Goal: Task Accomplishment & Management: Manage account settings

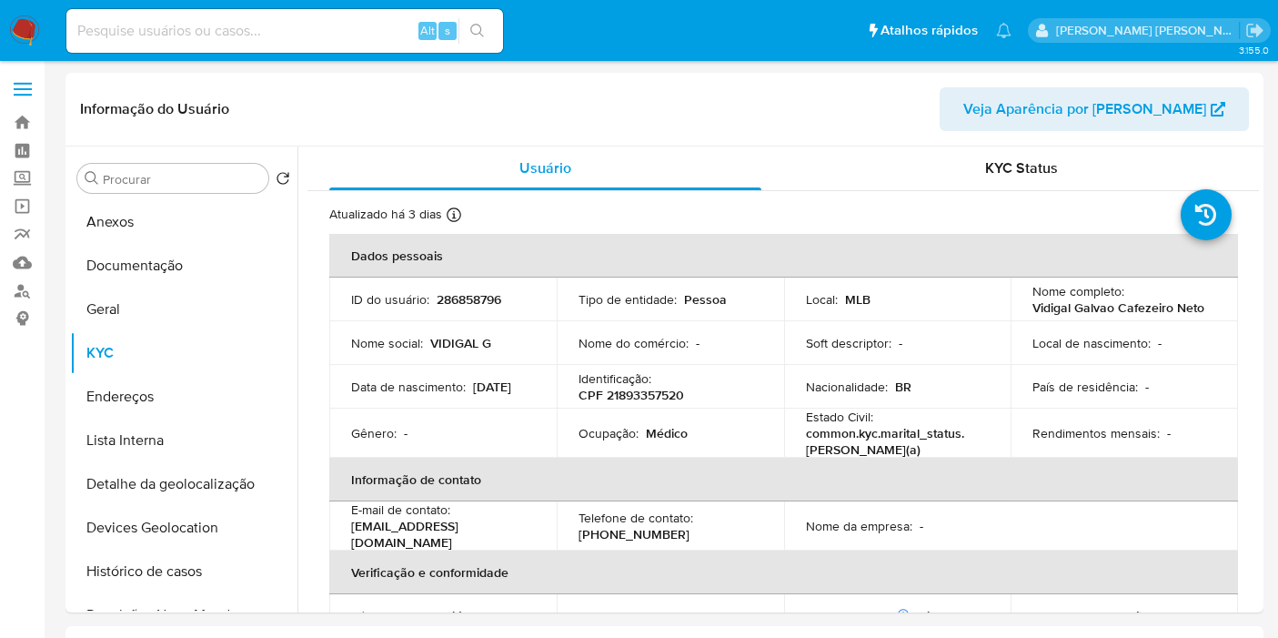
select select "10"
click at [644, 393] on p "CPF 21893357520" at bounding box center [632, 395] width 106 height 16
click at [643, 393] on p "CPF 21893357520" at bounding box center [632, 395] width 106 height 16
copy p "21893357520"
click at [374, 39] on input at bounding box center [284, 31] width 437 height 24
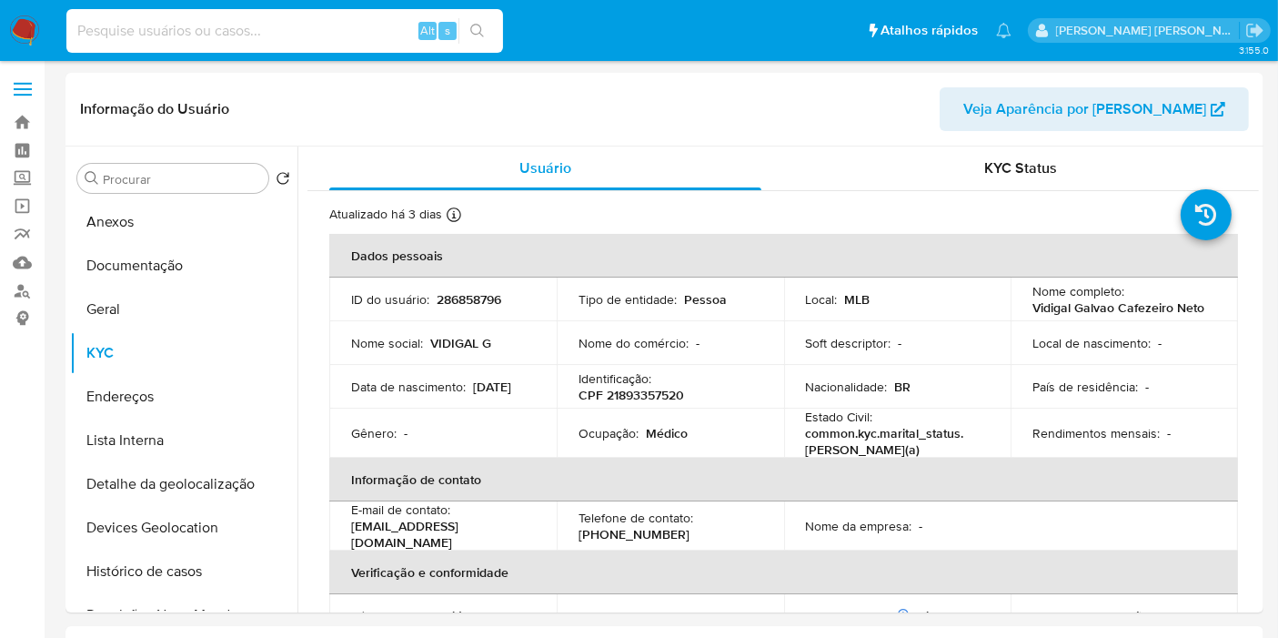
paste input "gqGUmqOOvnBYO5kYB7tCl8Hz"
type input "gqGUmqOOvnBYO5kYB7tCl8Hz"
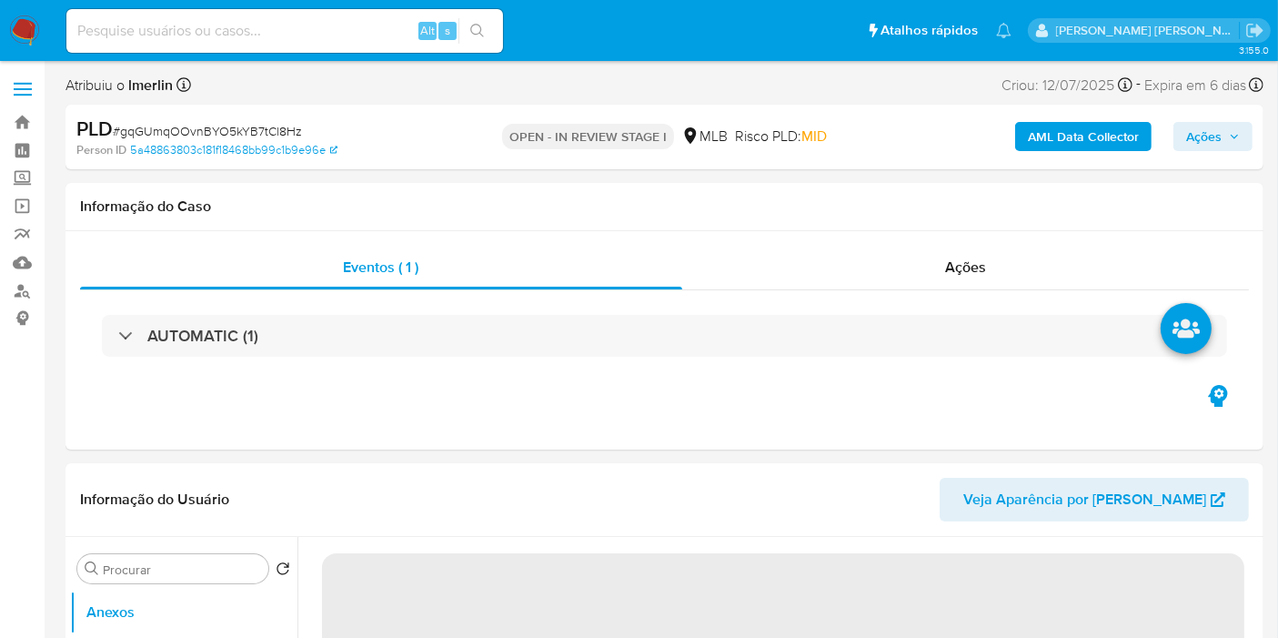
select select "10"
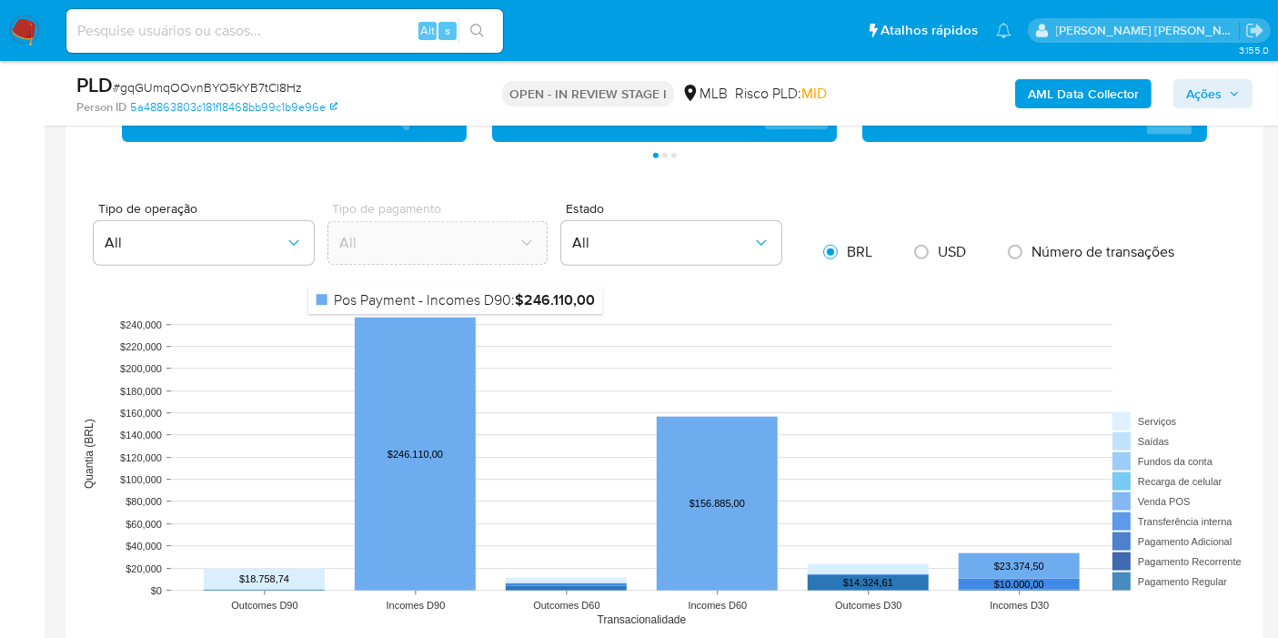
scroll to position [1820, 0]
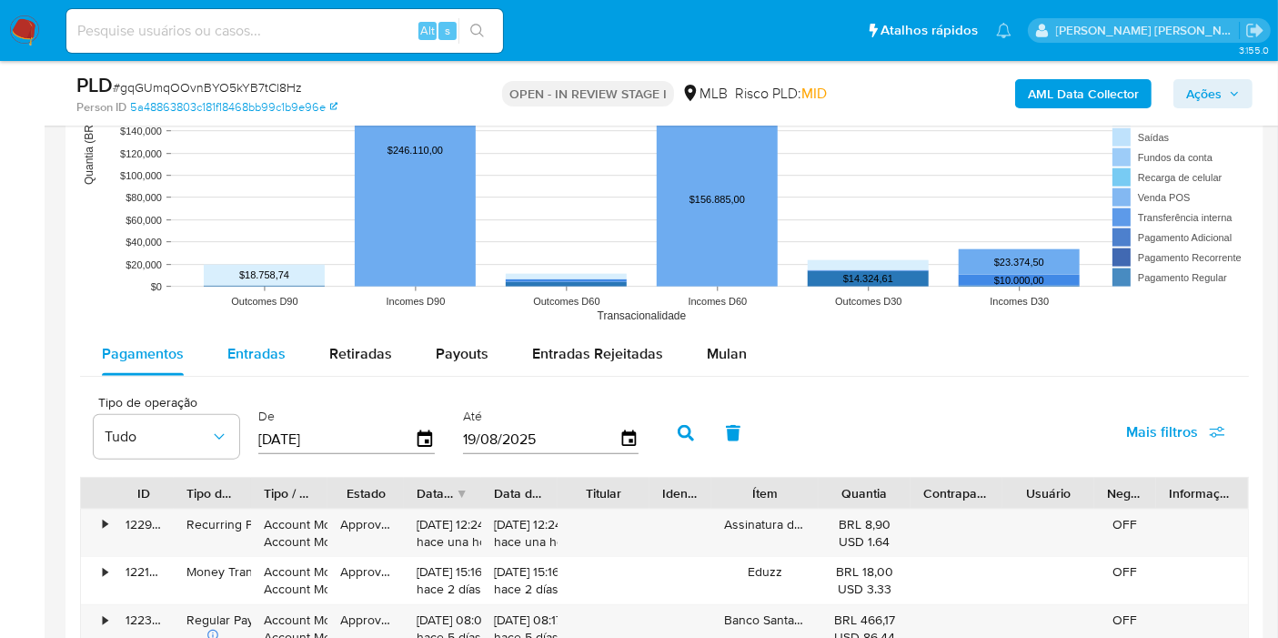
click at [233, 357] on span "Entradas" at bounding box center [256, 353] width 58 height 21
select select "10"
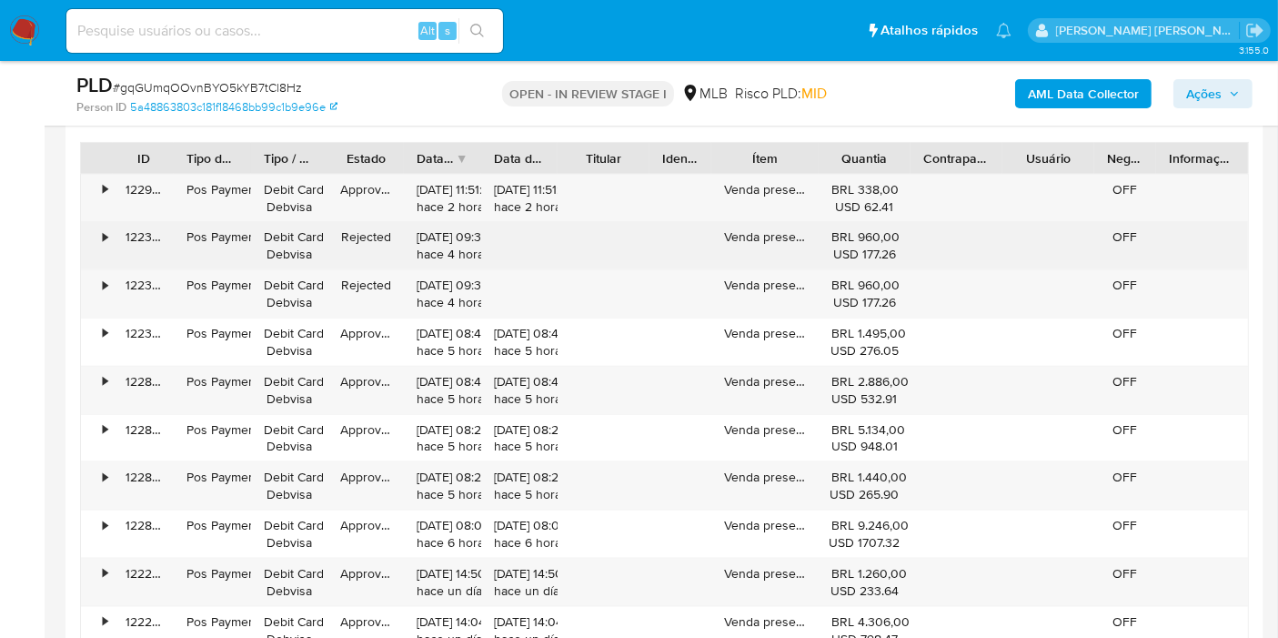
scroll to position [2123, 0]
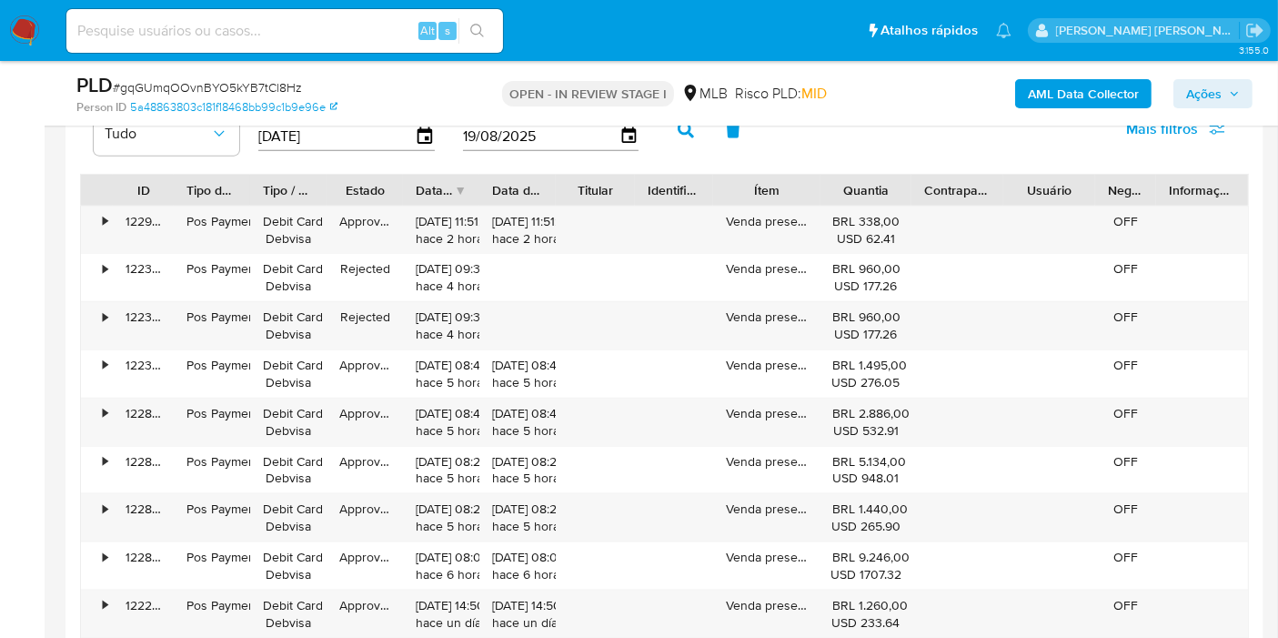
drag, startPoint x: 704, startPoint y: 177, endPoint x: 722, endPoint y: 180, distance: 17.5
click at [722, 180] on div at bounding box center [713, 190] width 33 height 31
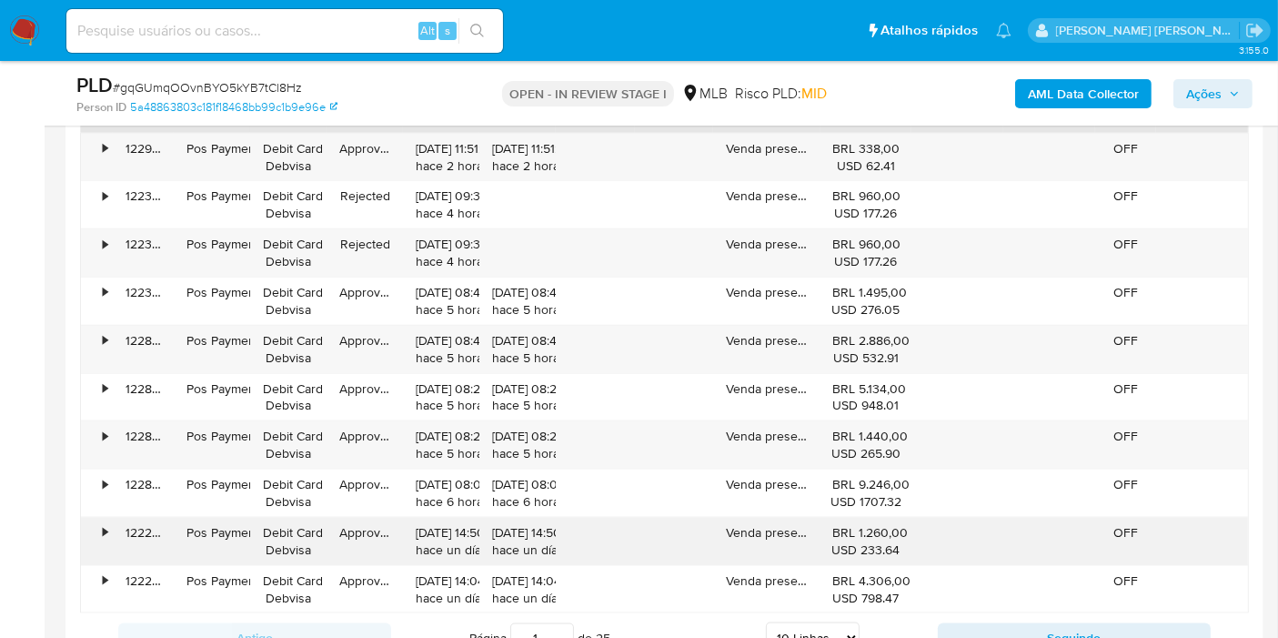
scroll to position [2224, 0]
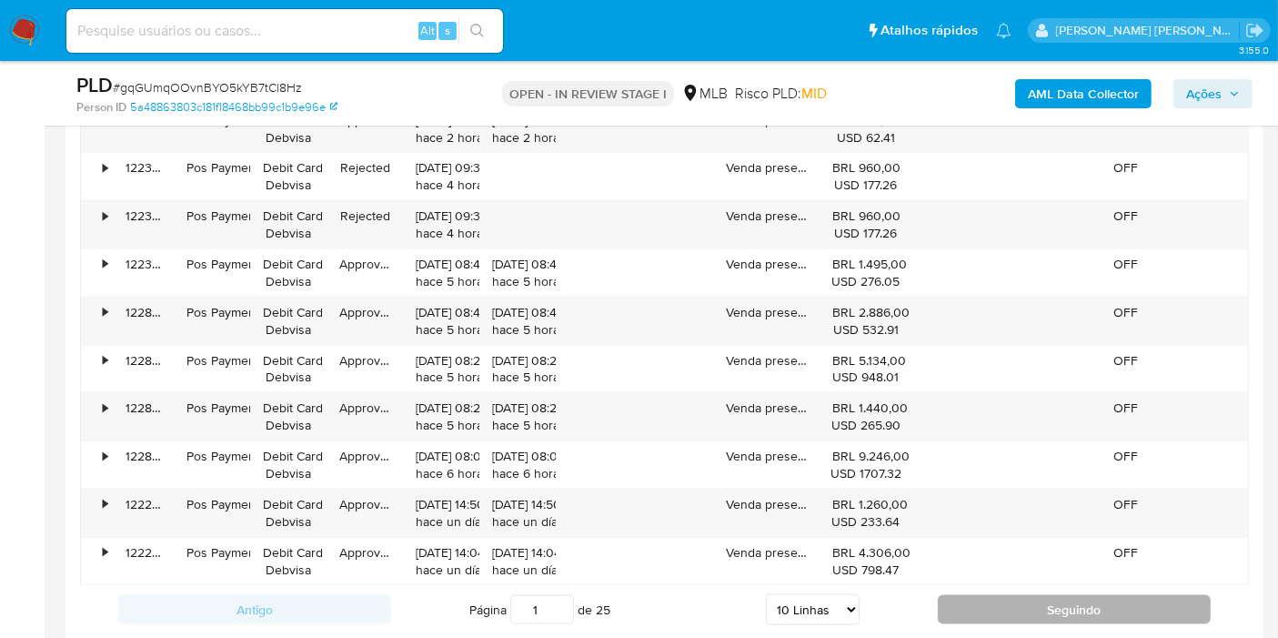
click at [951, 608] on button "Seguindo" at bounding box center [1074, 609] width 273 height 29
type input "2"
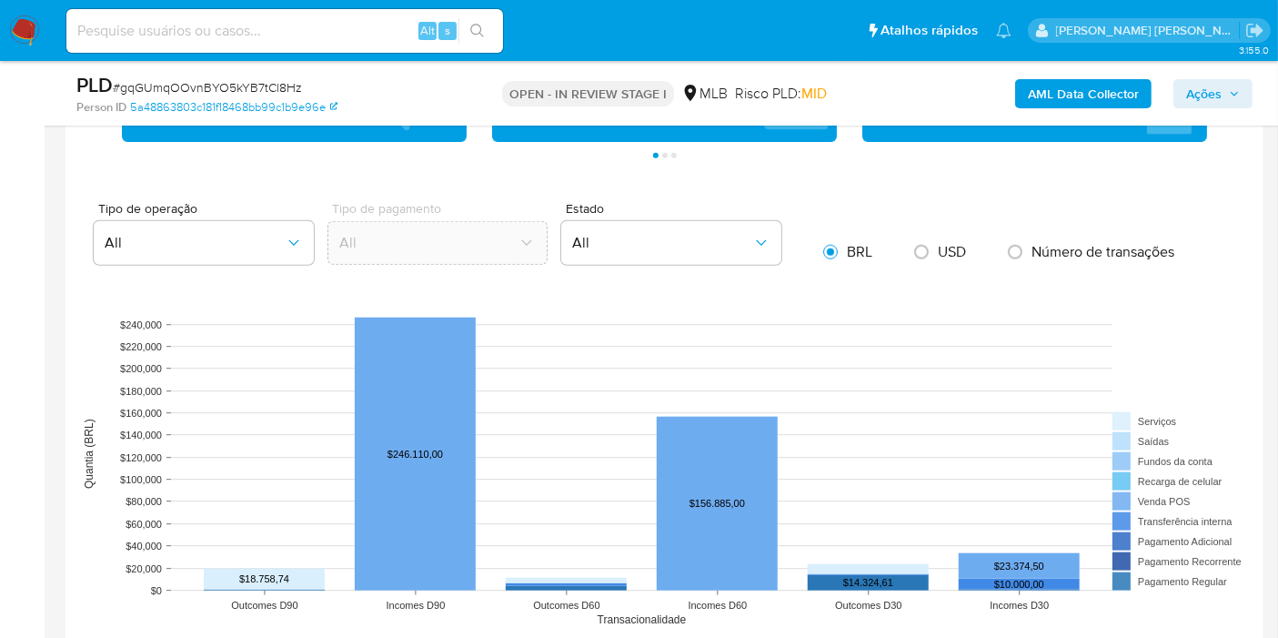
scroll to position [1921, 0]
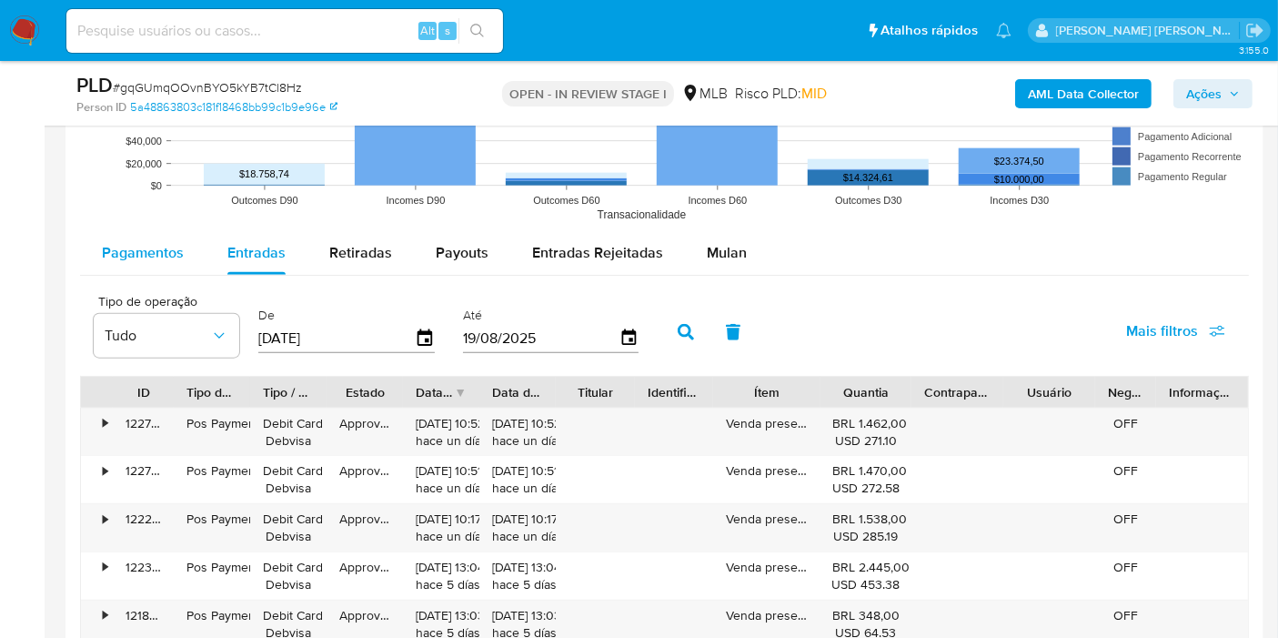
click at [157, 250] on span "Pagamentos" at bounding box center [143, 252] width 82 height 21
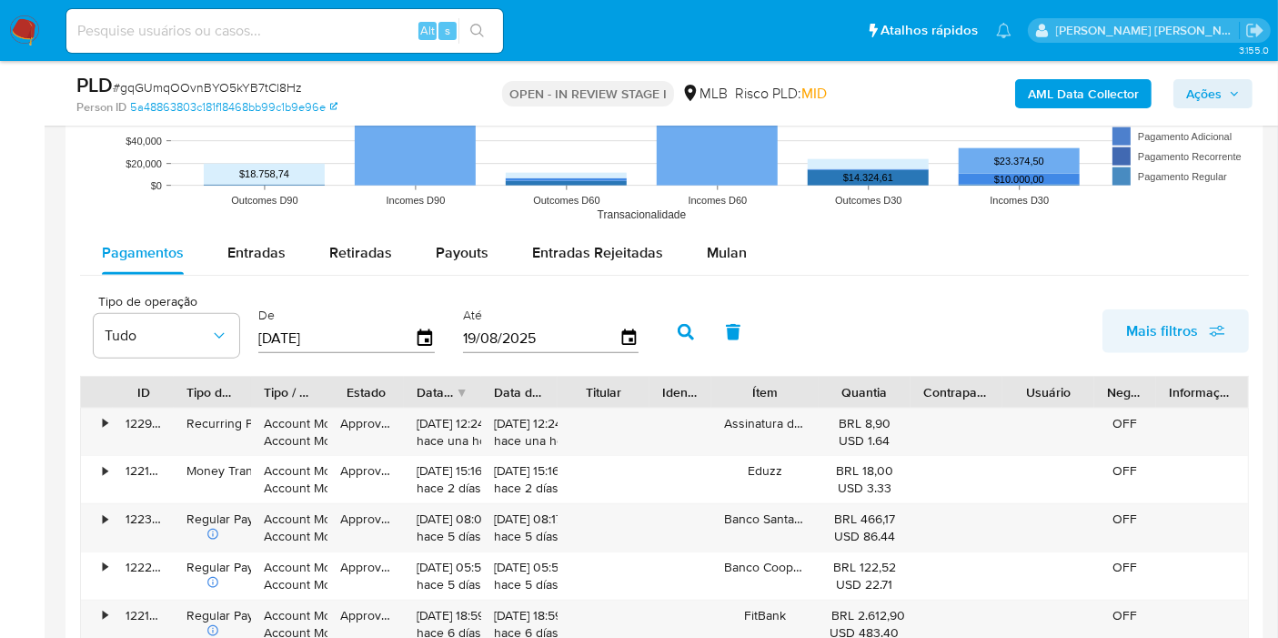
click at [1193, 323] on span "Mais filtros" at bounding box center [1162, 331] width 72 height 44
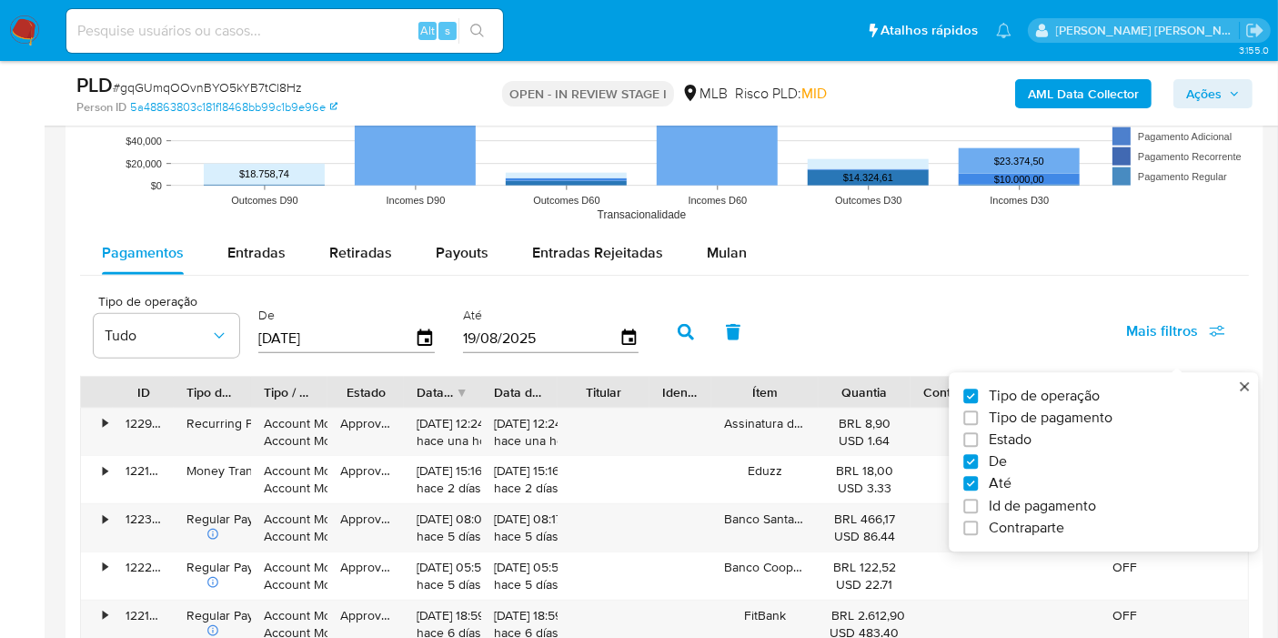
click at [1052, 419] on span "Tipo de pagamento" at bounding box center [1051, 418] width 124 height 18
click at [978, 419] on input "Tipo de pagamento" at bounding box center [971, 417] width 15 height 15
checkbox input "true"
type input "22/05/2025"
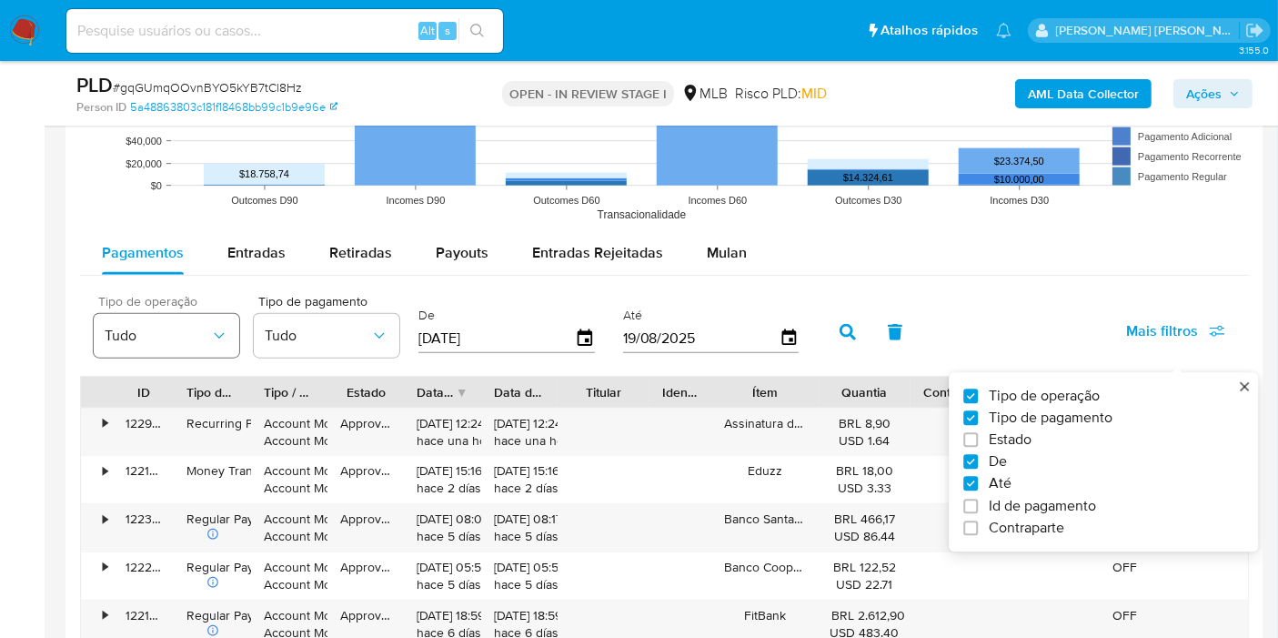
click at [189, 338] on span "Tudo" at bounding box center [158, 336] width 106 height 18
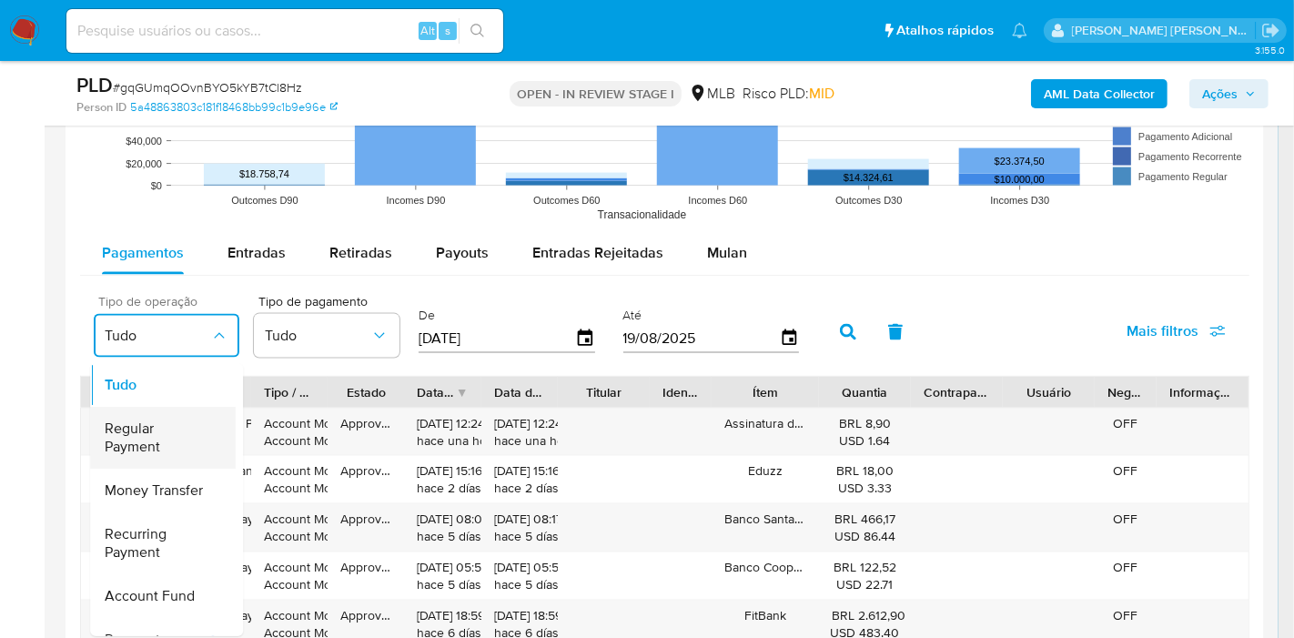
click at [210, 427] on li "Regular Payment" at bounding box center [163, 438] width 146 height 62
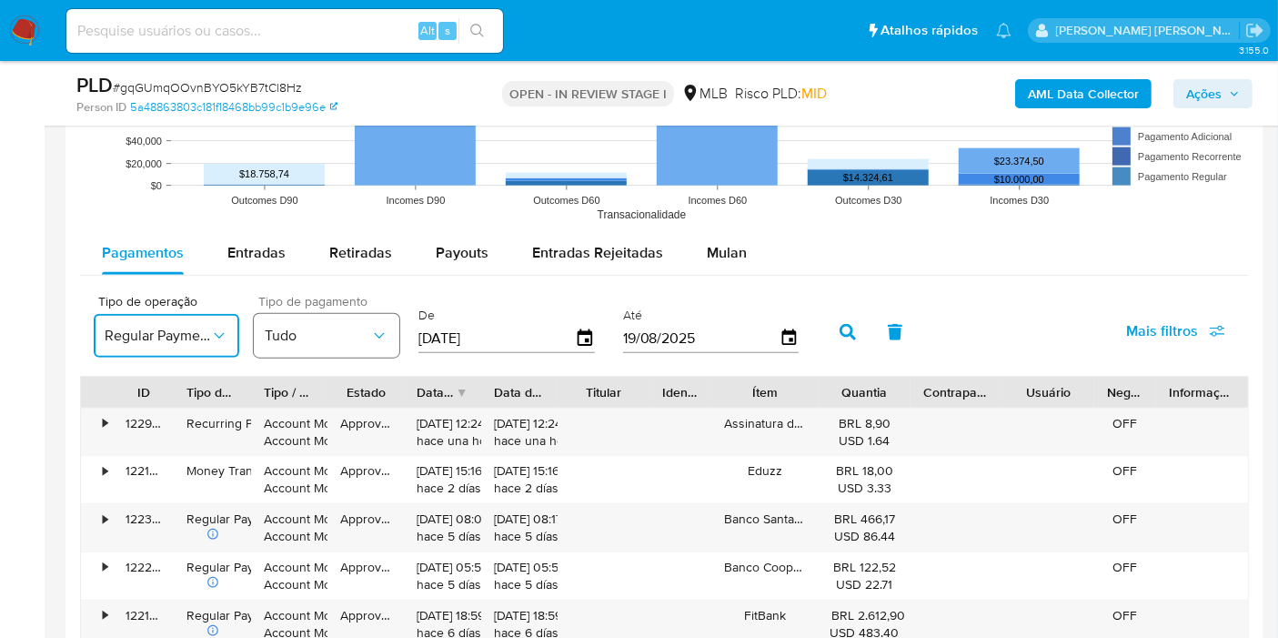
click at [329, 342] on button "Tudo" at bounding box center [327, 336] width 146 height 44
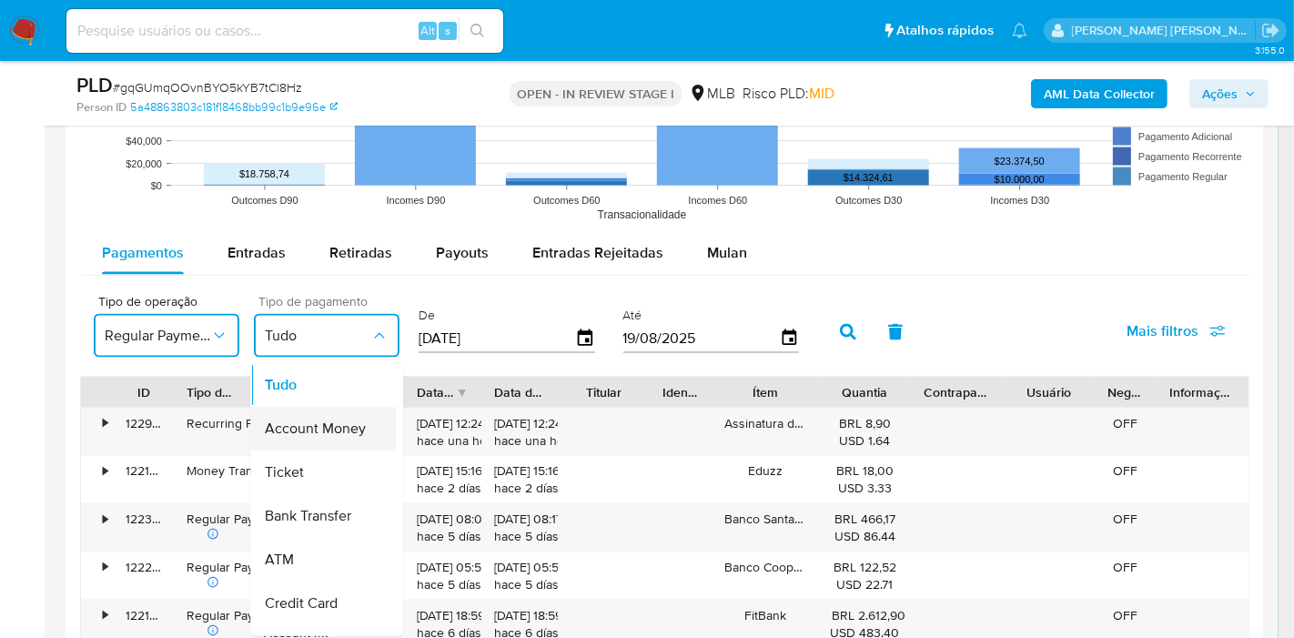
click at [364, 425] on span "Account Money" at bounding box center [315, 428] width 101 height 18
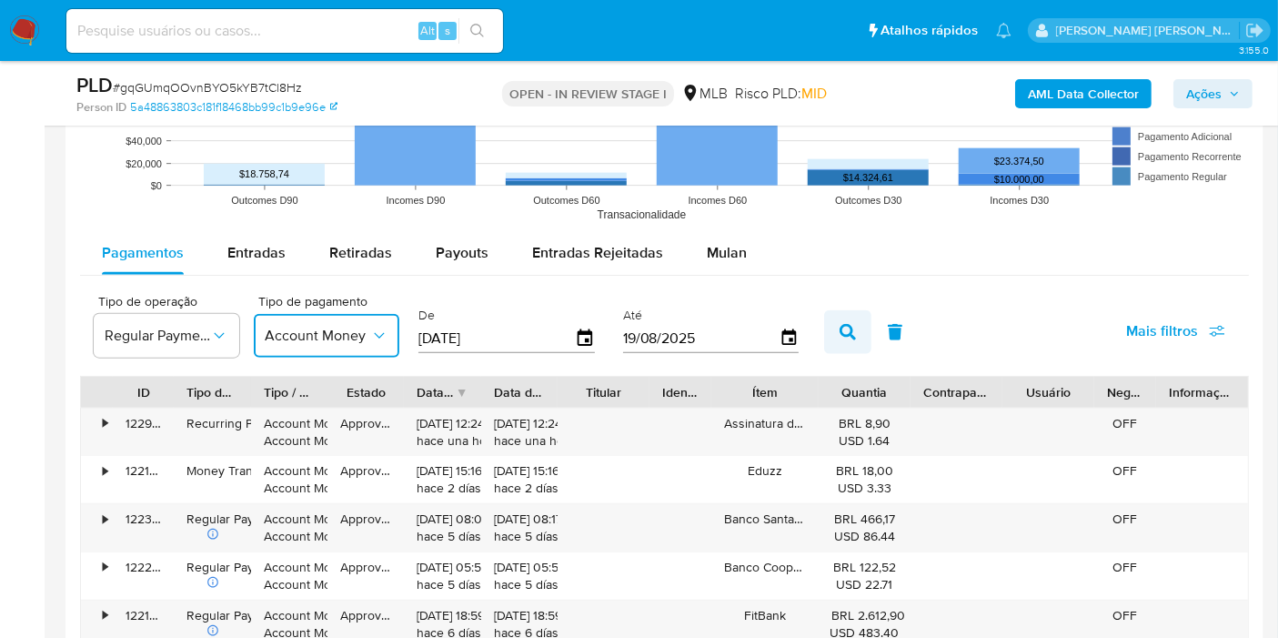
click at [840, 331] on icon "button" at bounding box center [848, 332] width 16 height 16
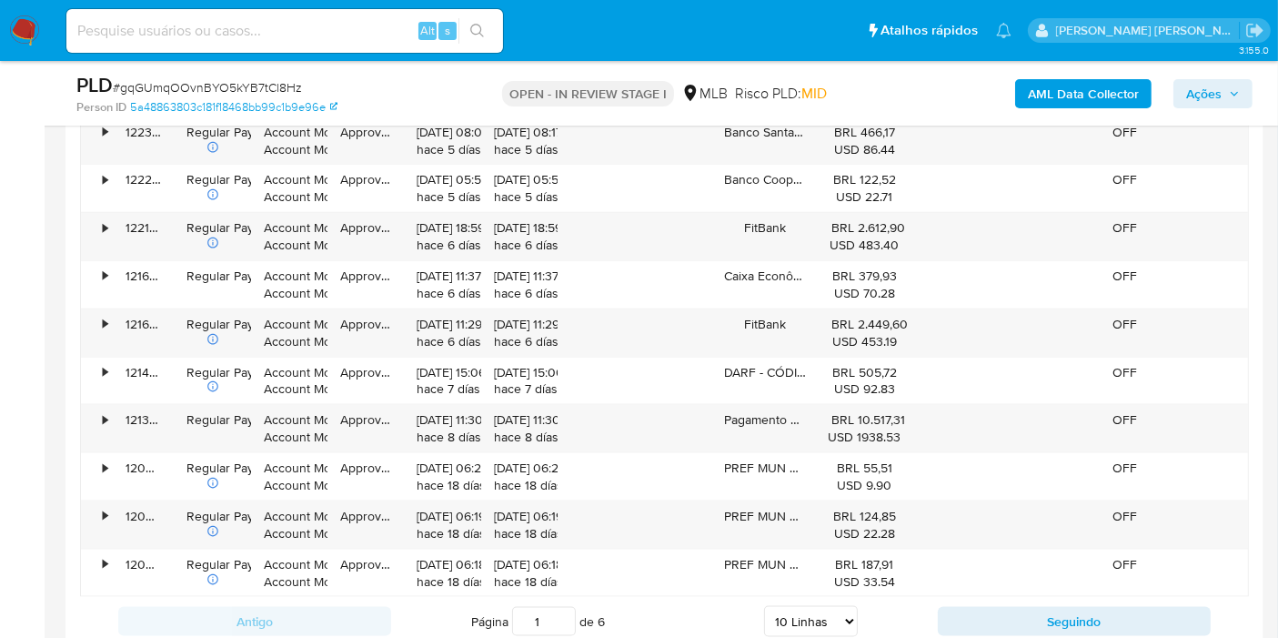
scroll to position [2224, 0]
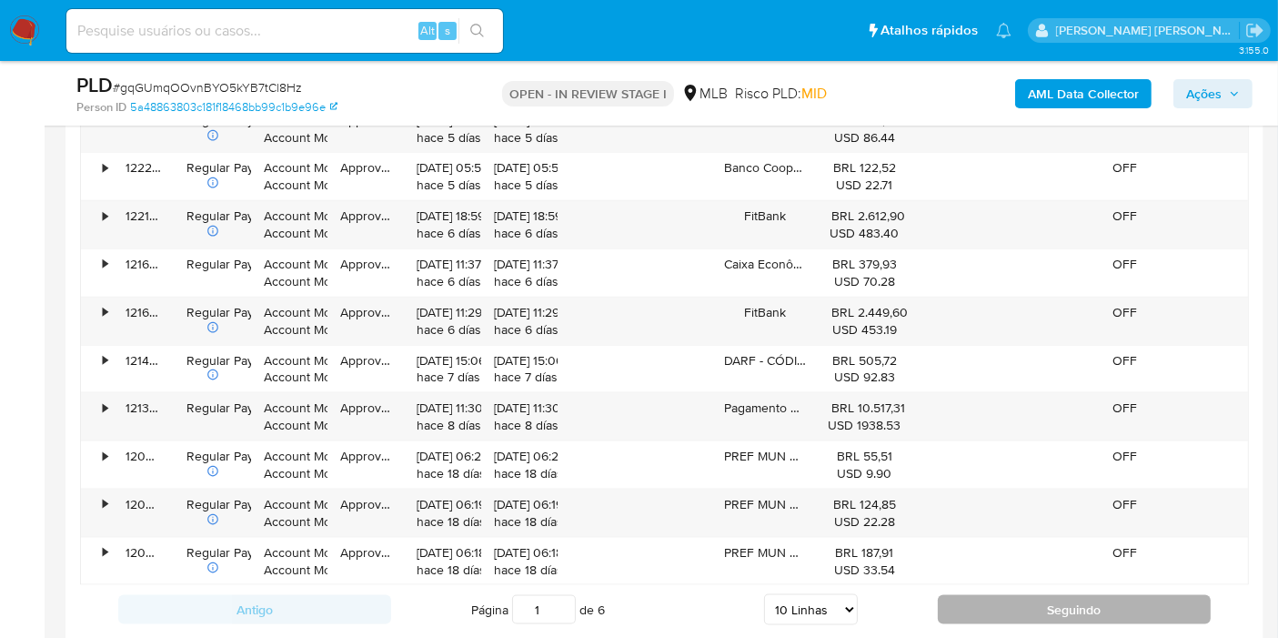
click at [992, 607] on button "Seguindo" at bounding box center [1074, 609] width 273 height 29
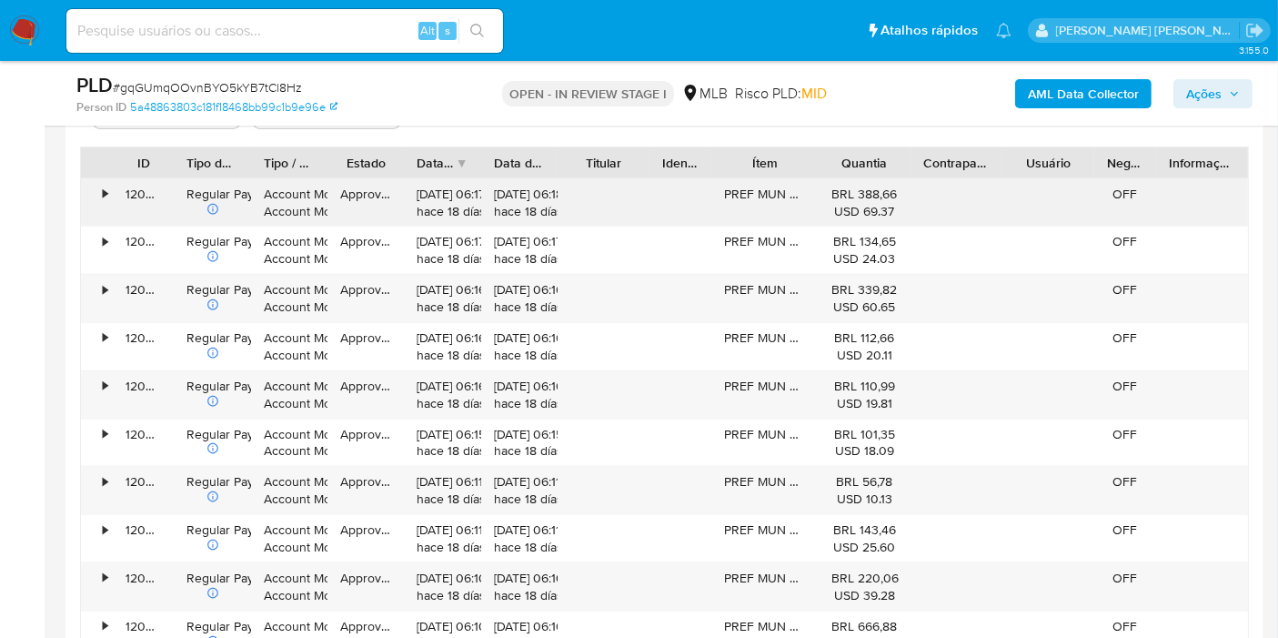
scroll to position [2123, 0]
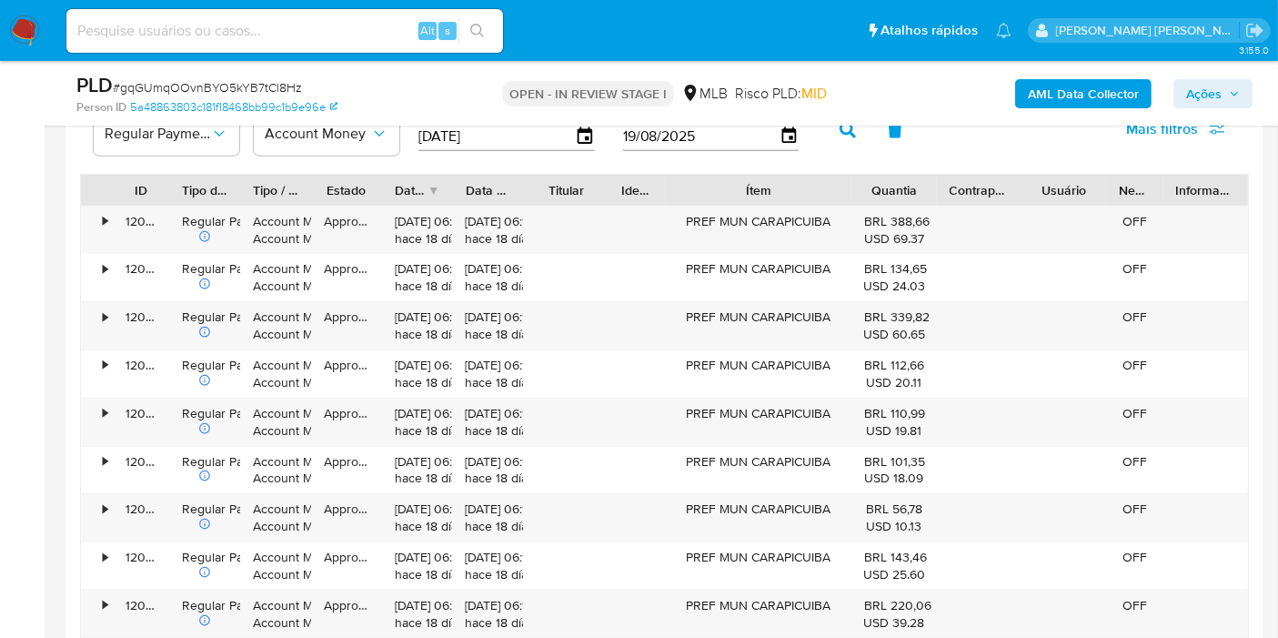
drag, startPoint x: 820, startPoint y: 172, endPoint x: 899, endPoint y: 172, distance: 79.2
click at [899, 175] on div "ID Tipo de operação Tipo / Método Estado Data de criação Data de aprovação Titu…" at bounding box center [664, 190] width 1167 height 31
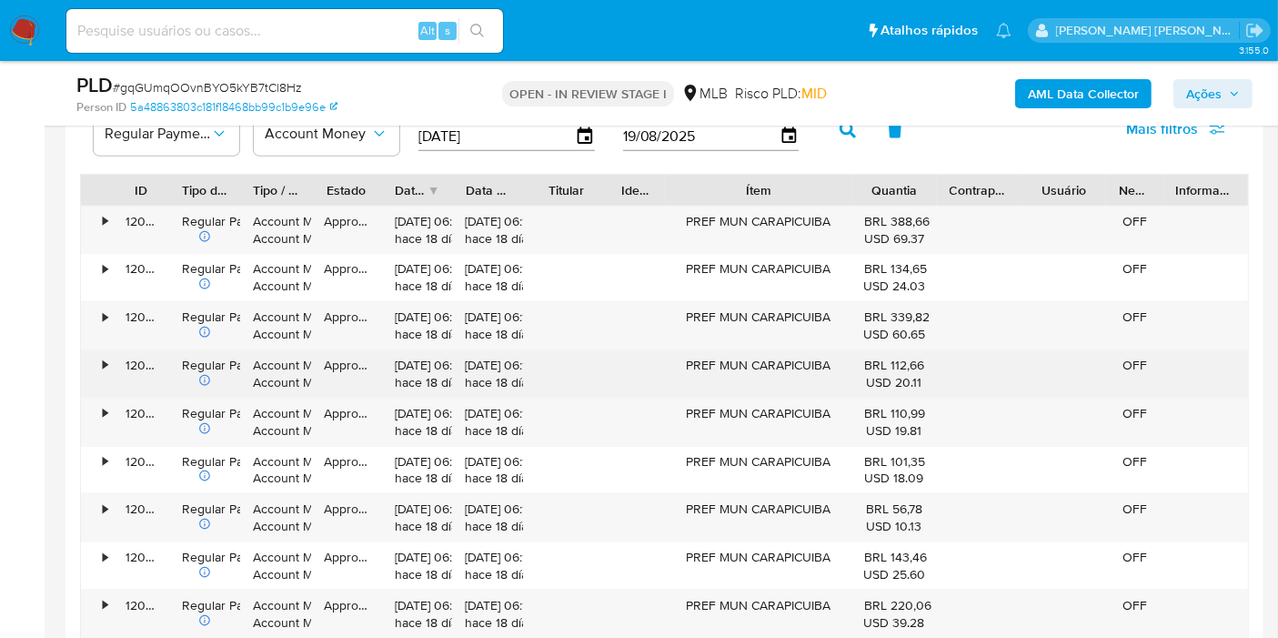
scroll to position [2224, 0]
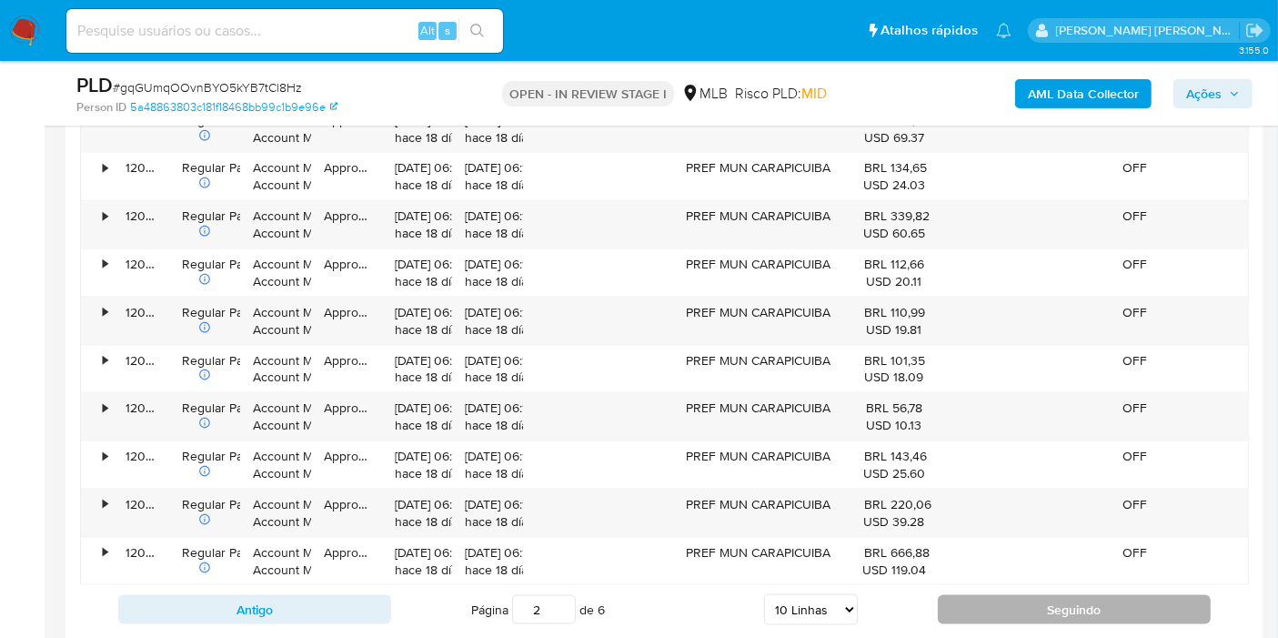
click at [1015, 609] on button "Seguindo" at bounding box center [1074, 609] width 273 height 29
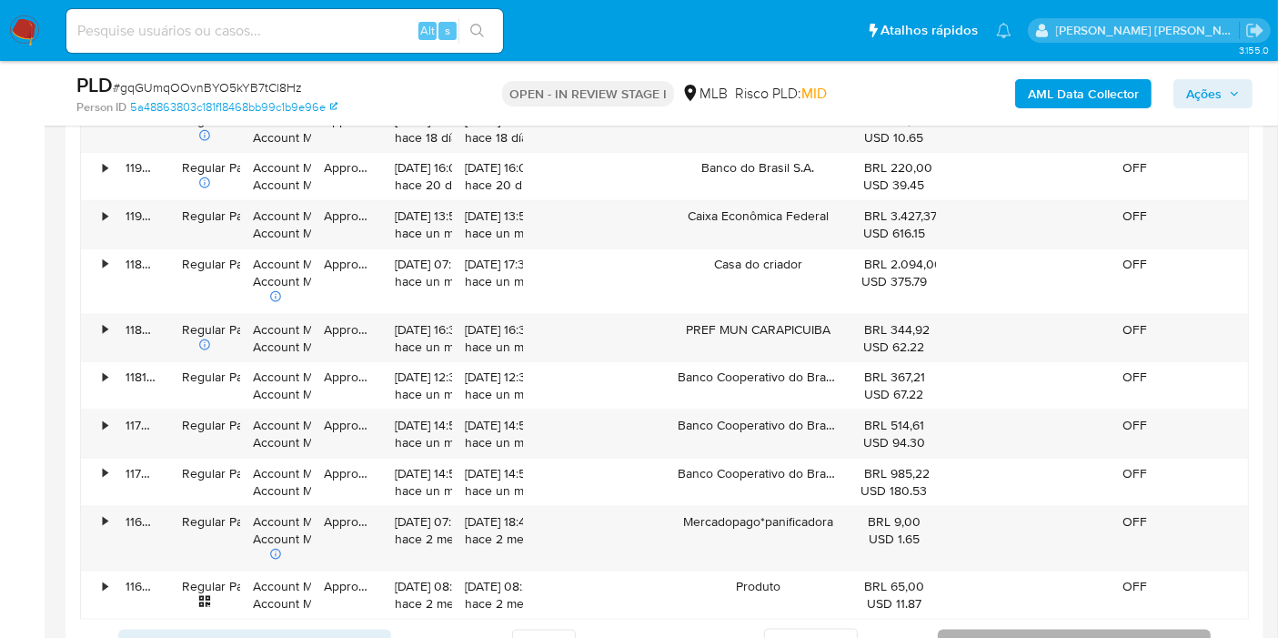
click at [984, 630] on button "Seguindo" at bounding box center [1074, 644] width 273 height 29
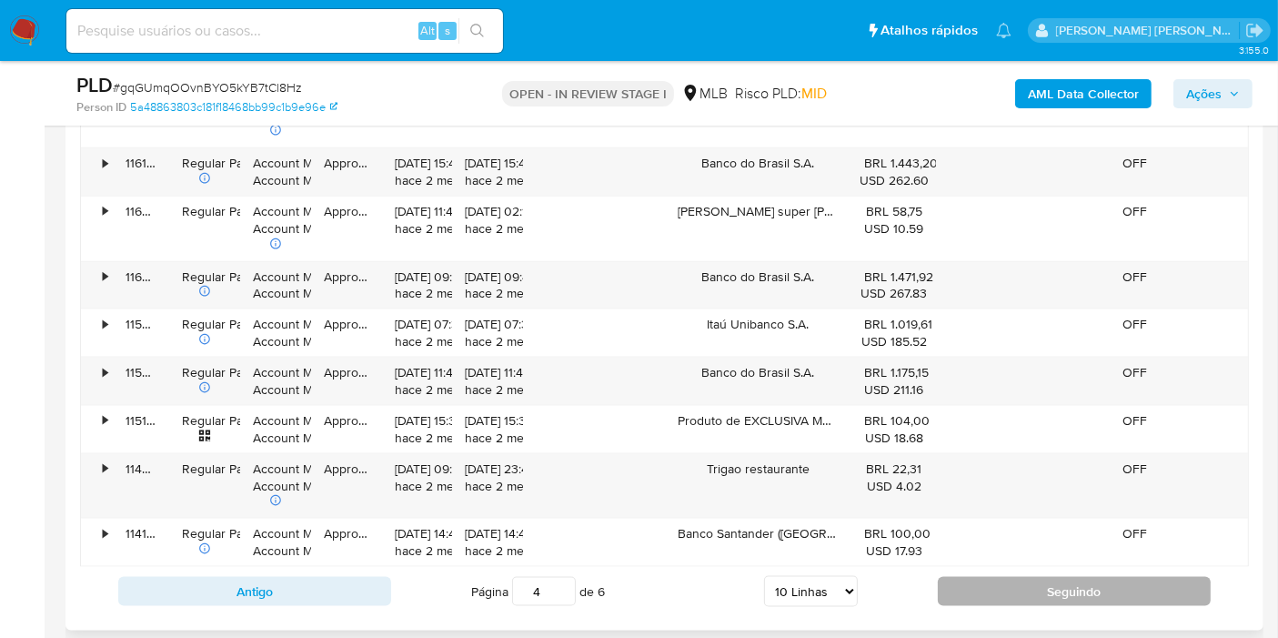
scroll to position [2325, 0]
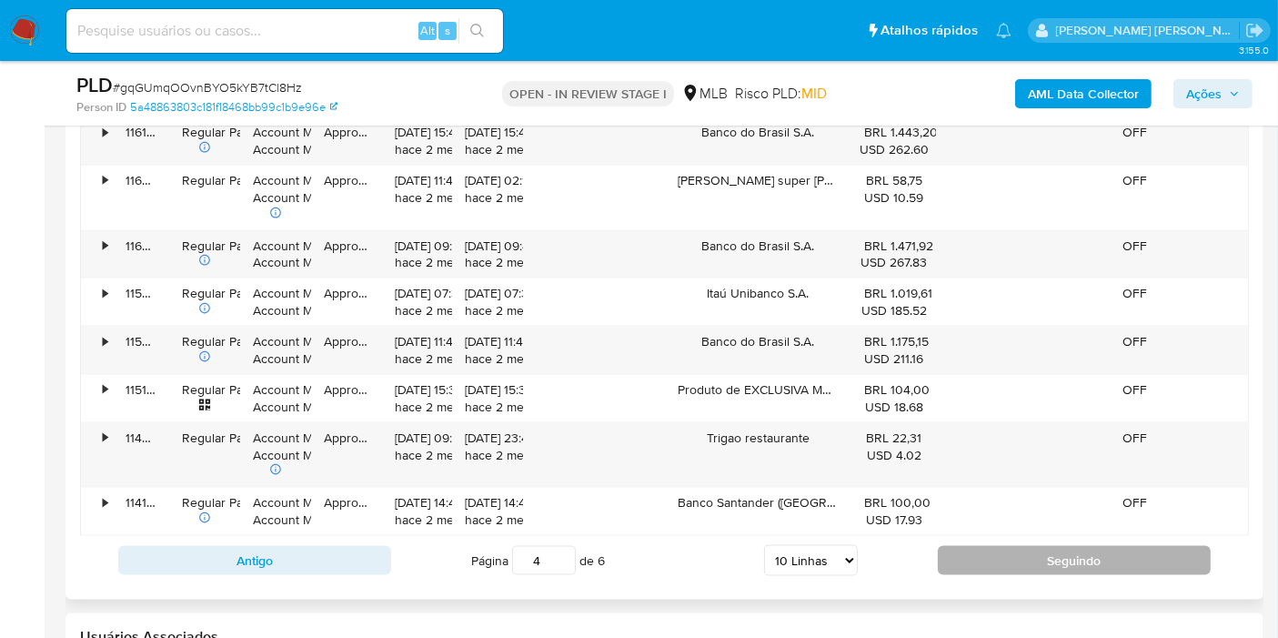
click at [964, 546] on button "Seguindo" at bounding box center [1074, 560] width 273 height 29
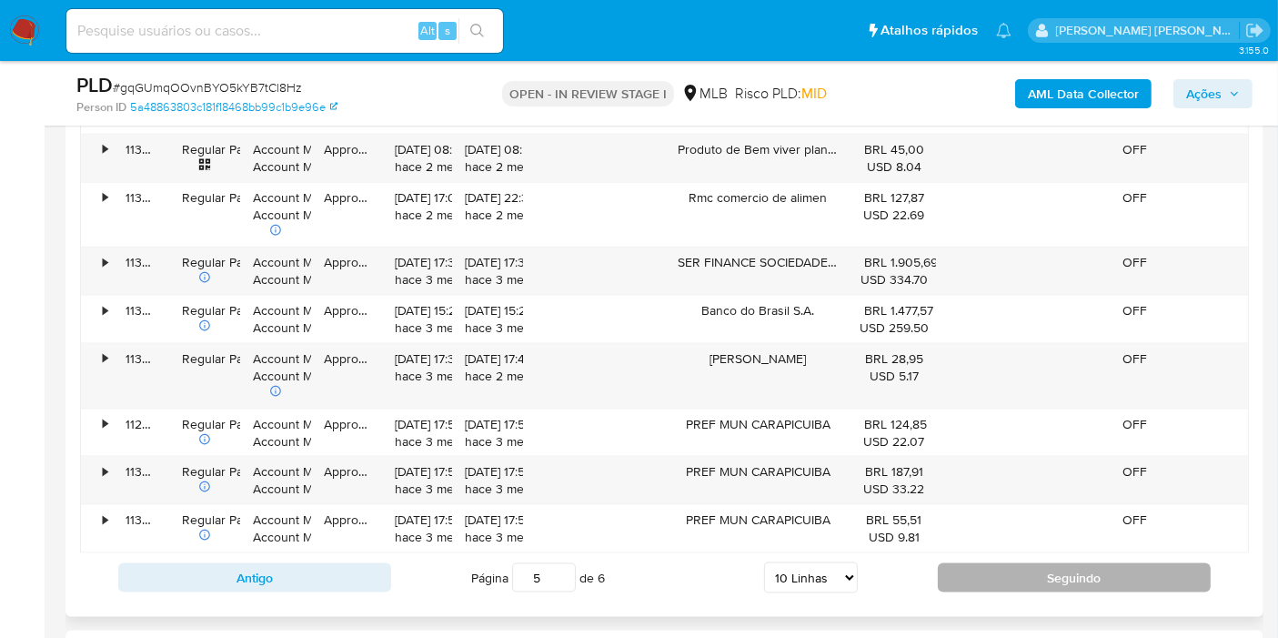
click at [994, 563] on button "Seguindo" at bounding box center [1074, 577] width 273 height 29
type input "6"
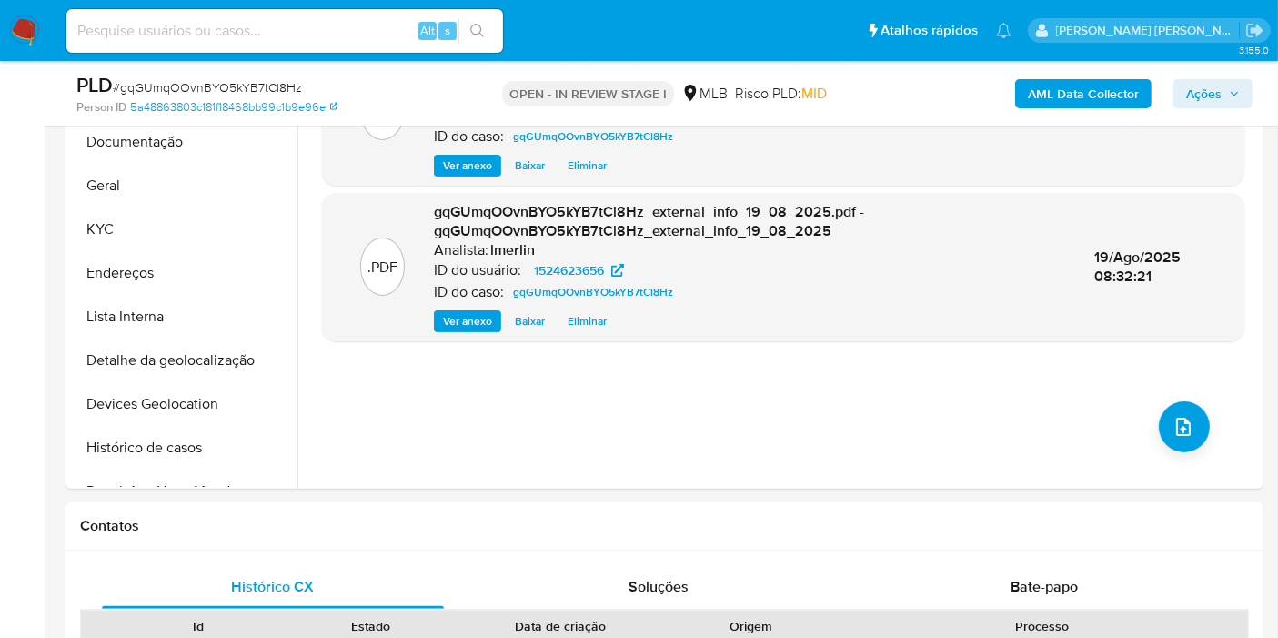
scroll to position [202, 0]
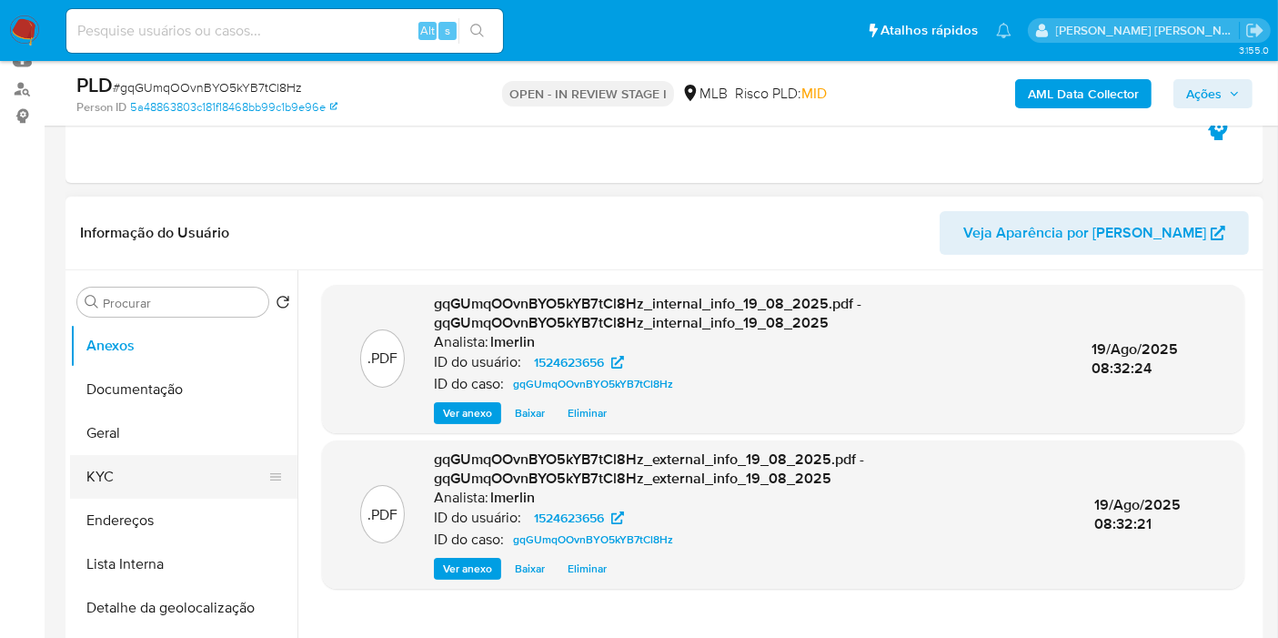
click at [156, 474] on button "KYC" at bounding box center [176, 477] width 213 height 44
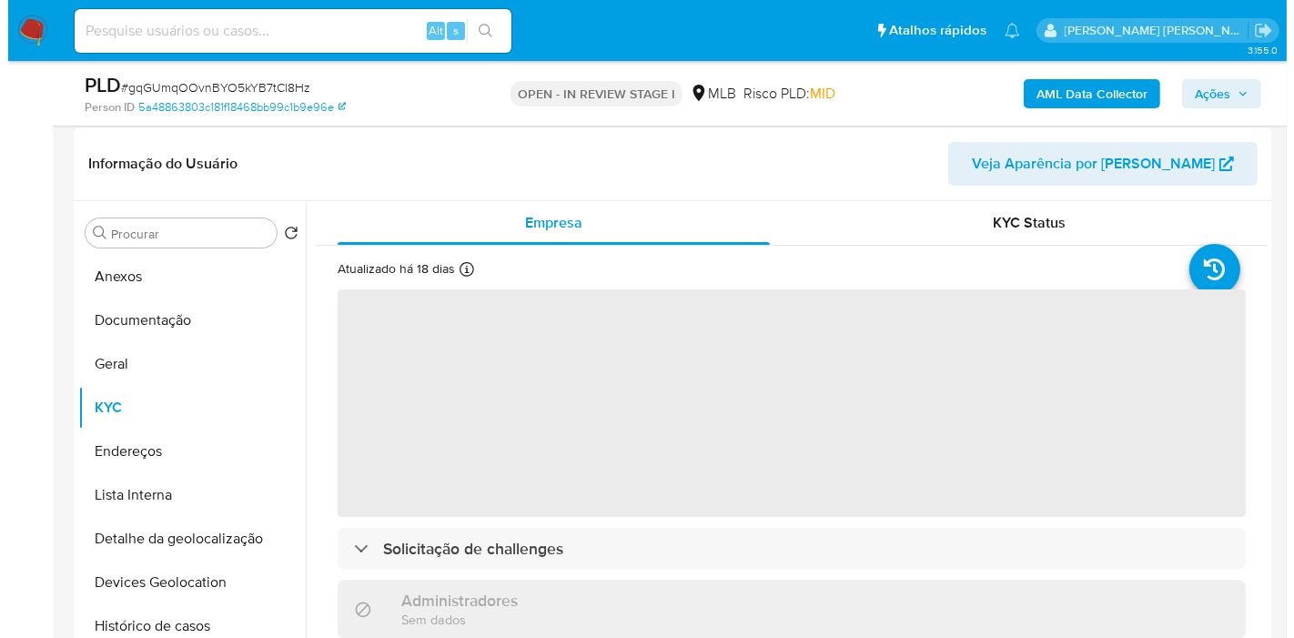
scroll to position [303, 0]
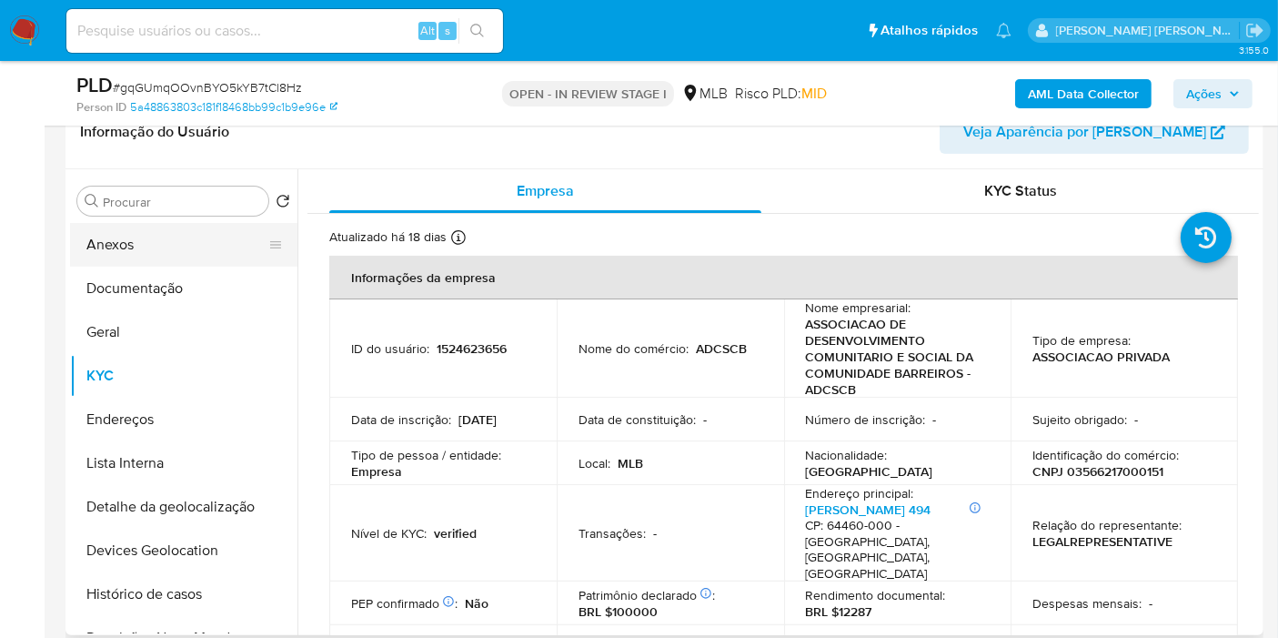
click at [197, 246] on button "Anexos" at bounding box center [176, 245] width 213 height 44
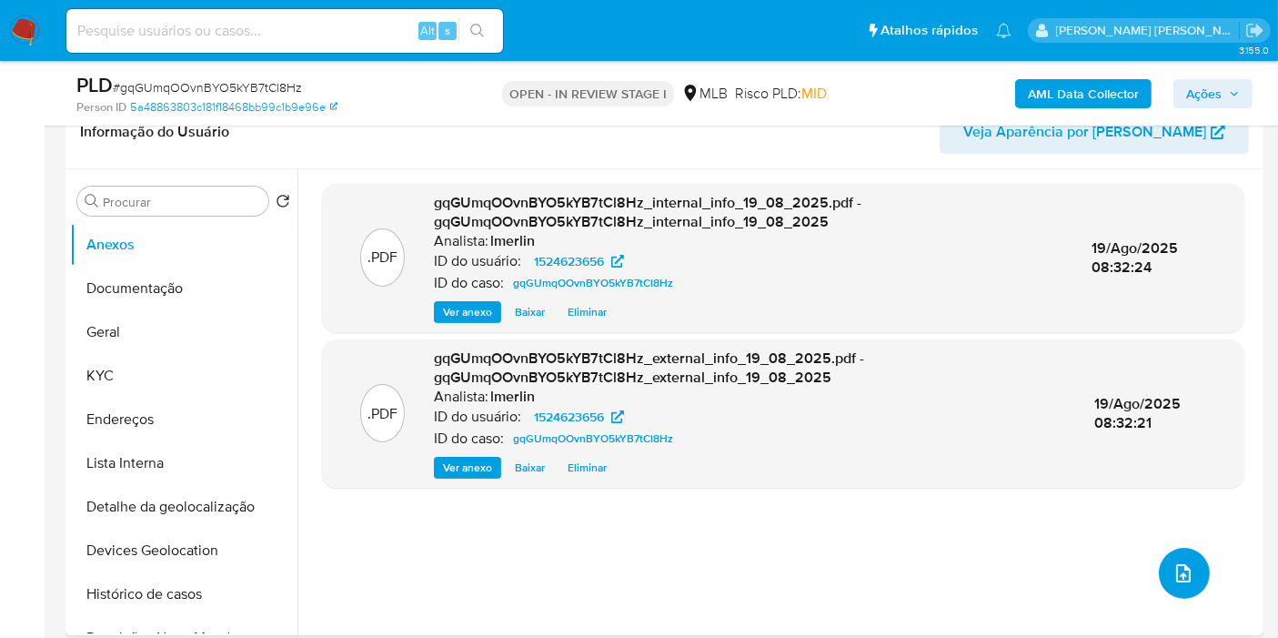
click at [1183, 578] on icon "upload-file" at bounding box center [1184, 573] width 22 height 22
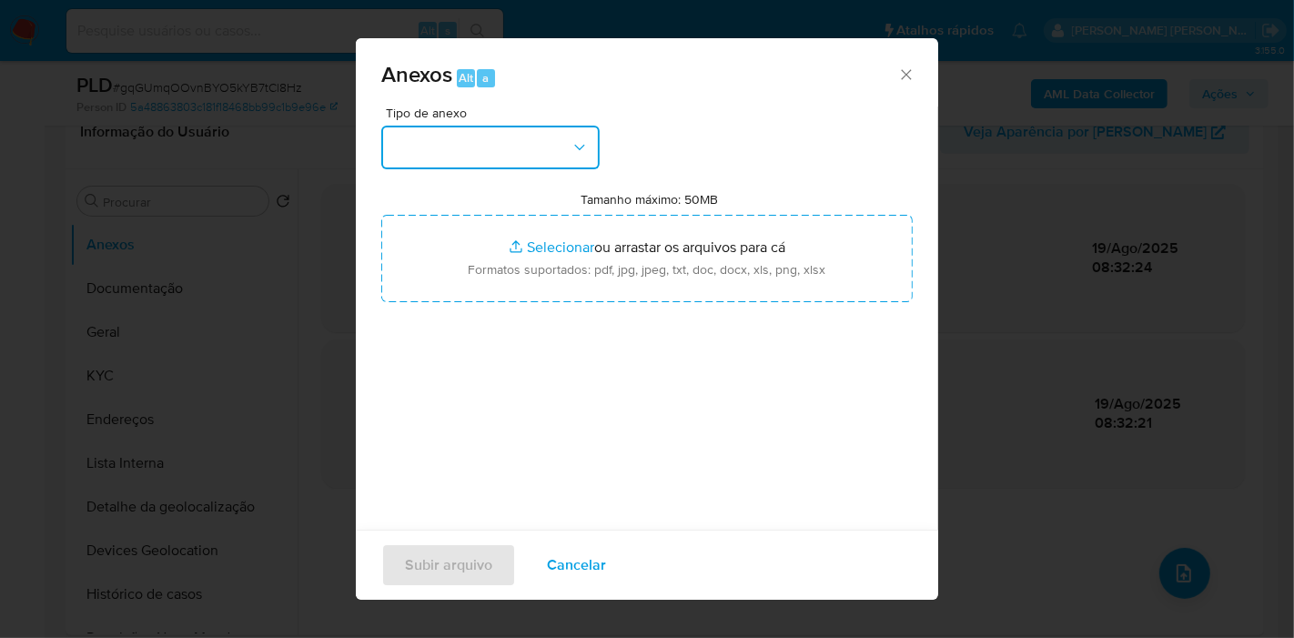
click at [536, 149] on button "button" at bounding box center [490, 148] width 218 height 44
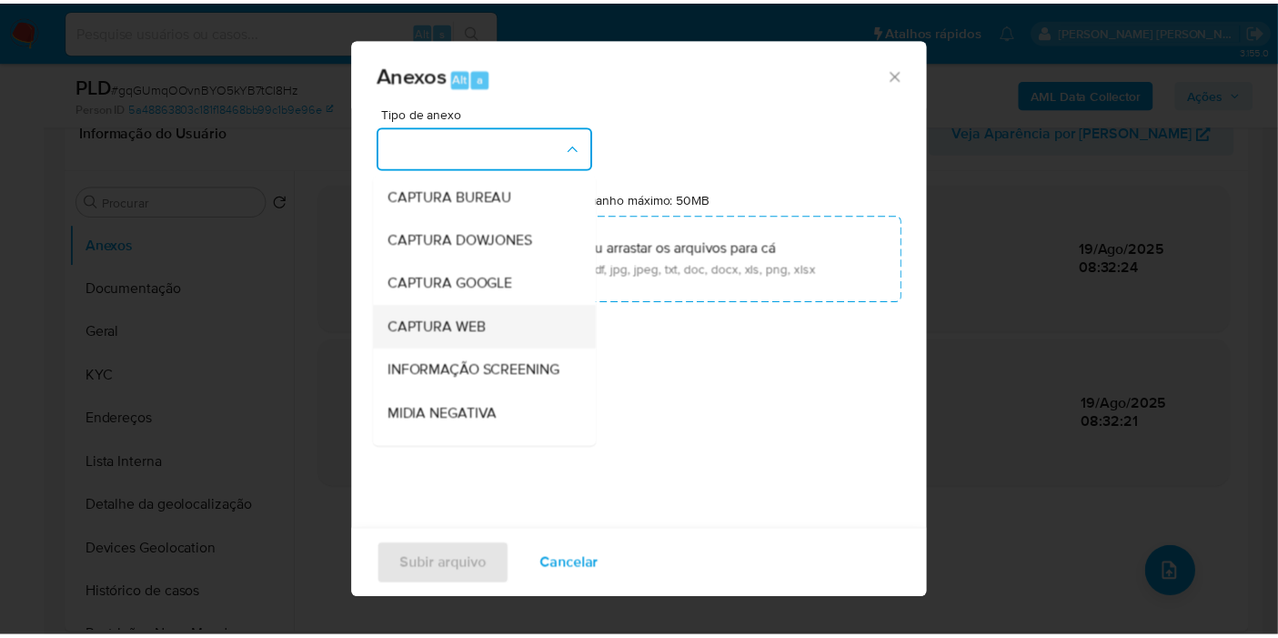
scroll to position [202, 0]
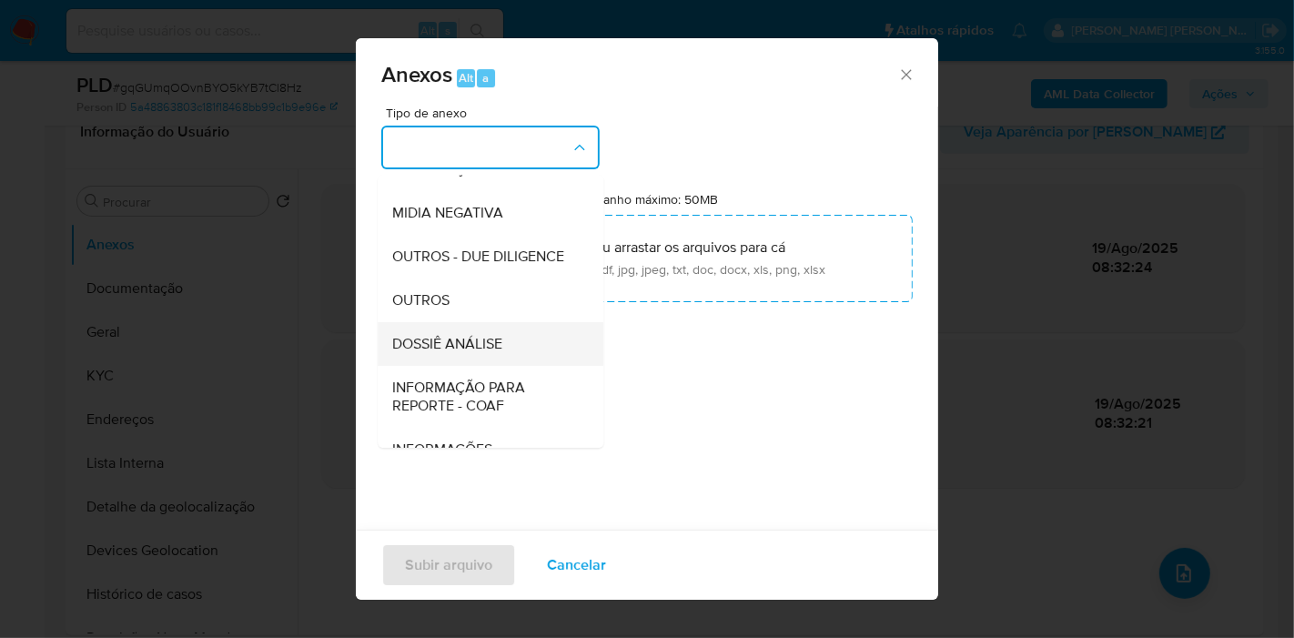
click at [519, 366] on div "DOSSIÊ ANÁLISE" at bounding box center [485, 344] width 186 height 44
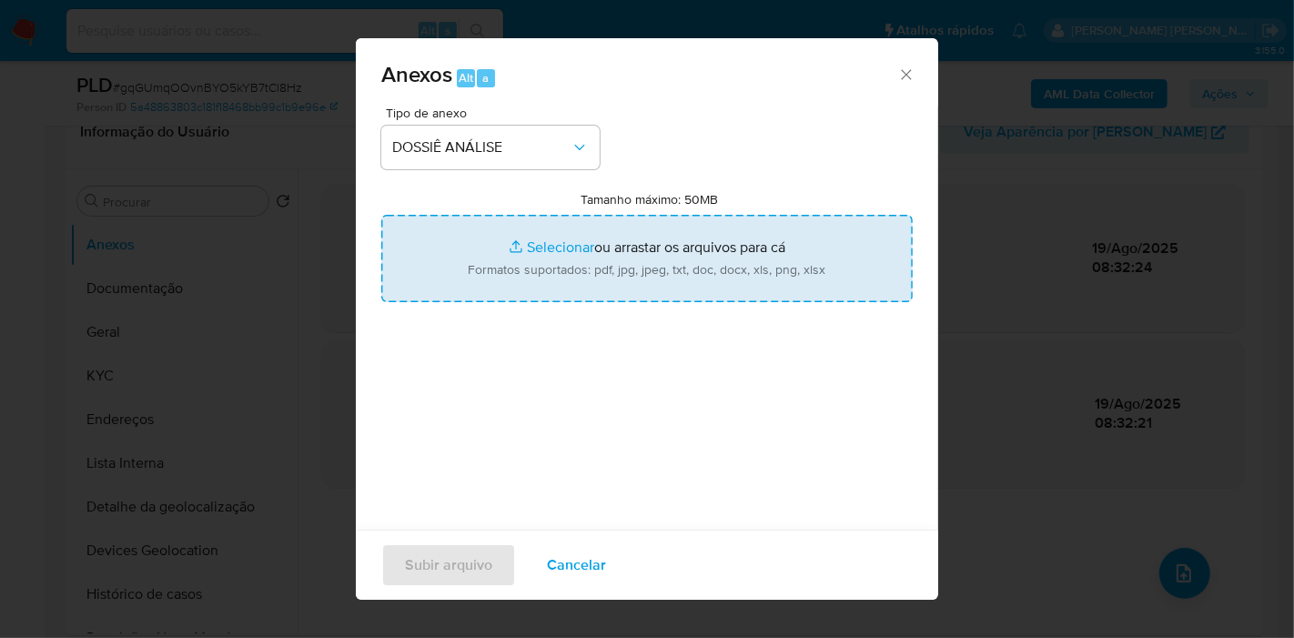
click at [657, 234] on input "Tamanho máximo: 50MB Selecionar arquivos" at bounding box center [646, 258] width 531 height 87
type input "C:\fakepath\SAR - XXX - CNPJ 03566217000151 - ASSOCIACAO DE DESENVOLVIMENTO COM…"
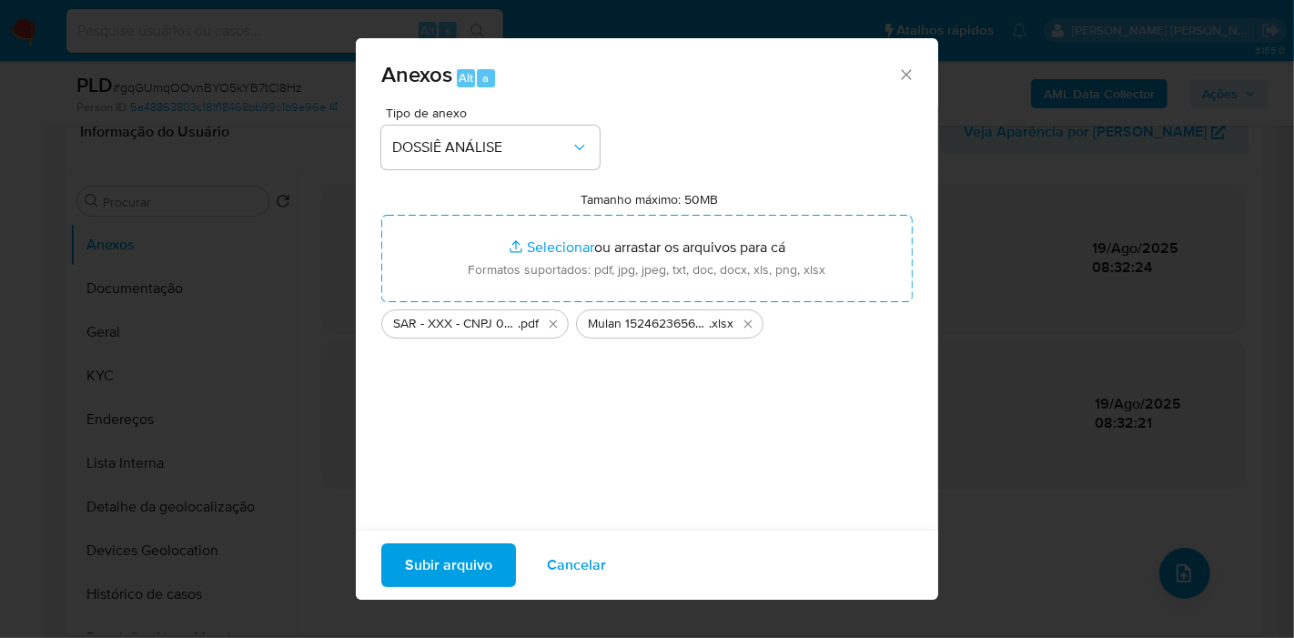
click at [469, 573] on span "Subir arquivo" at bounding box center [448, 565] width 87 height 40
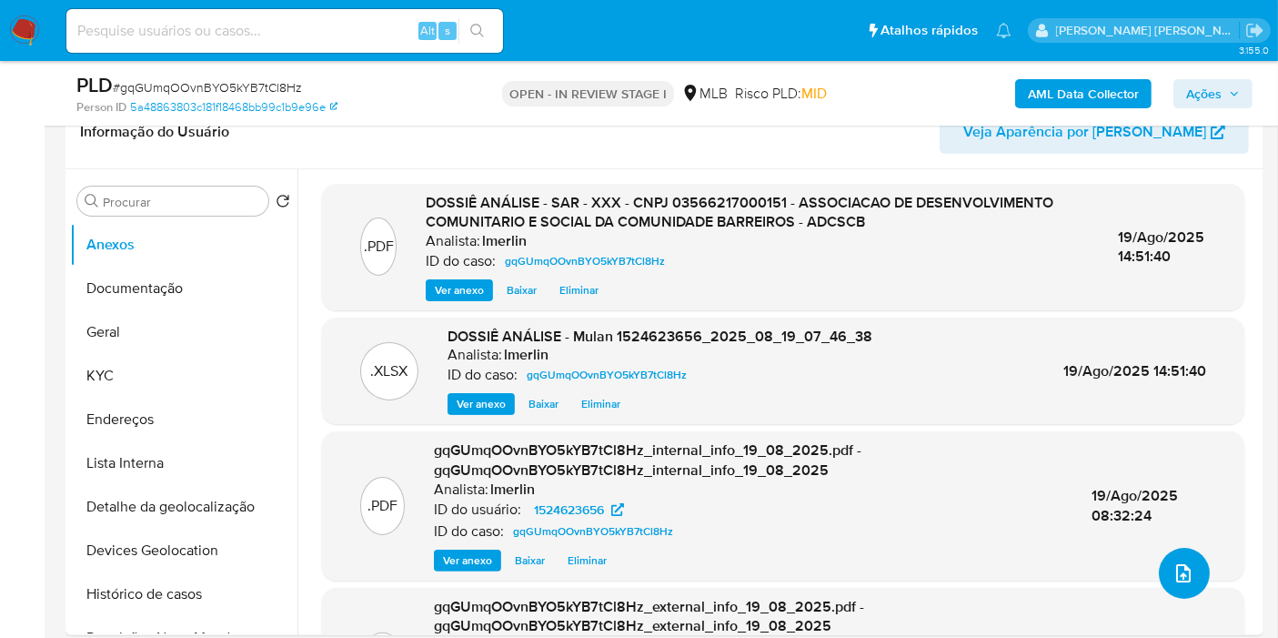
scroll to position [0, 0]
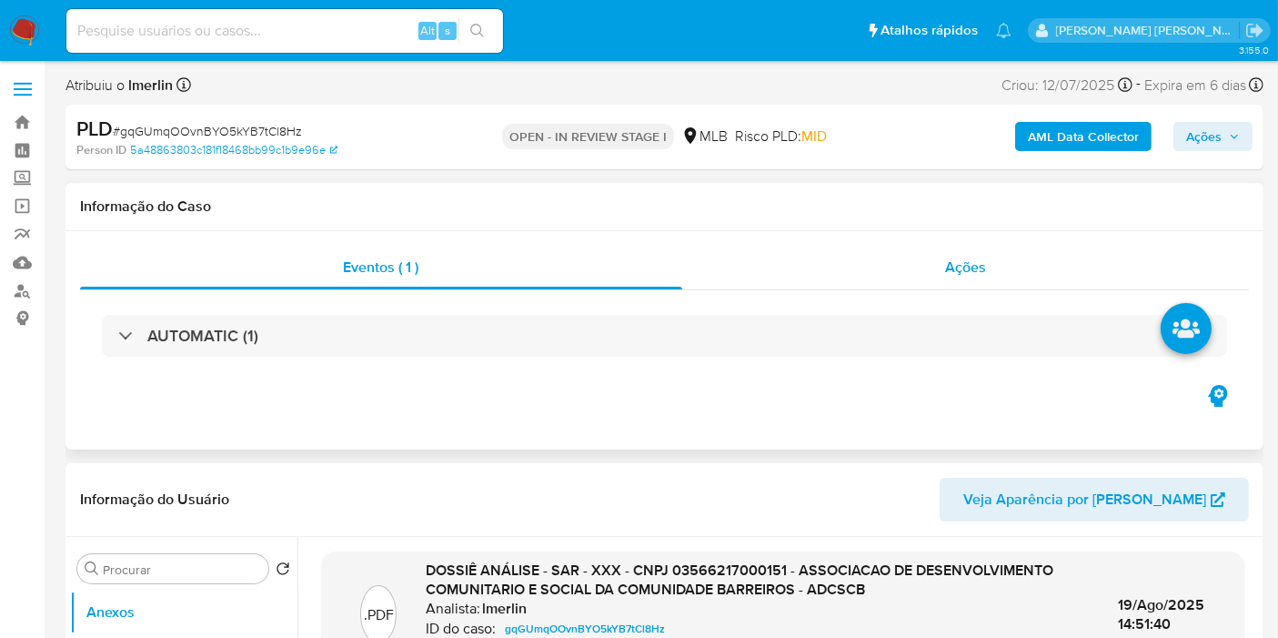
click at [1012, 267] on div "Ações" at bounding box center [966, 268] width 568 height 44
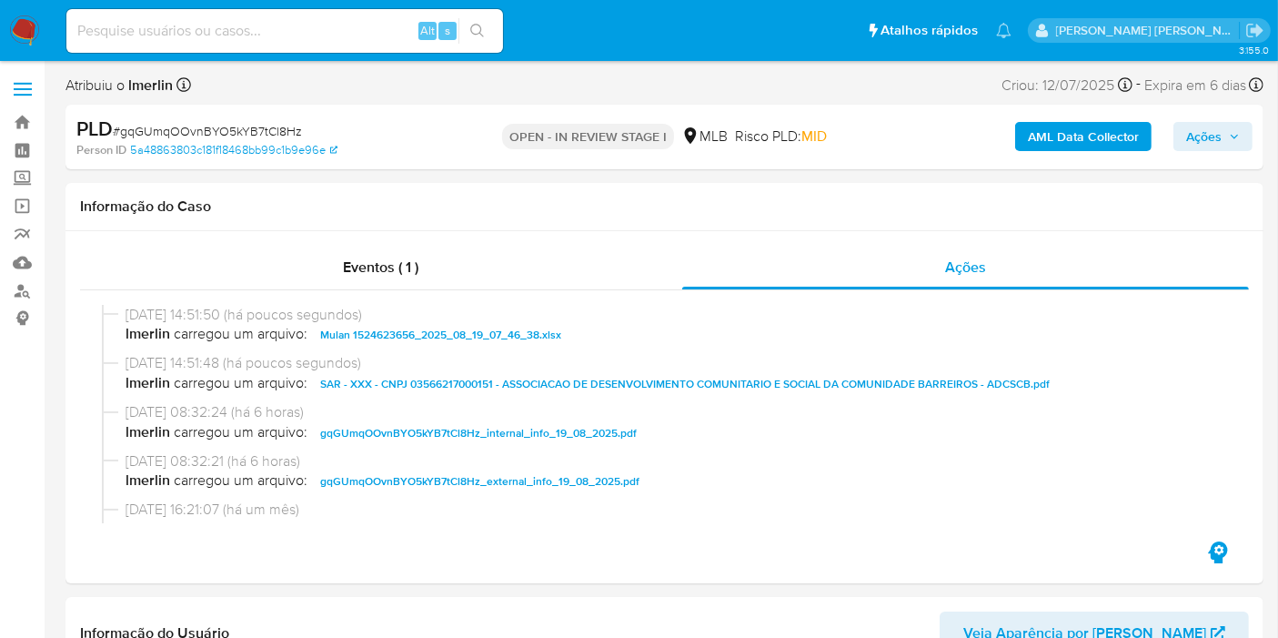
click at [1213, 136] on span "Ações" at bounding box center [1203, 136] width 35 height 29
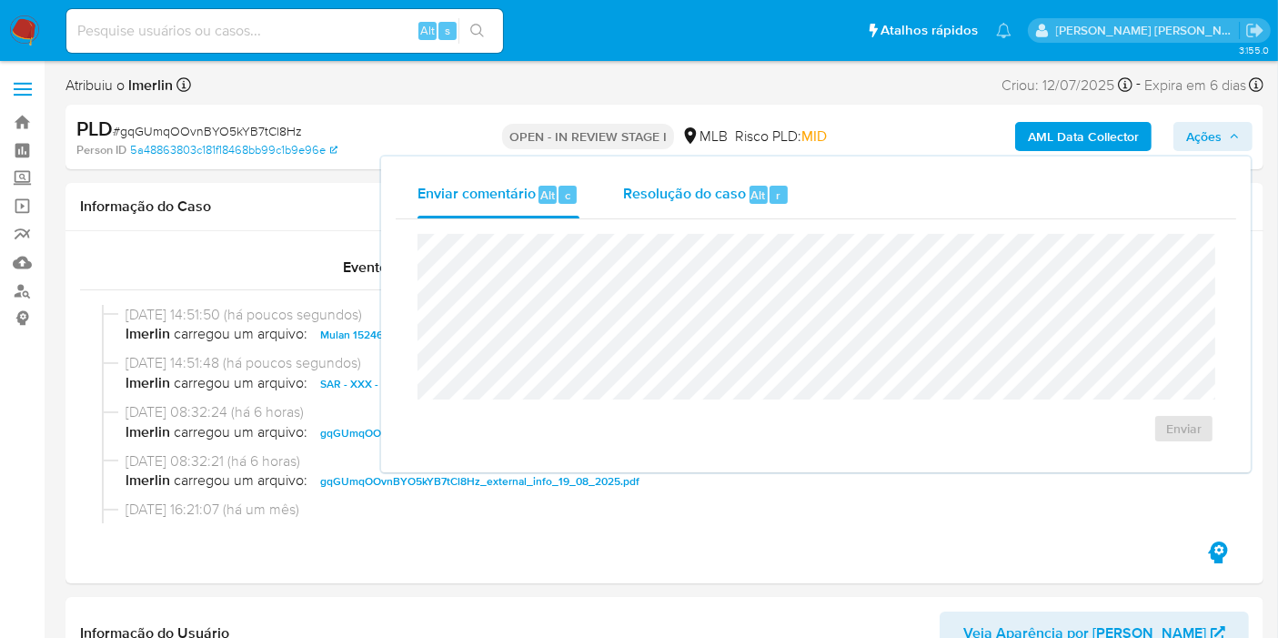
click at [732, 198] on span "Resolução do caso" at bounding box center [684, 194] width 123 height 21
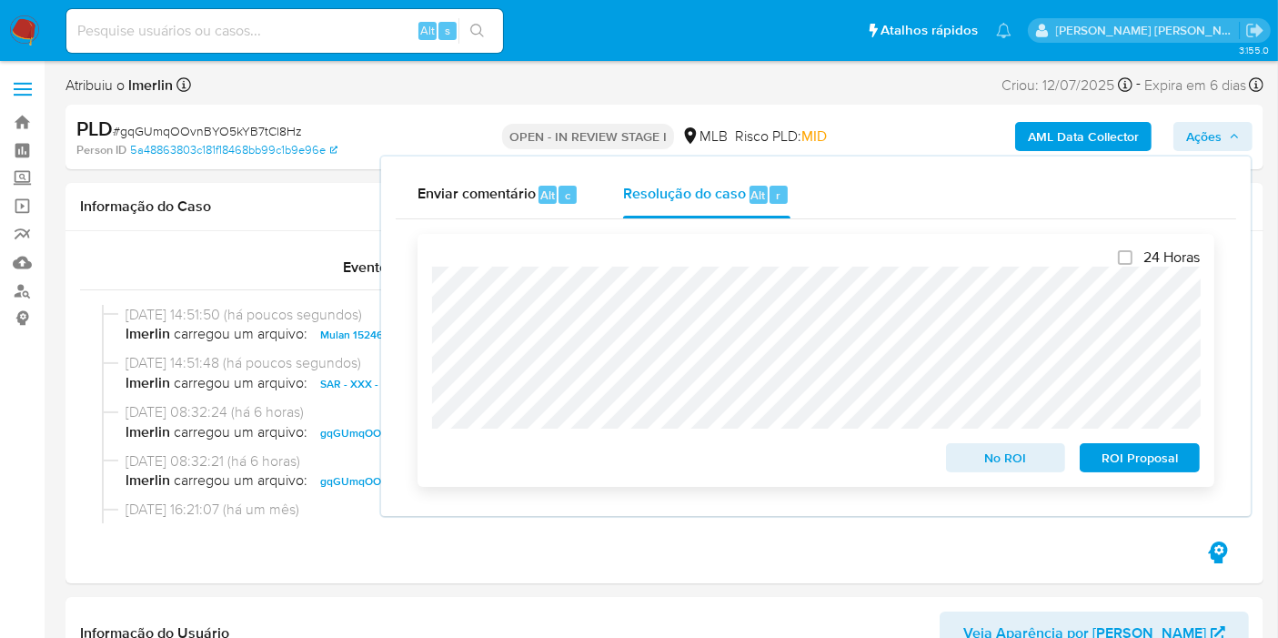
click at [1147, 463] on span "ROI Proposal" at bounding box center [1140, 457] width 95 height 25
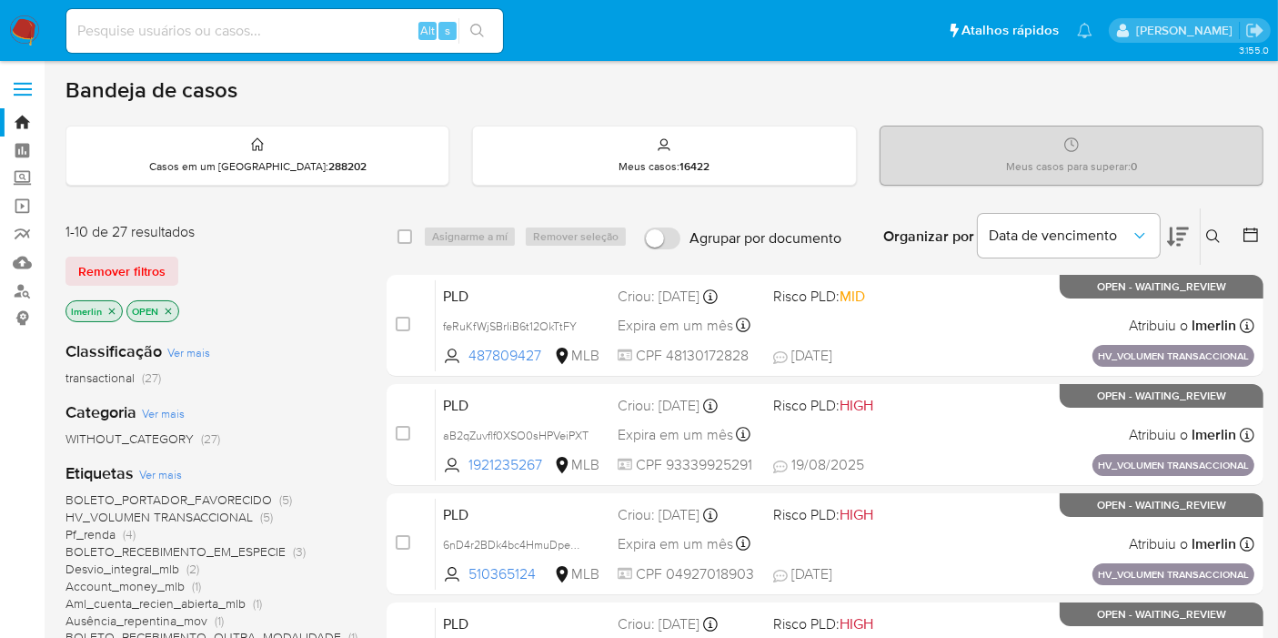
click at [108, 313] on icon "close-filter" at bounding box center [111, 311] width 11 height 11
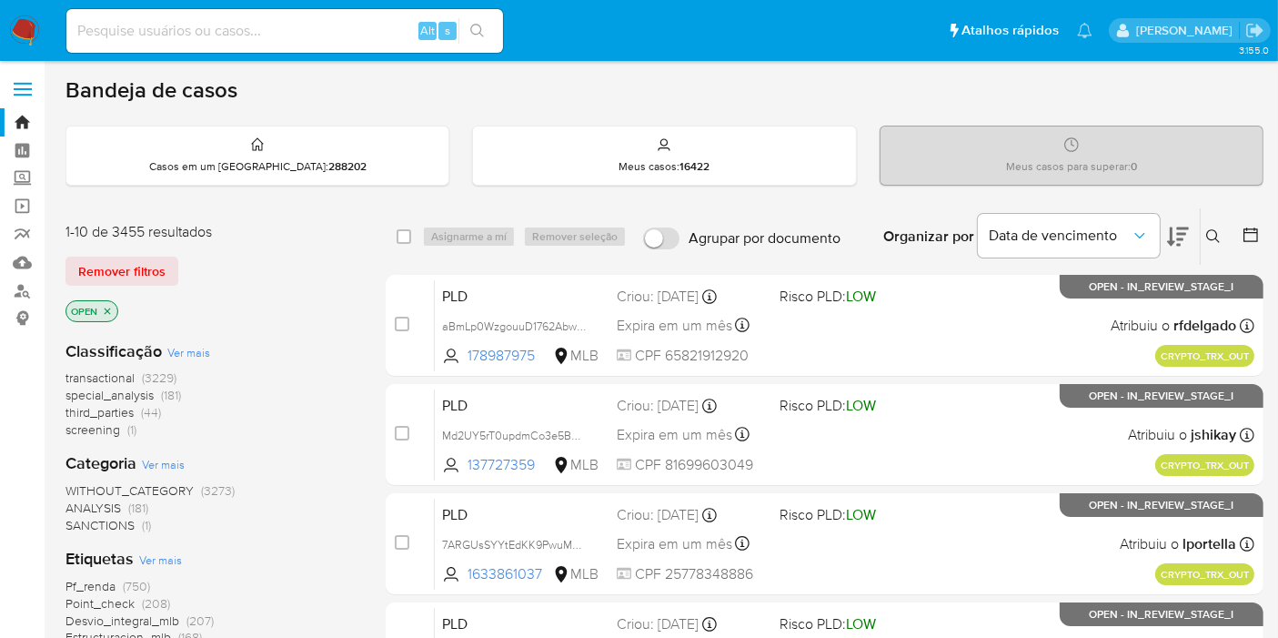
click at [104, 429] on span "screening" at bounding box center [93, 429] width 55 height 18
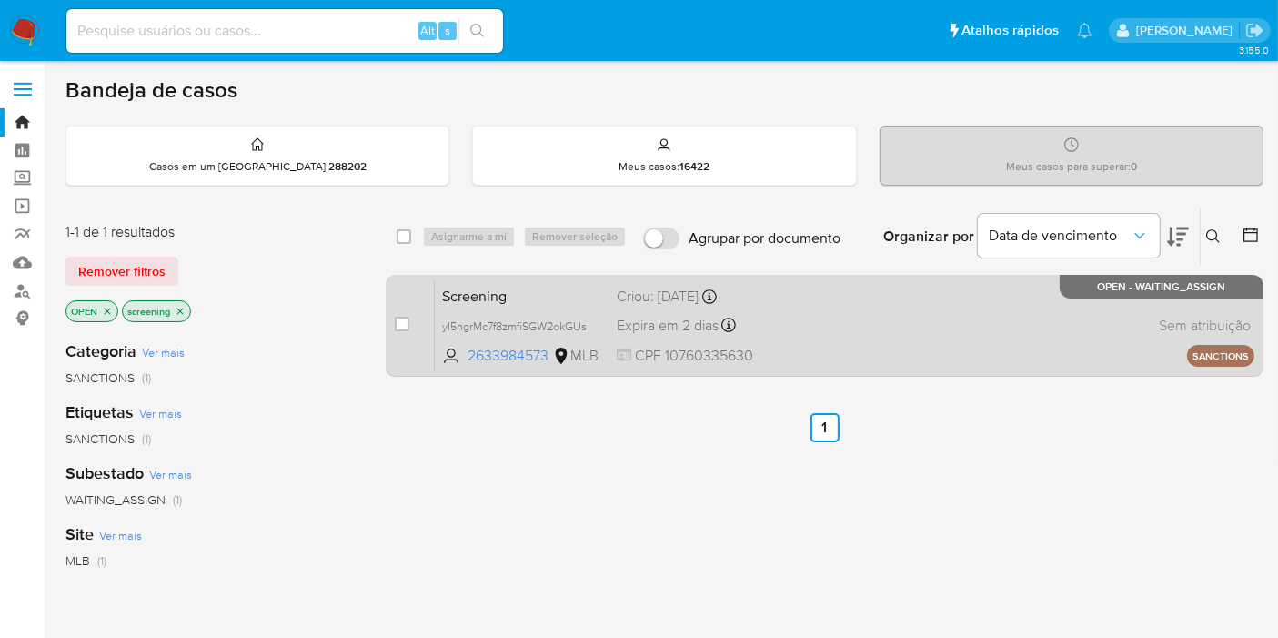
click at [530, 294] on span "Screening" at bounding box center [522, 295] width 160 height 24
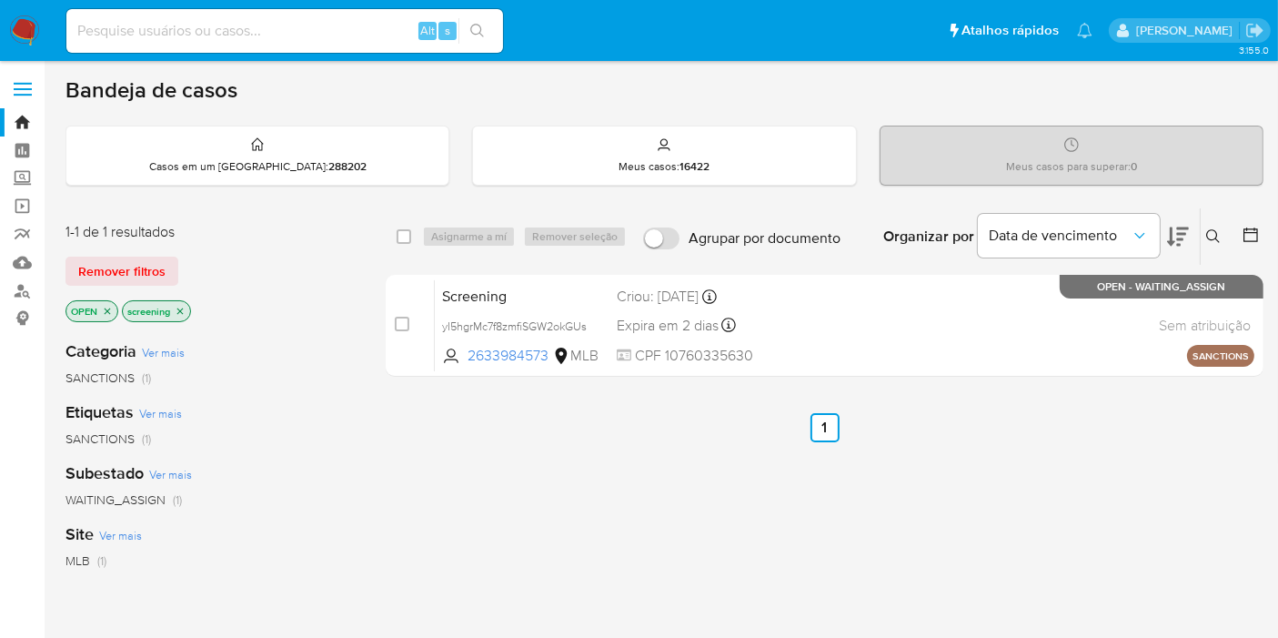
click at [182, 310] on icon "close-filter" at bounding box center [180, 311] width 6 height 6
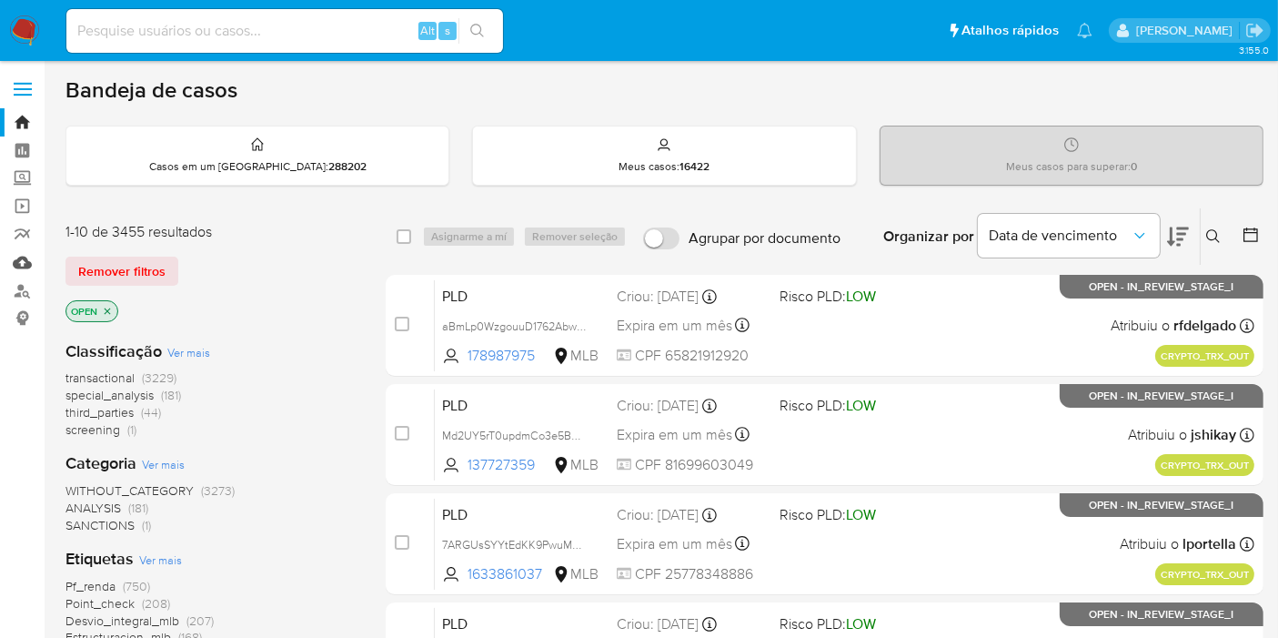
click at [27, 258] on link "Mulan" at bounding box center [108, 262] width 217 height 28
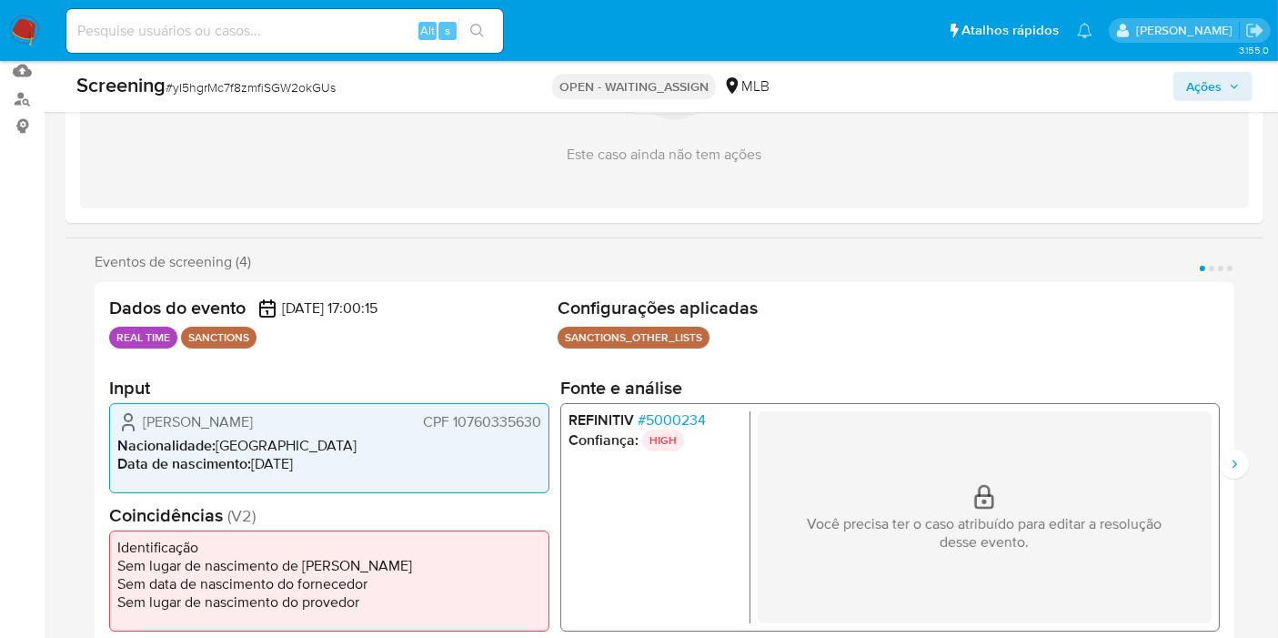
scroll to position [202, 0]
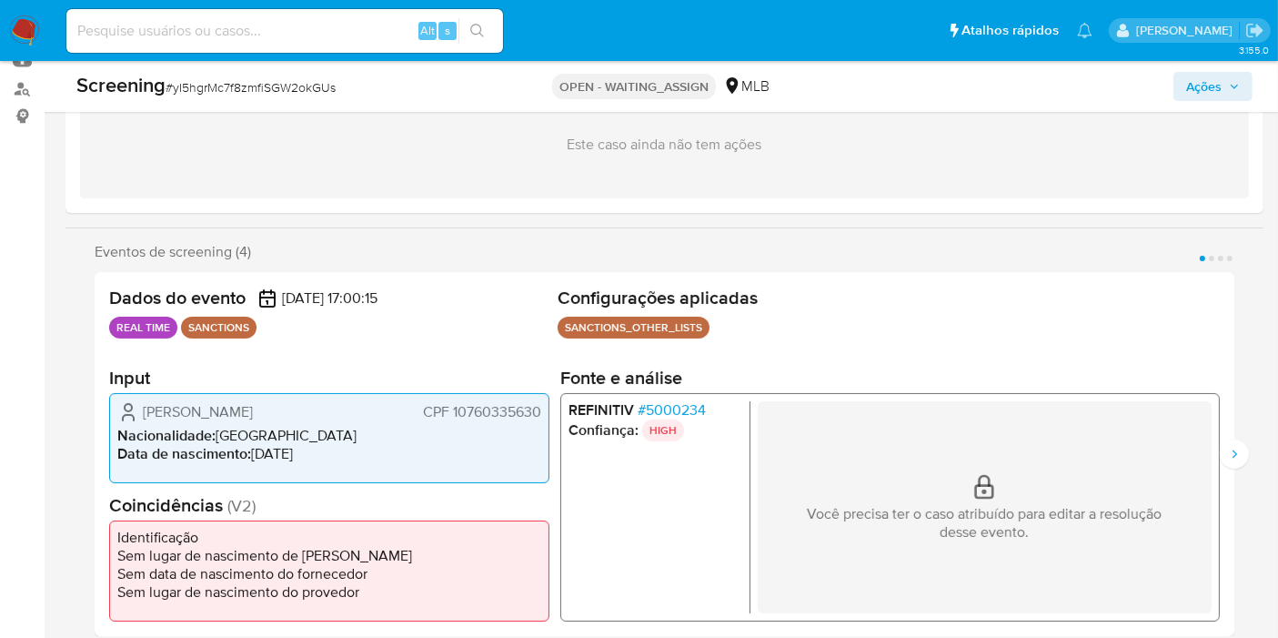
select select "10"
click at [671, 404] on span "# 5000234" at bounding box center [672, 409] width 68 height 18
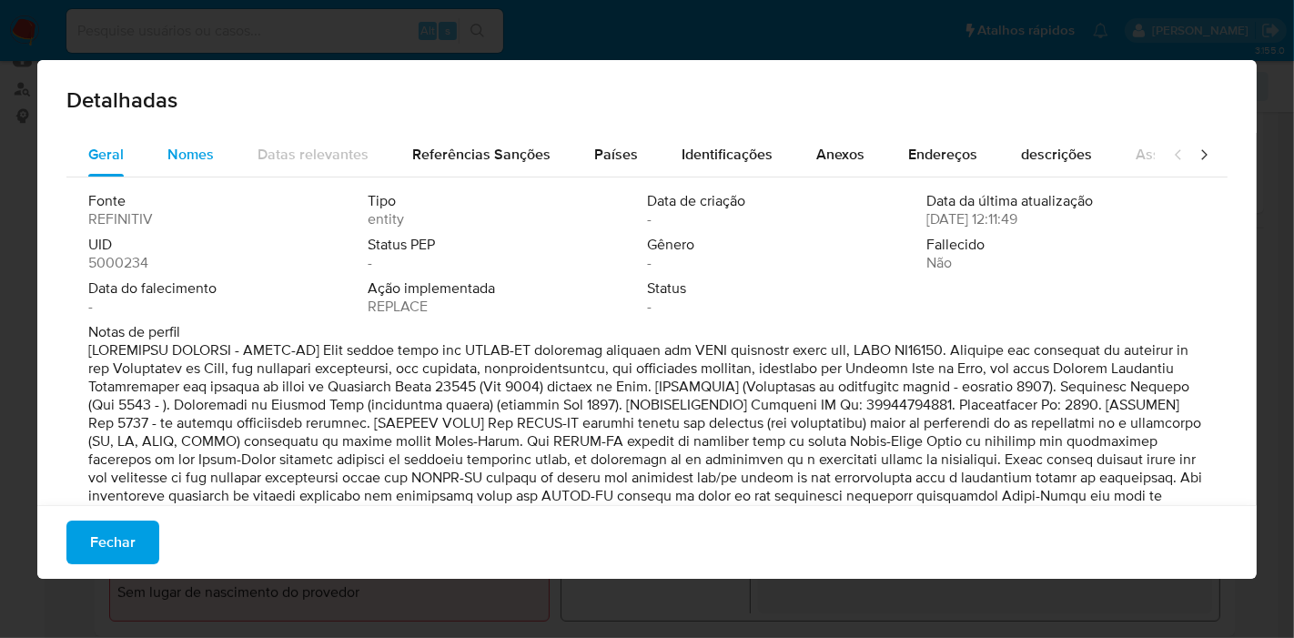
click at [184, 144] on span "Nomes" at bounding box center [190, 154] width 46 height 21
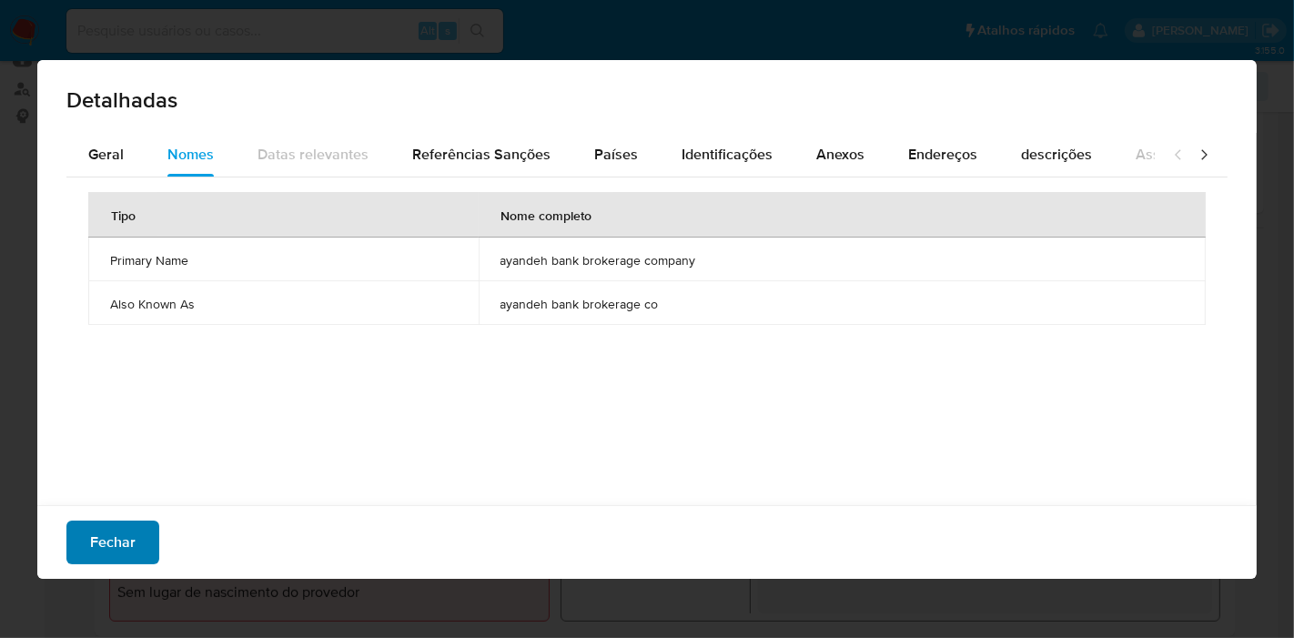
click at [126, 539] on span "Fechar" at bounding box center [112, 542] width 45 height 40
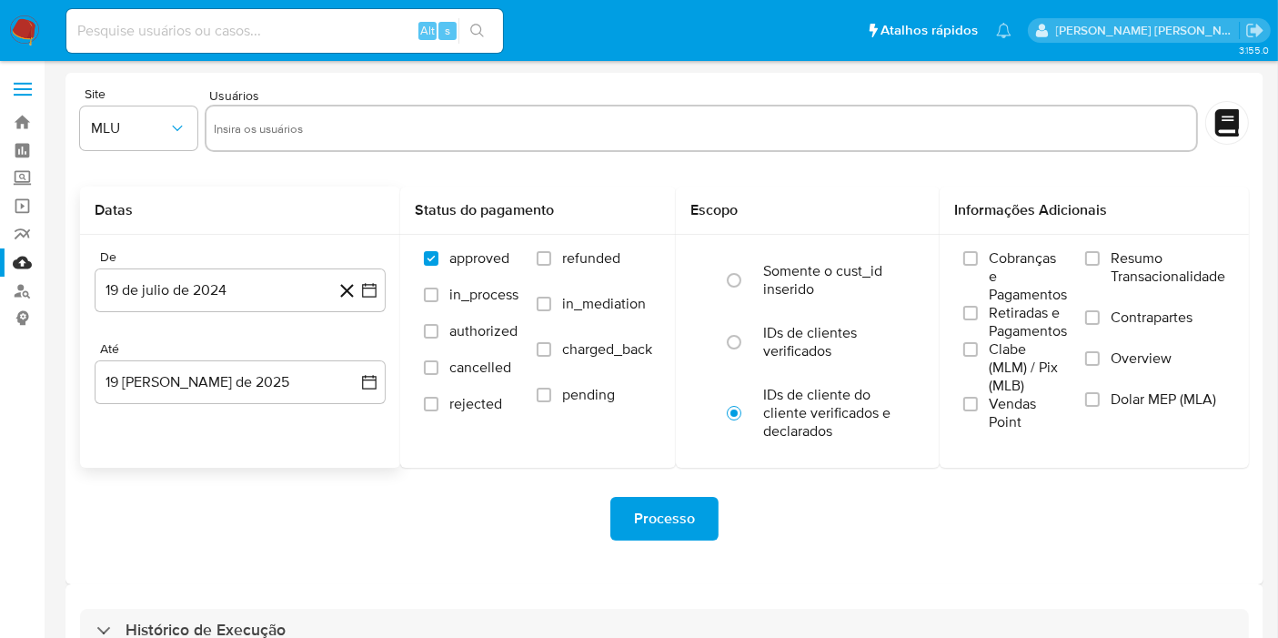
click at [112, 450] on div "Datas De 19 de julio de 2024 19-07-2024 Até 19 de agosto de 2025 19-08-2025" at bounding box center [240, 327] width 320 height 281
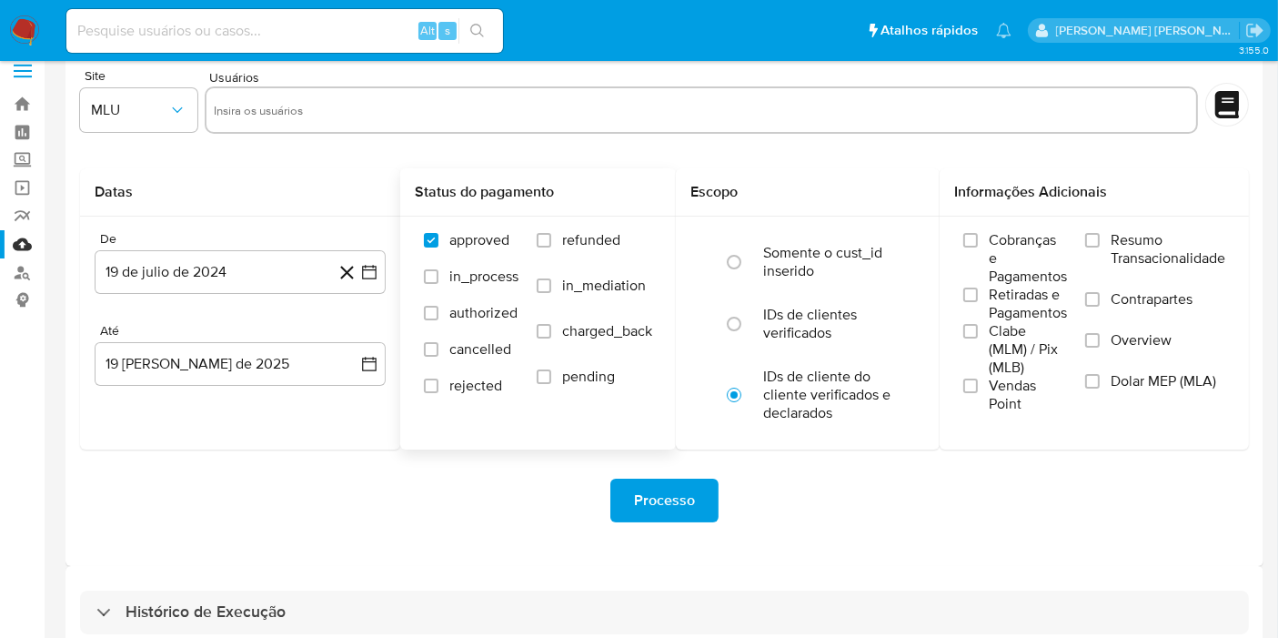
scroll to position [49, 0]
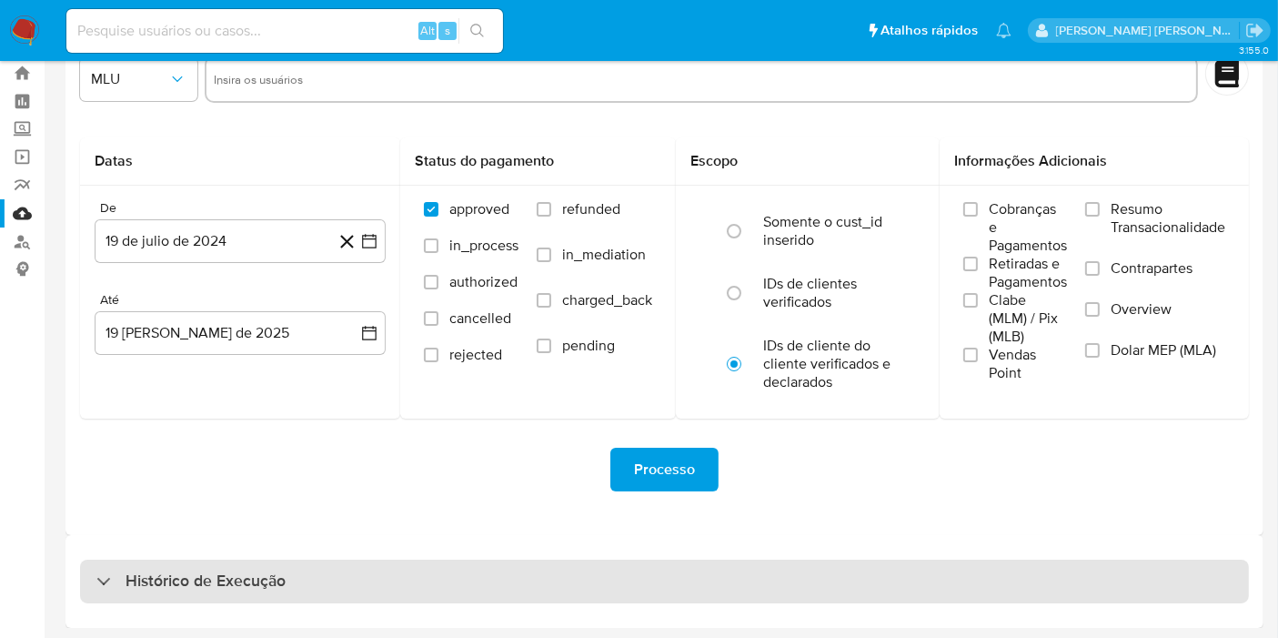
click at [418, 588] on div "Histórico de Execução" at bounding box center [664, 582] width 1169 height 44
select select "10"
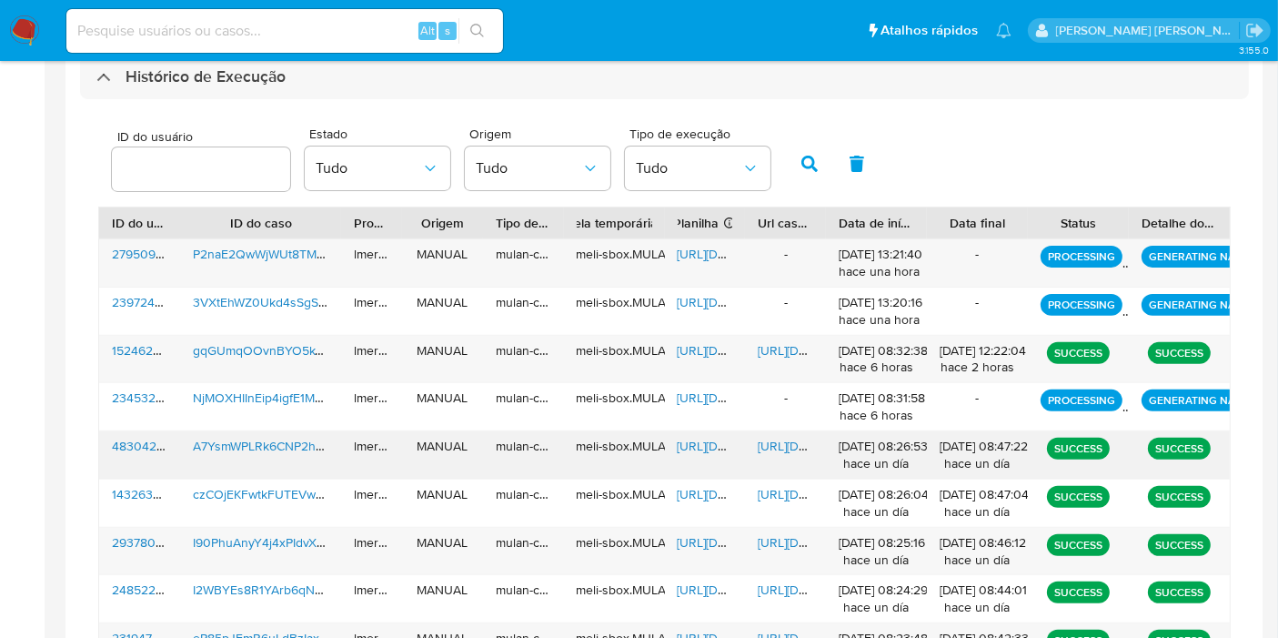
scroll to position [555, 0]
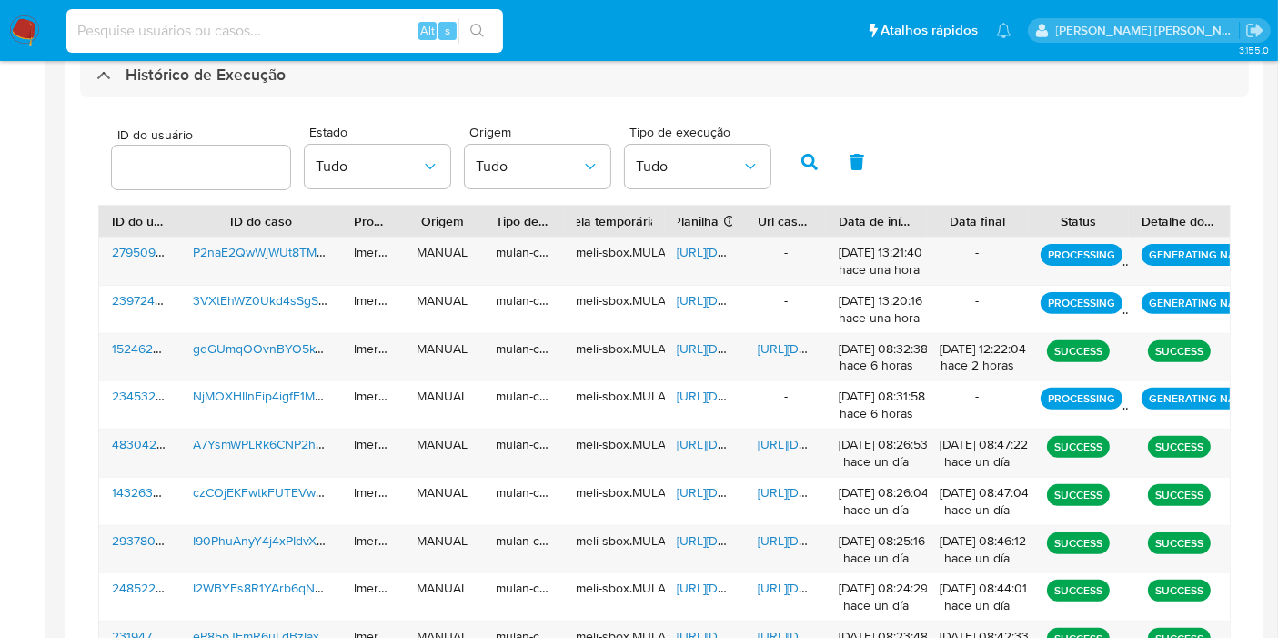
click at [378, 27] on input at bounding box center [284, 31] width 437 height 24
paste input "gqGUmqOOvnBYO5kYB7tCl8Hz"
type input "gqGUmqOOvnBYO5kYB7tCl8Hz"
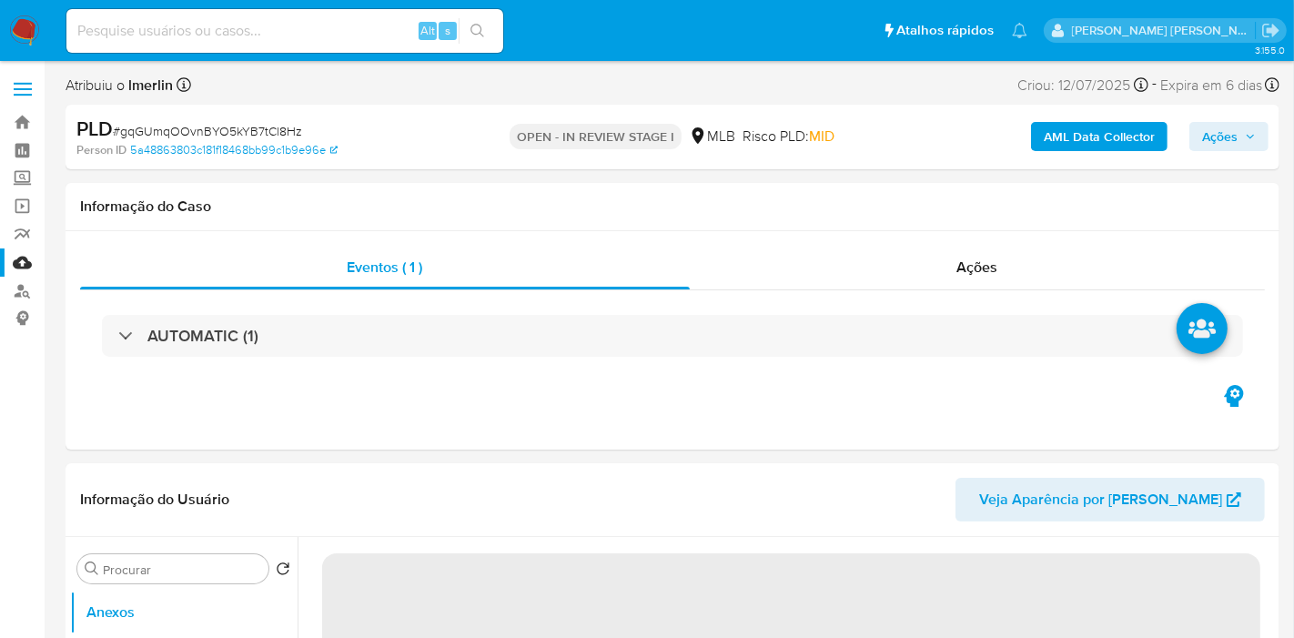
select select "10"
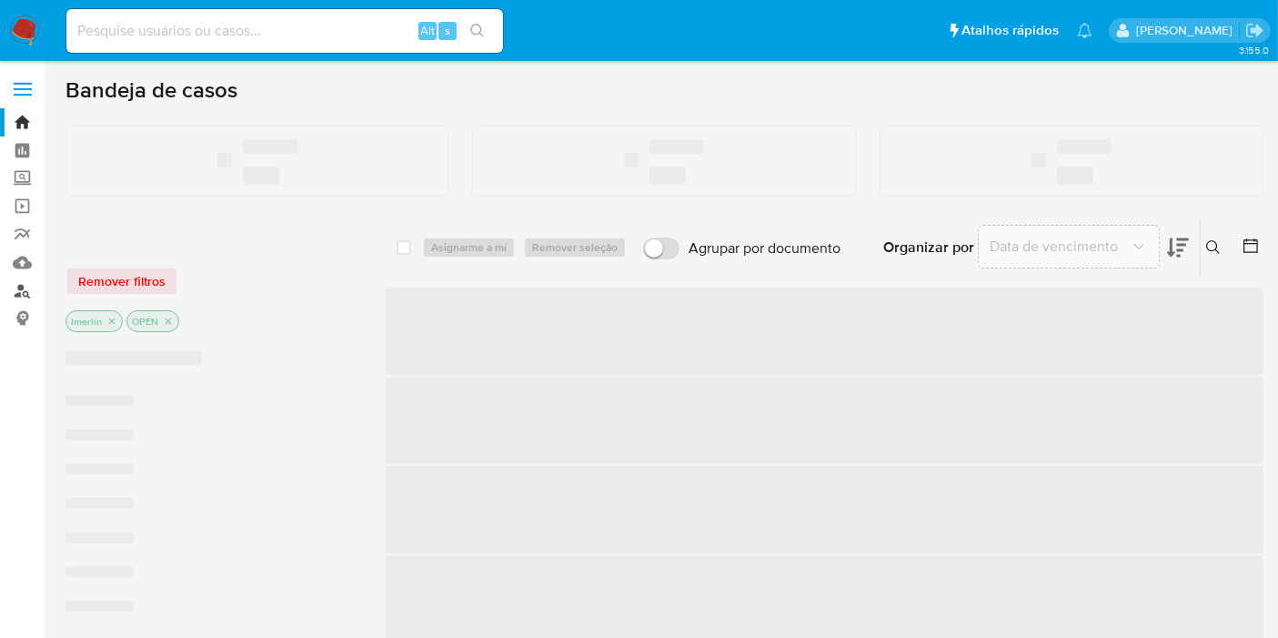
click at [27, 294] on link "Localizador de pessoas" at bounding box center [108, 291] width 217 height 28
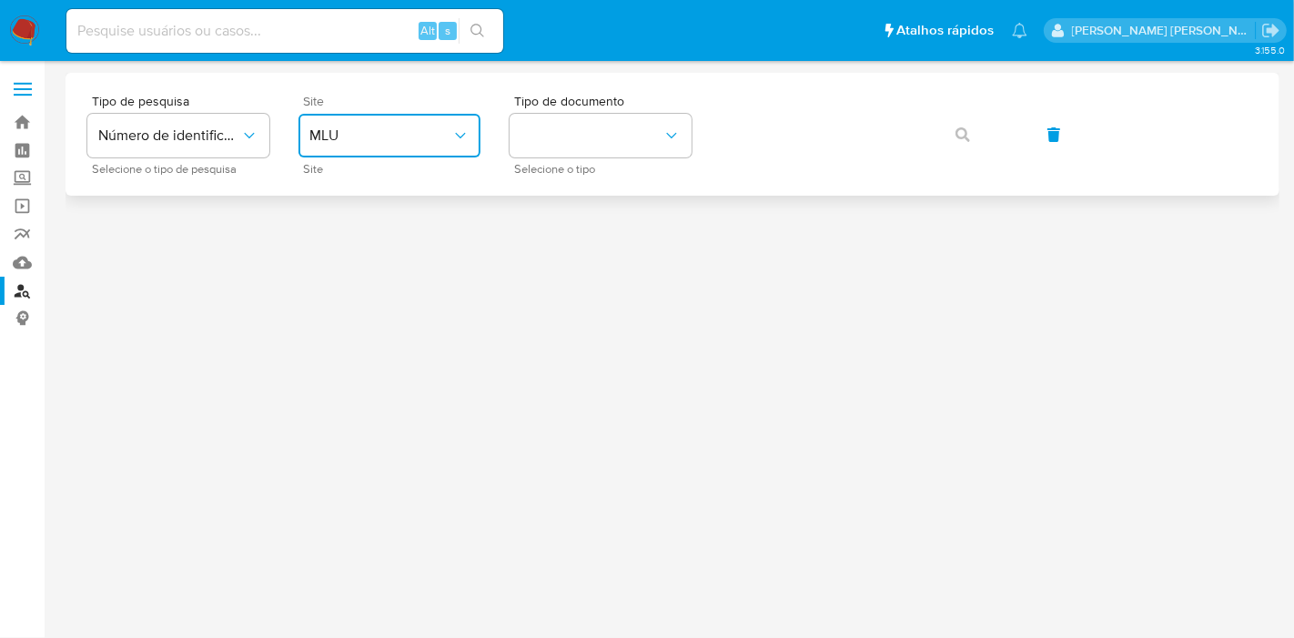
drag, startPoint x: 368, startPoint y: 128, endPoint x: 376, endPoint y: 155, distance: 27.4
click at [369, 128] on span "MLU" at bounding box center [380, 135] width 142 height 18
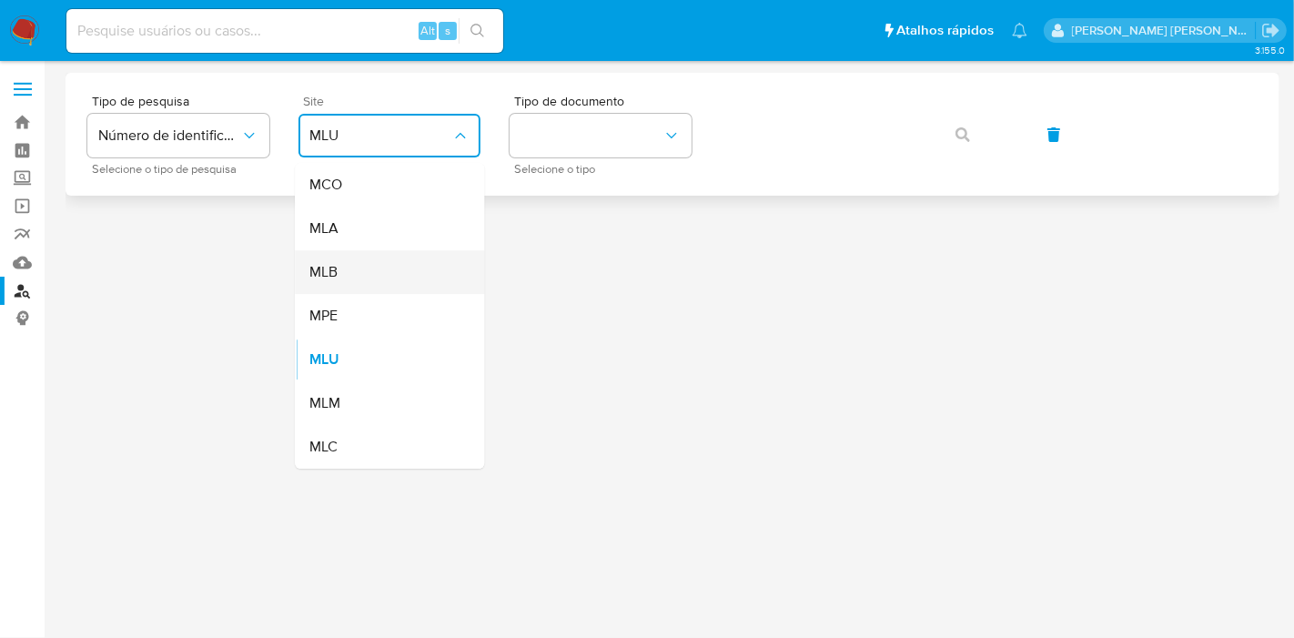
click at [406, 274] on div "MLB" at bounding box center [383, 272] width 149 height 44
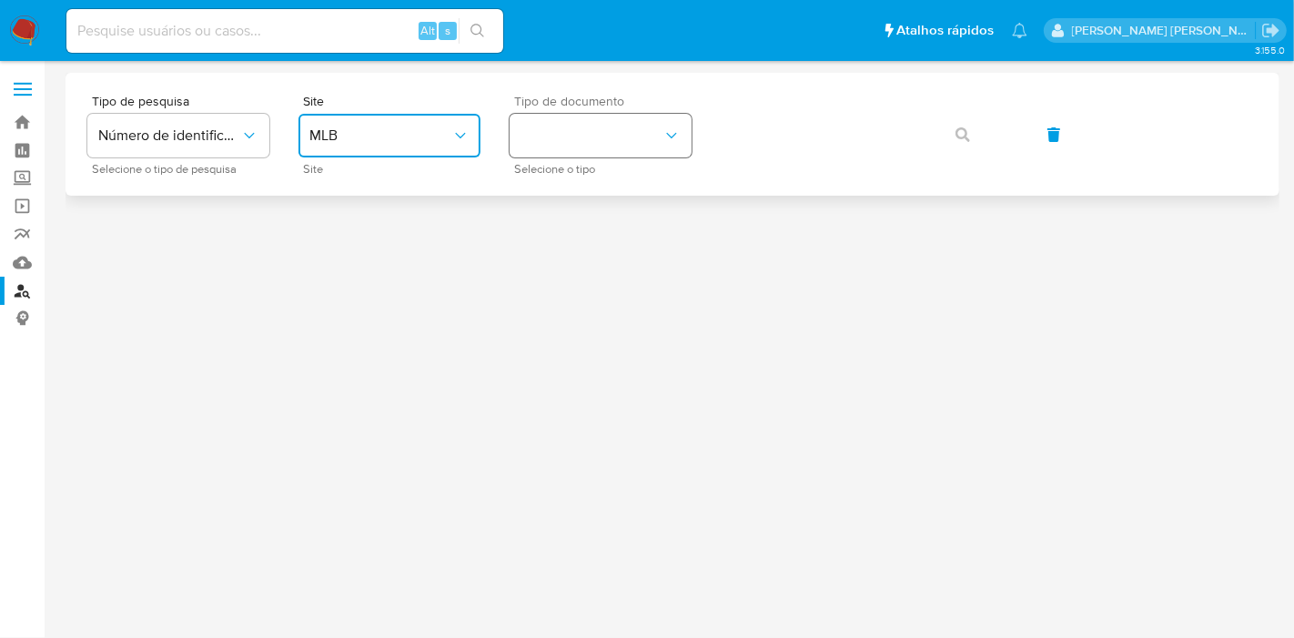
click at [604, 152] on button "identificationType" at bounding box center [601, 136] width 182 height 44
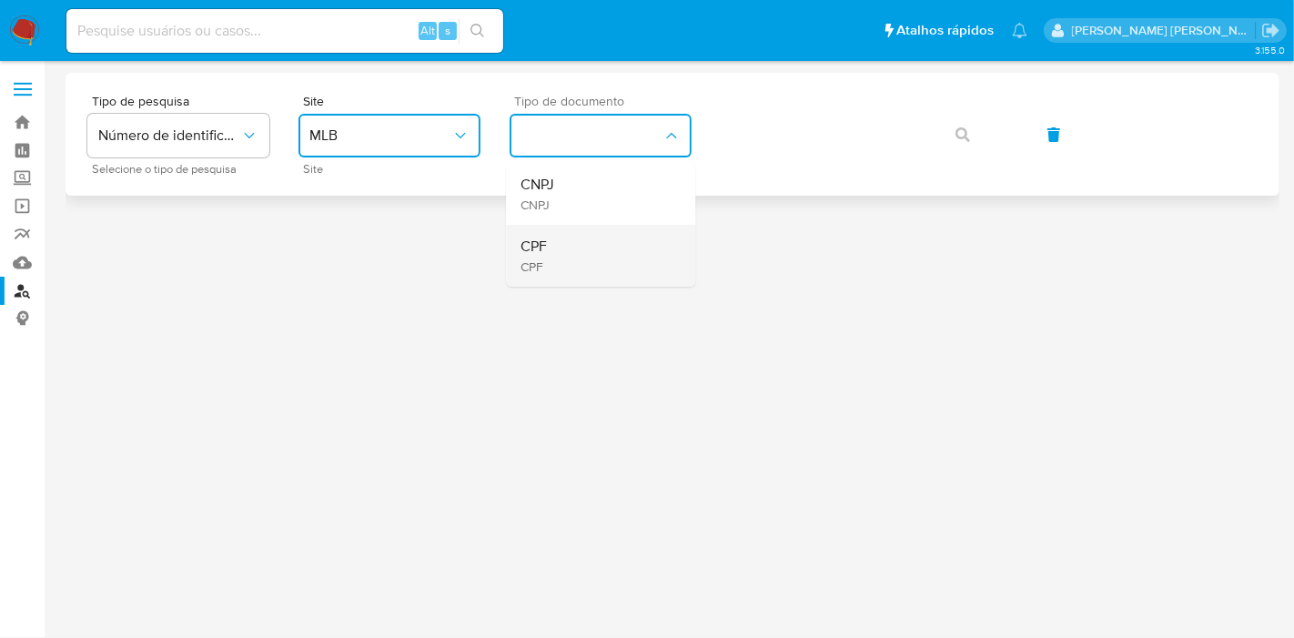
click at [584, 267] on div "CPF CPF" at bounding box center [594, 256] width 149 height 62
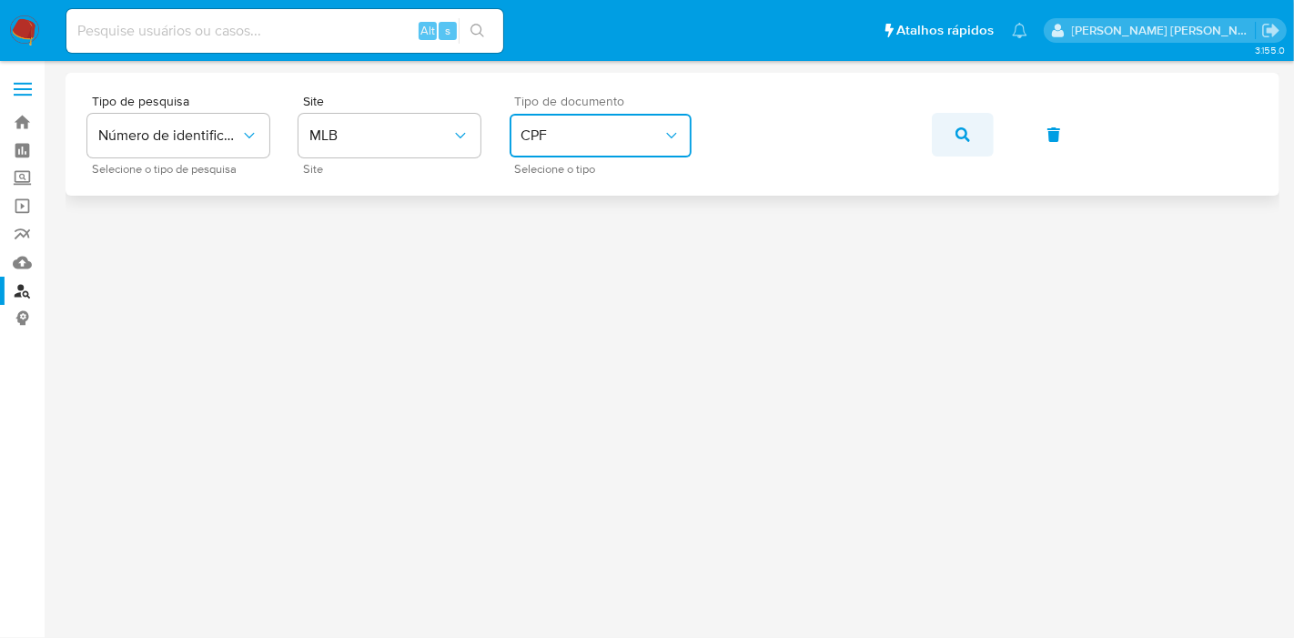
click at [955, 129] on icon "button" at bounding box center [962, 134] width 15 height 15
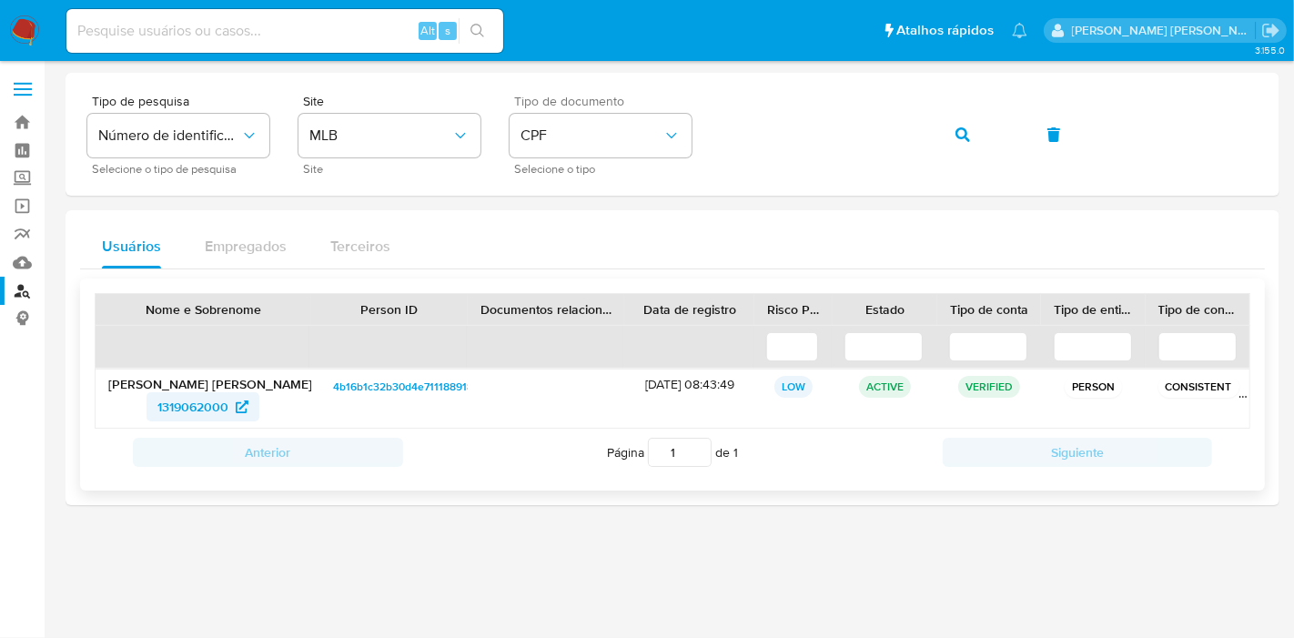
click at [168, 401] on span "1319062000" at bounding box center [192, 406] width 71 height 29
click at [948, 133] on button "button" at bounding box center [963, 135] width 62 height 44
click at [202, 409] on span "442943264" at bounding box center [193, 406] width 66 height 29
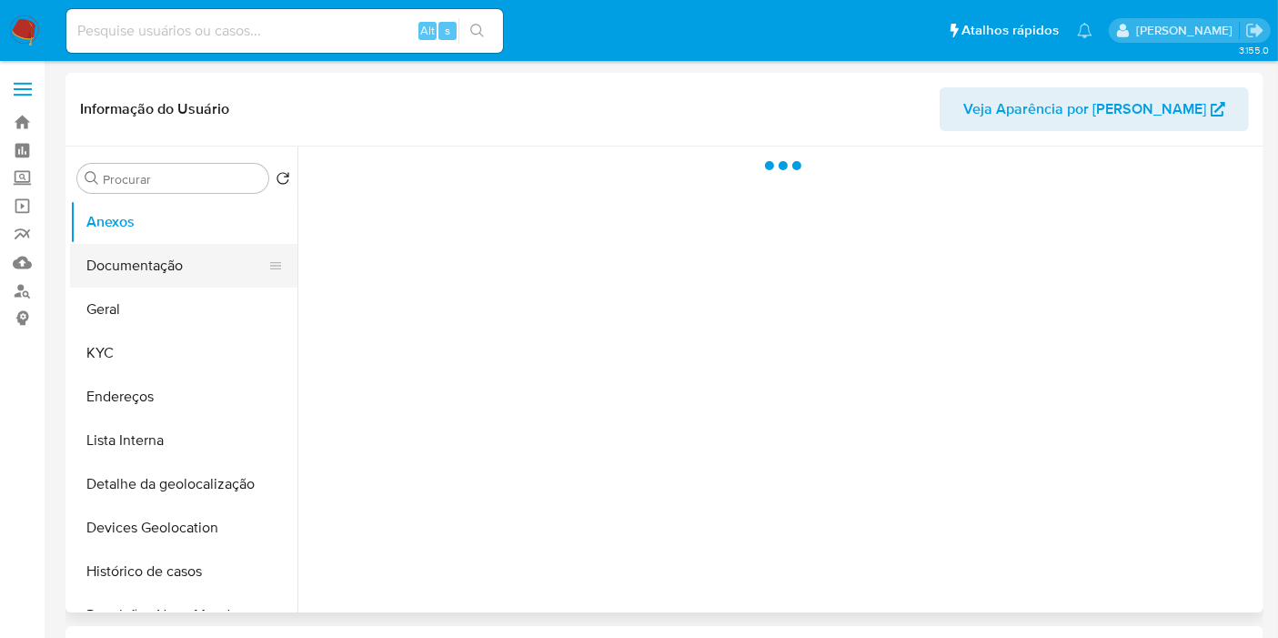
click at [225, 279] on button "Documentação" at bounding box center [176, 266] width 213 height 44
select select "10"
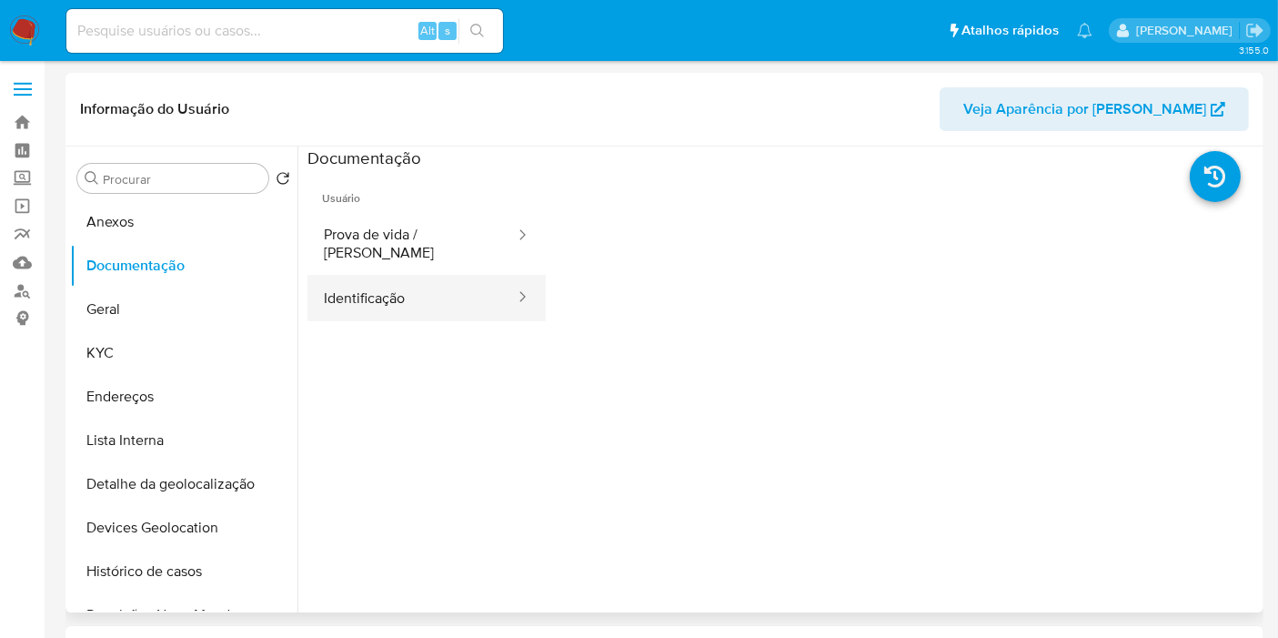
click at [349, 276] on button "Identificação" at bounding box center [412, 298] width 209 height 46
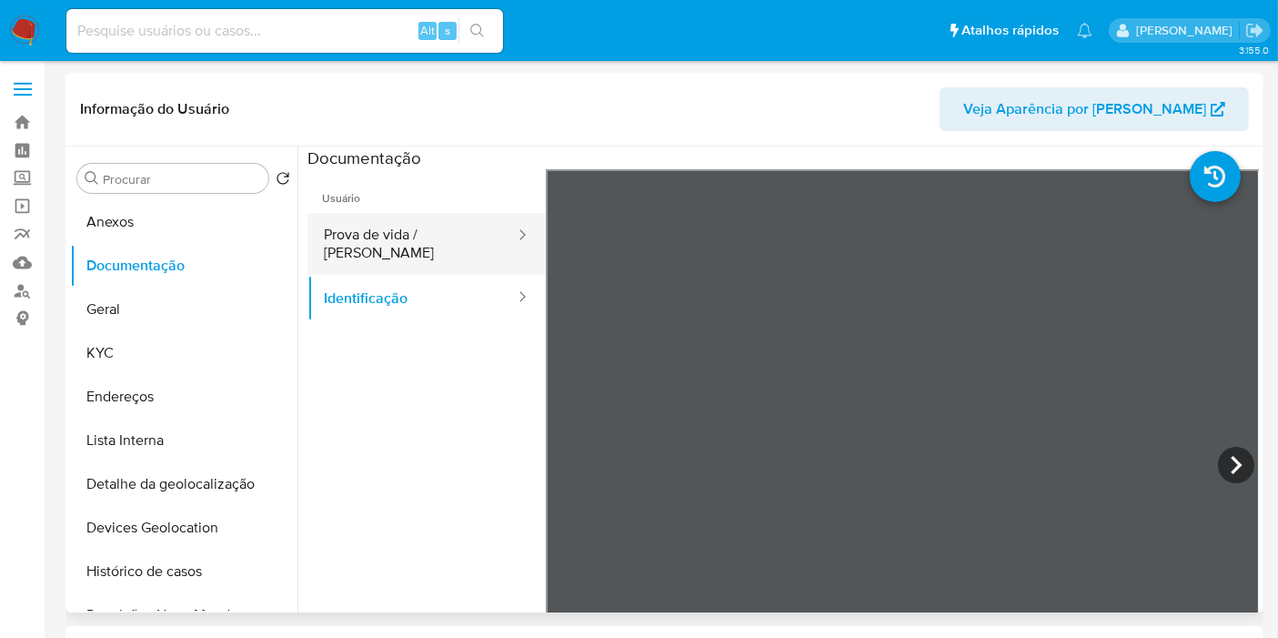
click at [455, 227] on button "Prova de vida / Selfie" at bounding box center [412, 244] width 209 height 62
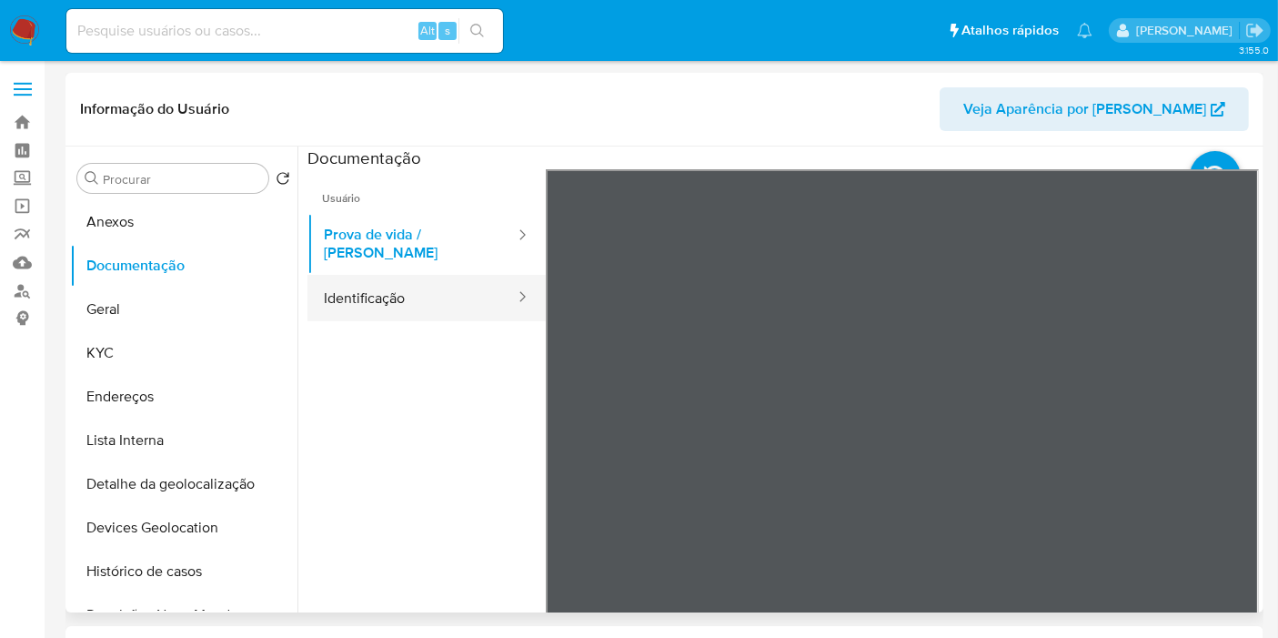
click at [449, 279] on button "Identificação" at bounding box center [412, 298] width 209 height 46
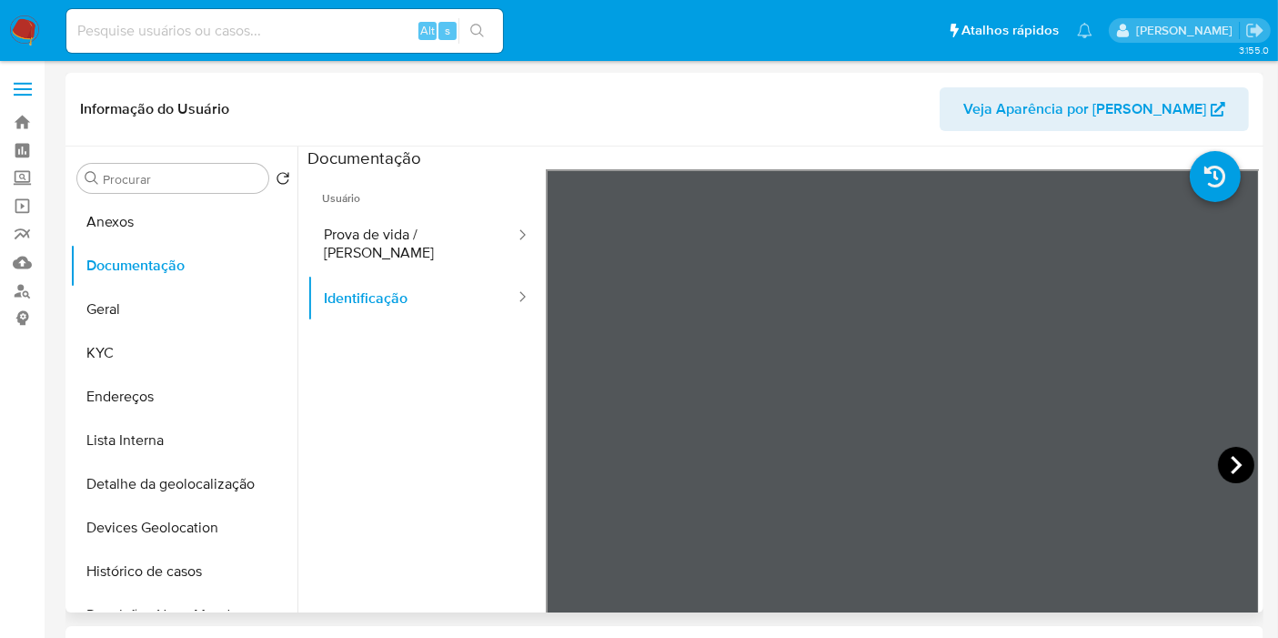
click at [1224, 457] on icon at bounding box center [1236, 465] width 36 height 36
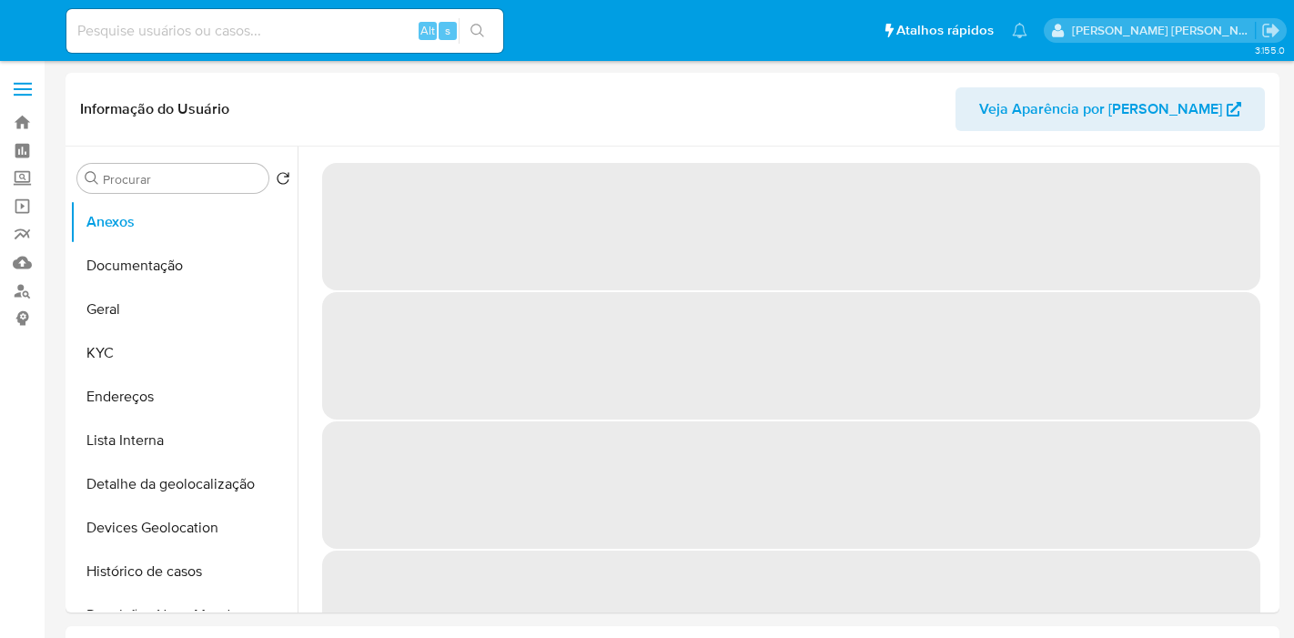
select select "10"
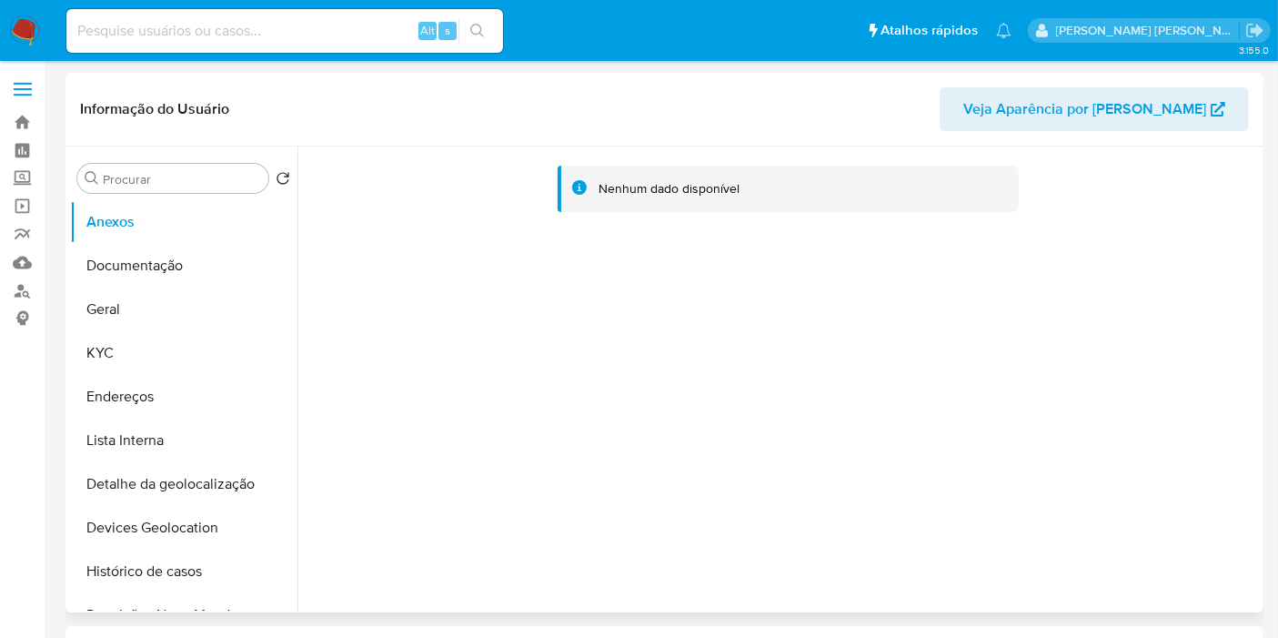
drag, startPoint x: 125, startPoint y: 277, endPoint x: 356, endPoint y: 269, distance: 231.2
click at [127, 277] on button "Documentação" at bounding box center [183, 266] width 227 height 44
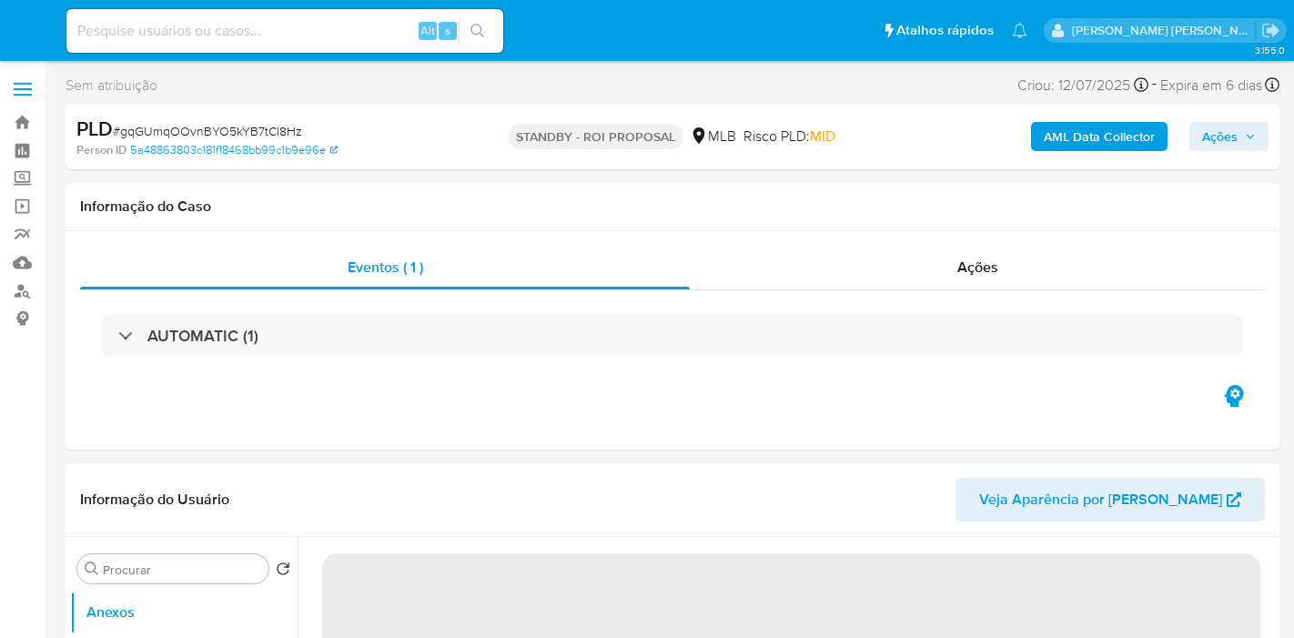
select select "10"
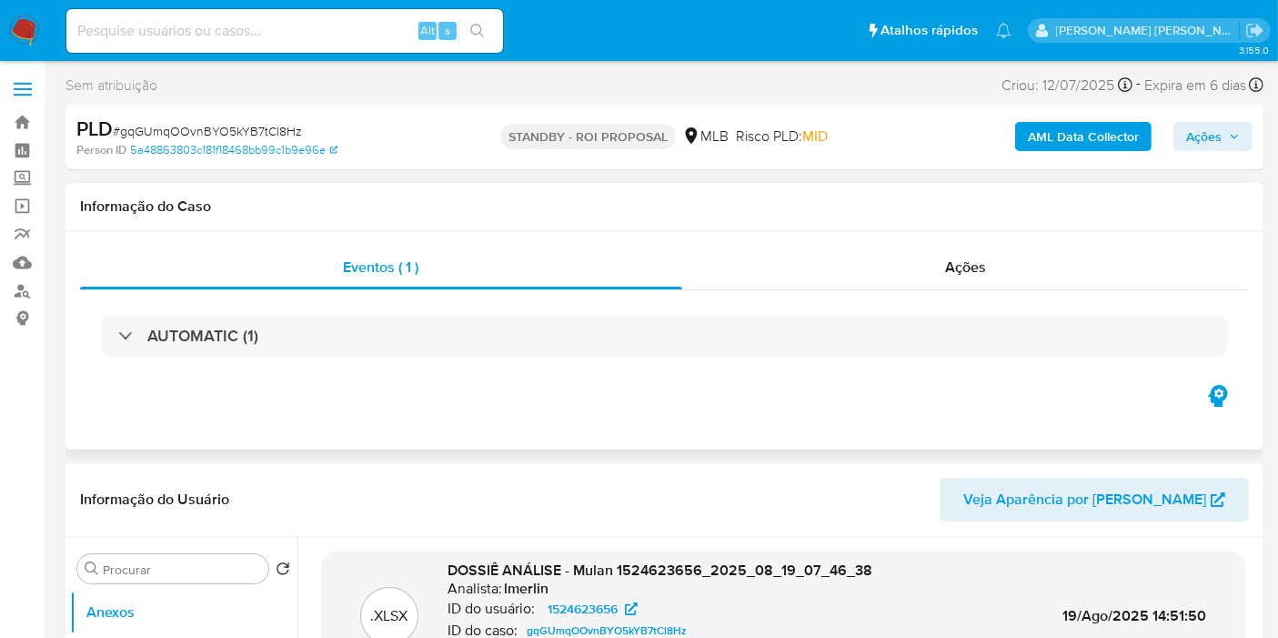
drag, startPoint x: 621, startPoint y: 437, endPoint x: 796, endPoint y: 190, distance: 302.7
click at [623, 438] on div "Eventos ( 1 ) Ações AUTOMATIC (1)" at bounding box center [665, 340] width 1198 height 218
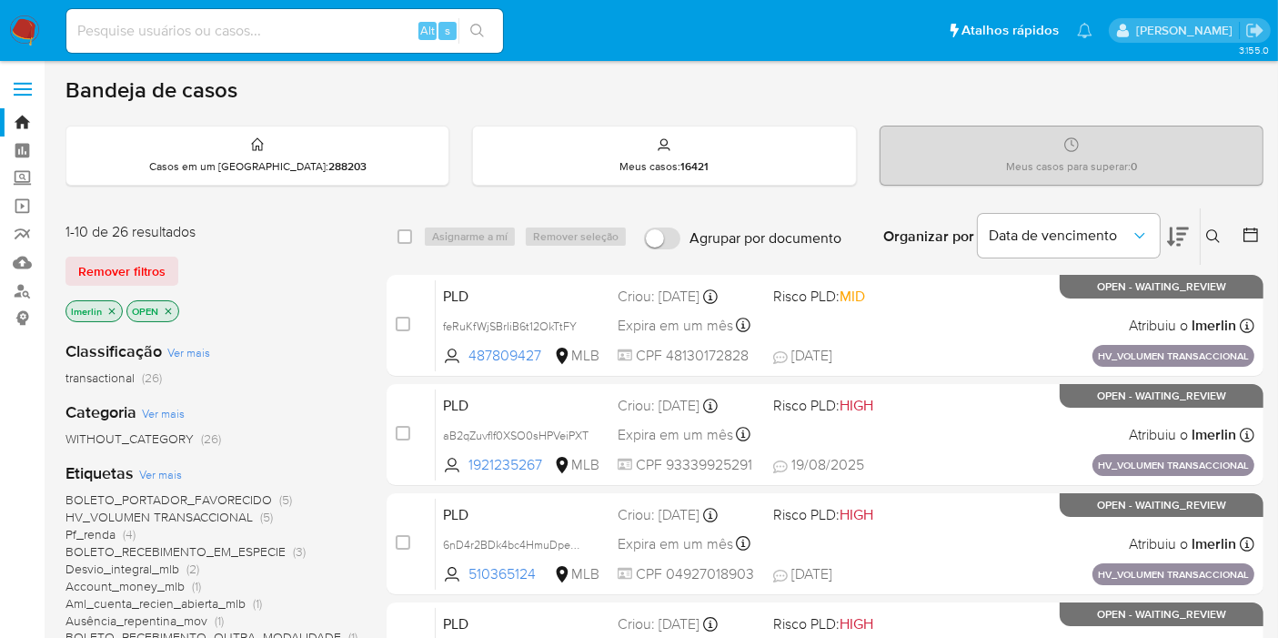
click at [280, 43] on div "Alt s" at bounding box center [284, 31] width 437 height 44
click at [280, 40] on input at bounding box center [284, 31] width 437 height 24
paste input "2199807939"
type input "2199807939"
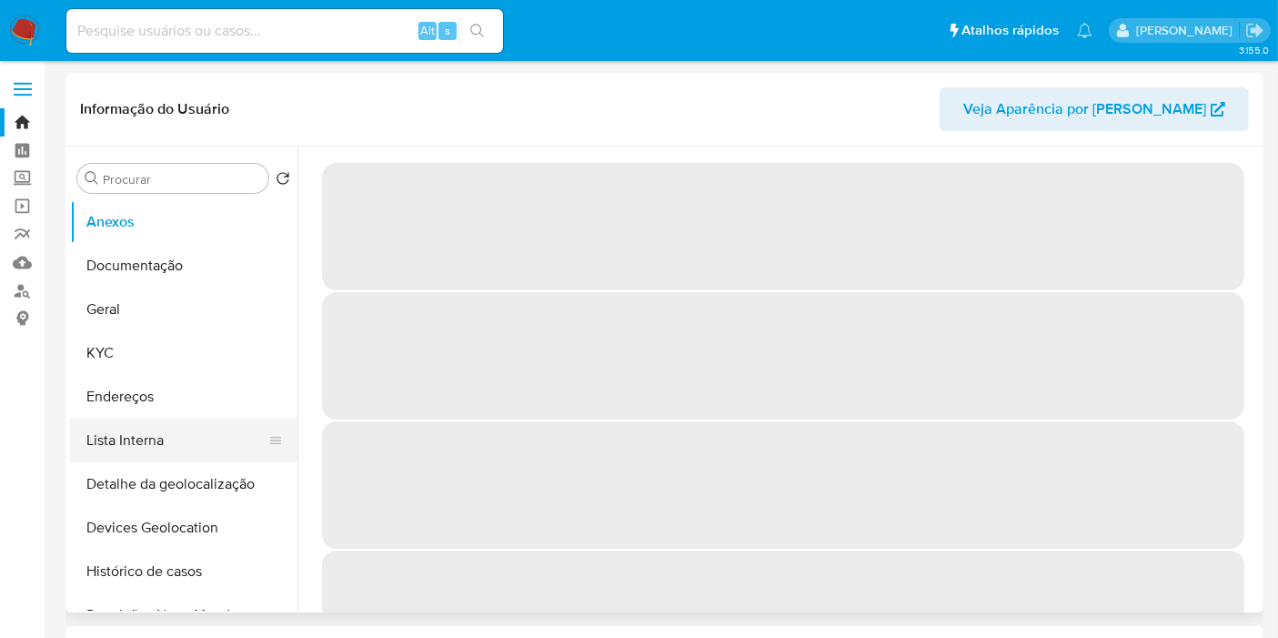
click at [169, 448] on button "Lista Interna" at bounding box center [176, 441] width 213 height 44
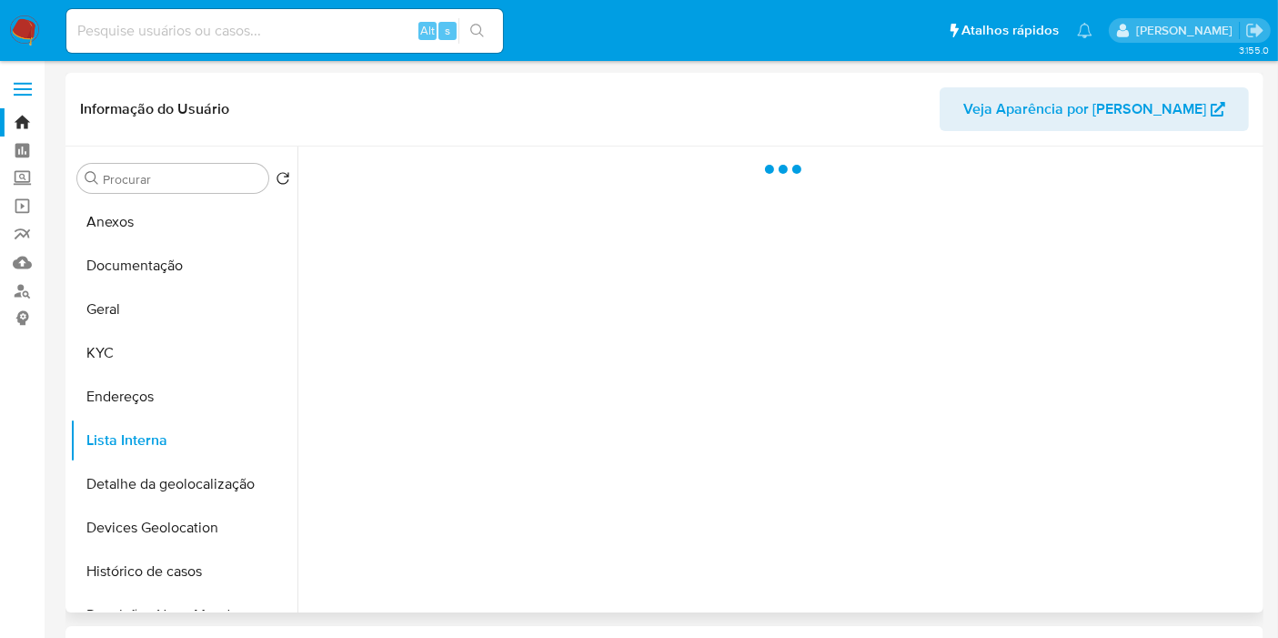
select select "10"
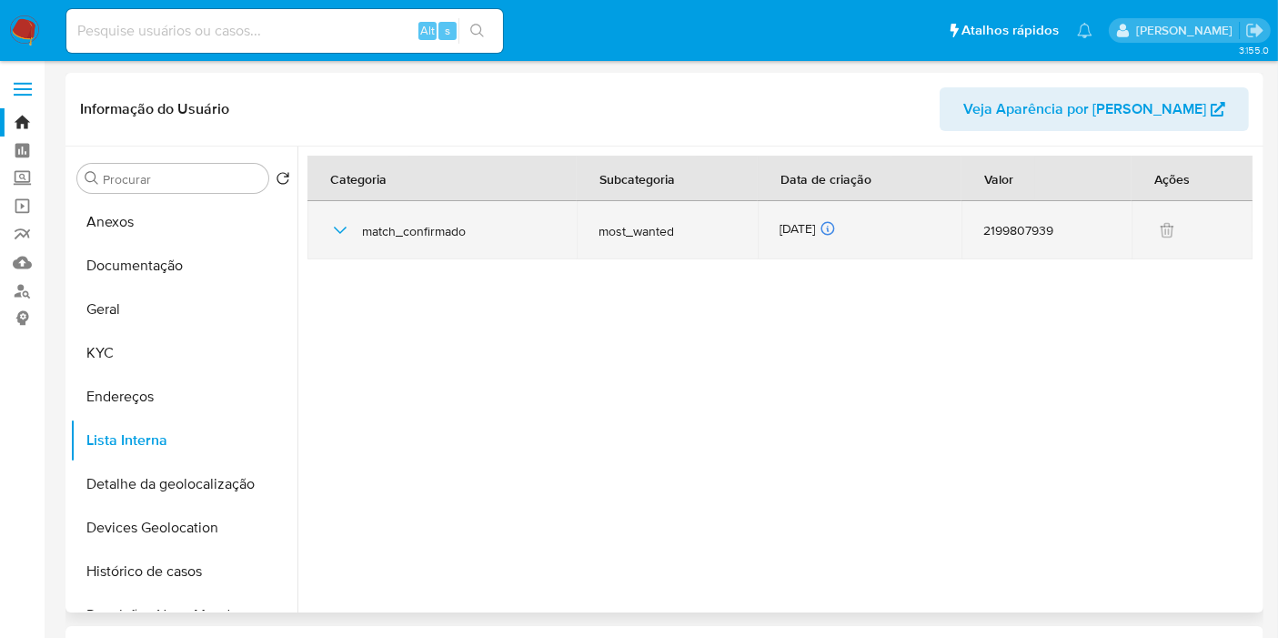
click at [340, 229] on icon "button" at bounding box center [340, 230] width 22 height 22
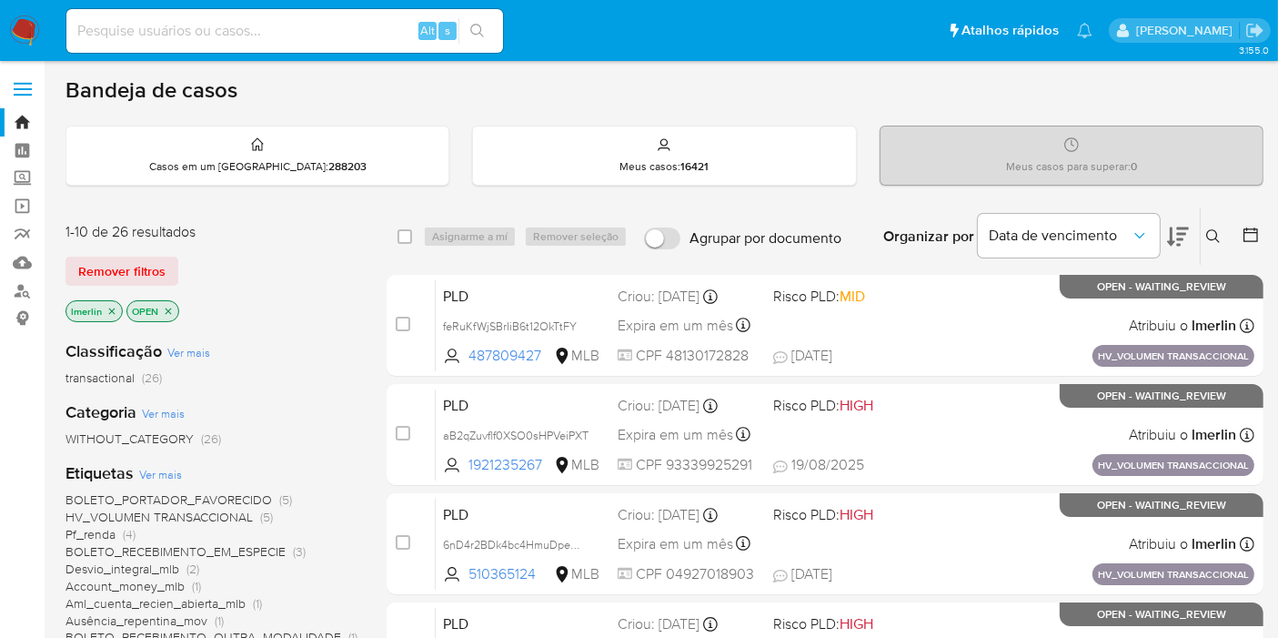
click at [113, 308] on icon "close-filter" at bounding box center [112, 311] width 6 height 6
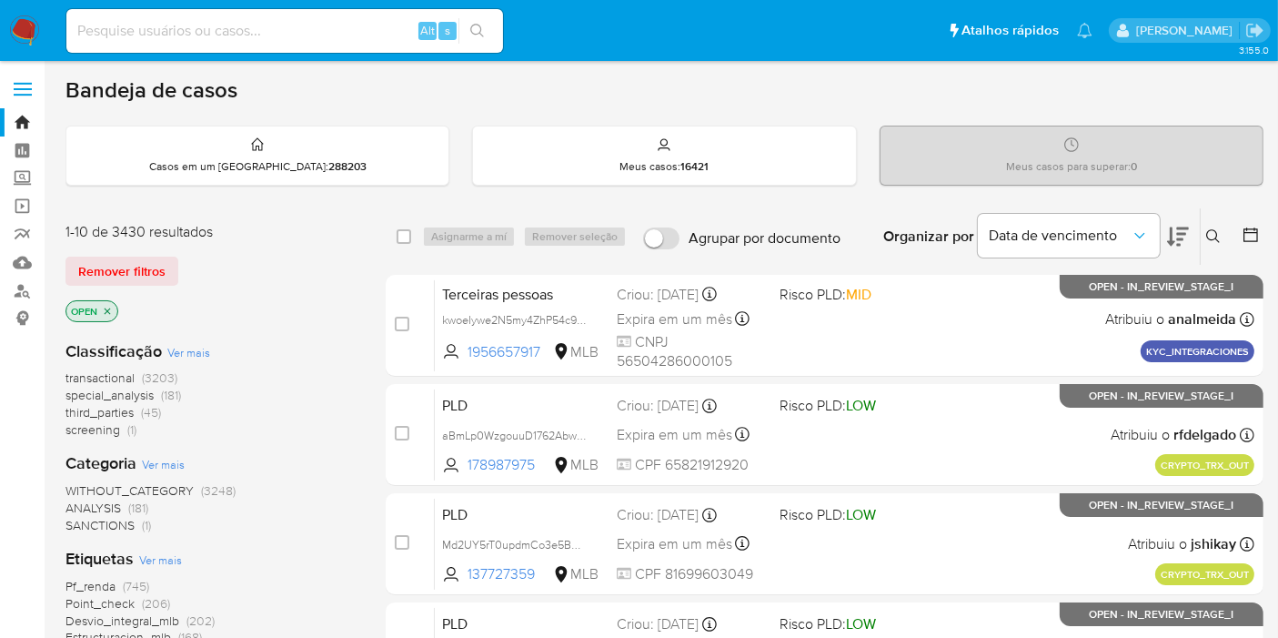
click at [111, 312] on icon "close-filter" at bounding box center [107, 311] width 11 height 11
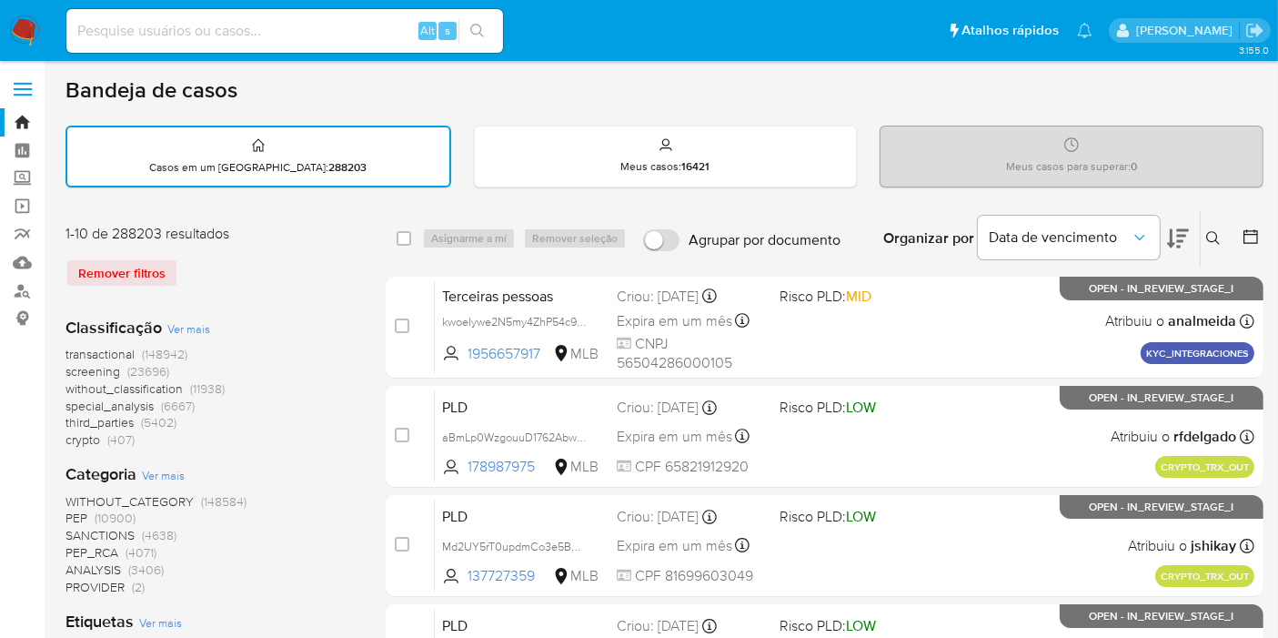
click at [1261, 227] on button at bounding box center [1253, 238] width 22 height 22
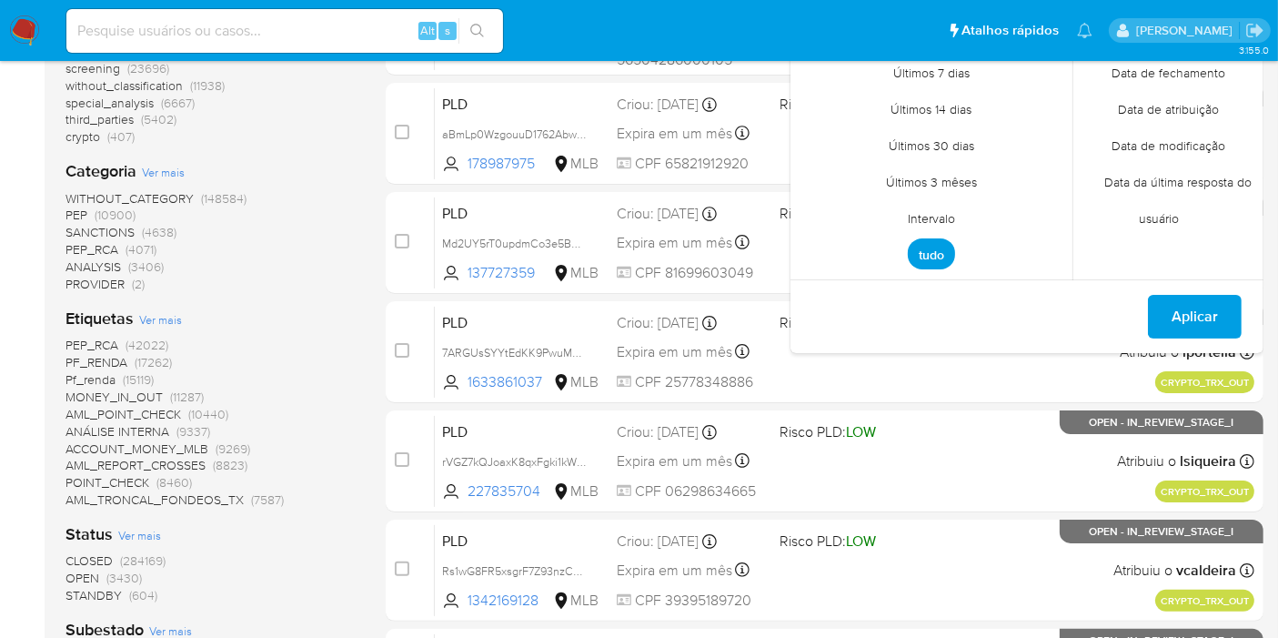
click at [914, 216] on span "Intervalo" at bounding box center [932, 218] width 86 height 37
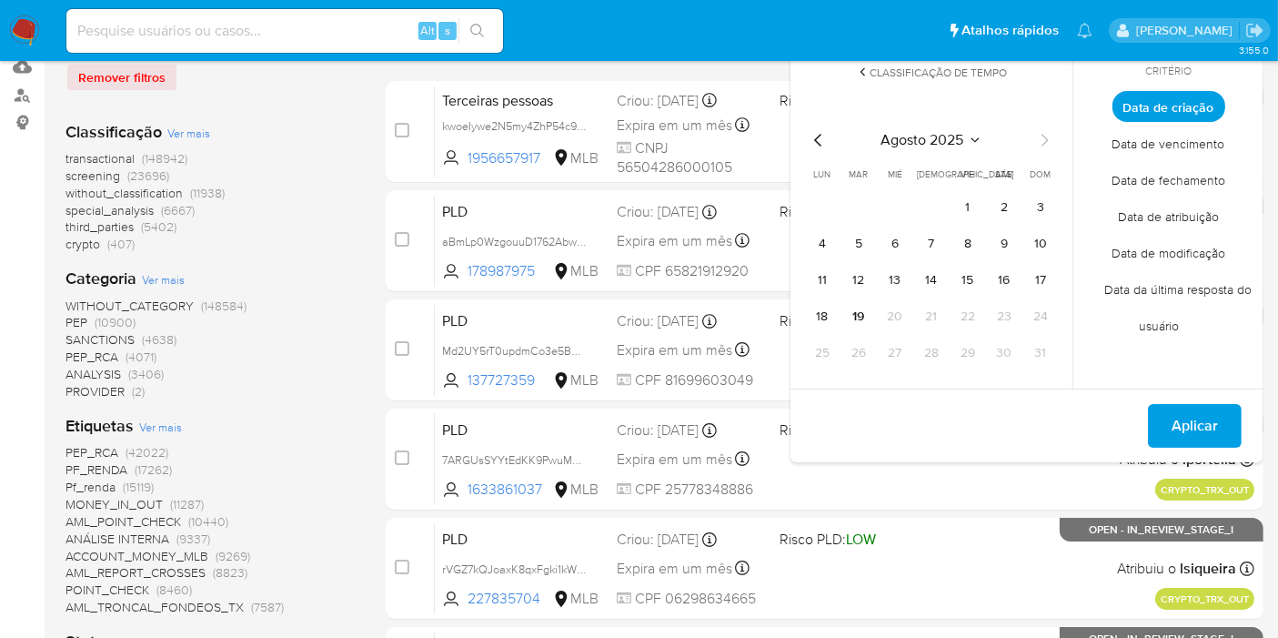
scroll to position [101, 0]
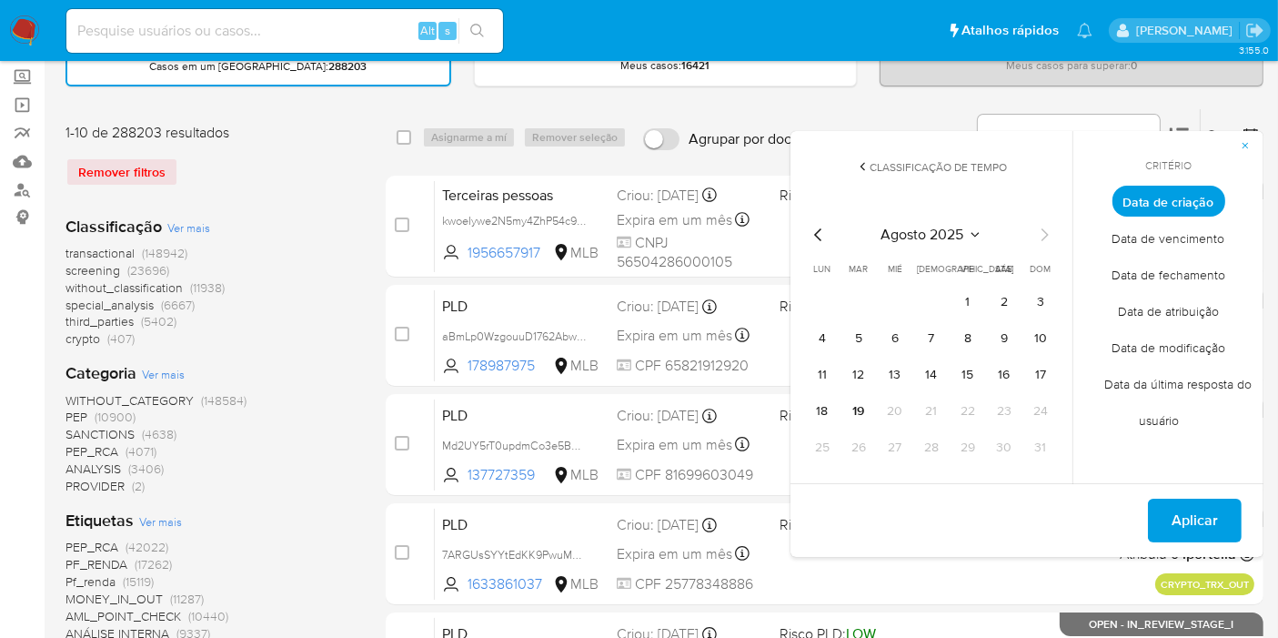
click at [821, 232] on icon "Mes anterior" at bounding box center [819, 235] width 22 height 22
click at [856, 289] on button "1" at bounding box center [858, 302] width 29 height 29
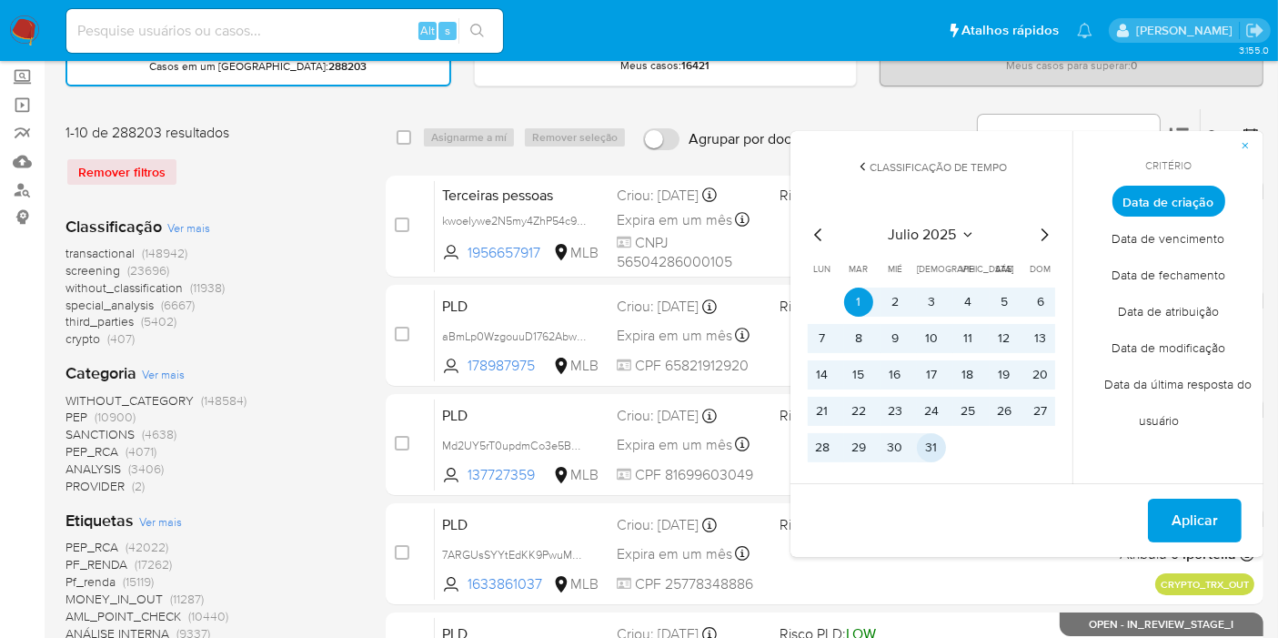
click at [932, 459] on button "31" at bounding box center [931, 447] width 29 height 29
click at [1183, 504] on span "Aplicar" at bounding box center [1195, 520] width 46 height 40
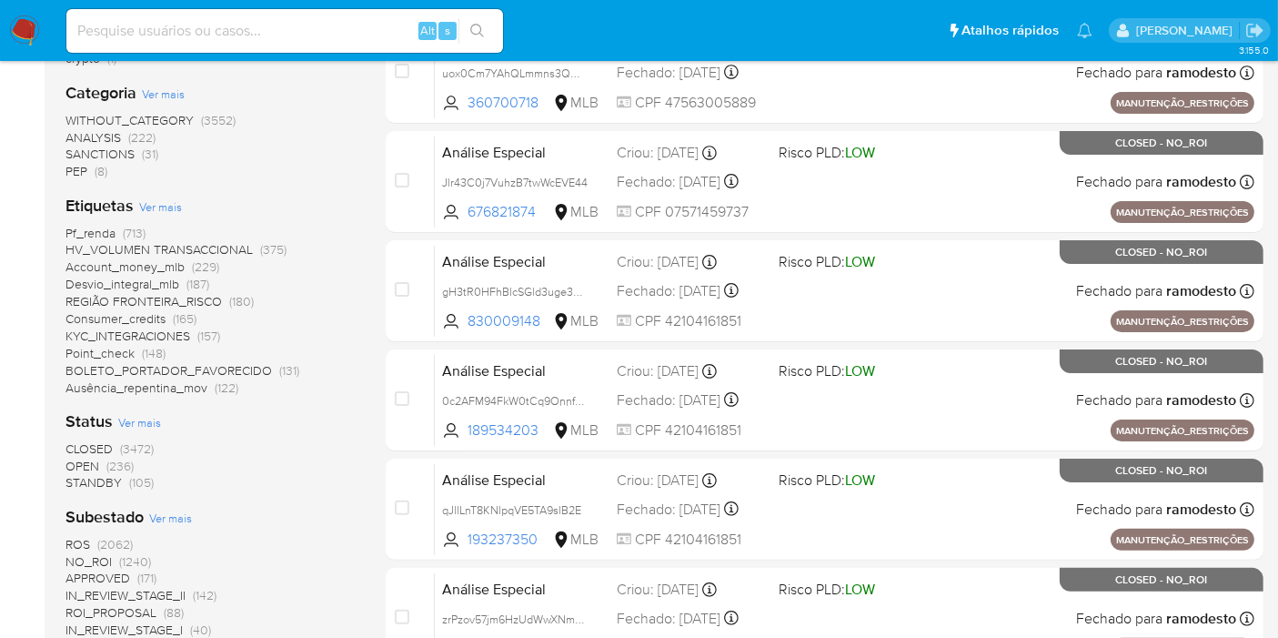
scroll to position [404, 0]
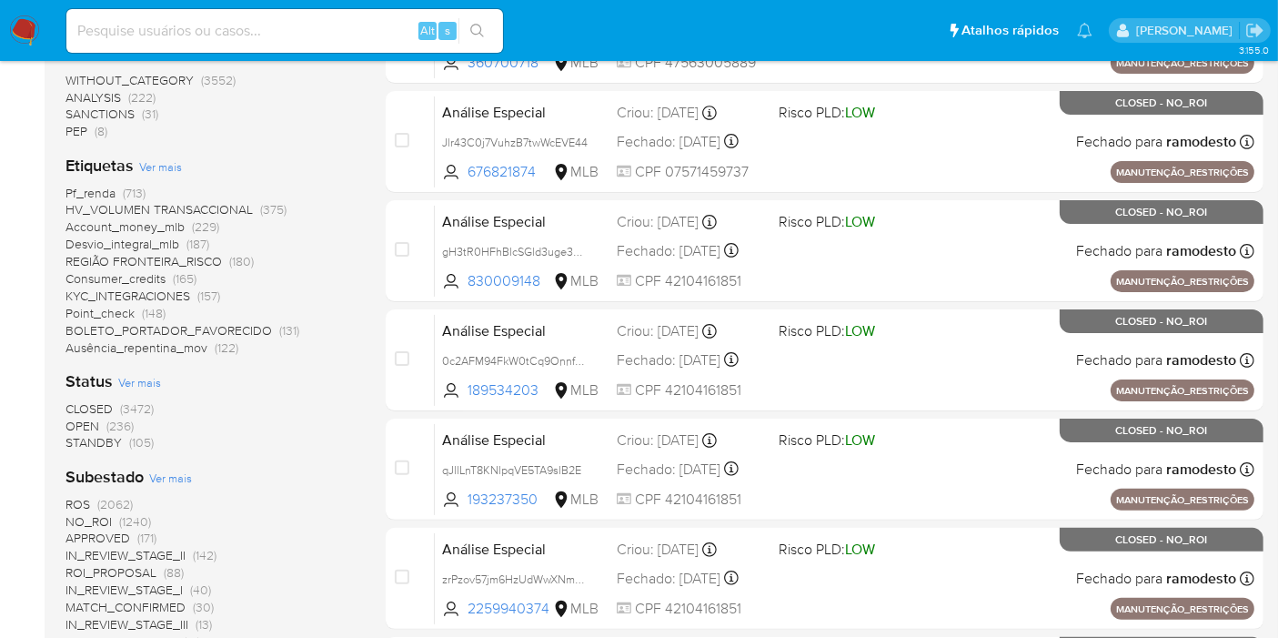
click at [107, 426] on span "(236)" at bounding box center [119, 426] width 27 height 18
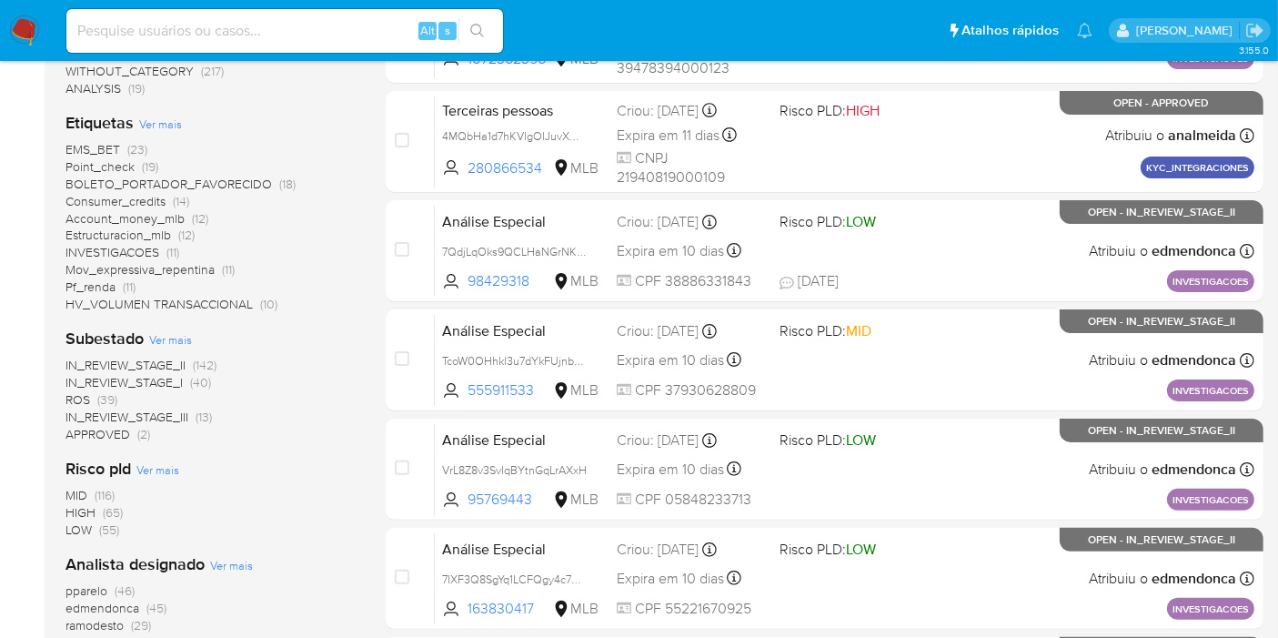
click at [179, 382] on span "IN_REVIEW_STAGE_I" at bounding box center [124, 382] width 117 height 18
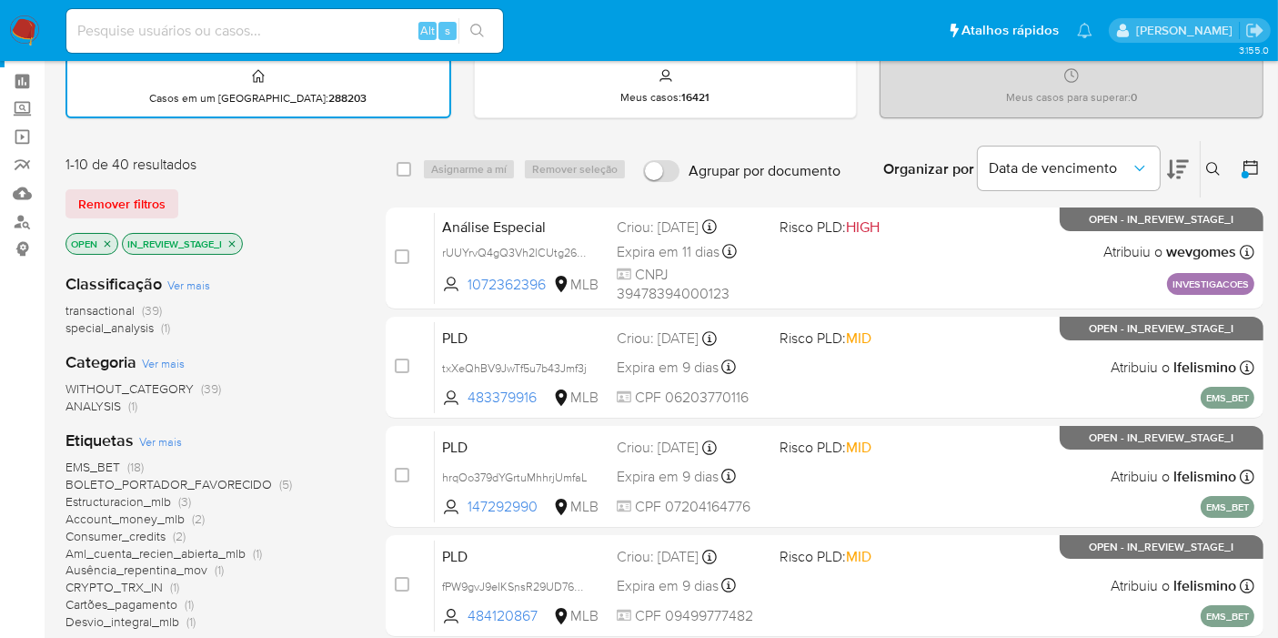
scroll to position [101, 0]
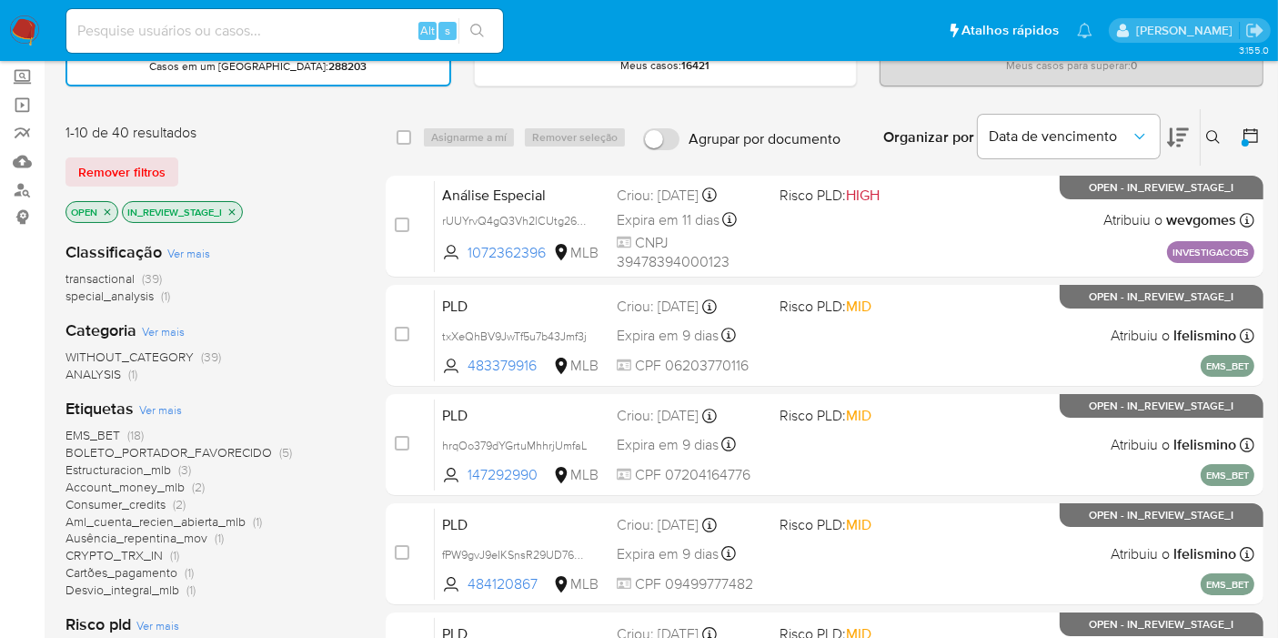
click at [1244, 139] on div at bounding box center [1245, 142] width 7 height 7
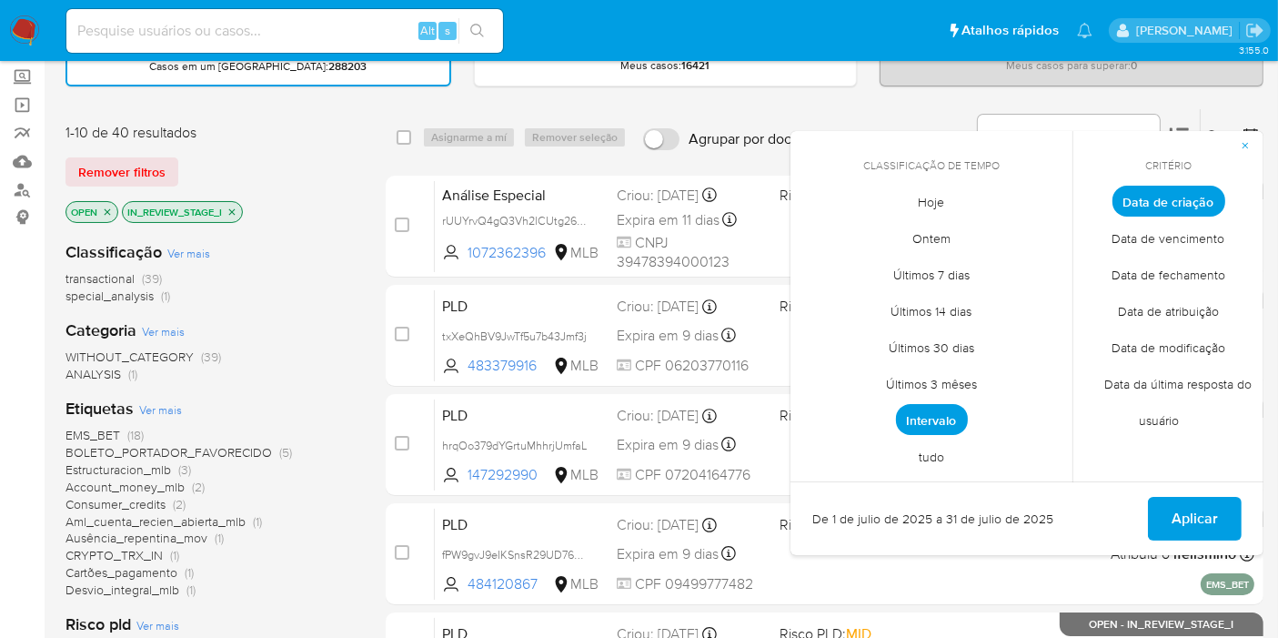
click at [940, 514] on span "De 1 de julio de 2025 a 31 de julio de 2025" at bounding box center [933, 519] width 241 height 18
click at [330, 389] on div "Classificação Ver mais transactional (39) special_analysis (1) Categoria Ver ma…" at bounding box center [211, 582] width 291 height 711
click at [290, 323] on div "Categoria Ver mais WITHOUT_CATEGORY (39) ANALYSIS (1)" at bounding box center [211, 351] width 291 height 64
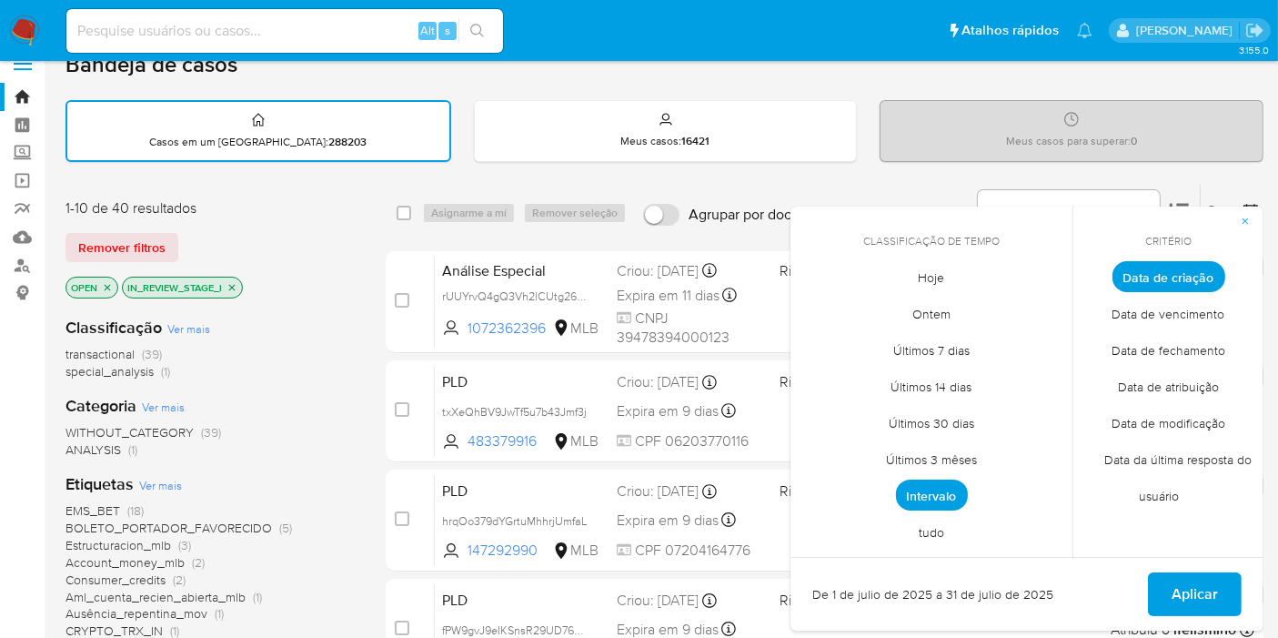
scroll to position [0, 0]
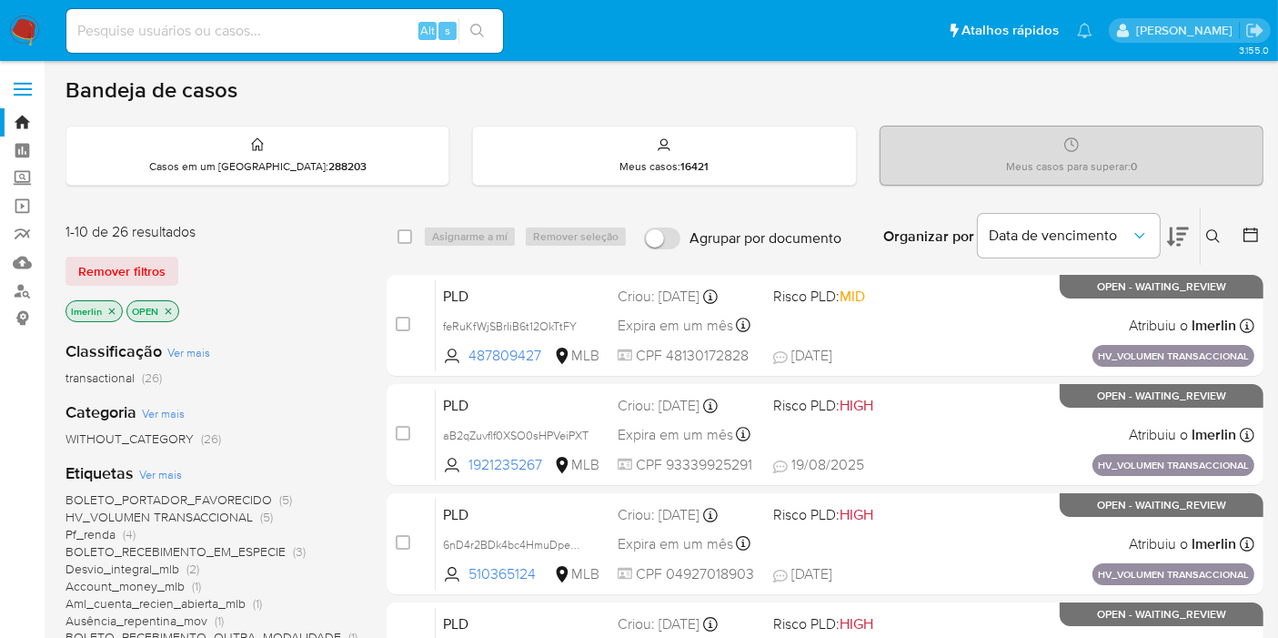
click at [110, 306] on icon "close-filter" at bounding box center [111, 311] width 11 height 11
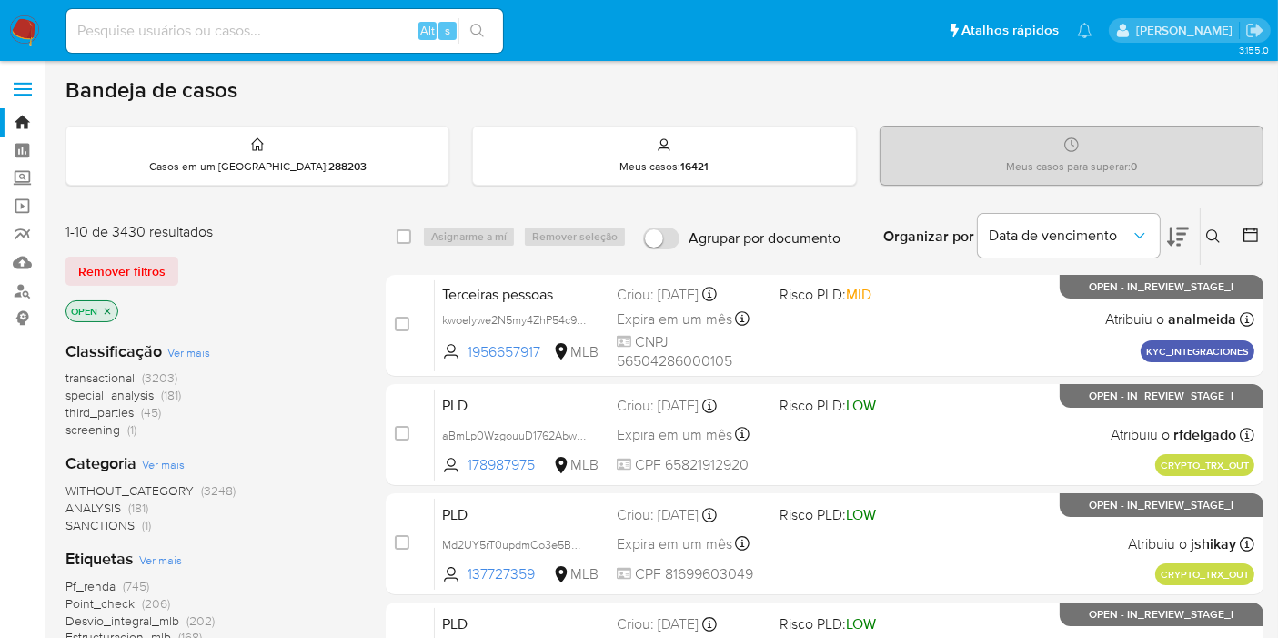
click at [1249, 237] on icon at bounding box center [1251, 235] width 18 height 18
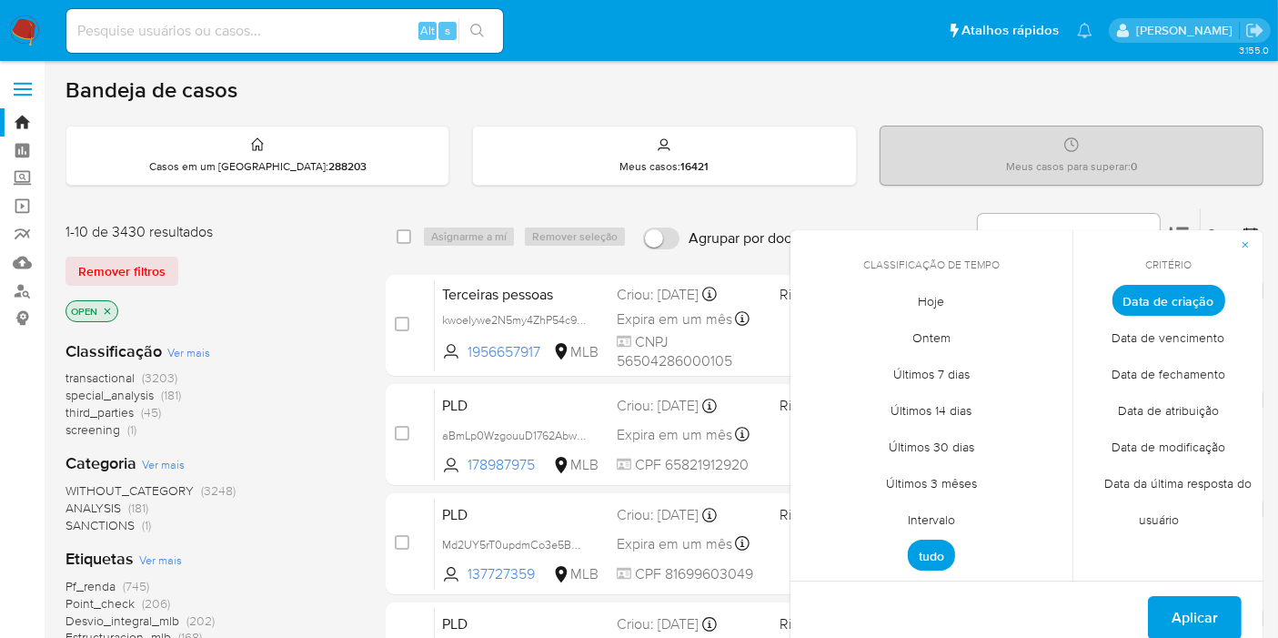
click at [914, 515] on span "Intervalo" at bounding box center [932, 519] width 86 height 37
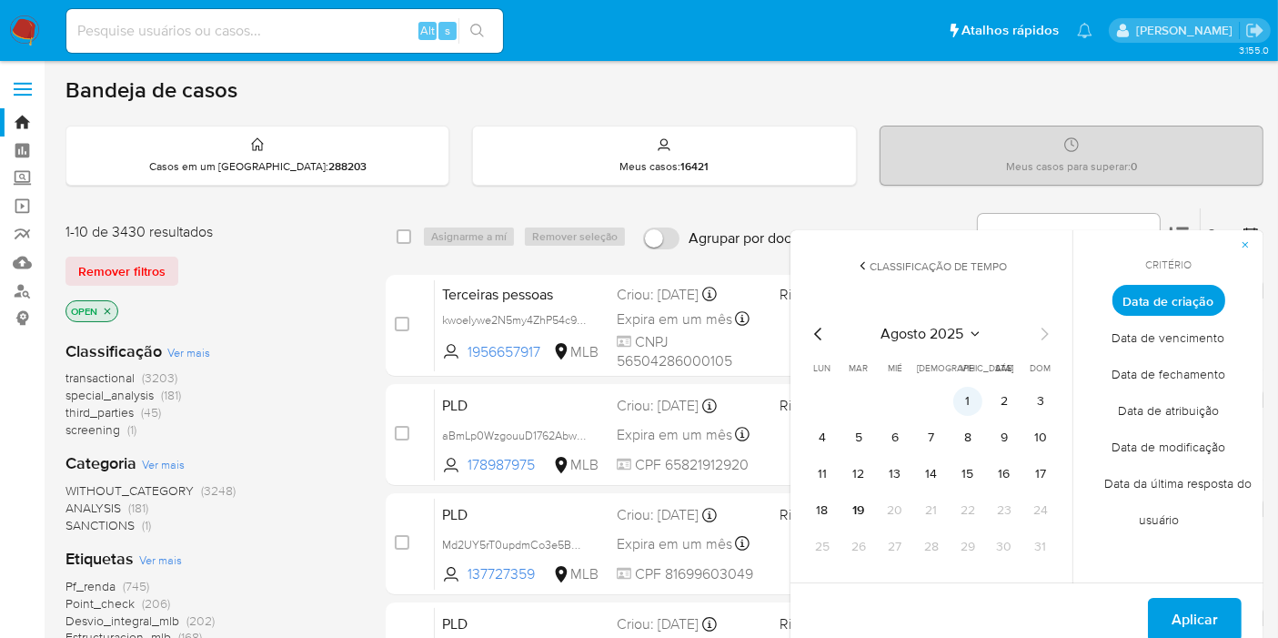
click at [960, 389] on button "1" at bounding box center [968, 401] width 29 height 29
click at [843, 518] on tr "18 19 20 21 22 23 24" at bounding box center [931, 510] width 247 height 29
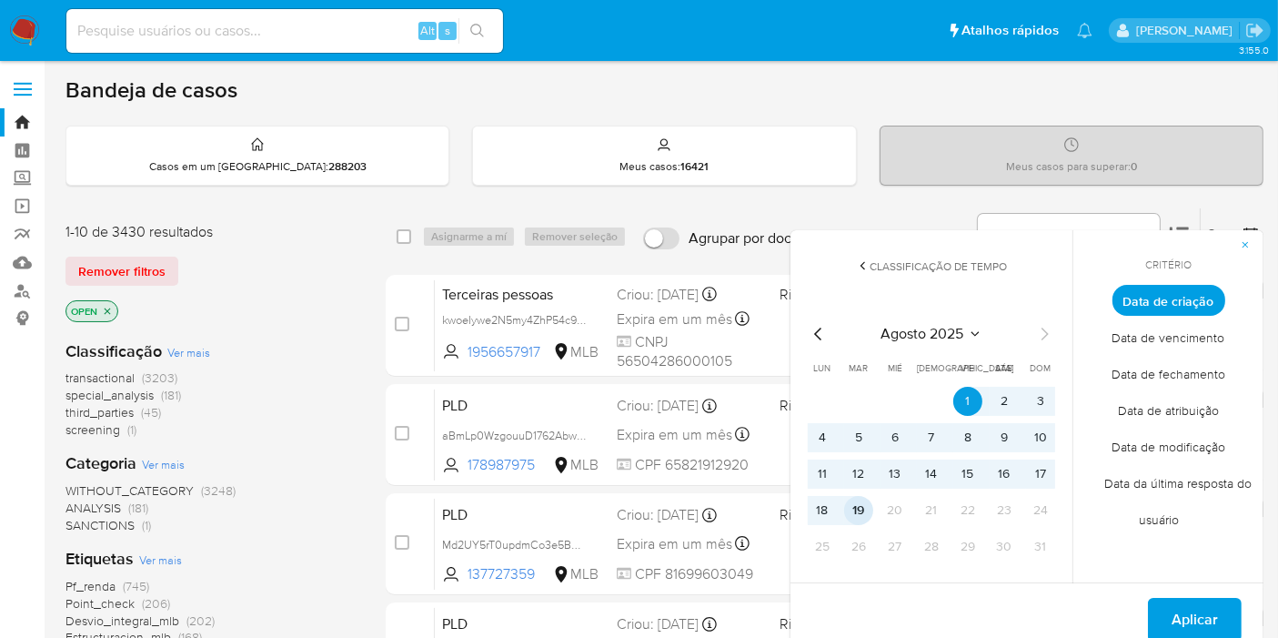
click at [860, 512] on button "19" at bounding box center [858, 510] width 29 height 29
click at [1203, 620] on span "Aplicar" at bounding box center [1195, 620] width 46 height 40
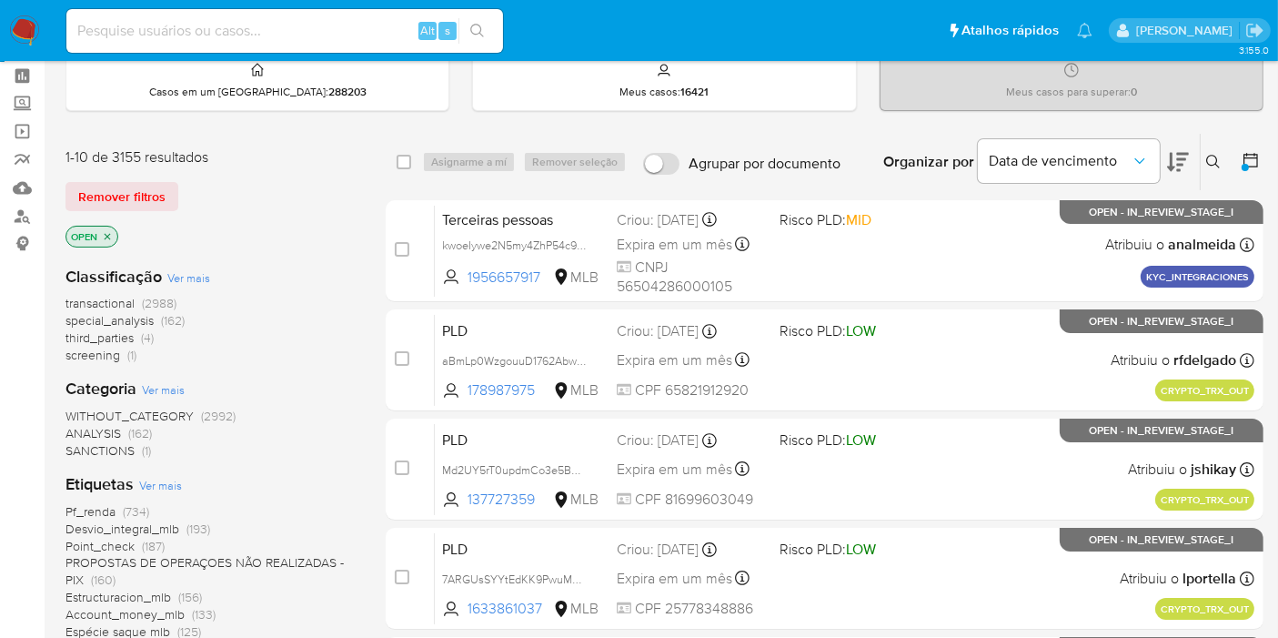
scroll to position [101, 0]
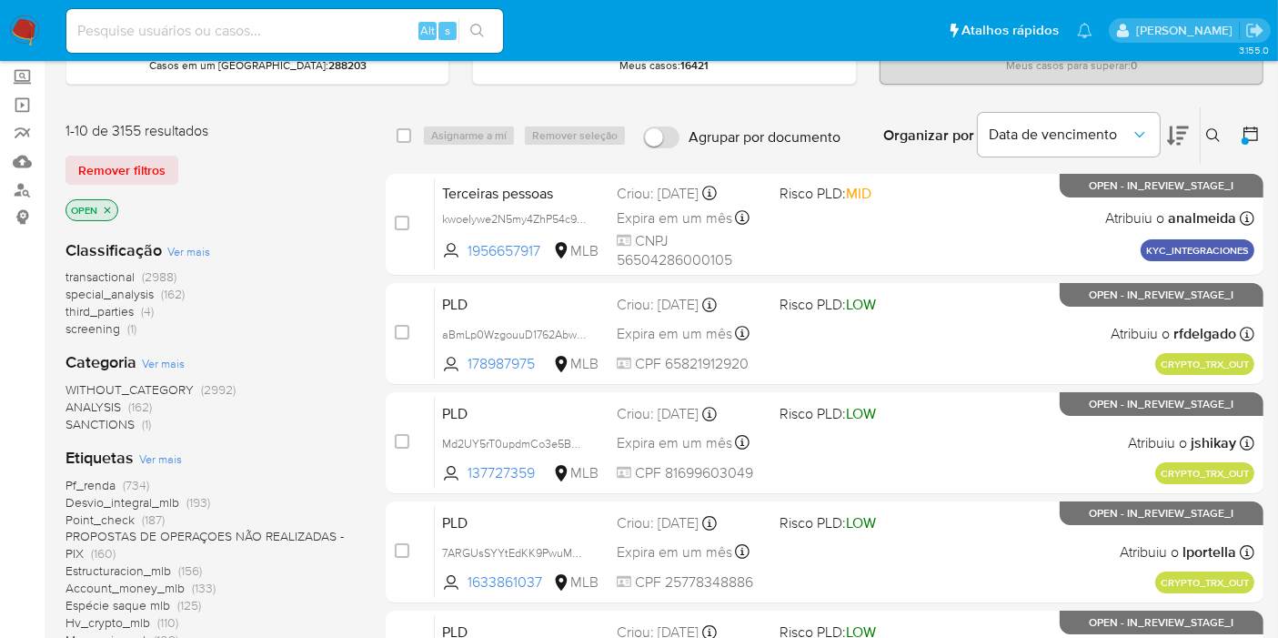
click at [1247, 135] on icon at bounding box center [1251, 134] width 18 height 18
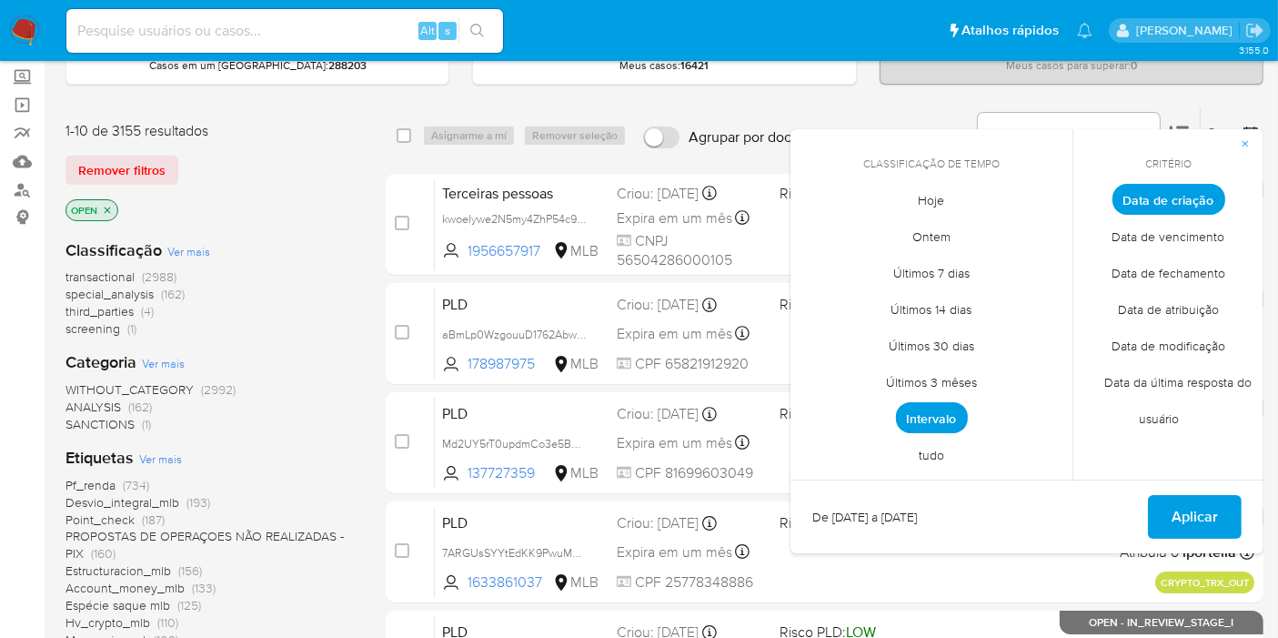
click at [118, 333] on span "screening" at bounding box center [93, 328] width 55 height 18
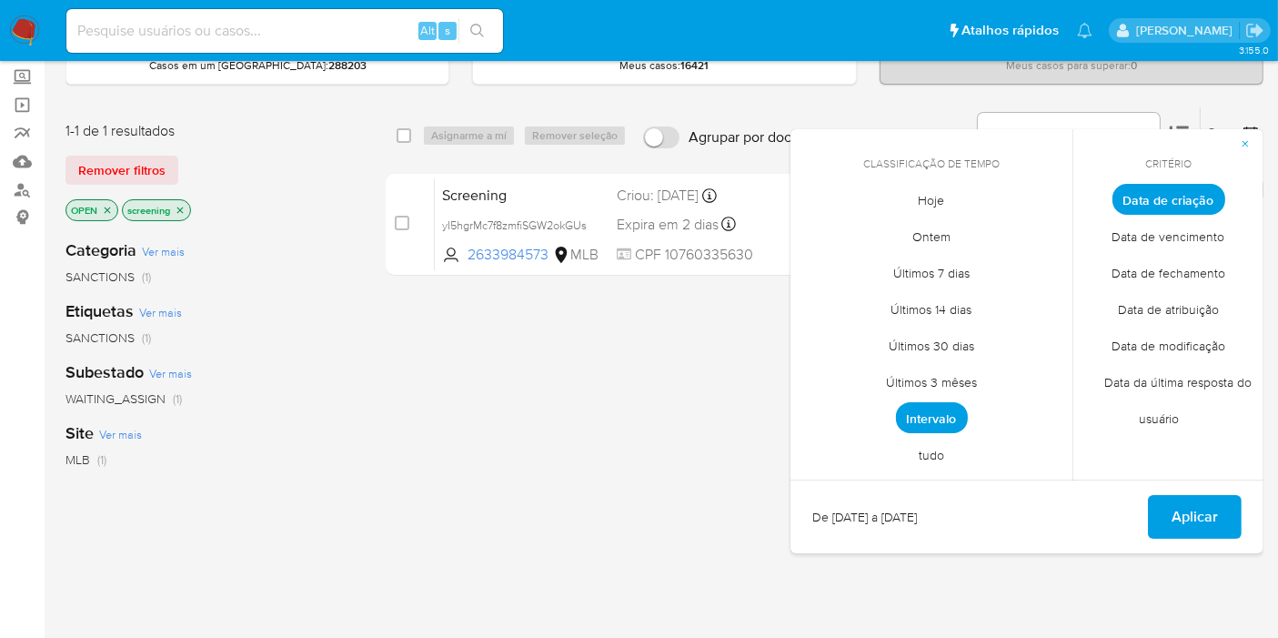
click at [702, 435] on div "select-all-cases-checkbox Asignarme a mí Remover seleção Agrupar por documento …" at bounding box center [825, 518] width 878 height 824
drag, startPoint x: 778, startPoint y: 436, endPoint x: 753, endPoint y: 414, distance: 32.9
click at [777, 435] on div "select-all-cases-checkbox Asignarme a mí Remover seleção Agrupar por documento …" at bounding box center [825, 518] width 878 height 824
click at [1250, 144] on icon "button" at bounding box center [1245, 143] width 11 height 11
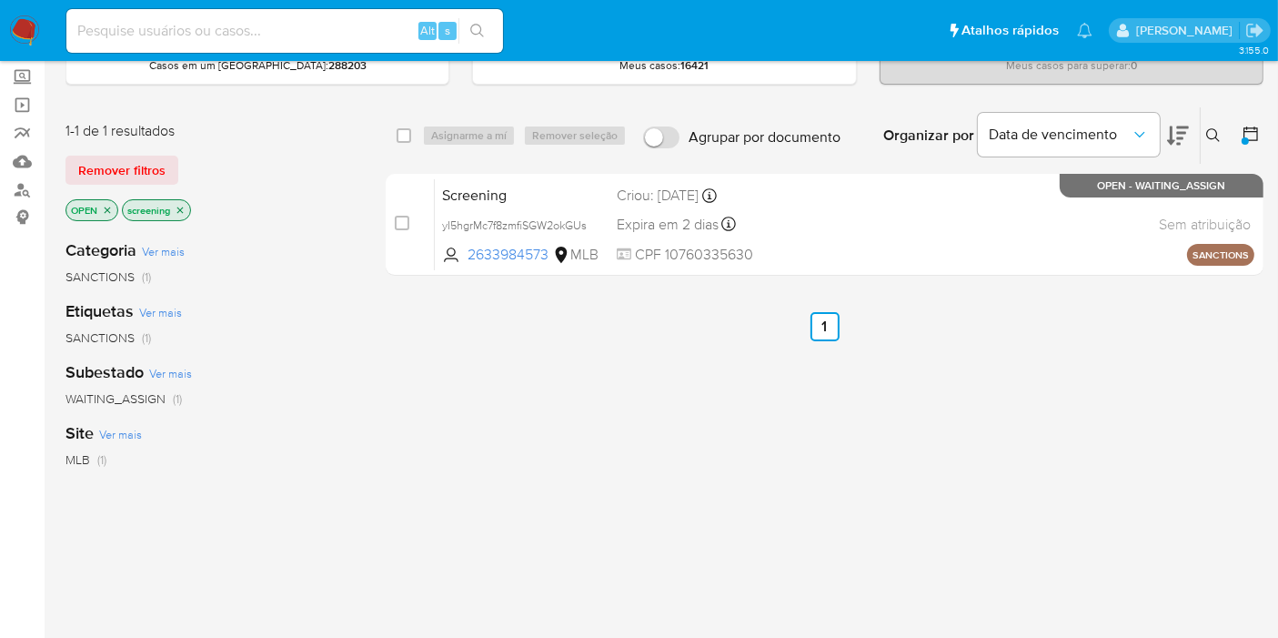
drag, startPoint x: 75, startPoint y: 552, endPoint x: 82, endPoint y: 542, distance: 12.4
click at [75, 552] on div "Categoria Ver mais SANCTIONS (1) Etiquetas Ver mais SANCTIONS (1) Subestado Ver…" at bounding box center [211, 534] width 291 height 619
click at [178, 209] on icon "close-filter" at bounding box center [180, 210] width 6 height 6
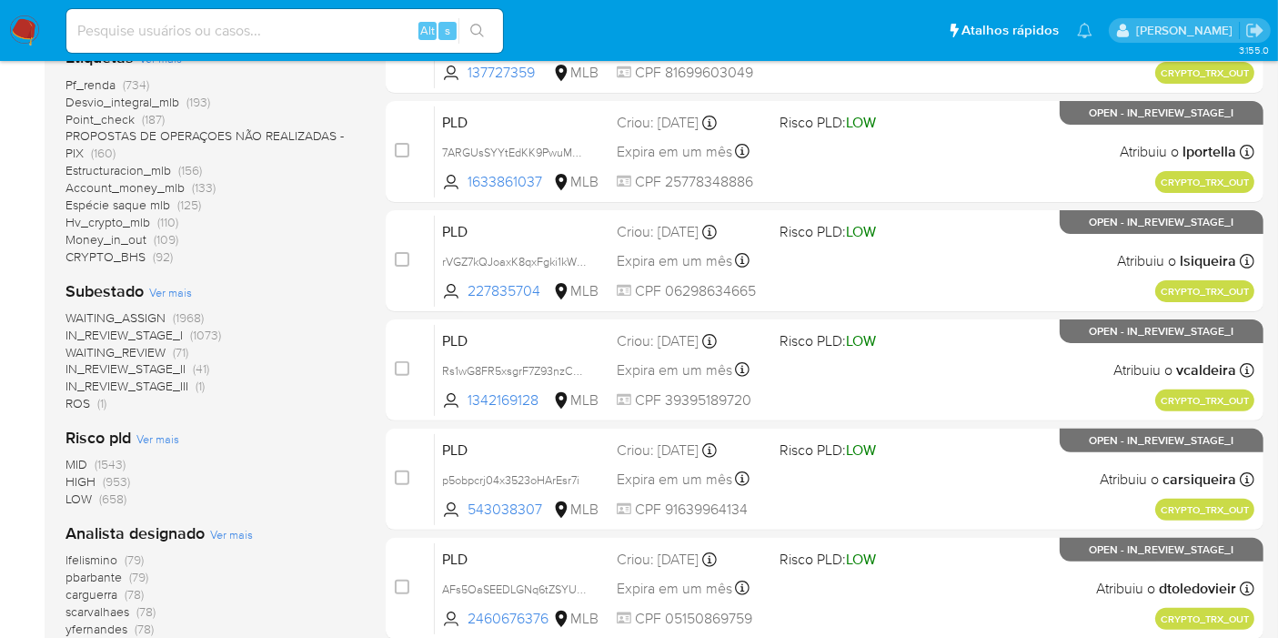
scroll to position [505, 0]
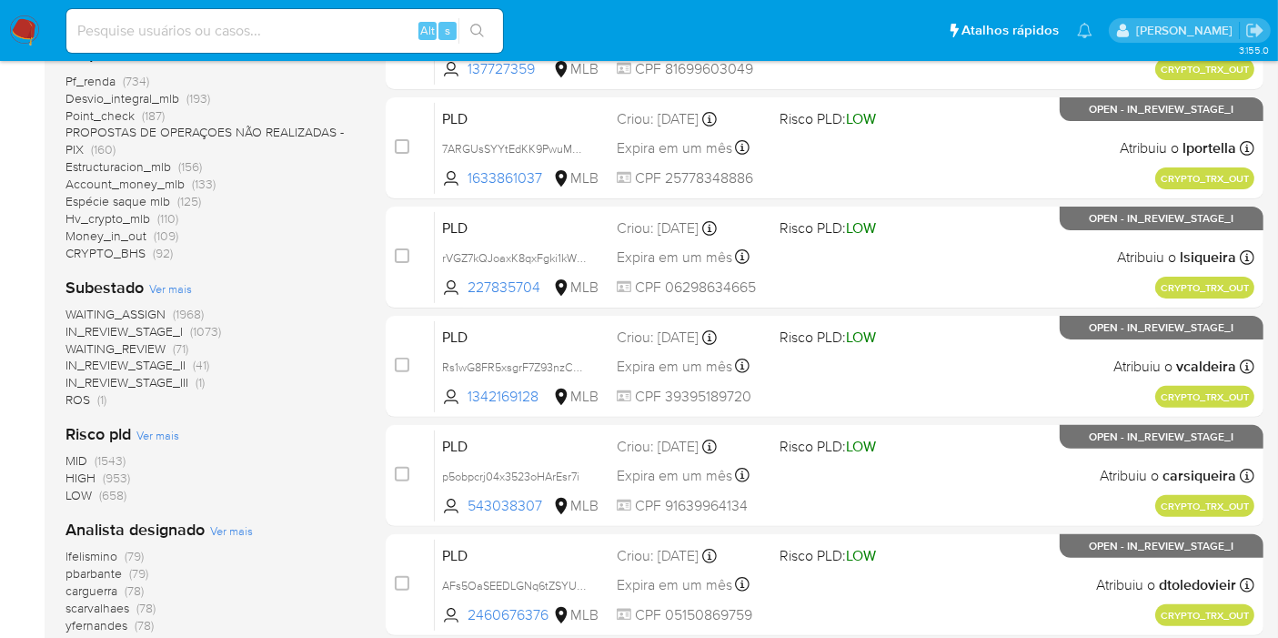
click at [190, 328] on span "(1073)" at bounding box center [205, 331] width 31 height 18
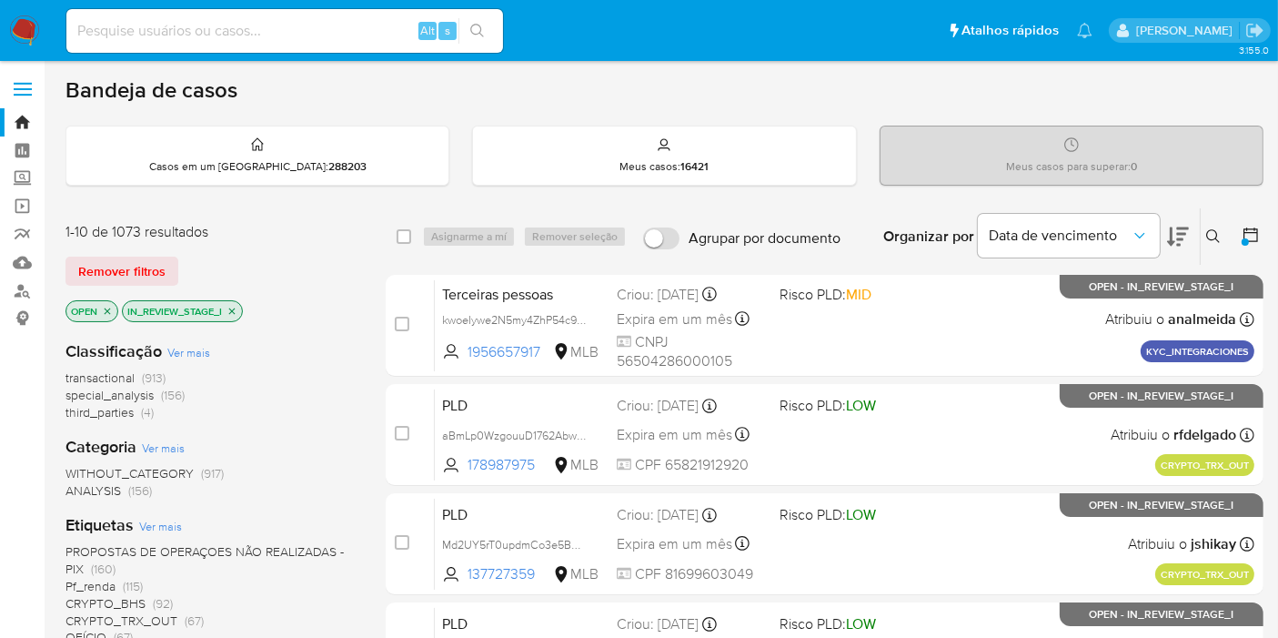
click at [1245, 227] on icon at bounding box center [1251, 235] width 18 height 18
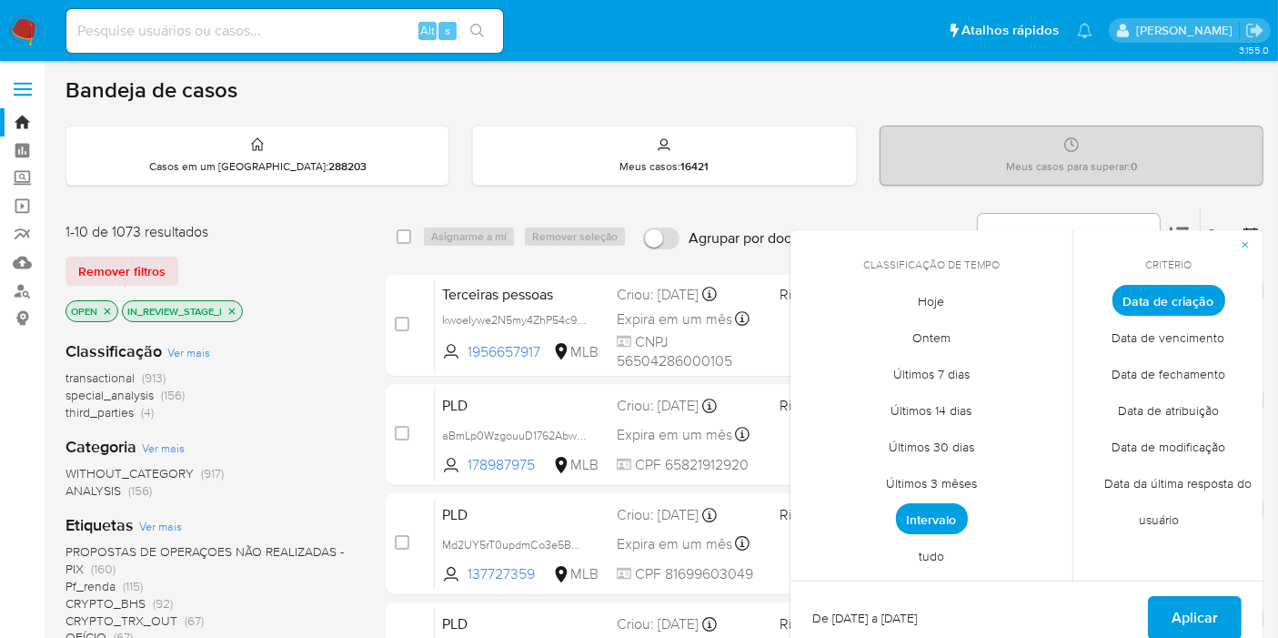
click at [228, 308] on icon "close-filter" at bounding box center [232, 311] width 11 height 11
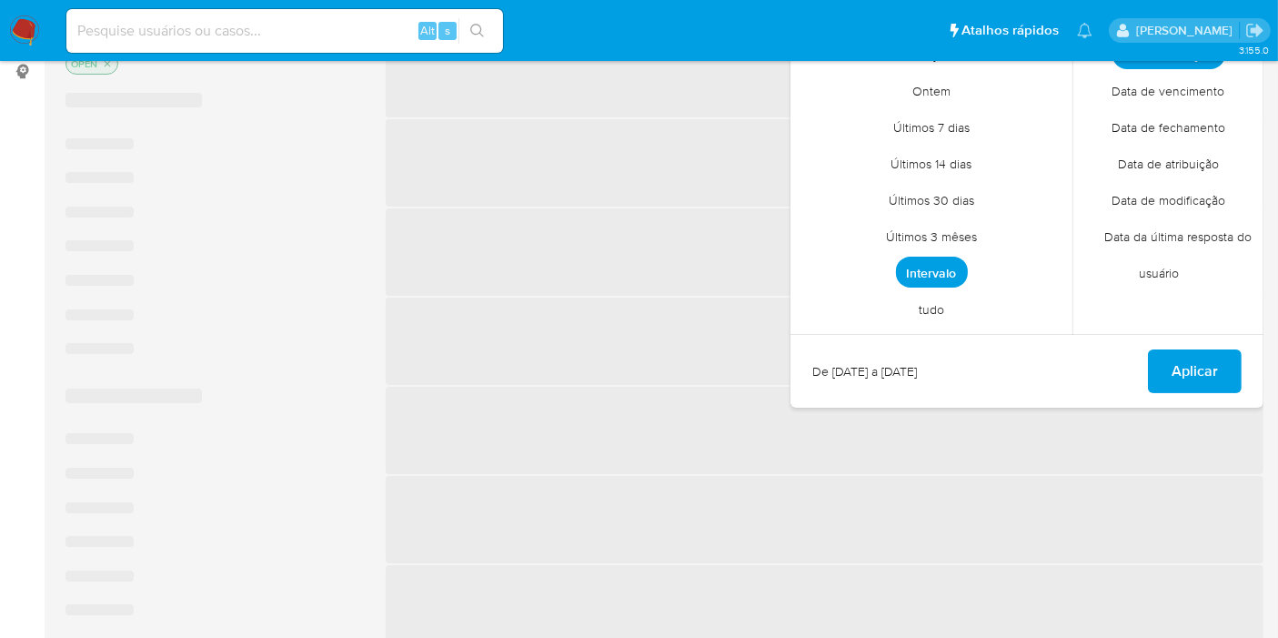
scroll to position [303, 0]
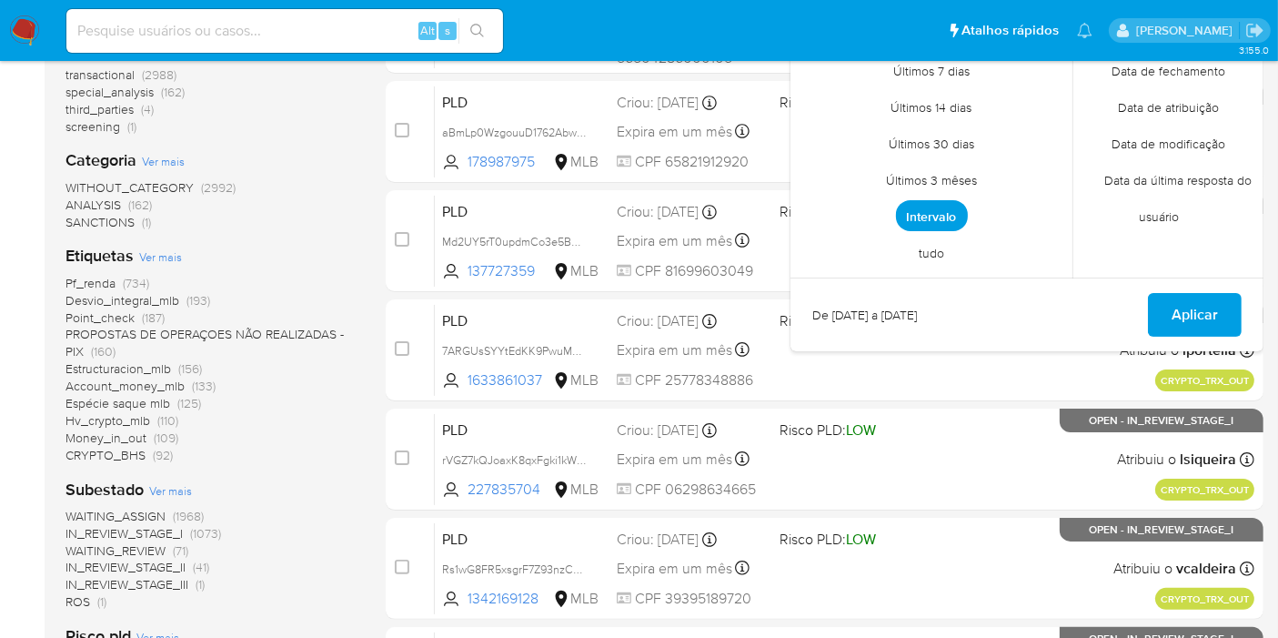
drag, startPoint x: 272, startPoint y: 510, endPoint x: 194, endPoint y: 512, distance: 78.3
click at [194, 512] on div "WAITING_ASSIGN (1968) IN_REVIEW_STAGE_I (1073) WAITING_REVIEW (71) IN_REVIEW_ST…" at bounding box center [211, 559] width 291 height 103
click at [291, 514] on div "WAITING_ASSIGN (1968) IN_REVIEW_STAGE_I (1073) WAITING_REVIEW (71) IN_REVIEW_ST…" at bounding box center [211, 559] width 291 height 103
drag, startPoint x: 253, startPoint y: 517, endPoint x: 173, endPoint y: 511, distance: 80.3
click at [173, 511] on div "WAITING_ASSIGN (1968) IN_REVIEW_STAGE_I (1073) WAITING_REVIEW (71) IN_REVIEW_ST…" at bounding box center [211, 559] width 291 height 103
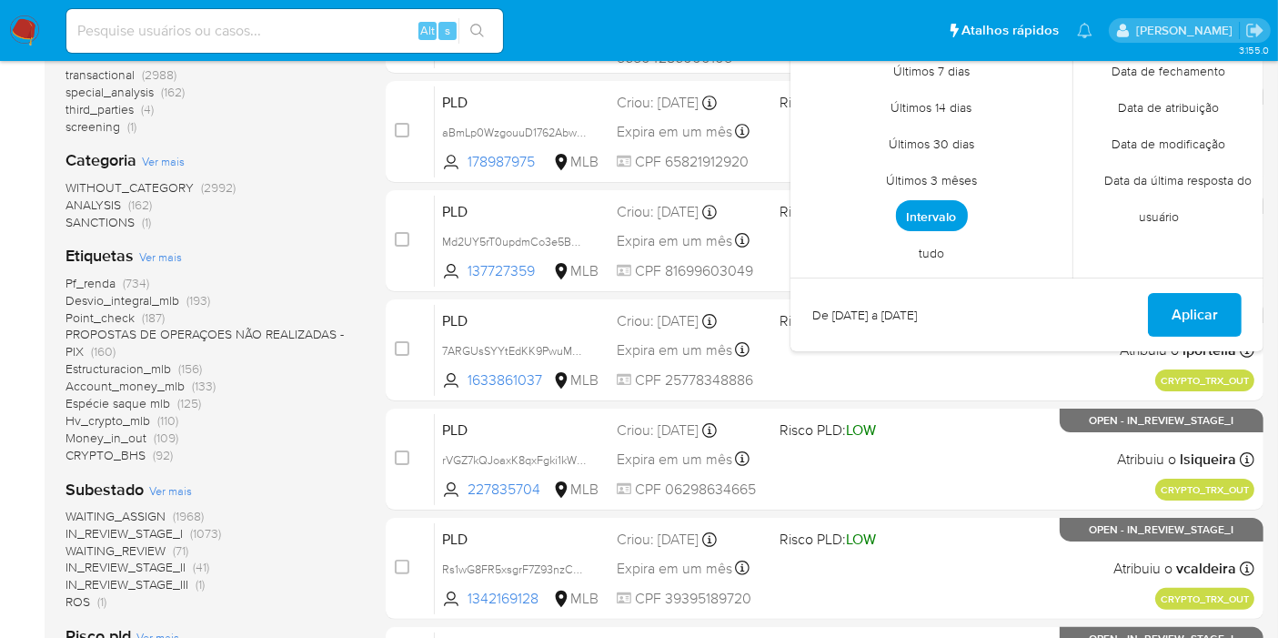
click at [14, 485] on aside "Bandeja Painel Screening Pesquisa em Listas Watchlist Ferramentas Operações em …" at bounding box center [22, 415] width 45 height 1437
click at [333, 441] on div "Pf_renda (734) Desvio_integral_mlb (193) Point_check (187) PROPOSTAS DE OPERAÇO…" at bounding box center [211, 369] width 291 height 189
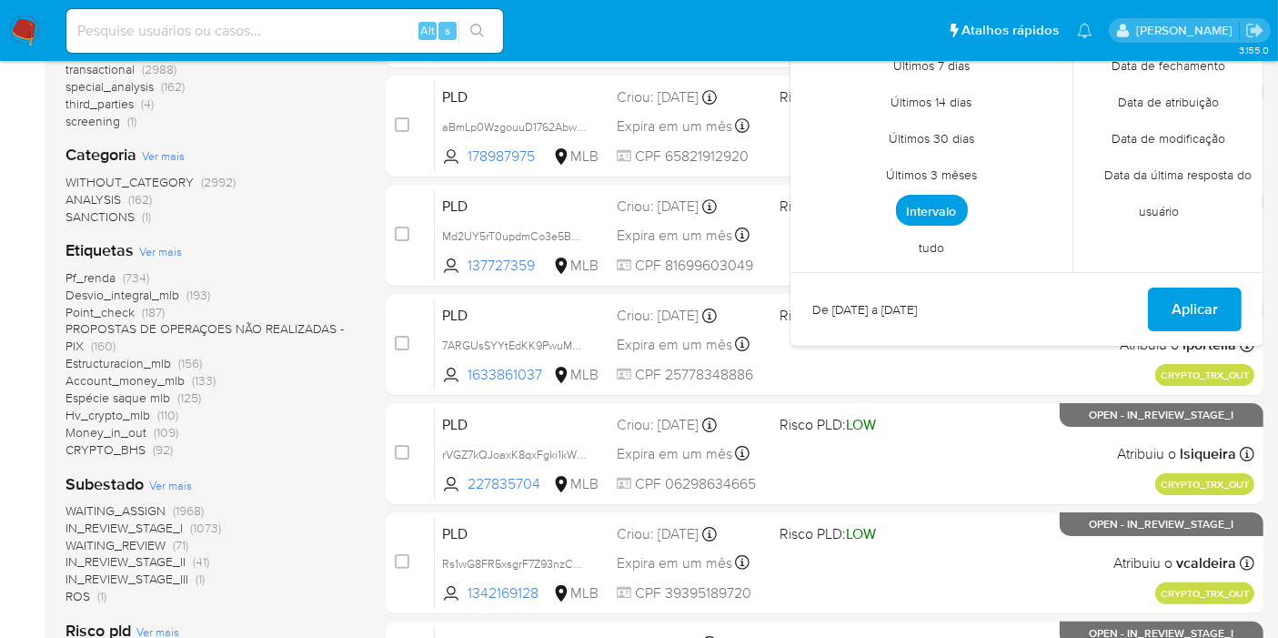
scroll to position [0, 0]
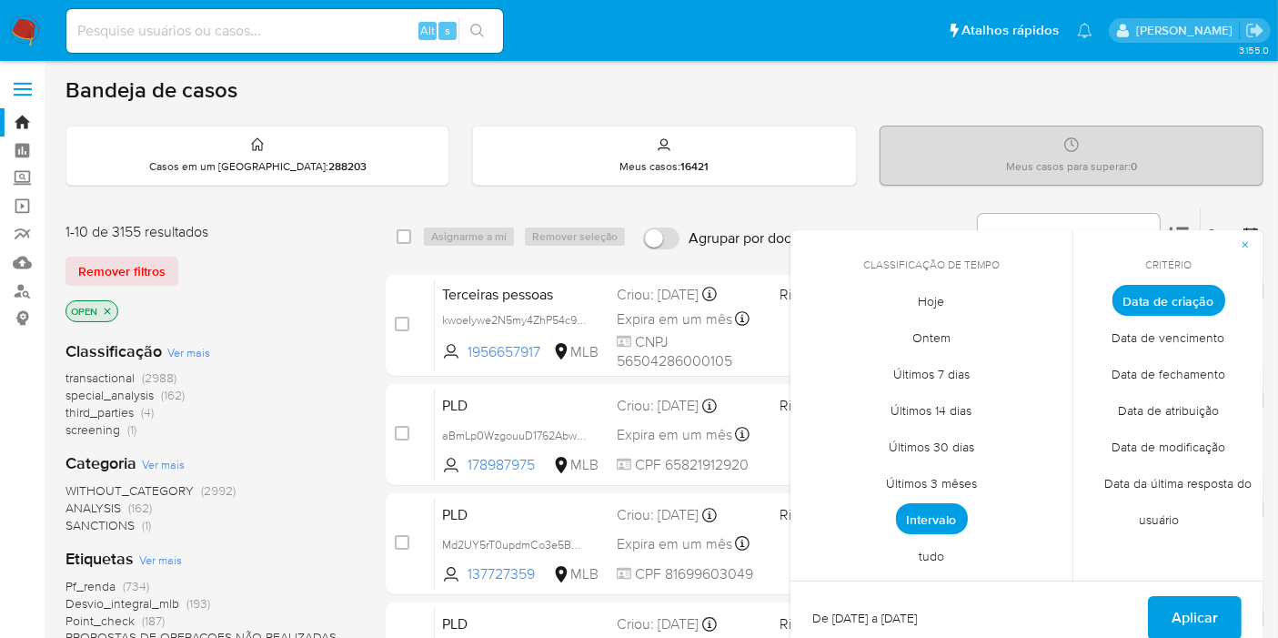
click at [280, 367] on div "Classificação Ver mais transactional (2988) special_analysis (162) third_partie…" at bounding box center [211, 389] width 291 height 98
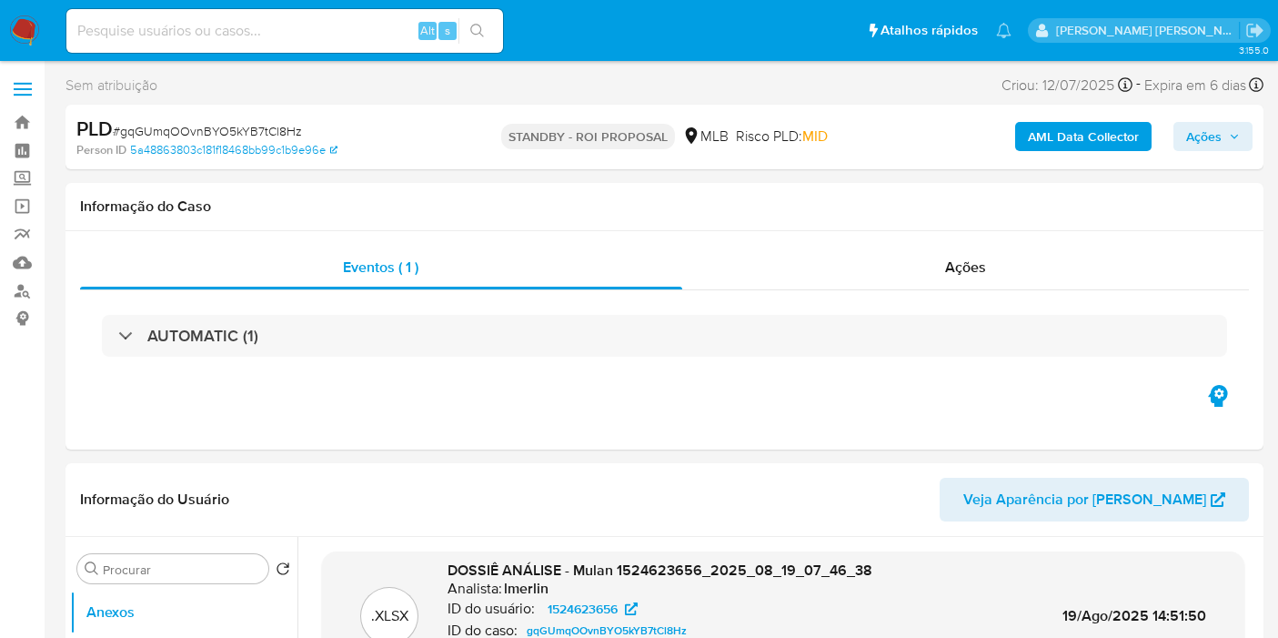
select select "10"
click at [85, 443] on div "Eventos ( 1 ) Ações AUTOMATIC (1)" at bounding box center [665, 340] width 1198 height 218
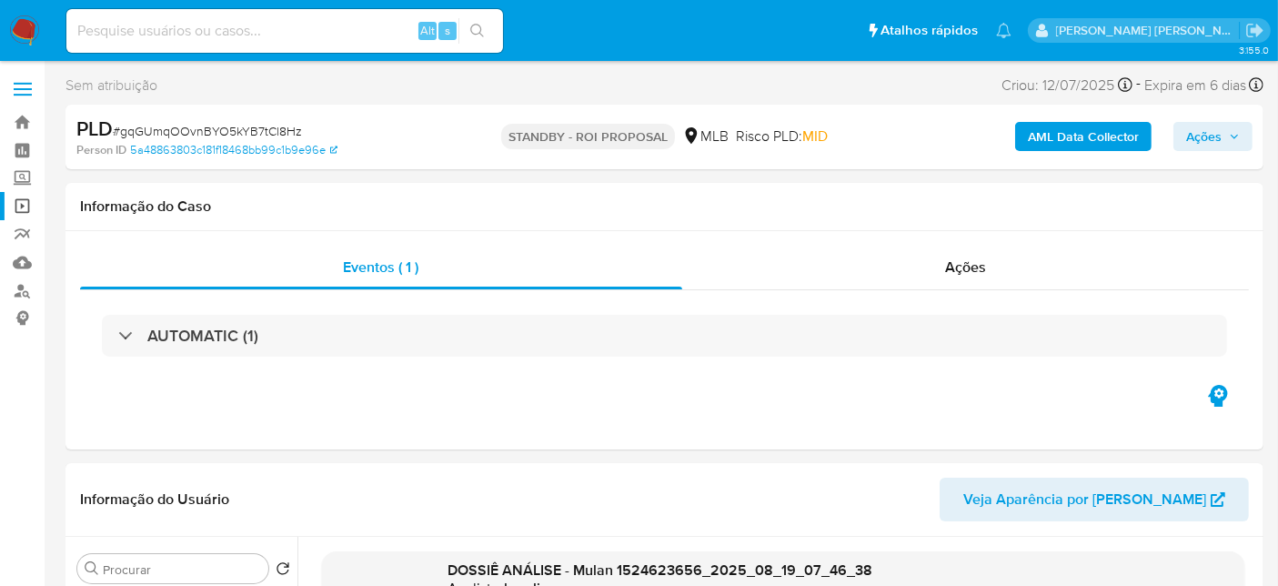
click at [20, 209] on link "Operações em massa" at bounding box center [108, 206] width 217 height 28
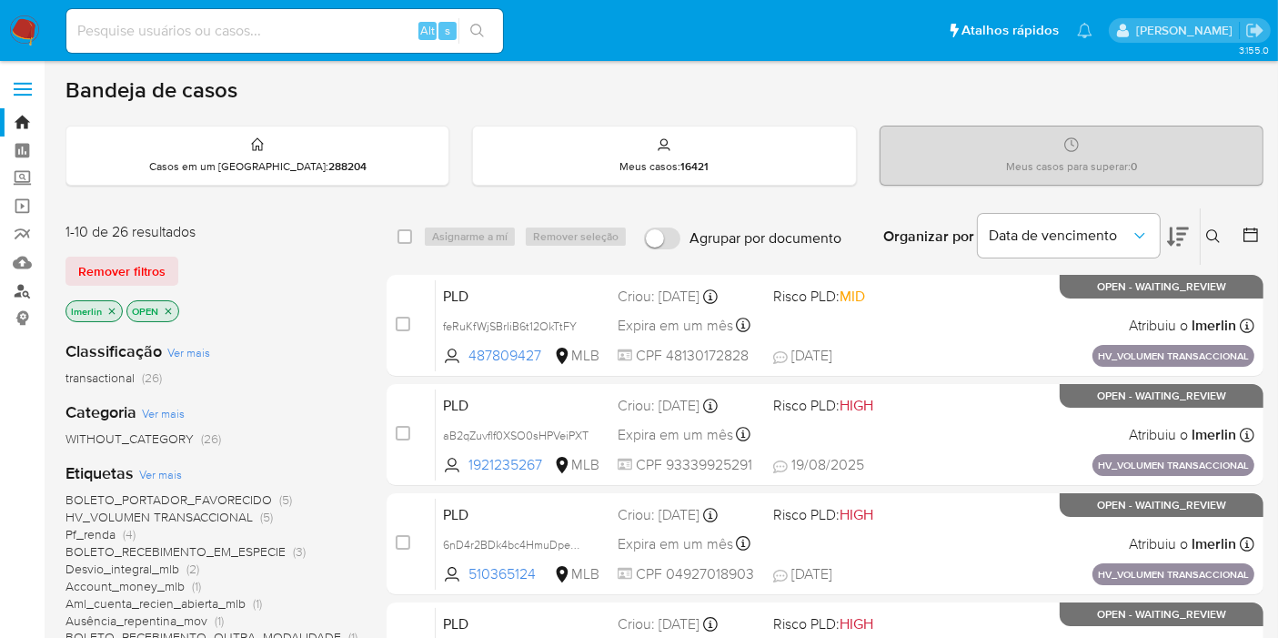
click at [15, 288] on link "Localizador de pessoas" at bounding box center [108, 291] width 217 height 28
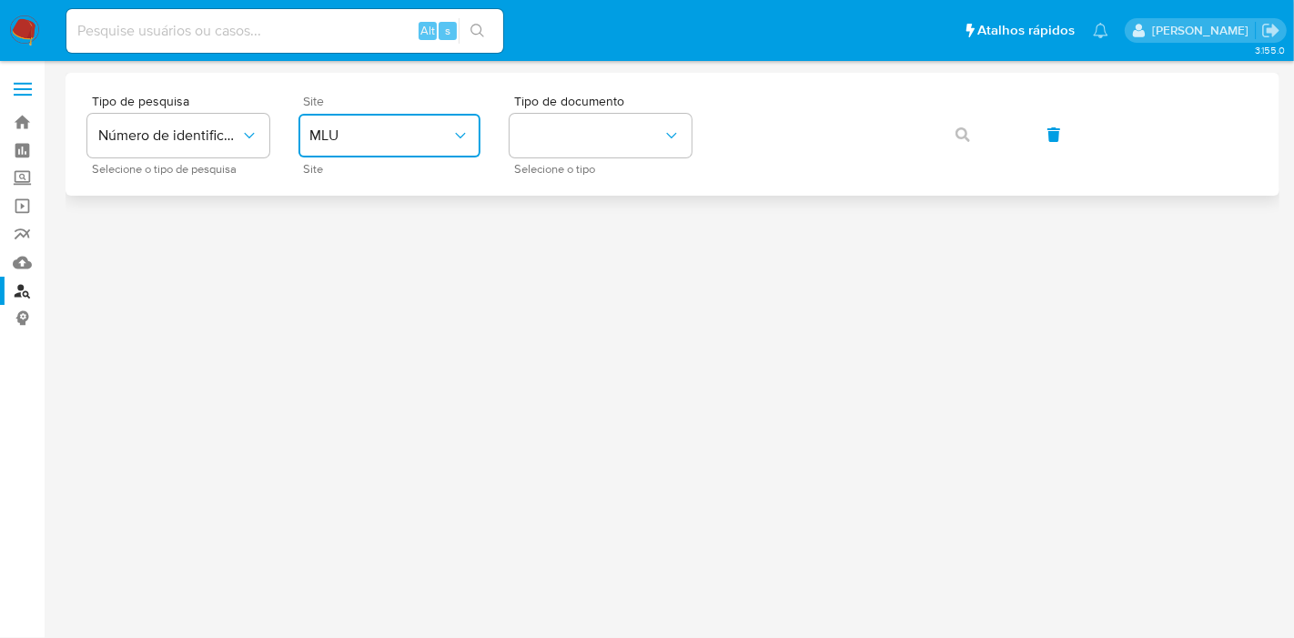
click at [400, 144] on span "MLU" at bounding box center [380, 135] width 142 height 18
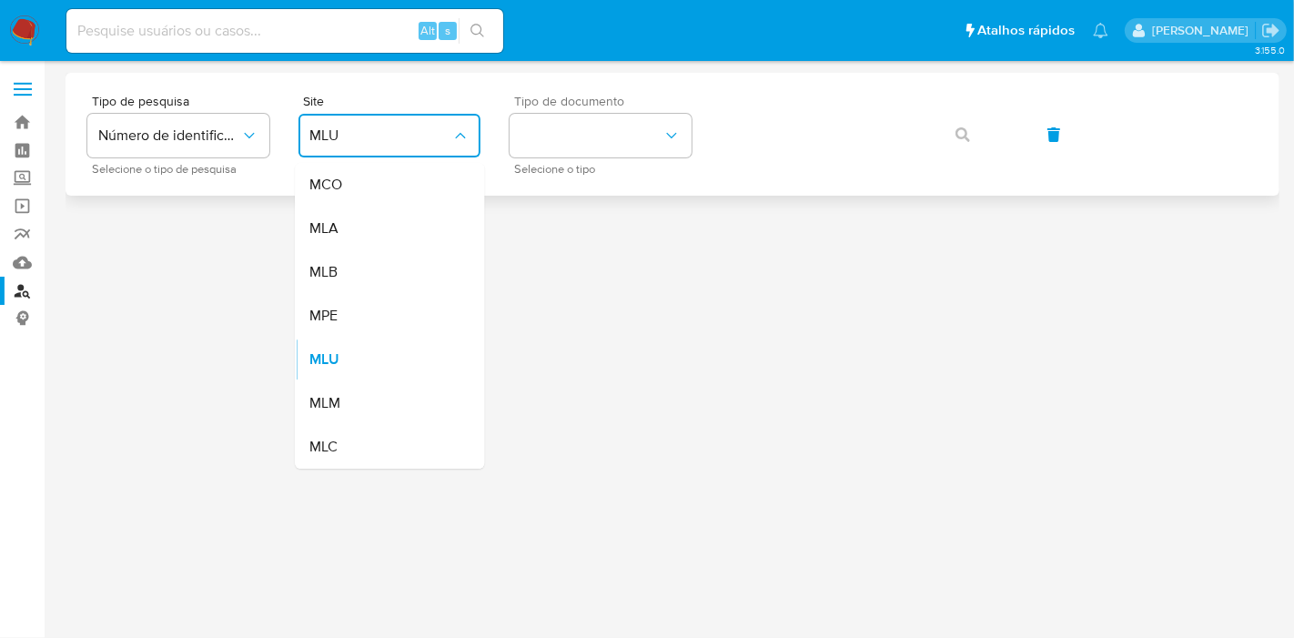
drag, startPoint x: 405, startPoint y: 268, endPoint x: 657, endPoint y: 107, distance: 299.1
click at [405, 268] on div "MLB" at bounding box center [383, 272] width 149 height 44
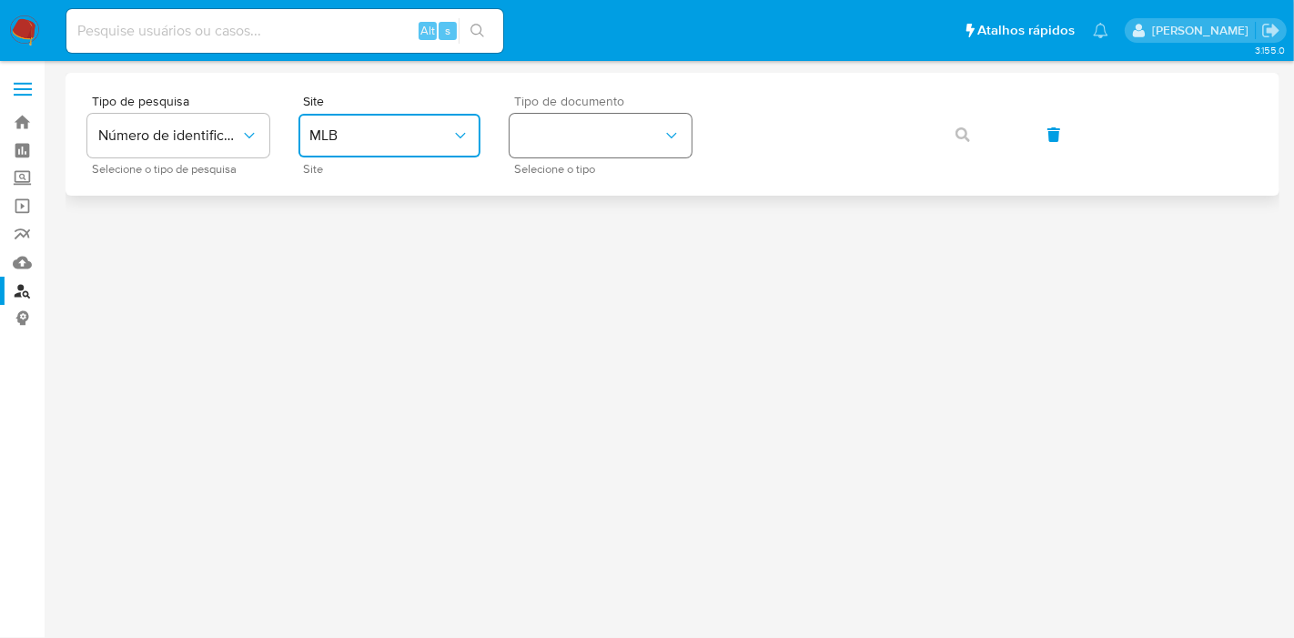
click at [613, 142] on button "identificationType" at bounding box center [601, 136] width 182 height 44
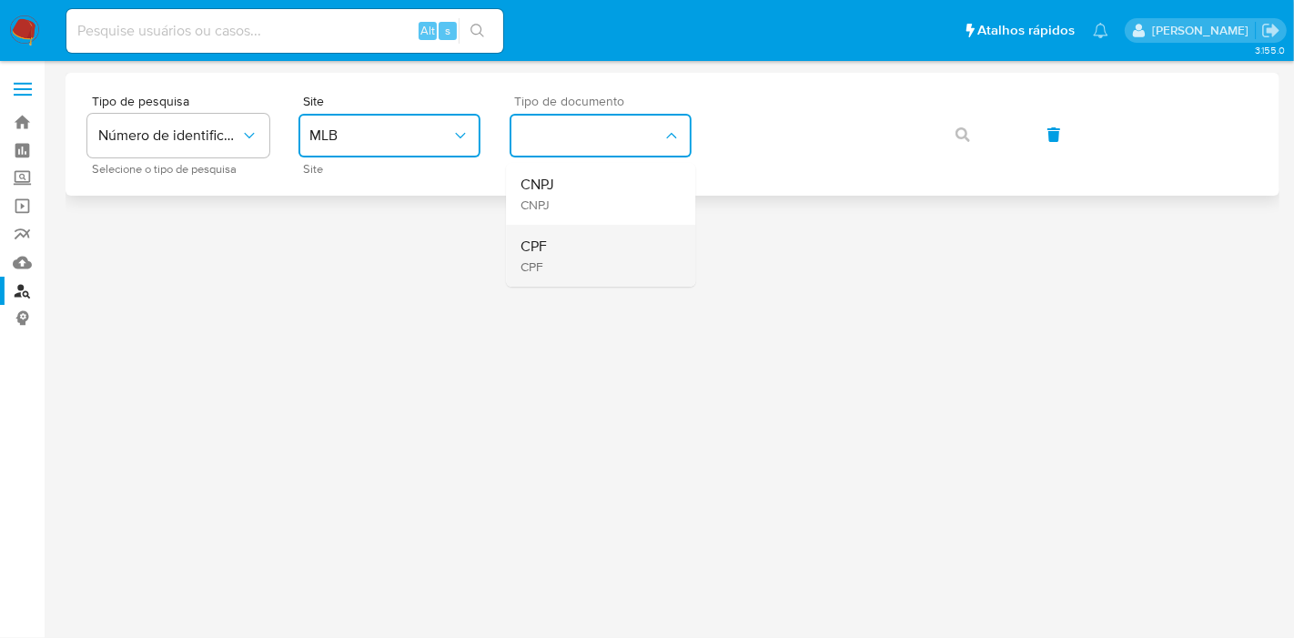
click at [605, 257] on div "CPF CPF" at bounding box center [594, 256] width 149 height 62
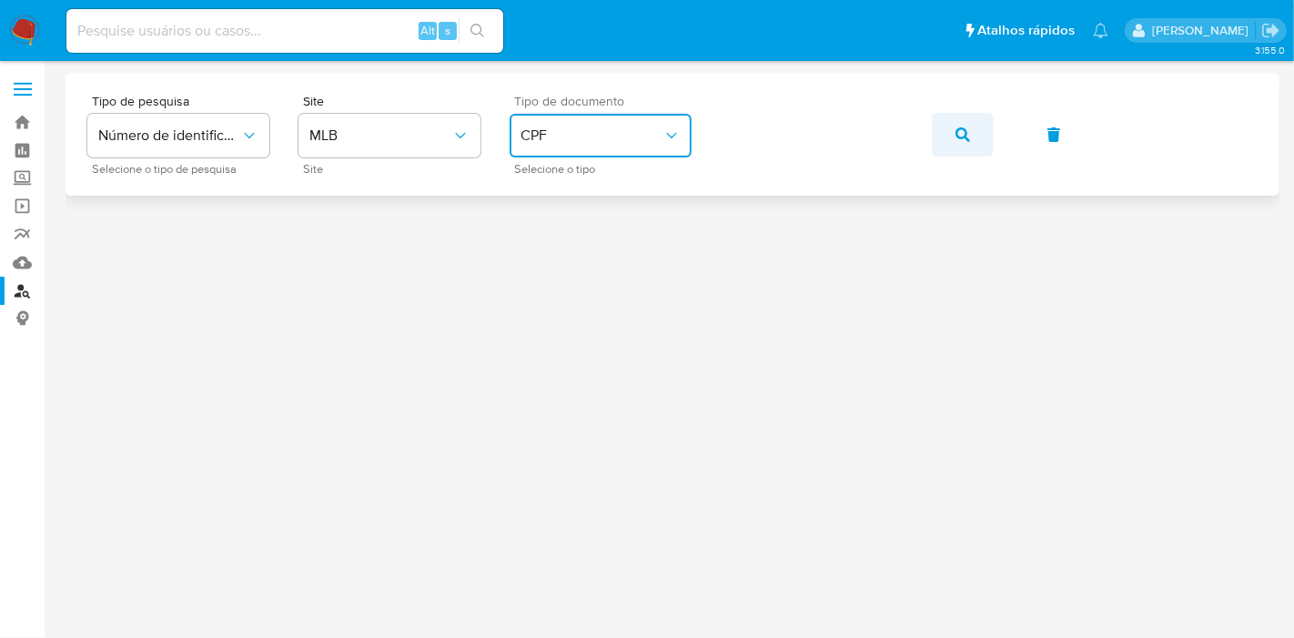
click at [962, 141] on span "button" at bounding box center [962, 135] width 15 height 40
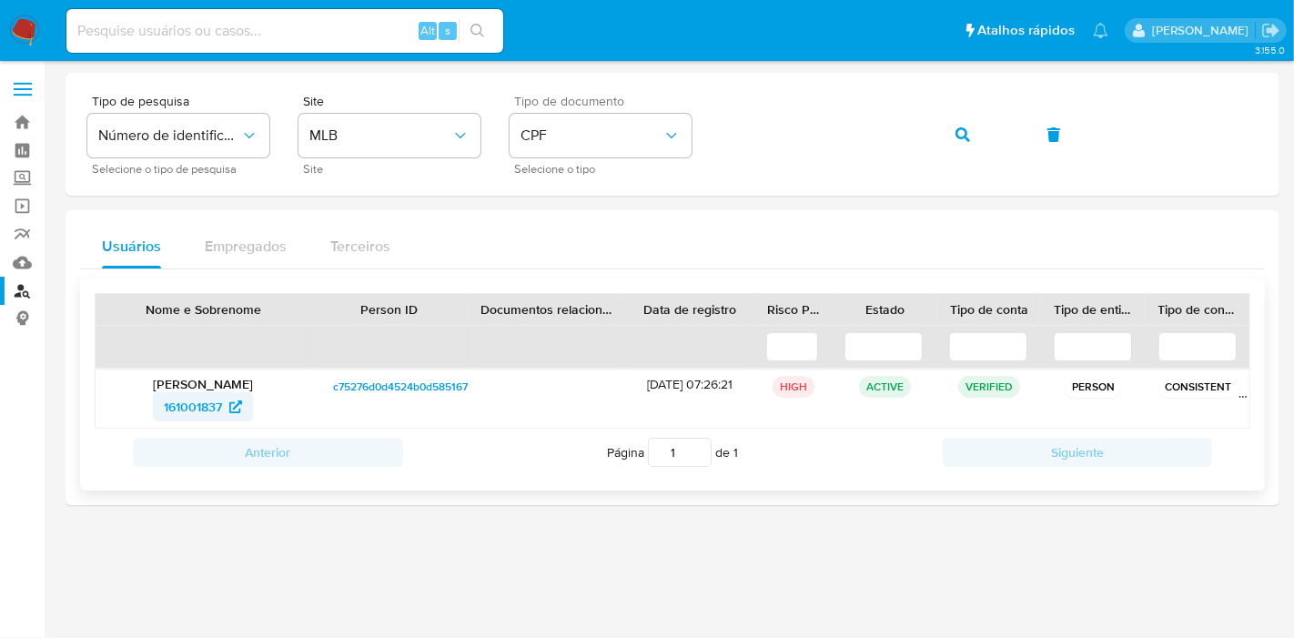
click at [211, 409] on span "161001837" at bounding box center [193, 406] width 58 height 29
click at [21, 44] on img at bounding box center [24, 30] width 31 height 31
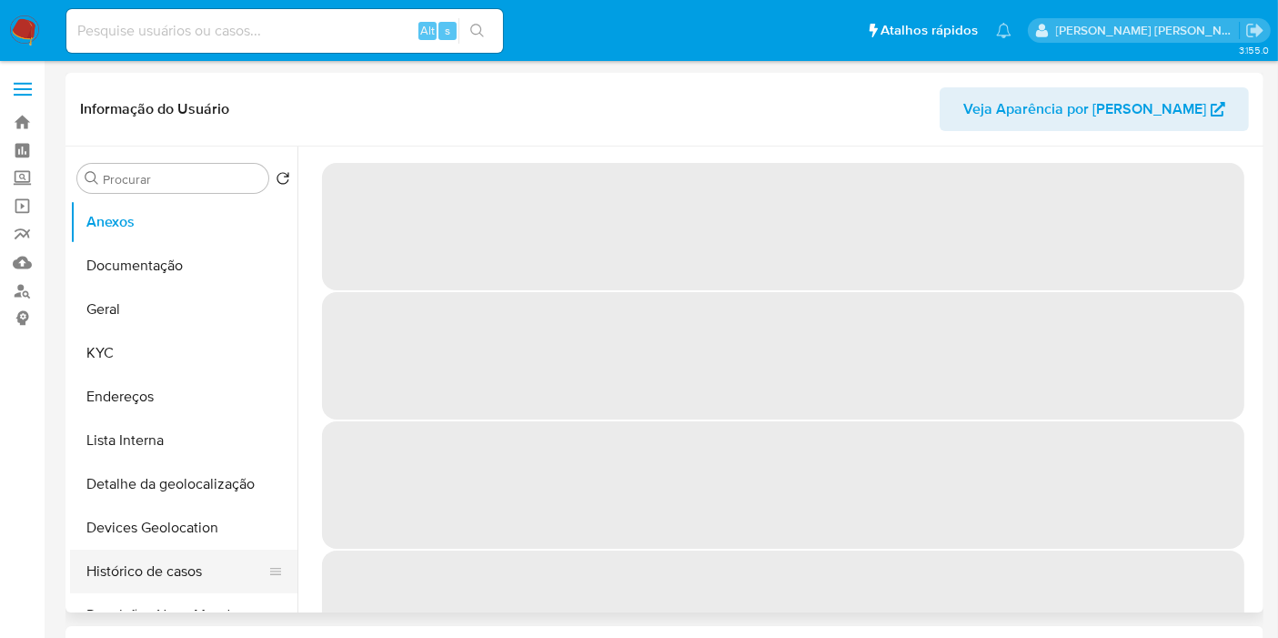
click at [192, 568] on button "Histórico de casos" at bounding box center [176, 572] width 213 height 44
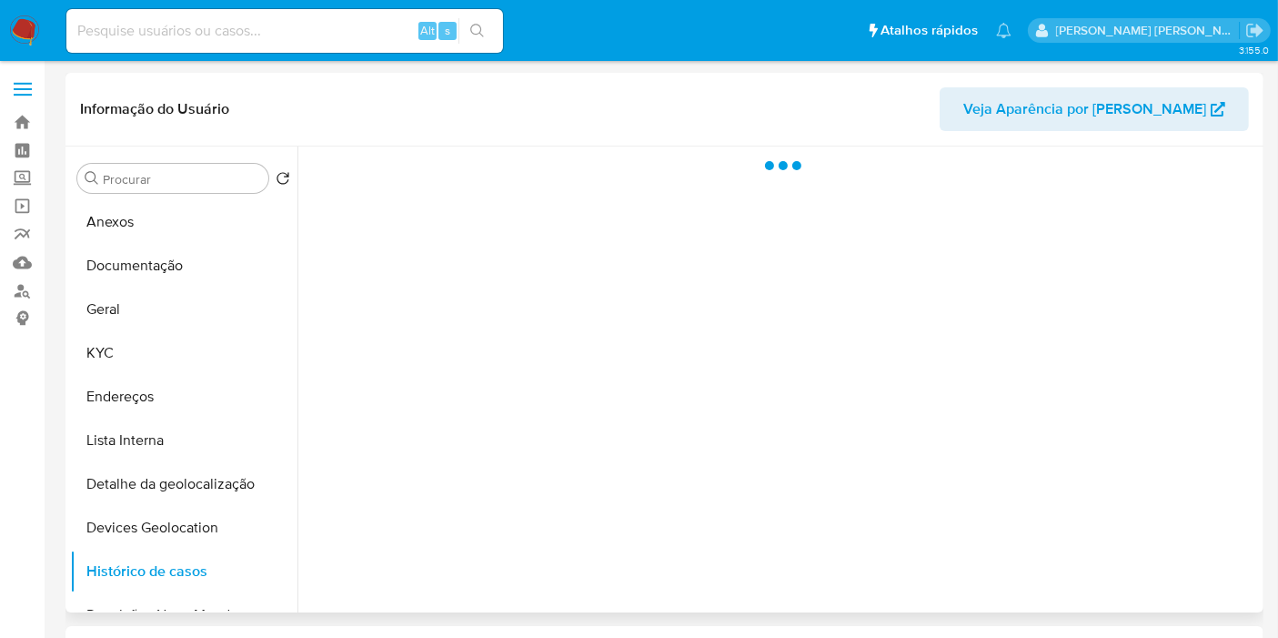
select select "10"
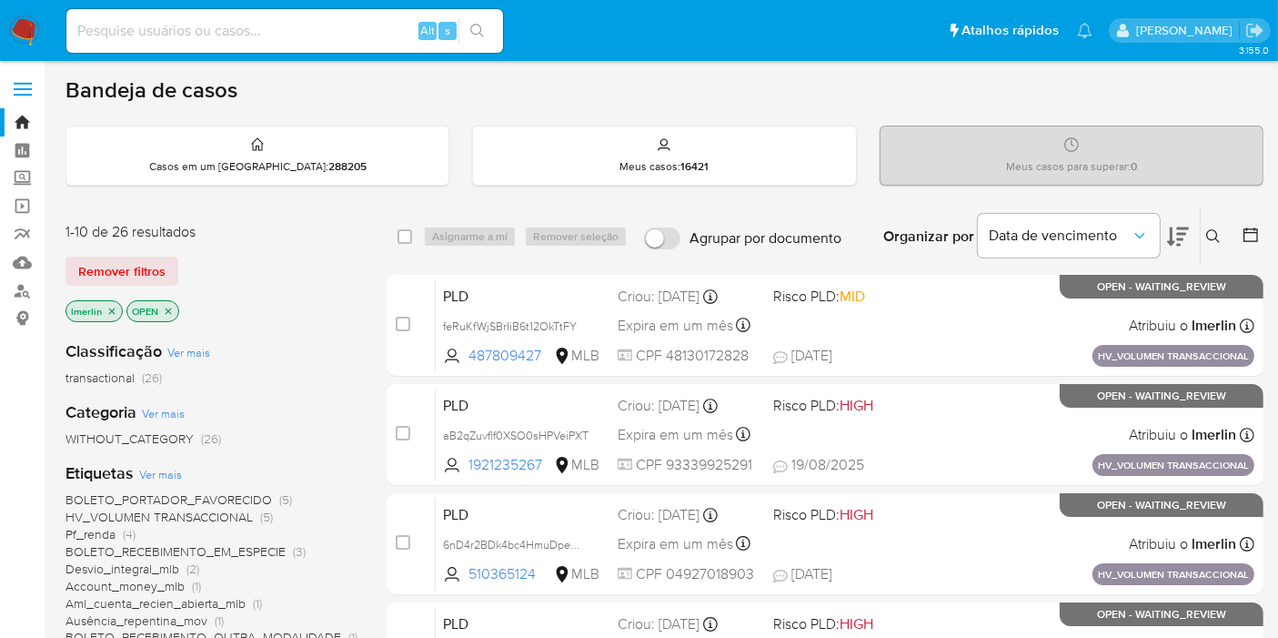
click at [111, 307] on icon "close-filter" at bounding box center [111, 311] width 11 height 11
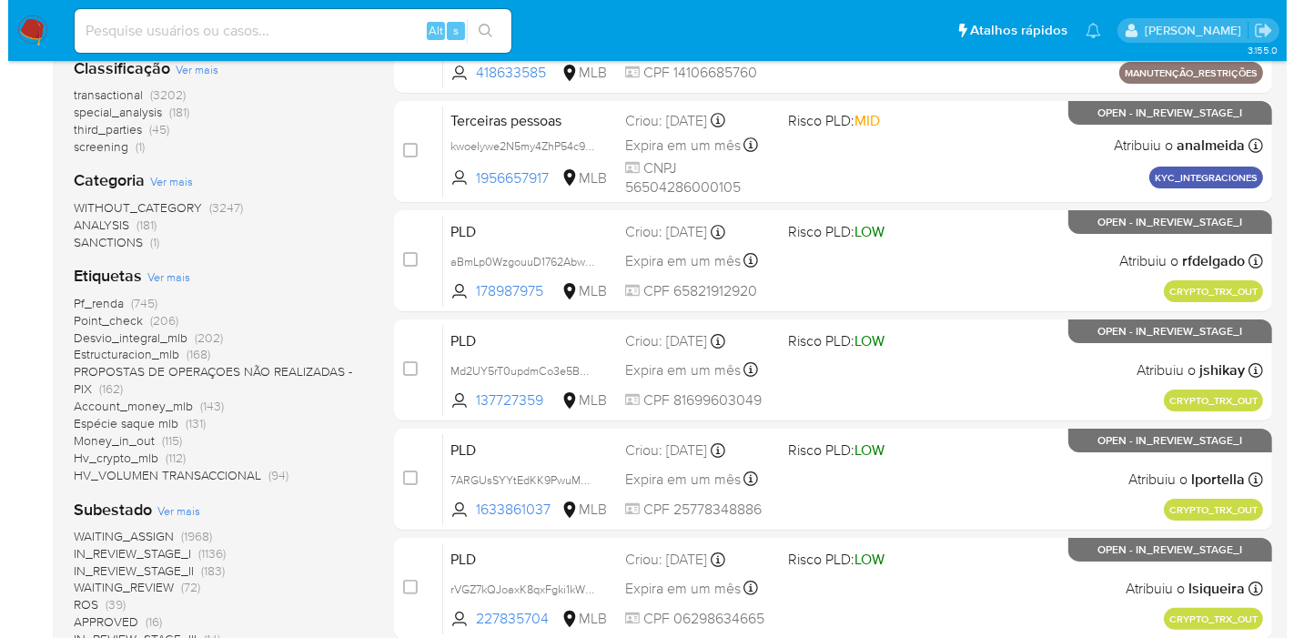
scroll to position [303, 0]
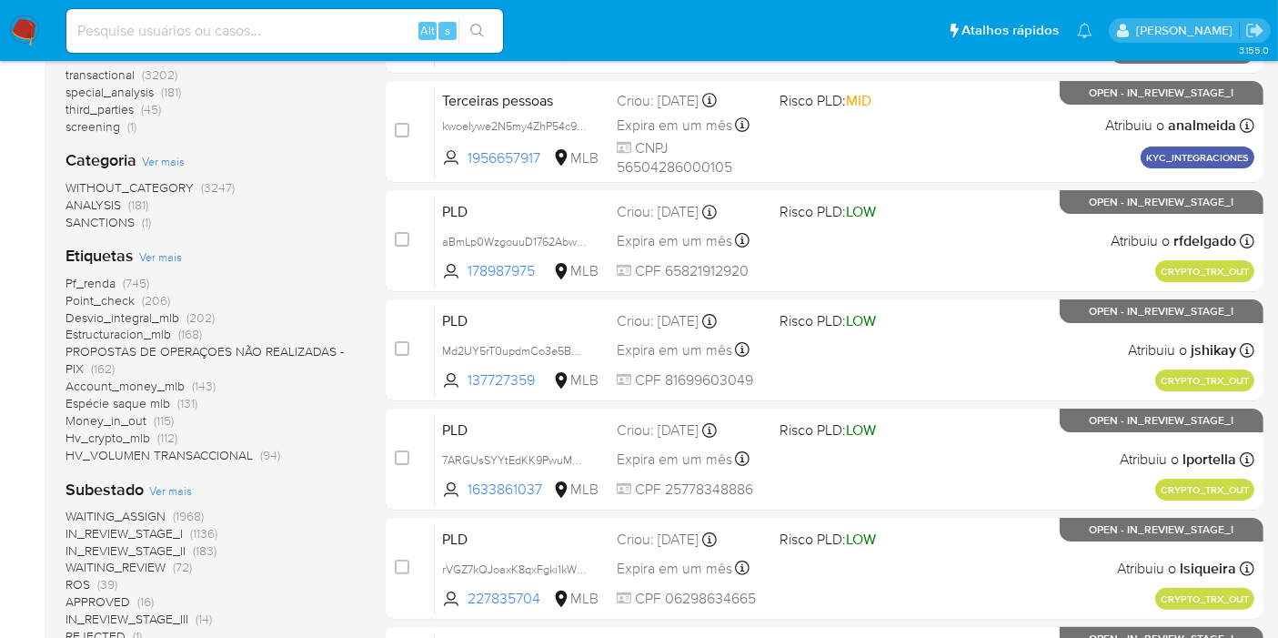
click at [164, 253] on span "Ver mais" at bounding box center [160, 256] width 43 height 16
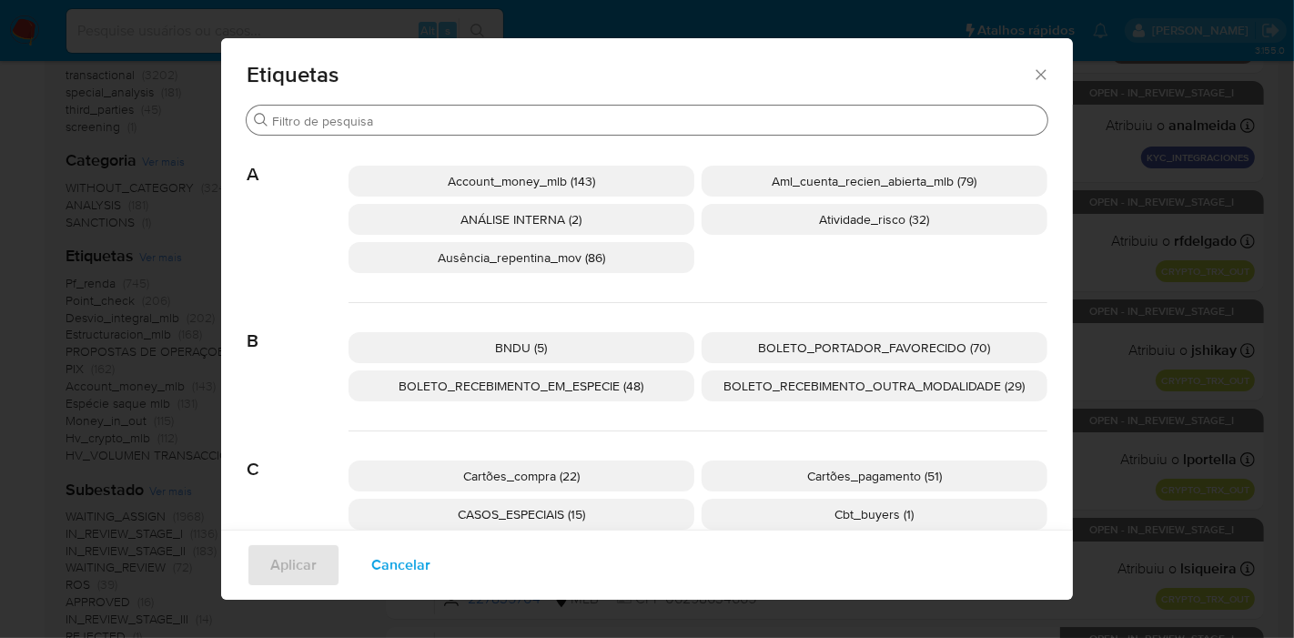
click at [619, 122] on input "Procurar" at bounding box center [656, 121] width 768 height 16
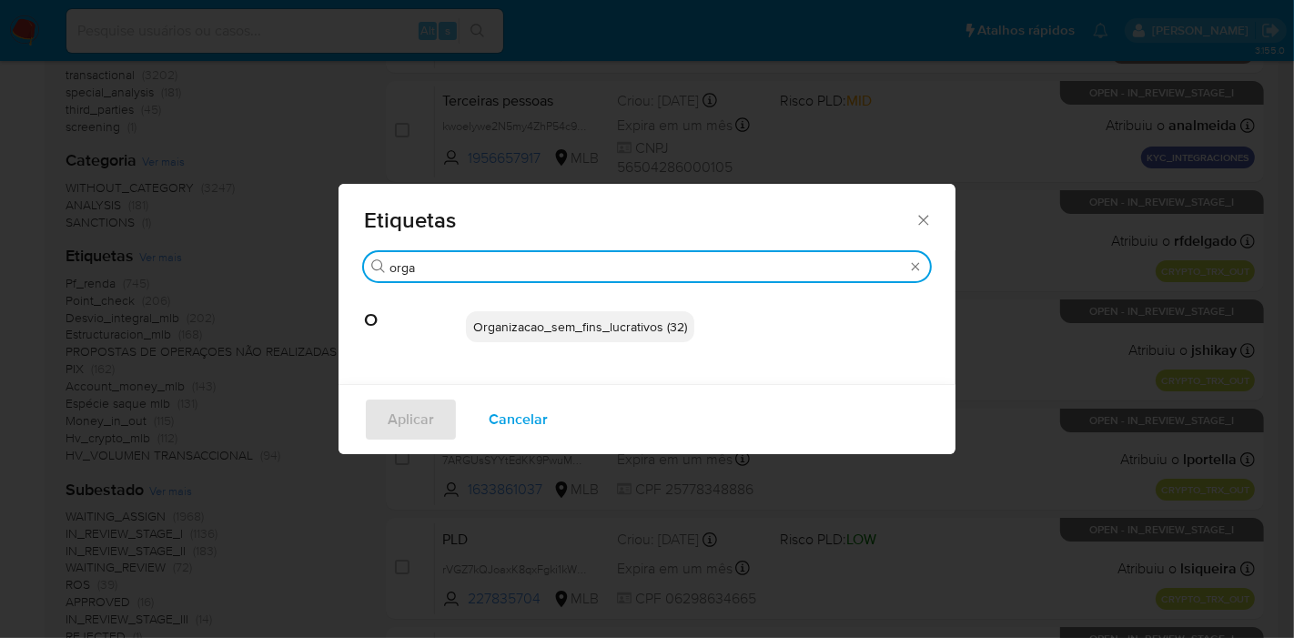
type input "orga"
click at [584, 320] on span "Organizacao_sem_fins_lucrativos (32)" at bounding box center [580, 327] width 214 height 18
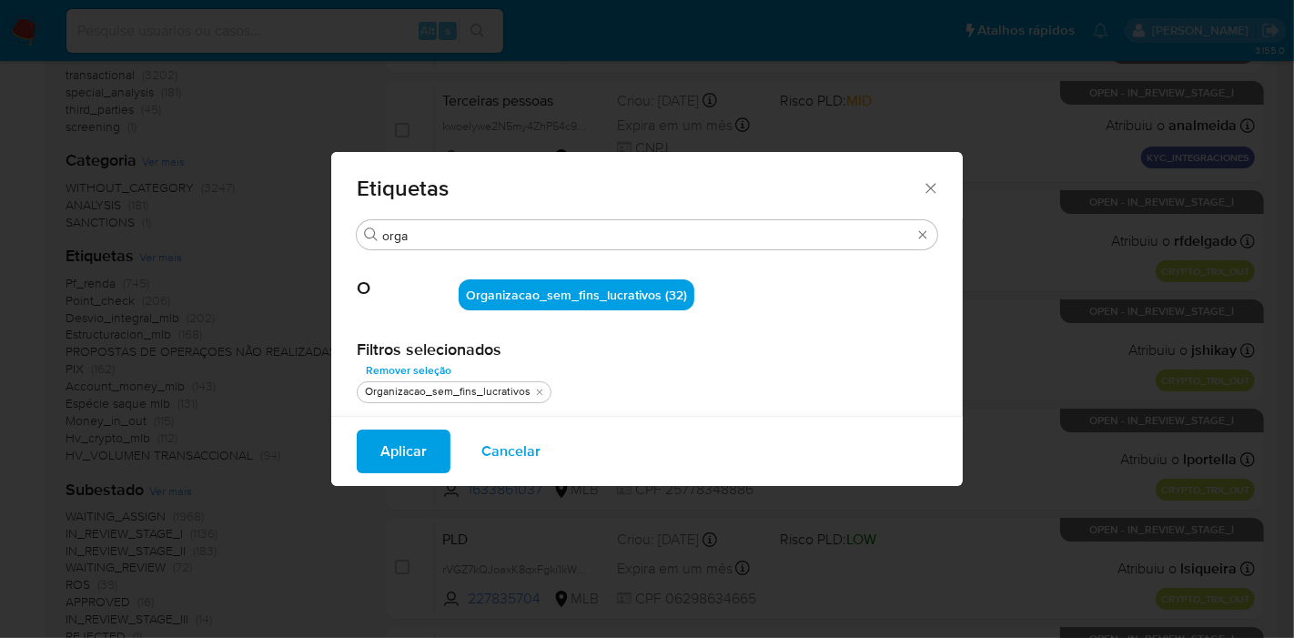
click at [403, 438] on span "Aplicar" at bounding box center [403, 451] width 46 height 40
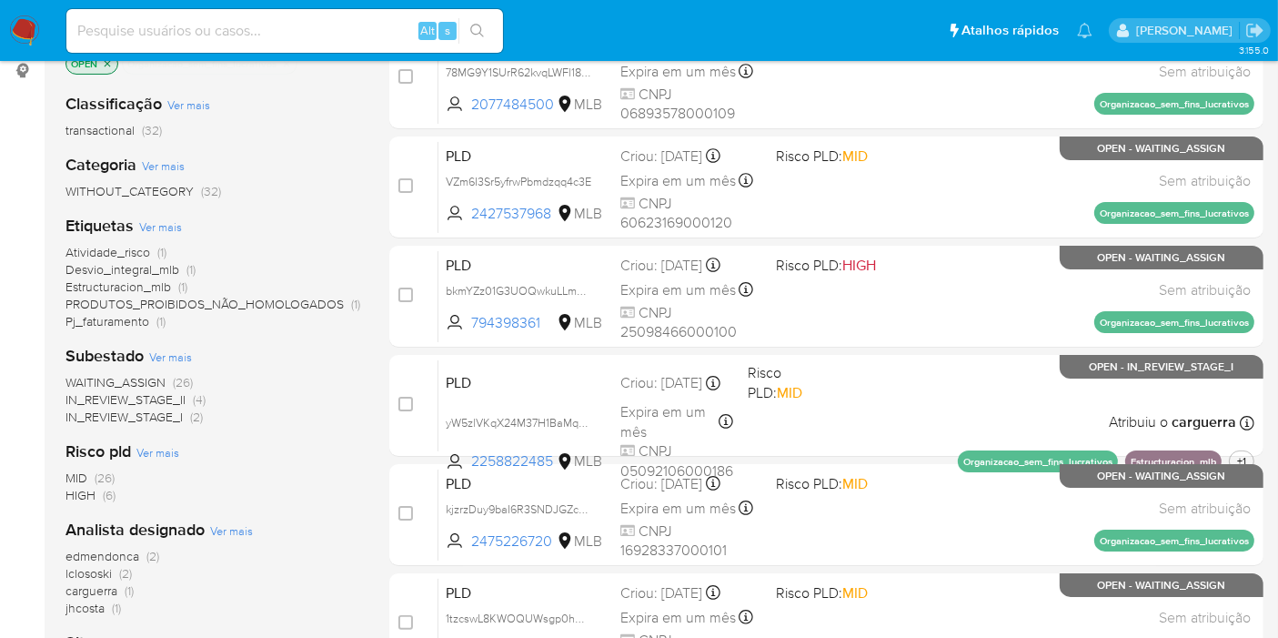
scroll to position [291, 0]
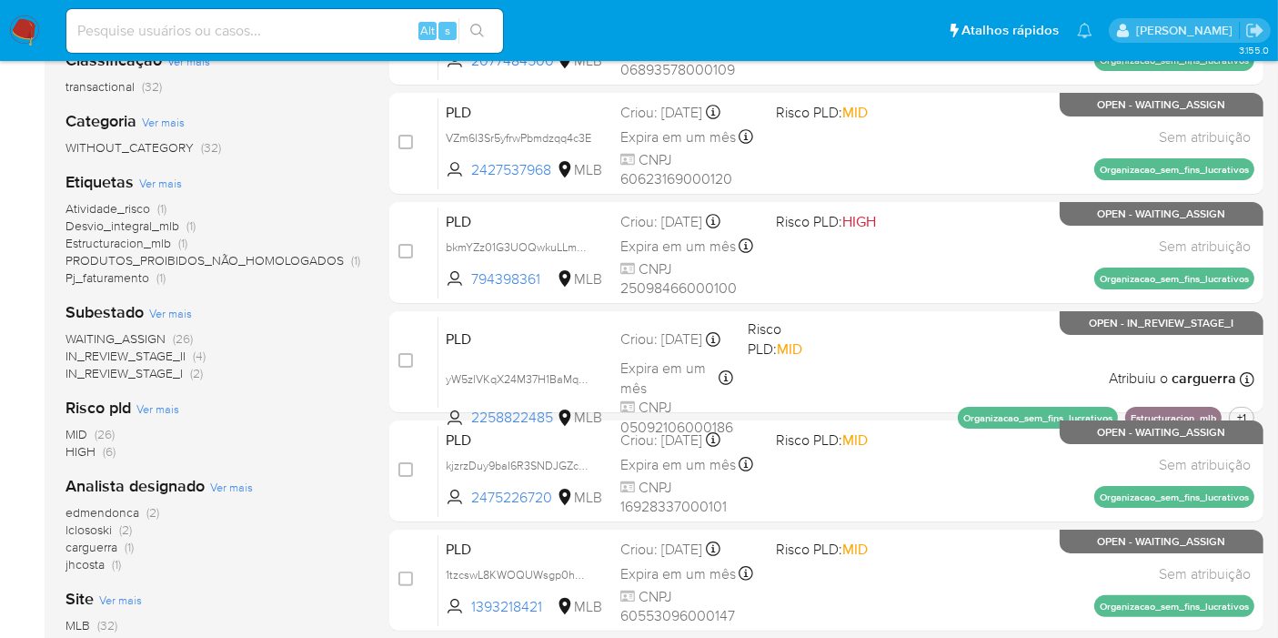
click at [0, 435] on aside "Bandeja Painel Screening Pesquisa em Listas Watchlist Ferramentas Operações em …" at bounding box center [22, 427] width 45 height 1437
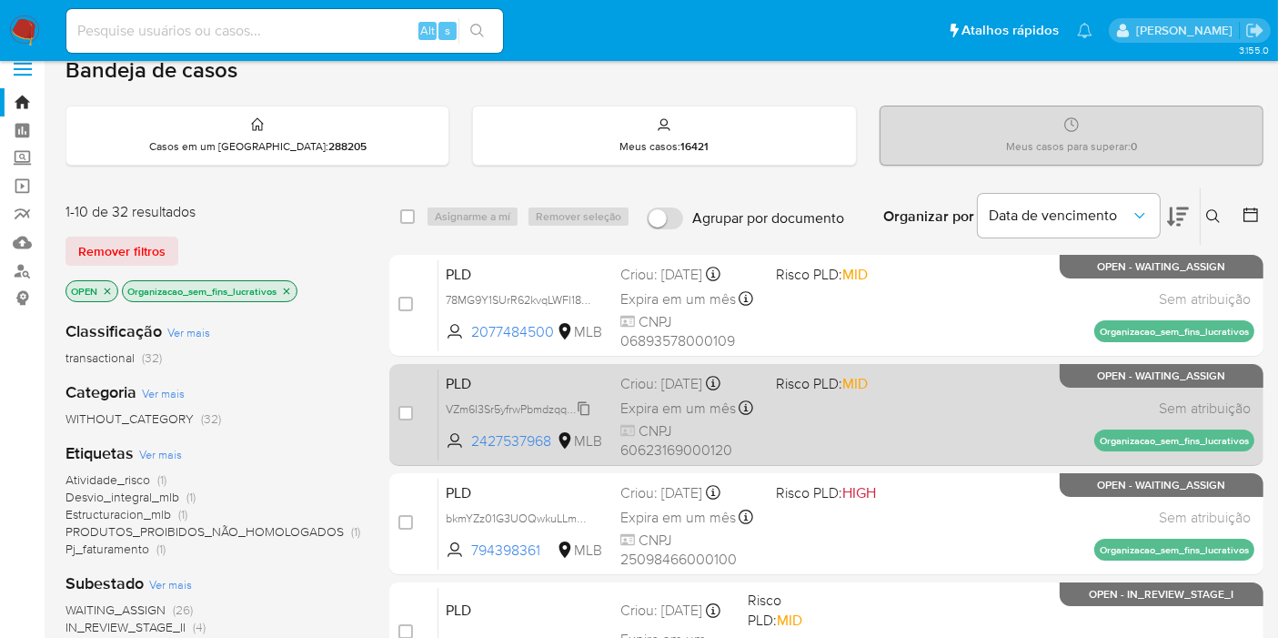
scroll to position [0, 0]
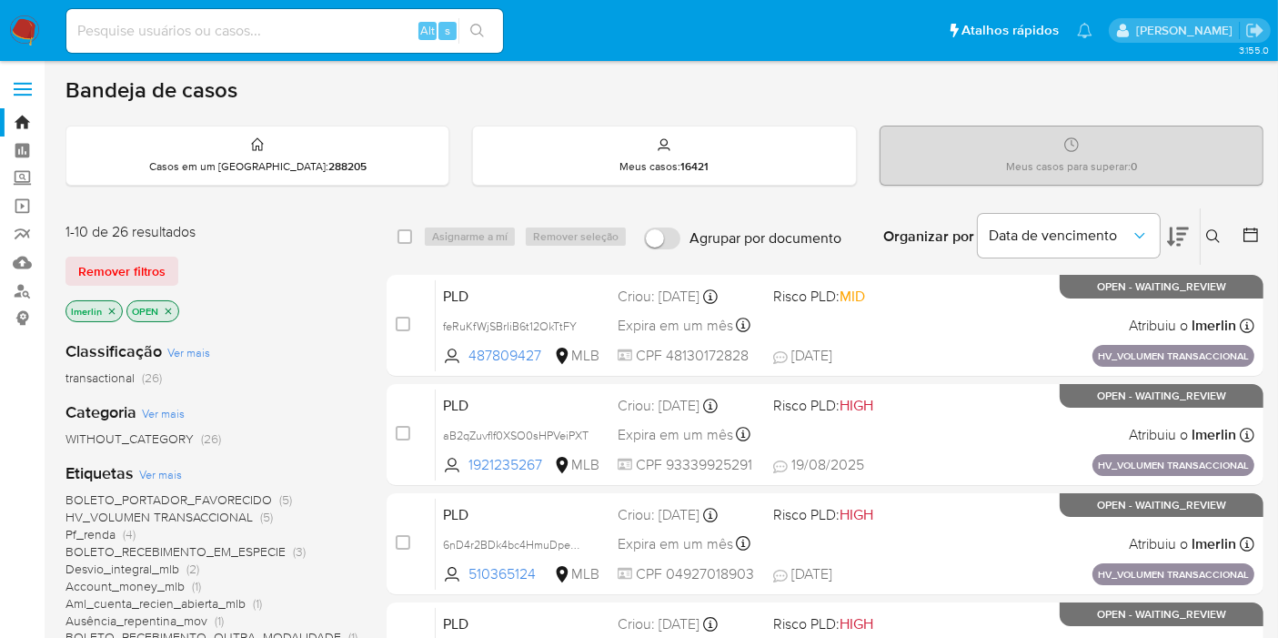
click at [112, 308] on icon "close-filter" at bounding box center [111, 311] width 11 height 11
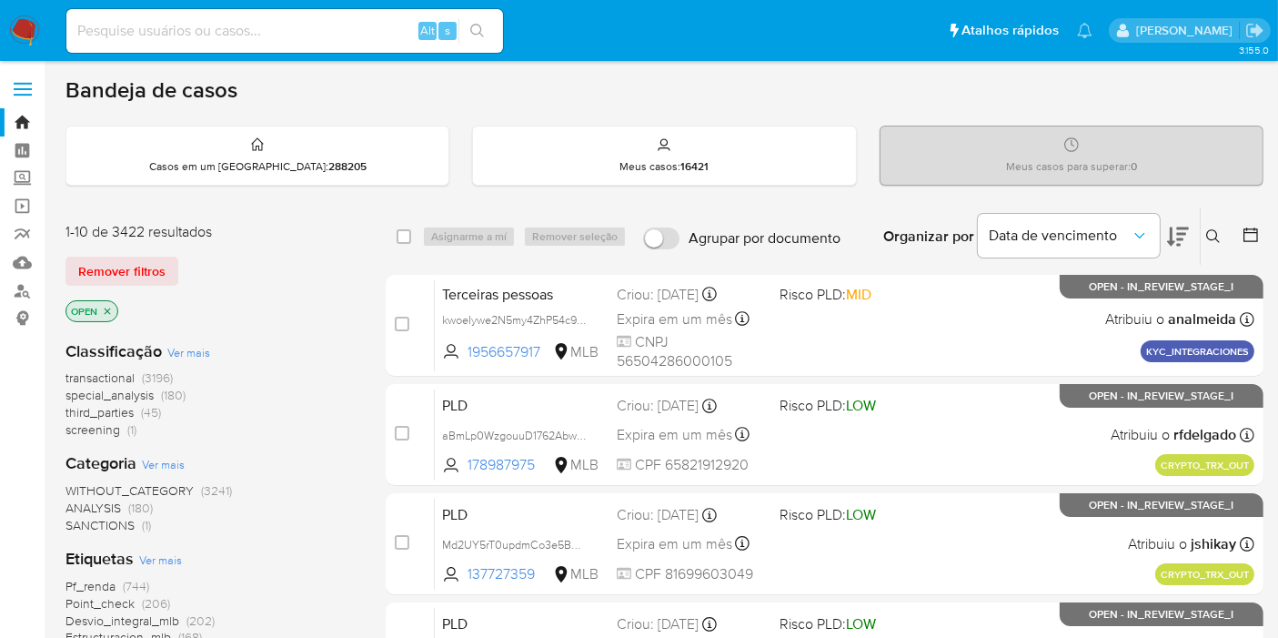
click at [1248, 242] on icon at bounding box center [1251, 235] width 18 height 18
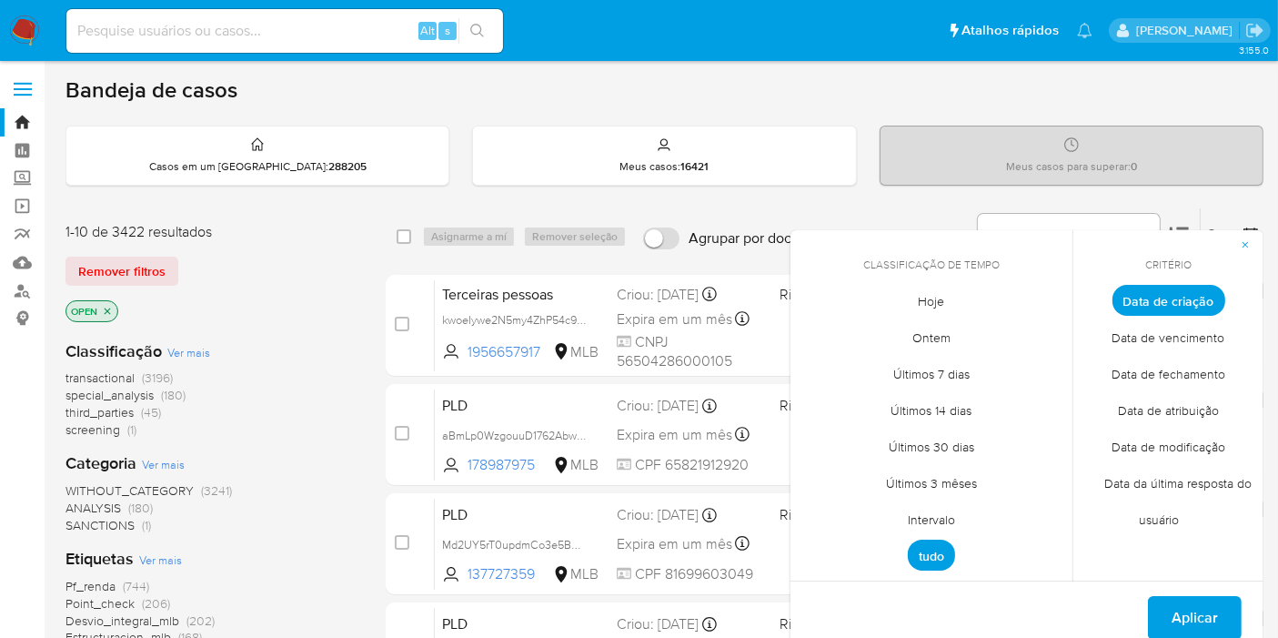
click at [942, 529] on span "Intervalo" at bounding box center [932, 519] width 86 height 37
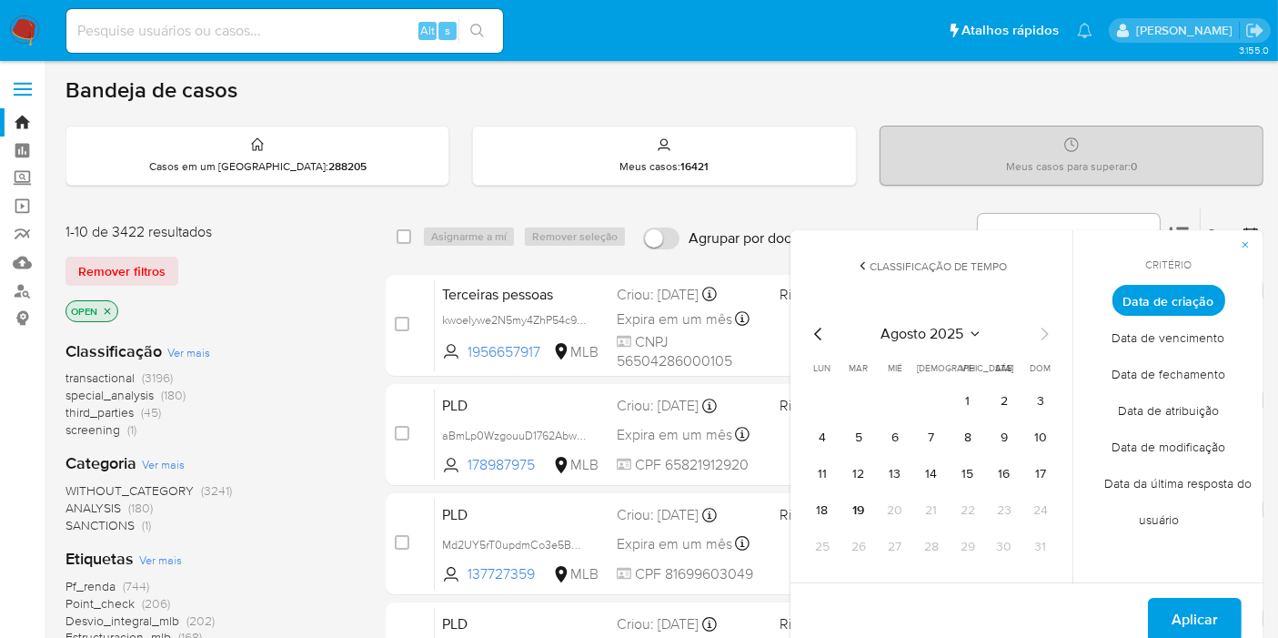
click at [818, 334] on icon "Mes anterior" at bounding box center [819, 334] width 22 height 22
click at [862, 394] on button "1" at bounding box center [858, 401] width 29 height 29
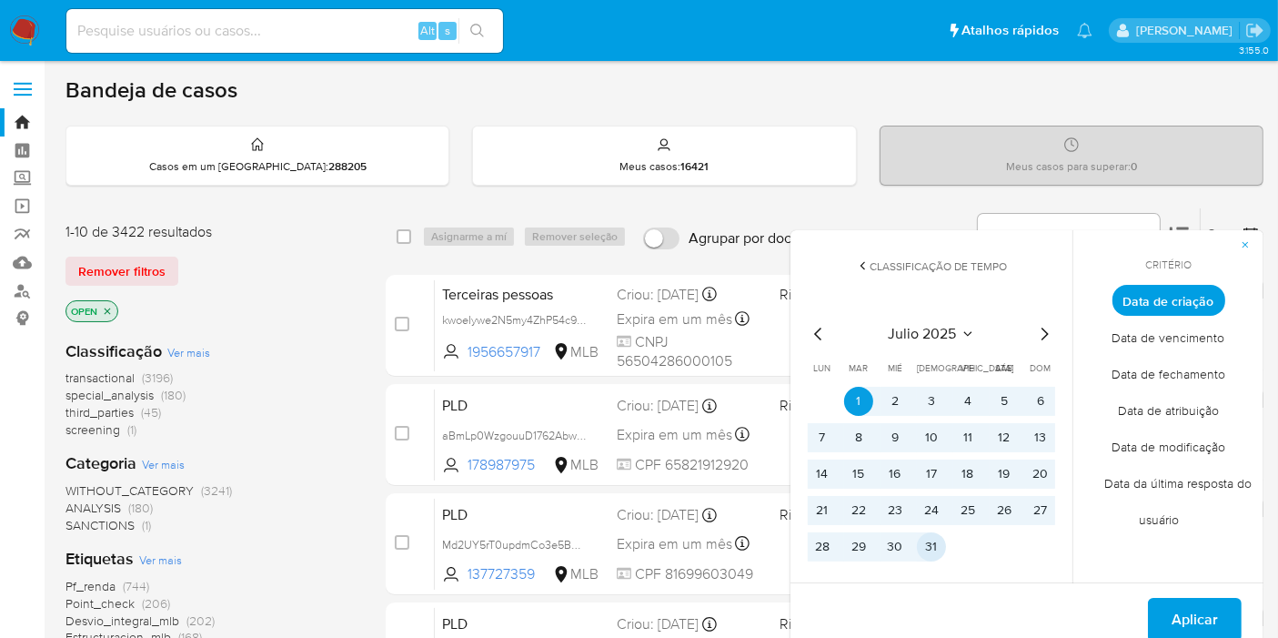
click at [930, 555] on button "31" at bounding box center [931, 546] width 29 height 29
click at [1198, 620] on span "Aplicar" at bounding box center [1195, 620] width 46 height 40
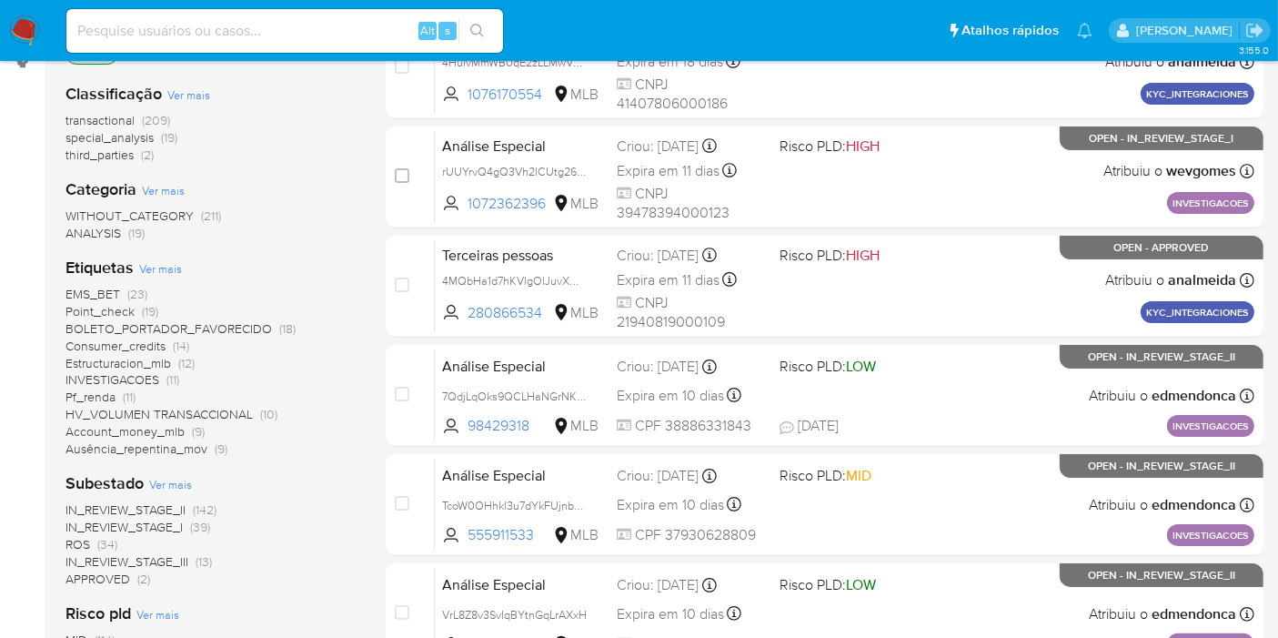
scroll to position [303, 0]
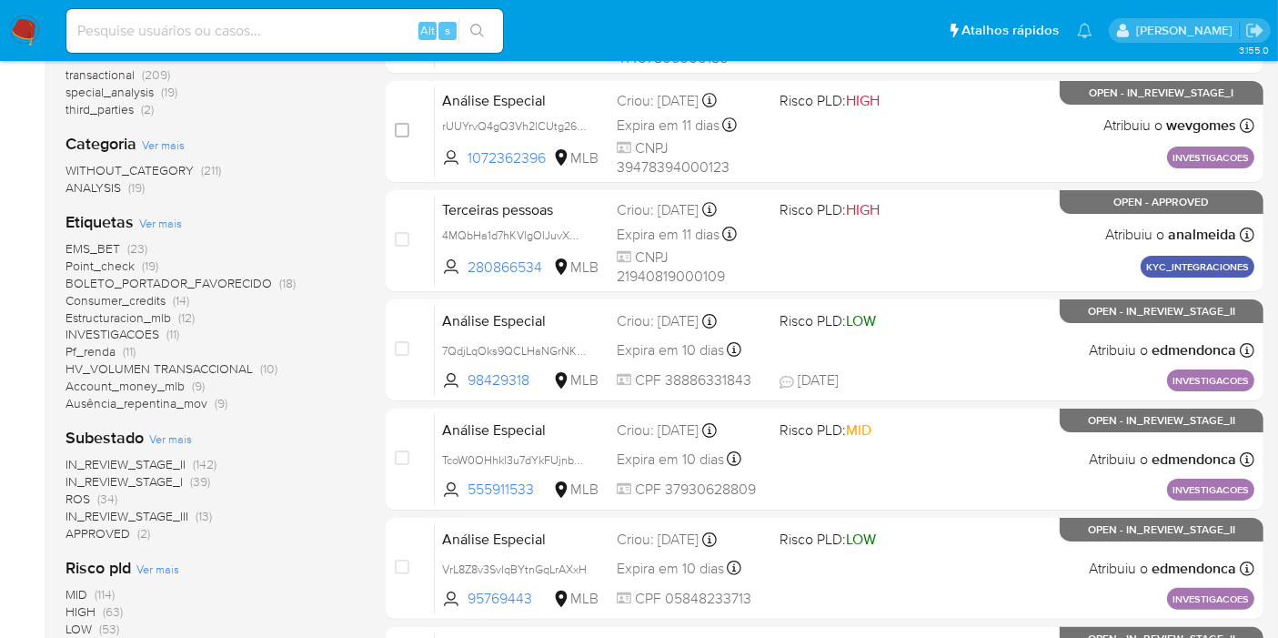
click at [195, 480] on span "(39)" at bounding box center [200, 481] width 20 height 18
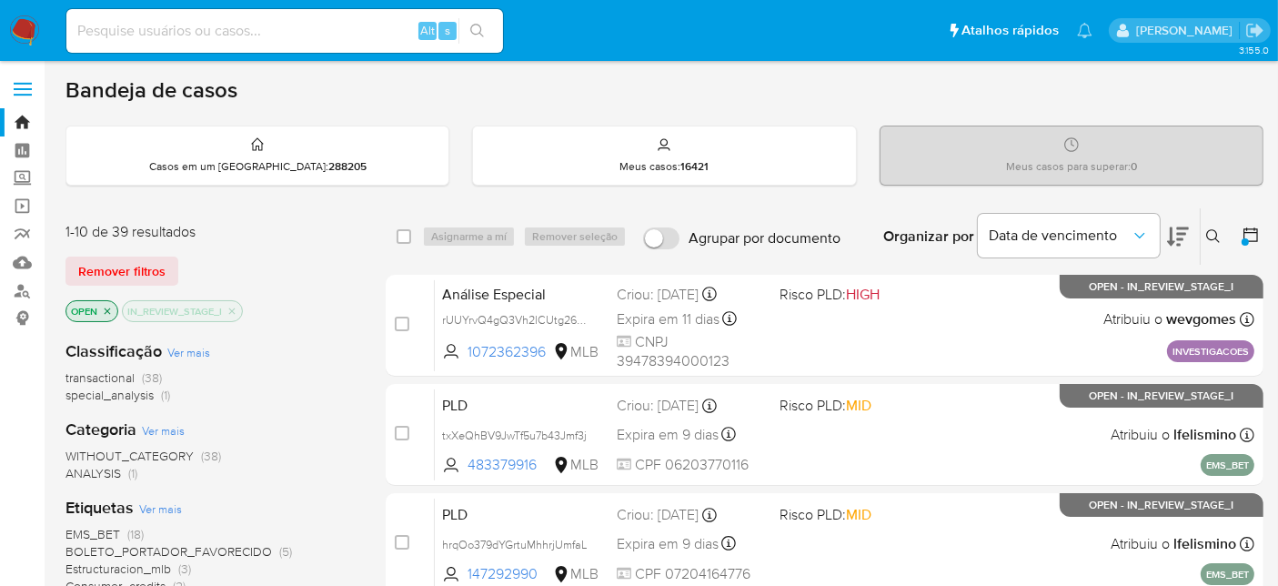
scroll to position [101, 0]
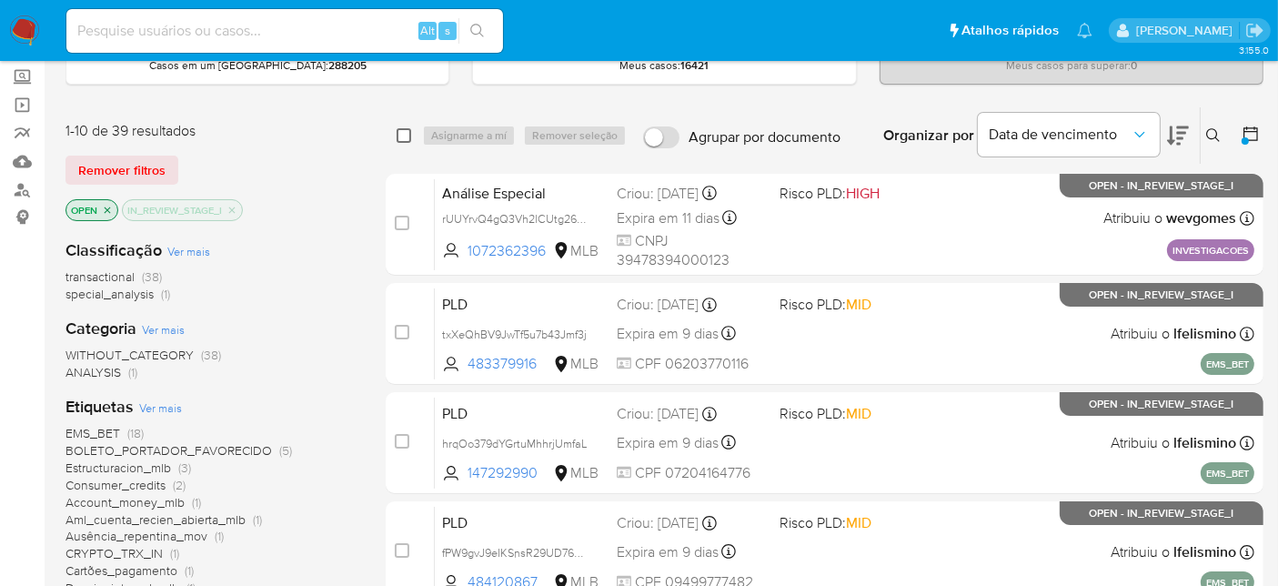
click at [408, 134] on input "checkbox" at bounding box center [404, 135] width 15 height 15
checkbox input "true"
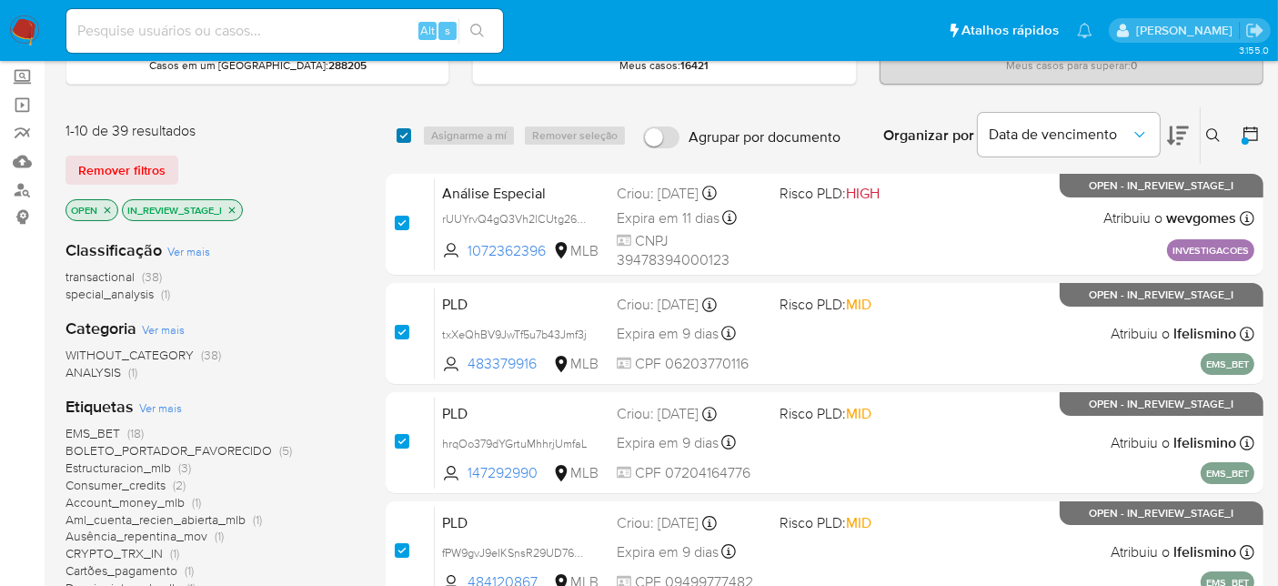
checkbox input "true"
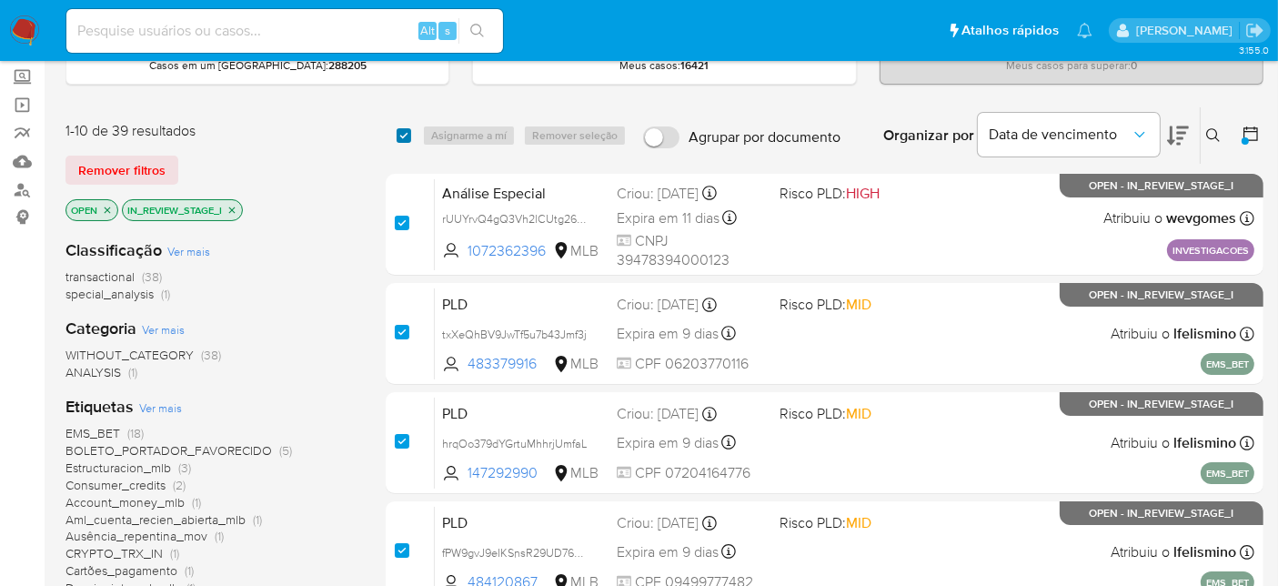
checkbox input "true"
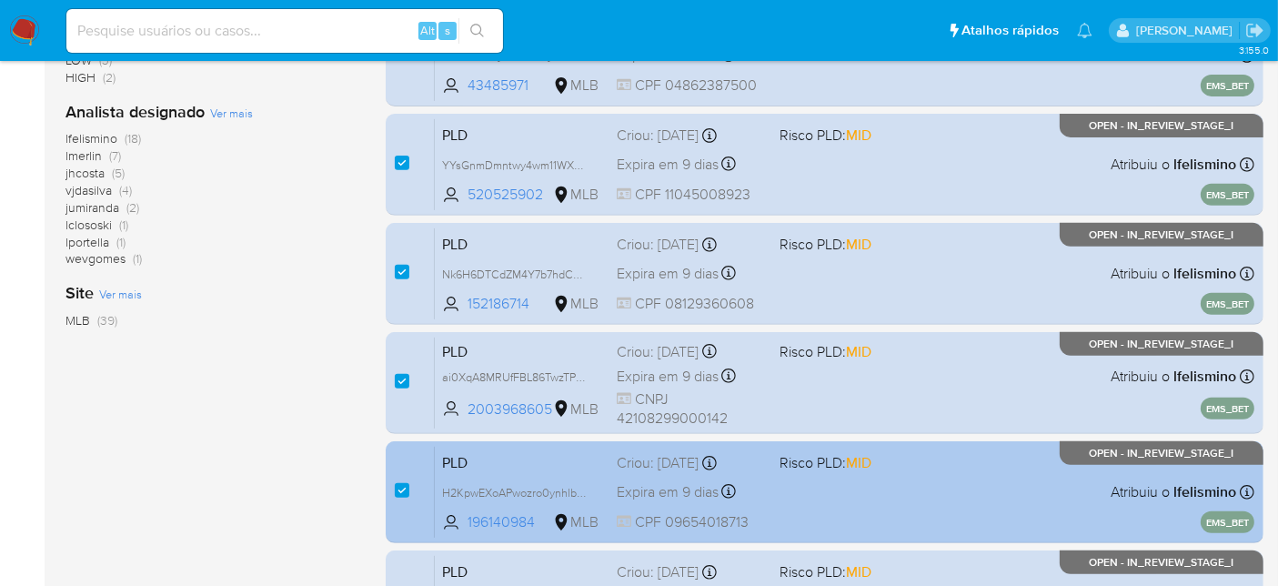
scroll to position [849, 0]
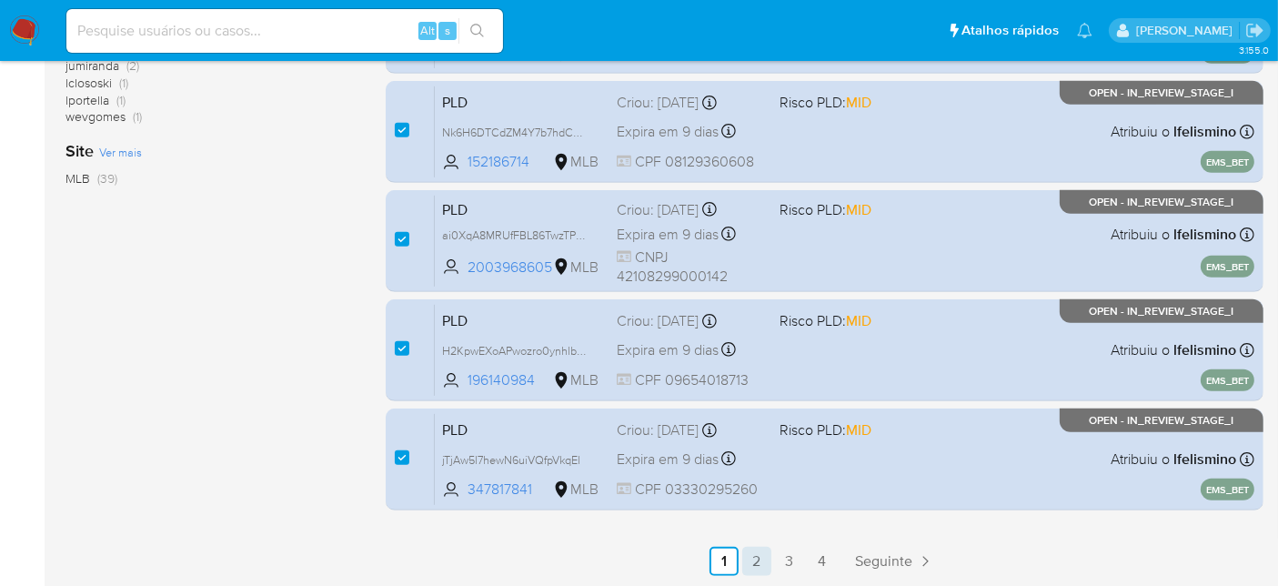
click at [755, 556] on link "2" at bounding box center [756, 561] width 29 height 29
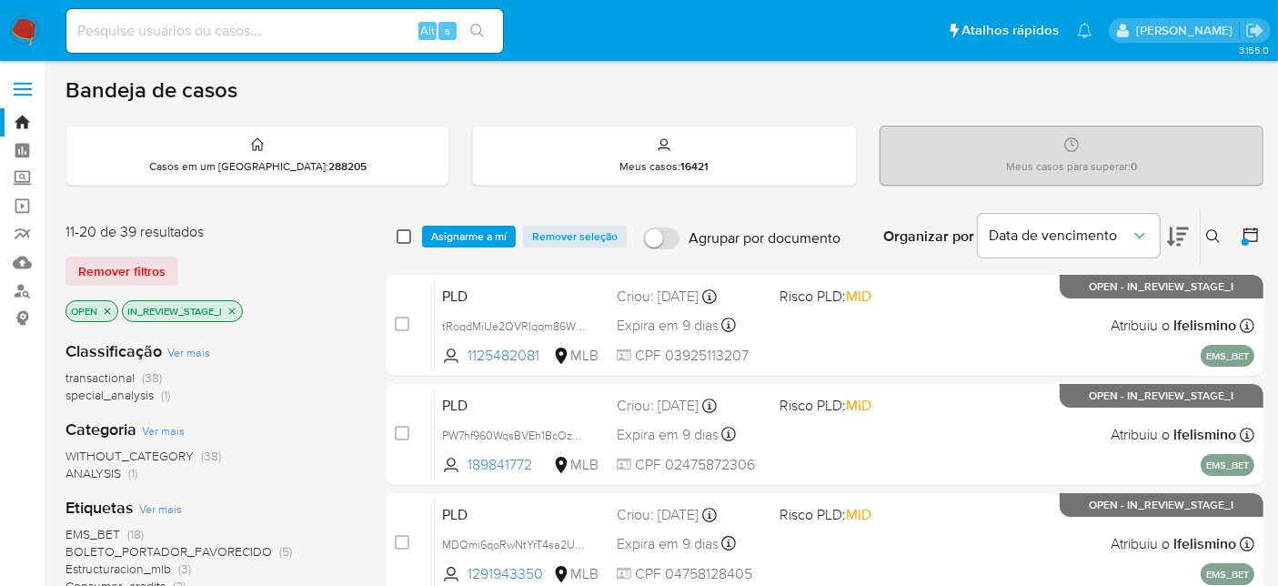
click at [403, 237] on input "checkbox" at bounding box center [404, 236] width 15 height 15
checkbox input "true"
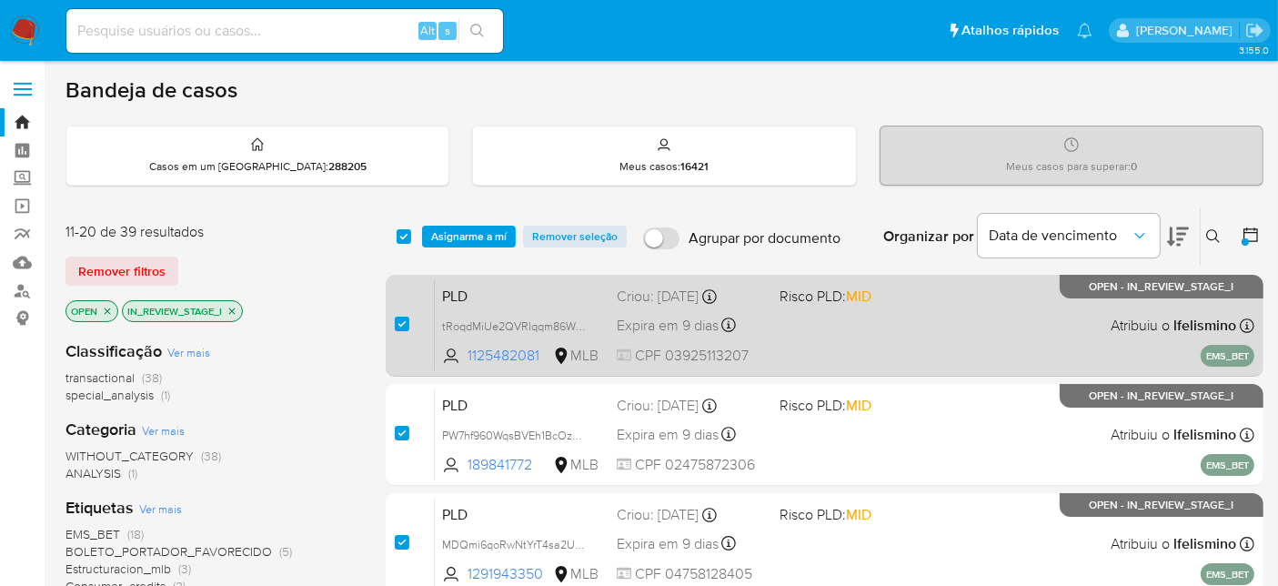
checkbox input "true"
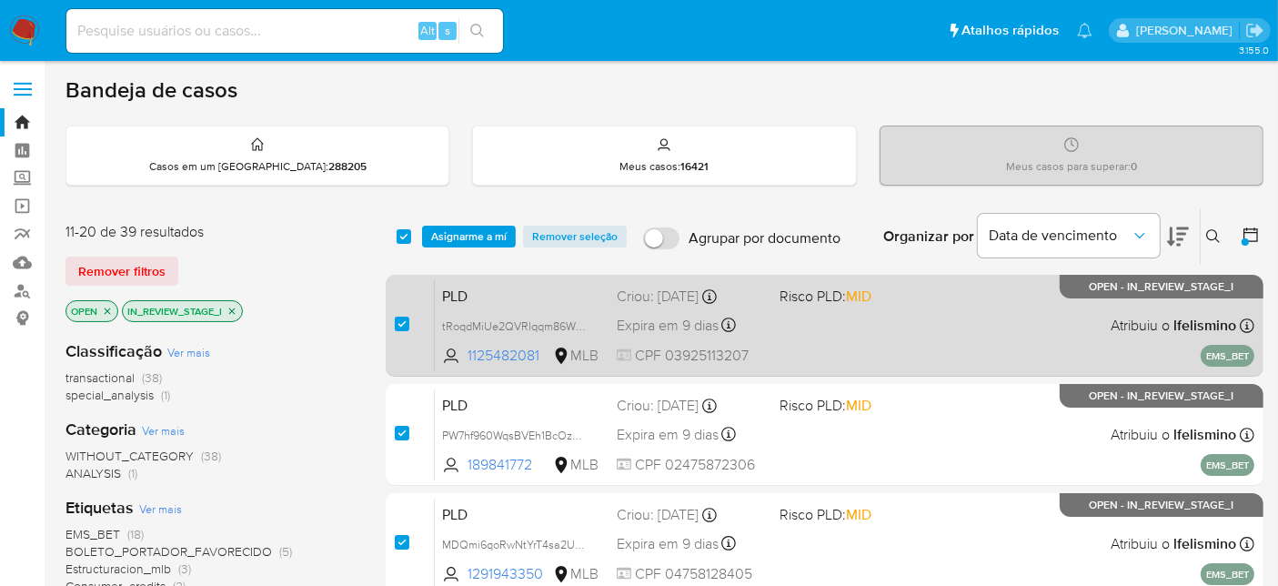
checkbox input "true"
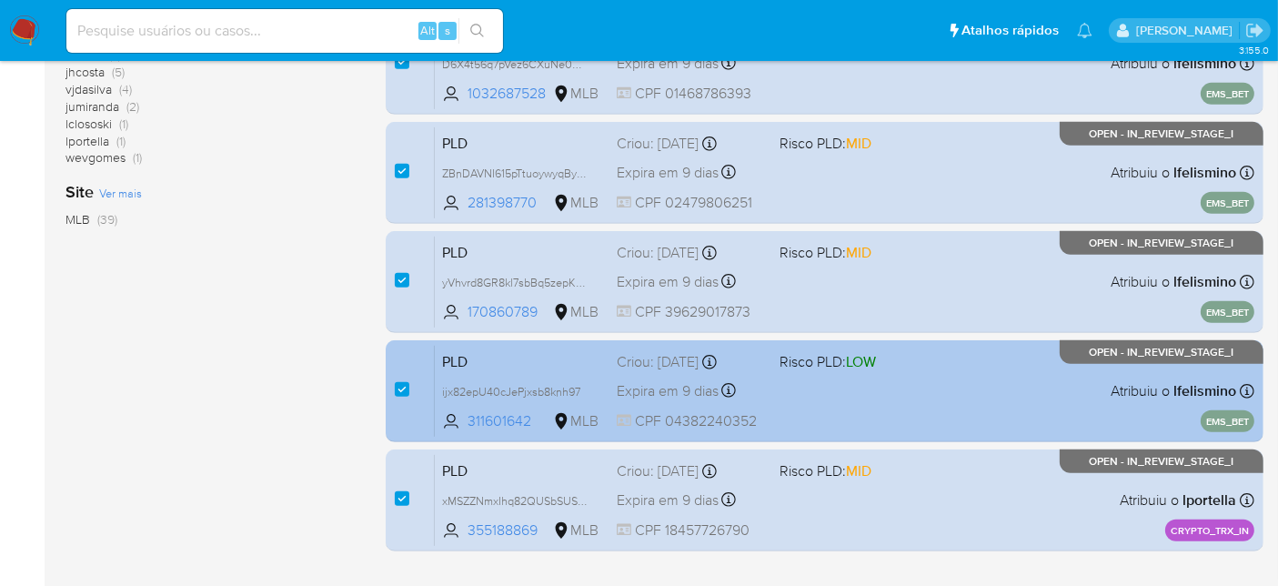
scroll to position [849, 0]
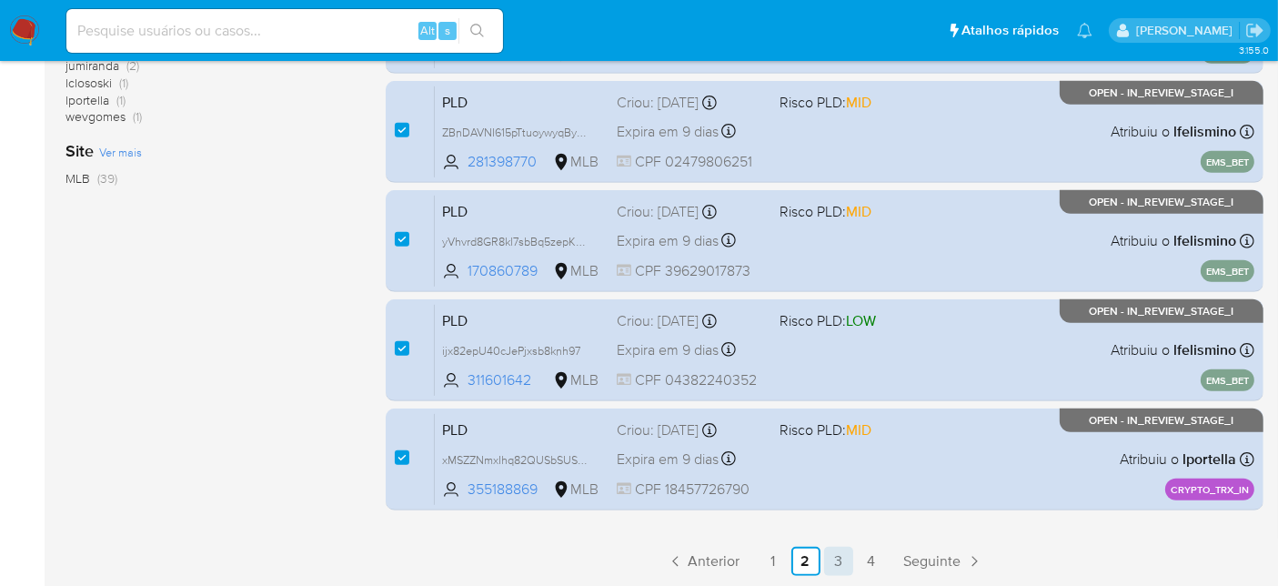
click at [833, 559] on link "3" at bounding box center [838, 561] width 29 height 29
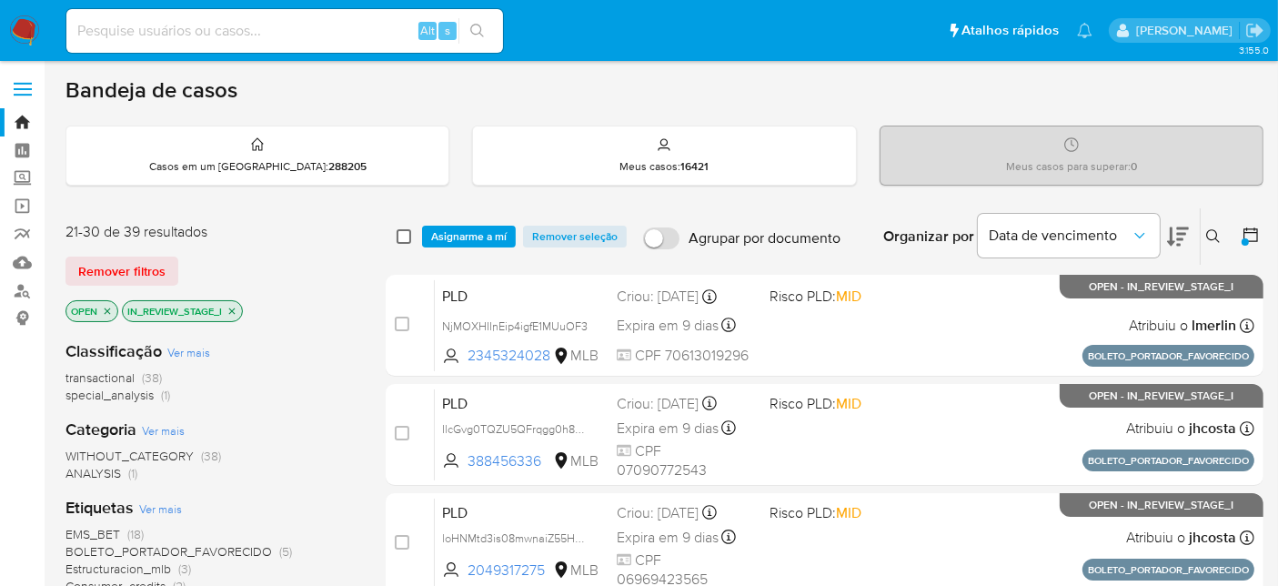
click at [406, 237] on input "checkbox" at bounding box center [404, 236] width 15 height 15
checkbox input "true"
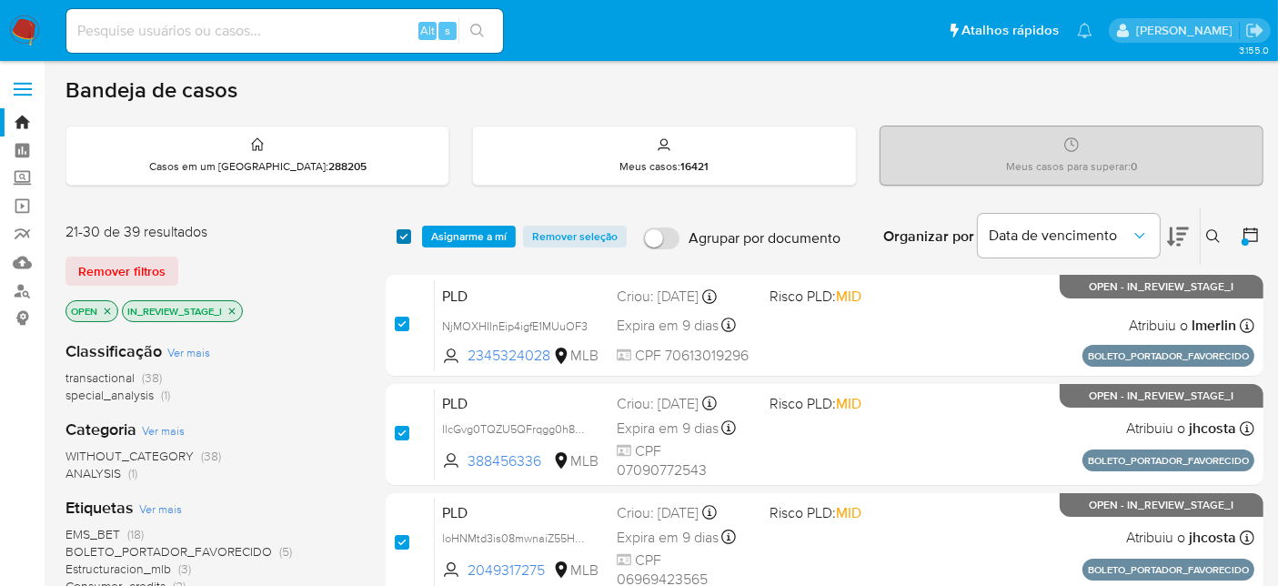
checkbox input "true"
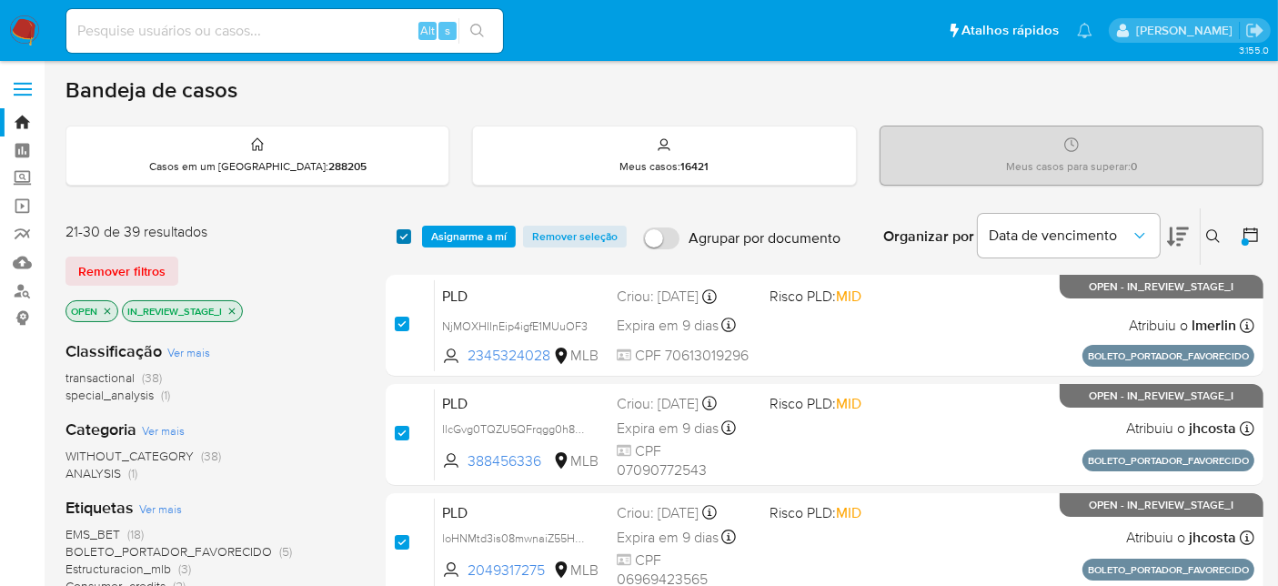
checkbox input "true"
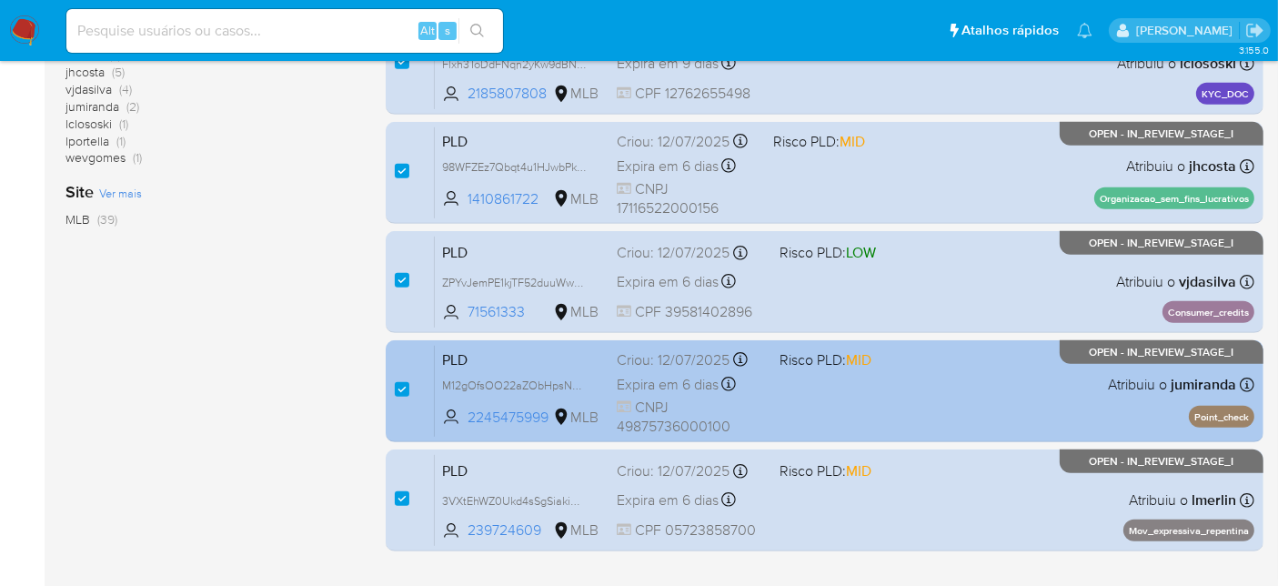
scroll to position [849, 0]
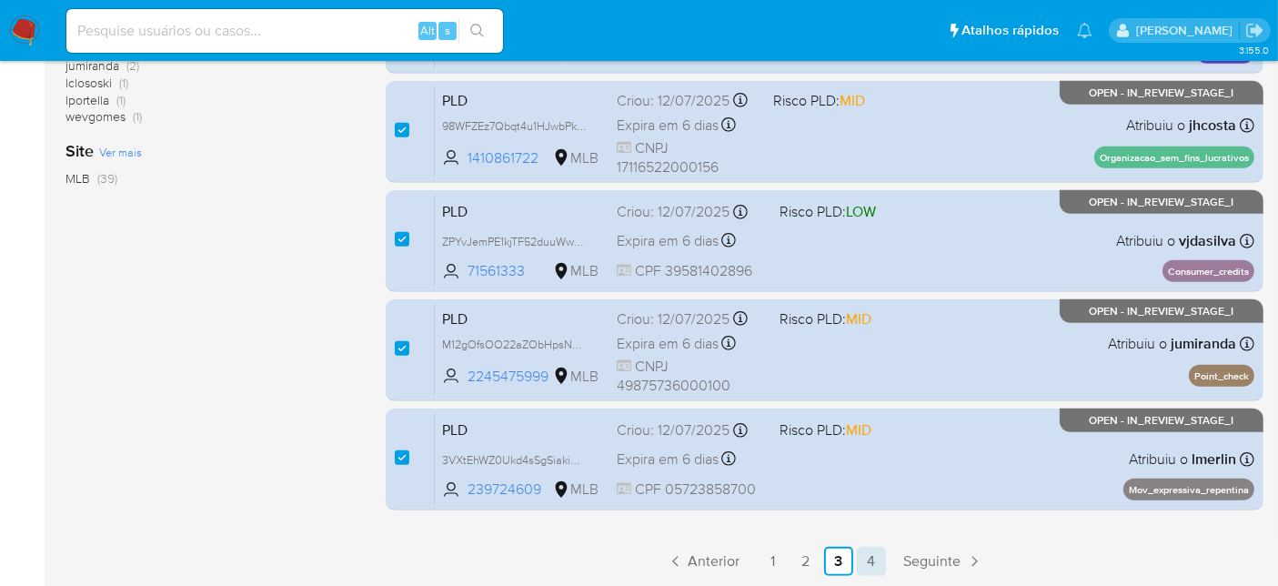
click at [869, 553] on link "4" at bounding box center [871, 561] width 29 height 29
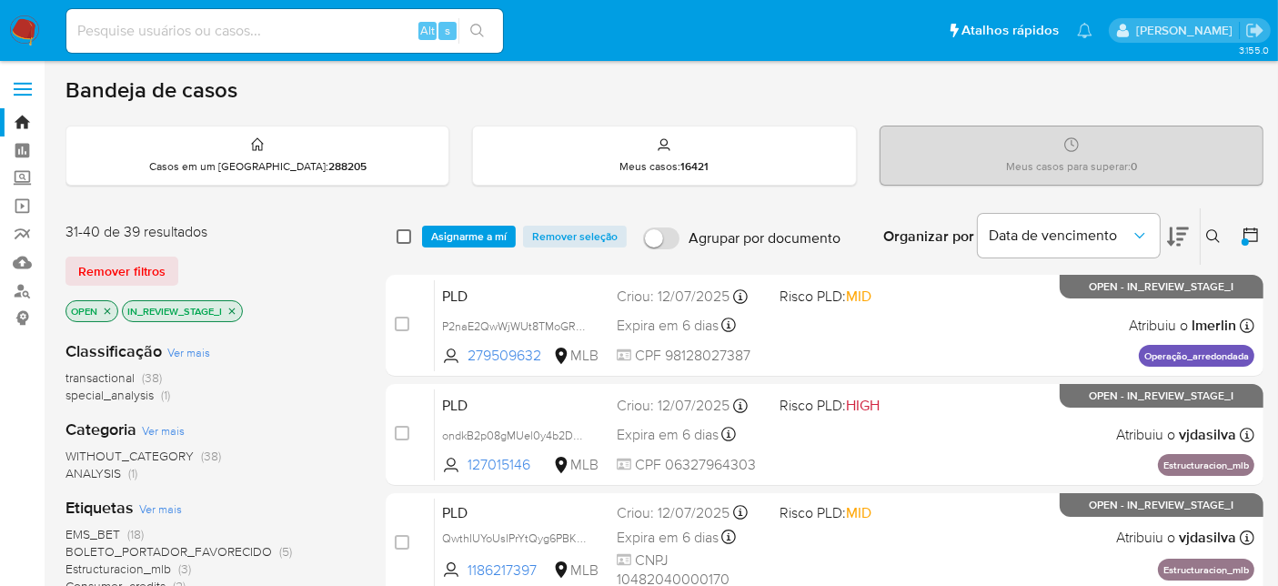
click at [399, 234] on input "checkbox" at bounding box center [404, 236] width 15 height 15
checkbox input "true"
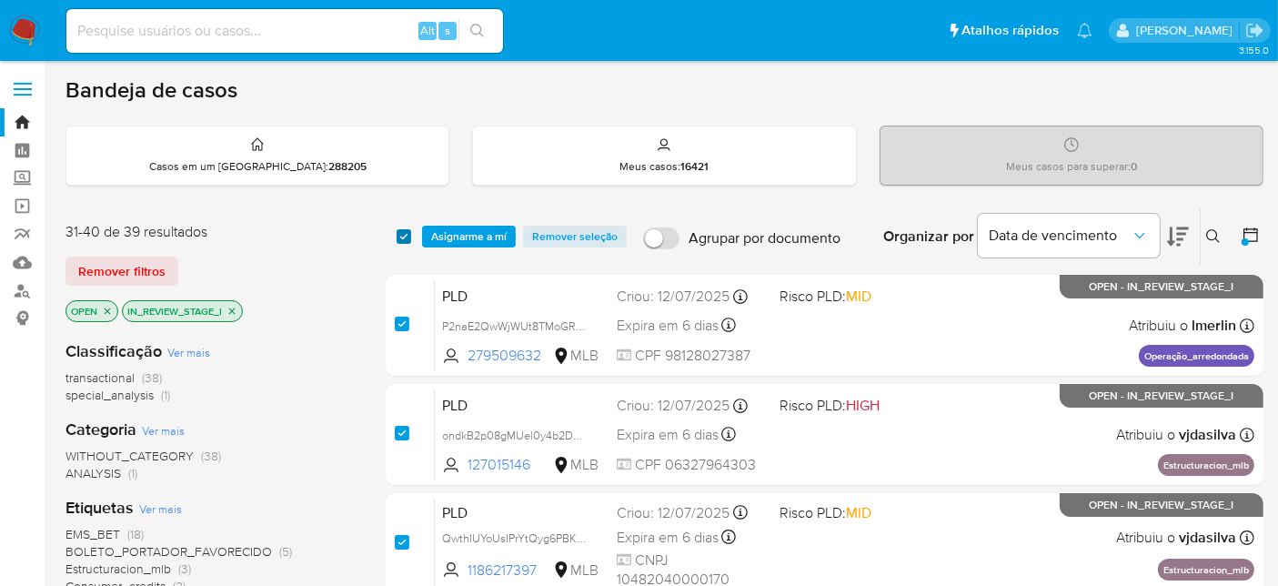
checkbox input "true"
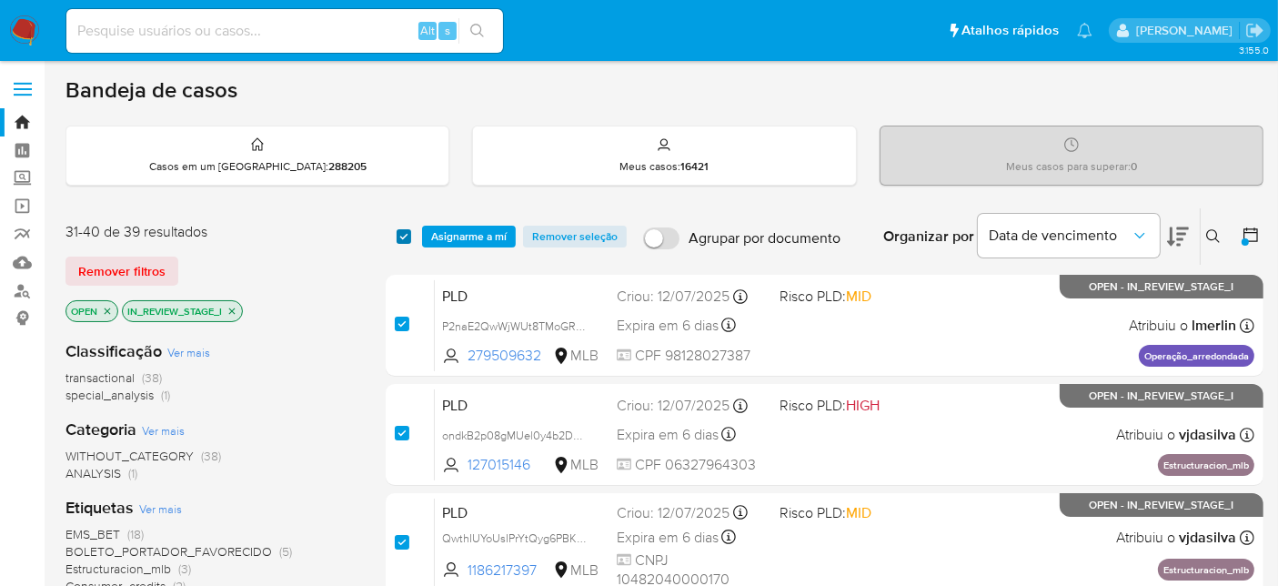
checkbox input "true"
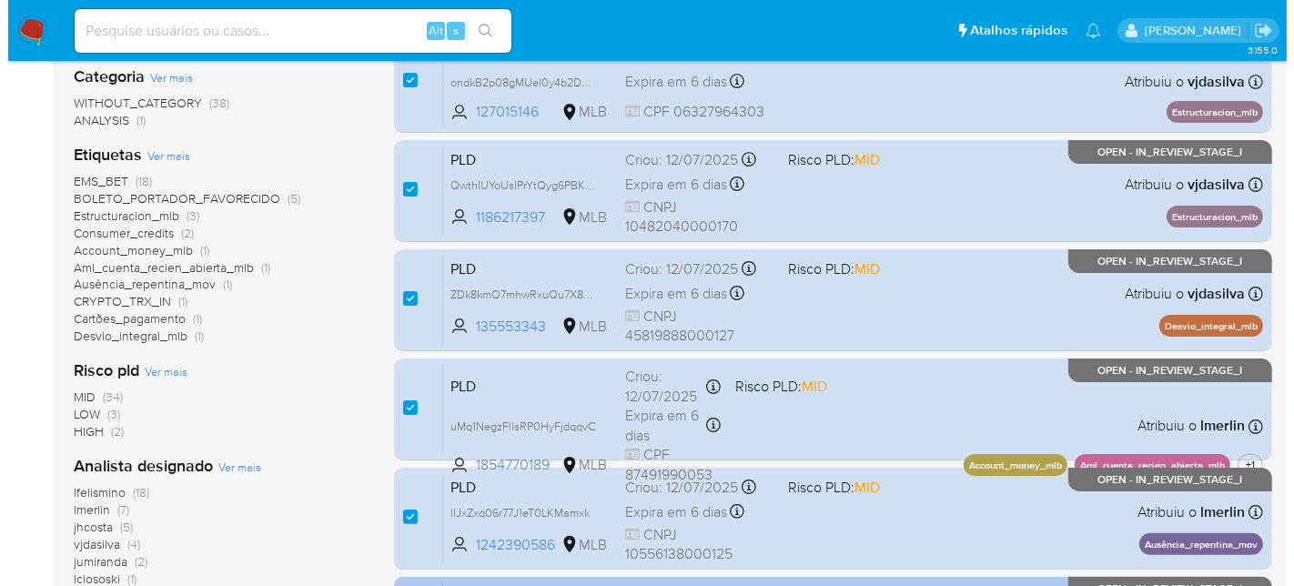
scroll to position [133, 0]
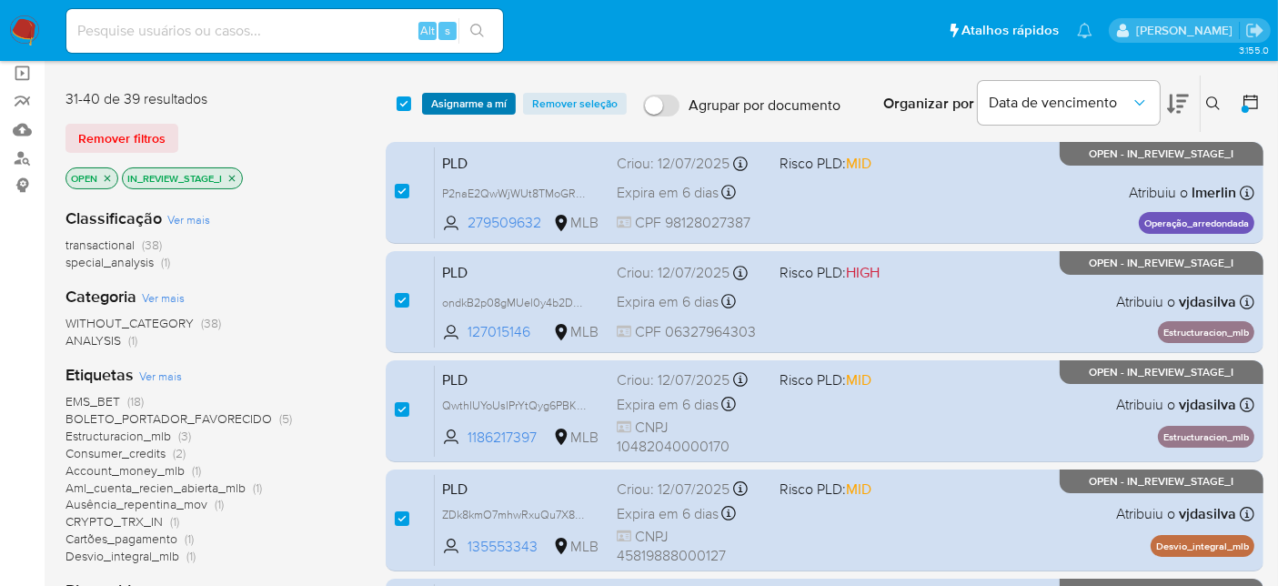
click at [466, 97] on span "Asignarme a mí" at bounding box center [469, 104] width 76 height 18
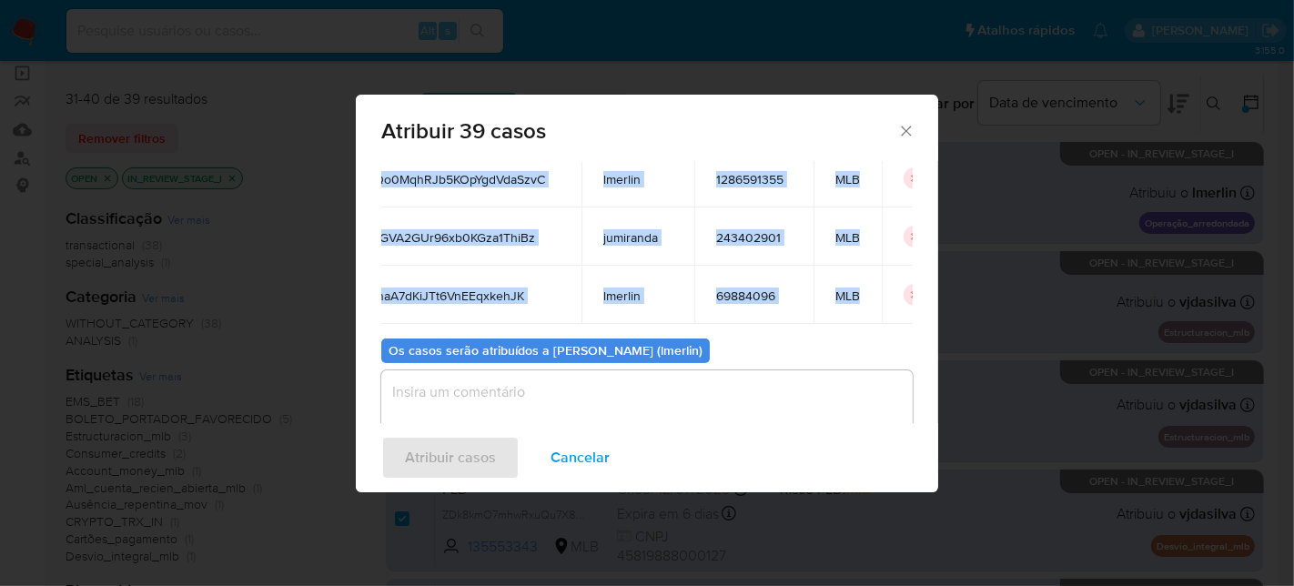
scroll to position [1936, 101]
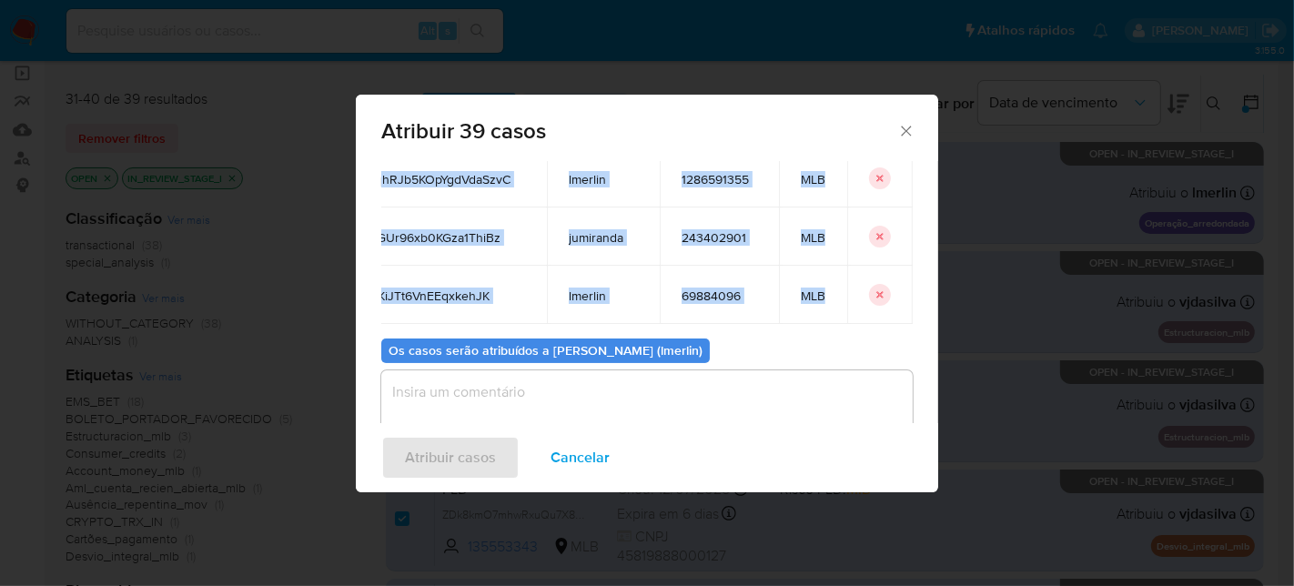
drag, startPoint x: 399, startPoint y: 271, endPoint x: 860, endPoint y: 278, distance: 460.4
copy tbody "rUUYrvQ4gQ3Vh2lCUtg264Fx wevgomes 1072362396 MLB txXeQhBV9JwTf5u7b43Jmf3j lfeli…"
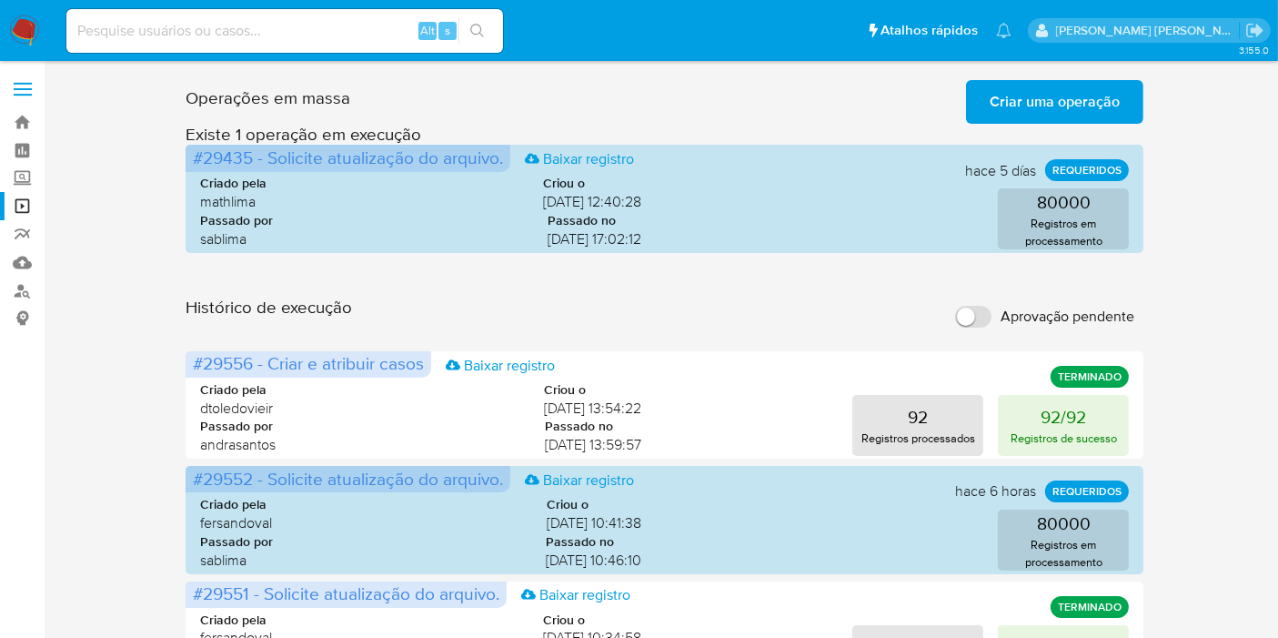
click at [1001, 97] on span "Criar uma operação" at bounding box center [1055, 102] width 130 height 40
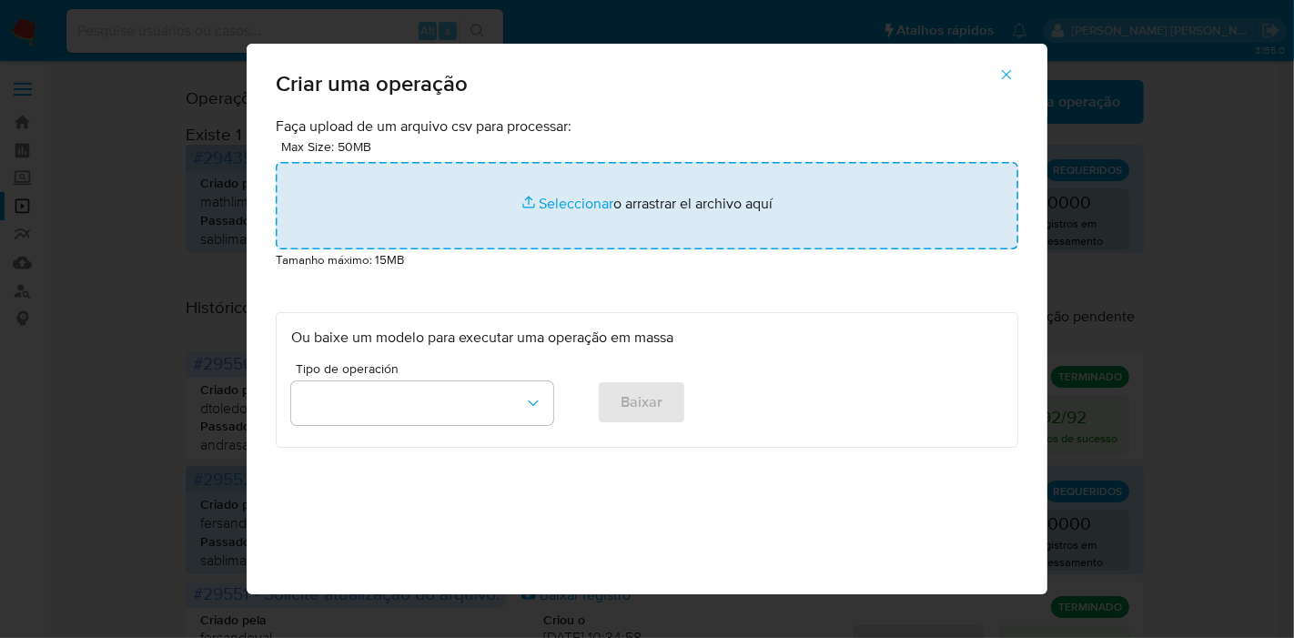
click at [540, 174] on input "file" at bounding box center [647, 205] width 742 height 87
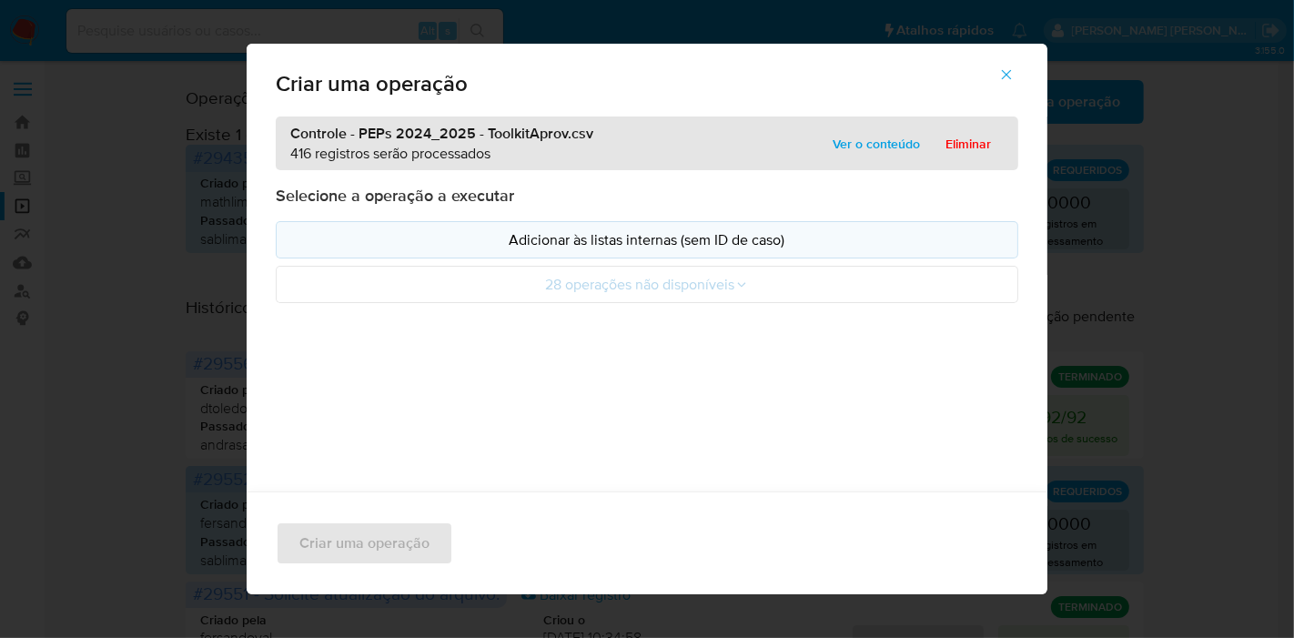
click at [609, 244] on p "Adicionar às listas internas (sem ID de caso)" at bounding box center [647, 239] width 712 height 21
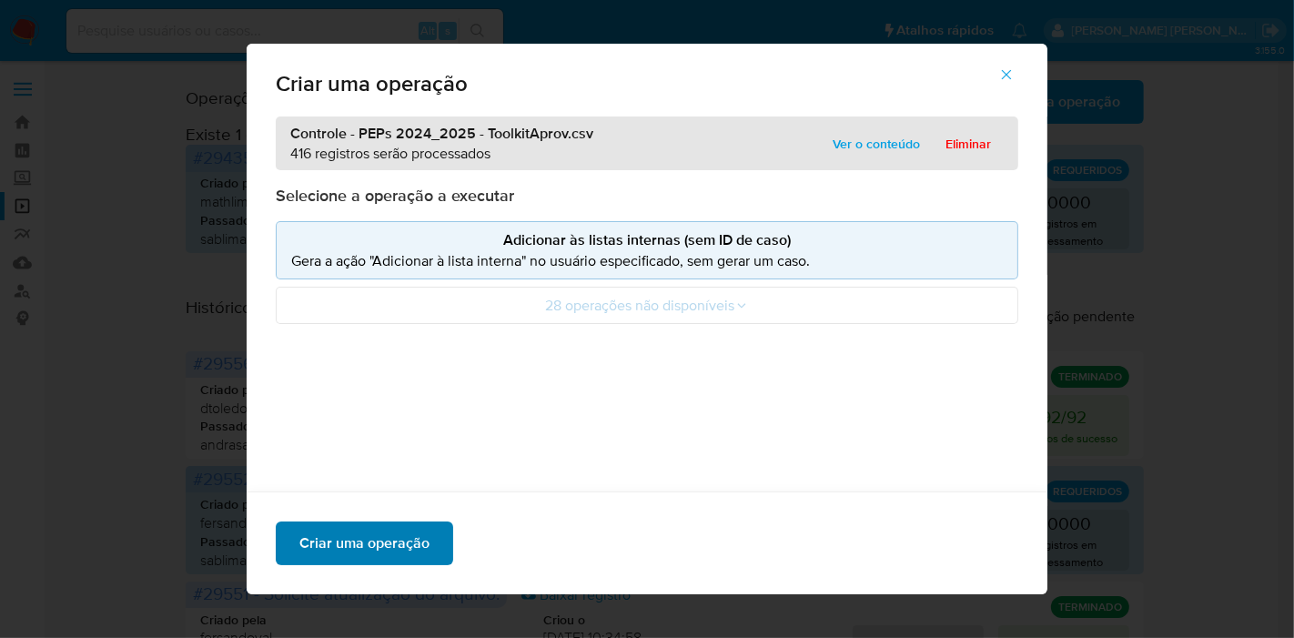
click at [394, 537] on span "Criar uma operação" at bounding box center [364, 543] width 130 height 40
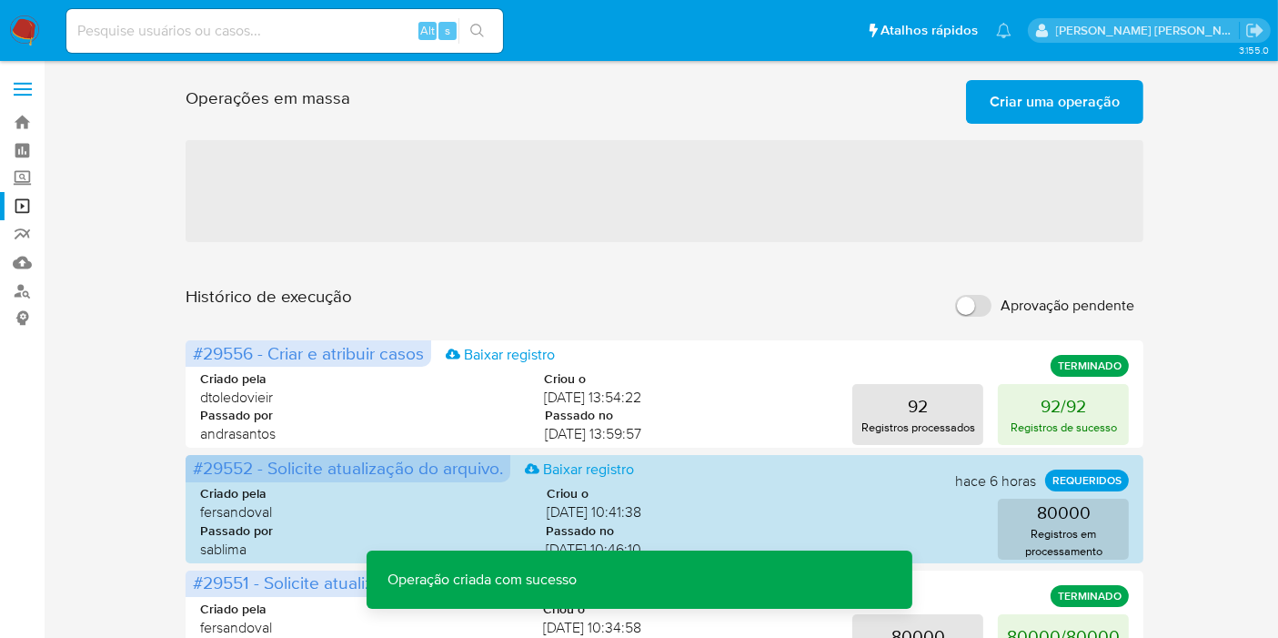
click at [1014, 108] on span "Criar uma operação" at bounding box center [1055, 102] width 130 height 40
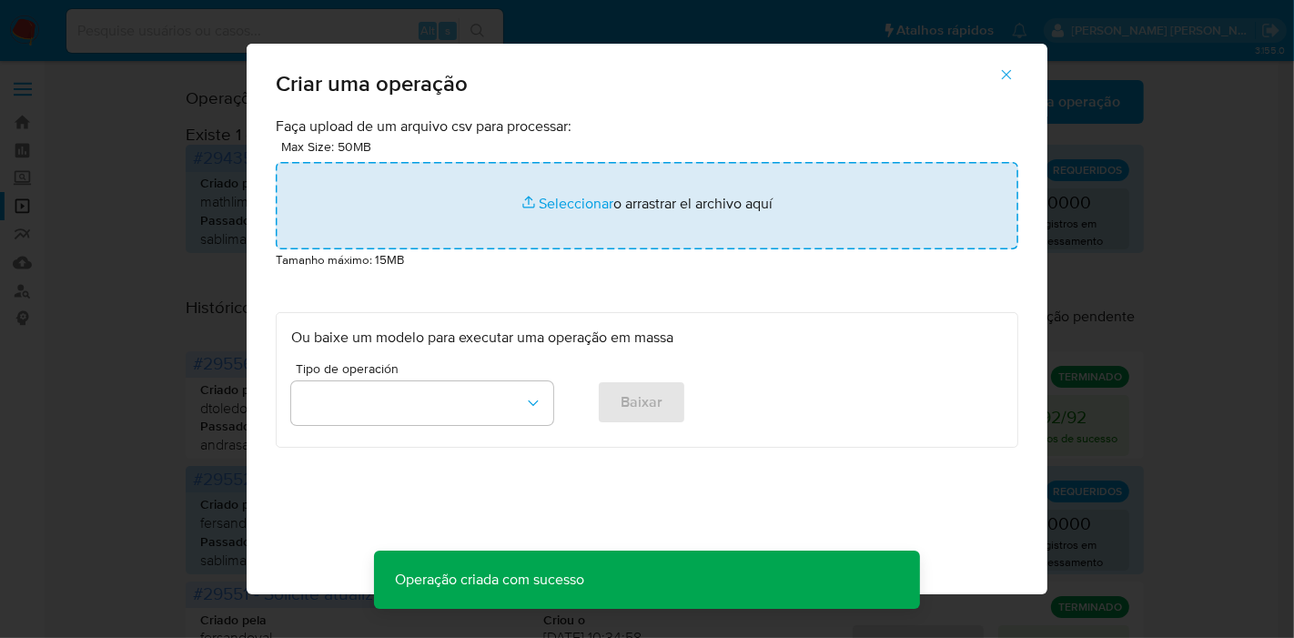
click at [348, 237] on input "file" at bounding box center [647, 205] width 742 height 87
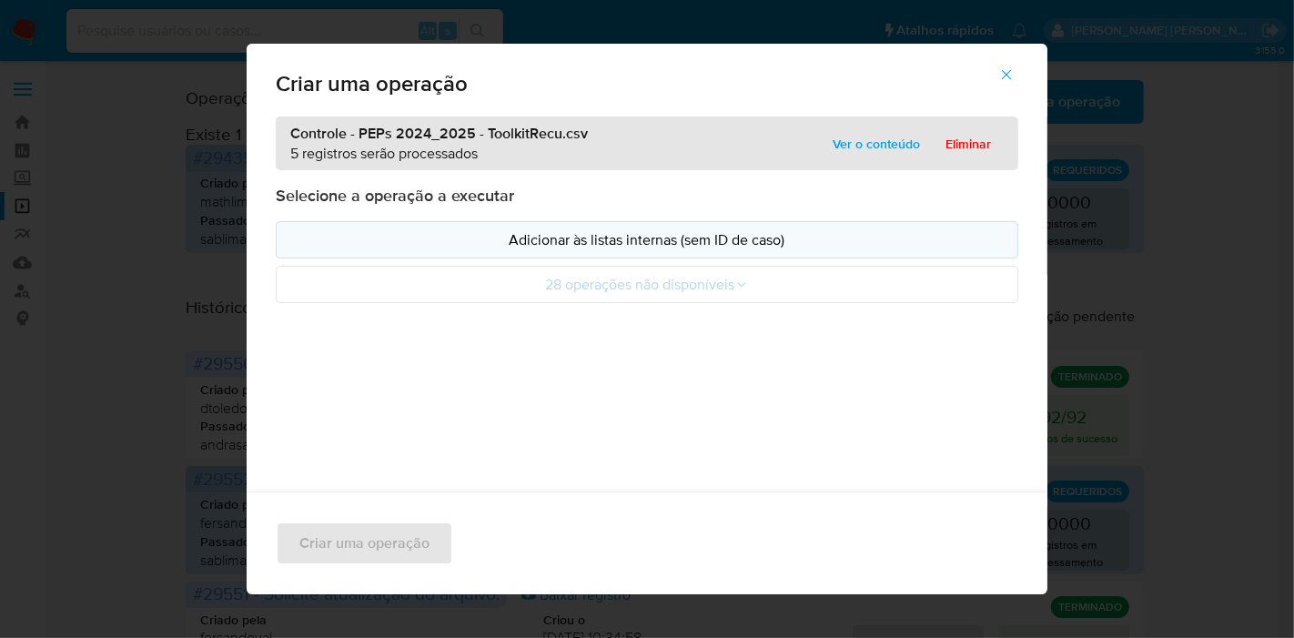
click at [479, 238] on p "Adicionar às listas internas (sem ID de caso)" at bounding box center [647, 239] width 712 height 21
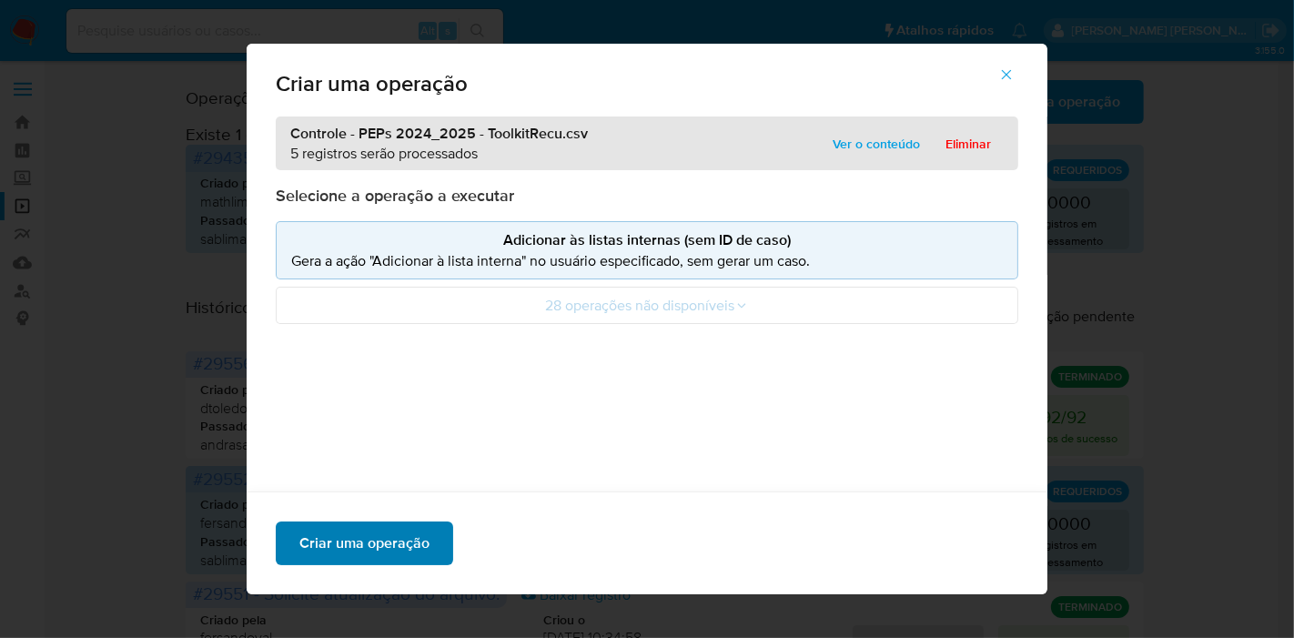
click at [396, 548] on span "Criar uma operação" at bounding box center [364, 543] width 130 height 40
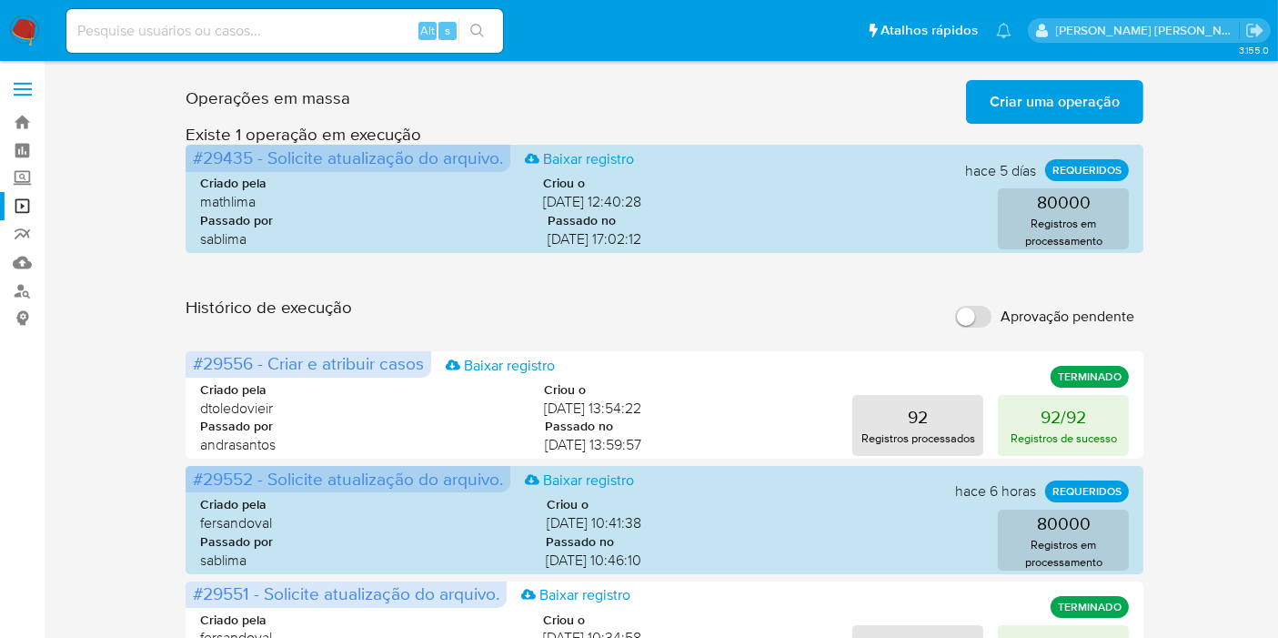
click at [1072, 106] on span "Criar uma operação" at bounding box center [1055, 102] width 130 height 40
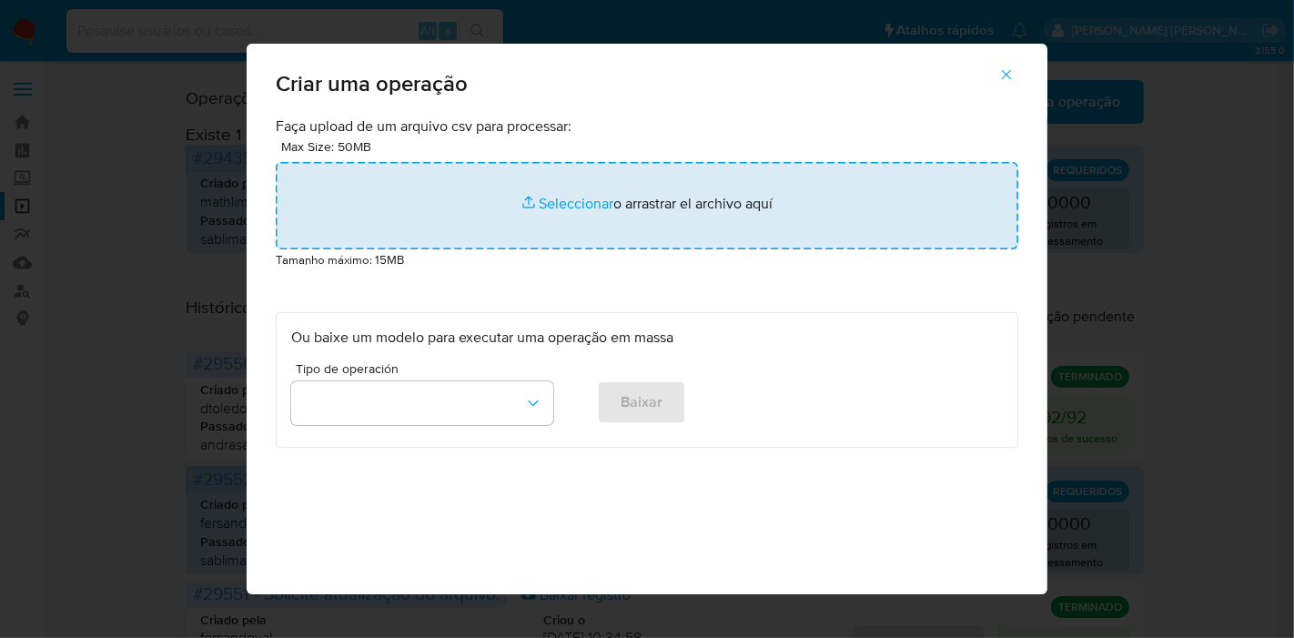
click at [535, 203] on input "file" at bounding box center [647, 205] width 742 height 87
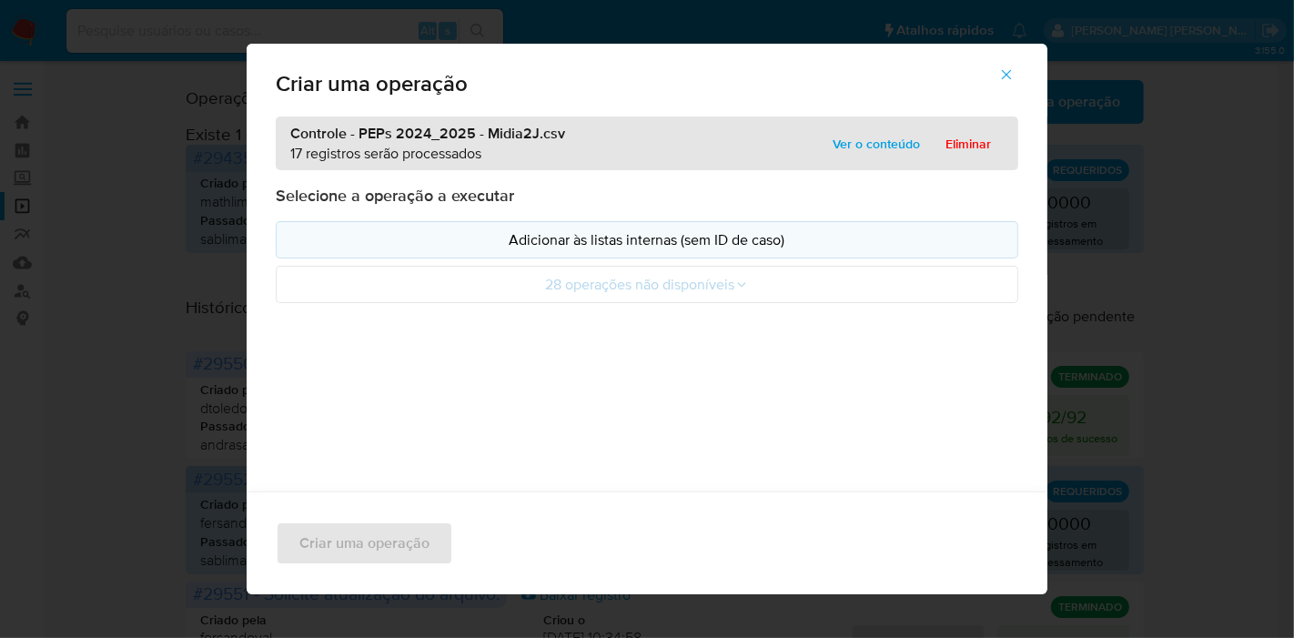
click at [588, 247] on p "Adicionar às listas internas (sem ID de caso)" at bounding box center [647, 239] width 712 height 21
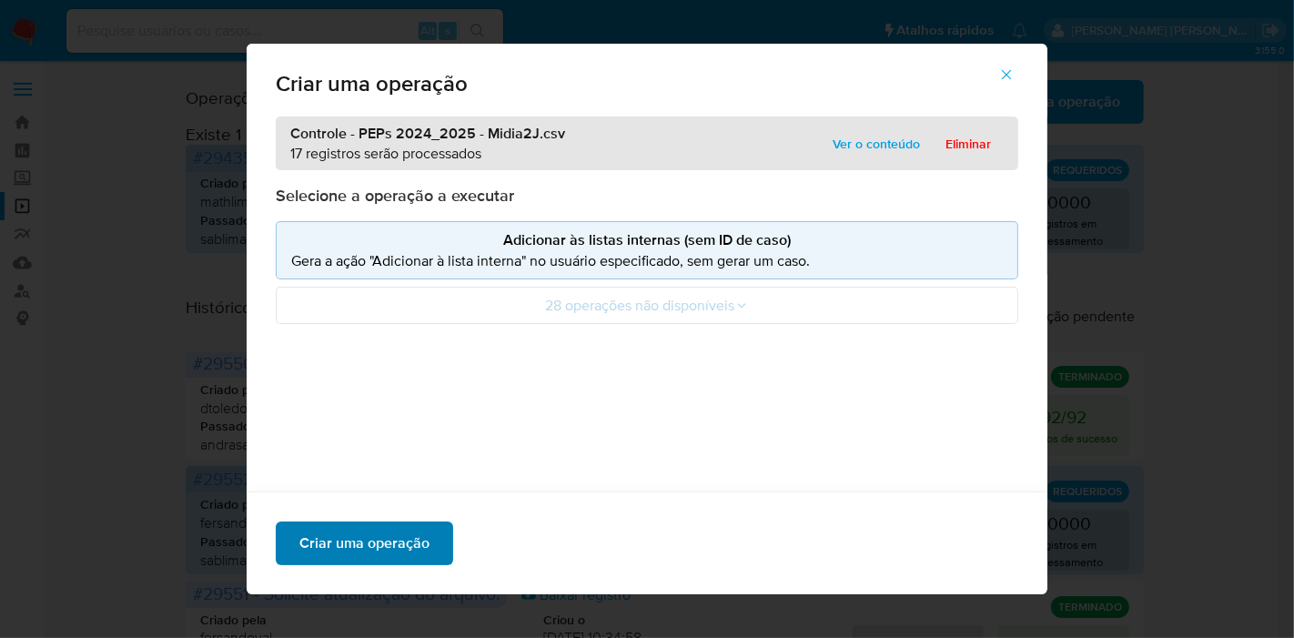
click at [371, 551] on span "Criar uma operação" at bounding box center [364, 543] width 130 height 40
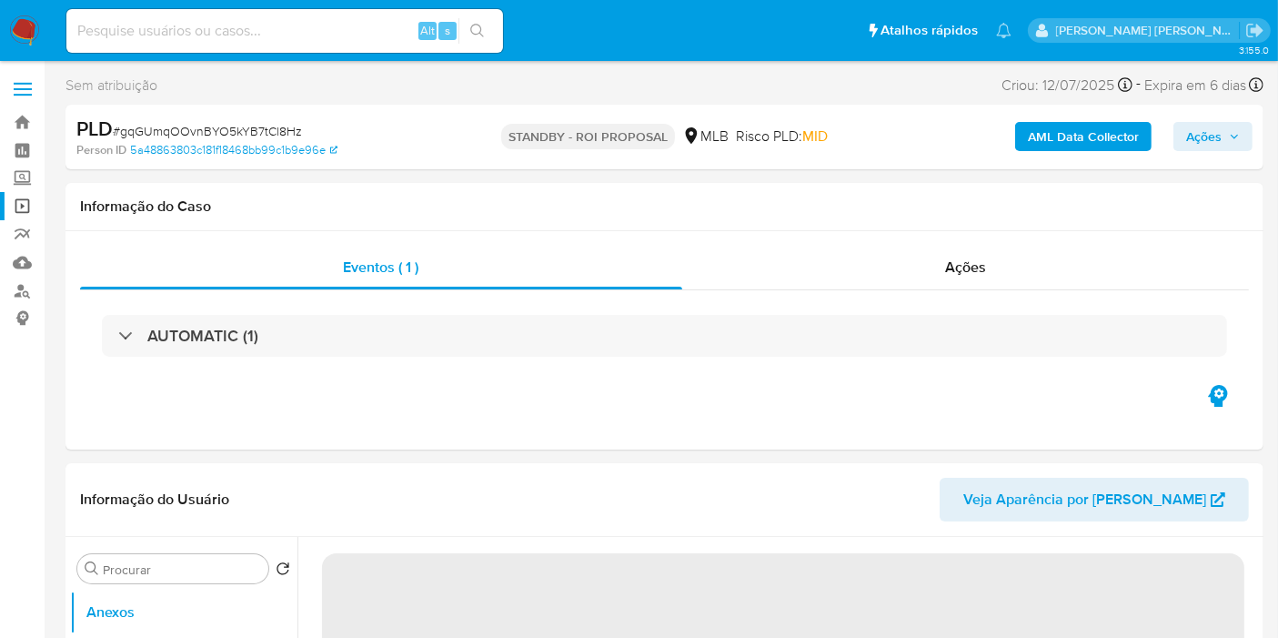
click at [20, 209] on link "Operações em massa" at bounding box center [108, 206] width 217 height 28
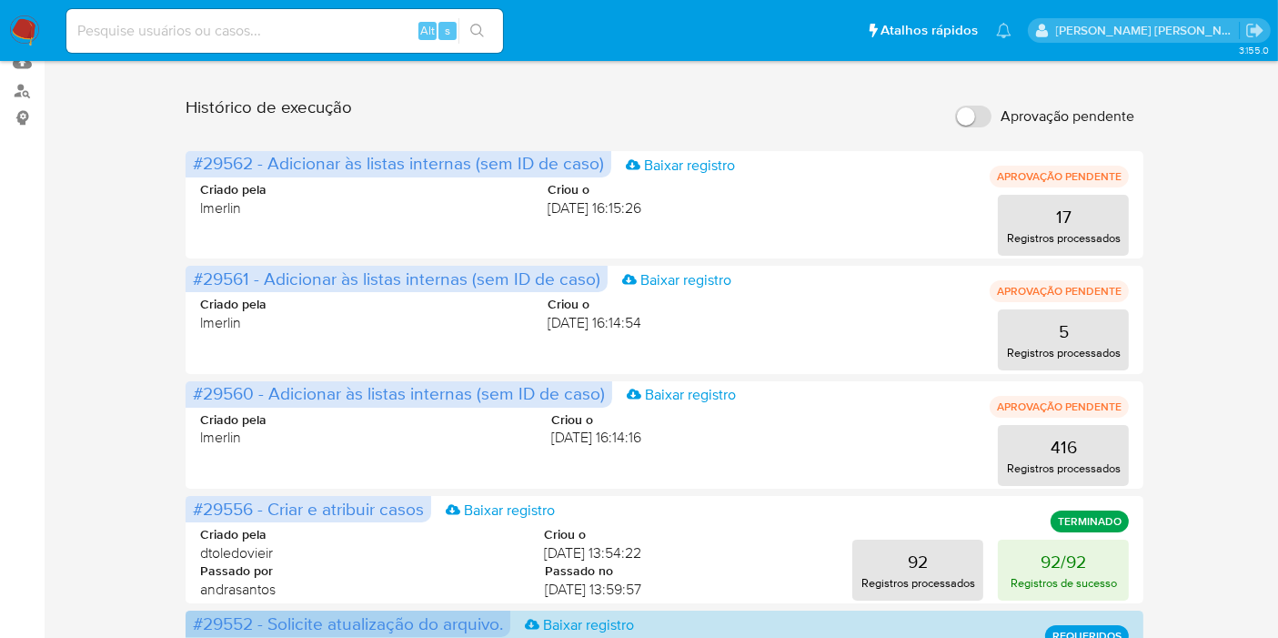
scroll to position [202, 0]
drag, startPoint x: 250, startPoint y: 163, endPoint x: 190, endPoint y: 168, distance: 60.3
click at [190, 168] on span "#29562 - Adicionar às listas internas (sem ID de caso) Baixar registro" at bounding box center [399, 162] width 426 height 26
drag, startPoint x: 249, startPoint y: 270, endPoint x: 187, endPoint y: 277, distance: 62.2
click at [187, 277] on span "#29561 - Adicionar às listas internas (sem ID de caso) Baixar registro" at bounding box center [397, 277] width 422 height 26
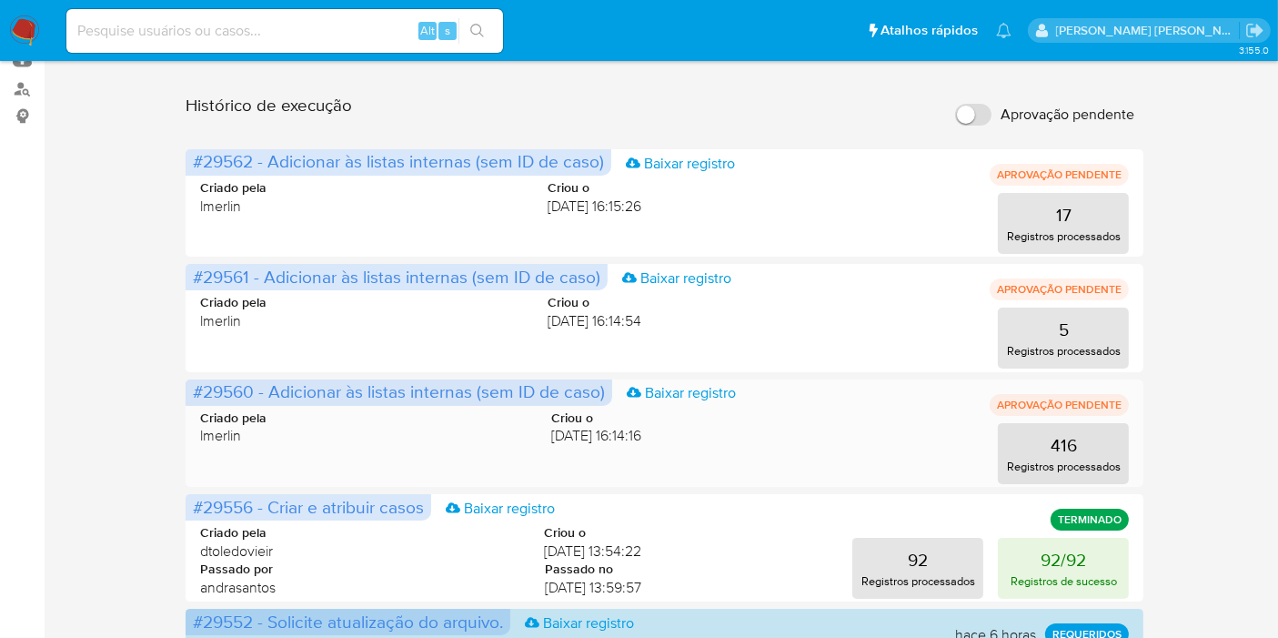
drag, startPoint x: 252, startPoint y: 396, endPoint x: 192, endPoint y: 397, distance: 60.1
click at [193, 397] on span "#29560 - Adicionar às listas internas (sem ID de caso)" at bounding box center [399, 391] width 412 height 25
click at [21, 43] on img at bounding box center [24, 30] width 31 height 31
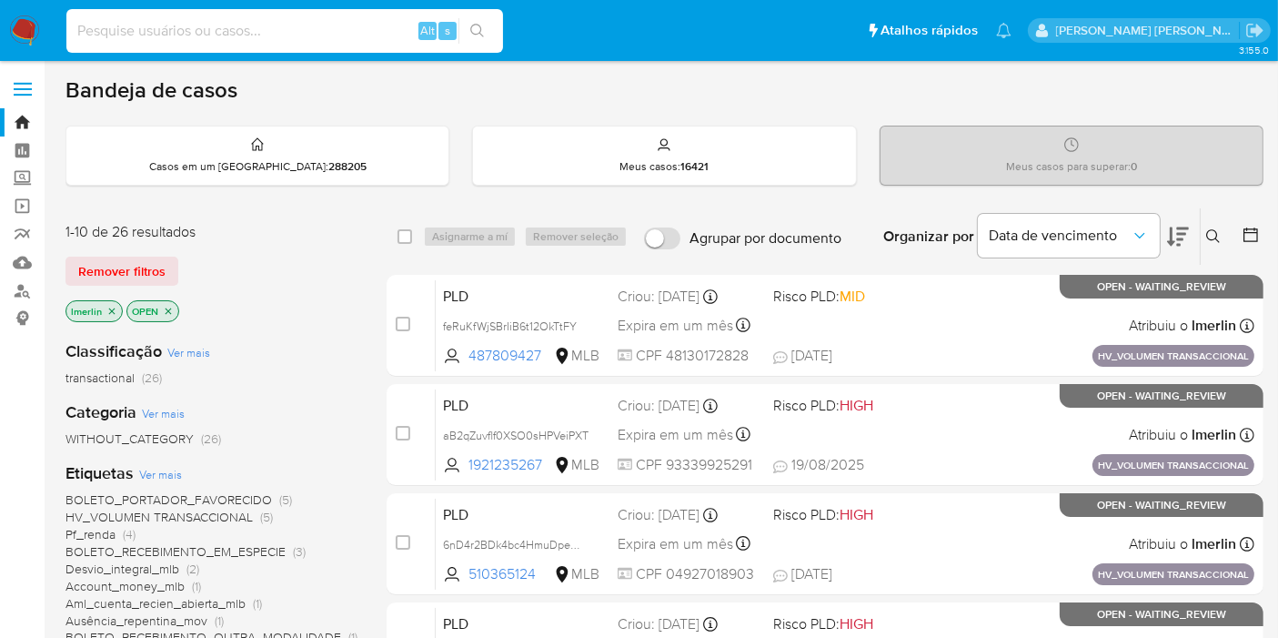
click at [231, 40] on input at bounding box center [284, 31] width 437 height 24
paste input "3VXtEhWZ0Ukd4sSgSiakiUgP"
type input "3VXtEhWZ0Ukd4sSgSiakiUgP"
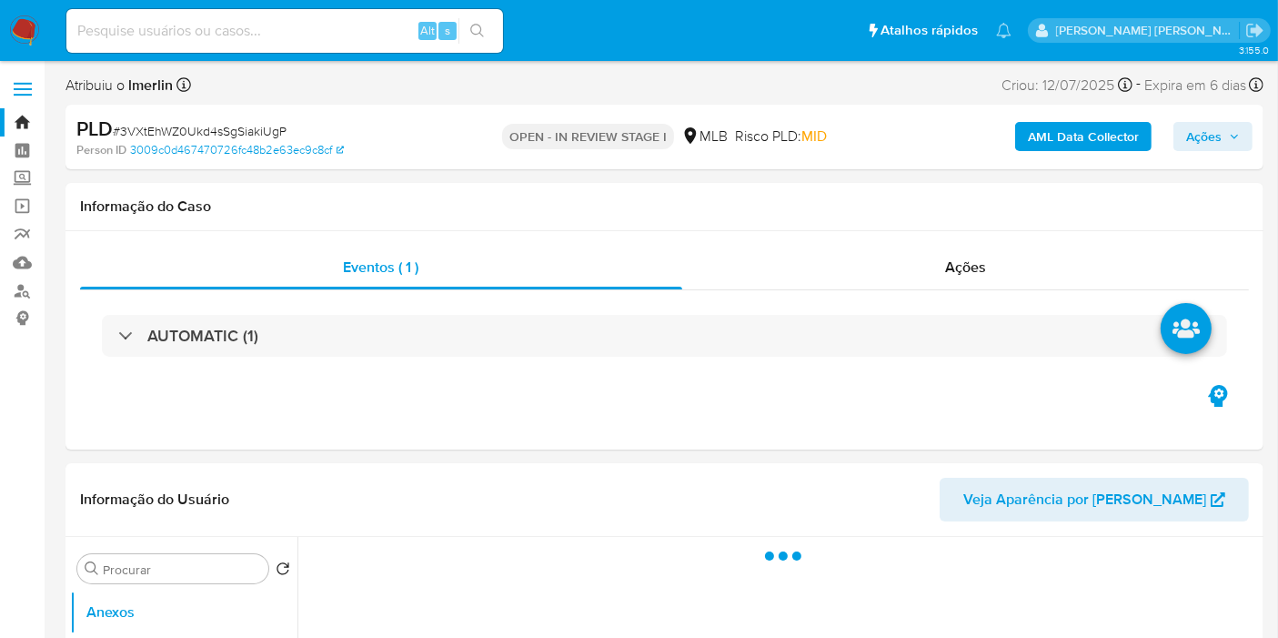
select select "10"
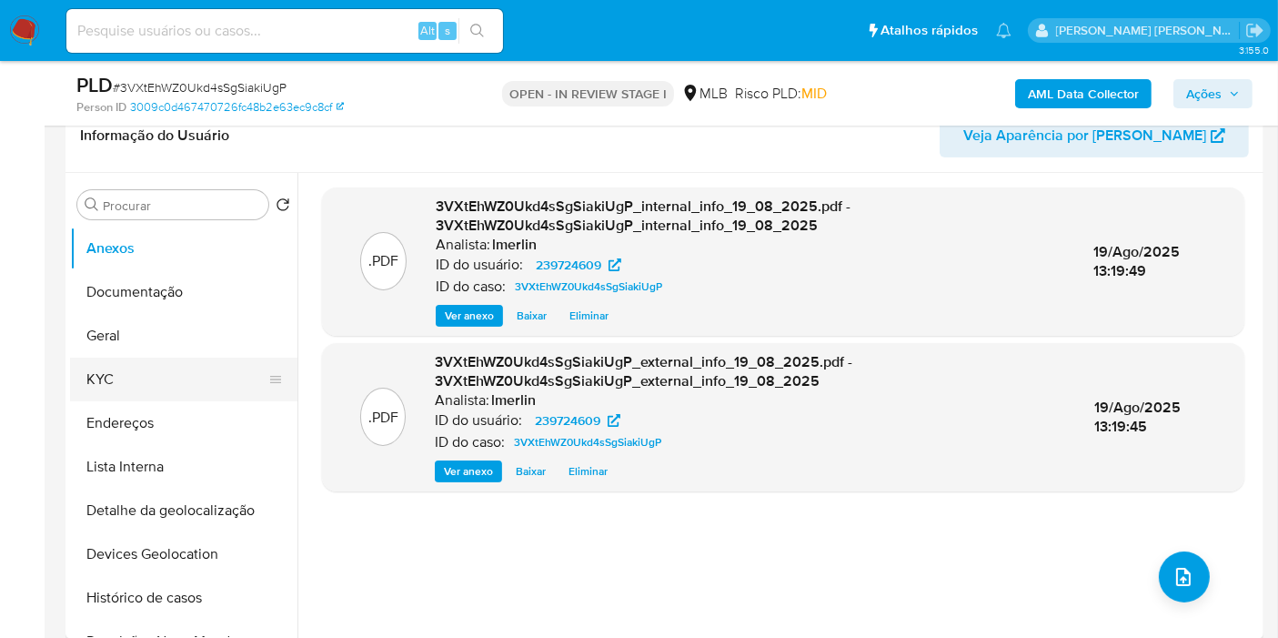
scroll to position [303, 0]
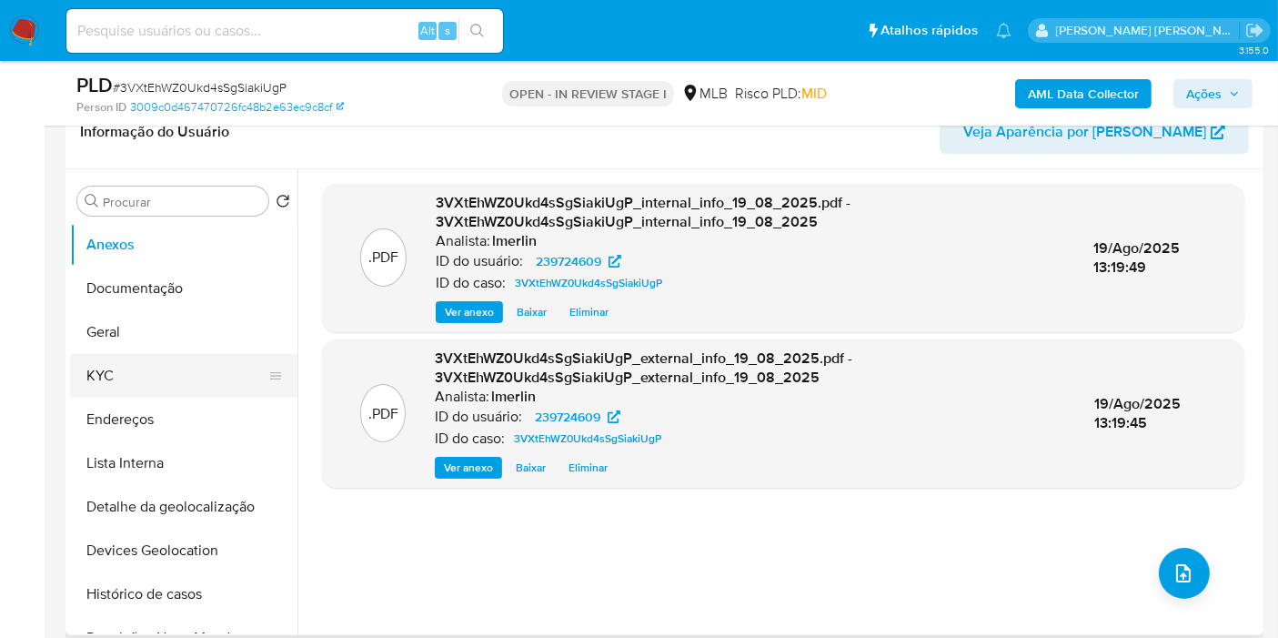
click at [154, 376] on button "KYC" at bounding box center [176, 376] width 213 height 44
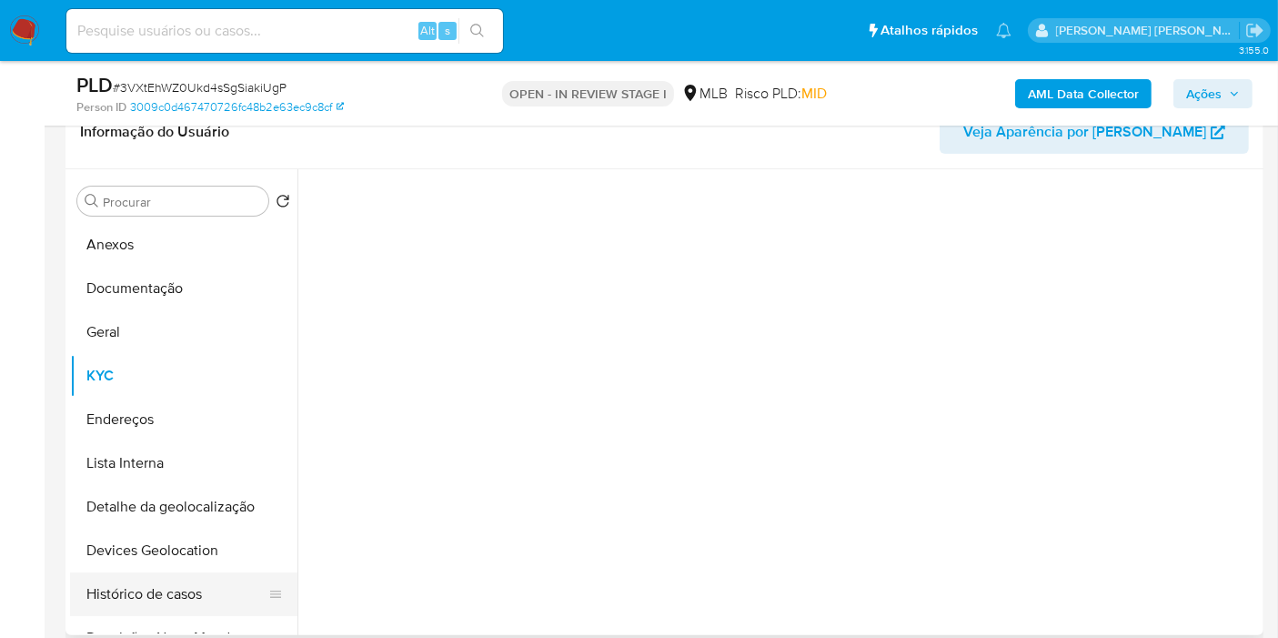
click at [192, 580] on button "Histórico de casos" at bounding box center [176, 594] width 213 height 44
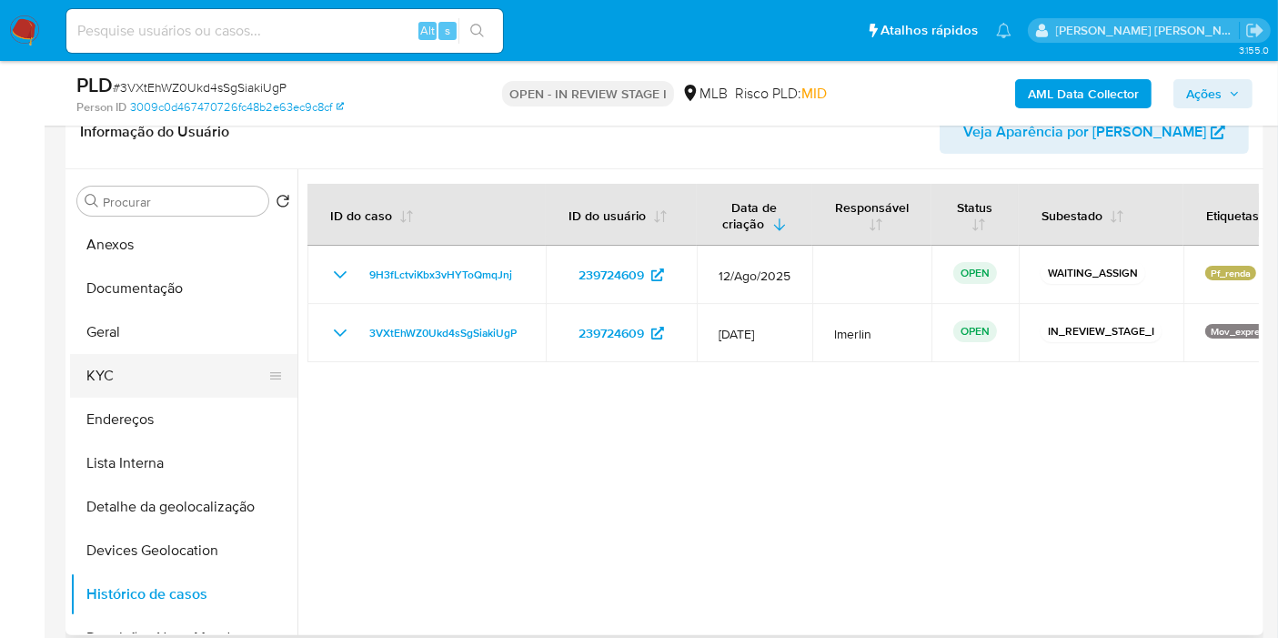
click at [189, 371] on button "KYC" at bounding box center [176, 376] width 213 height 44
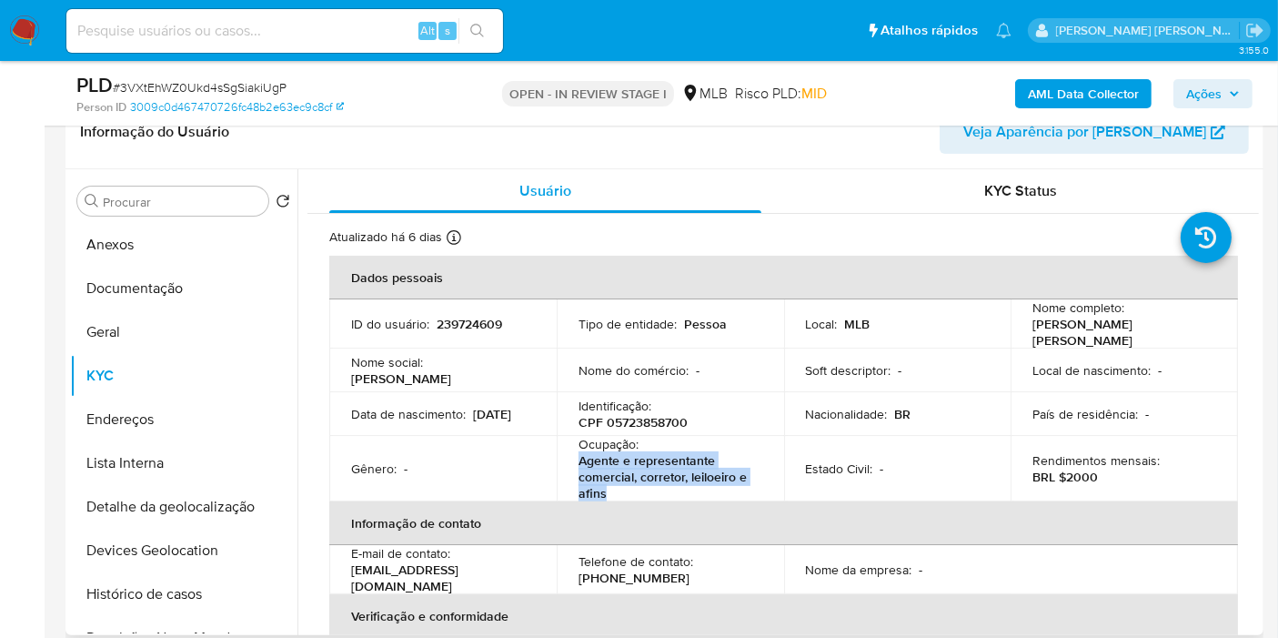
drag, startPoint x: 578, startPoint y: 456, endPoint x: 692, endPoint y: 232, distance: 251.1
click at [616, 482] on p "Agente e representante comercial, corretor, leiloeiro e afins" at bounding box center [667, 476] width 177 height 49
copy p "Agente e representante comercial, corretor, leiloeiro e afins"
click at [214, 287] on button "Documentação" at bounding box center [176, 289] width 213 height 44
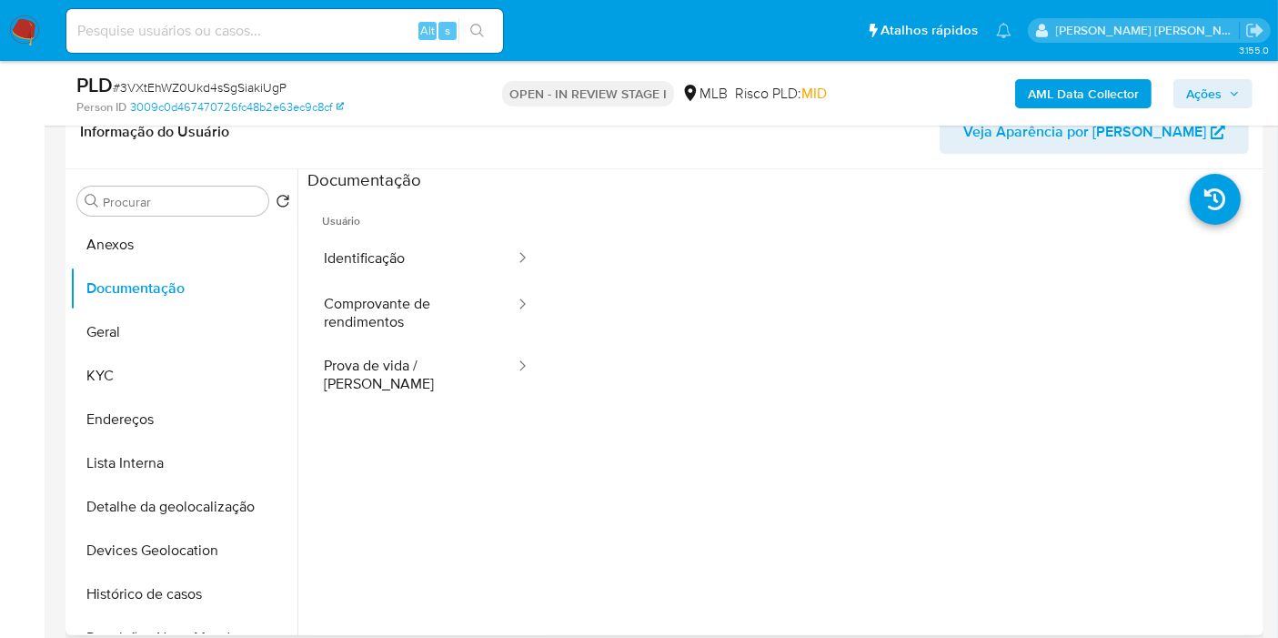
drag, startPoint x: 564, startPoint y: 27, endPoint x: 626, endPoint y: 516, distance: 492.5
click at [571, 508] on div at bounding box center [903, 483] width 714 height 582
click at [396, 316] on button "Comprovante de rendimentos" at bounding box center [412, 313] width 209 height 62
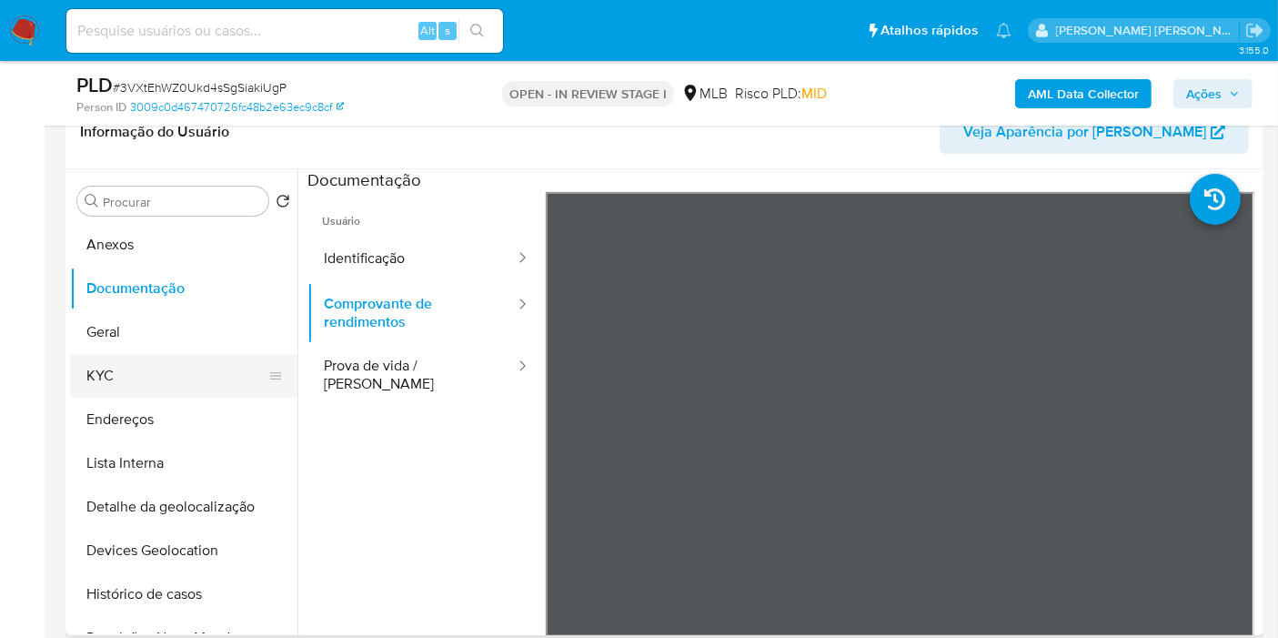
click at [154, 387] on button "KYC" at bounding box center [176, 376] width 213 height 44
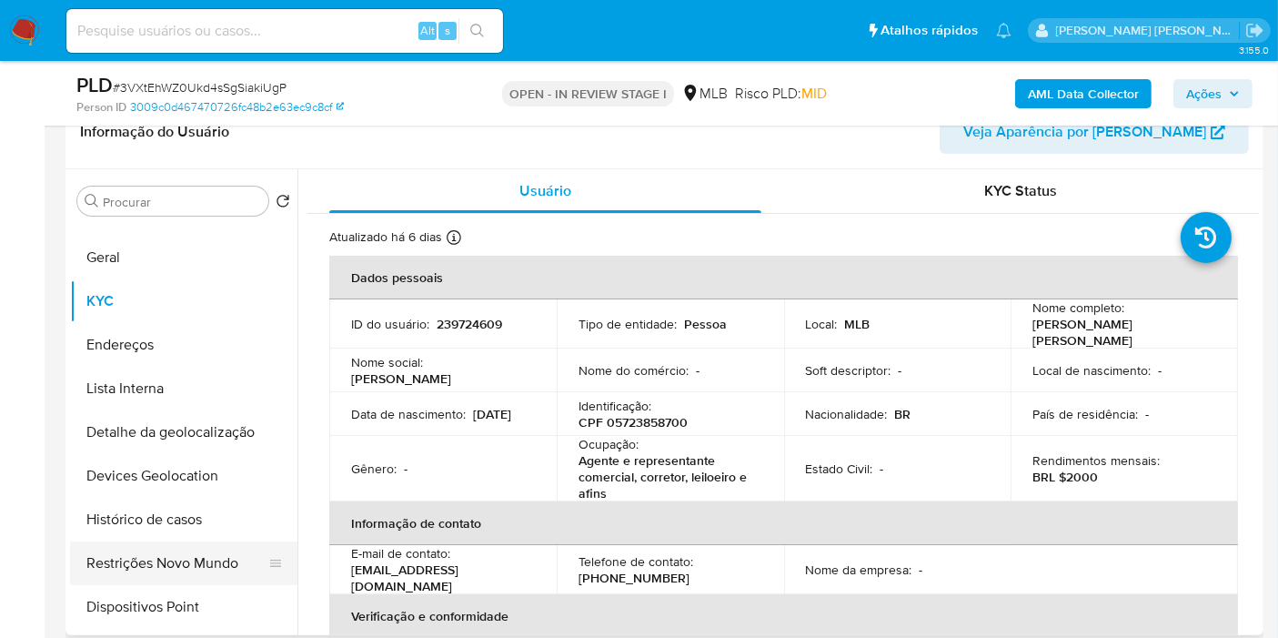
scroll to position [101, 0]
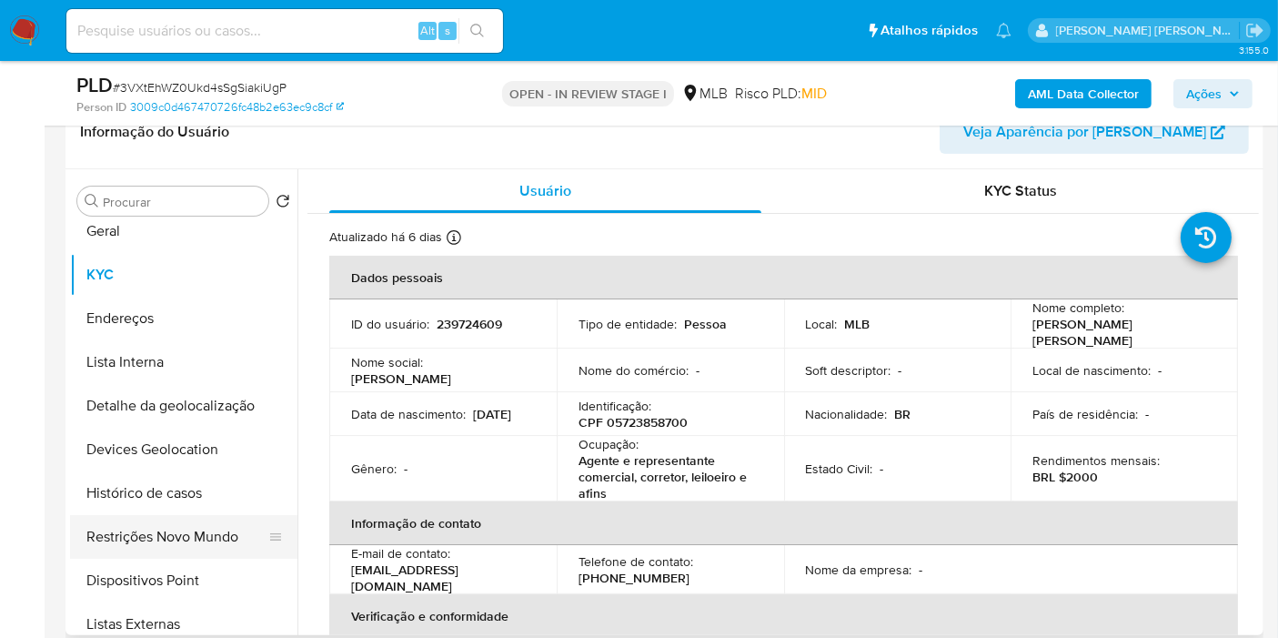
click at [190, 535] on button "Restrições Novo Mundo" at bounding box center [176, 537] width 213 height 44
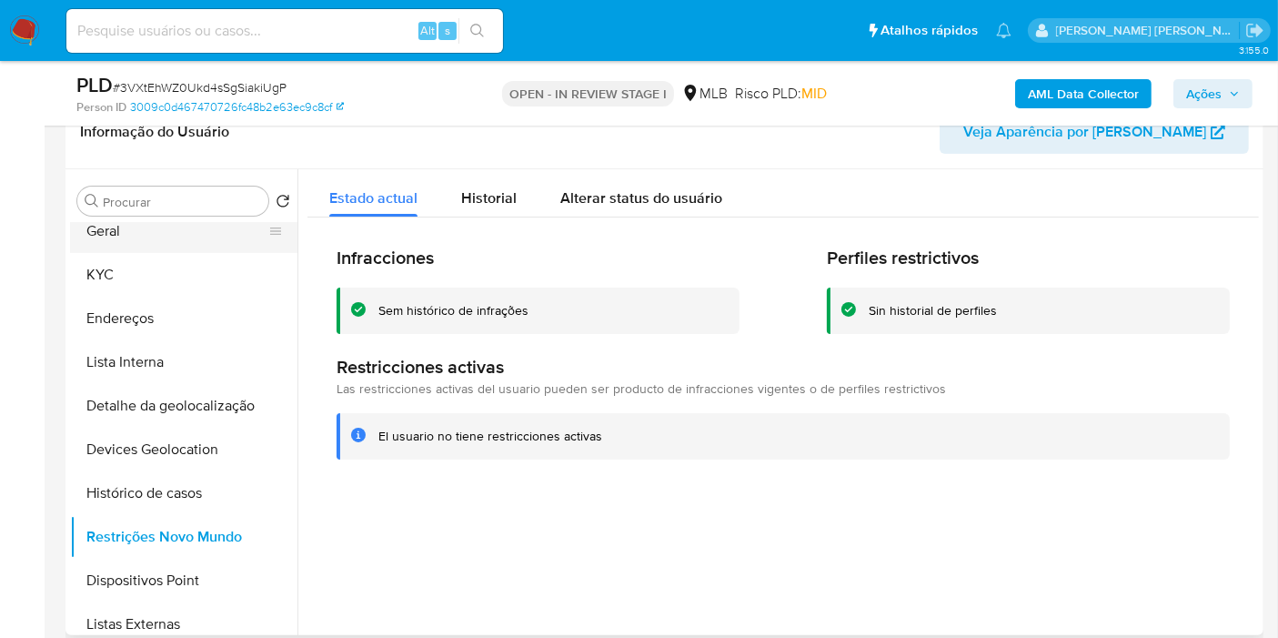
click at [156, 225] on button "Geral" at bounding box center [176, 231] width 213 height 44
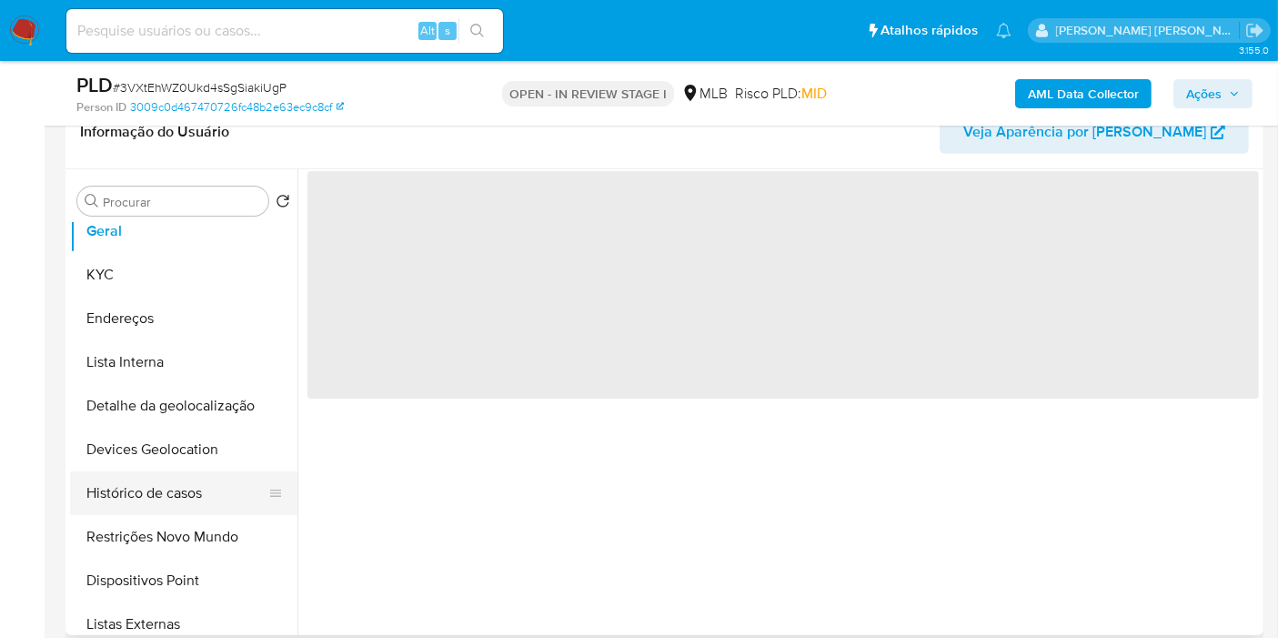
scroll to position [0, 0]
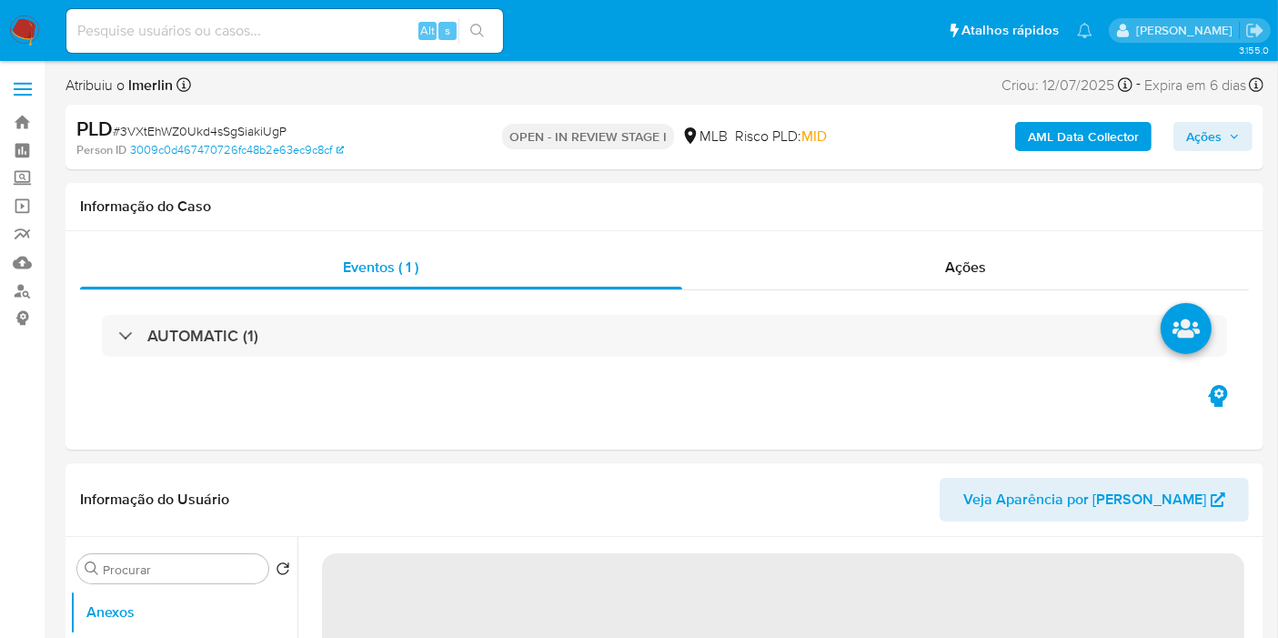
select select "10"
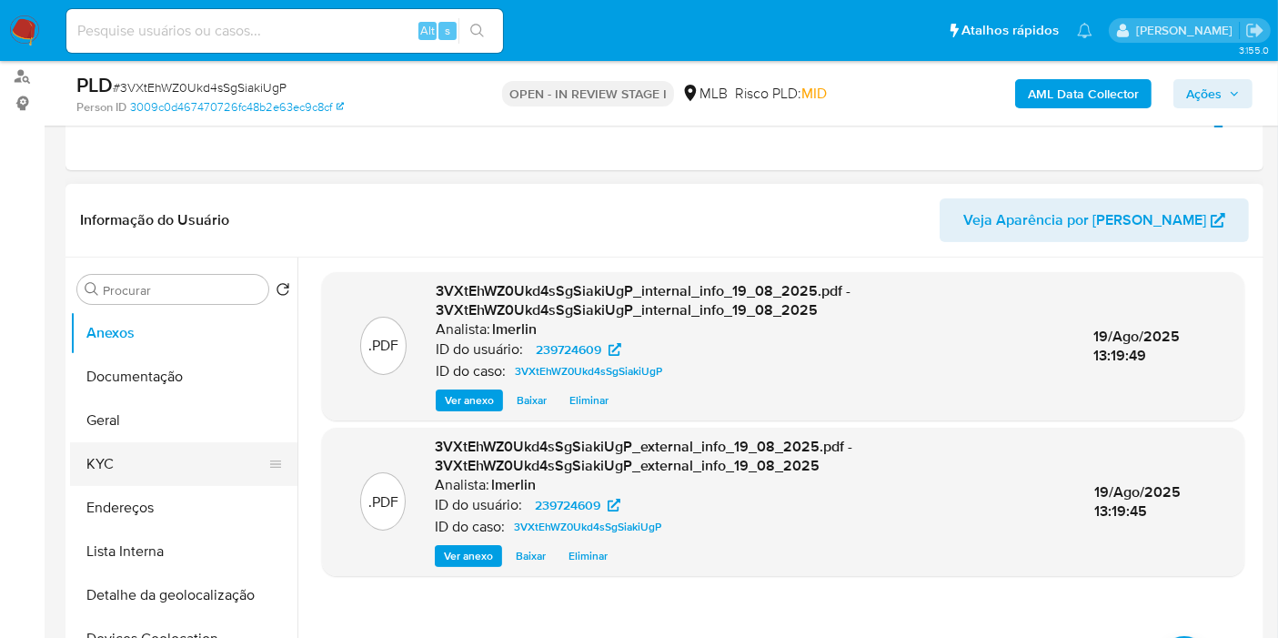
scroll to position [303, 0]
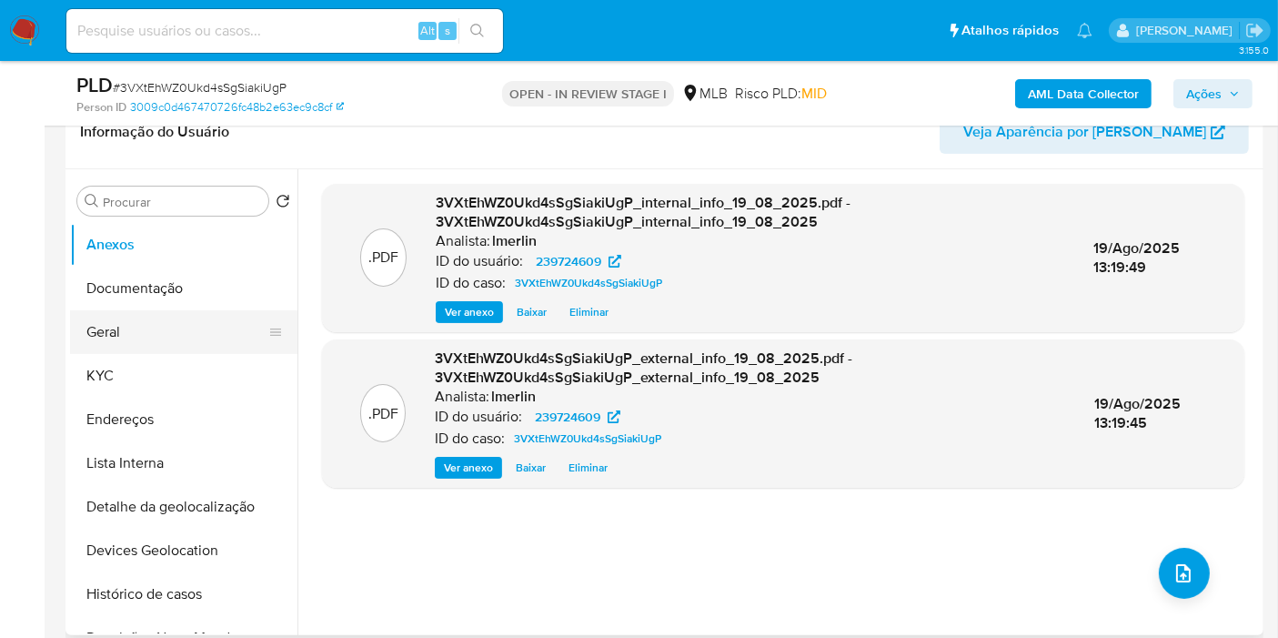
click at [186, 328] on button "Geral" at bounding box center [176, 332] width 213 height 44
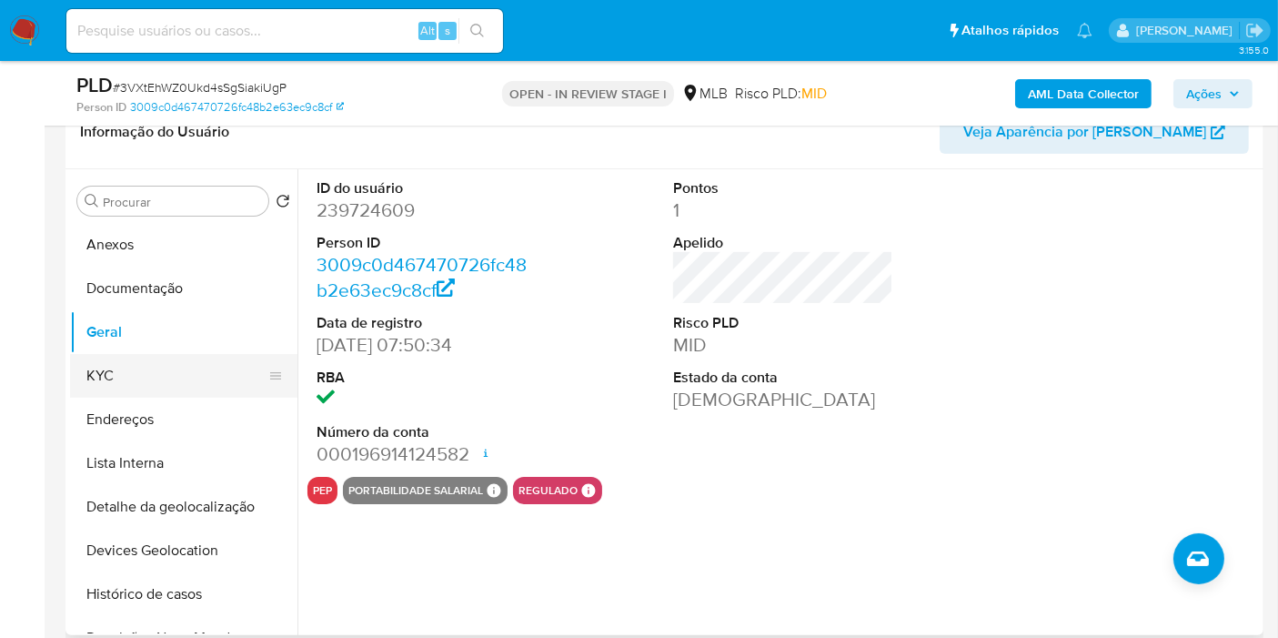
click at [180, 366] on button "KYC" at bounding box center [176, 376] width 213 height 44
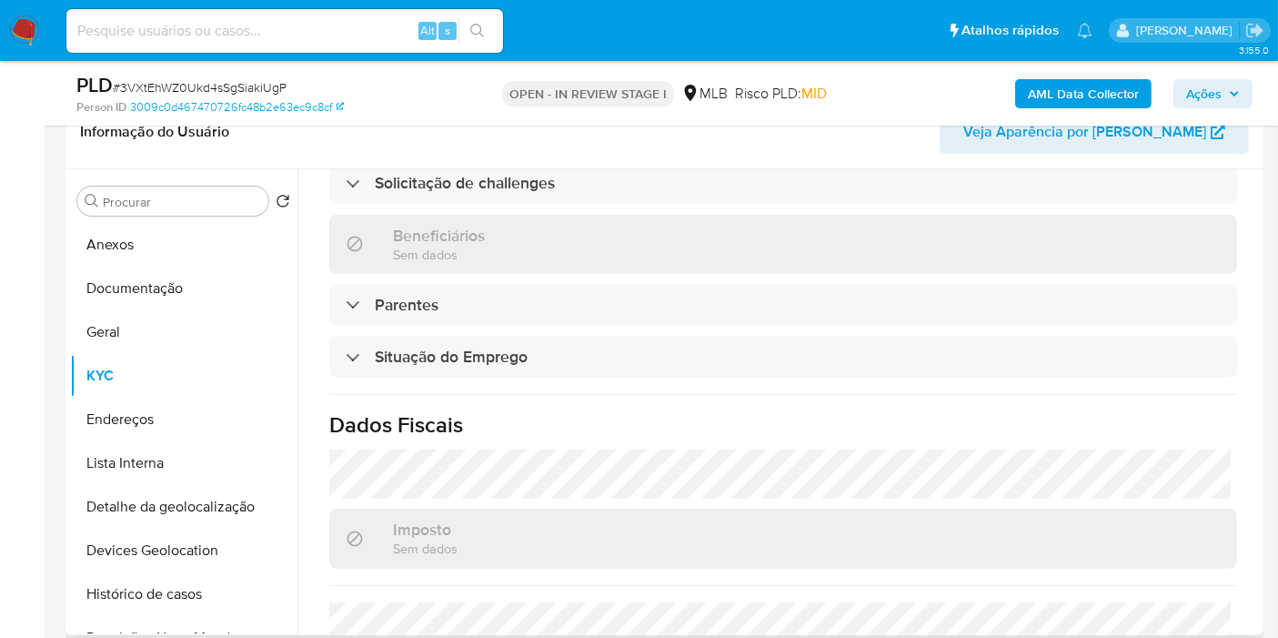
scroll to position [848, 0]
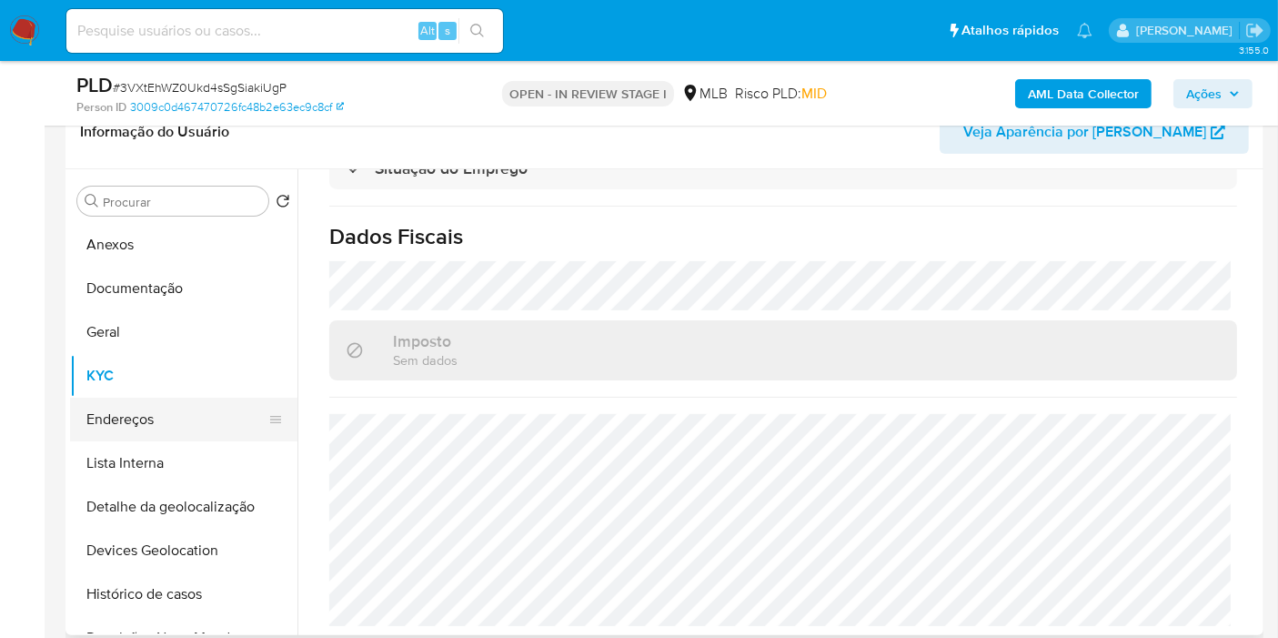
click at [181, 409] on button "Endereços" at bounding box center [176, 420] width 213 height 44
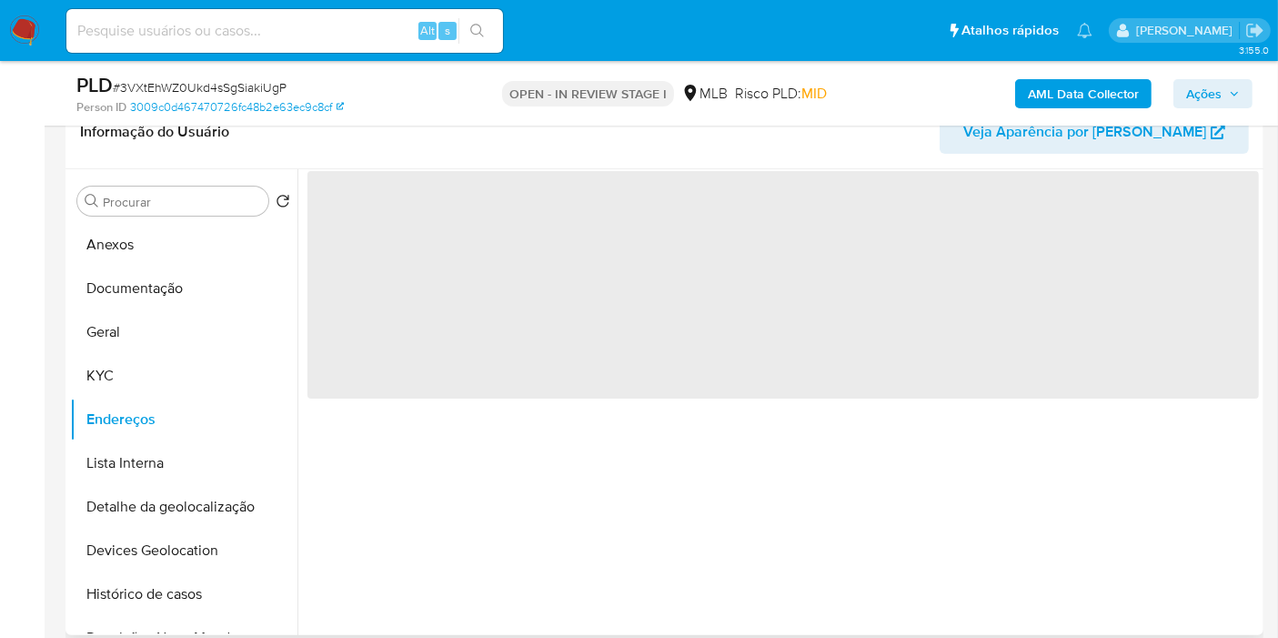
scroll to position [0, 0]
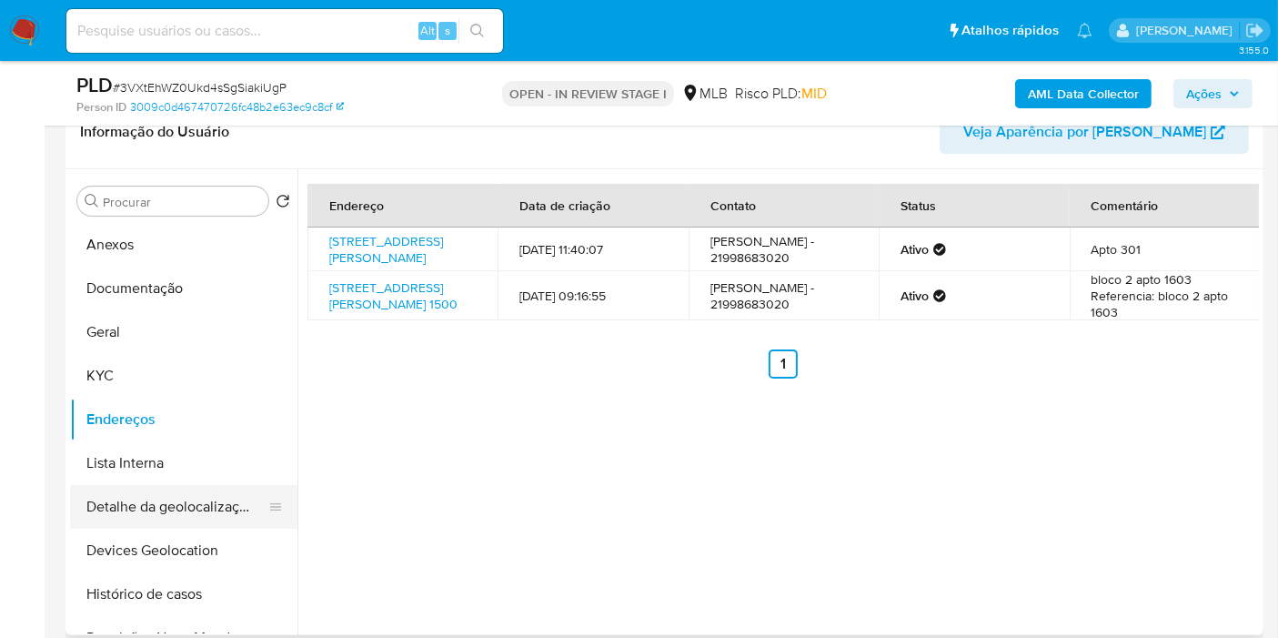
click at [206, 505] on button "Detalhe da geolocalização" at bounding box center [176, 507] width 213 height 44
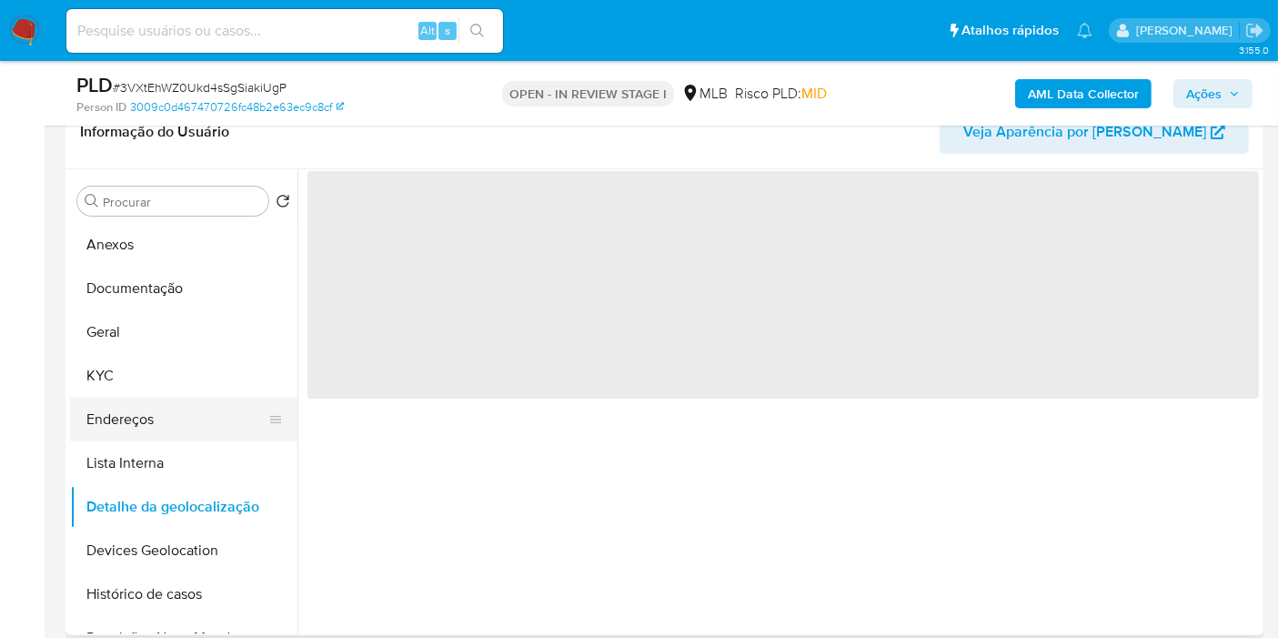
scroll to position [101, 0]
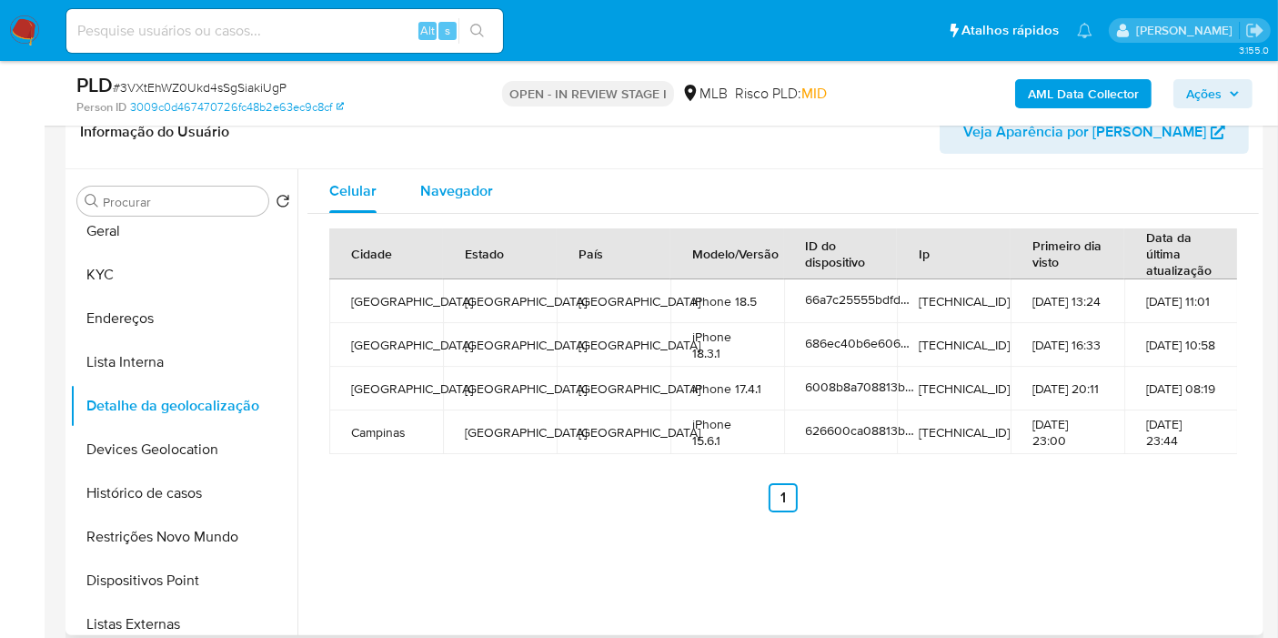
click at [457, 180] on span "Navegador" at bounding box center [456, 190] width 73 height 21
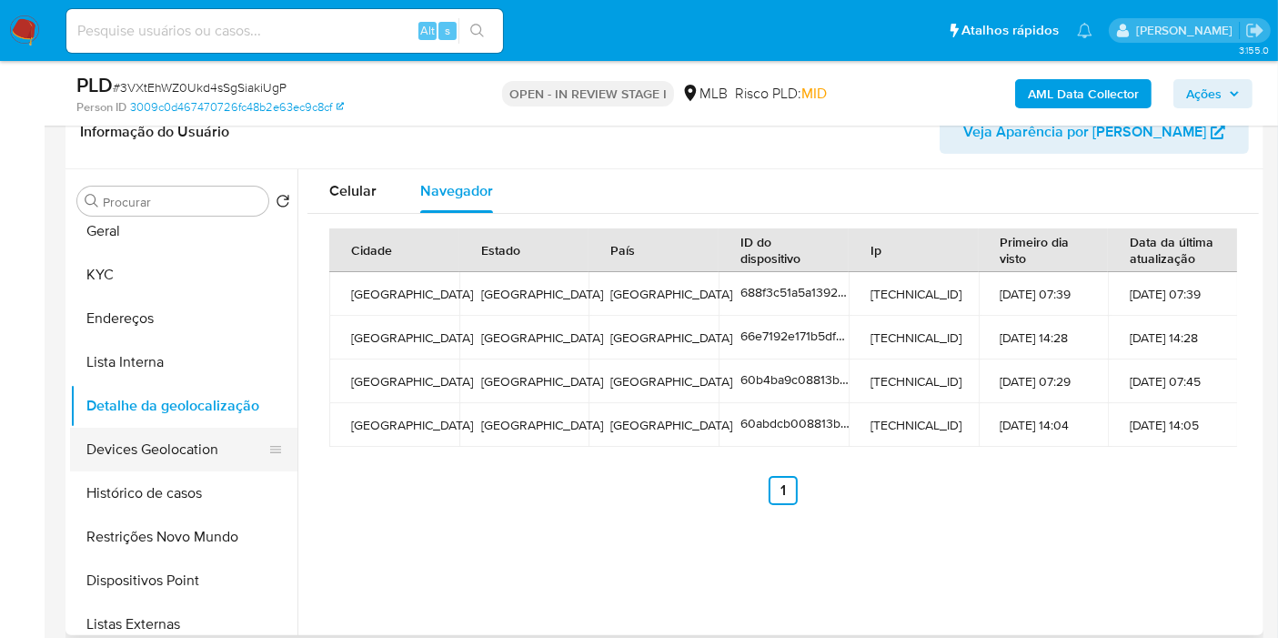
click at [228, 435] on button "Devices Geolocation" at bounding box center [176, 450] width 213 height 44
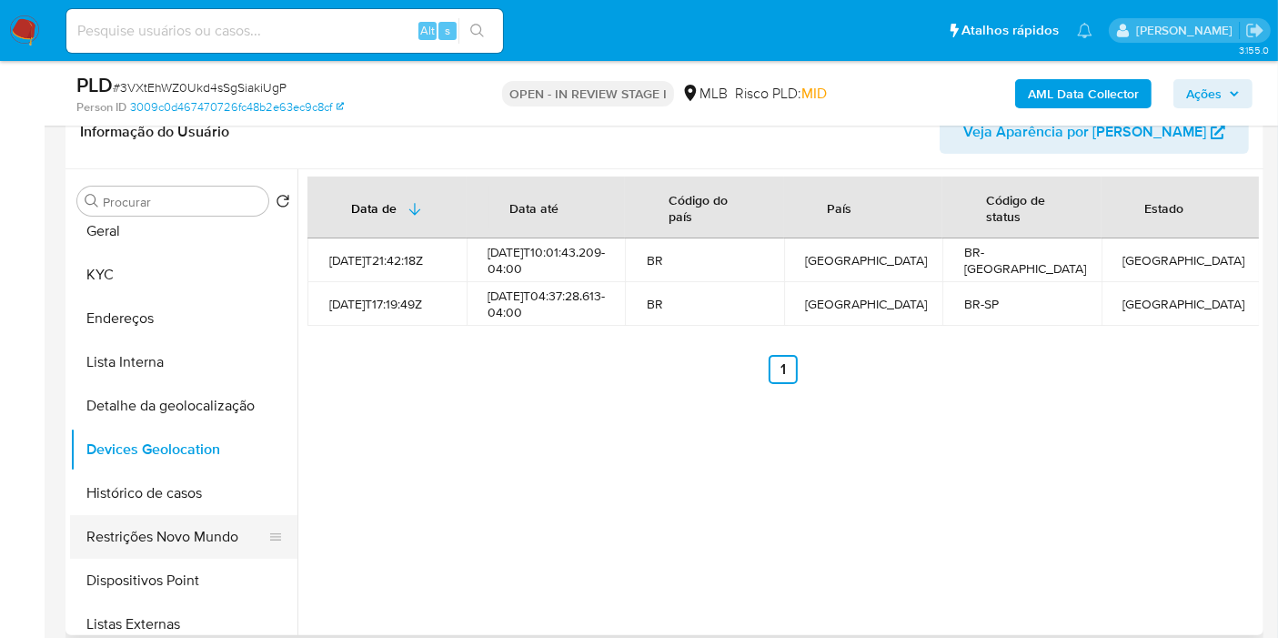
click at [155, 531] on button "Restrições Novo Mundo" at bounding box center [176, 537] width 213 height 44
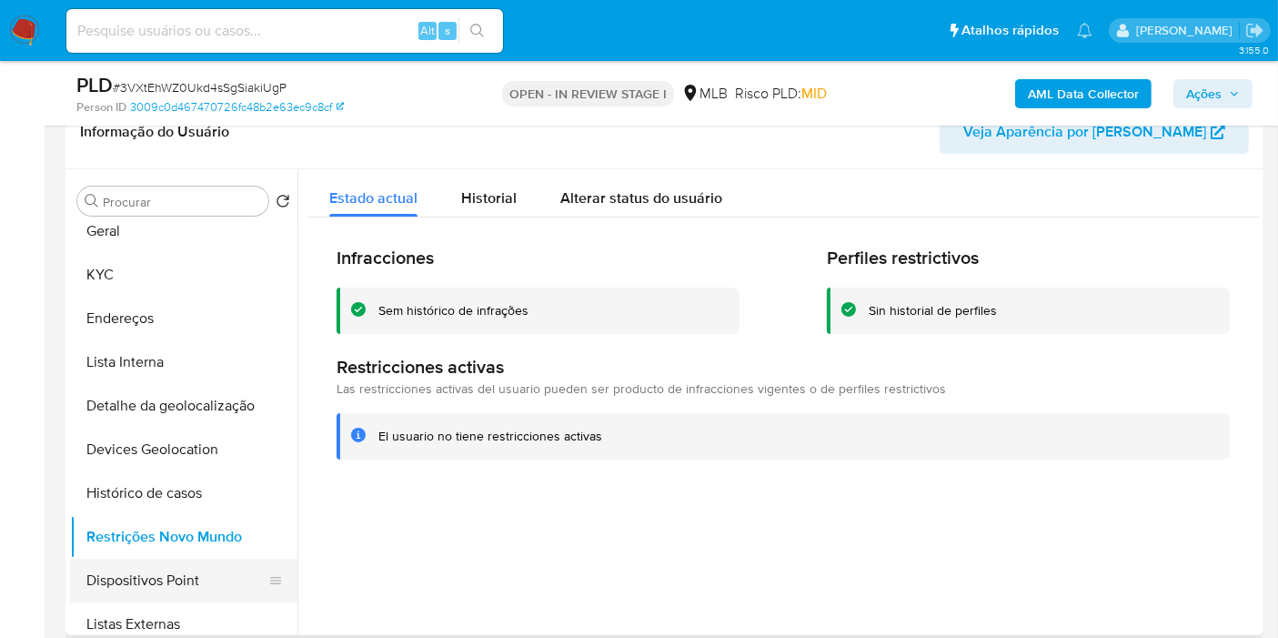
click at [133, 586] on button "Dispositivos Point" at bounding box center [176, 581] width 213 height 44
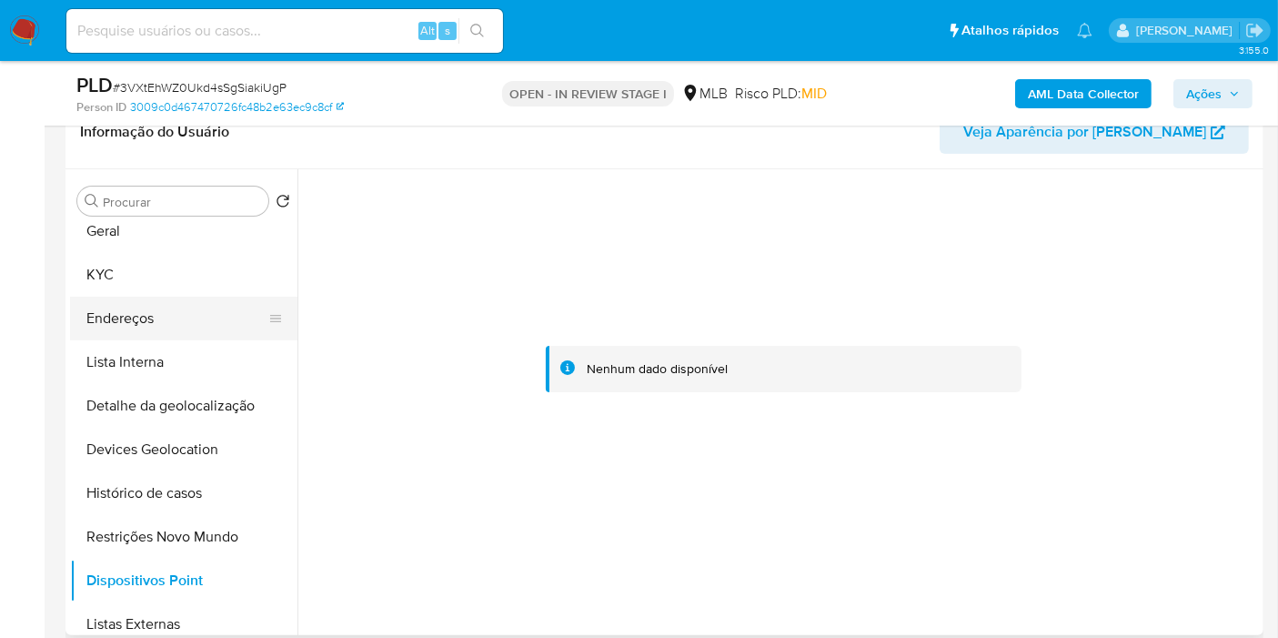
click at [144, 323] on button "Endereços" at bounding box center [176, 319] width 213 height 44
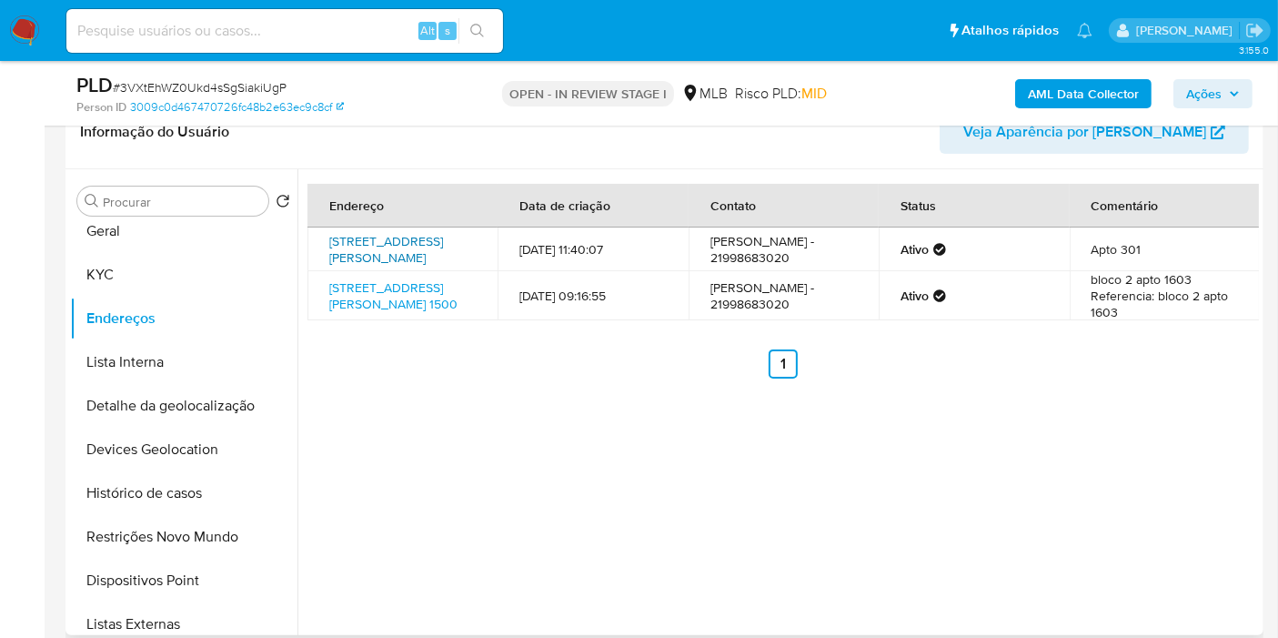
click at [374, 235] on link "Rua John Kennedy 330, Rio De Janeiro, Rio De Janeiro, 22620260, Brasil 330" at bounding box center [386, 249] width 114 height 35
click at [150, 279] on button "KYC" at bounding box center [176, 275] width 213 height 44
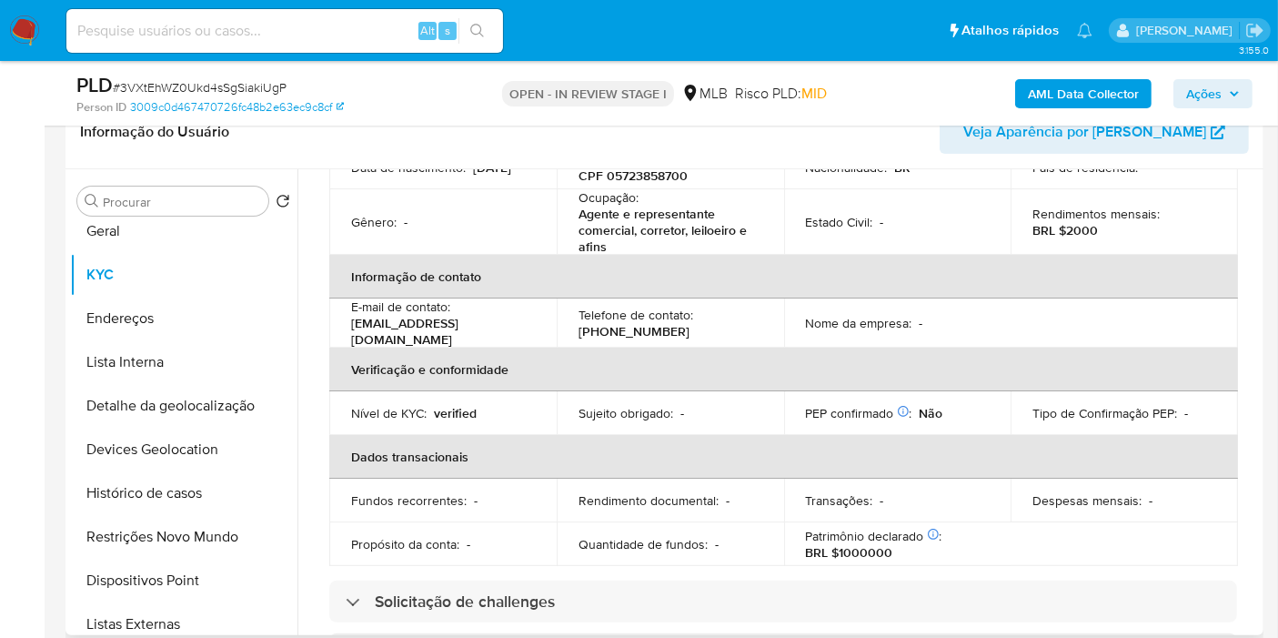
scroll to position [0, 0]
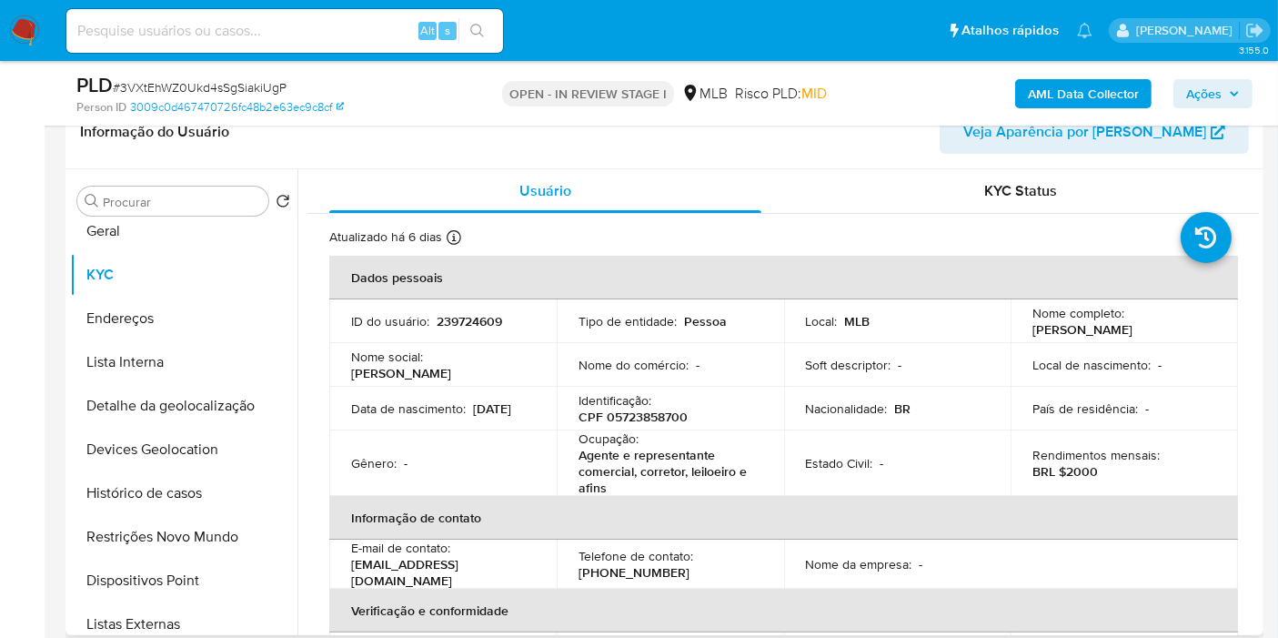
click at [650, 418] on p "CPF 05723858700" at bounding box center [633, 417] width 109 height 16
click at [644, 418] on p "CPF 05723858700" at bounding box center [633, 417] width 109 height 16
copy p "05723858700"
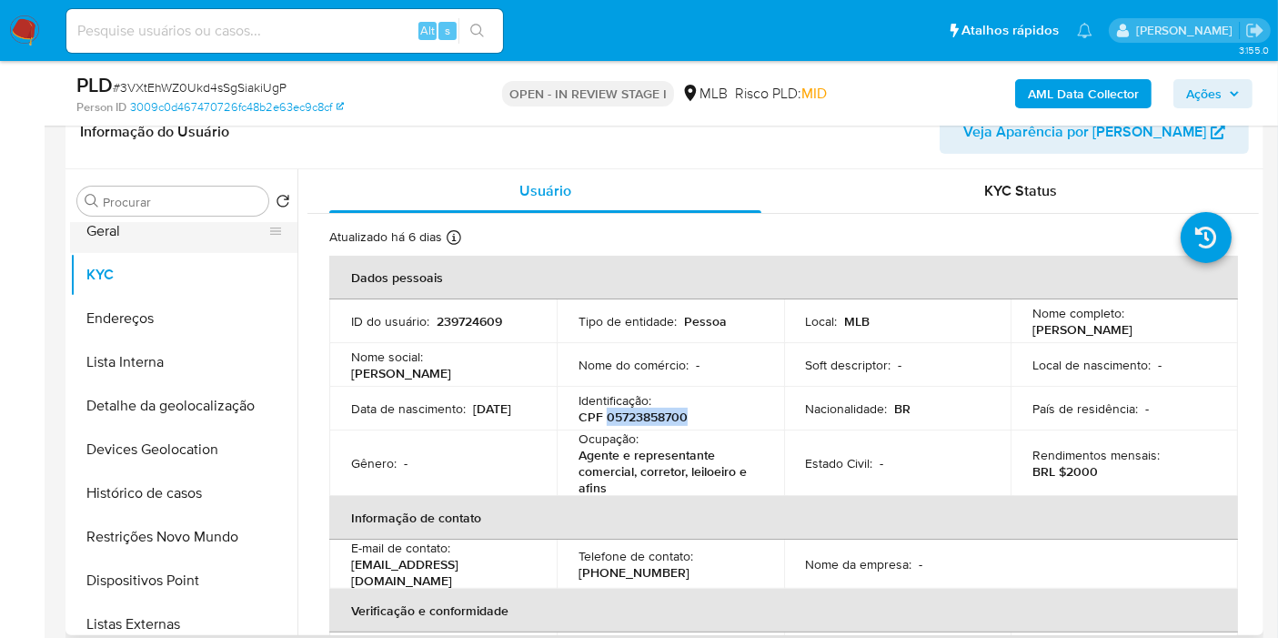
click at [164, 240] on button "Geral" at bounding box center [176, 231] width 213 height 44
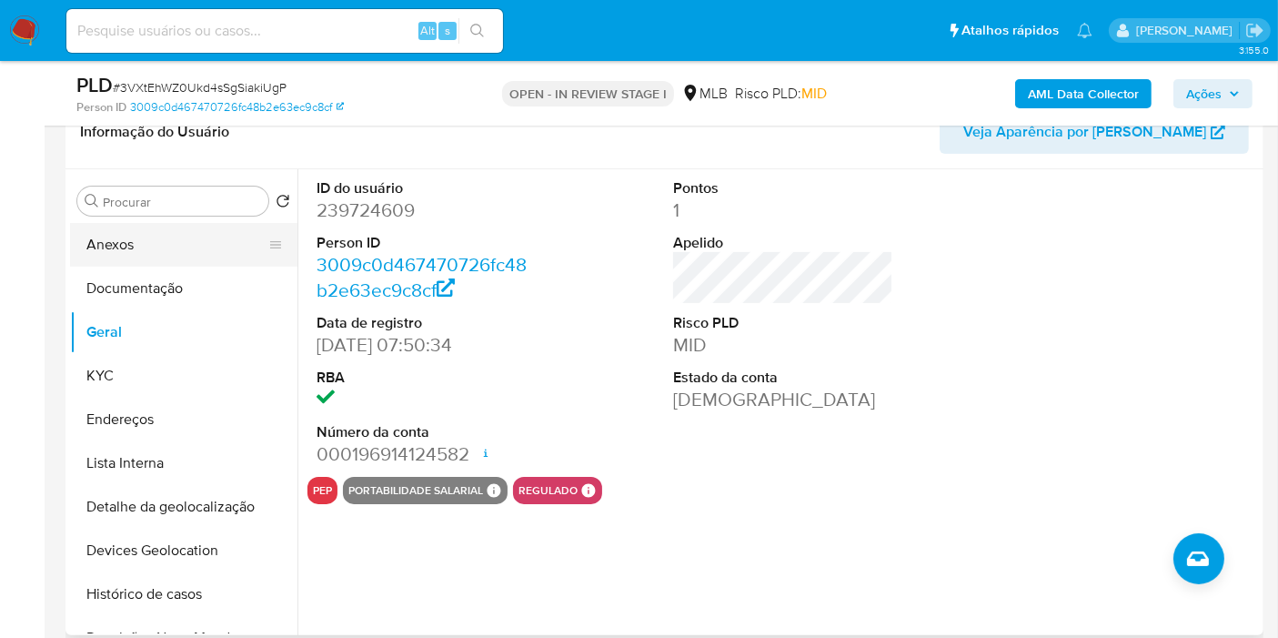
click at [136, 240] on button "Anexos" at bounding box center [176, 245] width 213 height 44
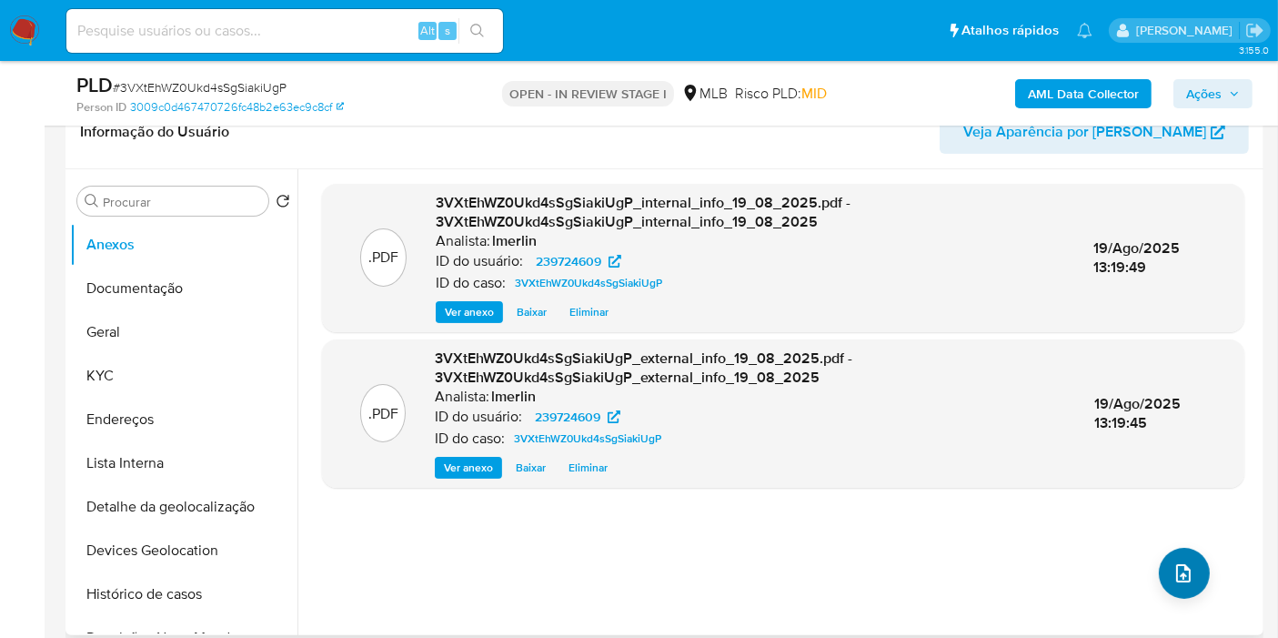
click at [1173, 567] on icon "upload-file" at bounding box center [1184, 573] width 22 height 22
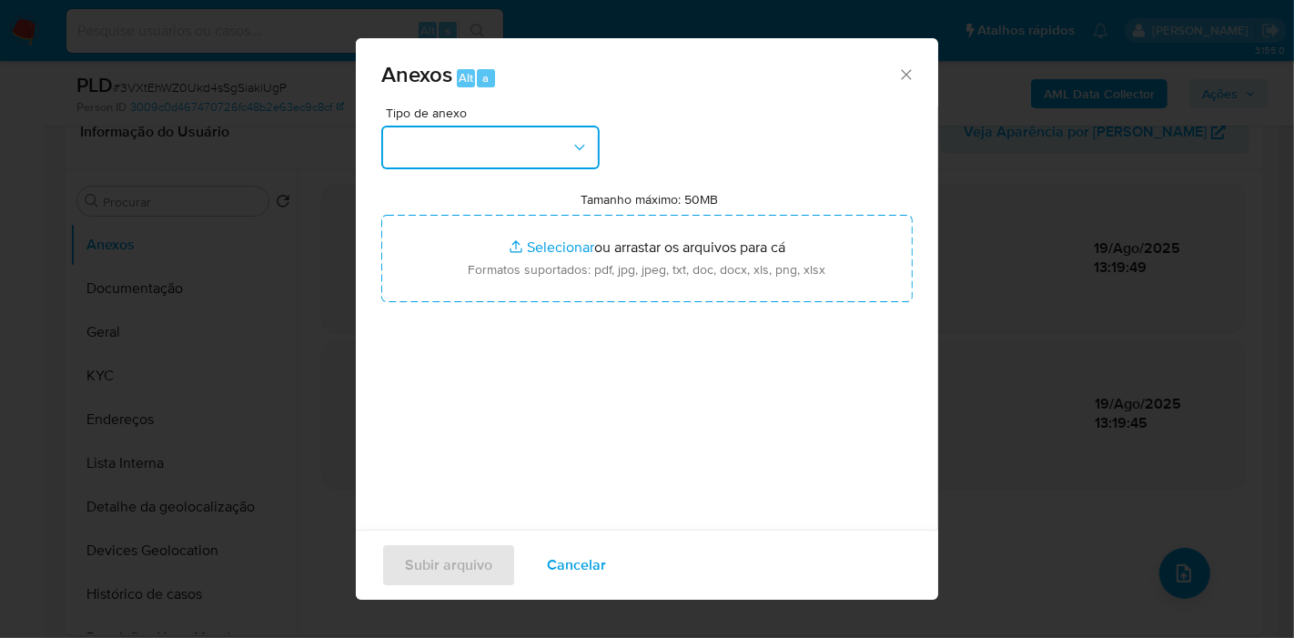
click at [568, 146] on button "button" at bounding box center [490, 148] width 218 height 44
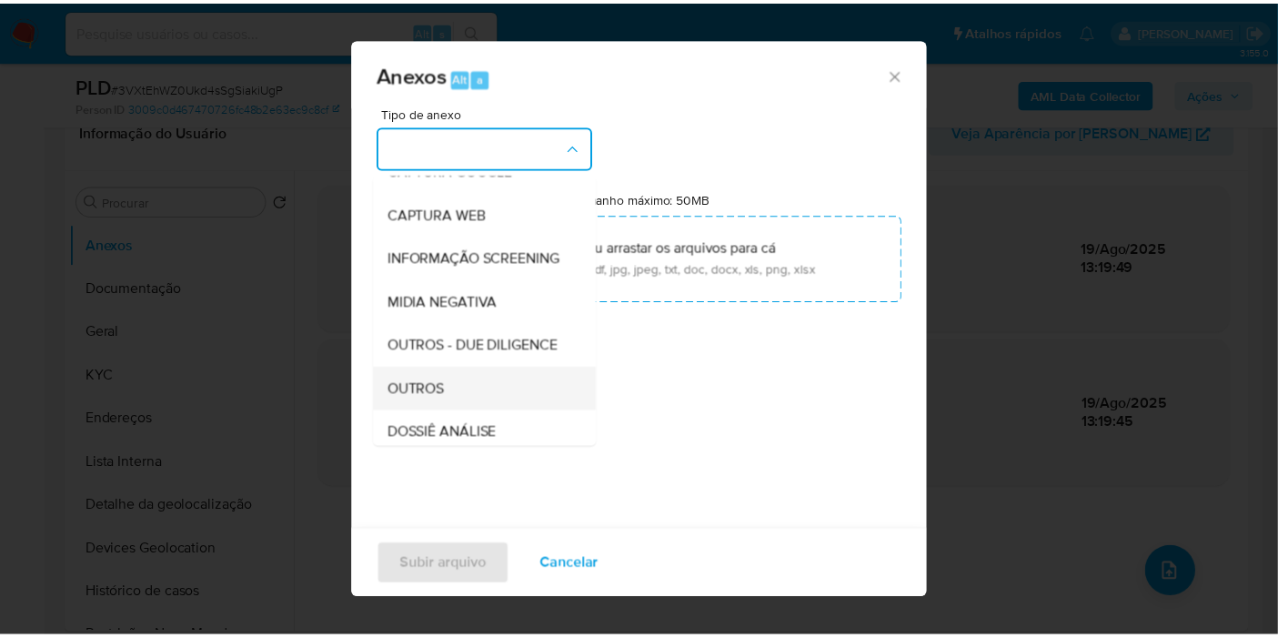
scroll to position [202, 0]
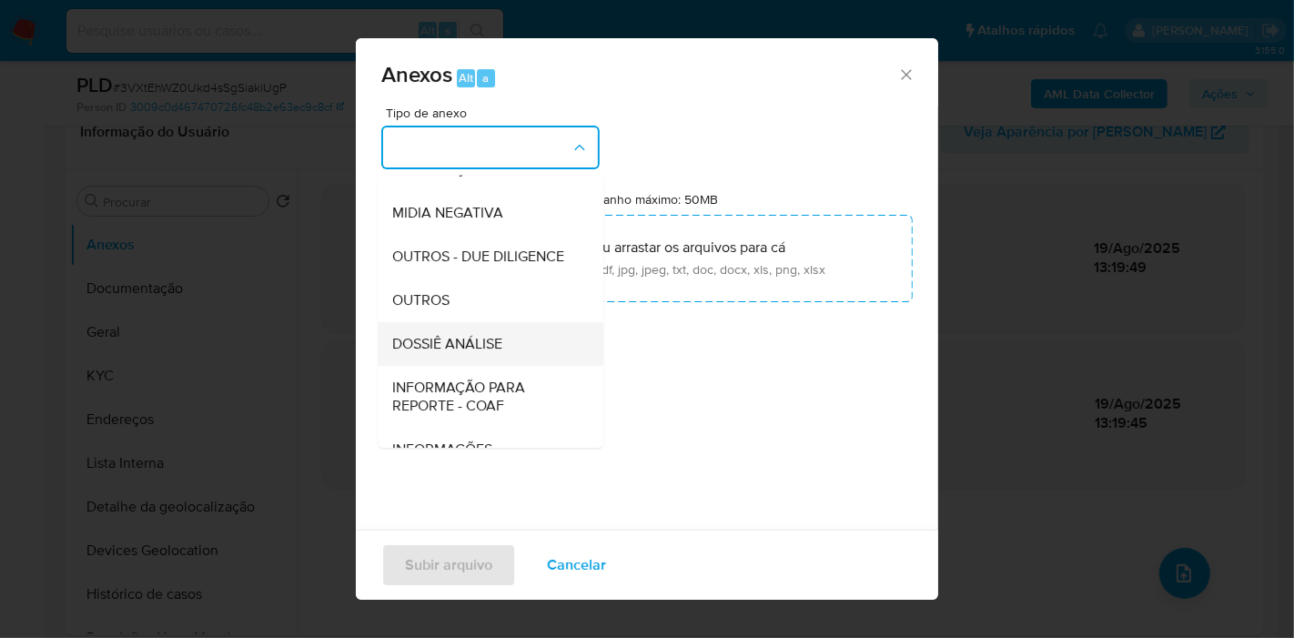
click at [494, 353] on span "DOSSIÊ ANÁLISE" at bounding box center [447, 344] width 110 height 18
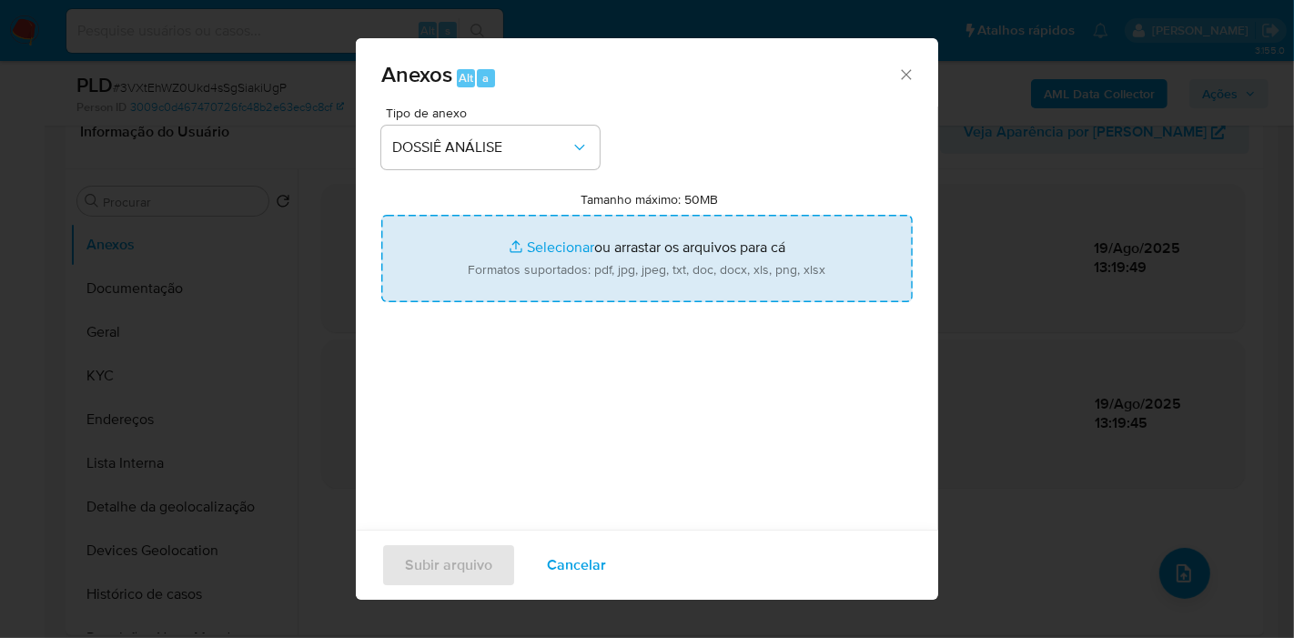
click at [553, 264] on input "Tamanho máximo: 50MB Selecionar arquivos" at bounding box center [646, 258] width 531 height 87
type input "C:\fakepath\Mulan 239724609_2025_08_19_12_38_18.xlsx"
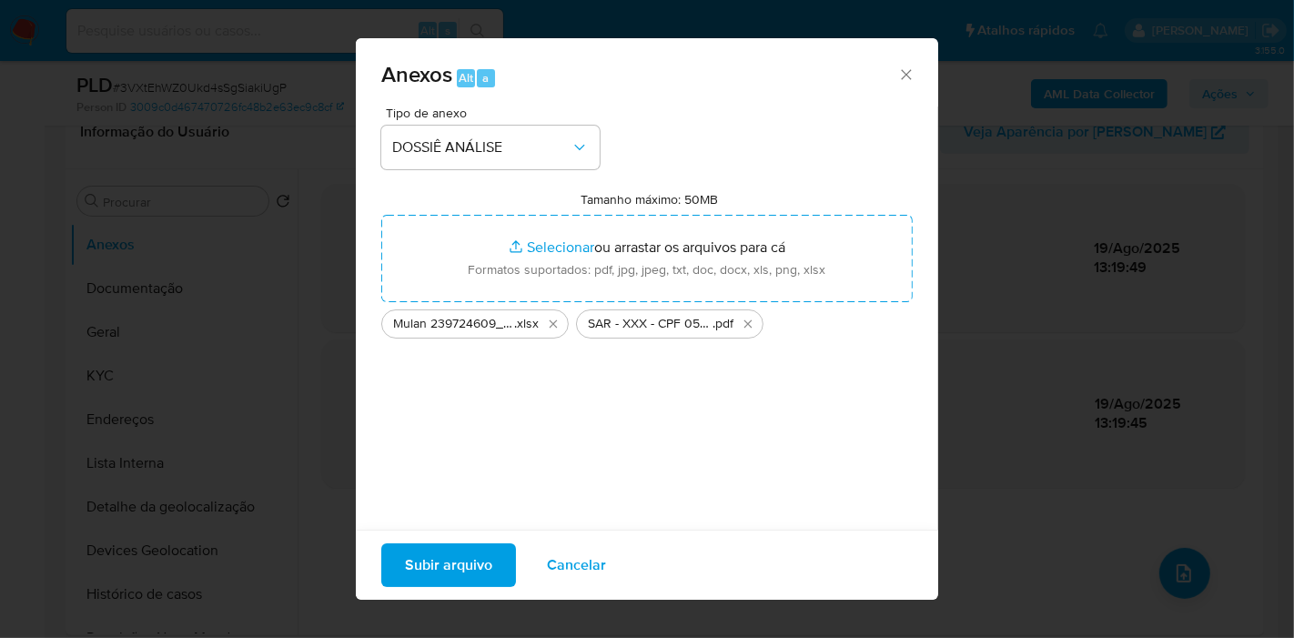
click at [450, 550] on span "Subir arquivo" at bounding box center [448, 565] width 87 height 40
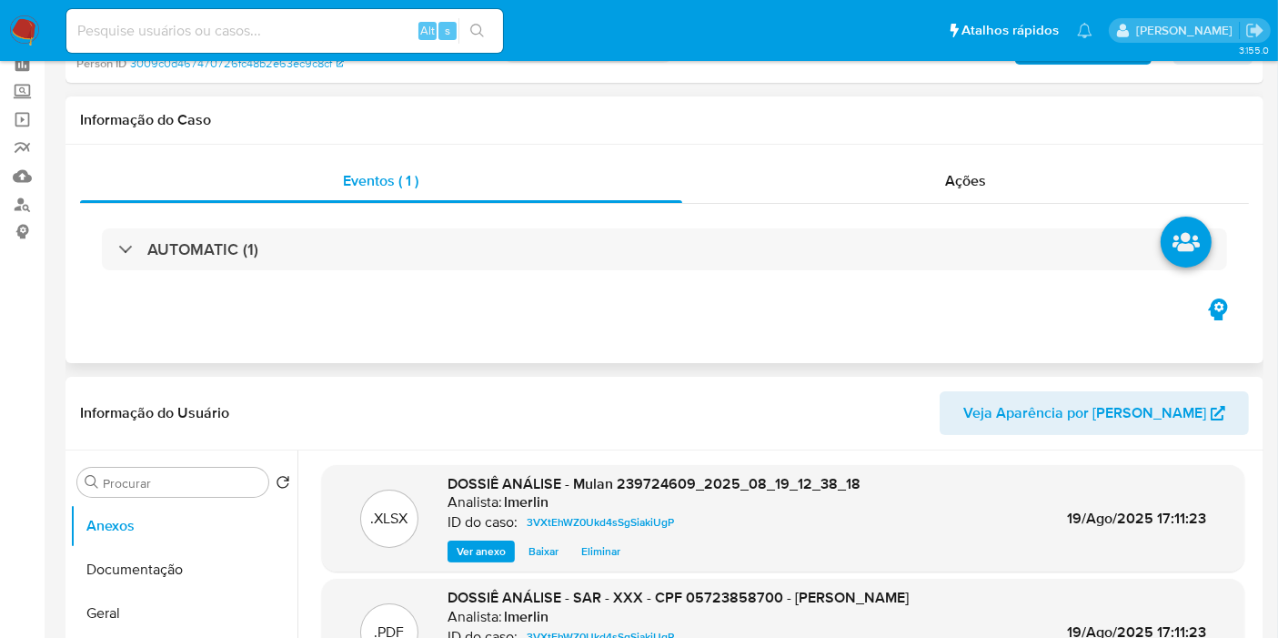
scroll to position [0, 0]
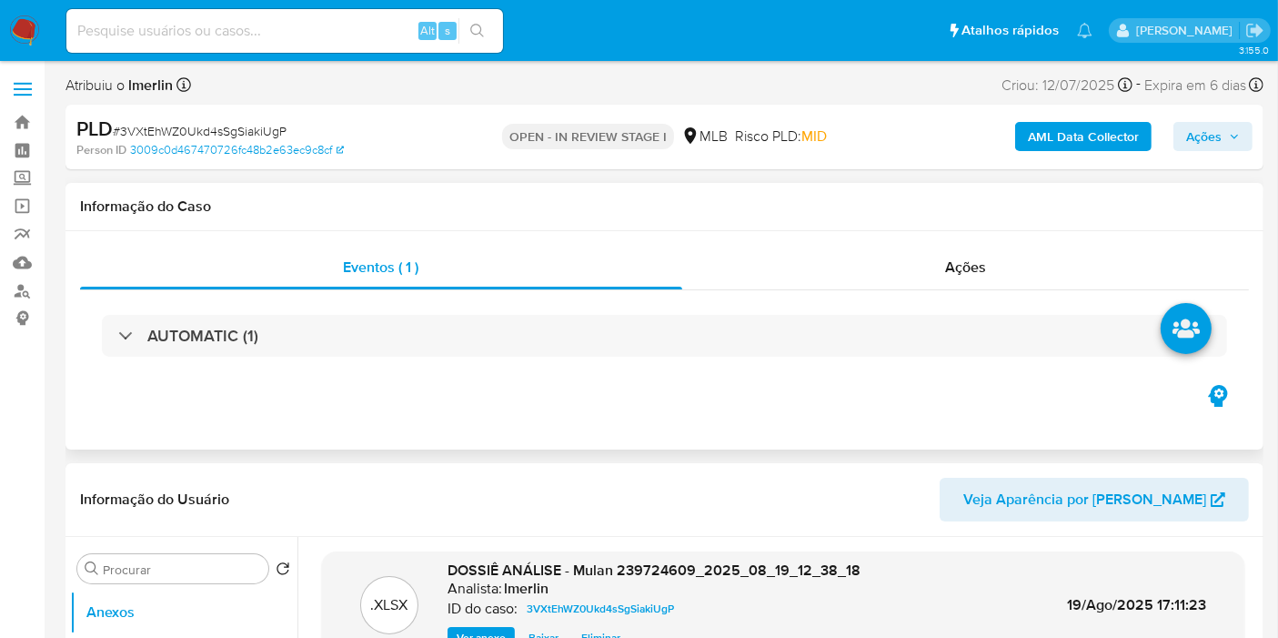
click at [1032, 292] on div "AUTOMATIC (1)" at bounding box center [664, 335] width 1169 height 91
click at [992, 274] on div "Ações" at bounding box center [966, 268] width 568 height 44
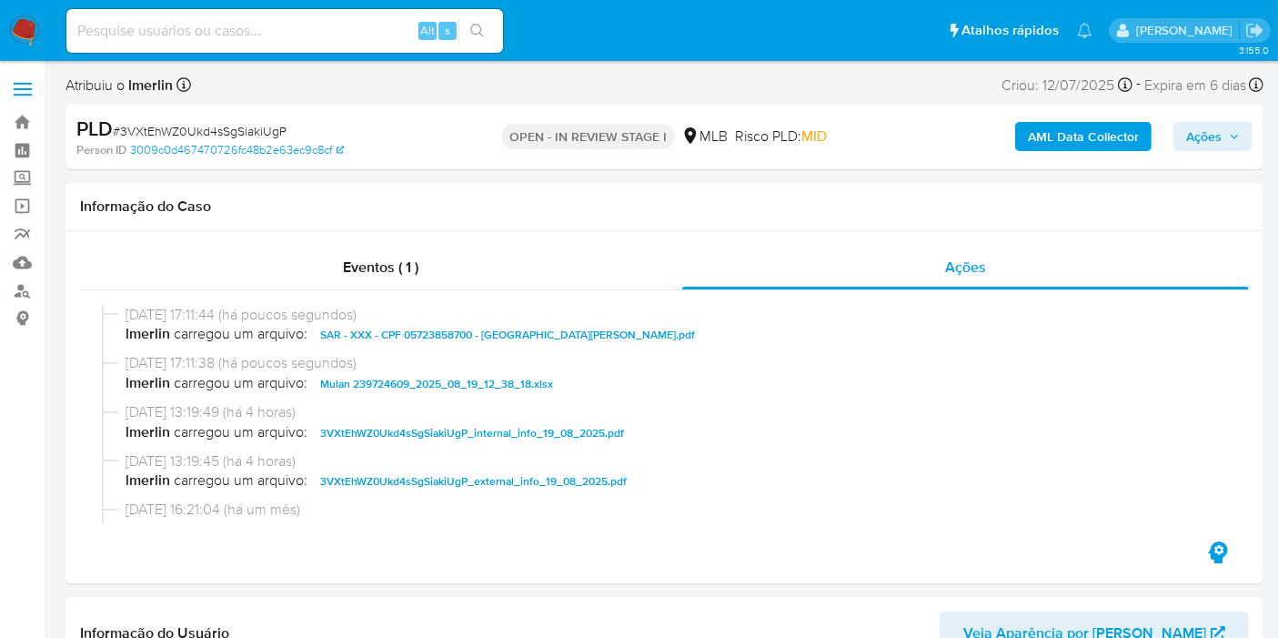
click at [1237, 142] on span "Ações" at bounding box center [1213, 136] width 54 height 25
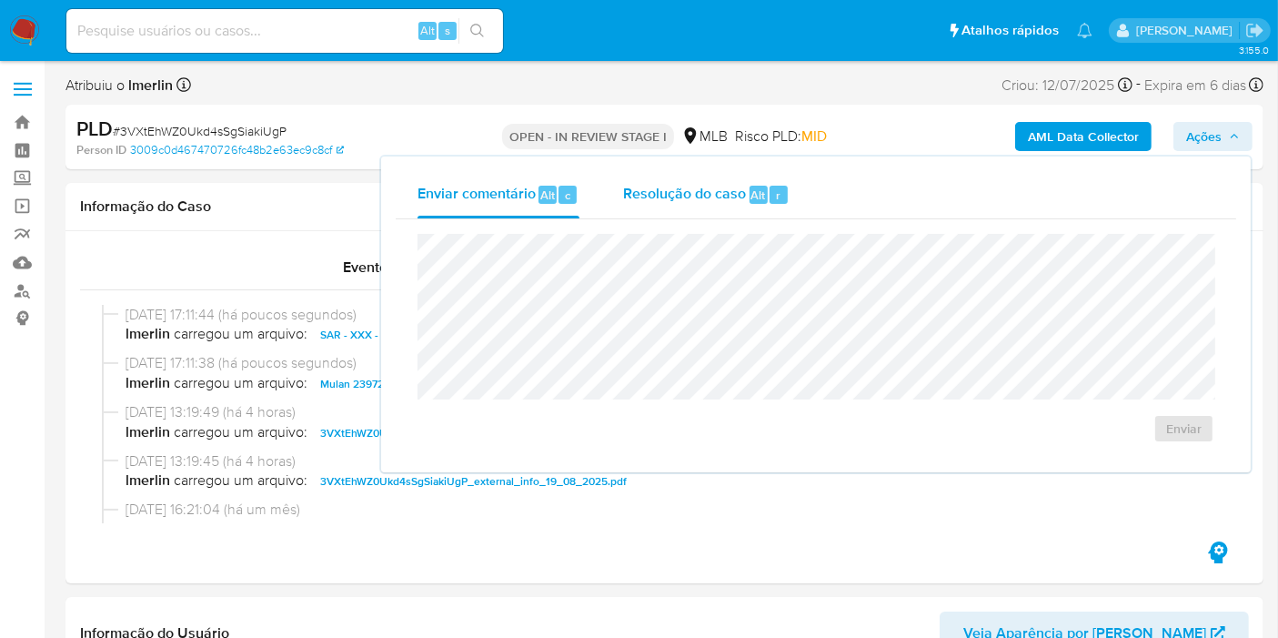
click at [717, 209] on div "Resolução do caso Alt r" at bounding box center [706, 194] width 167 height 47
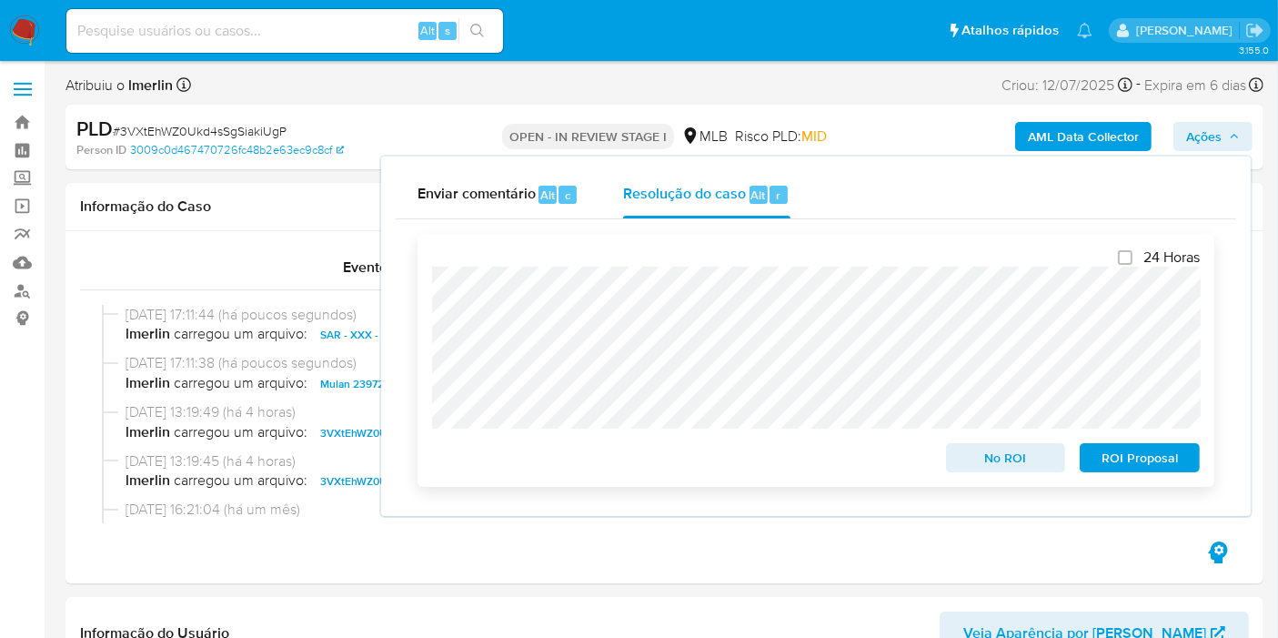
click at [1156, 464] on span "ROI Proposal" at bounding box center [1140, 457] width 95 height 25
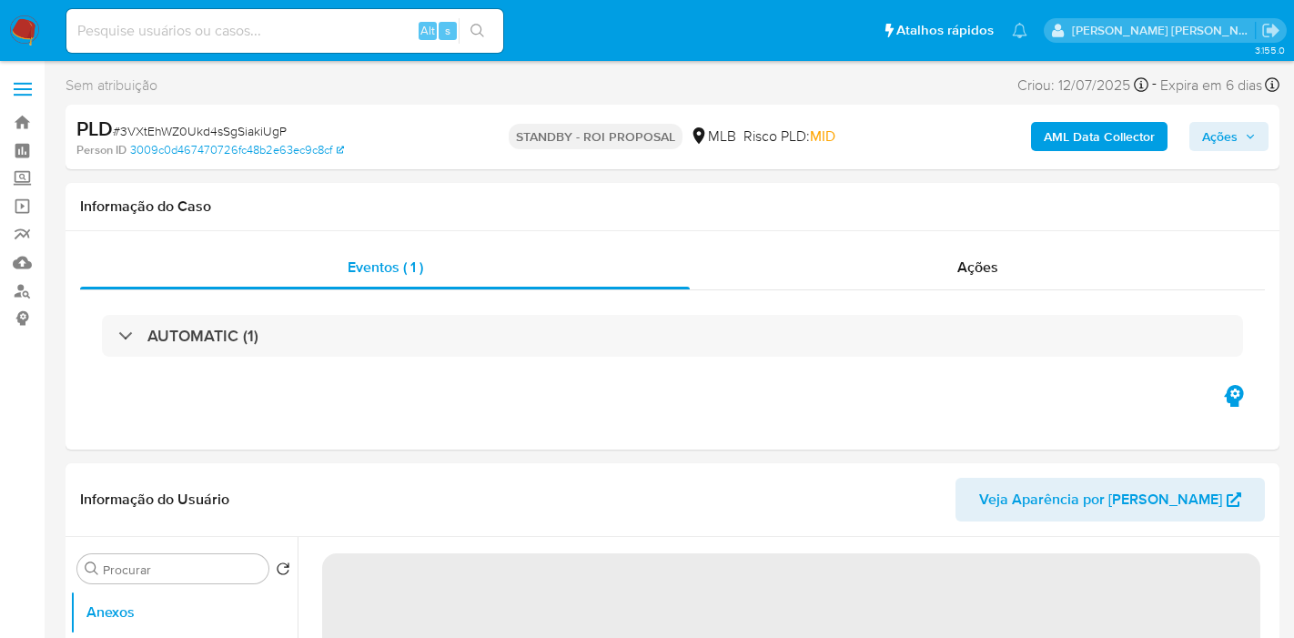
select select "10"
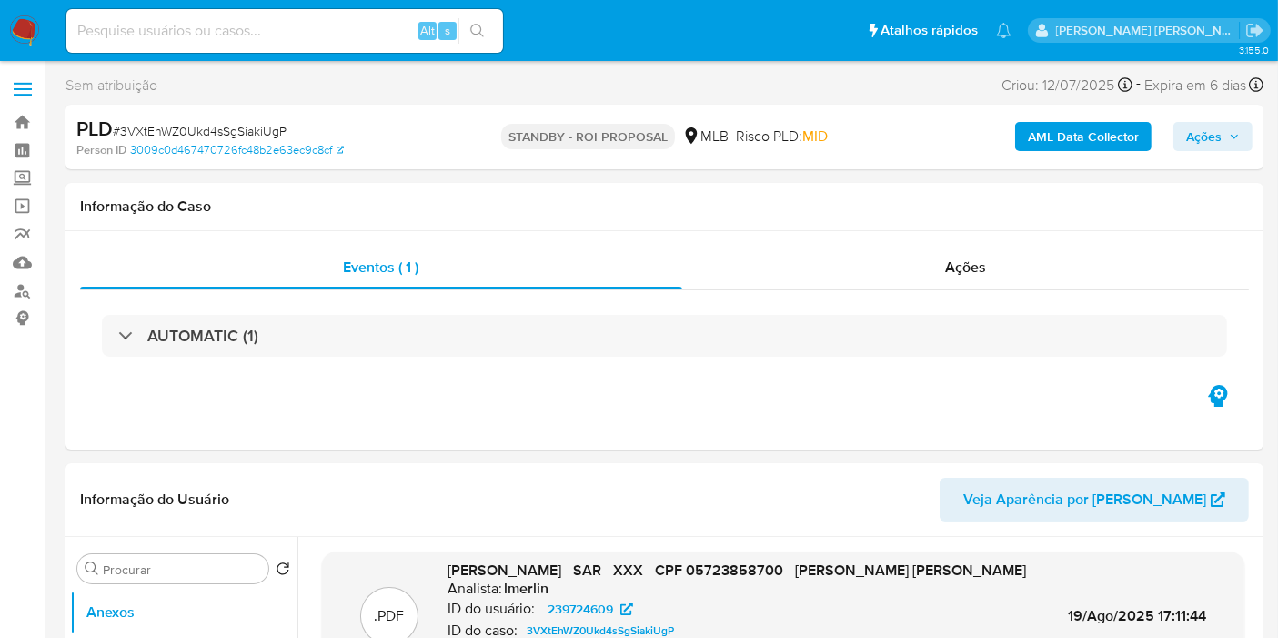
click at [13, 35] on img at bounding box center [24, 30] width 31 height 31
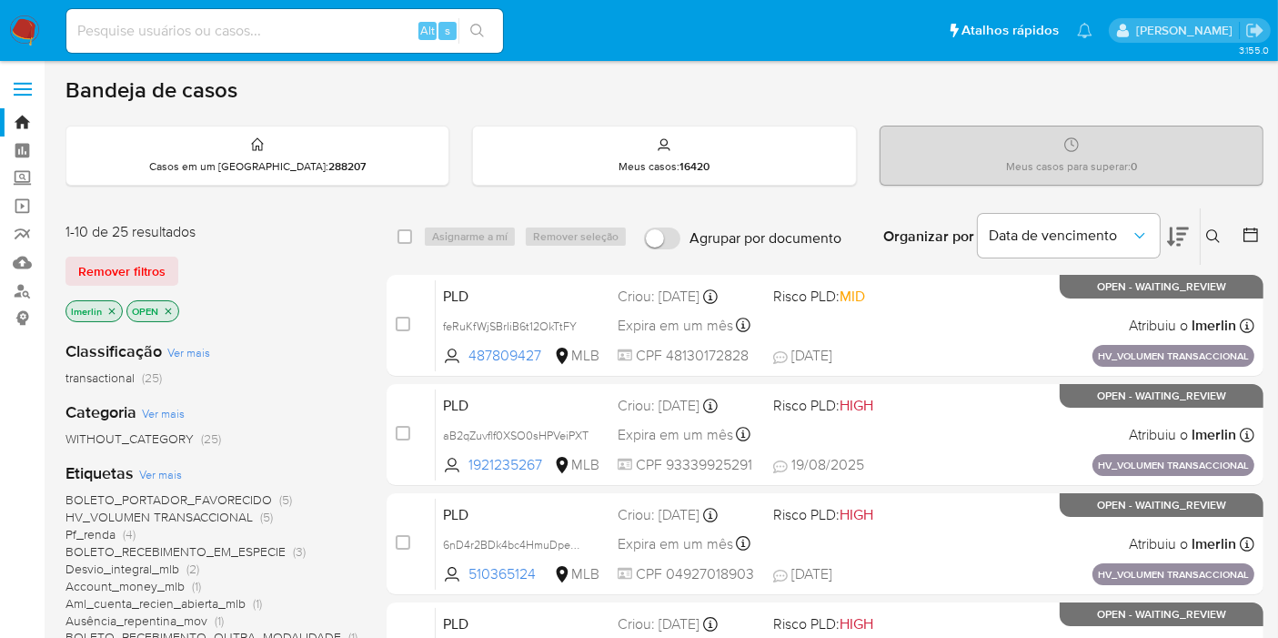
click at [115, 312] on icon "close-filter" at bounding box center [111, 311] width 11 height 11
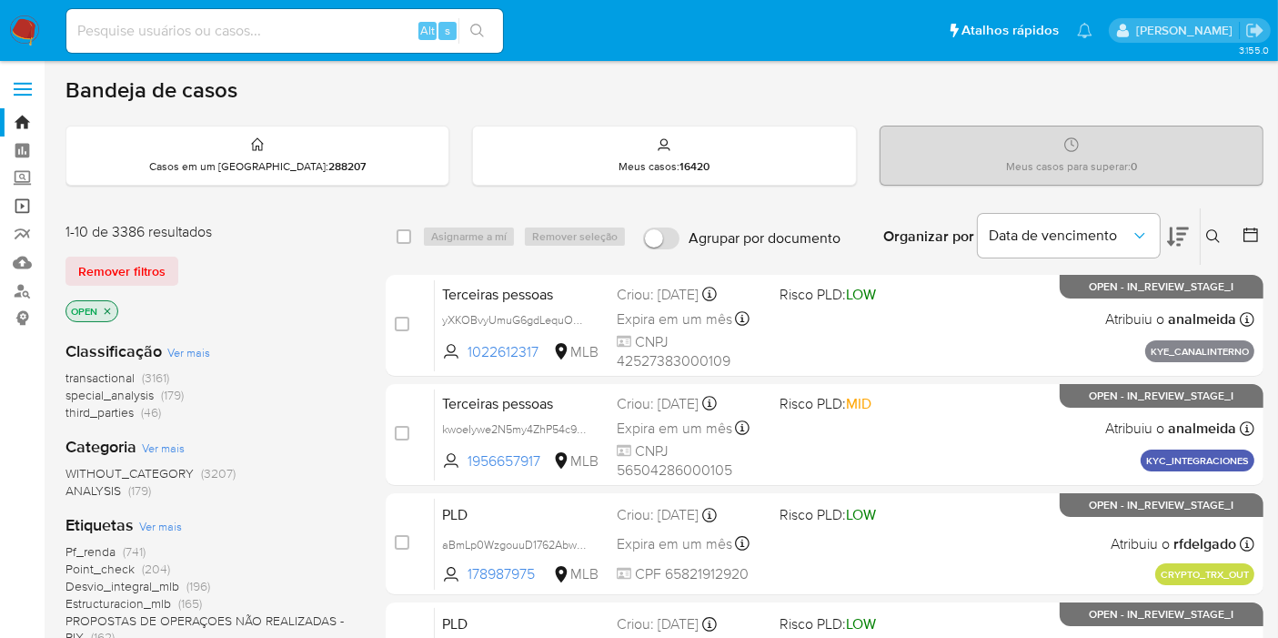
click at [25, 209] on link "Operações em massa" at bounding box center [108, 206] width 217 height 28
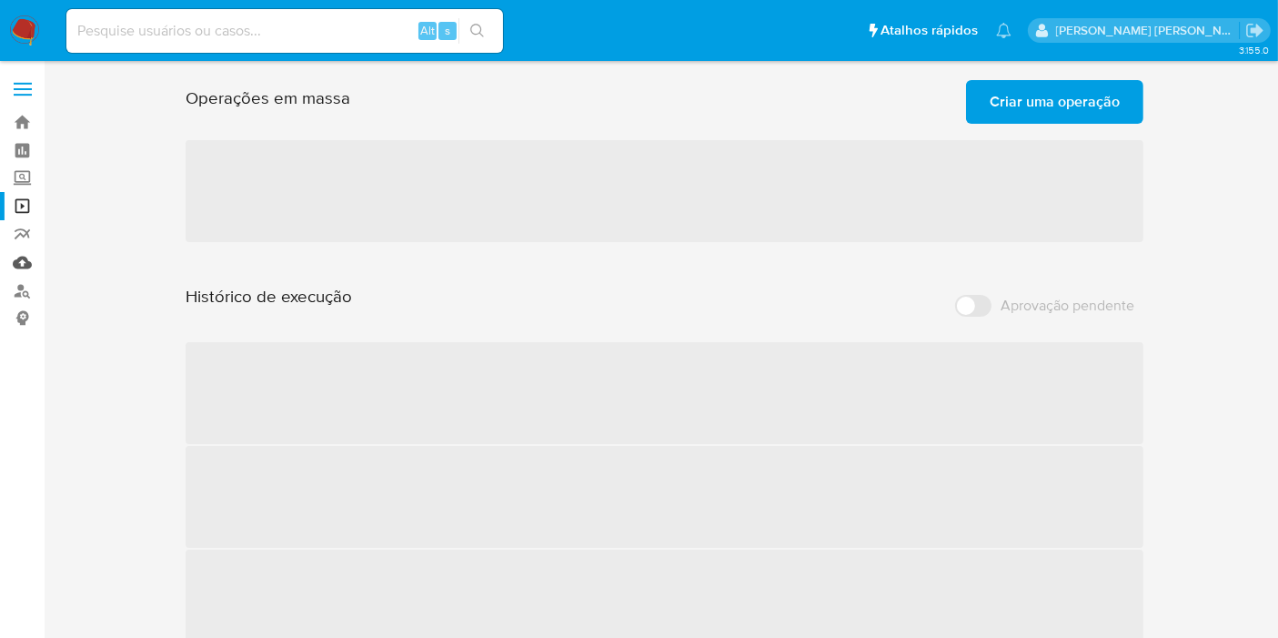
click at [25, 267] on link "Mulan" at bounding box center [108, 262] width 217 height 28
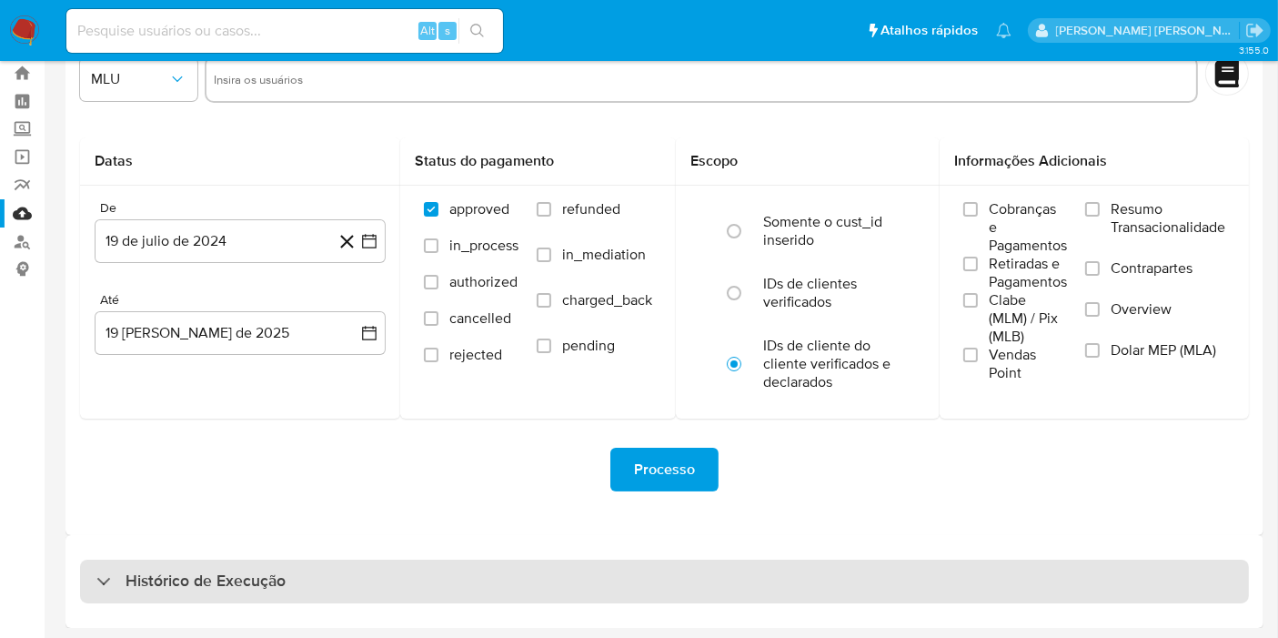
click at [264, 589] on h3 "Histórico de Execução" at bounding box center [206, 581] width 160 height 22
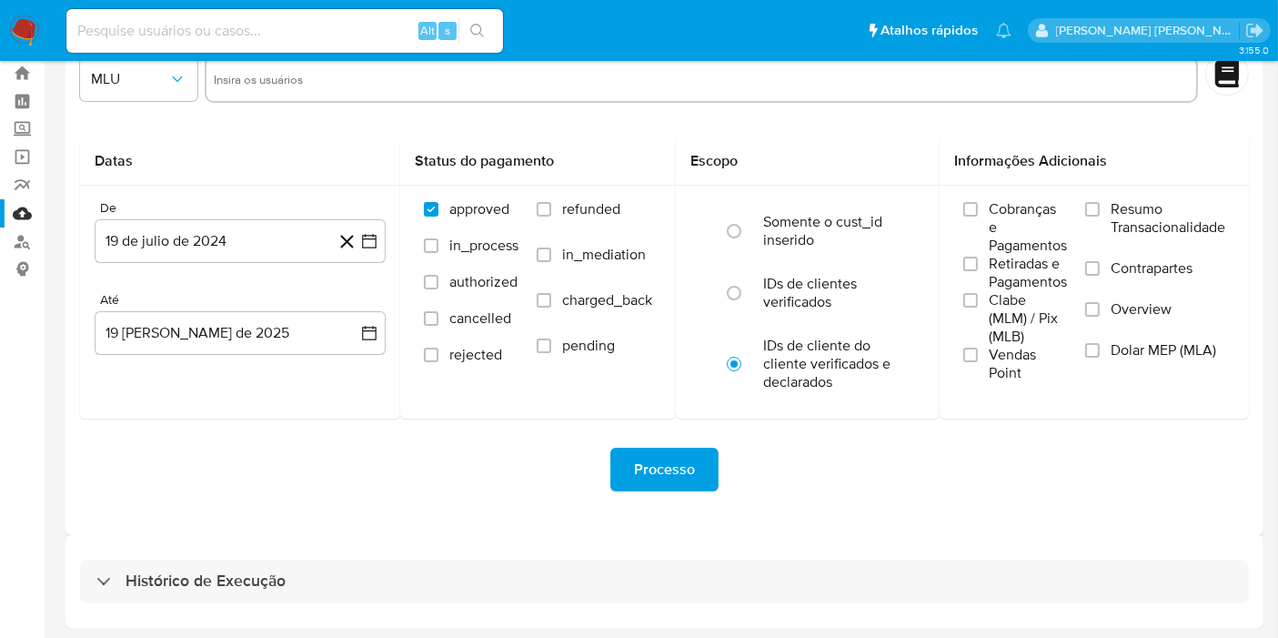
select select "10"
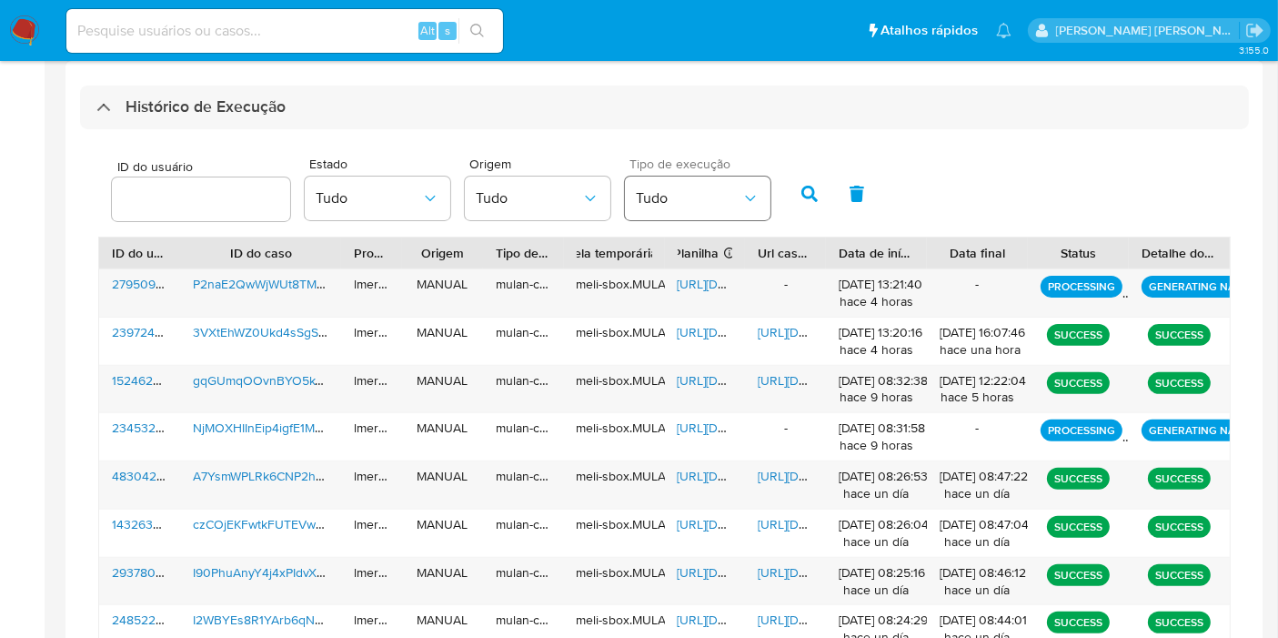
scroll to position [555, 0]
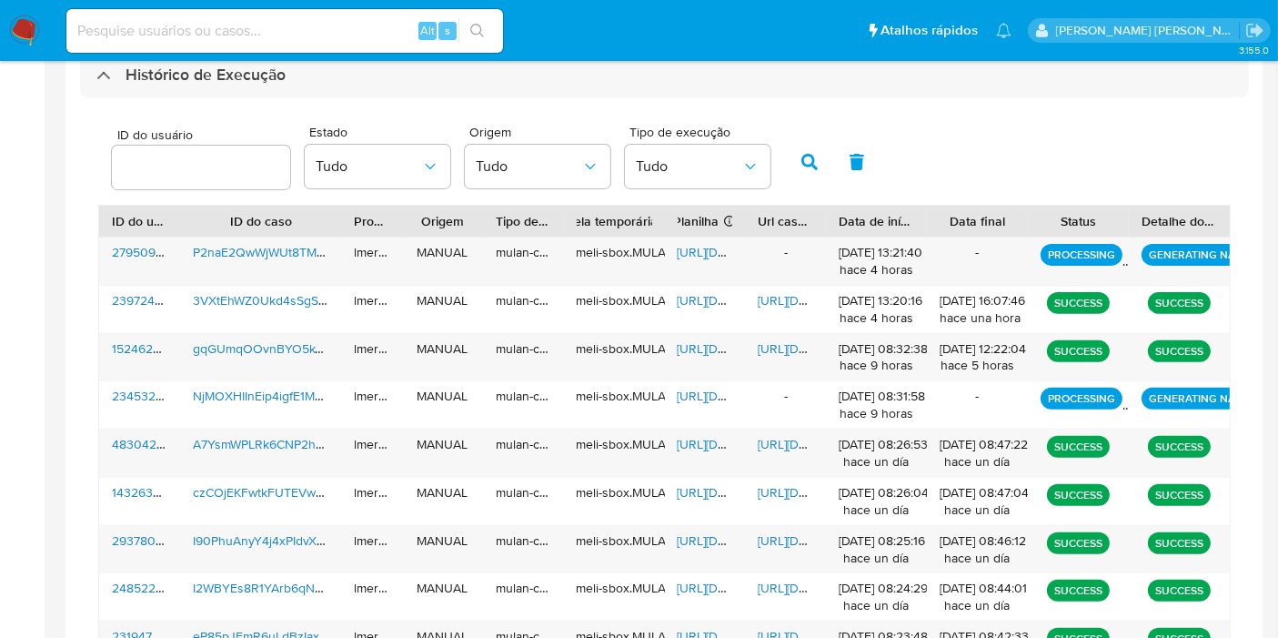
click at [284, 32] on input at bounding box center [284, 31] width 437 height 24
paste input "eP85pJFmR6uLdBzIaxkpQbmk"
type input "eP85pJFmR6uLdBzIaxkpQbmk"
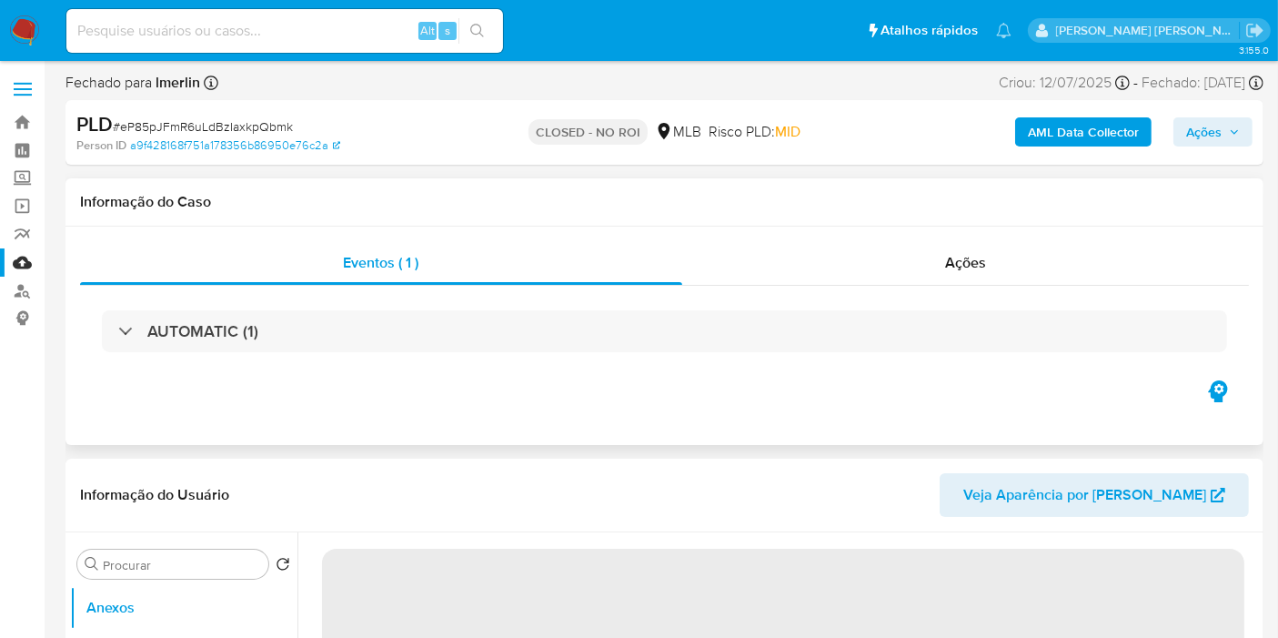
select select "10"
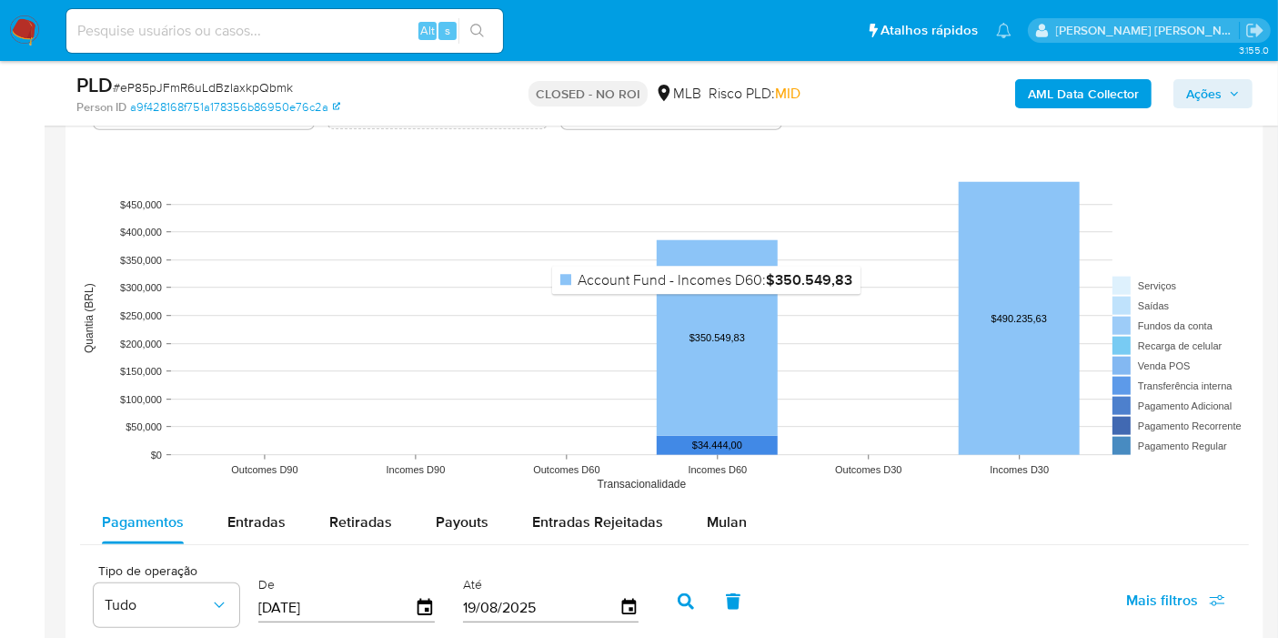
scroll to position [1617, 0]
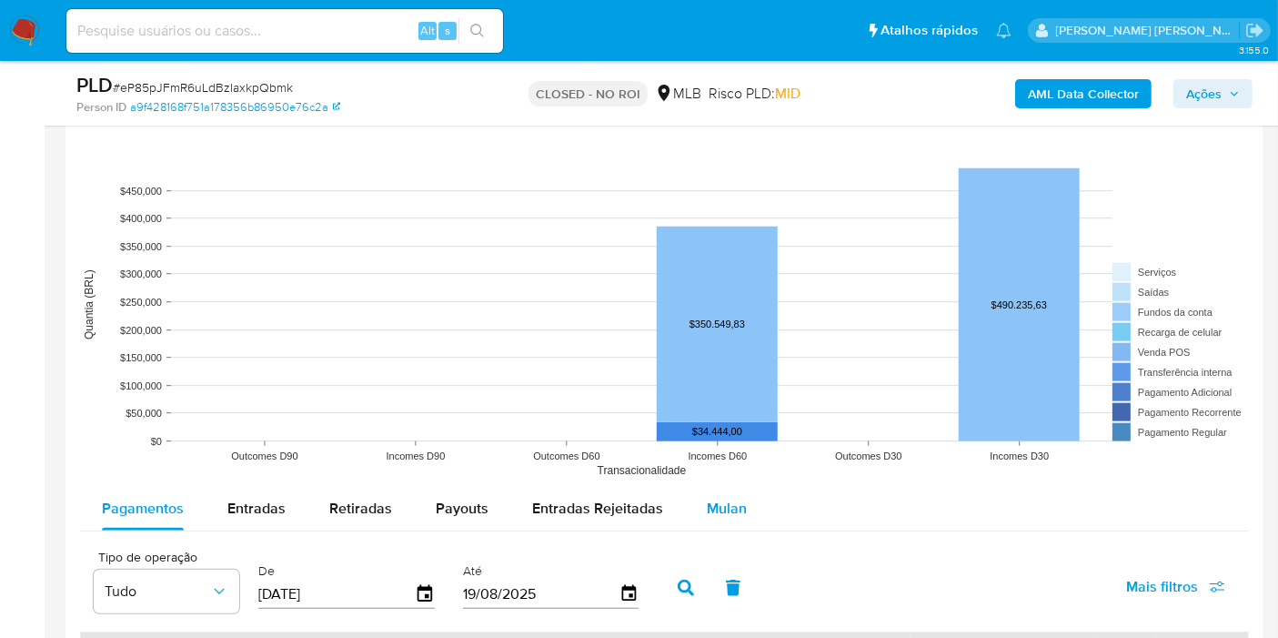
click at [739, 514] on span "Mulan" at bounding box center [727, 508] width 40 height 21
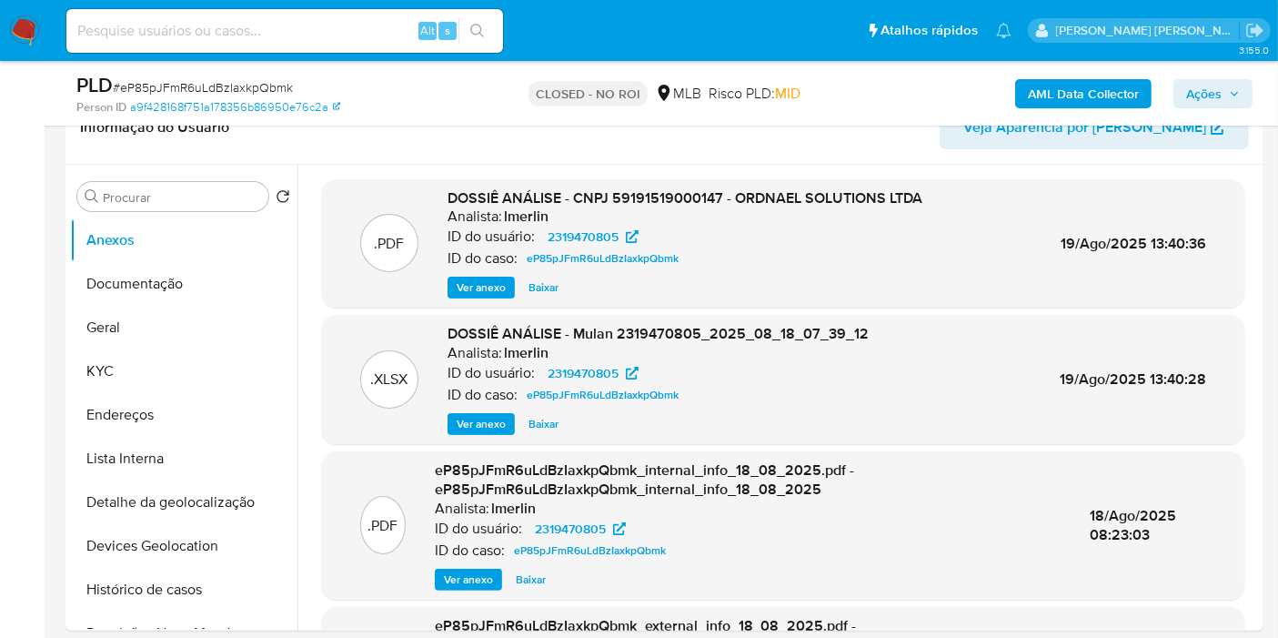
scroll to position [101, 0]
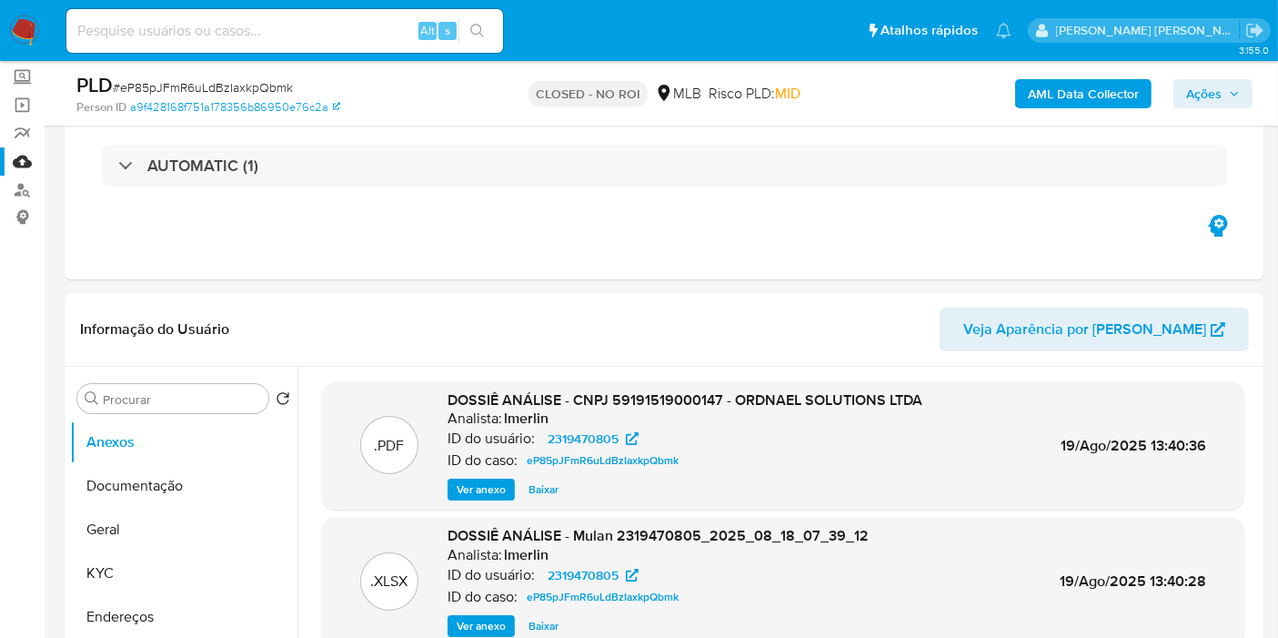
click at [310, 32] on input at bounding box center [284, 31] width 437 height 24
paste input "uMq1NegzFllsRP0HyFjdqqvC"
type input "uMq1NegzFllsRP0HyFjdqqvC"
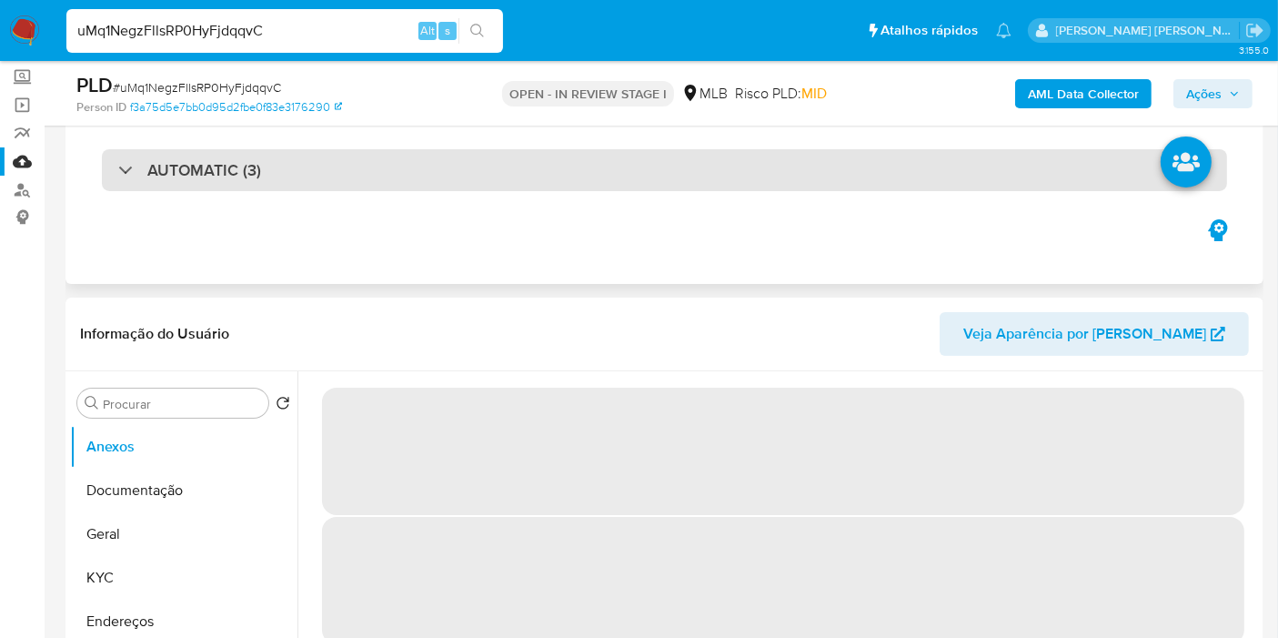
click at [382, 175] on div "AUTOMATIC (3)" at bounding box center [665, 170] width 1126 height 42
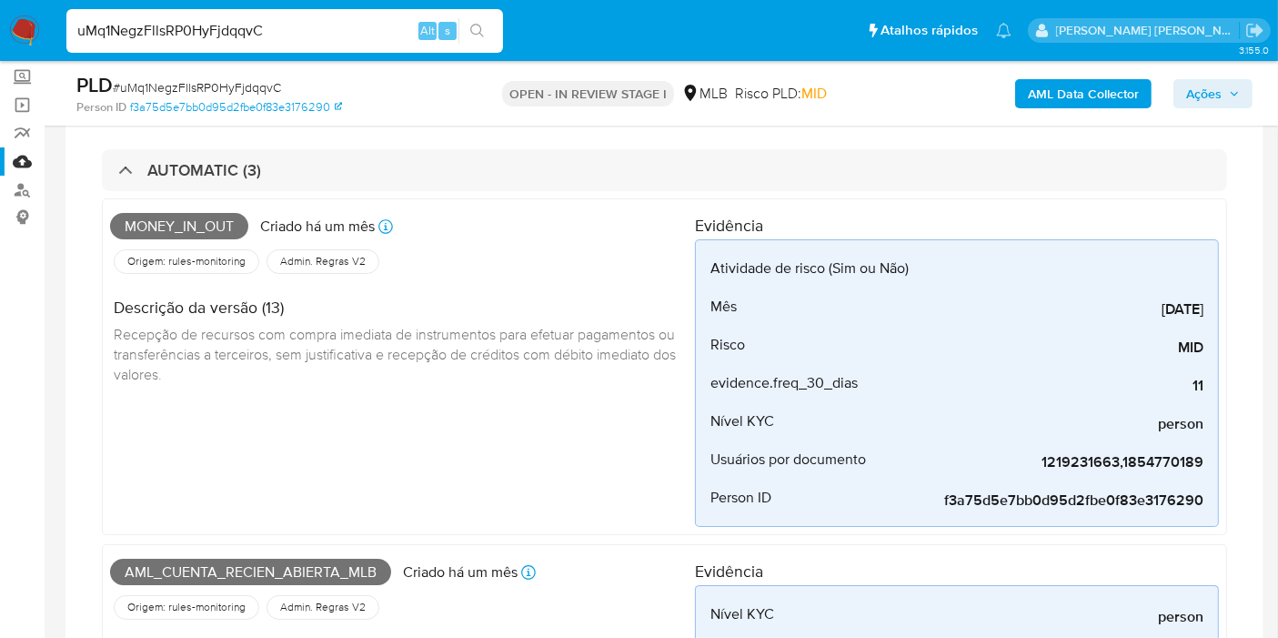
select select "10"
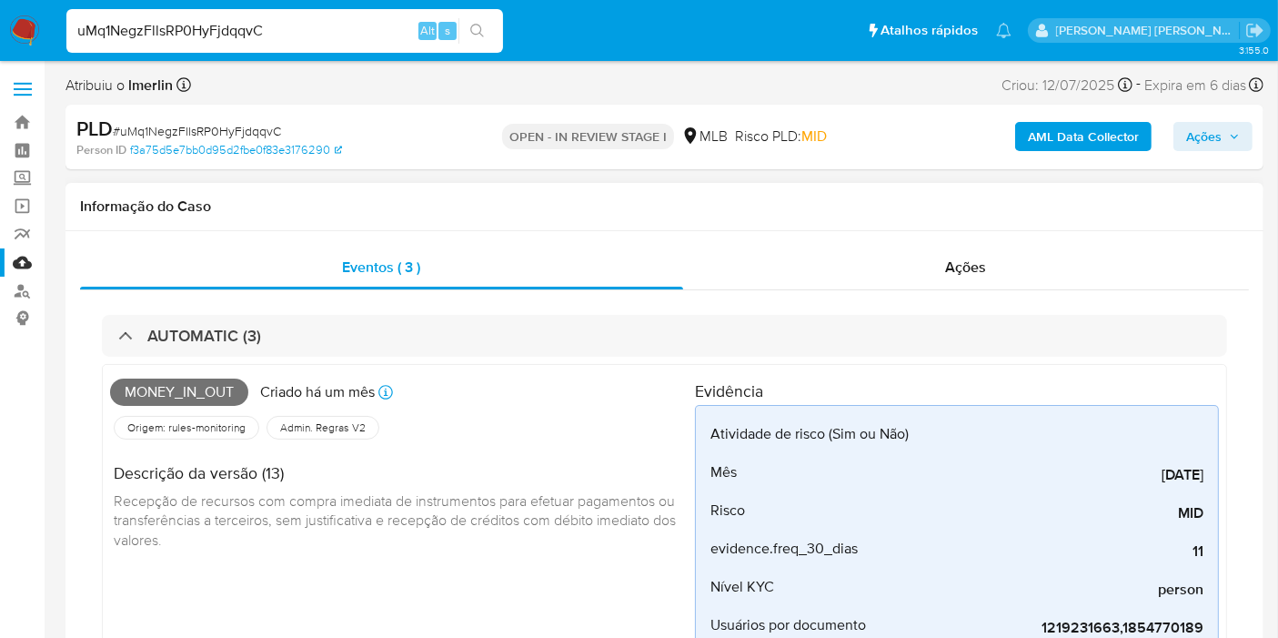
click at [185, 388] on span "Money_in_out" at bounding box center [179, 392] width 138 height 27
copy span "Money_in_out"
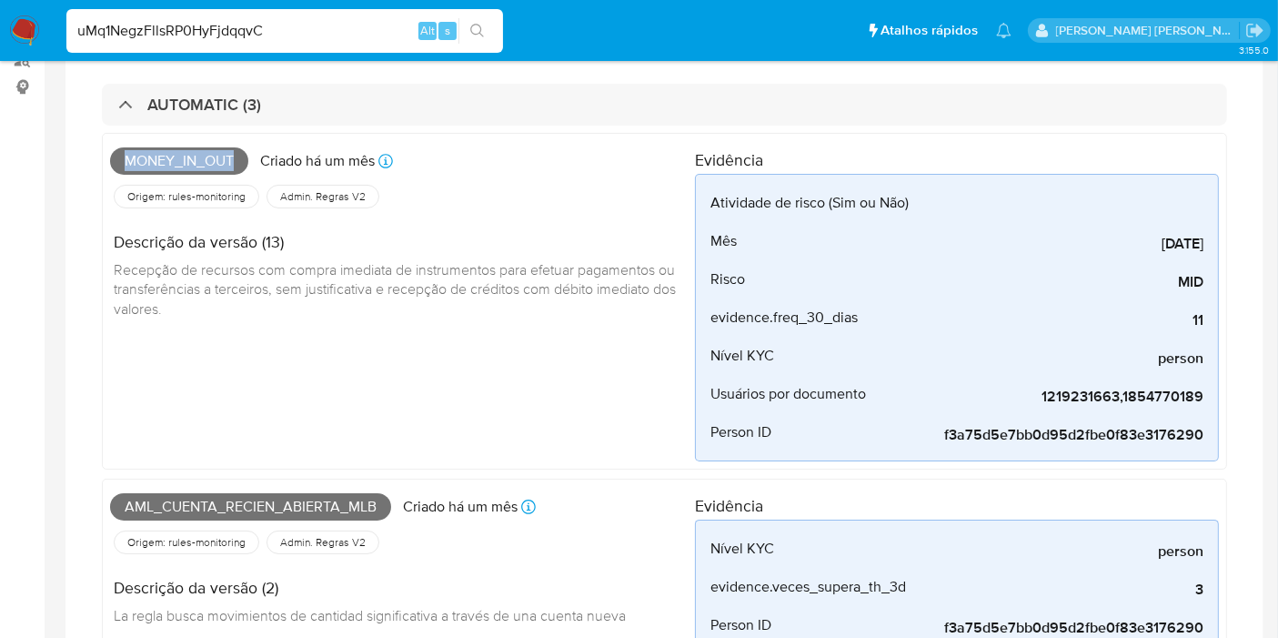
scroll to position [505, 0]
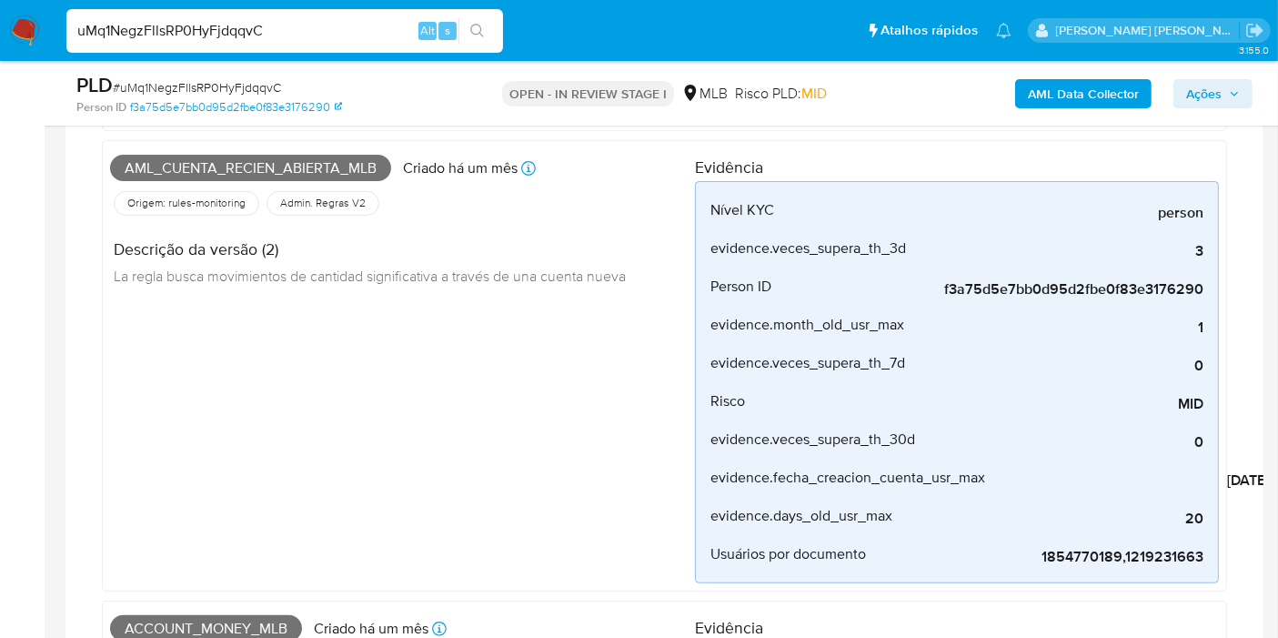
click at [277, 166] on span "Aml_cuenta_recien_abierta_mlb" at bounding box center [250, 168] width 281 height 27
copy span "Aml_cuenta_recien_abierta_mlb"
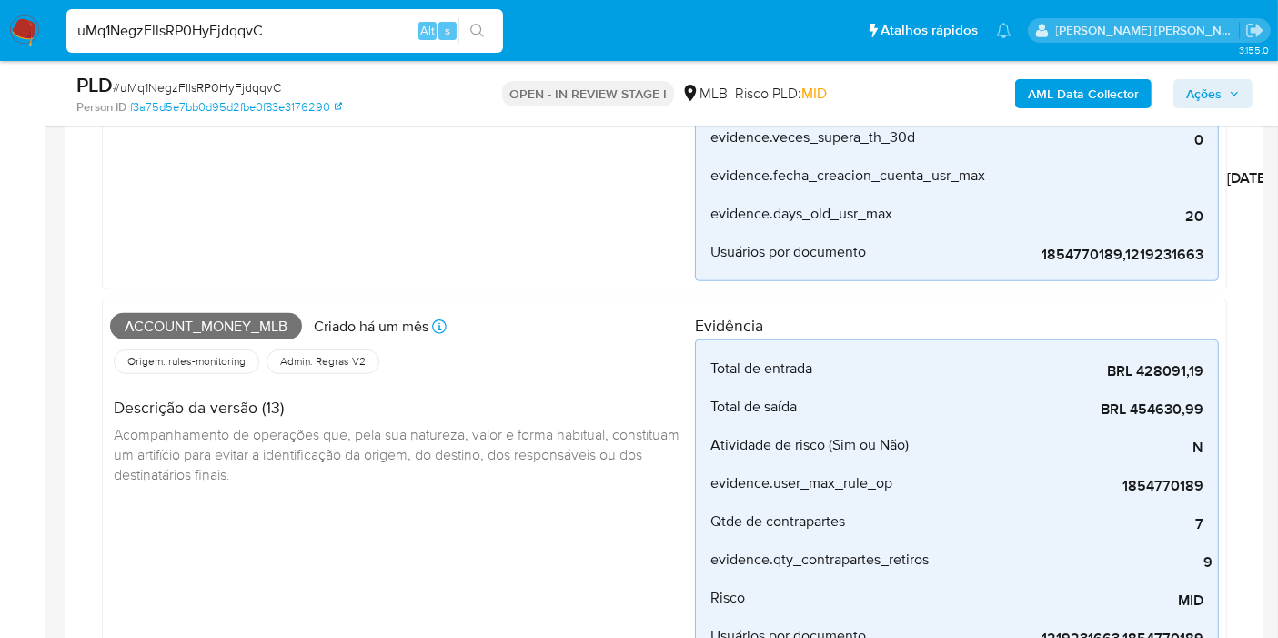
scroll to position [808, 0]
click at [241, 327] on span "Account_money_mlb" at bounding box center [206, 325] width 192 height 27
copy span "Account_money_mlb"
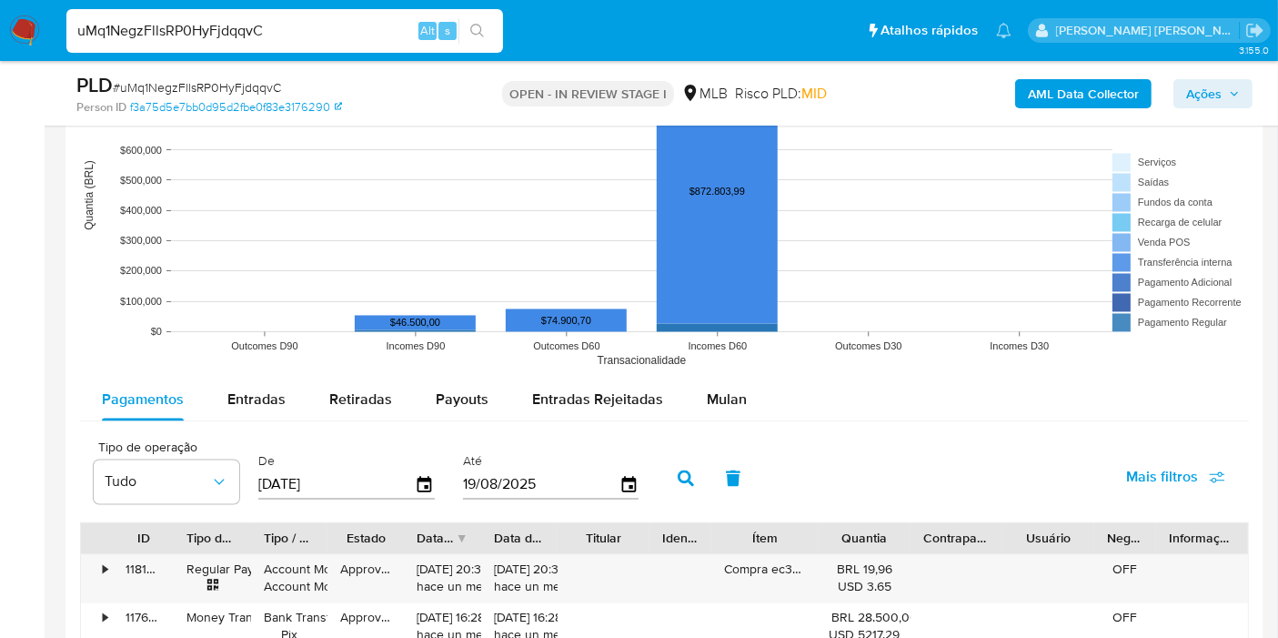
click at [741, 402] on button "Mulan" at bounding box center [727, 400] width 84 height 44
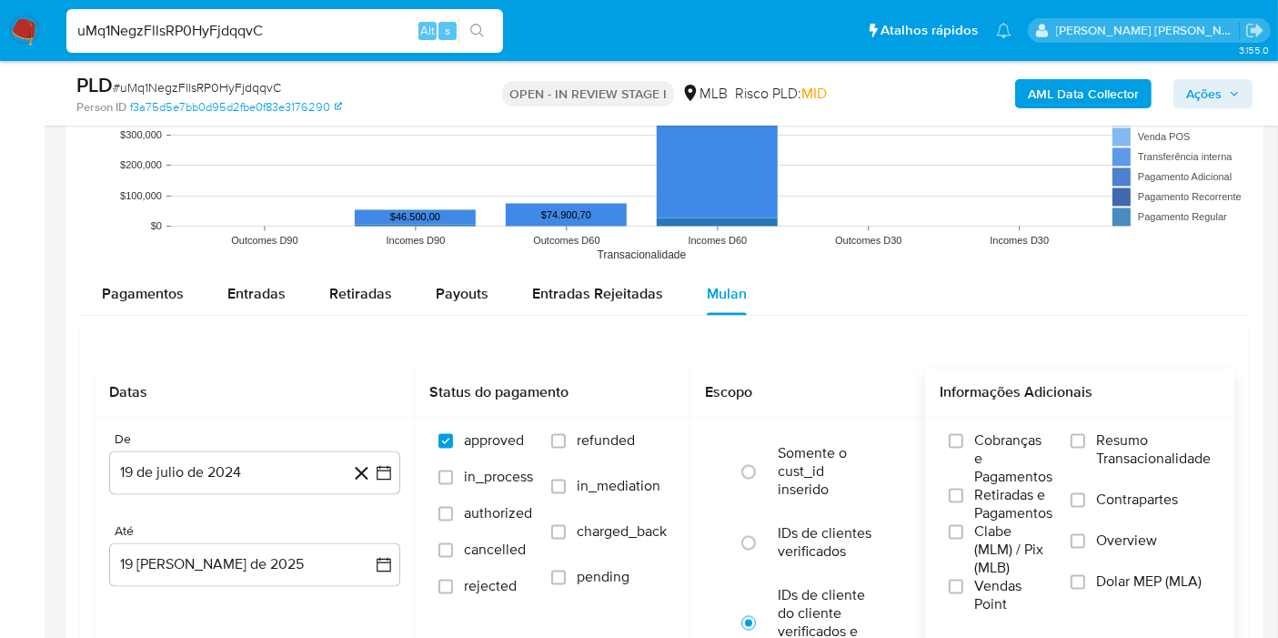
scroll to position [3235, 0]
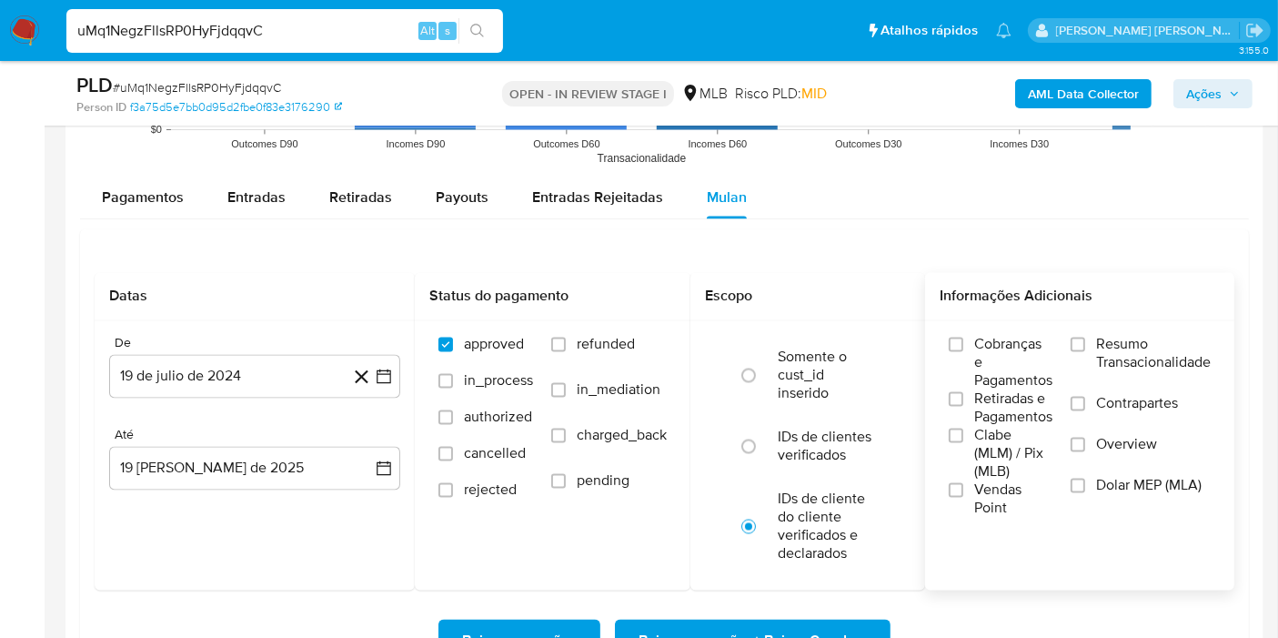
click at [1153, 338] on span "Resumo Transacionalidade" at bounding box center [1153, 354] width 115 height 36
click at [1085, 338] on input "Resumo Transacionalidade" at bounding box center [1078, 345] width 15 height 15
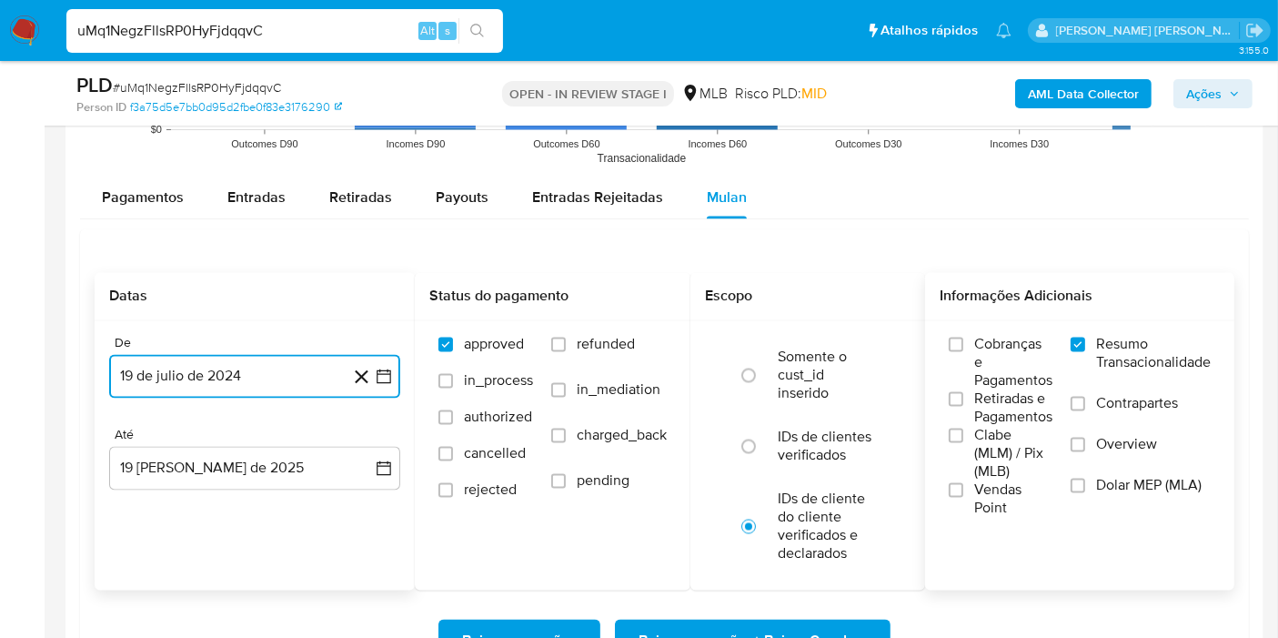
click at [379, 368] on icon "button" at bounding box center [384, 377] width 18 height 18
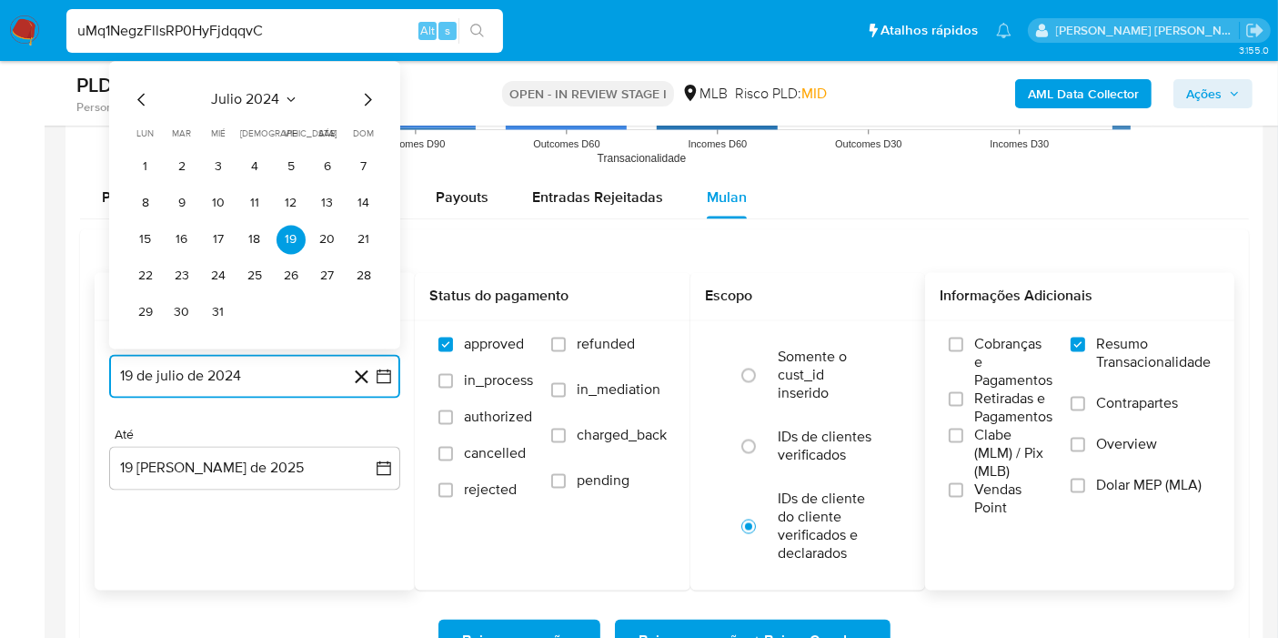
click at [258, 96] on span "julio 2024" at bounding box center [246, 100] width 68 height 18
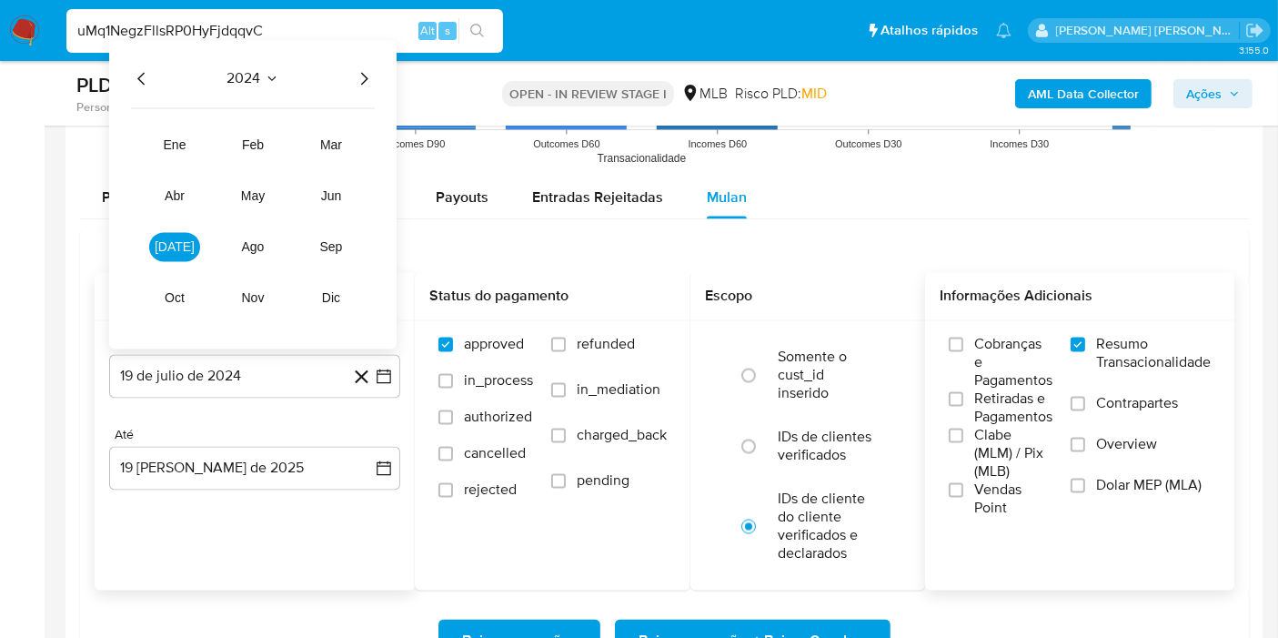
click at [367, 68] on icon "Año siguiente" at bounding box center [364, 79] width 22 height 22
click at [338, 189] on span "jun" at bounding box center [331, 196] width 21 height 15
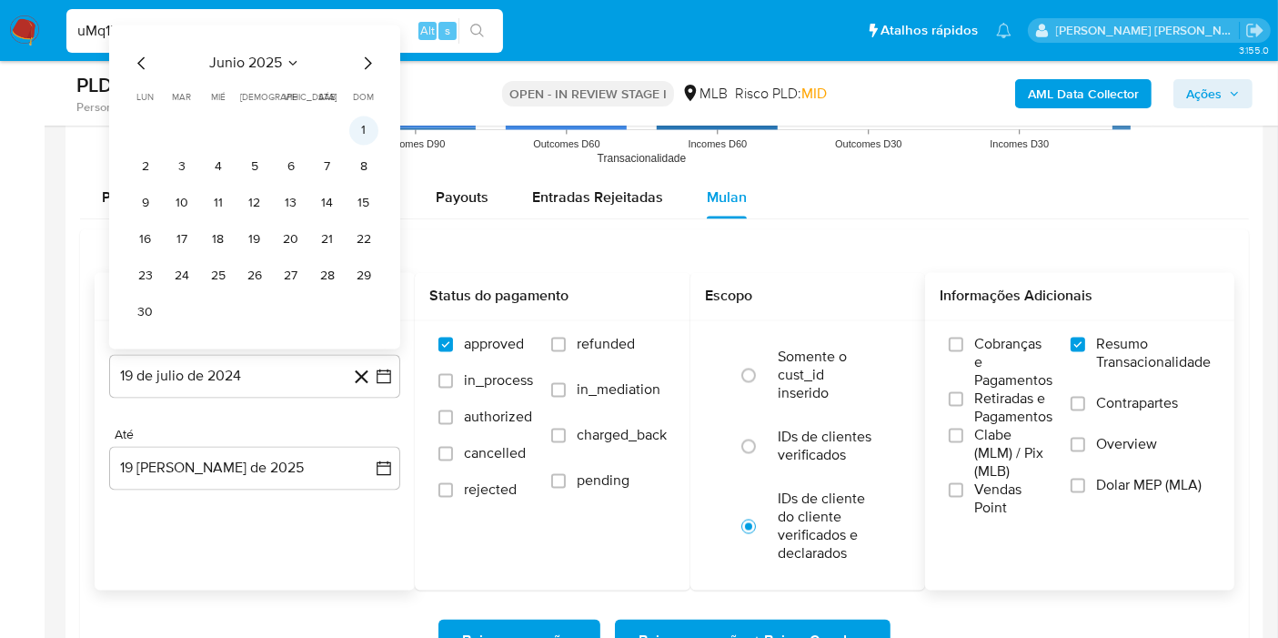
click at [368, 116] on button "1" at bounding box center [363, 130] width 29 height 29
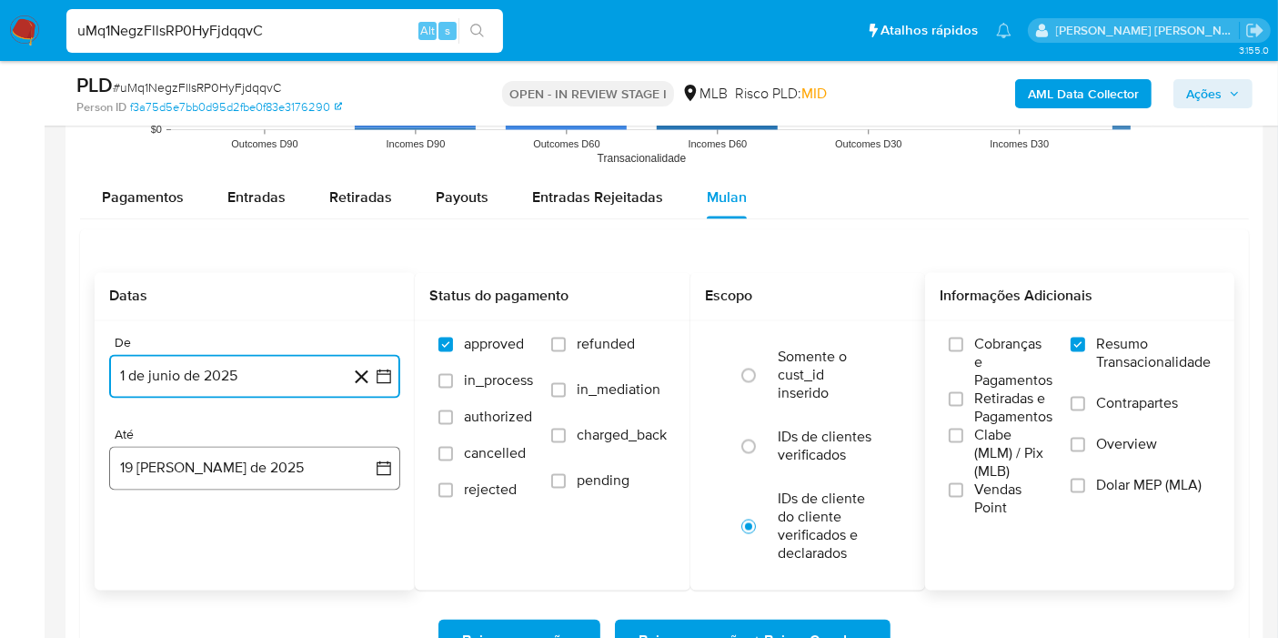
click at [359, 452] on button "19 de agosto de 2025" at bounding box center [254, 469] width 291 height 44
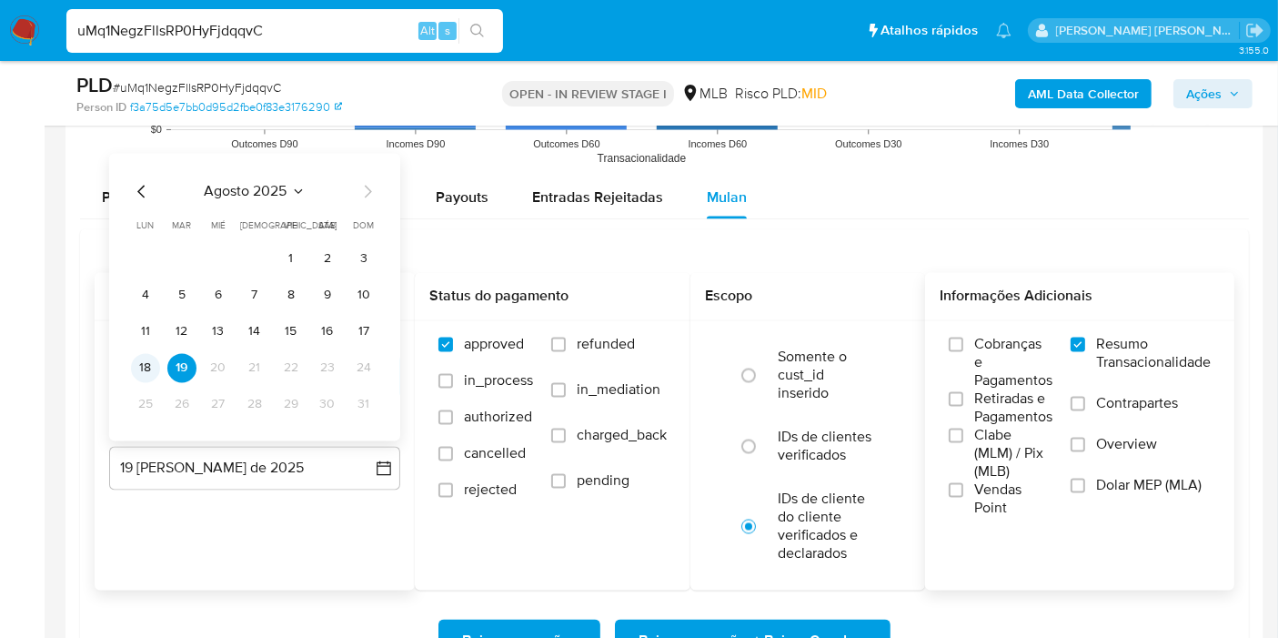
click at [143, 358] on button "18" at bounding box center [145, 368] width 29 height 29
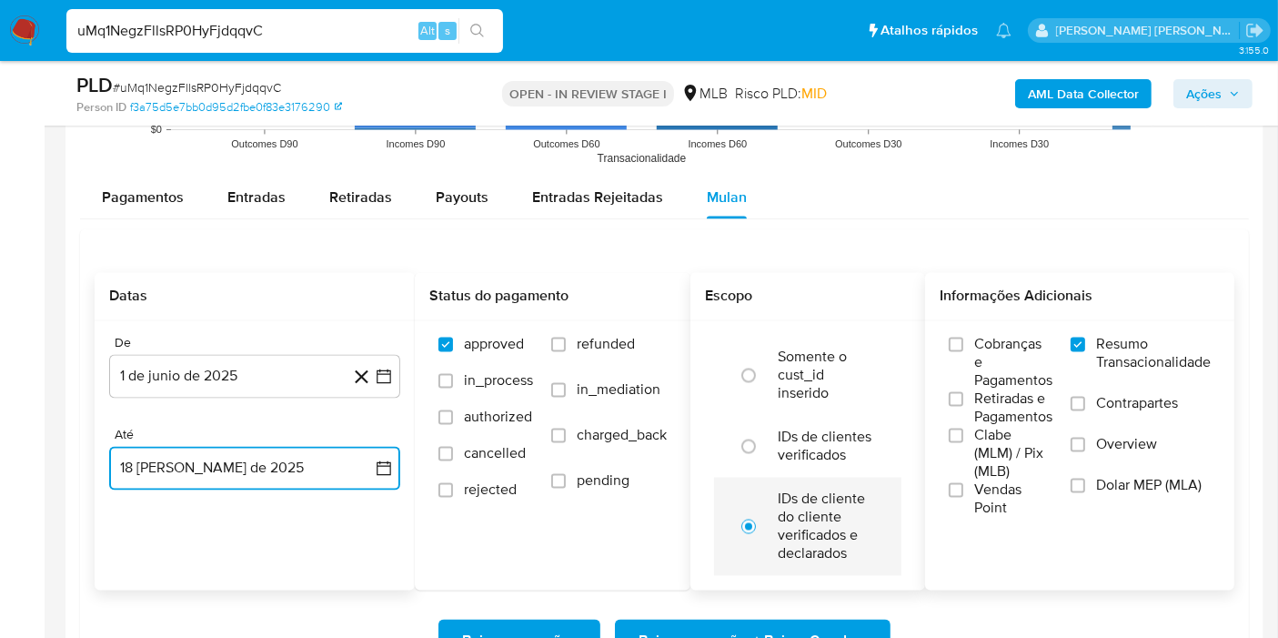
scroll to position [3336, 0]
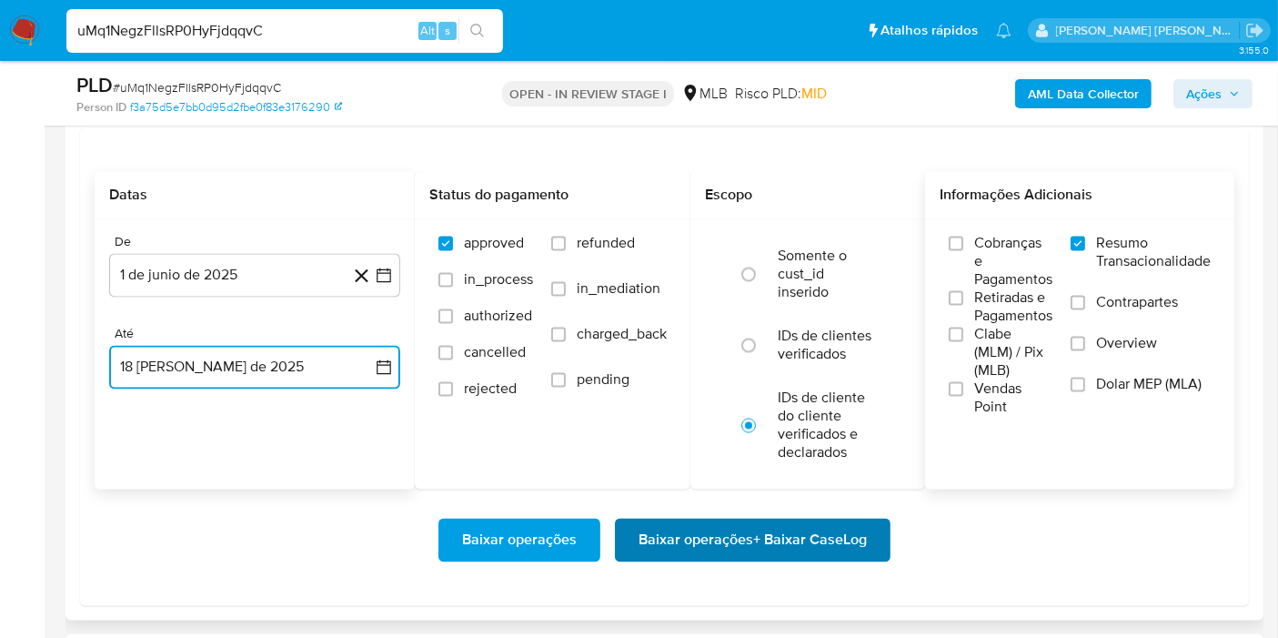
click at [748, 526] on span "Baixar operações + Baixar CaseLog" at bounding box center [753, 540] width 228 height 40
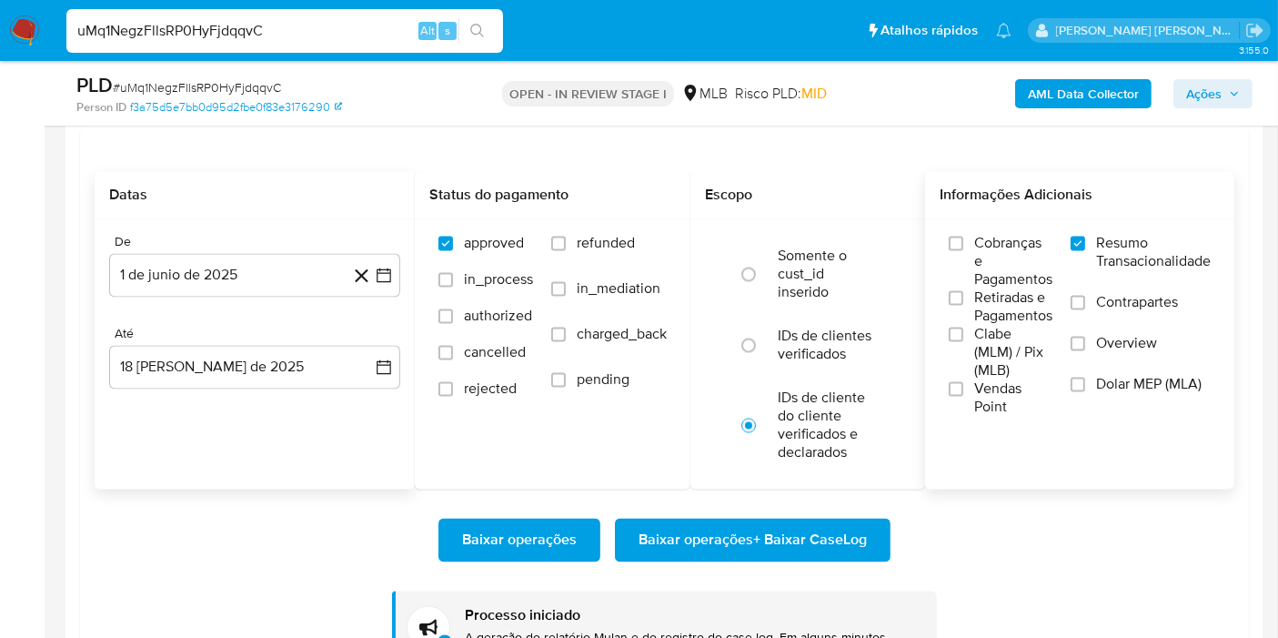
click at [257, 30] on input "uMq1NegzFllsRP0HyFjdqqvC" at bounding box center [284, 31] width 437 height 24
paste input "lIJxZxq06r77J1eT0LKMamxk"
type input "lIJxZxq06r77J1eT0LKMamxk"
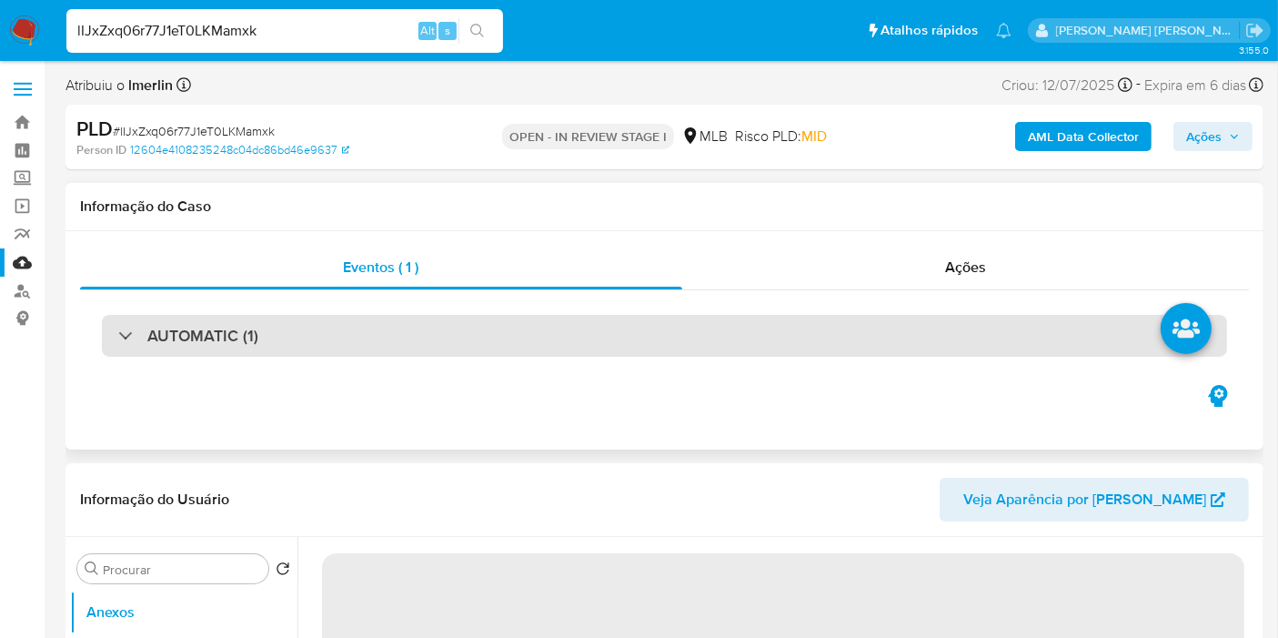
drag, startPoint x: 365, startPoint y: 333, endPoint x: 348, endPoint y: 338, distance: 17.0
click at [365, 333] on div "AUTOMATIC (1)" at bounding box center [665, 336] width 1126 height 42
select select "10"
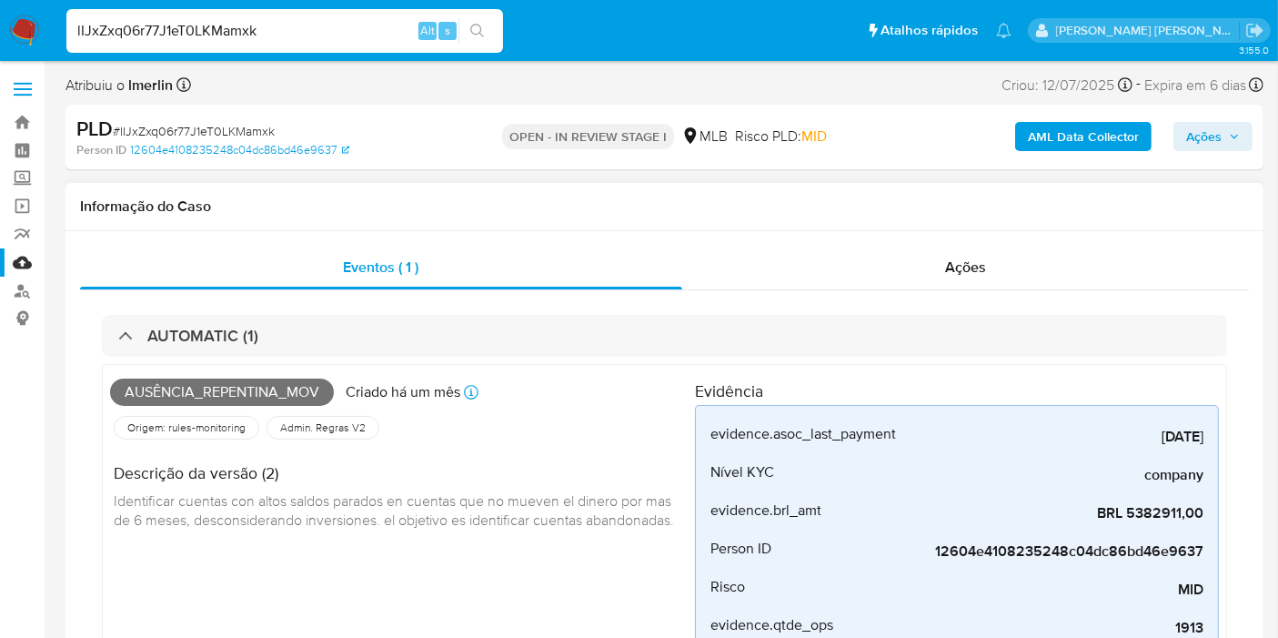
click at [215, 393] on span "Ausência_repentina_mov" at bounding box center [222, 392] width 224 height 27
copy span "Ausência_repentina_mov"
click at [210, 303] on div "AUTOMATIC (1) Ausência_repentina_mov Criado há um mês Criado: 12/07/2025 00:52:…" at bounding box center [664, 573] width 1169 height 566
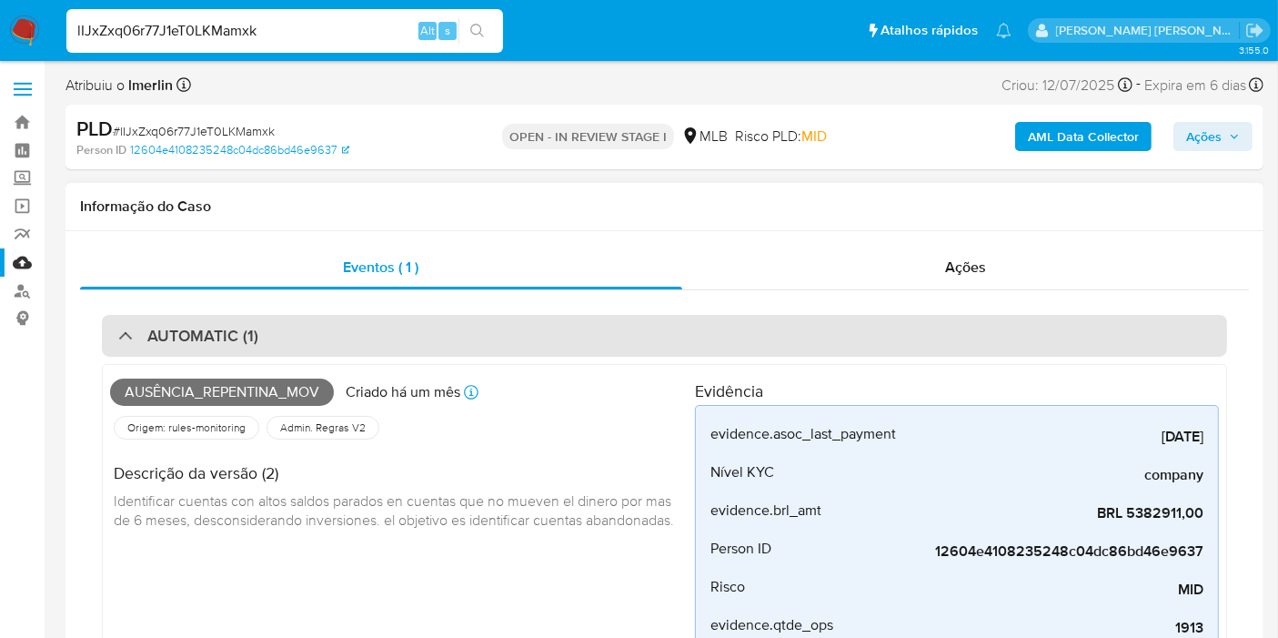
click at [208, 330] on h3 "AUTOMATIC (1)" at bounding box center [202, 336] width 111 height 20
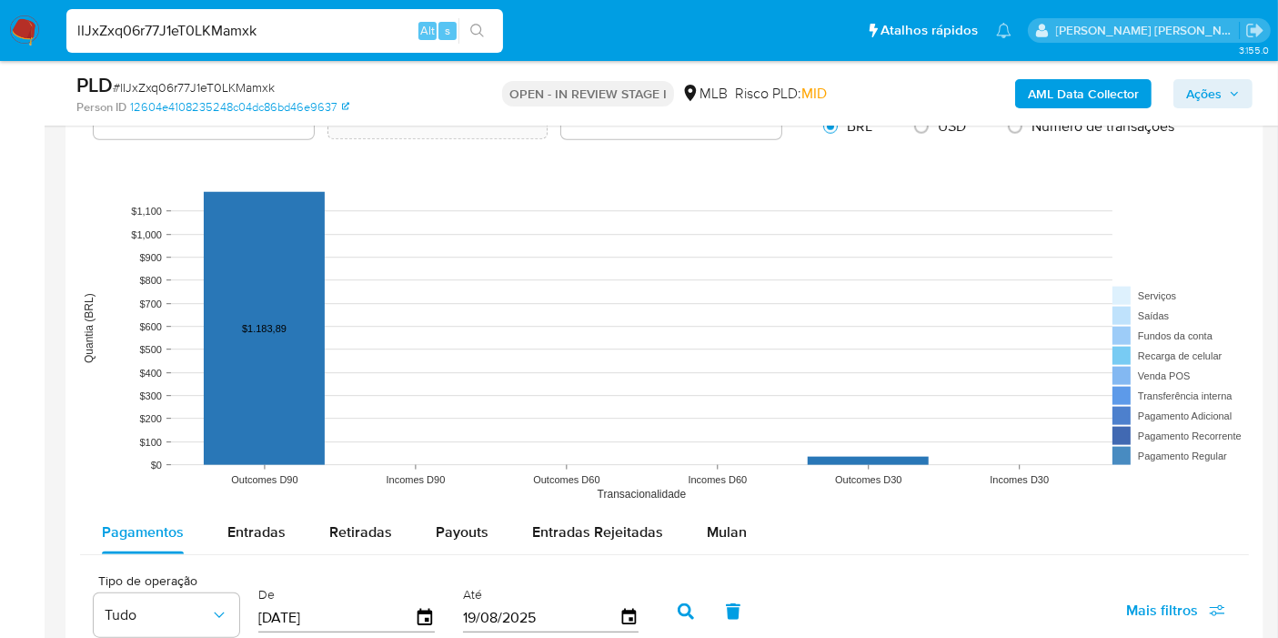
scroll to position [2022, 0]
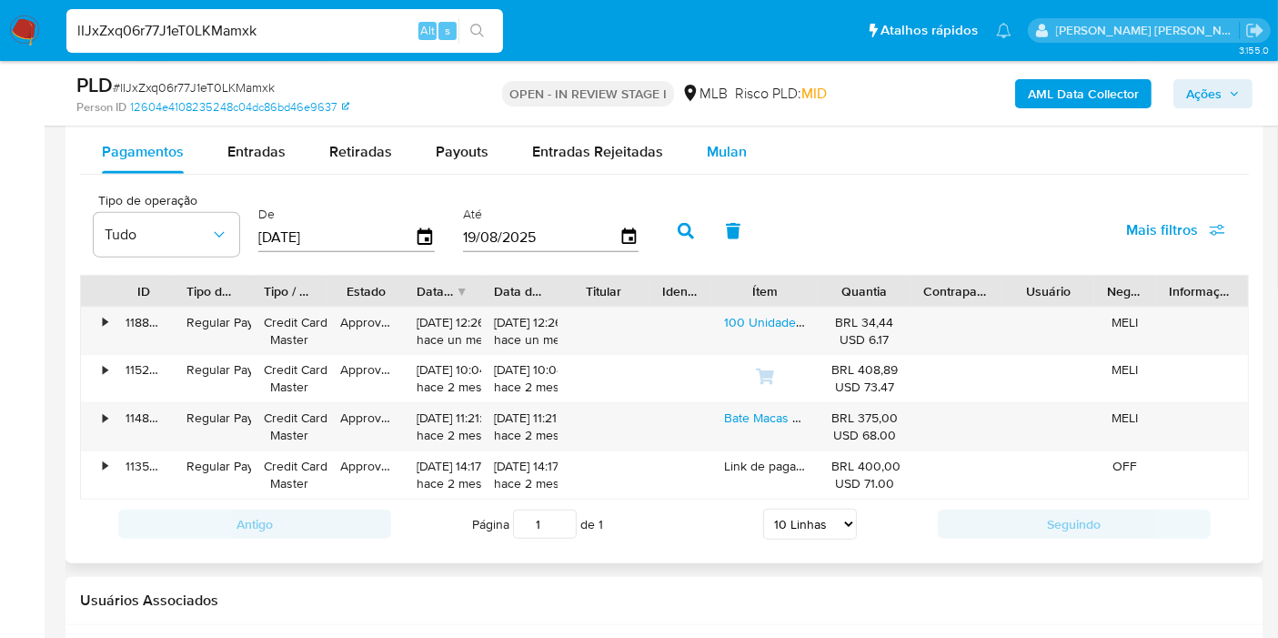
click at [716, 153] on span "Mulan" at bounding box center [727, 151] width 40 height 21
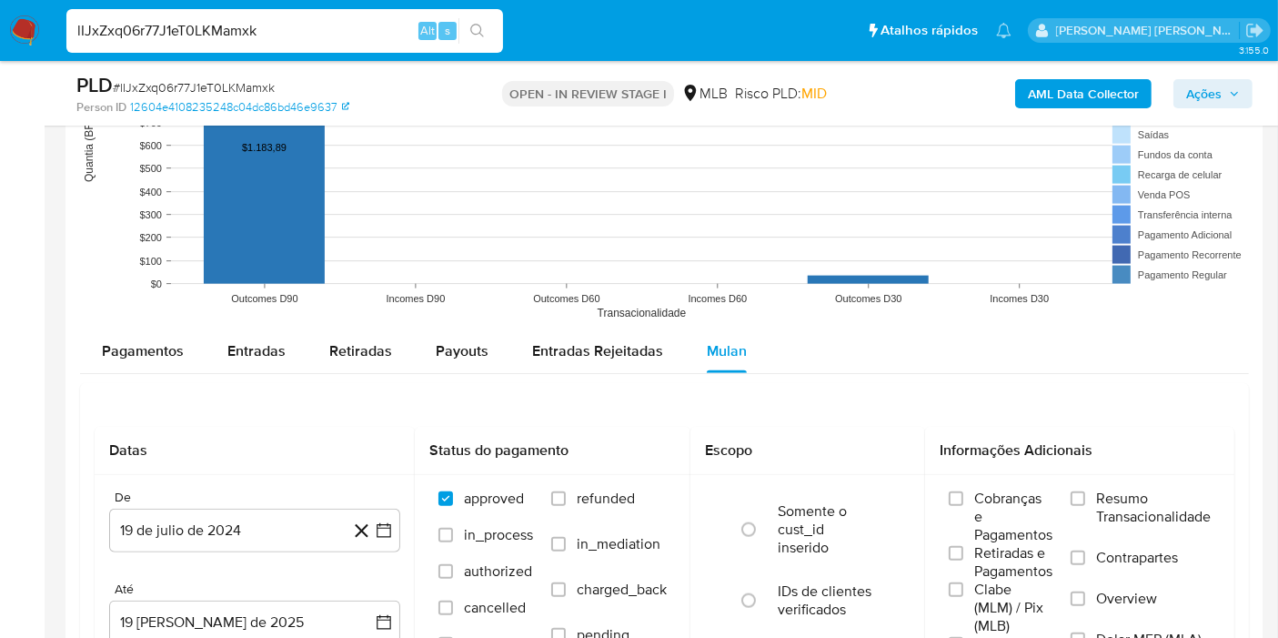
scroll to position [1820, 0]
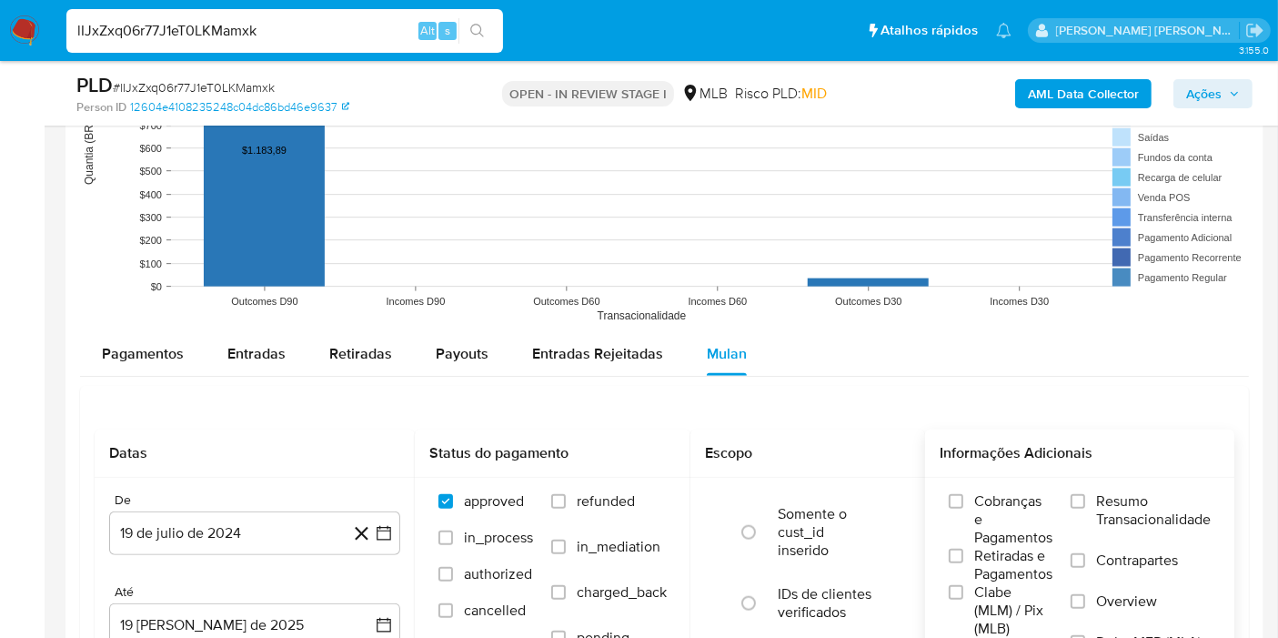
click at [1145, 510] on span "Resumo Transacionalidade" at bounding box center [1153, 510] width 115 height 36
click at [1085, 509] on input "Resumo Transacionalidade" at bounding box center [1078, 501] width 15 height 15
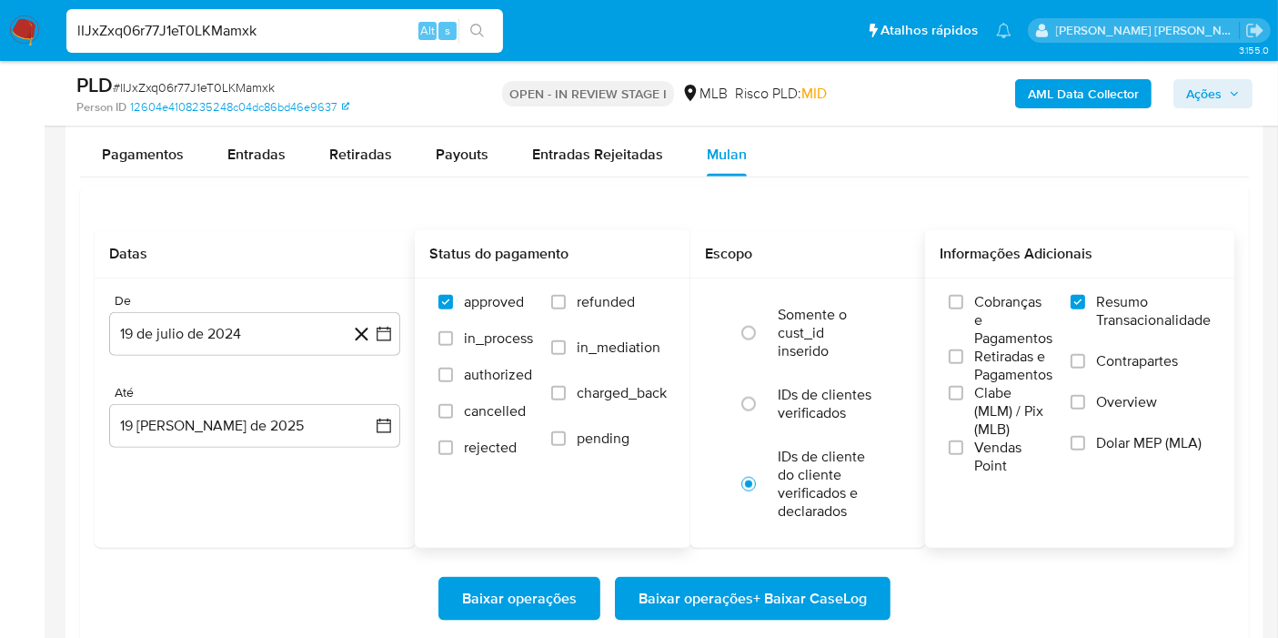
scroll to position [2022, 0]
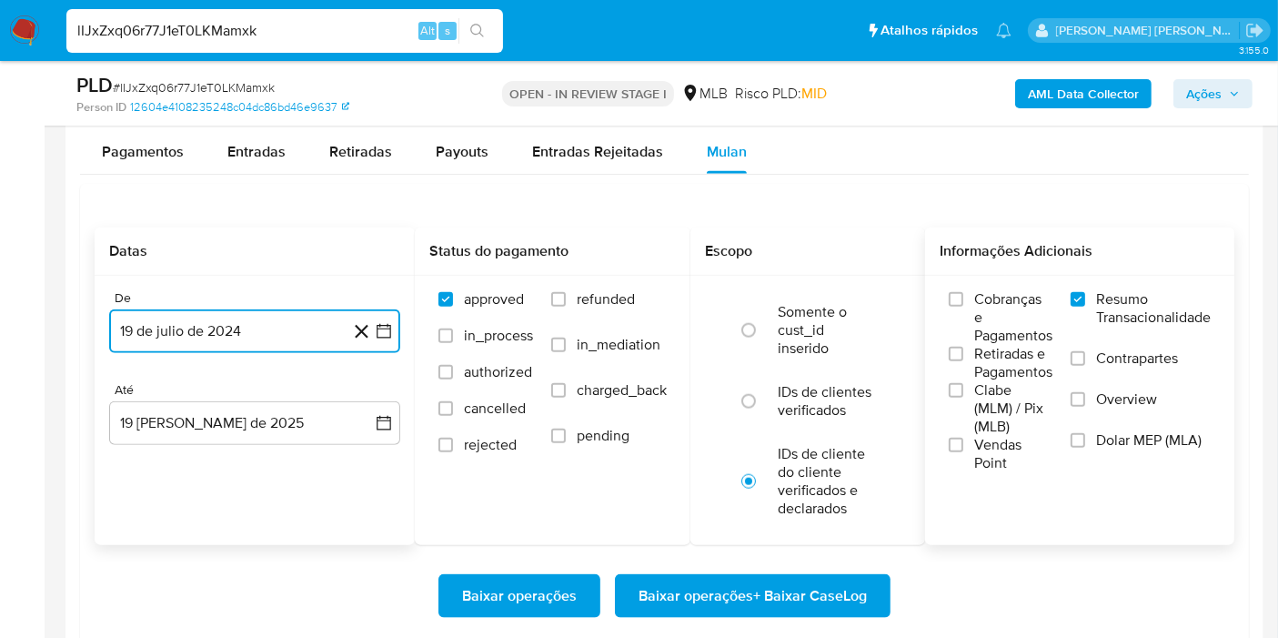
click at [387, 328] on icon "button" at bounding box center [384, 331] width 18 height 18
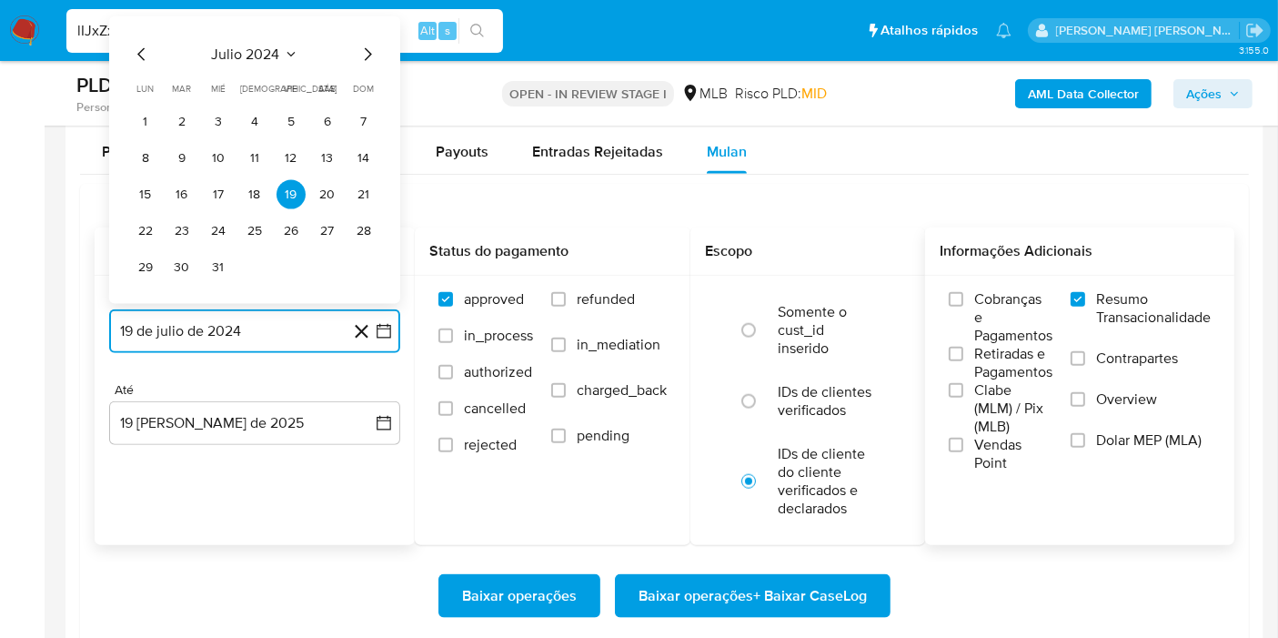
click at [238, 50] on span "julio 2024" at bounding box center [246, 54] width 68 height 18
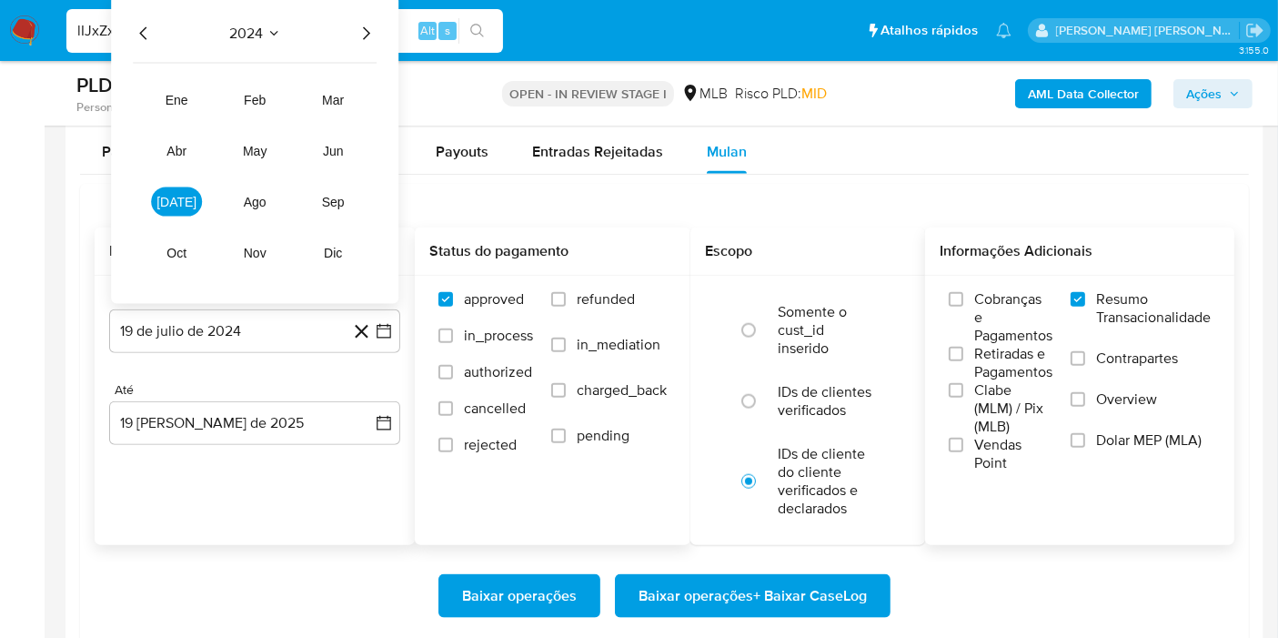
scroll to position [1820, 0]
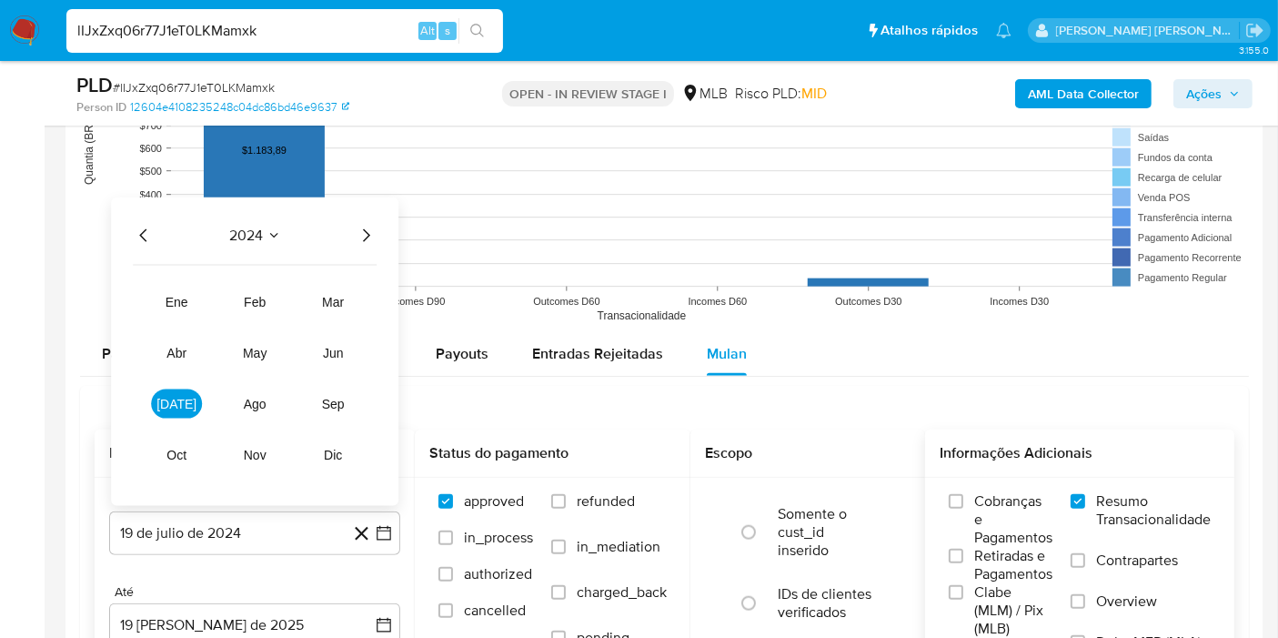
click at [368, 231] on icon "Año siguiente" at bounding box center [366, 234] width 7 height 13
click at [186, 297] on span "ene" at bounding box center [177, 302] width 23 height 15
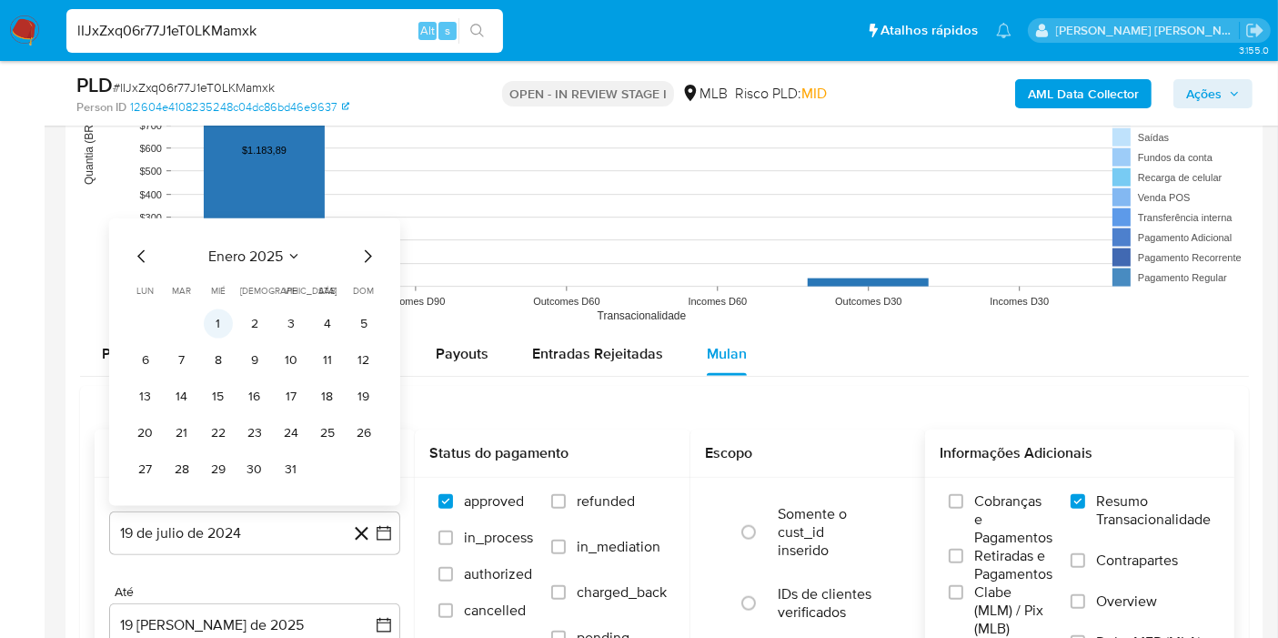
click at [214, 318] on button "1" at bounding box center [218, 323] width 29 height 29
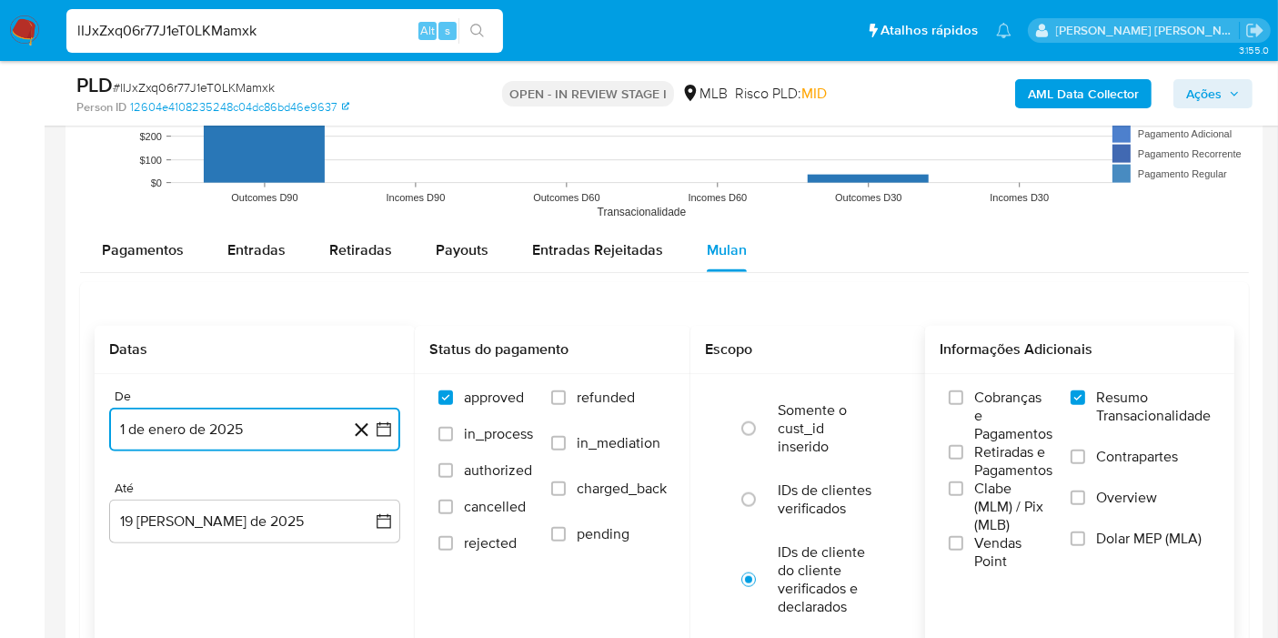
scroll to position [2123, 0]
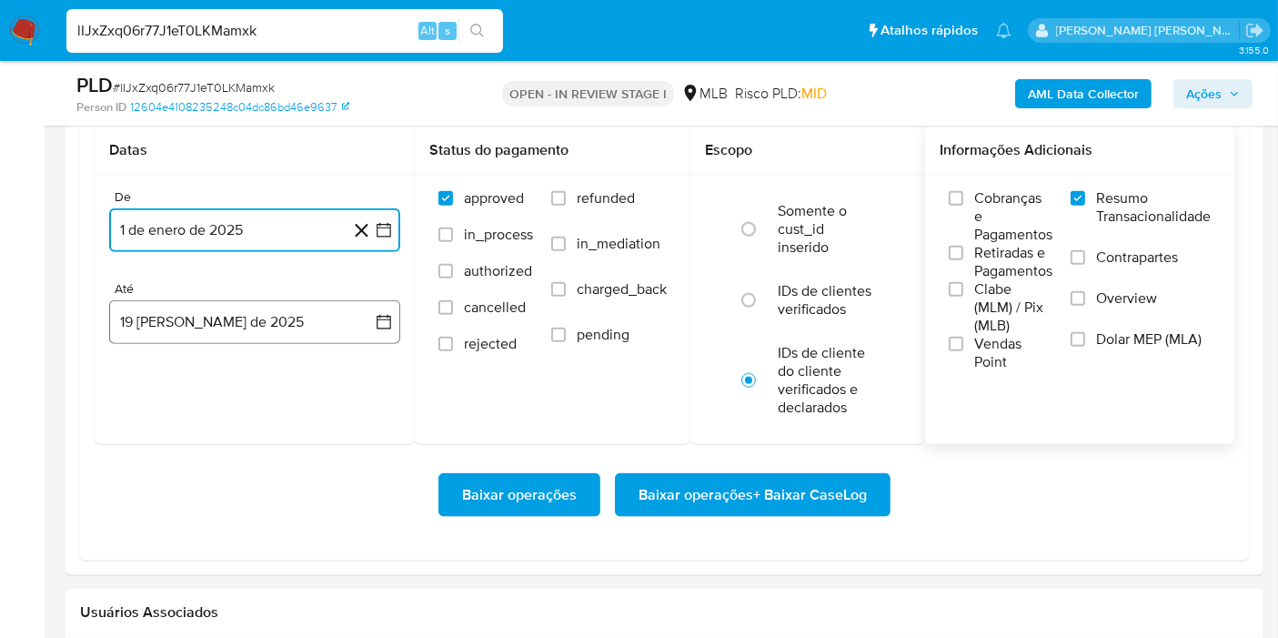
click at [366, 328] on button "19 de agosto de 2025" at bounding box center [254, 322] width 291 height 44
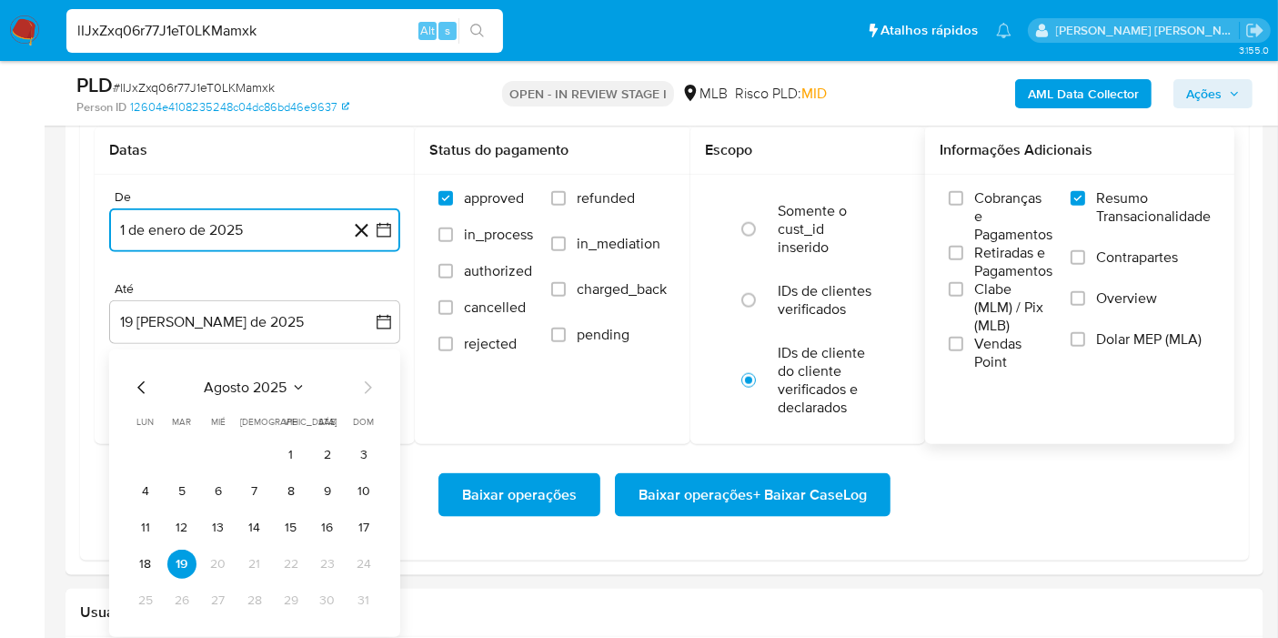
click at [146, 550] on button "18" at bounding box center [145, 564] width 29 height 29
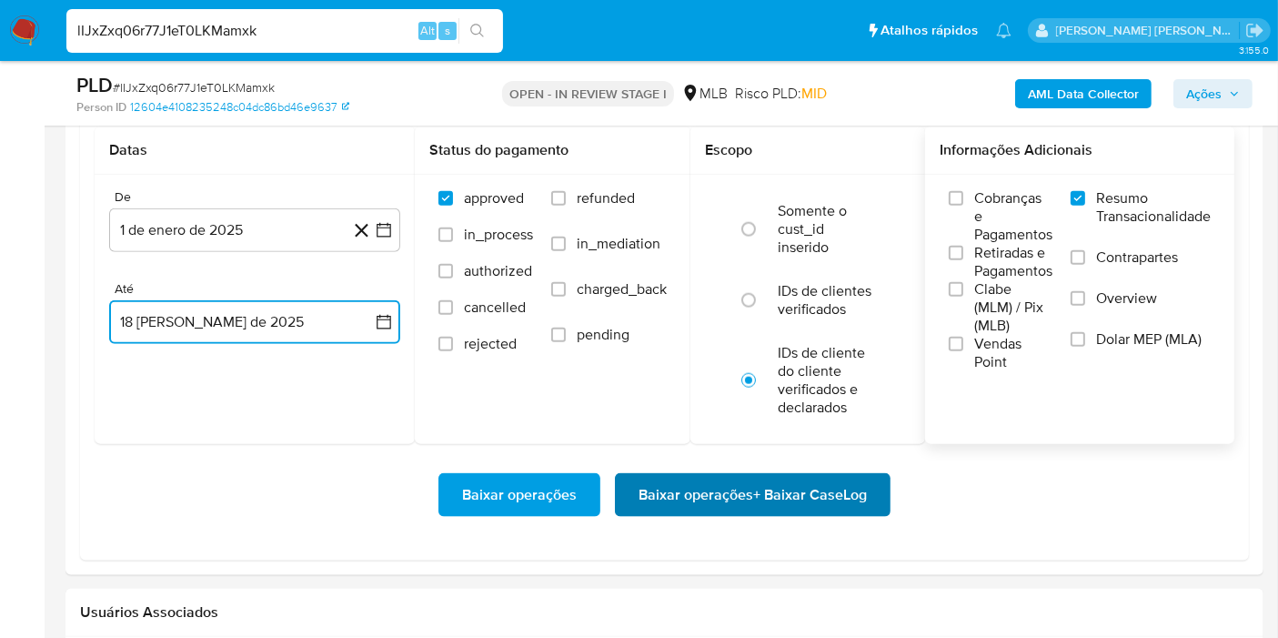
click at [769, 490] on span "Baixar operações + Baixar CaseLog" at bounding box center [753, 495] width 228 height 40
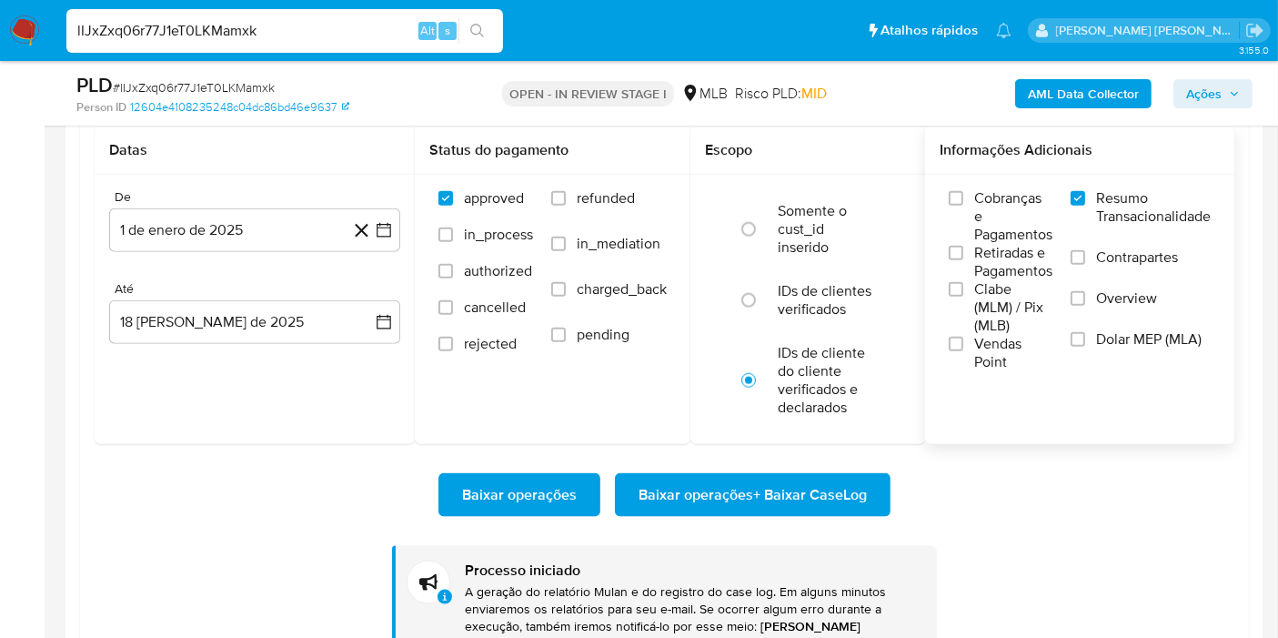
click at [292, 39] on input "lIJxZxq06r77J1eT0LKMamxk" at bounding box center [284, 31] width 437 height 24
paste input "TQo0MqhRJb5KOpYgdVdaSzvC"
type input "TQo0MqhRJb5KOpYgdVdaSzvC"
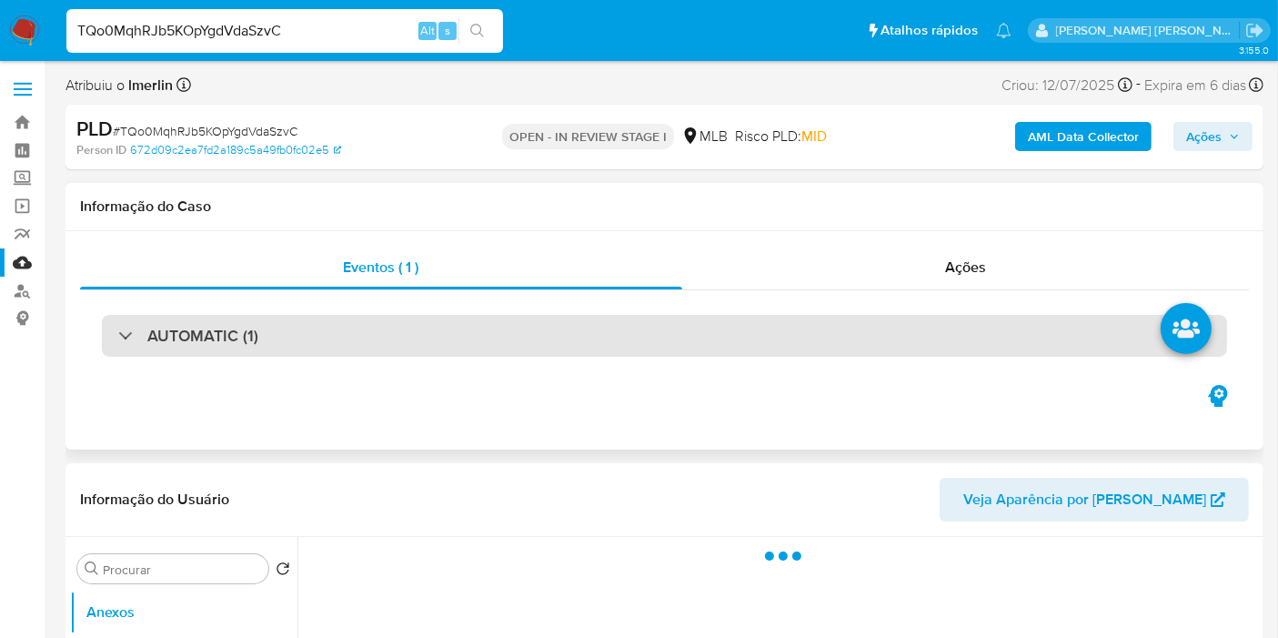
drag, startPoint x: 298, startPoint y: 338, endPoint x: 235, endPoint y: 347, distance: 64.2
click at [298, 338] on div "AUTOMATIC (1)" at bounding box center [665, 336] width 1126 height 42
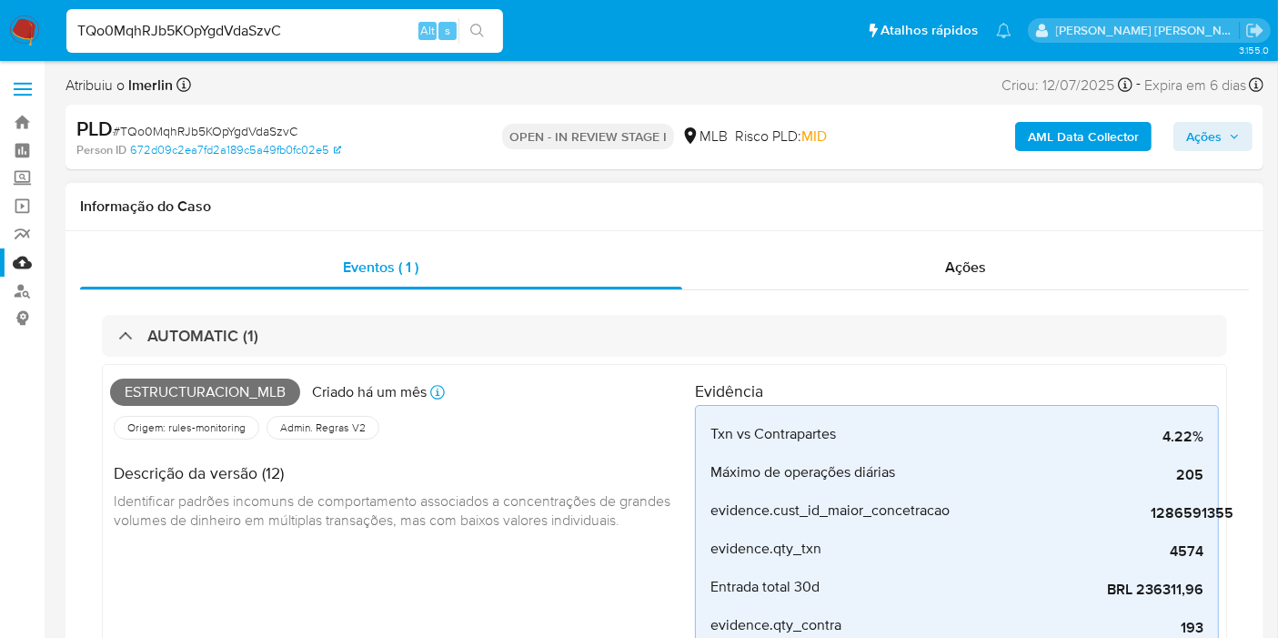
click at [187, 394] on span "Estructuracion_mlb" at bounding box center [205, 392] width 190 height 27
select select "10"
click at [187, 394] on span "Estructuracion_mlb" at bounding box center [205, 392] width 190 height 27
copy span "Estructuracion_mlb"
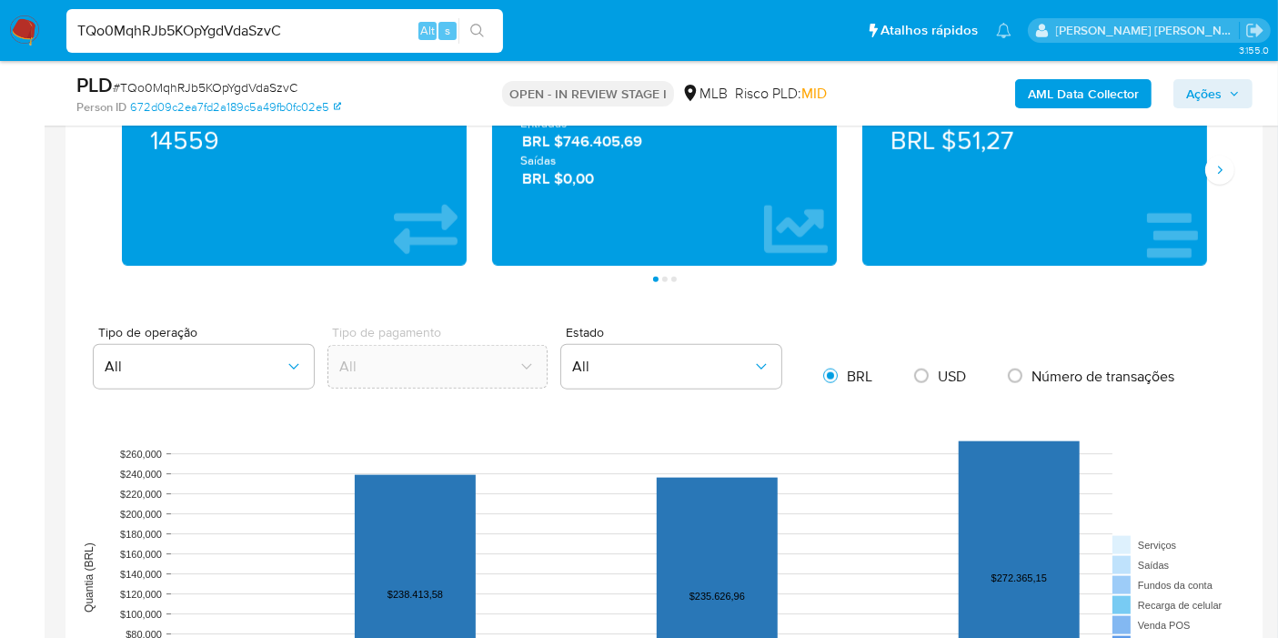
scroll to position [2325, 0]
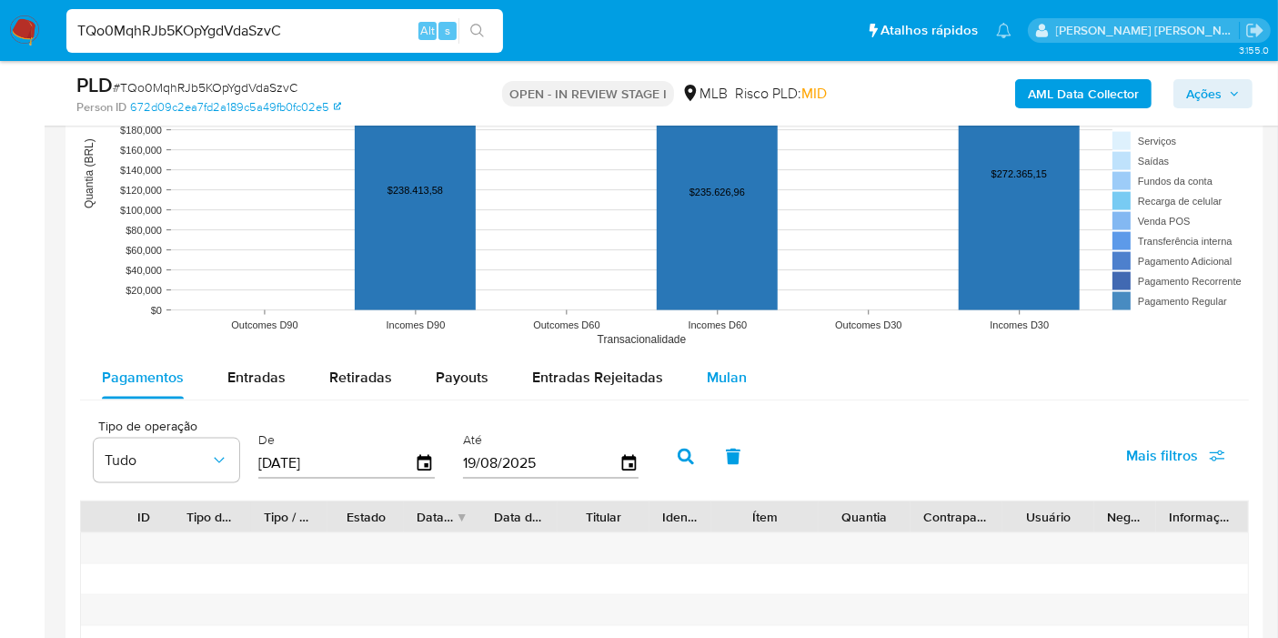
click at [707, 358] on div "Mulan" at bounding box center [727, 378] width 40 height 44
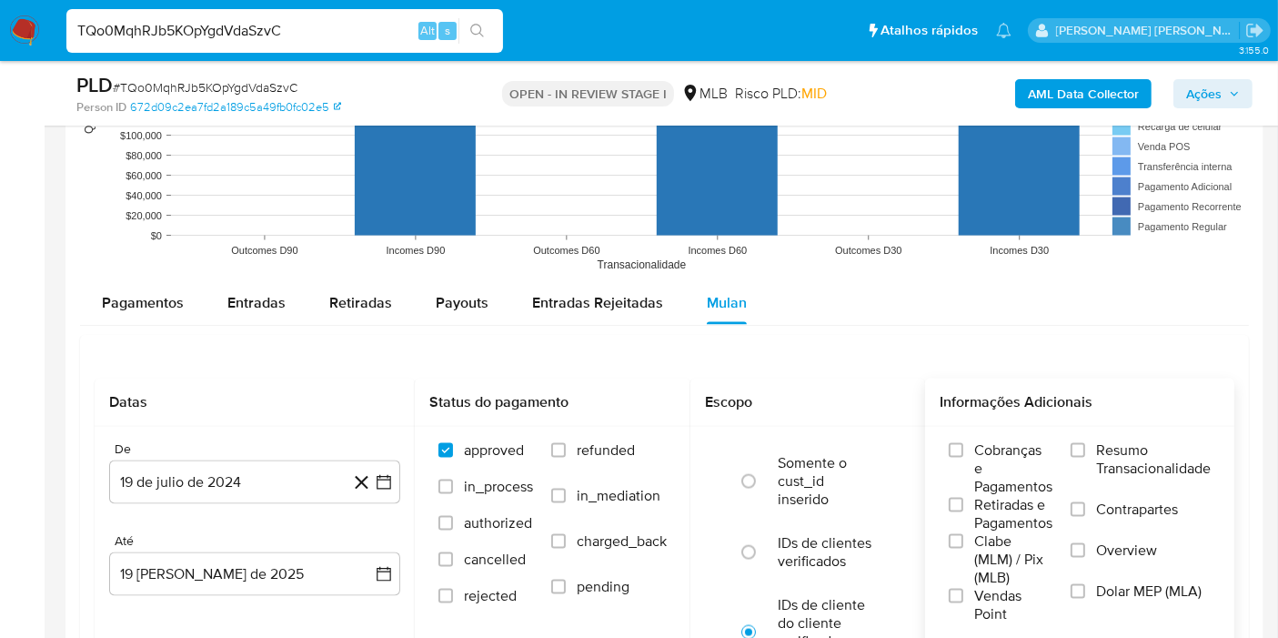
scroll to position [2527, 0]
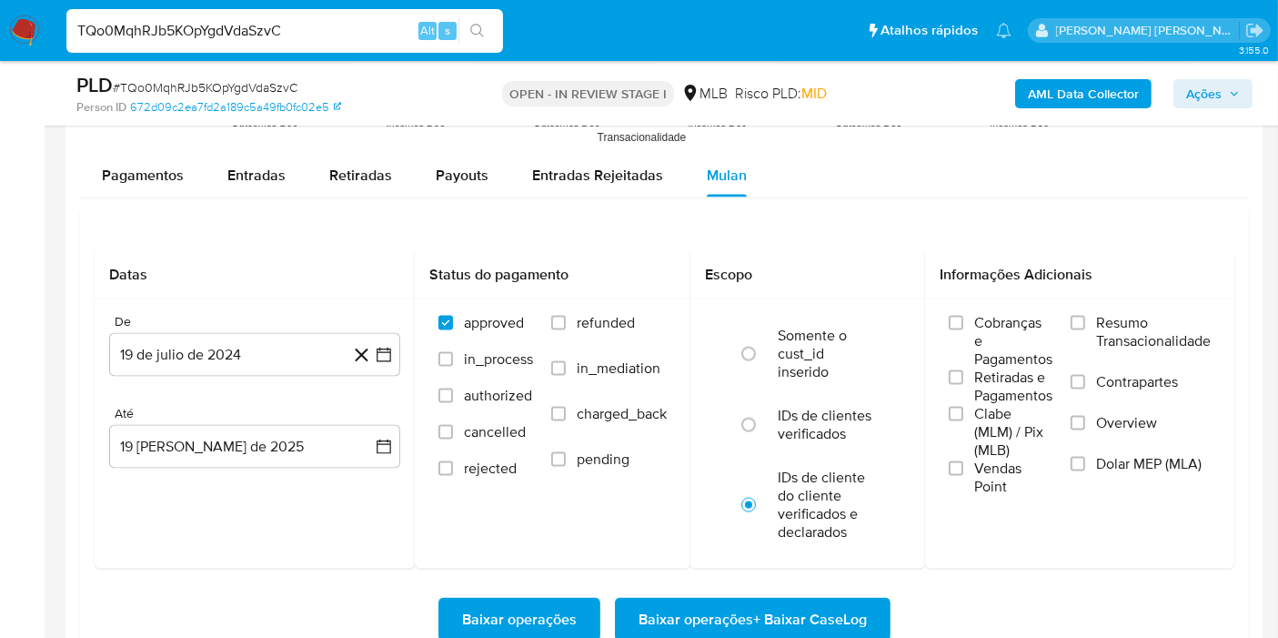
click at [1134, 332] on span "Resumo Transacionalidade" at bounding box center [1153, 332] width 115 height 36
click at [1085, 330] on input "Resumo Transacionalidade" at bounding box center [1078, 323] width 15 height 15
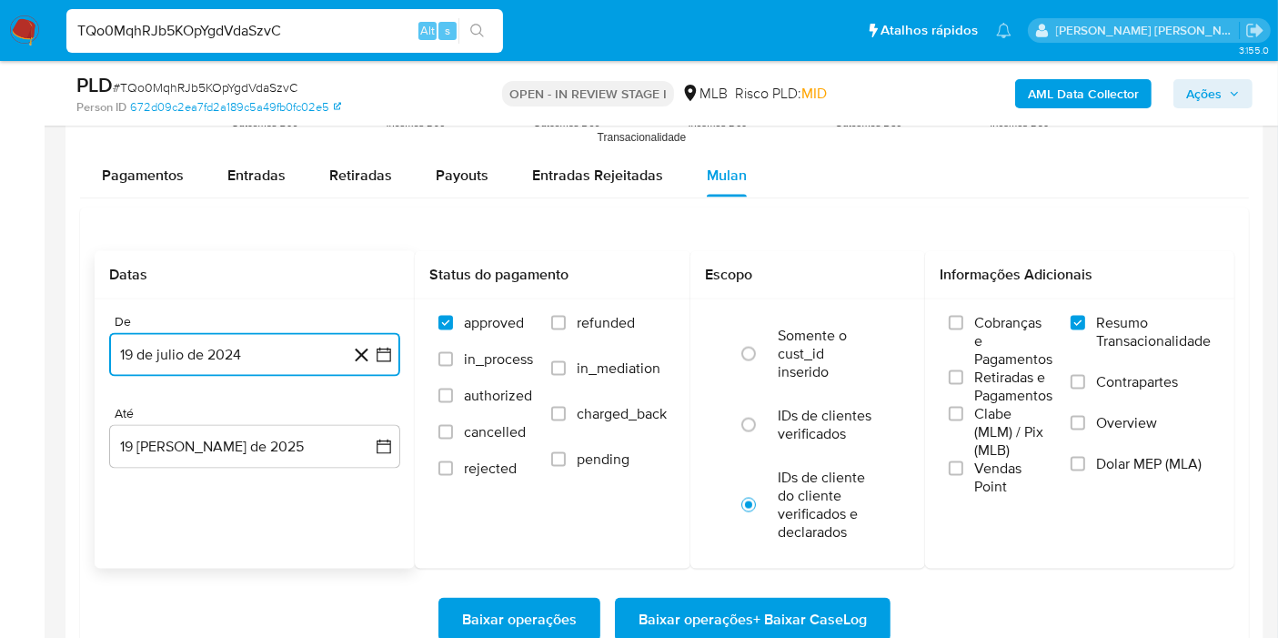
click at [387, 357] on icon "button" at bounding box center [384, 355] width 18 height 18
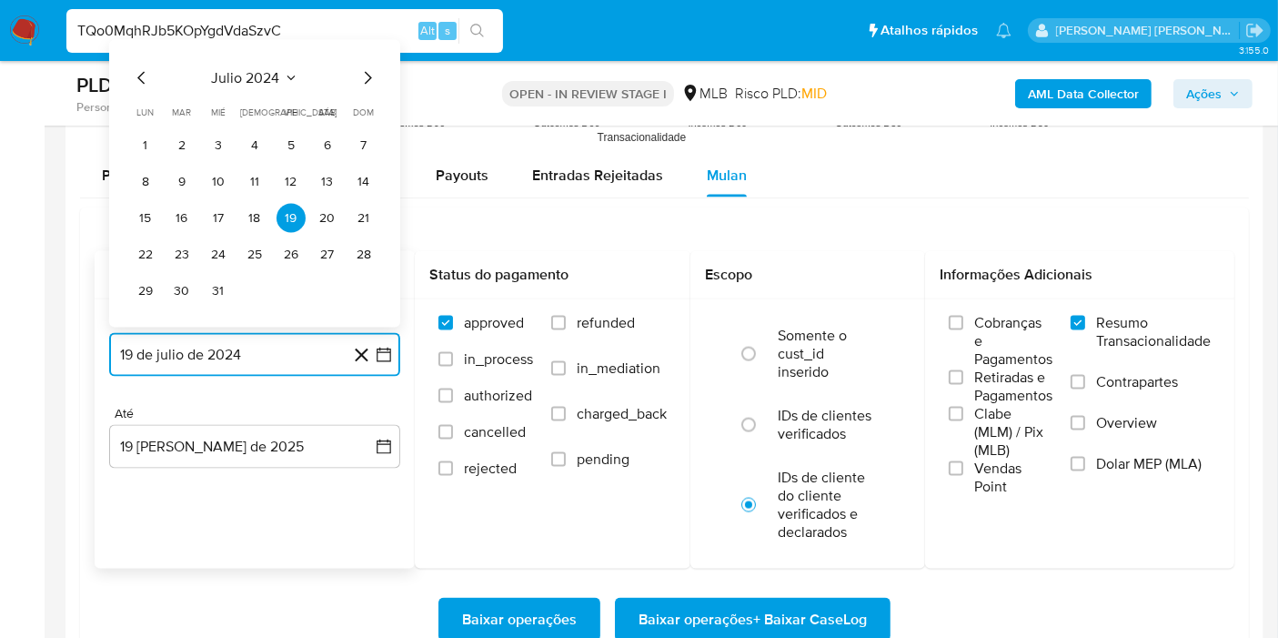
click at [260, 69] on span "julio 2024" at bounding box center [246, 78] width 68 height 18
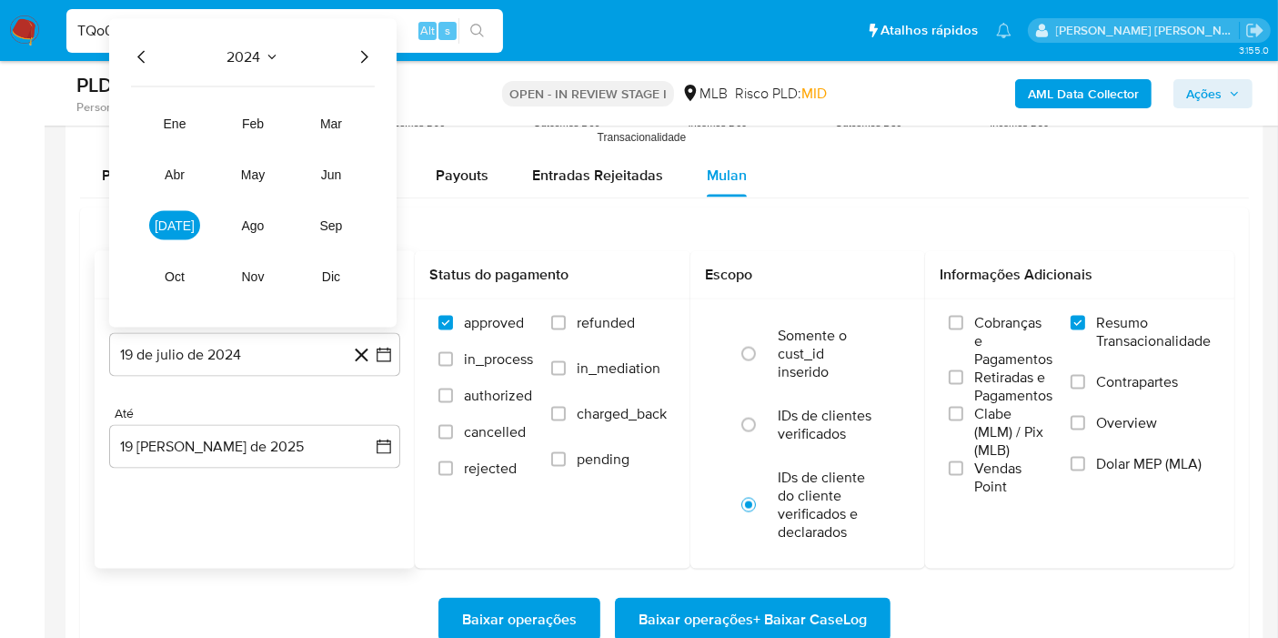
click at [362, 55] on icon "Año siguiente" at bounding box center [364, 57] width 22 height 22
click at [329, 171] on span "jun" at bounding box center [331, 174] width 21 height 15
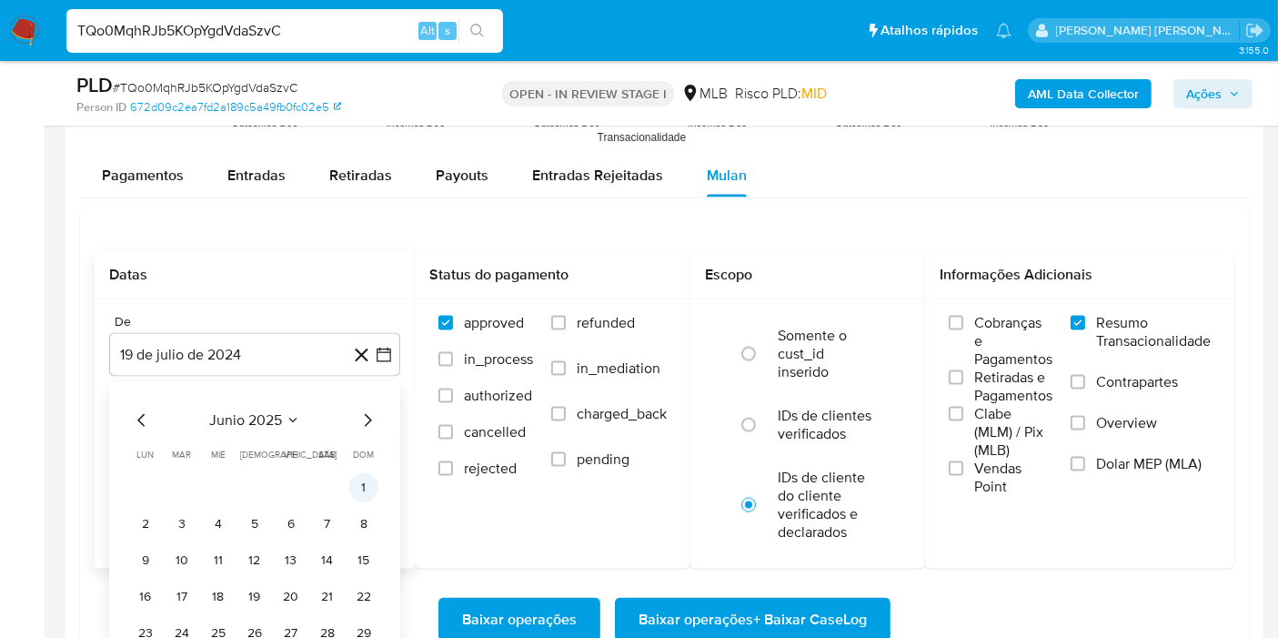
click at [360, 480] on button "1" at bounding box center [363, 487] width 29 height 29
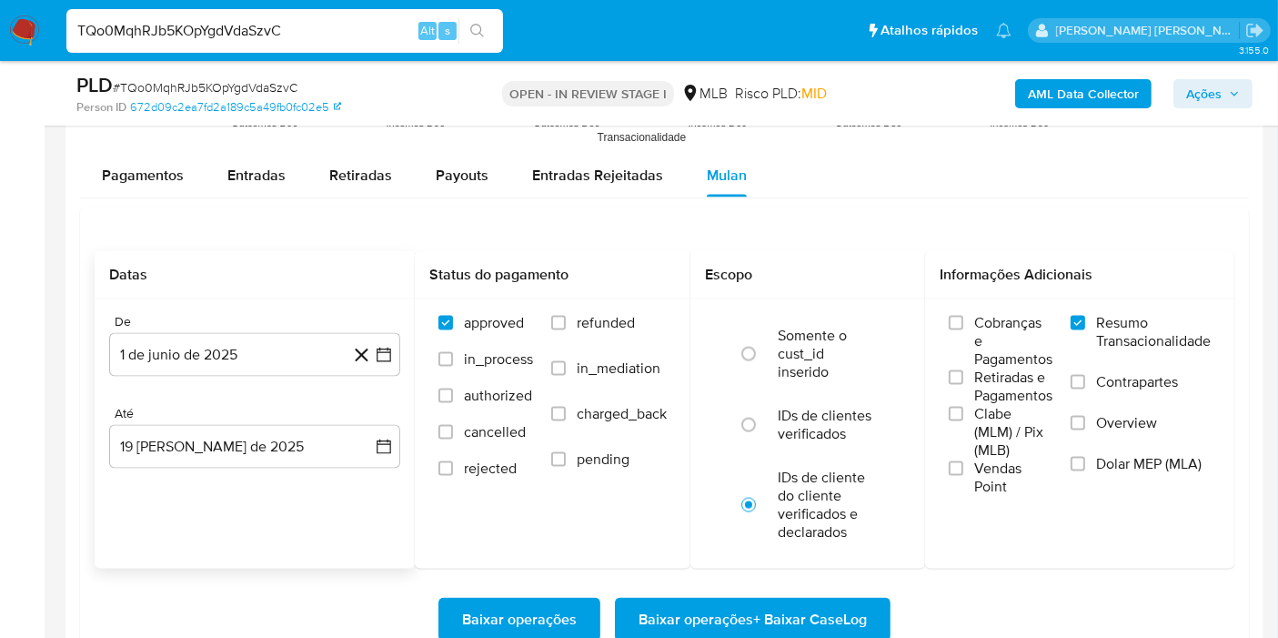
click at [370, 418] on div "Até 19 de agosto de 2025 19-08-2025" at bounding box center [254, 437] width 291 height 63
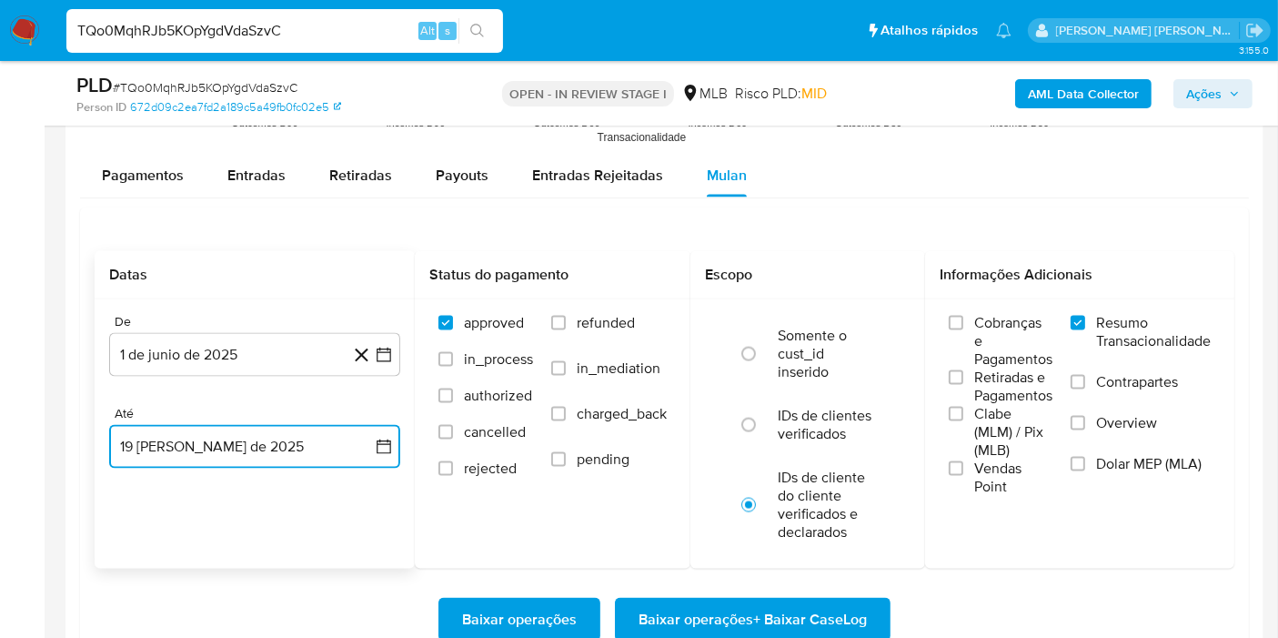
click at [372, 446] on button "19 de agosto de 2025" at bounding box center [254, 447] width 291 height 44
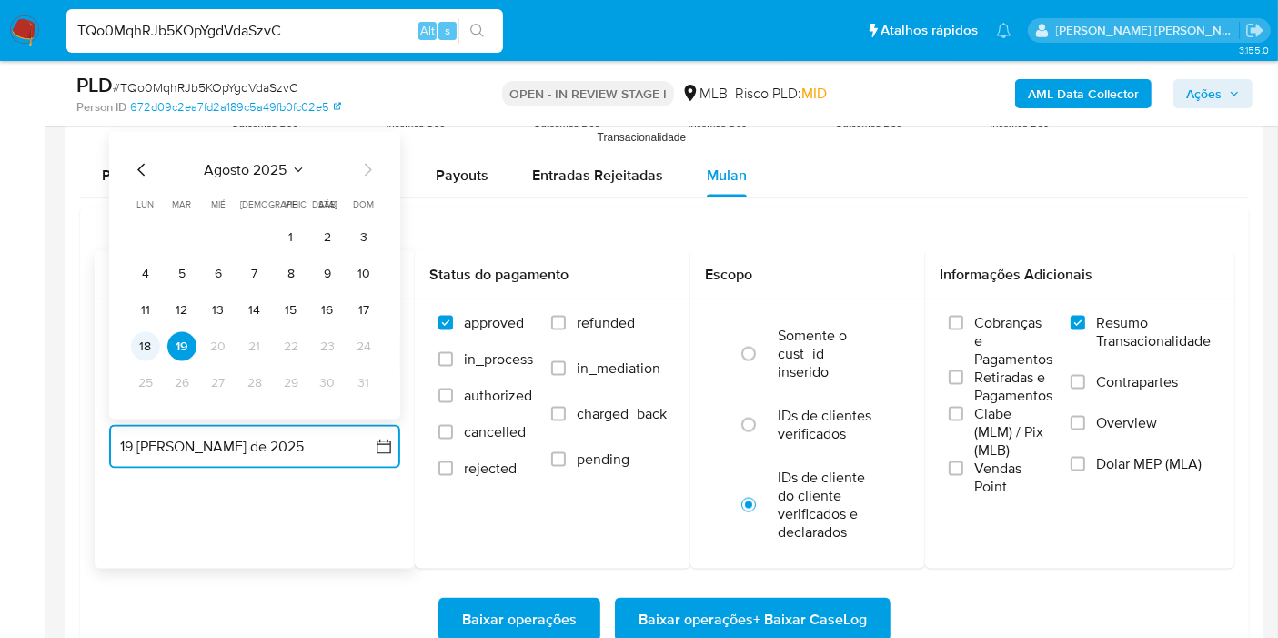
click at [147, 342] on button "18" at bounding box center [145, 346] width 29 height 29
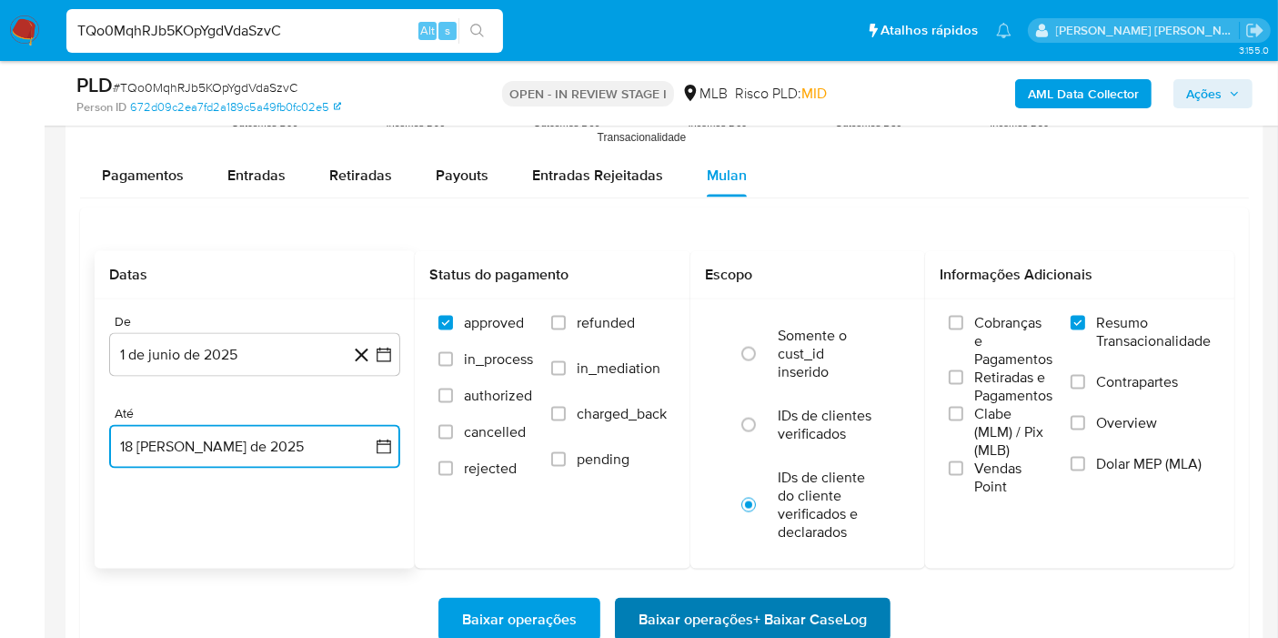
click at [722, 607] on span "Baixar operações + Baixar CaseLog" at bounding box center [753, 620] width 228 height 40
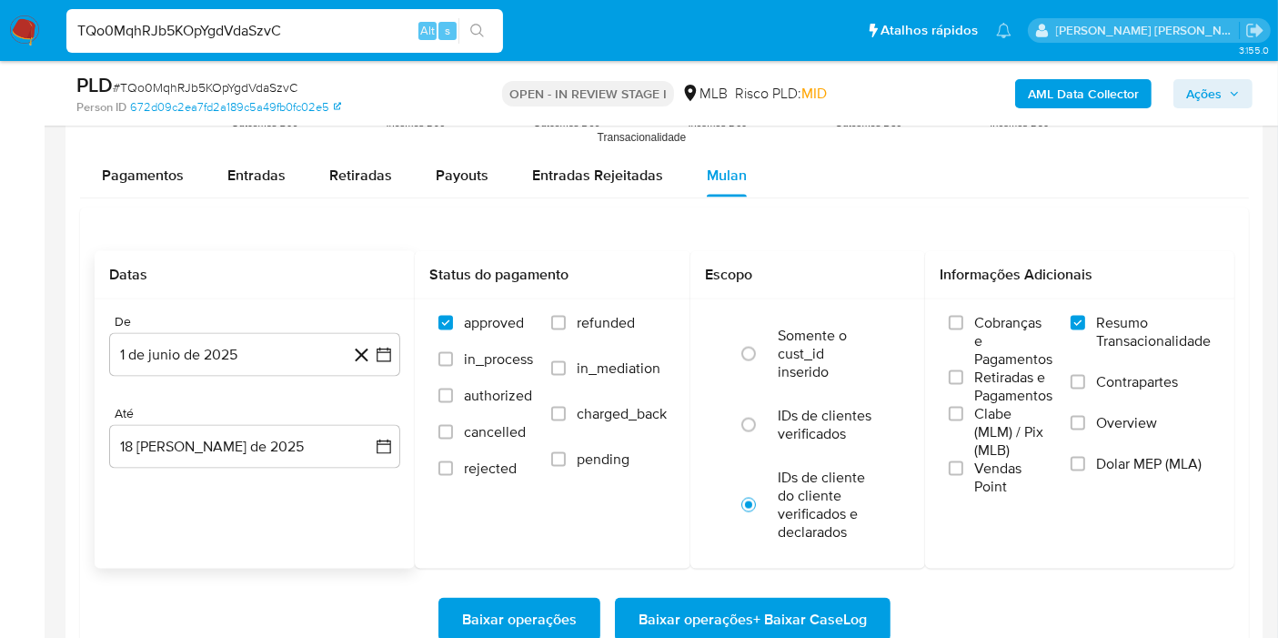
click at [282, 17] on div "TQo0MqhRJb5KOpYgdVdaSzvC Alt s" at bounding box center [284, 31] width 437 height 44
click at [274, 39] on input "TQo0MqhRJb5KOpYgdVdaSzvC" at bounding box center [284, 31] width 437 height 24
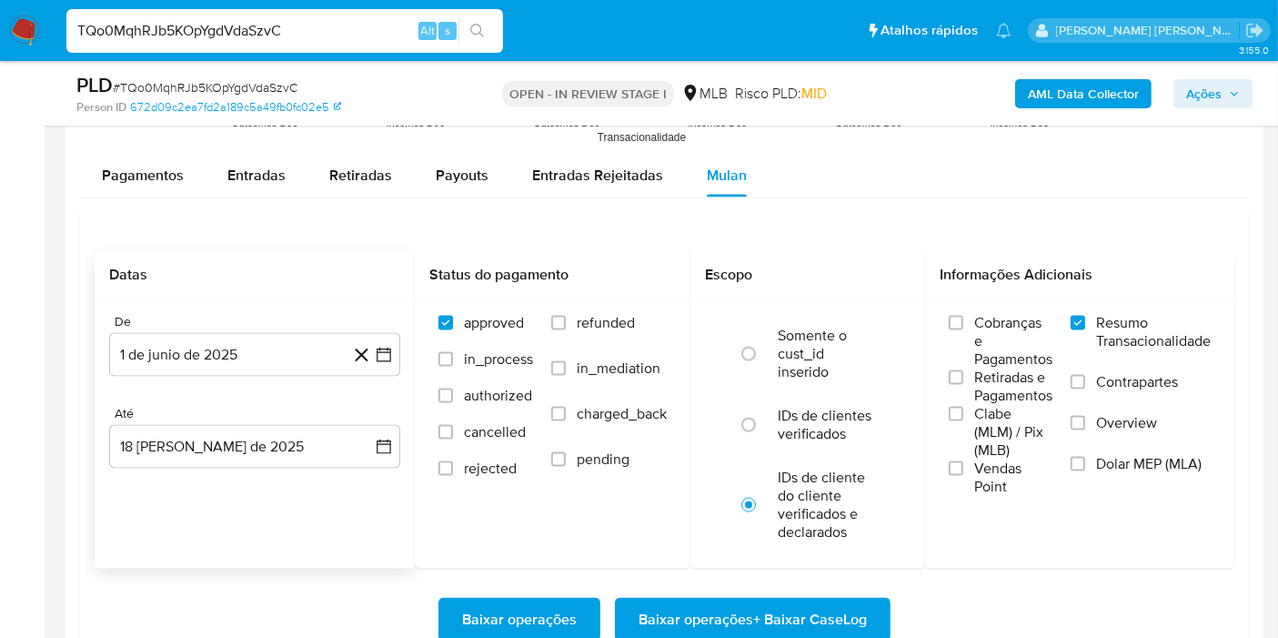
paste input "sfnaA7dKiJTt6VnEEqxkehJK"
type input "sfnaA7dKiJTt6VnEEqxkehJK"
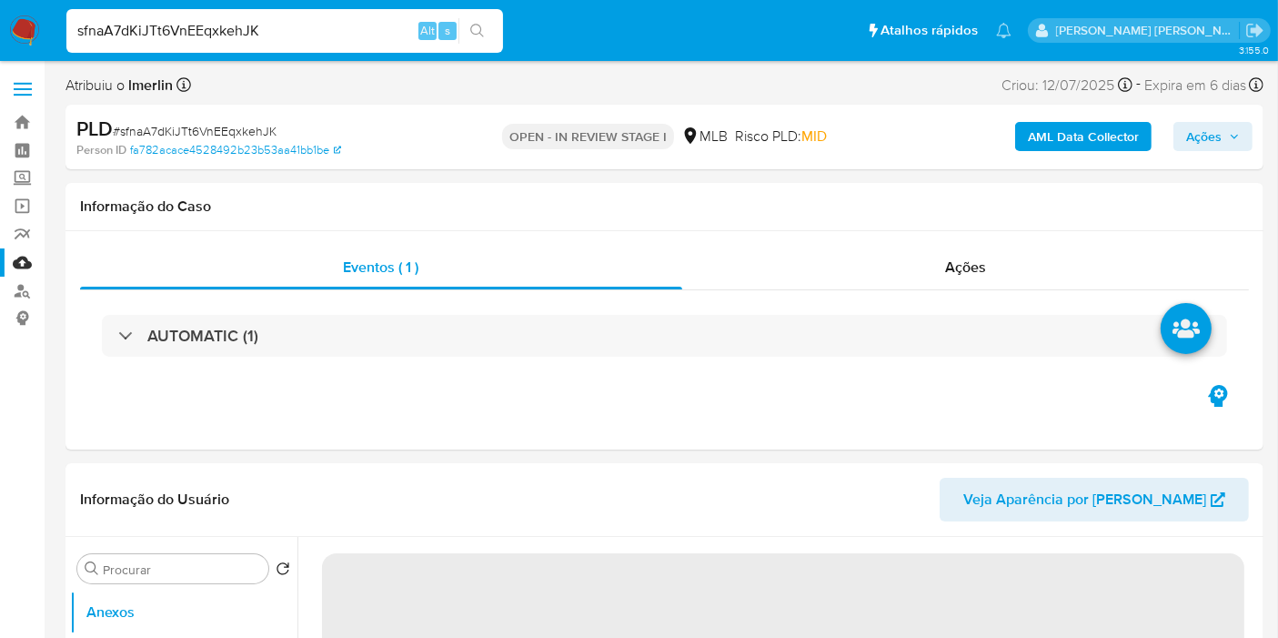
select select "10"
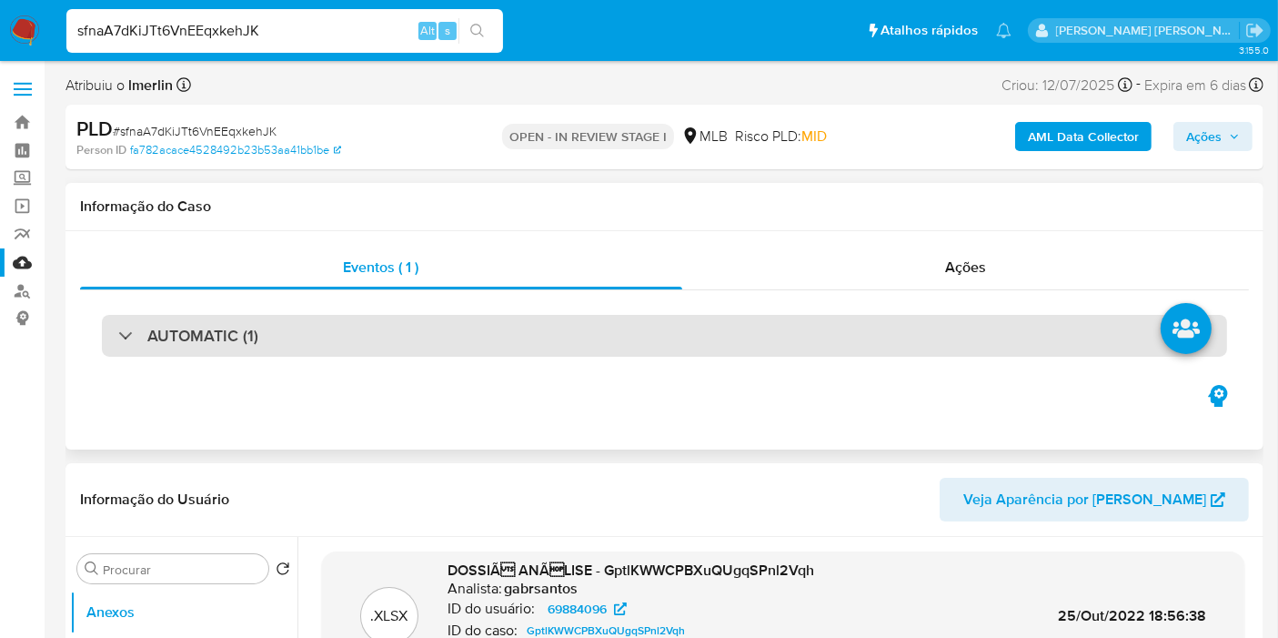
click at [459, 338] on div "AUTOMATIC (1)" at bounding box center [665, 336] width 1126 height 42
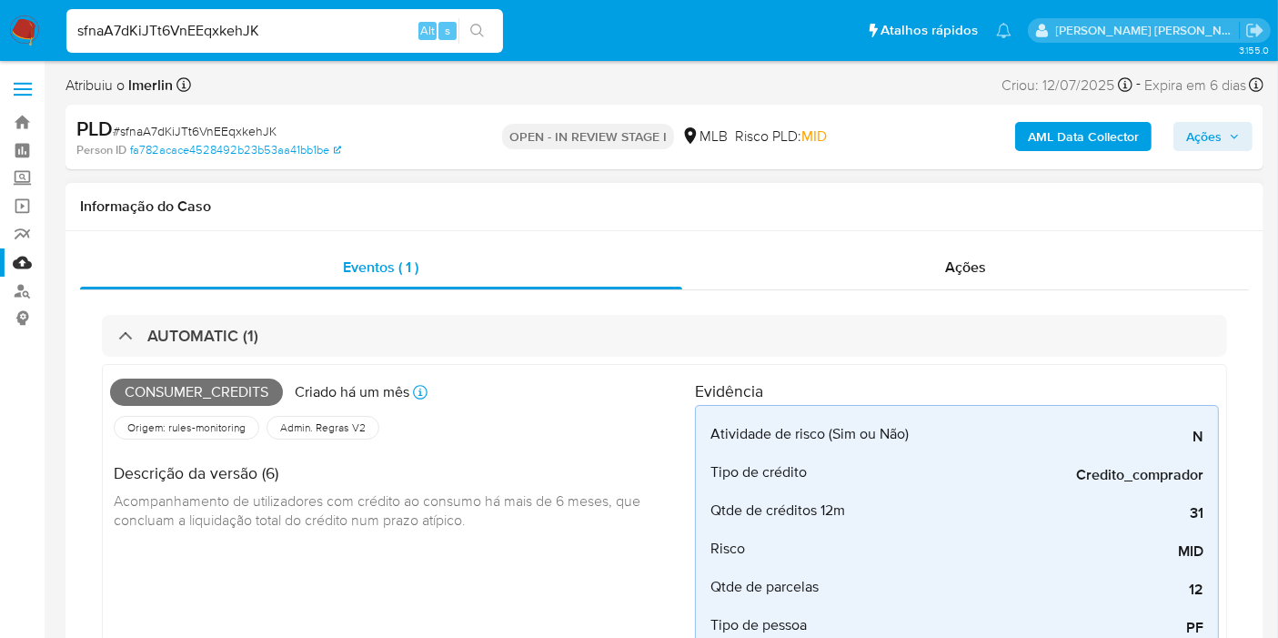
click at [244, 392] on span "Consumer_credits" at bounding box center [196, 392] width 173 height 27
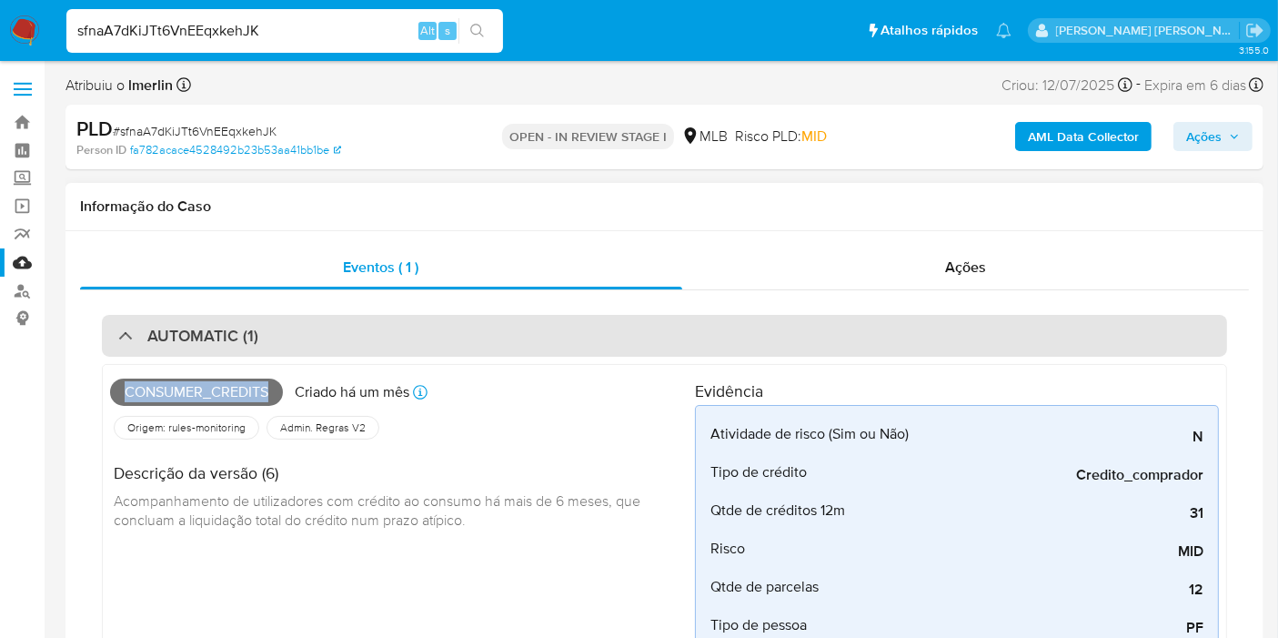
copy span "Consumer_credits"
click at [336, 328] on div "AUTOMATIC (1)" at bounding box center [665, 336] width 1126 height 42
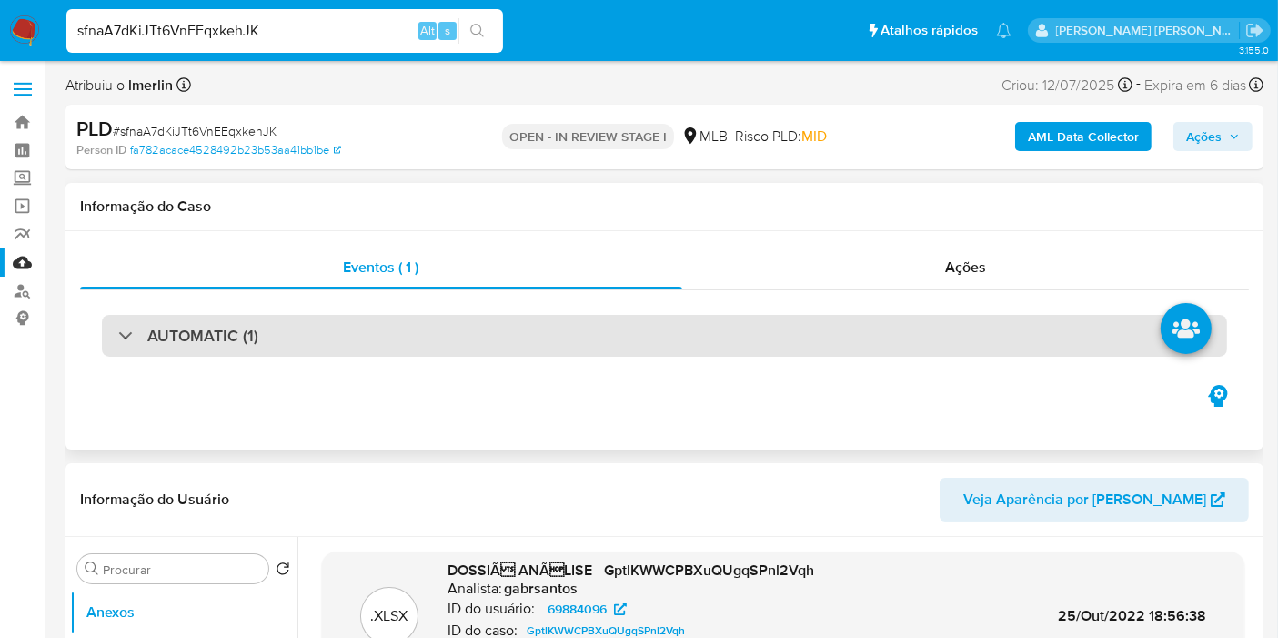
click at [734, 351] on div "AUTOMATIC (1)" at bounding box center [665, 336] width 1126 height 42
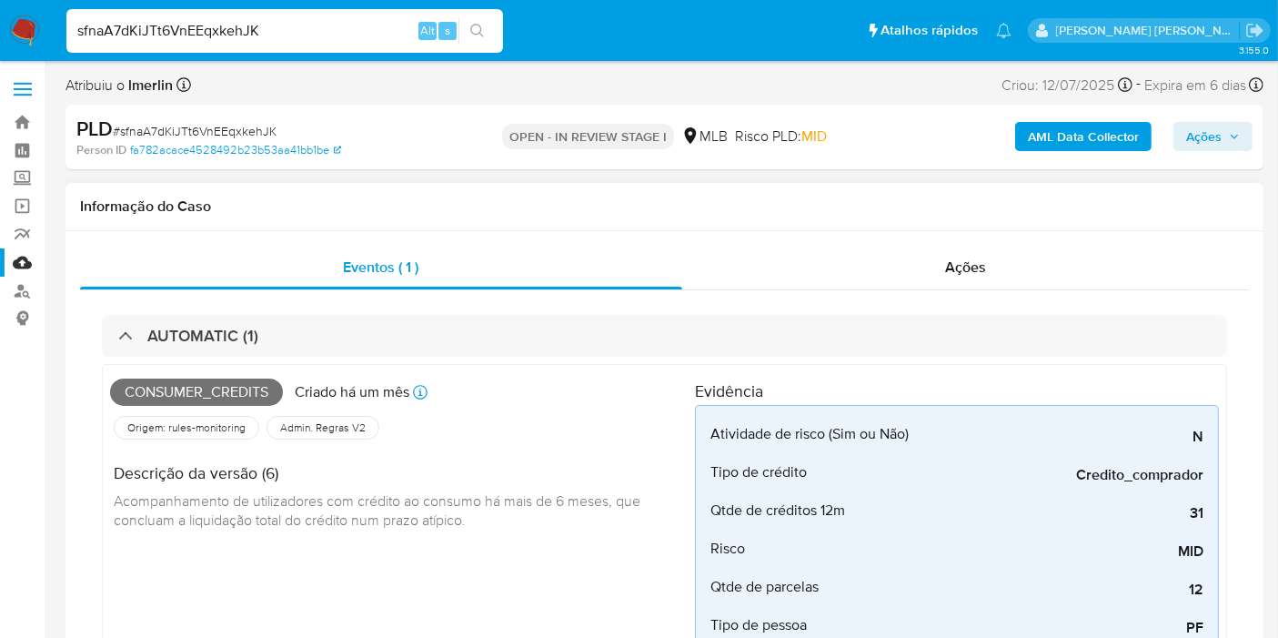
click at [217, 394] on span "Consumer_credits" at bounding box center [196, 392] width 173 height 27
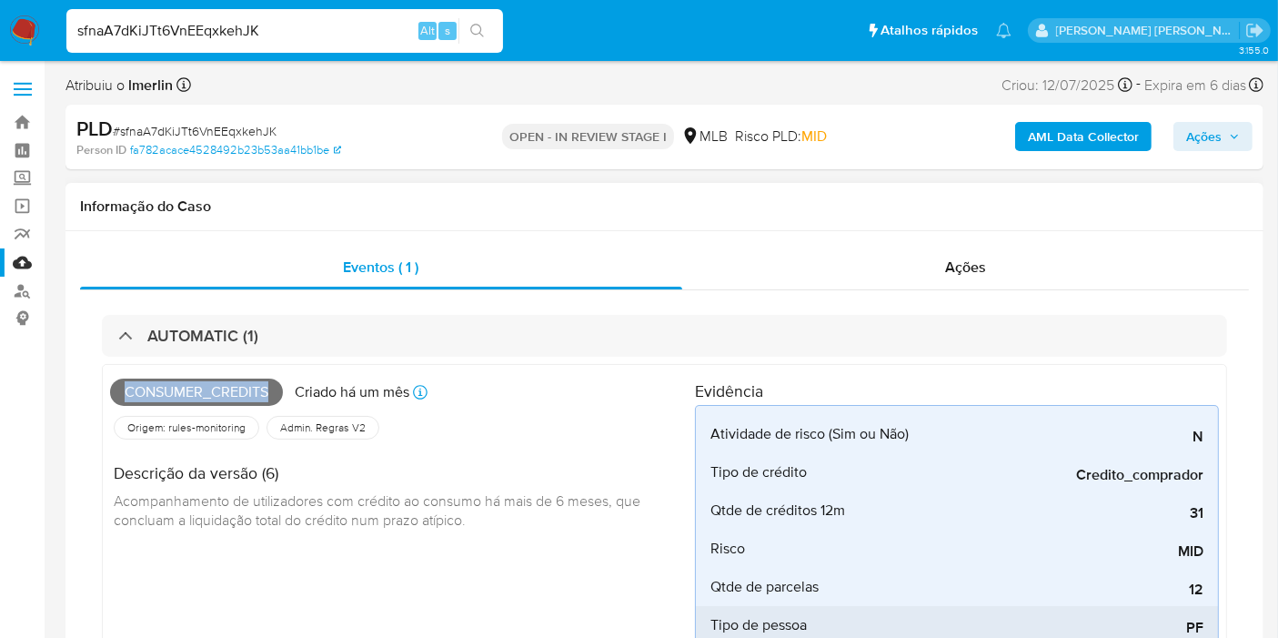
copy span "Consumer_credits"
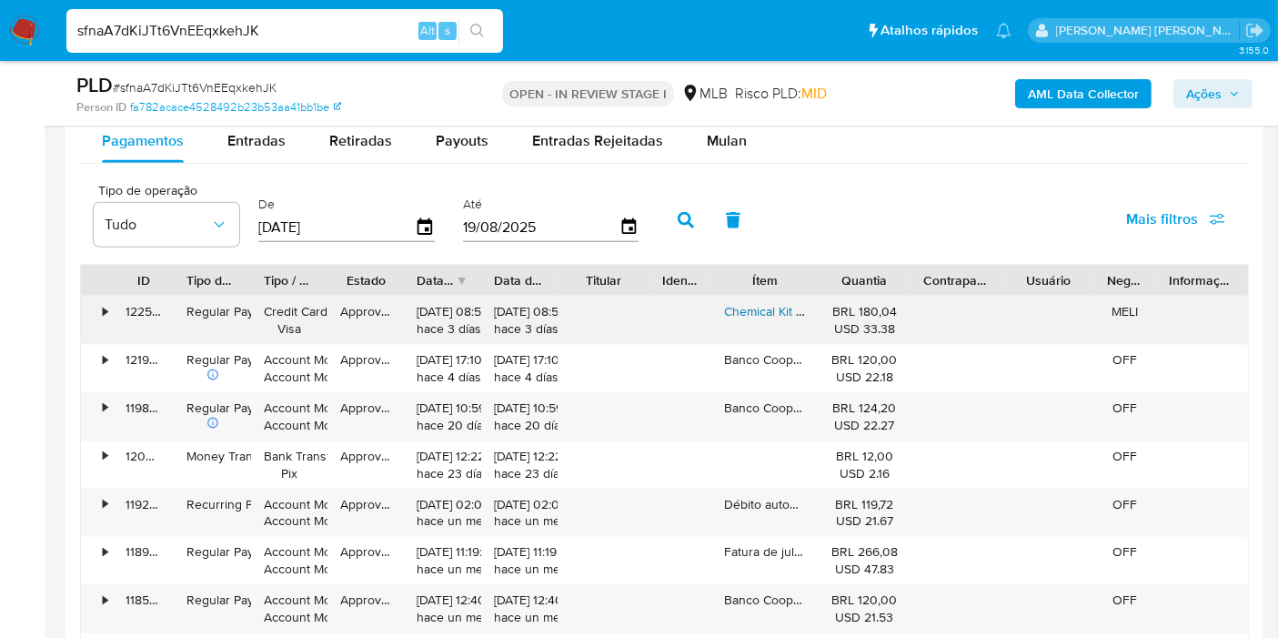
scroll to position [2325, 0]
click at [707, 129] on span "Mulan" at bounding box center [727, 138] width 40 height 21
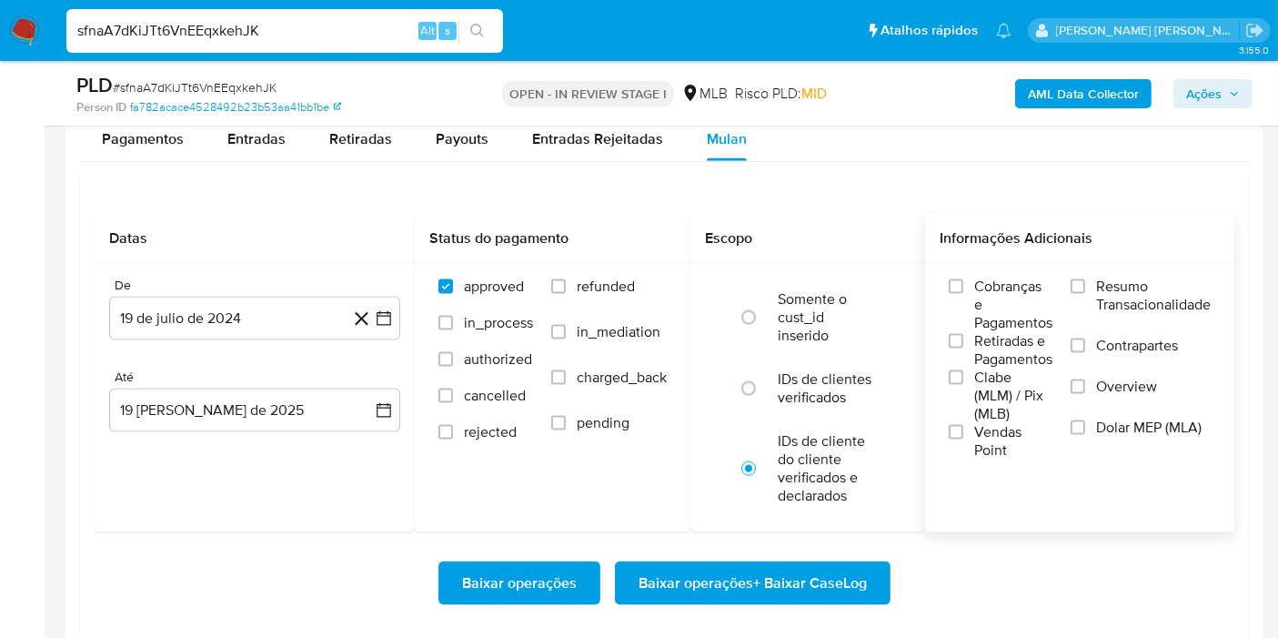
click at [1141, 295] on span "Resumo Transacionalidade" at bounding box center [1153, 296] width 115 height 36
click at [1085, 294] on input "Resumo Transacionalidade" at bounding box center [1078, 286] width 15 height 15
click at [393, 317] on button "19 de julio de 2024" at bounding box center [254, 319] width 291 height 44
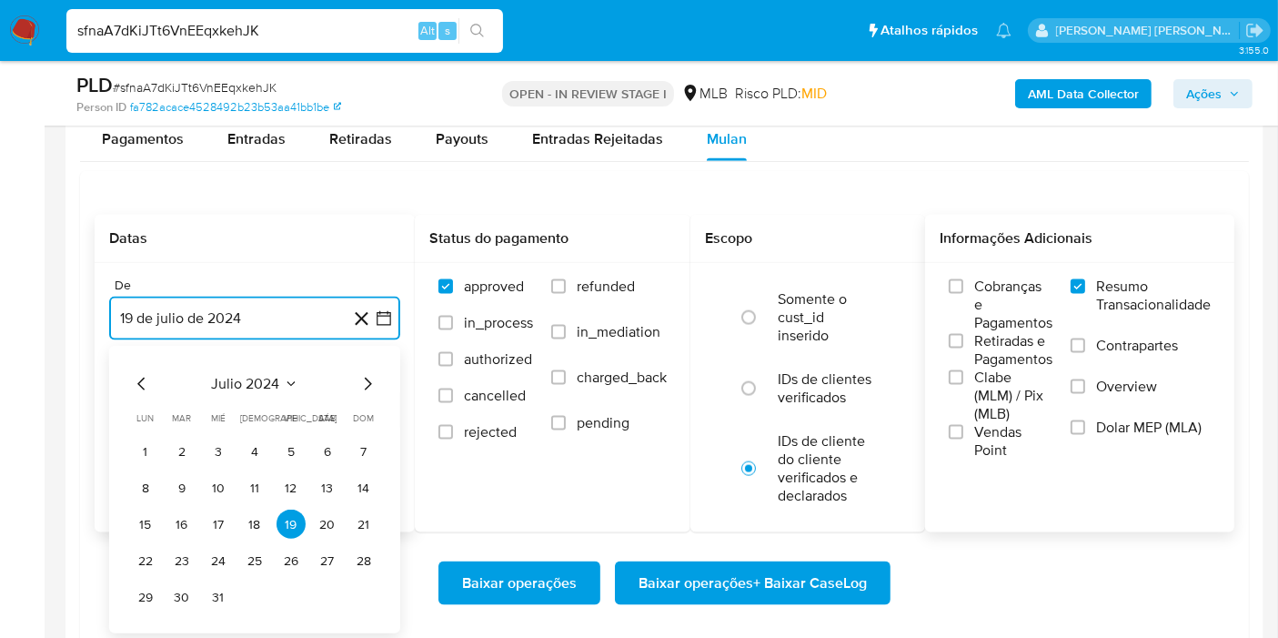
click at [257, 389] on span "julio 2024" at bounding box center [246, 384] width 68 height 18
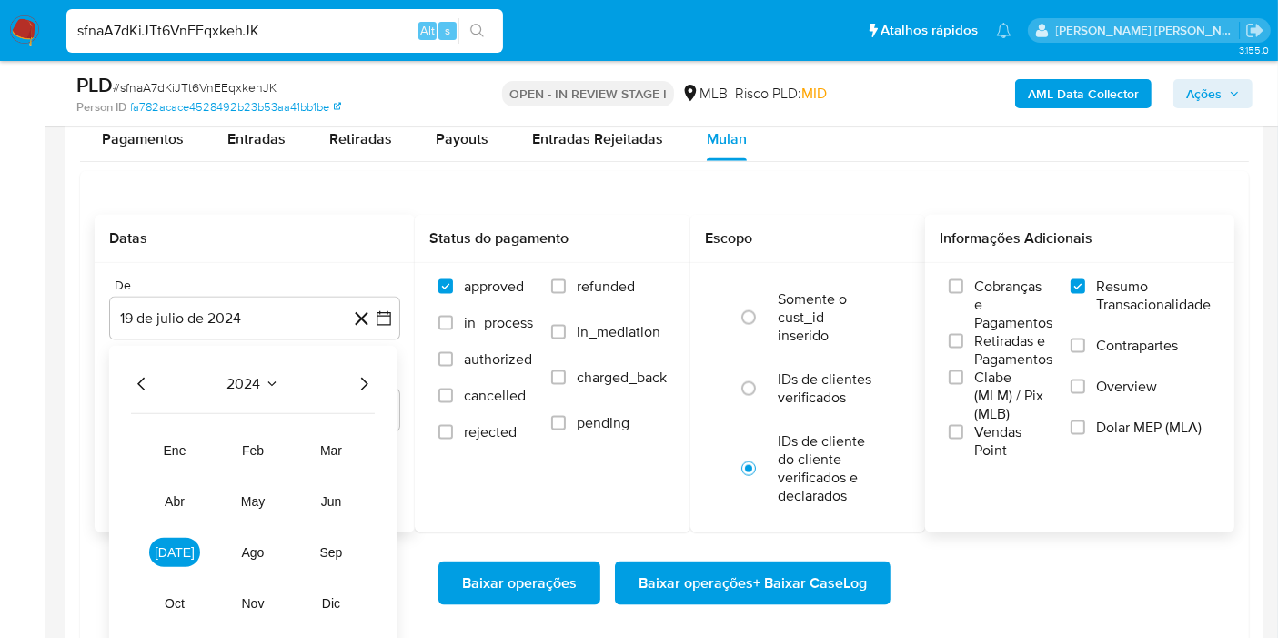
drag, startPoint x: 364, startPoint y: 380, endPoint x: 356, endPoint y: 391, distance: 13.6
click at [365, 381] on icon "Año siguiente" at bounding box center [364, 384] width 22 height 22
click at [329, 494] on span "jun" at bounding box center [331, 501] width 21 height 15
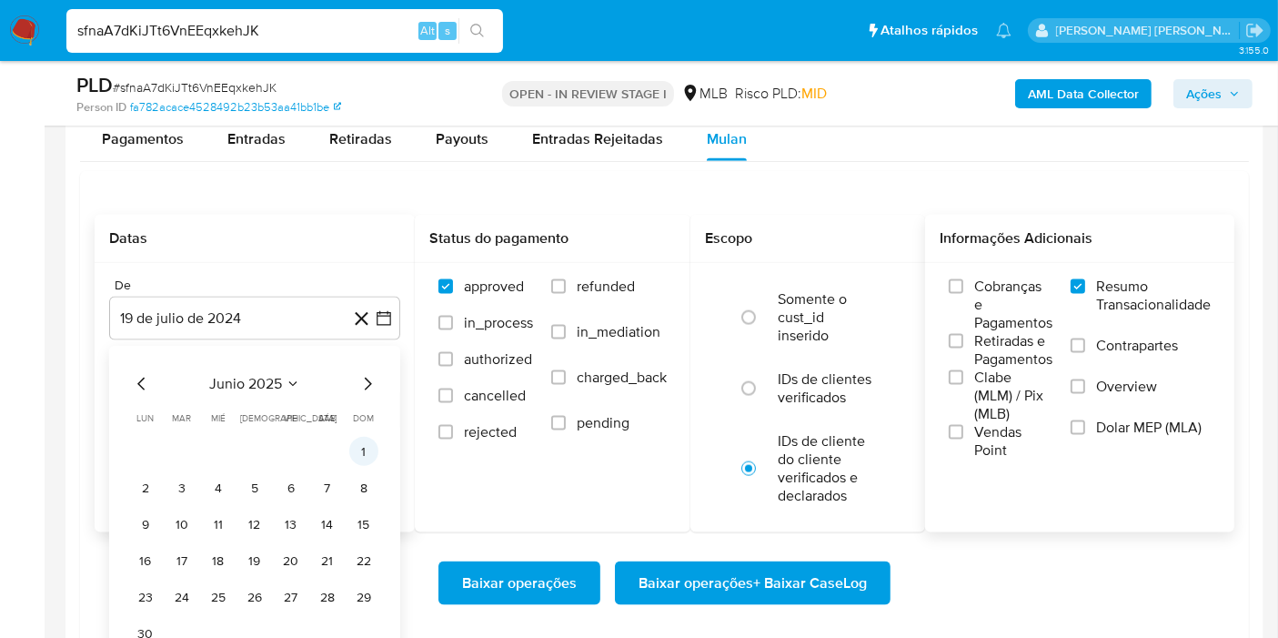
click at [362, 454] on button "1" at bounding box center [363, 451] width 29 height 29
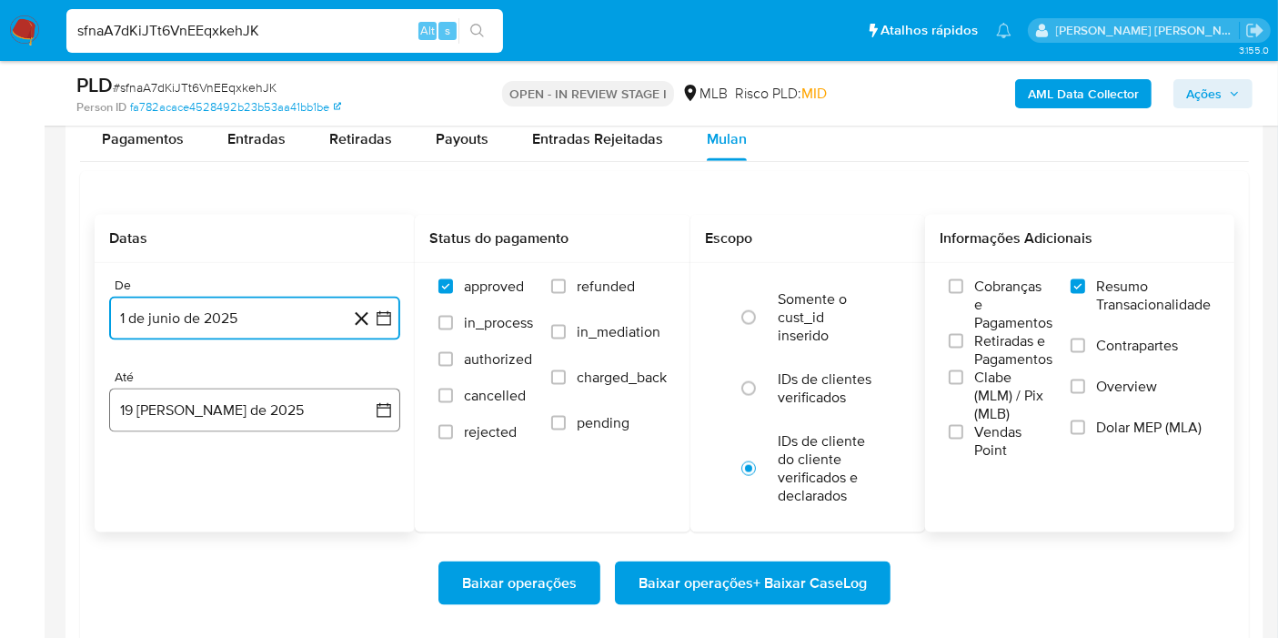
click at [368, 400] on button "19 de agosto de 2025" at bounding box center [254, 411] width 291 height 44
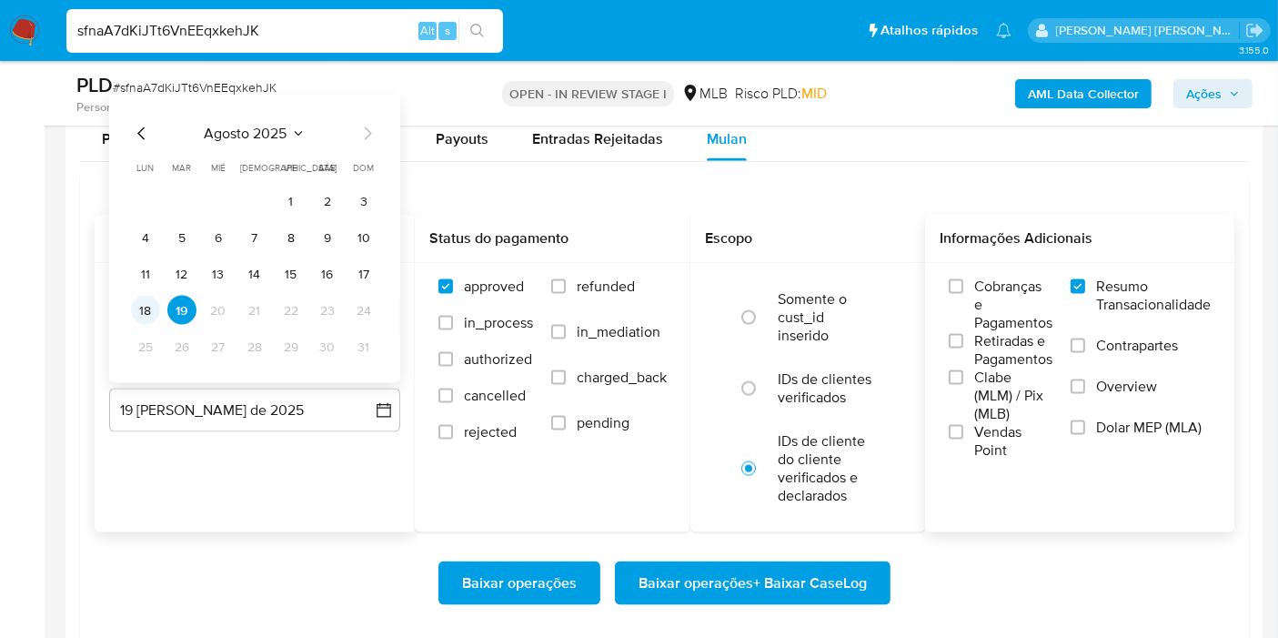
click at [144, 305] on button "18" at bounding box center [145, 310] width 29 height 29
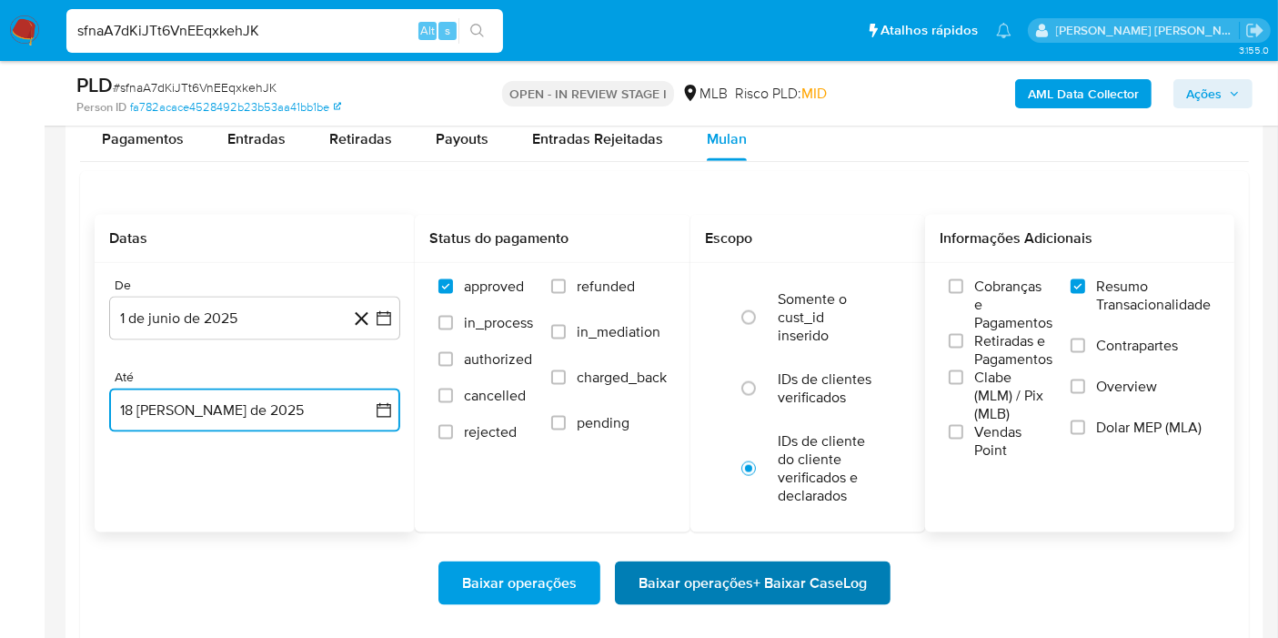
click at [708, 566] on span "Baixar operações + Baixar CaseLog" at bounding box center [753, 583] width 228 height 40
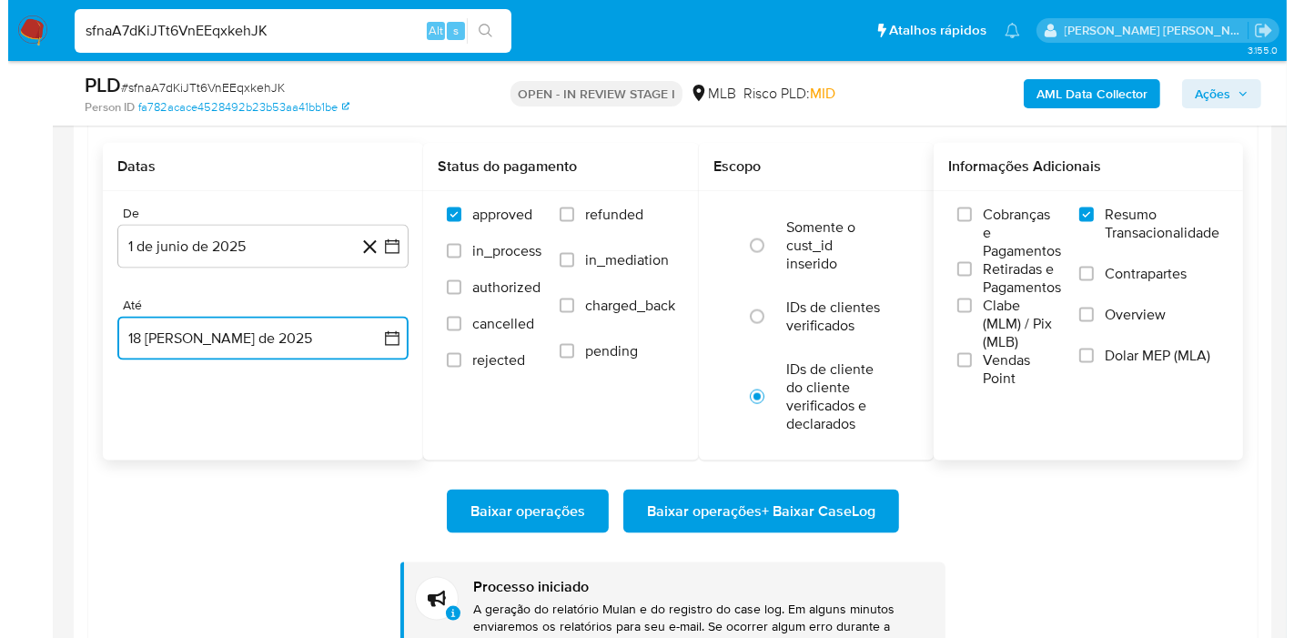
scroll to position [2527, 0]
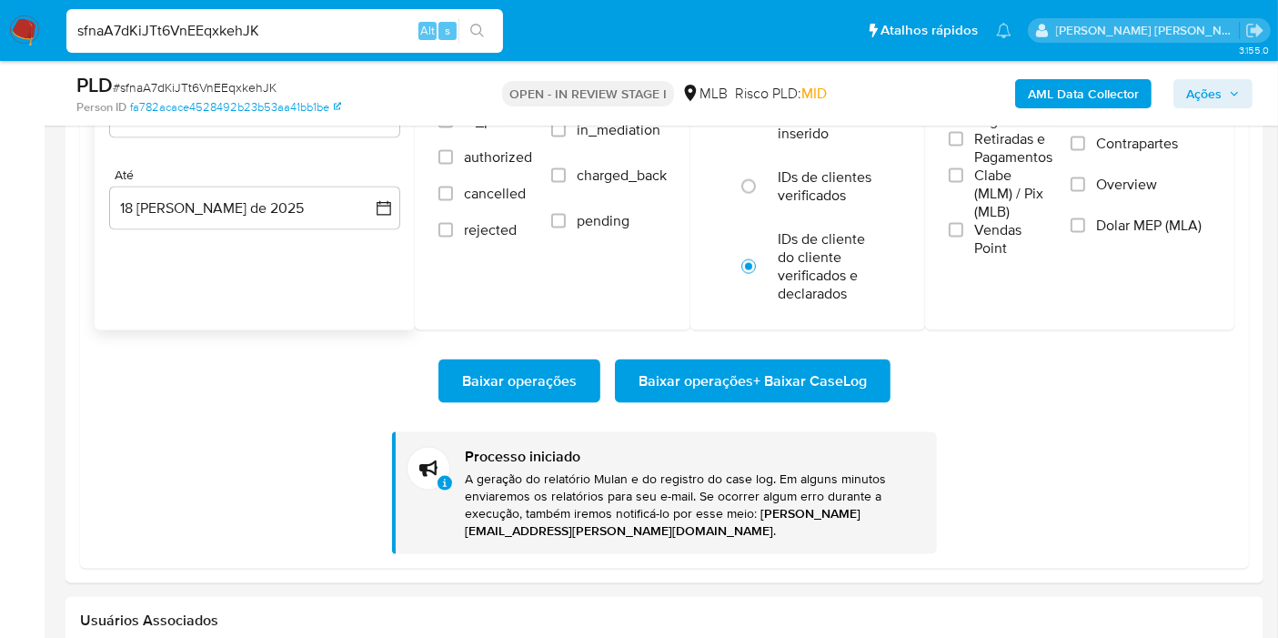
click at [1089, 87] on b "AML Data Collector" at bounding box center [1083, 93] width 111 height 29
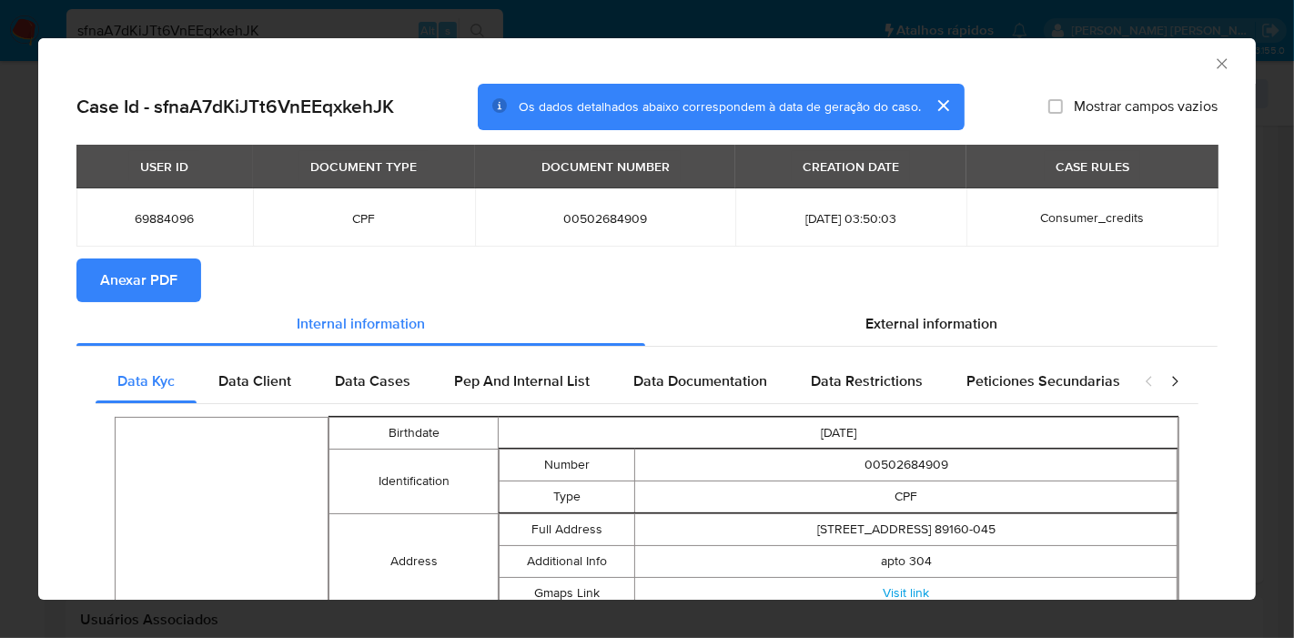
click at [146, 279] on span "Anexar PDF" at bounding box center [138, 280] width 77 height 40
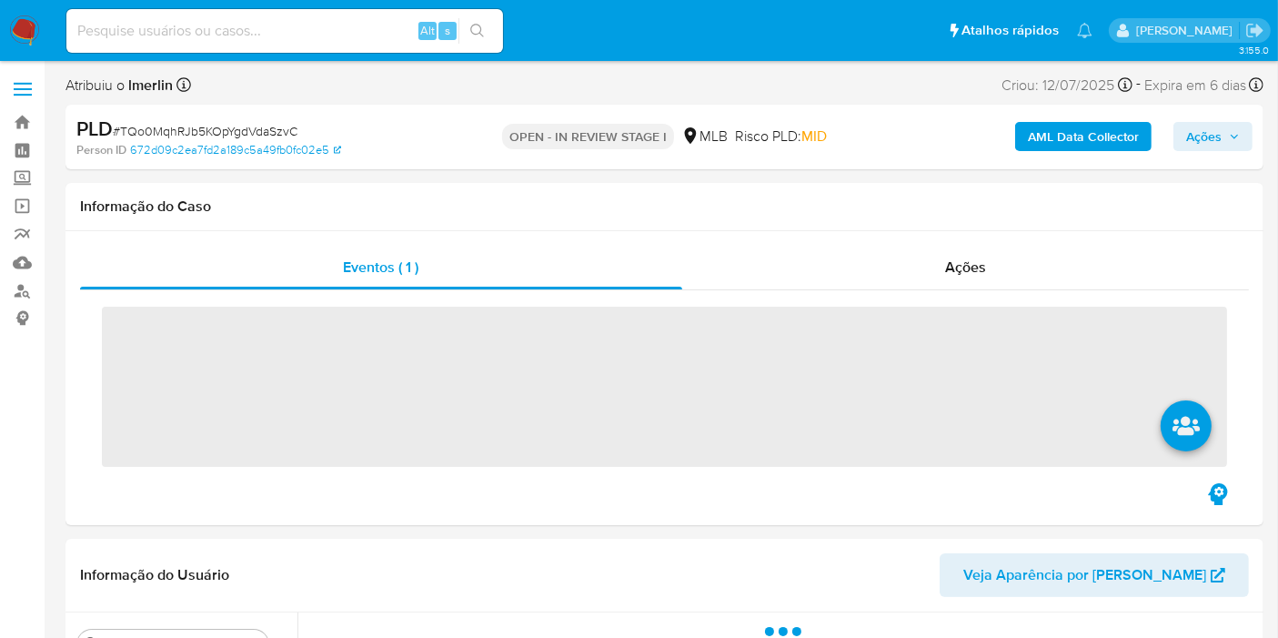
click at [1064, 134] on b "AML Data Collector" at bounding box center [1083, 136] width 111 height 29
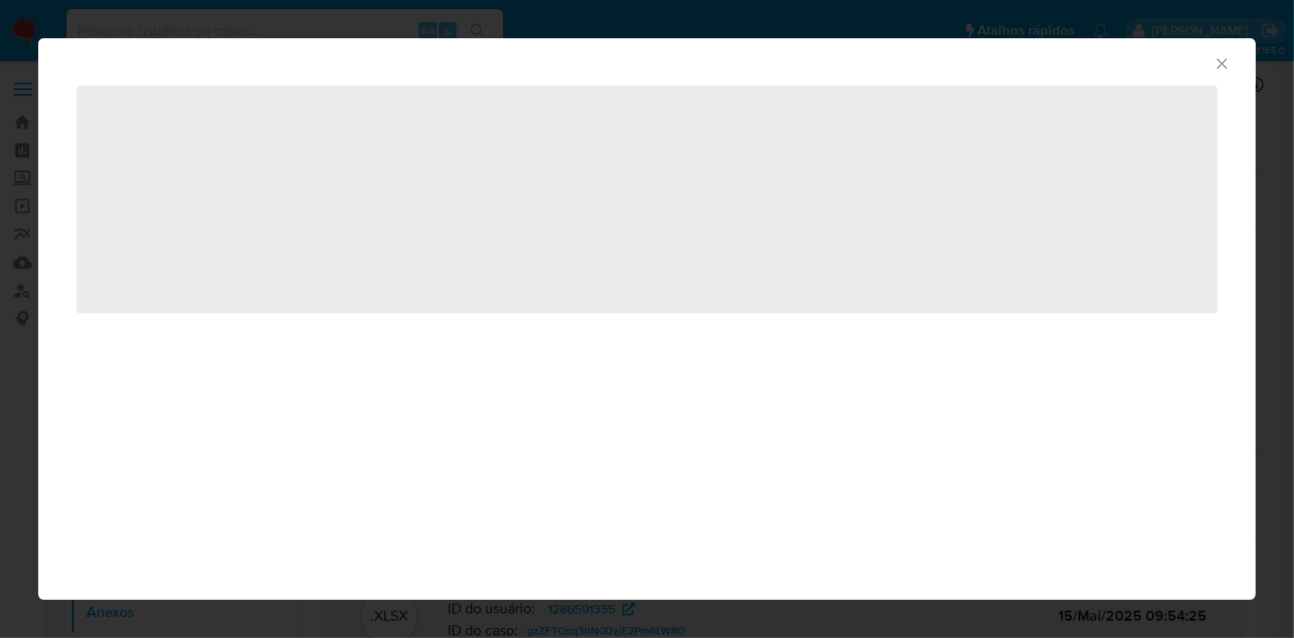
select select "10"
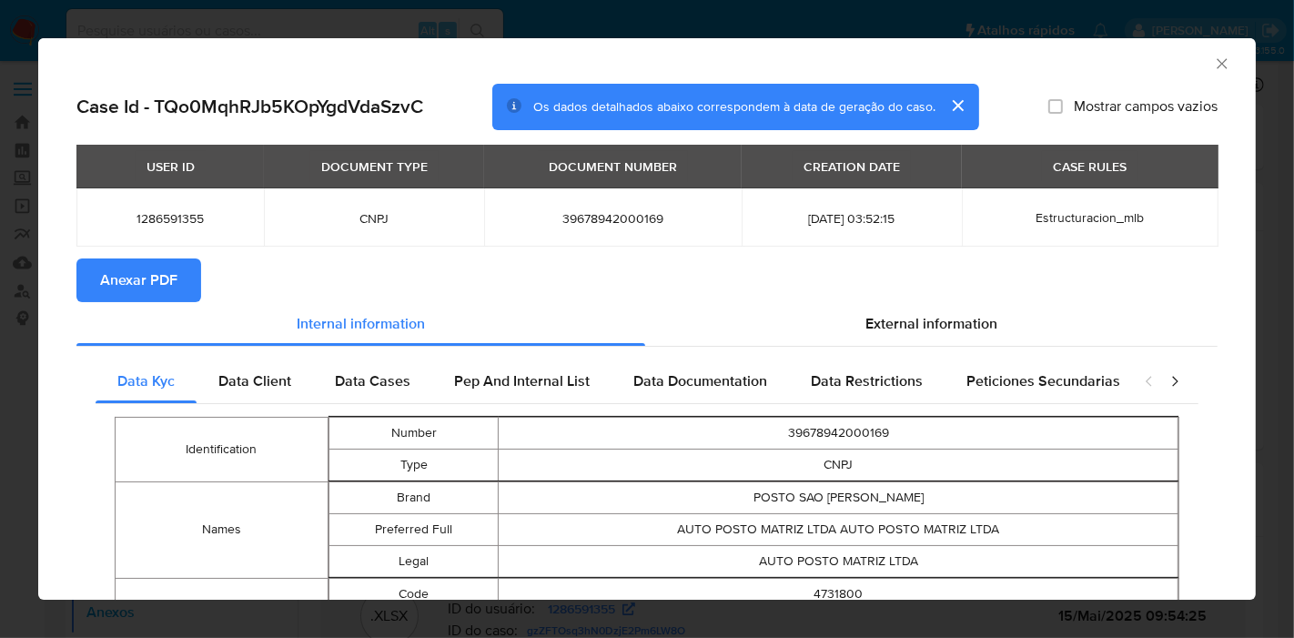
click at [170, 273] on span "Anexar PDF" at bounding box center [138, 280] width 77 height 40
click at [1213, 64] on icon "Fechar a janela" at bounding box center [1222, 64] width 18 height 18
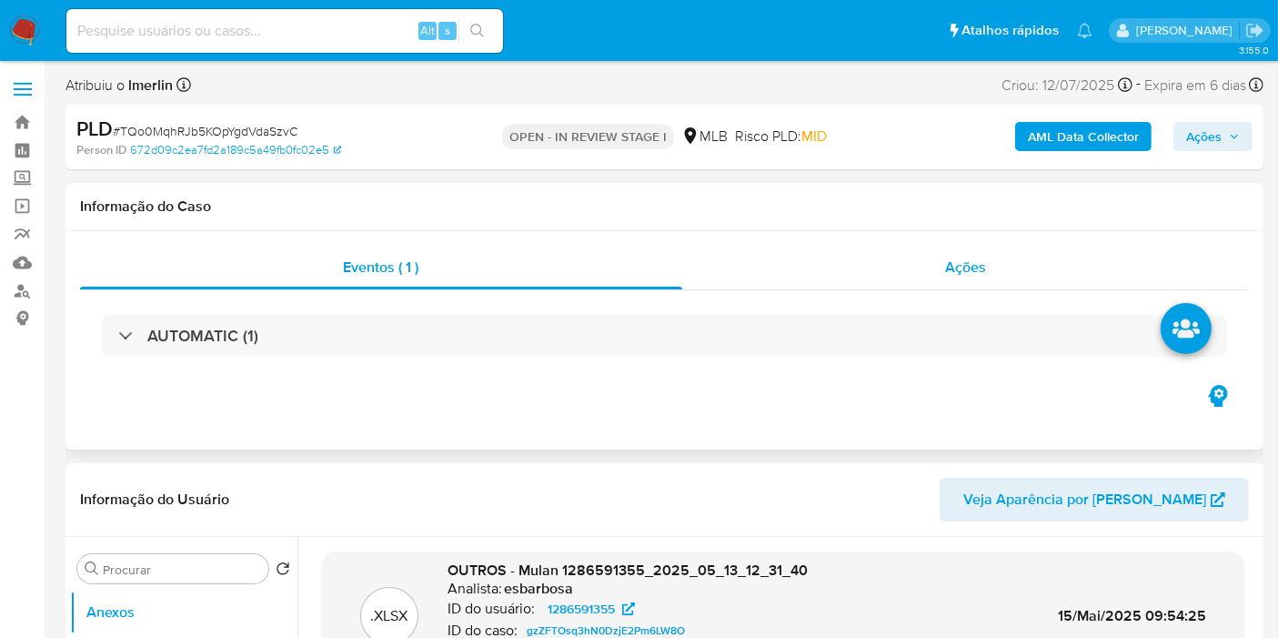
click at [939, 254] on div "Ações" at bounding box center [966, 268] width 568 height 44
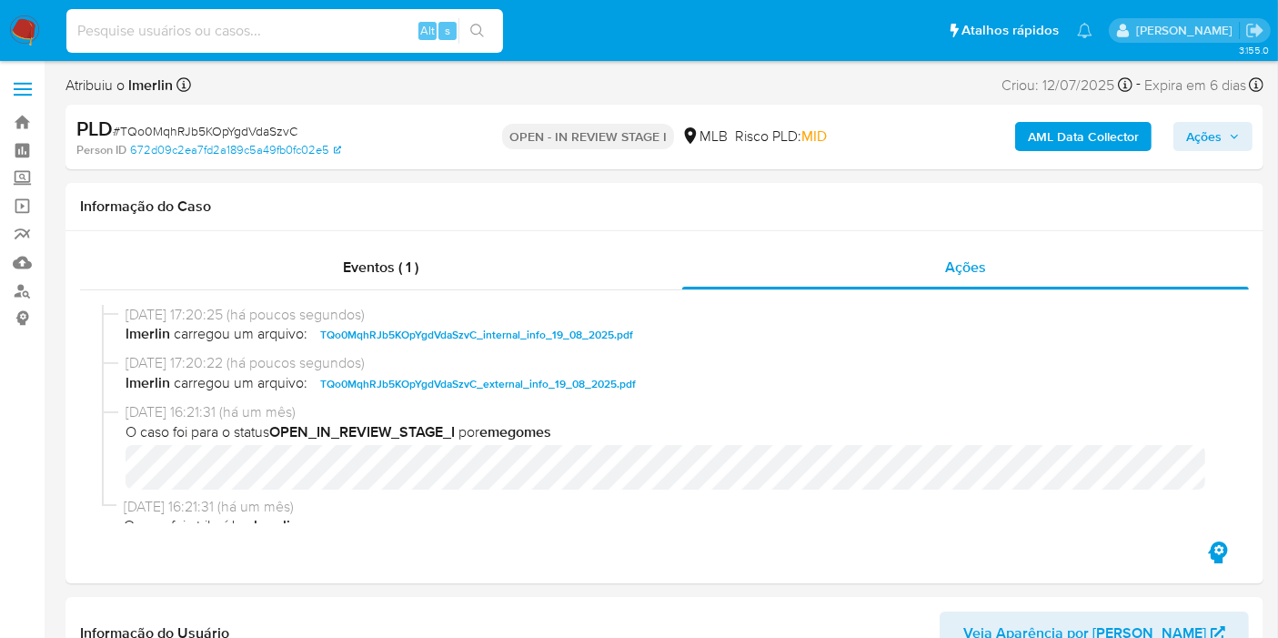
click at [379, 25] on input at bounding box center [284, 31] width 437 height 24
paste input "lIJxZxq06r77J1eT0LKMamxk"
type input "lIJxZxq06r77J1eT0LKMamxk"
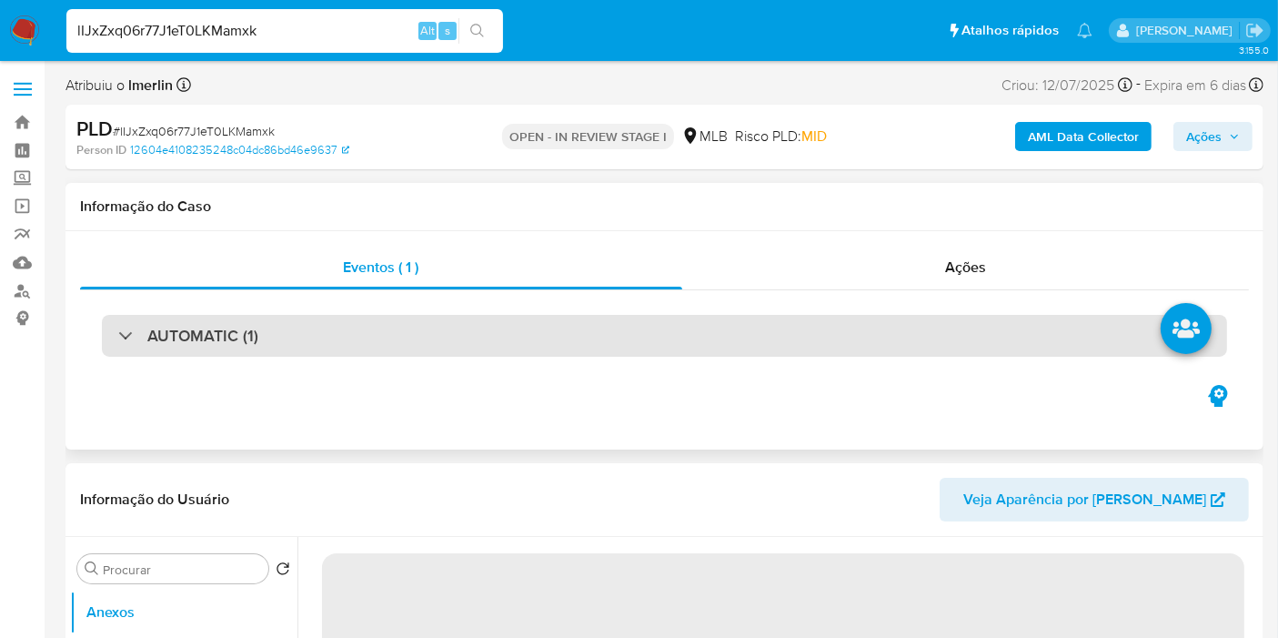
select select "10"
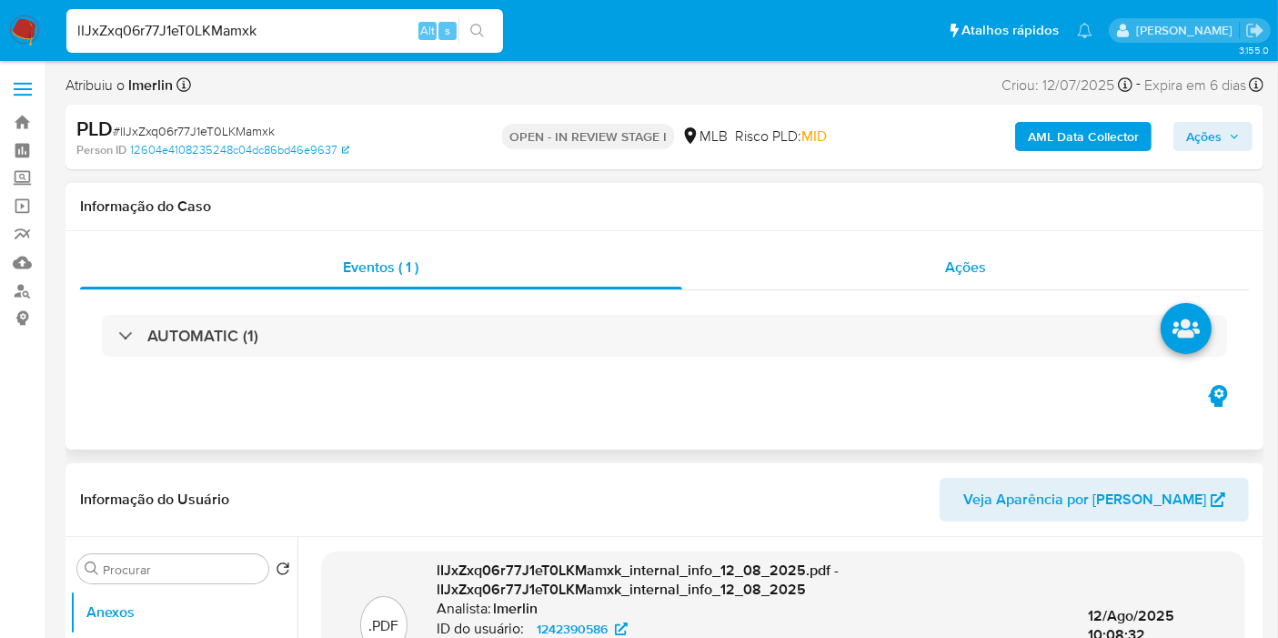
click at [941, 278] on div "Ações" at bounding box center [966, 268] width 568 height 44
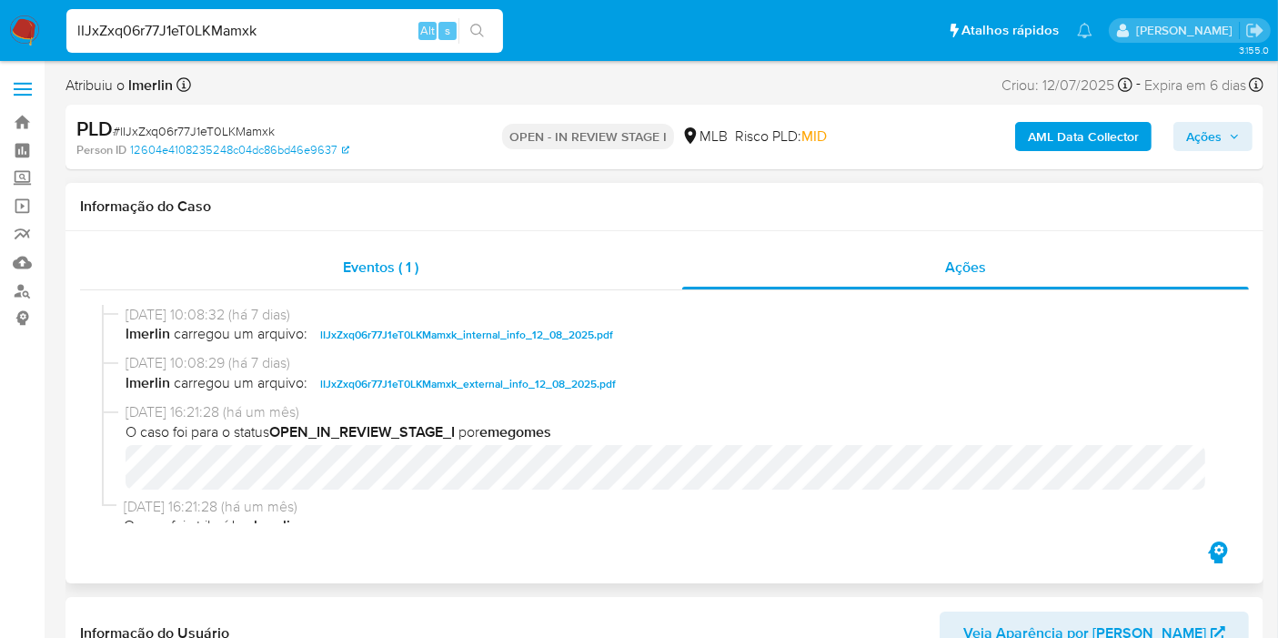
click at [485, 277] on div "Eventos ( 1 )" at bounding box center [381, 268] width 602 height 44
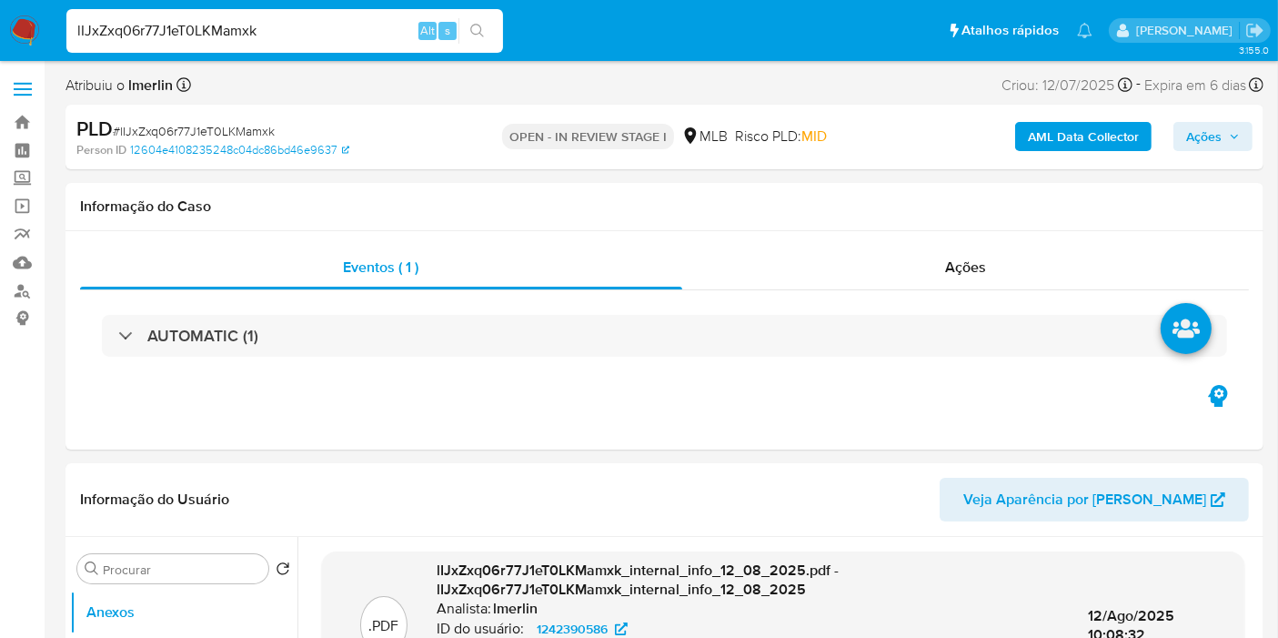
click at [328, 33] on input "lIJxZxq06r77J1eT0LKMamxk" at bounding box center [284, 31] width 437 height 24
paste input "TQo0MqhRJb5KOpYgdVdaSzvC"
type input "TQo0MqhRJb5KOpYgdVdaSzvC"
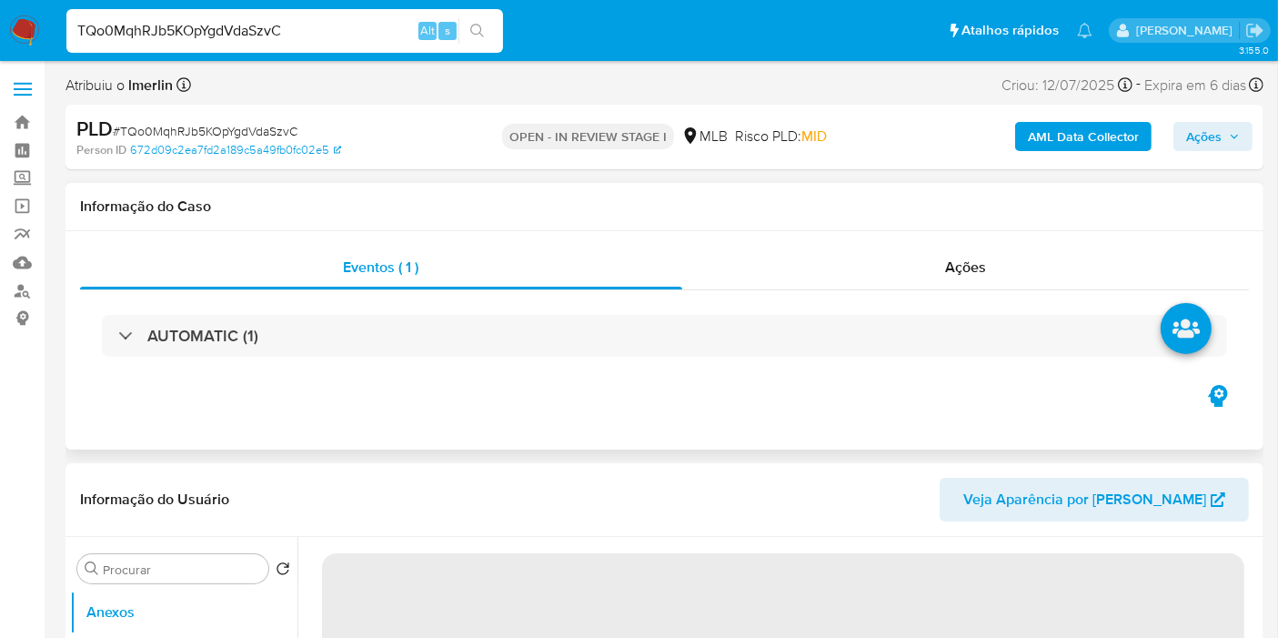
select select "10"
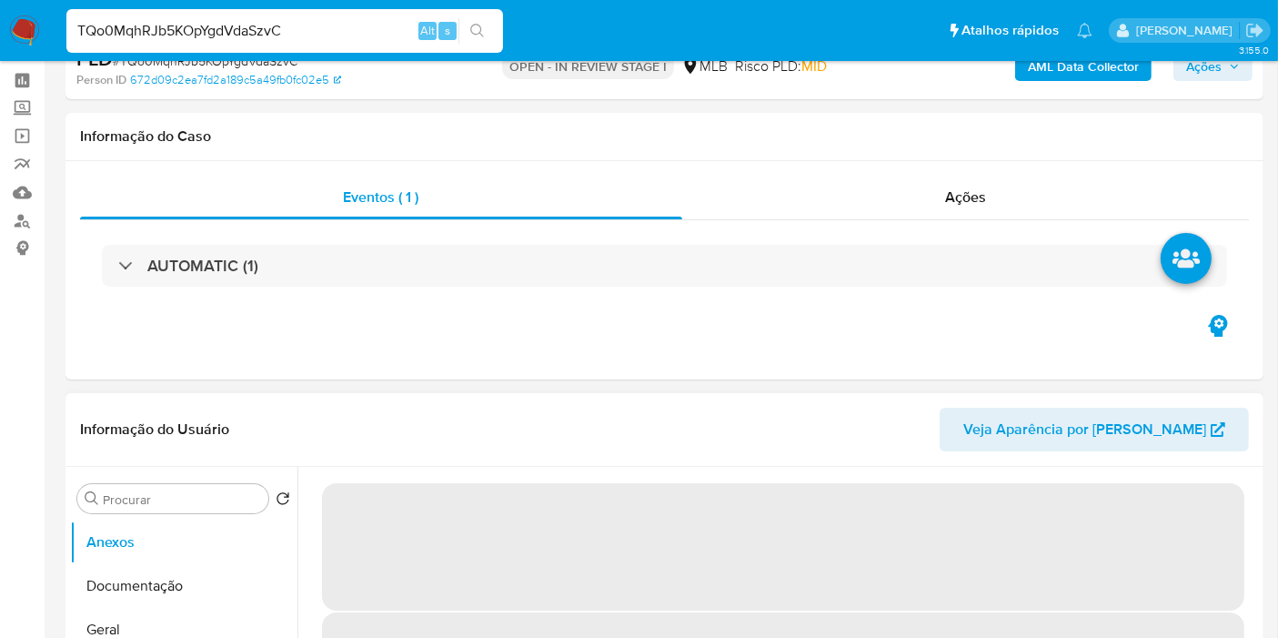
scroll to position [101, 0]
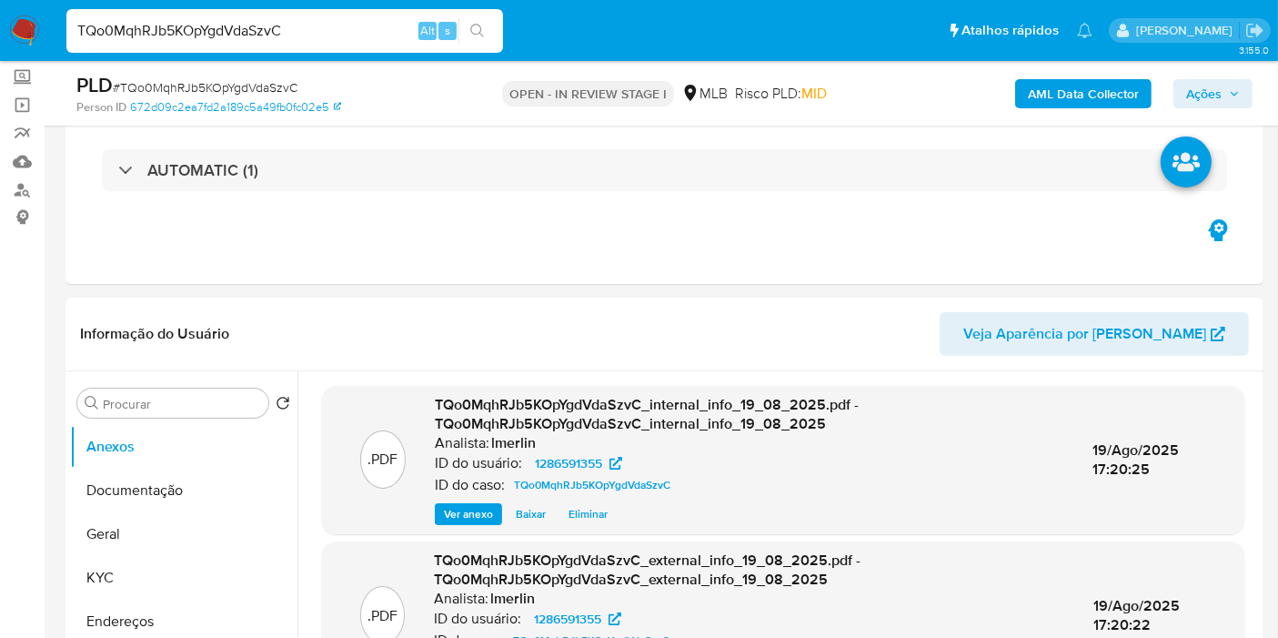
click at [320, 29] on input "TQo0MqhRJb5KOpYgdVdaSzvC" at bounding box center [284, 31] width 437 height 24
paste input "sfnaA7dKiJTt6VnEEqxkehJK"
type input "sfnaA7dKiJTt6VnEEqxkehJK"
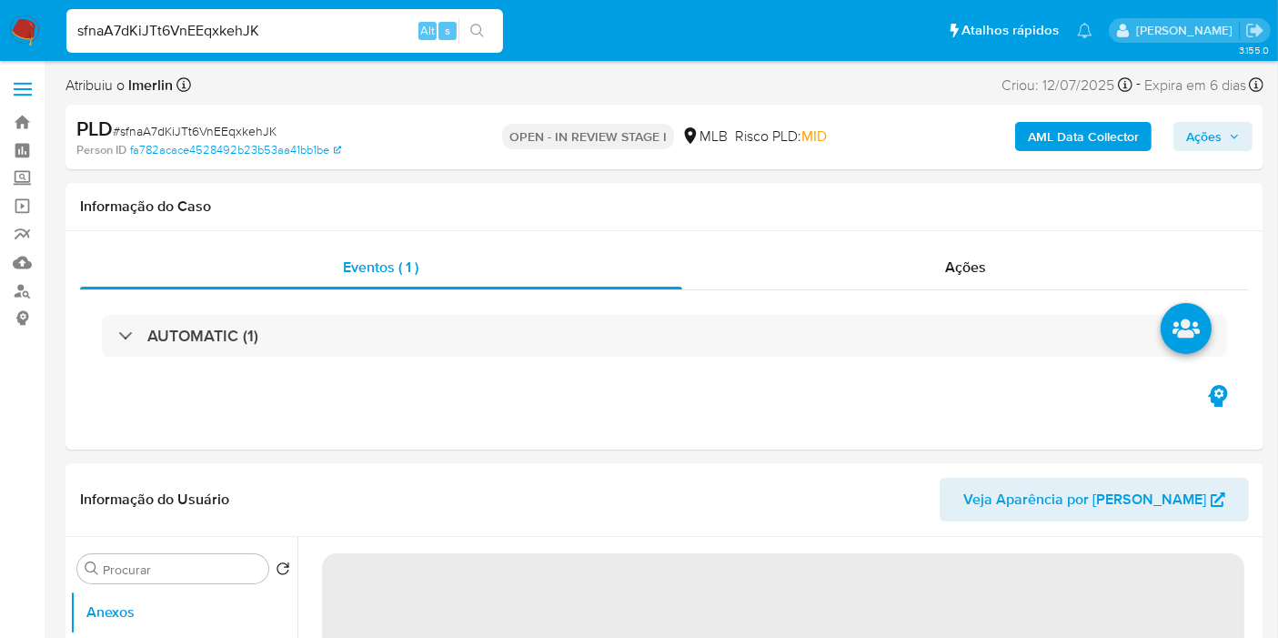
select select "10"
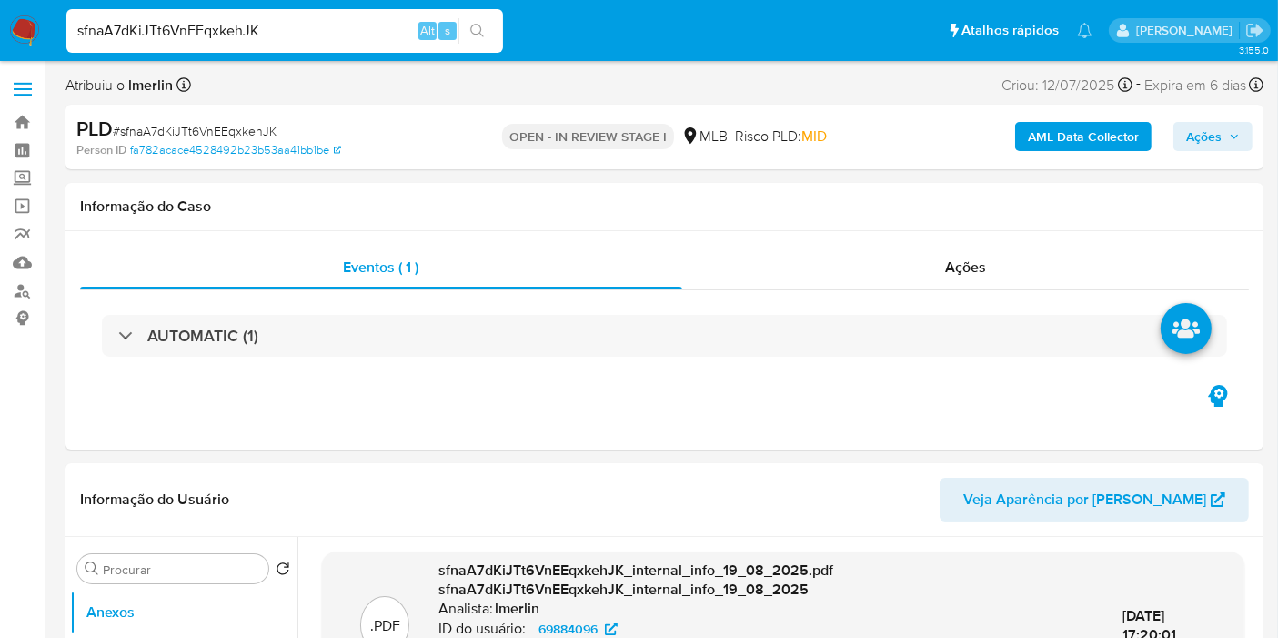
click at [342, 30] on input "sfnaA7dKiJTt6VnEEqxkehJK" at bounding box center [284, 31] width 437 height 24
paste input "uMq1NegzFllsRP0HyFjdqqvC"
type input "uMq1NegzFllsRP0HyFjdqqvC"
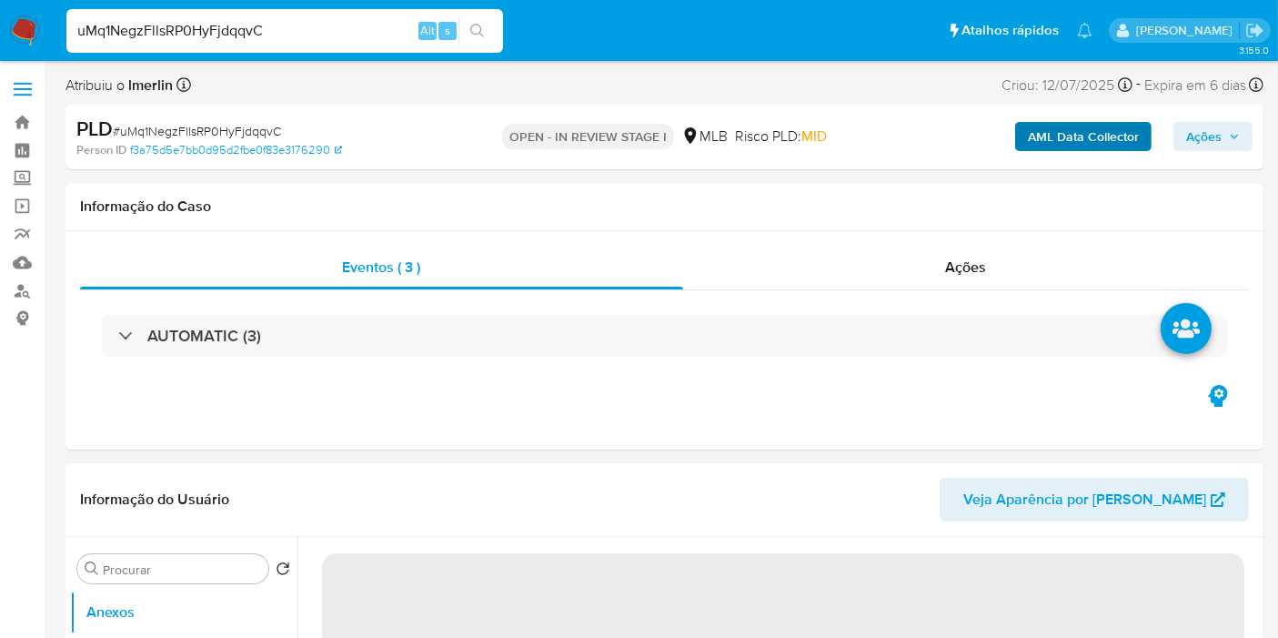
select select "10"
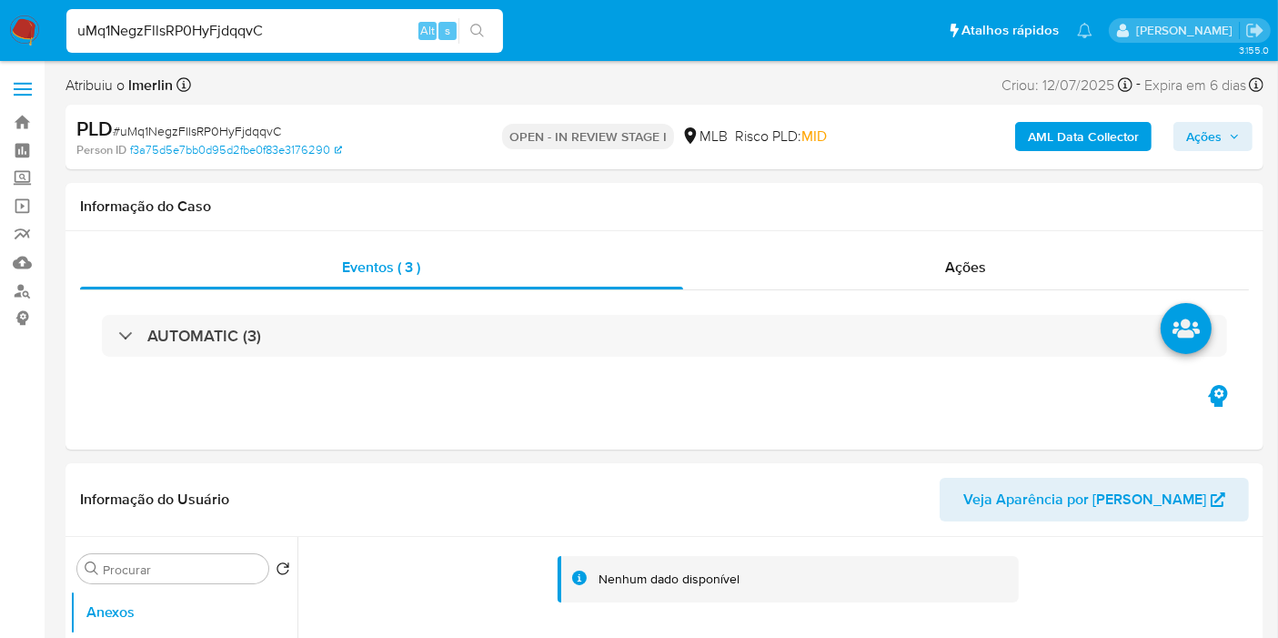
click at [1052, 136] on b "AML Data Collector" at bounding box center [1083, 136] width 111 height 29
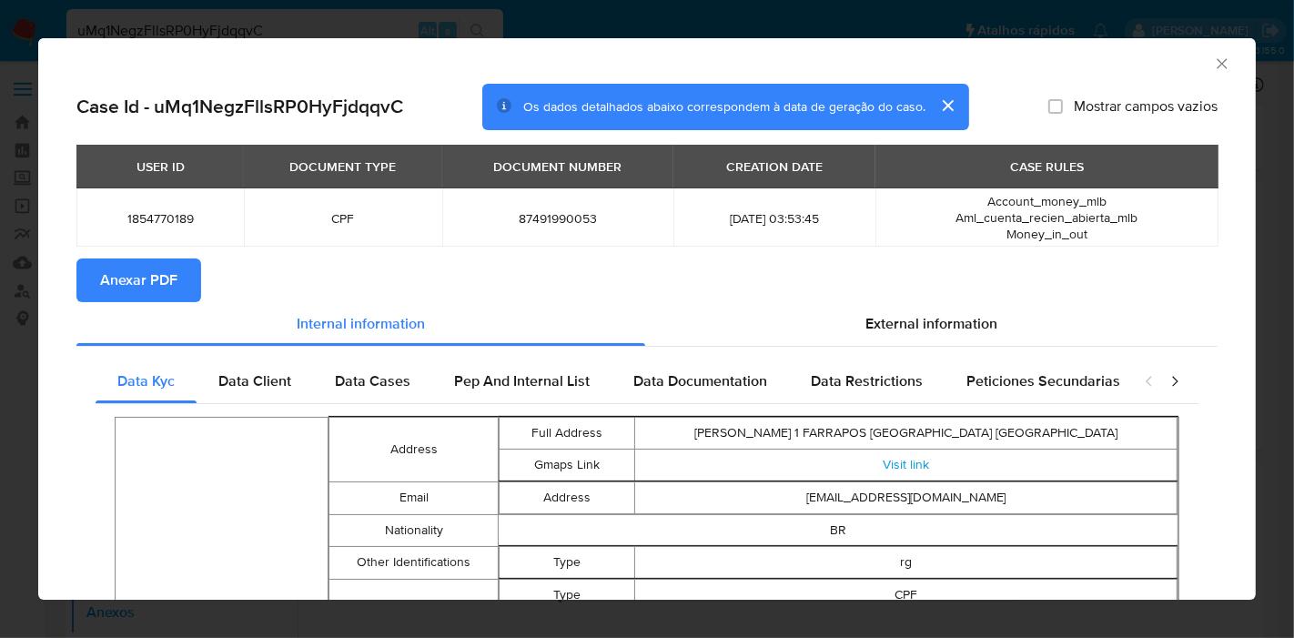
click at [164, 264] on span "Anexar PDF" at bounding box center [138, 280] width 77 height 40
click at [1213, 66] on icon "Fechar a janela" at bounding box center [1222, 64] width 18 height 18
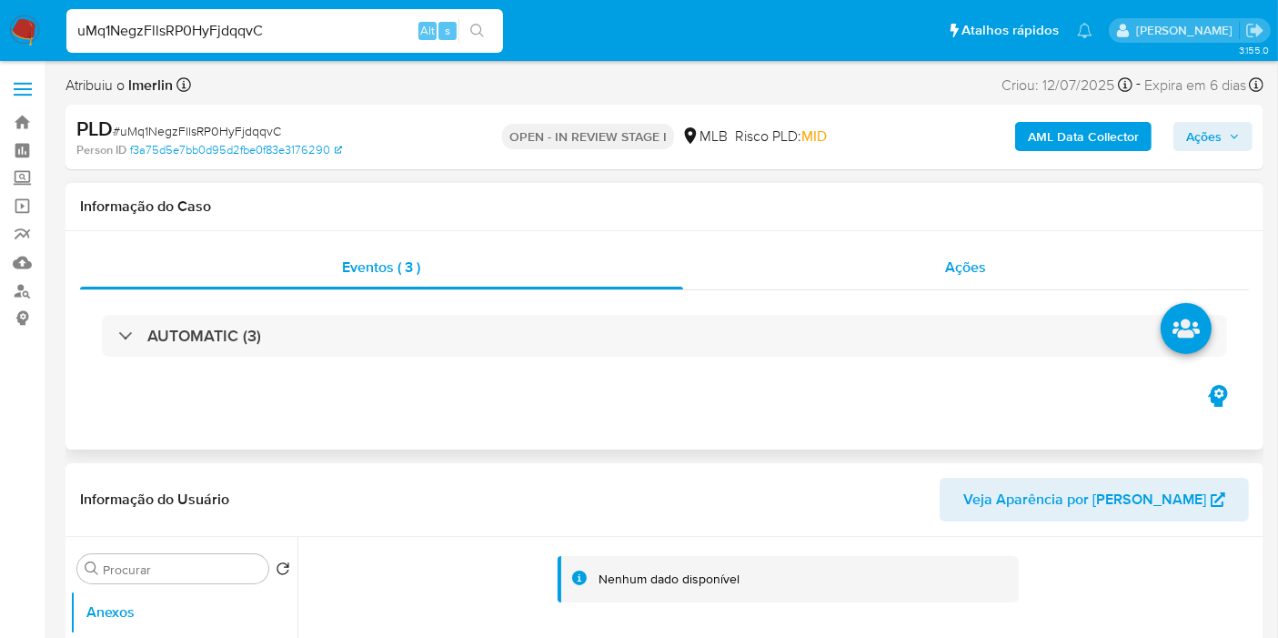
click at [837, 283] on div "Ações" at bounding box center [966, 268] width 566 height 44
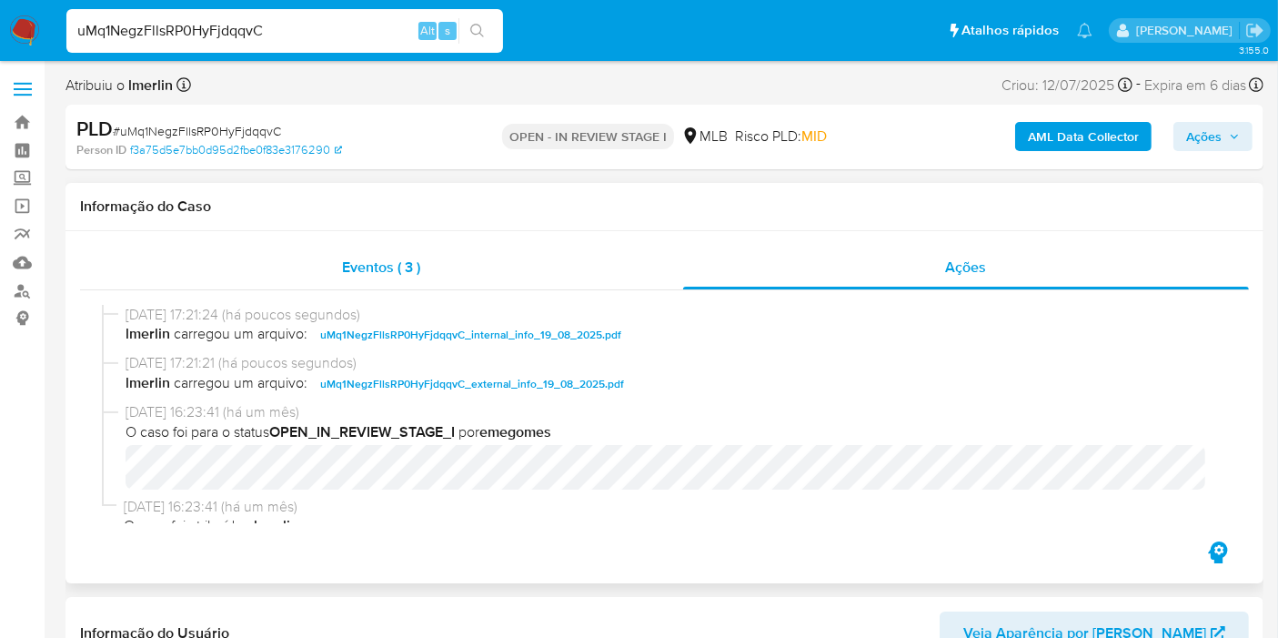
click at [509, 274] on div "Eventos ( 3 )" at bounding box center [381, 268] width 603 height 44
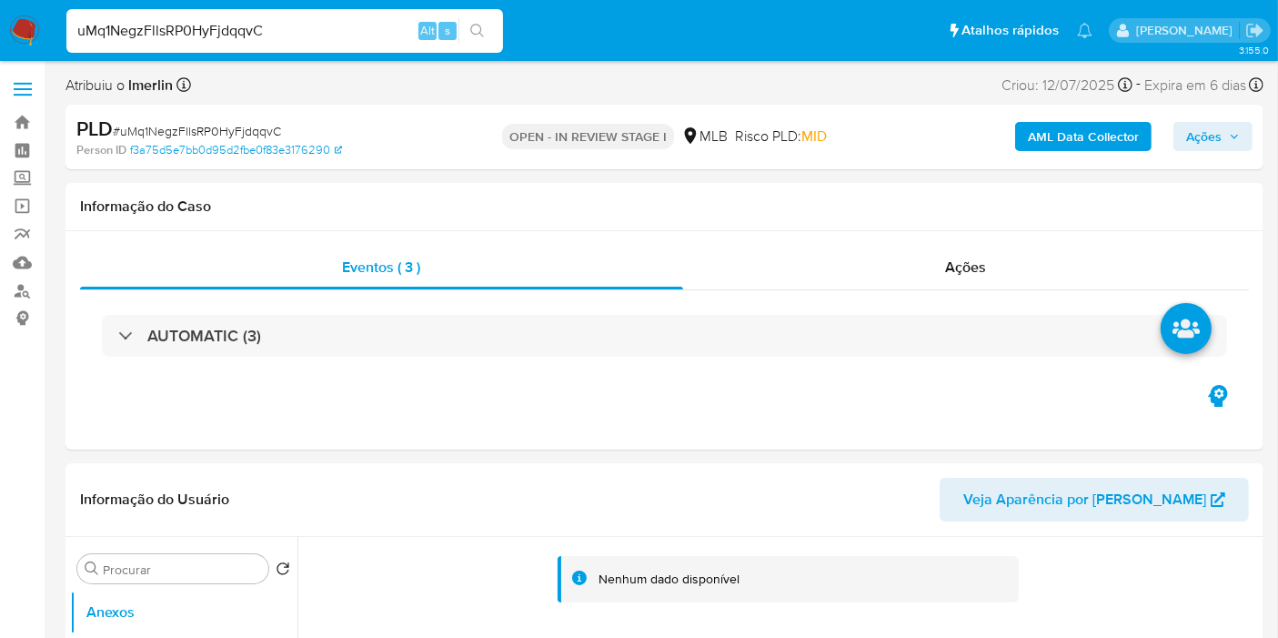
click at [371, 35] on input "uMq1NegzFllsRP0HyFjdqqvC" at bounding box center [284, 31] width 437 height 24
paste input "P2naE2QwWjWUt8TMoGR03KpQ"
type input "P2naE2QwWjWUt8TMoGR03KpQ"
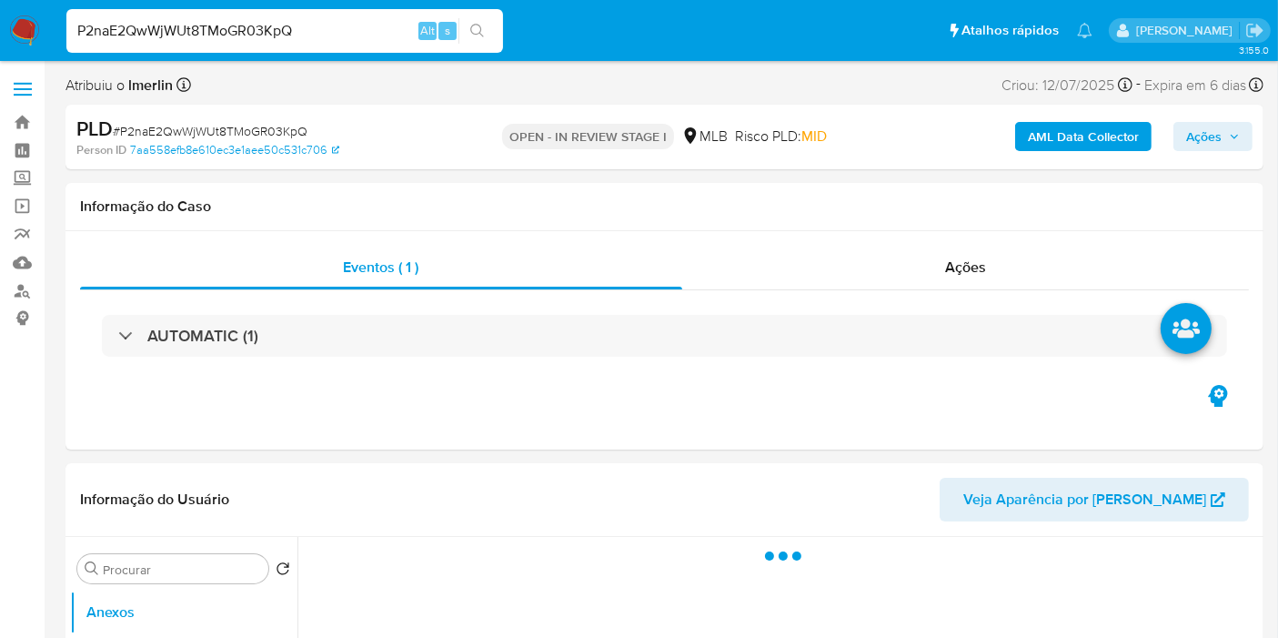
click at [1054, 141] on b "AML Data Collector" at bounding box center [1083, 136] width 111 height 29
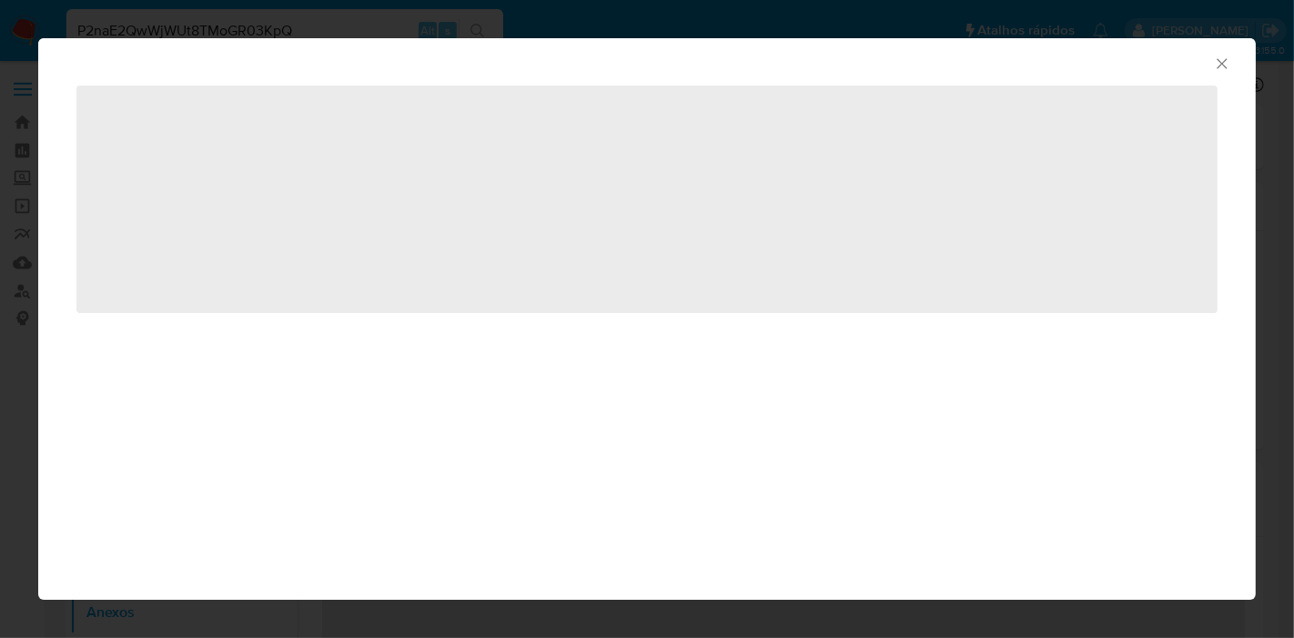
select select "10"
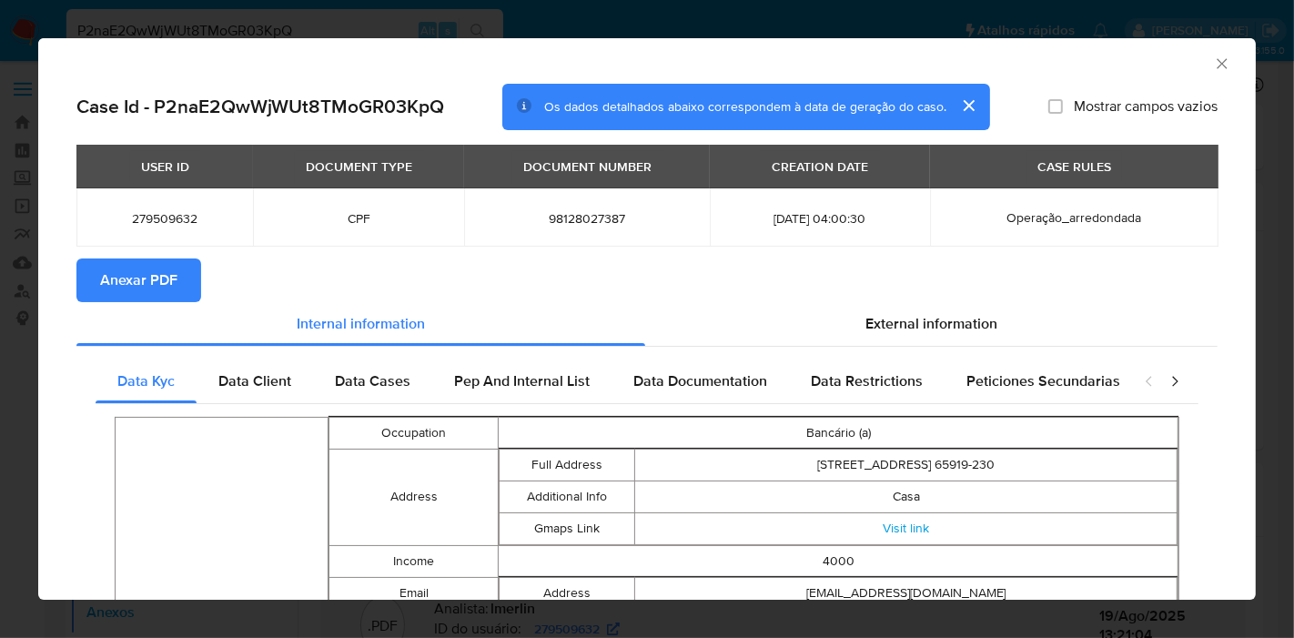
click at [1213, 56] on icon "Fechar a janela" at bounding box center [1222, 64] width 18 height 18
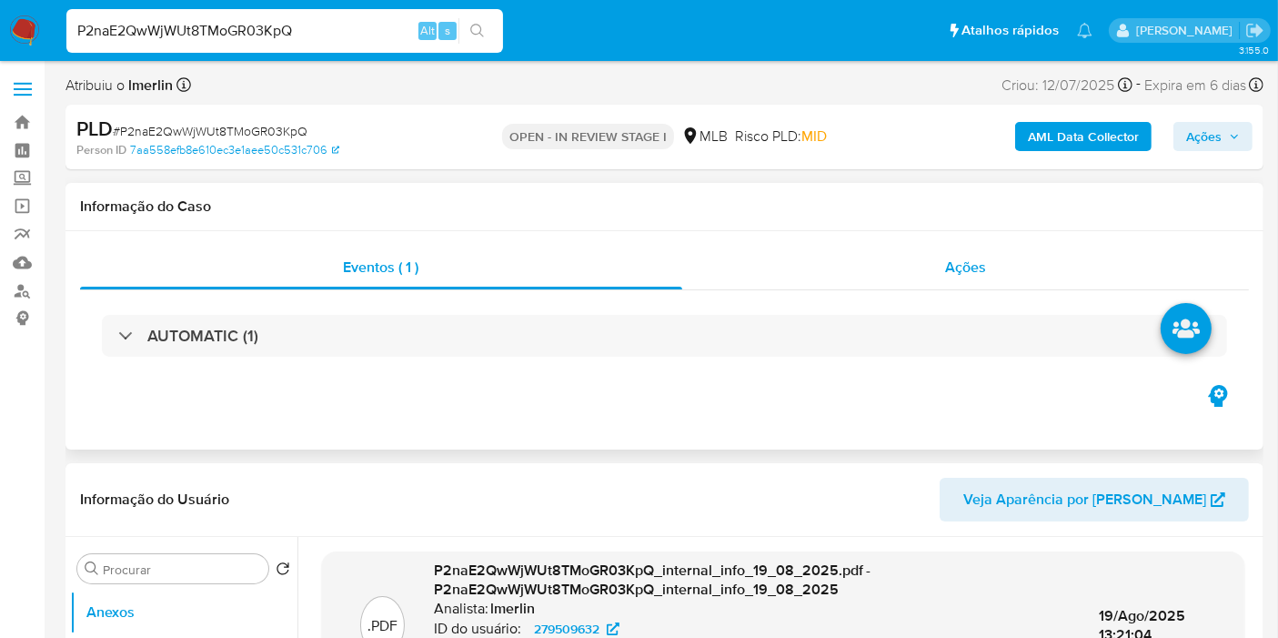
click at [938, 274] on div "Ações" at bounding box center [966, 268] width 568 height 44
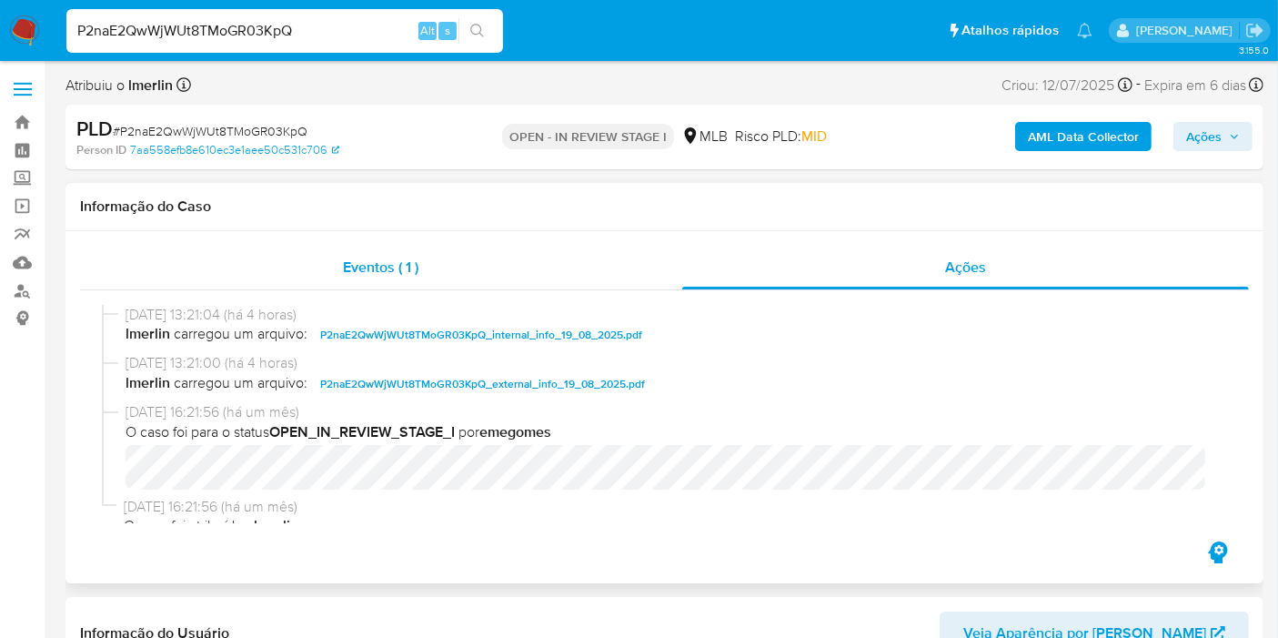
click at [478, 259] on div "Eventos ( 1 )" at bounding box center [381, 268] width 602 height 44
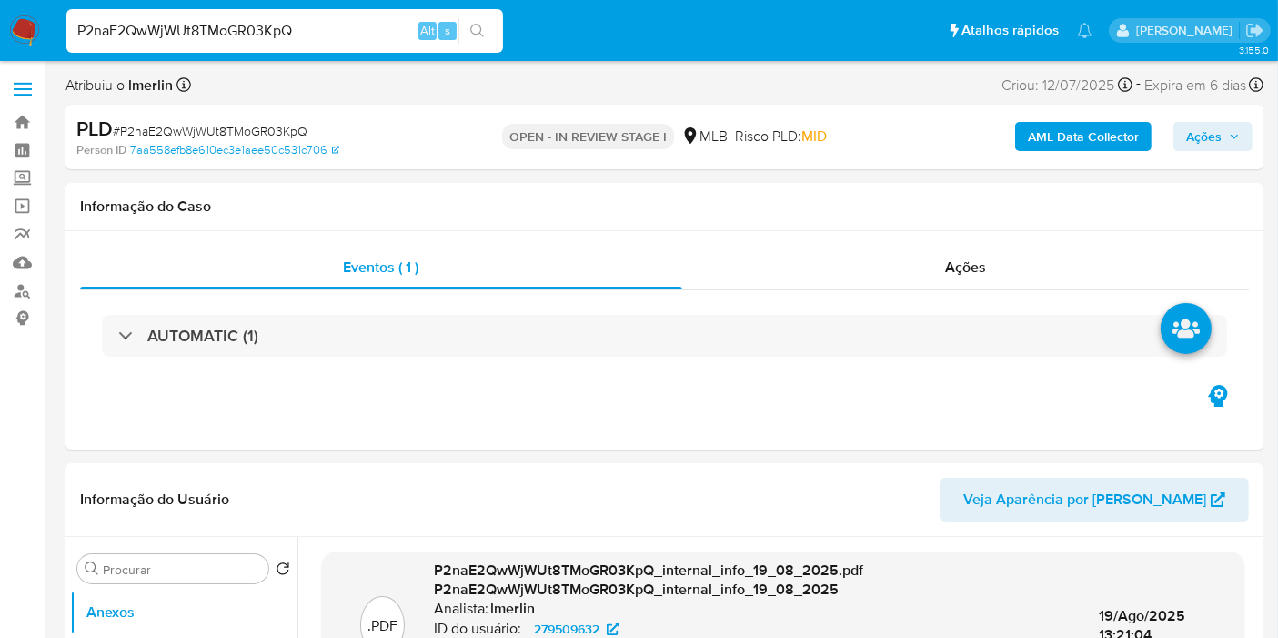
click at [334, 25] on input "P2naE2QwWjWUt8TMoGR03KpQ" at bounding box center [284, 31] width 437 height 24
paste input "NjMOXHIInEip4igfE1MUuOF3"
type input "NjMOXHIInEip4igfE1MUuOF3"
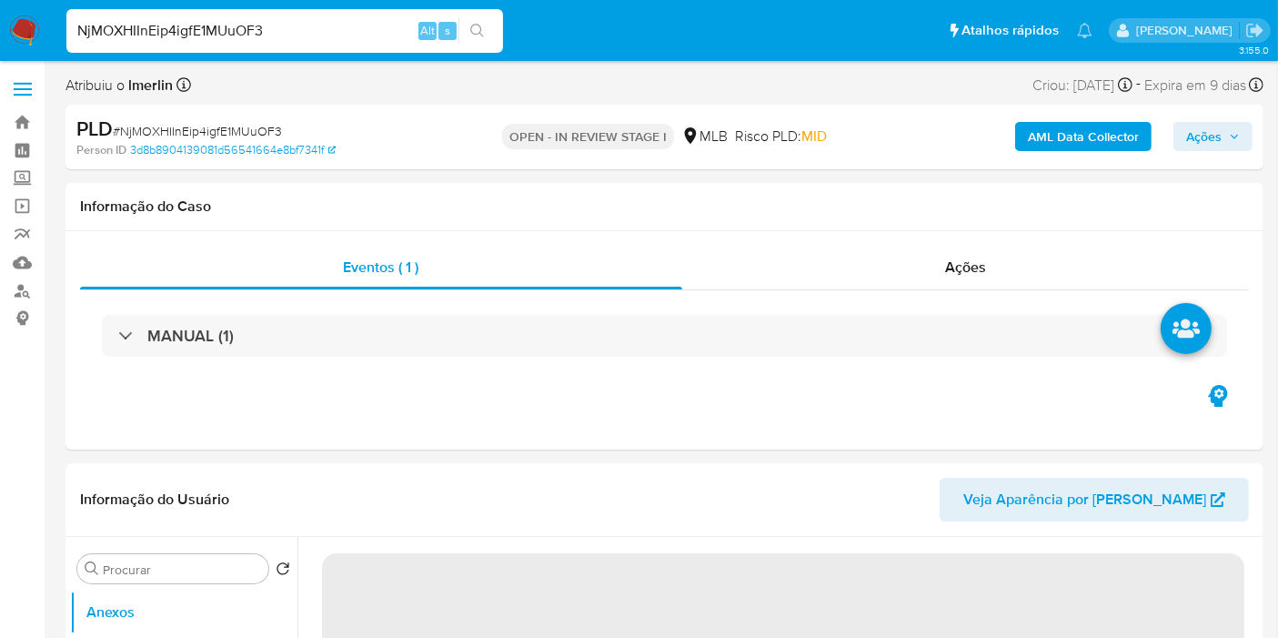
select select "10"
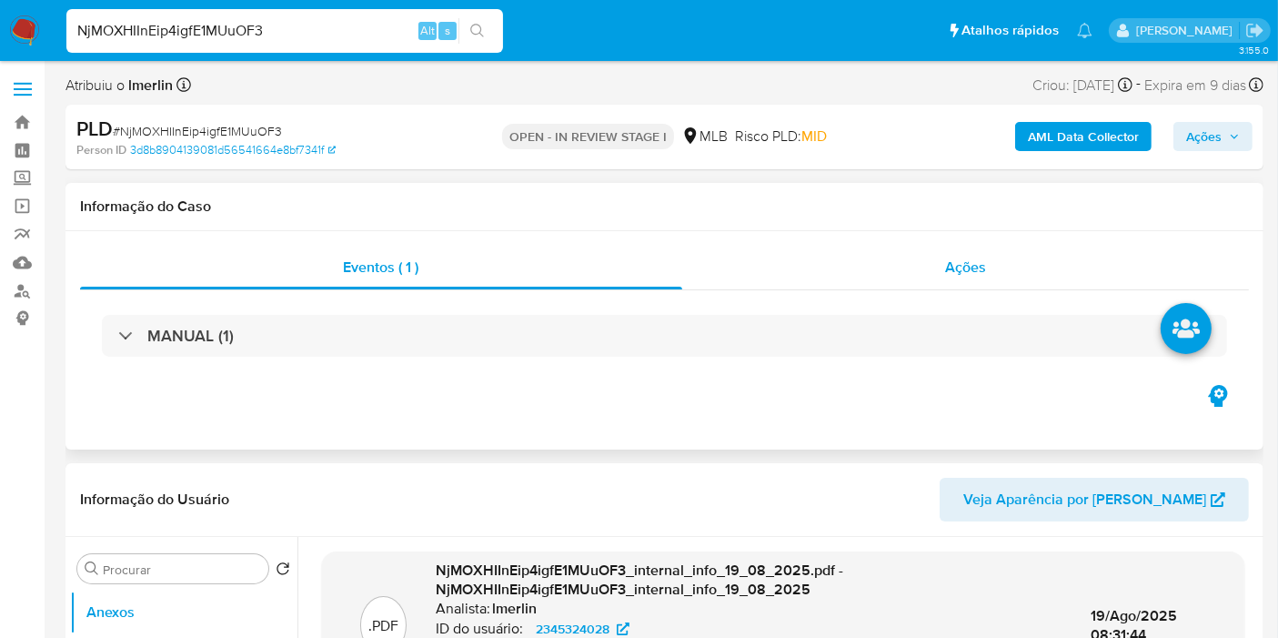
click at [956, 269] on span "Ações" at bounding box center [965, 267] width 41 height 21
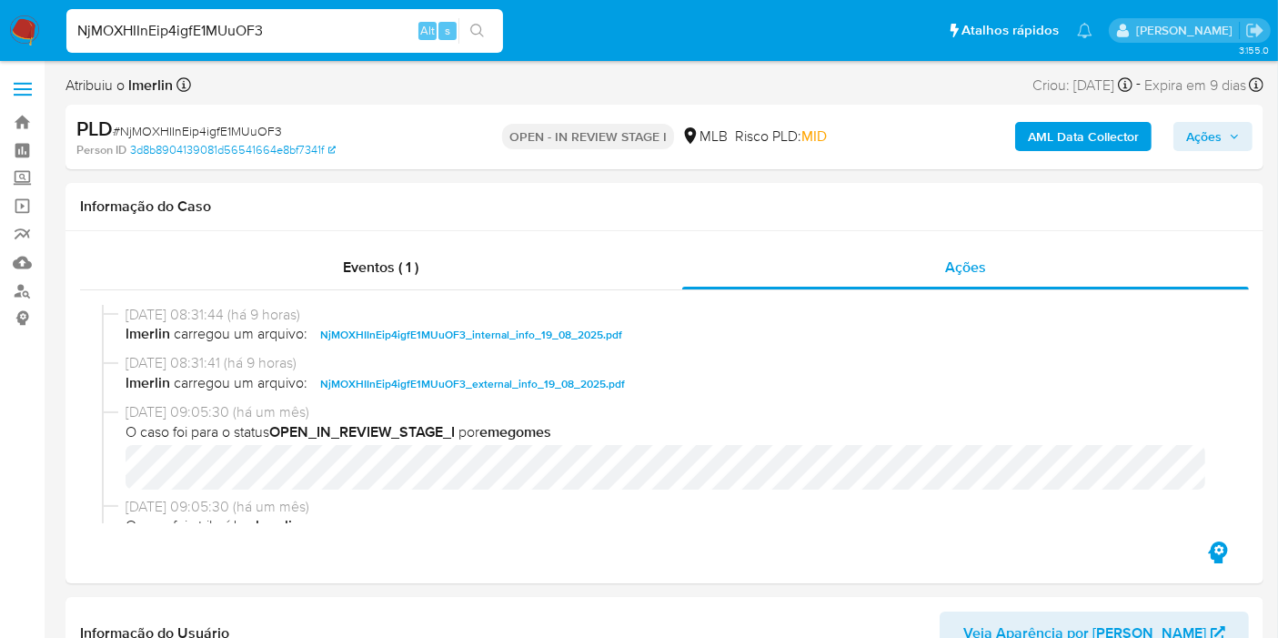
click at [374, 35] on input "NjMOXHIInEip4igfE1MUuOF3" at bounding box center [284, 31] width 437 height 24
paste input "P2naE2QwWjWUt8TMoGR03KpQ"
type input "P2naE2QwWjWUt8TMoGR03KpQ"
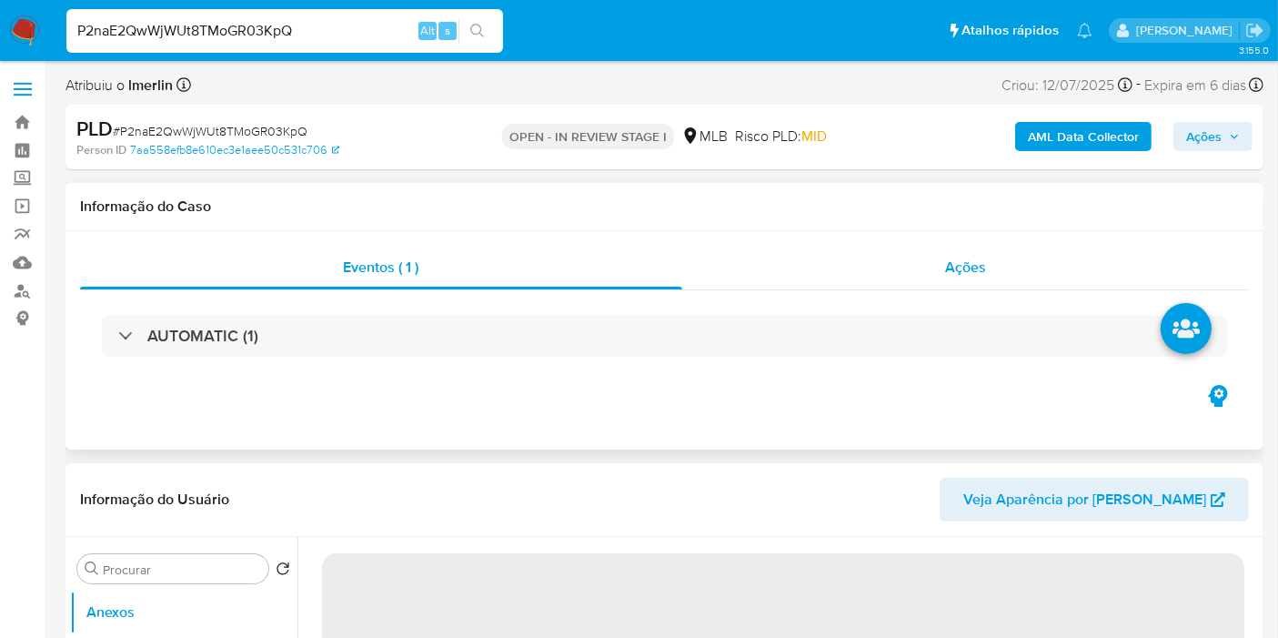
select select "10"
click at [1016, 277] on div "Ações" at bounding box center [966, 268] width 568 height 44
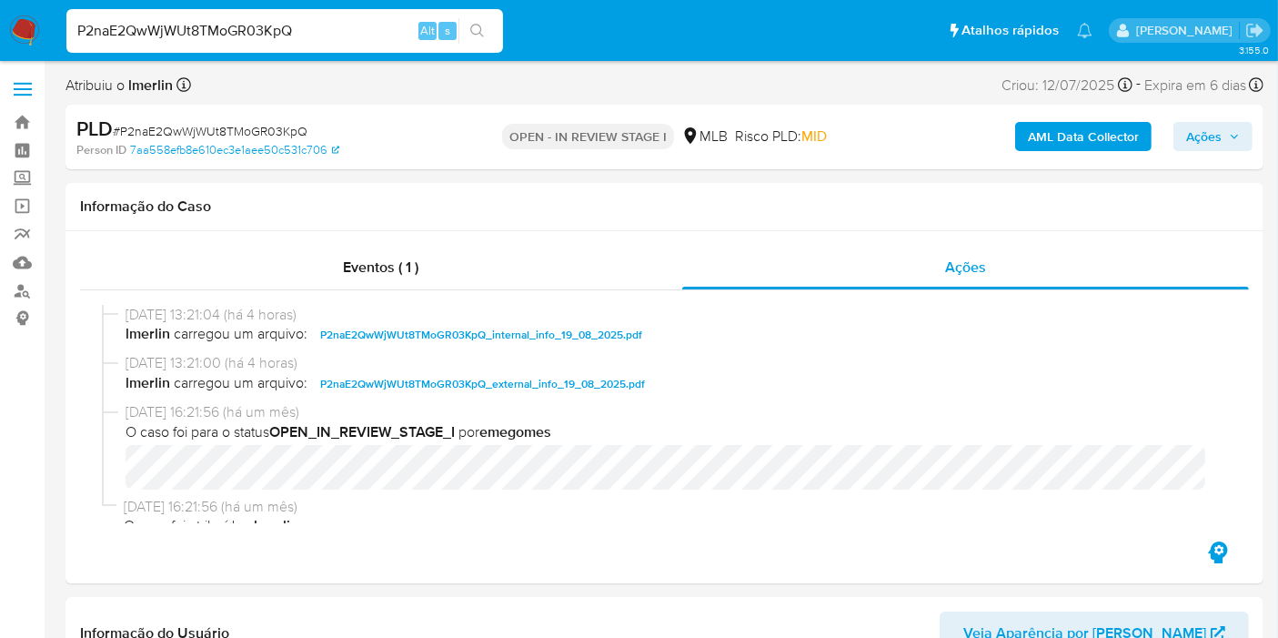
click at [18, 27] on img at bounding box center [24, 30] width 31 height 31
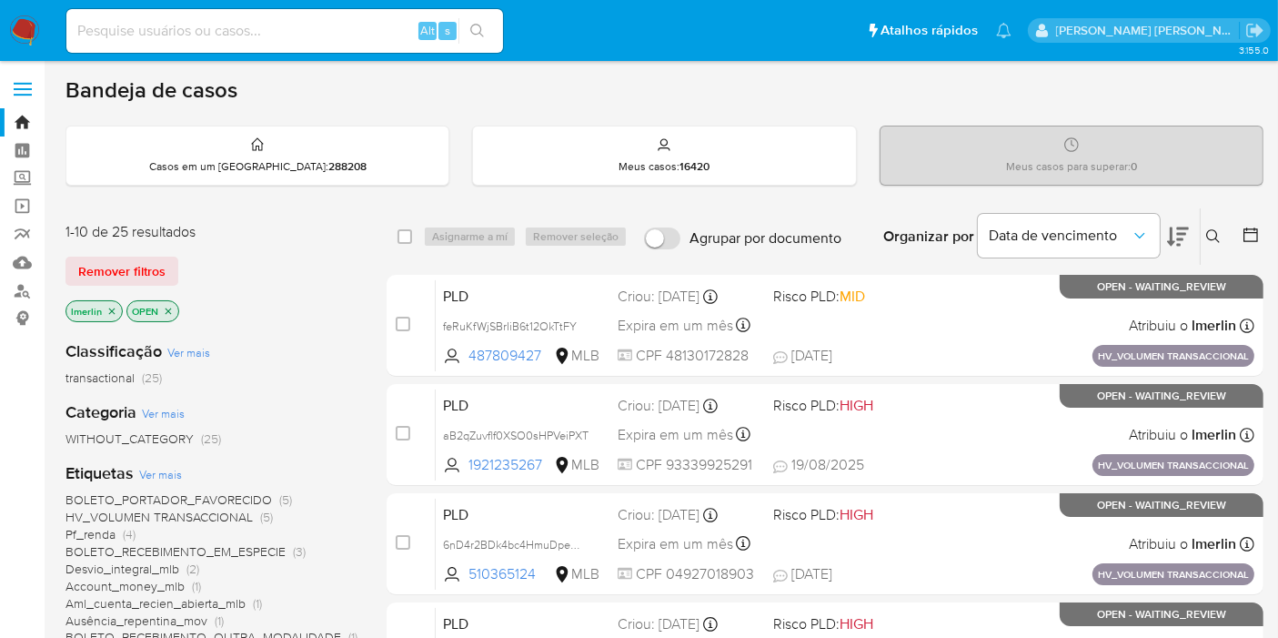
click at [109, 309] on icon "close-filter" at bounding box center [111, 311] width 11 height 11
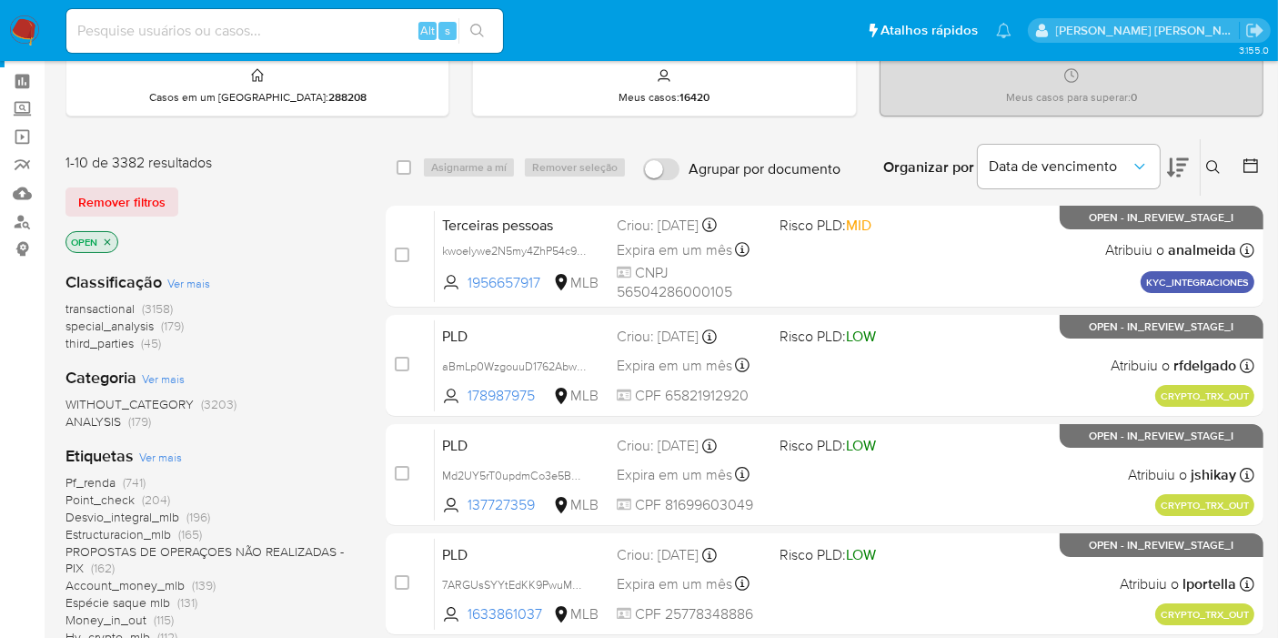
scroll to position [101, 0]
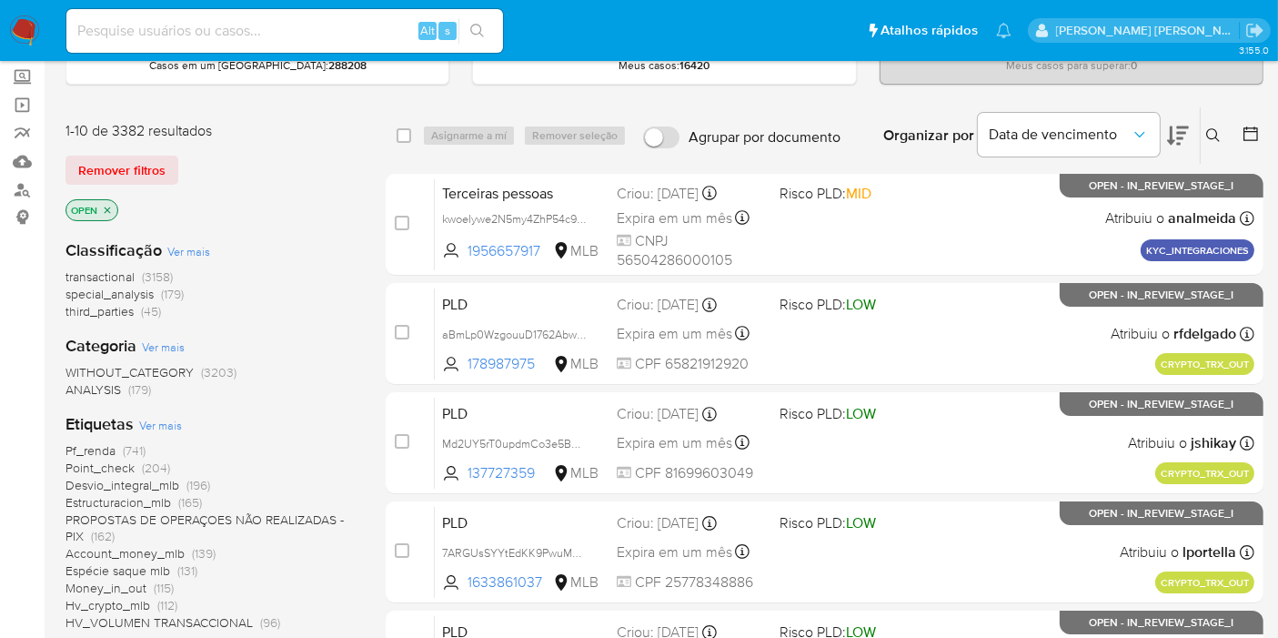
click at [356, 34] on input at bounding box center [284, 31] width 437 height 24
paste input "DqVJRWIiIZX0HtURHZXx08jC"
type input "DqVJRWIiIZX0HtURHZXx08jC"
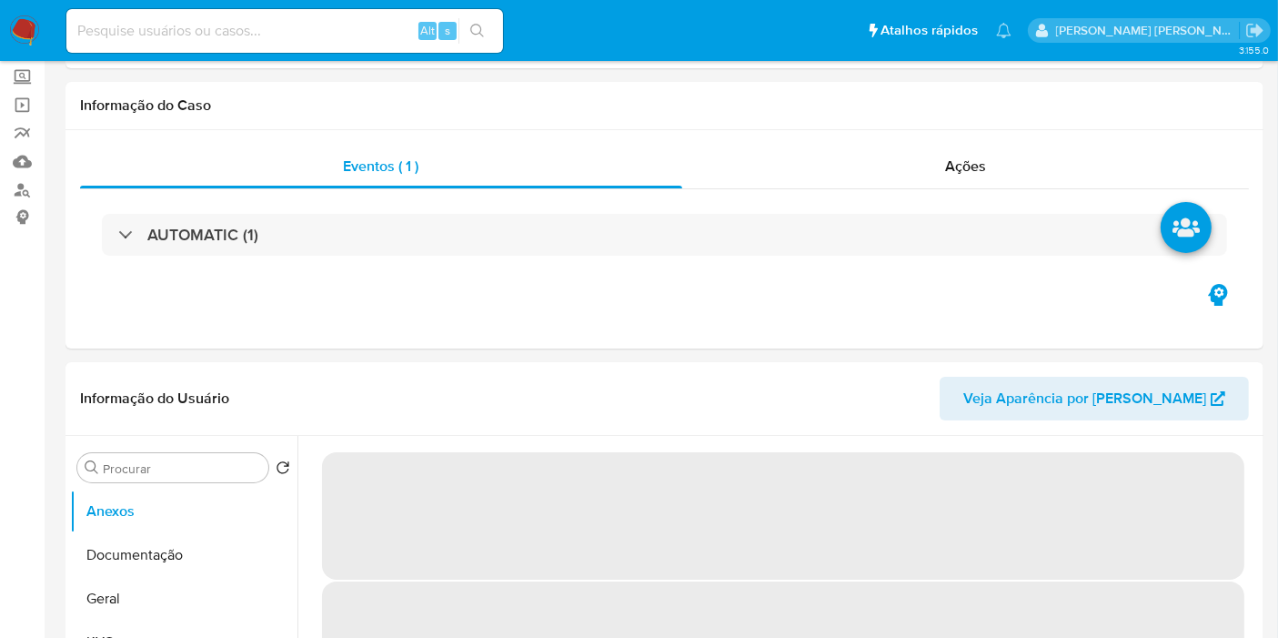
select select "10"
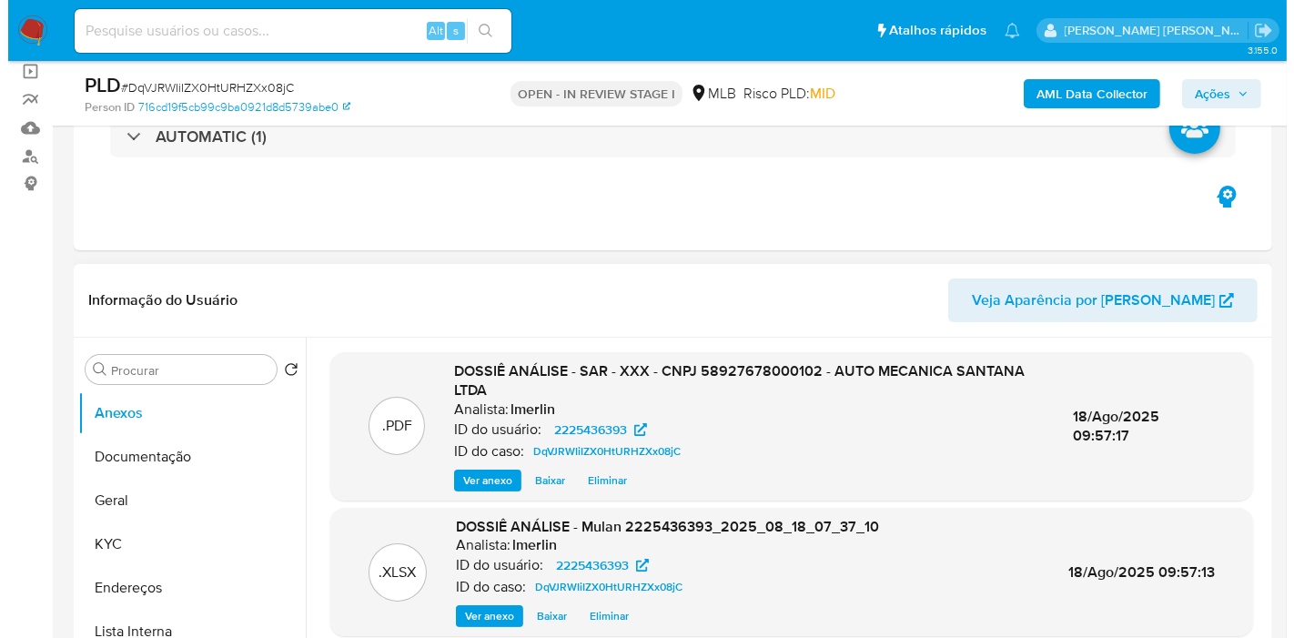
scroll to position [303, 0]
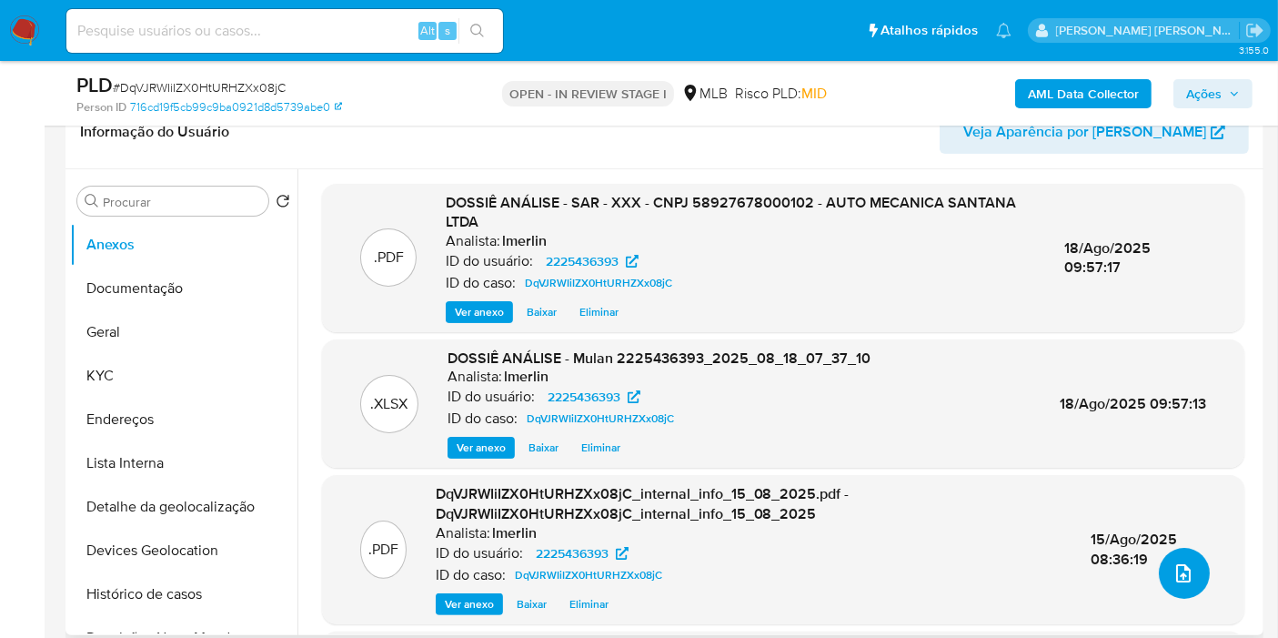
click at [1184, 573] on icon "upload-file" at bounding box center [1183, 573] width 15 height 18
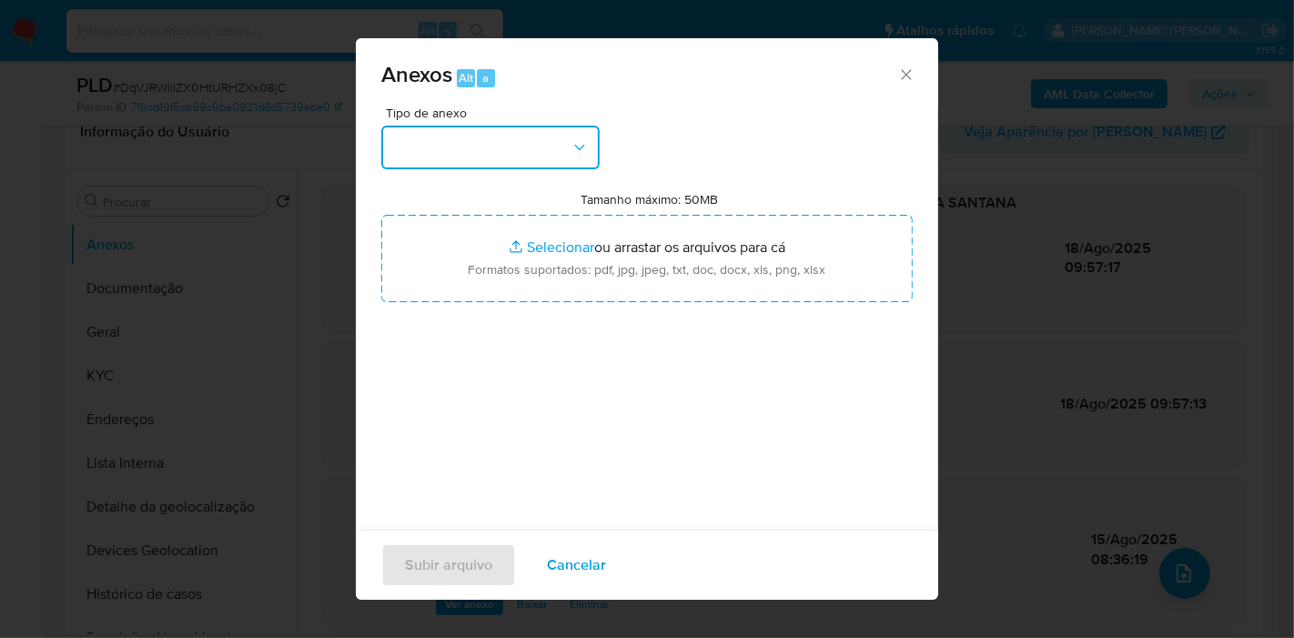
click at [492, 153] on button "button" at bounding box center [490, 148] width 218 height 44
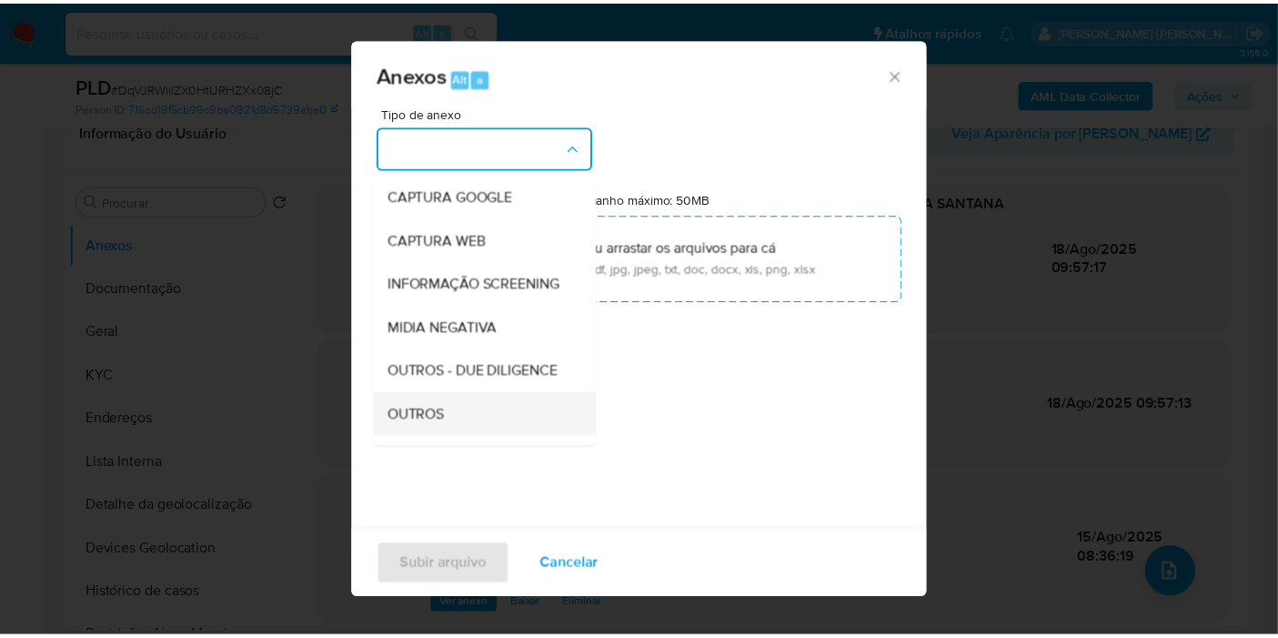
scroll to position [202, 0]
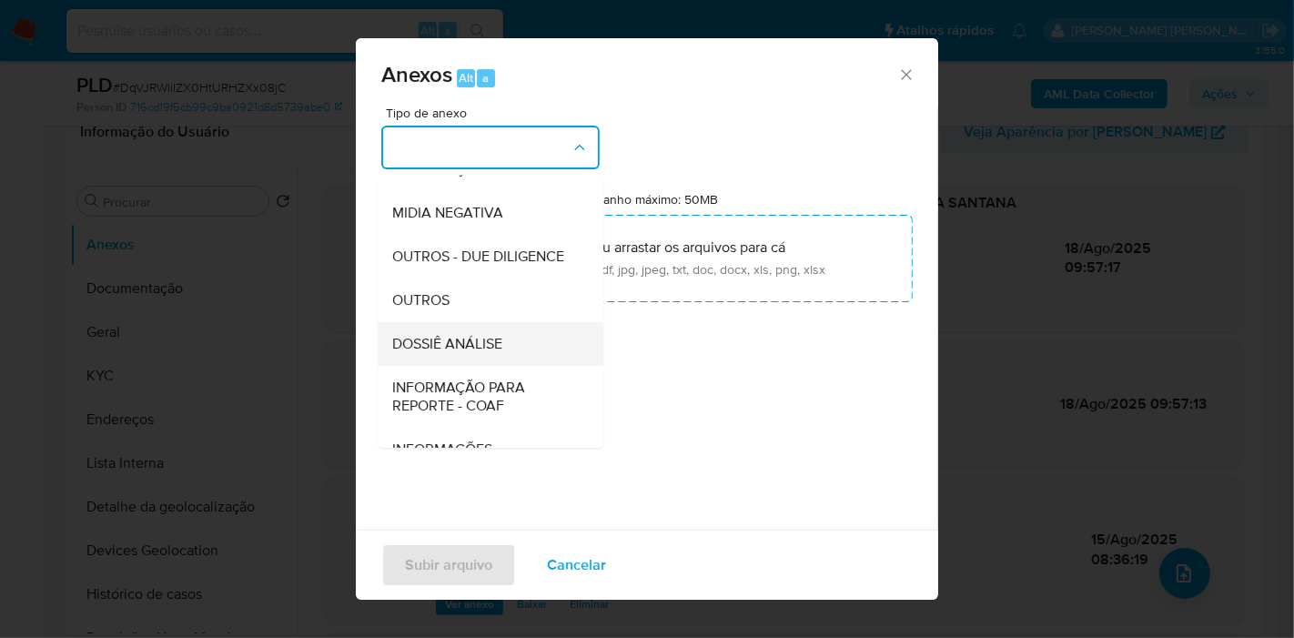
click at [489, 353] on span "DOSSIÊ ANÁLISE" at bounding box center [447, 344] width 110 height 18
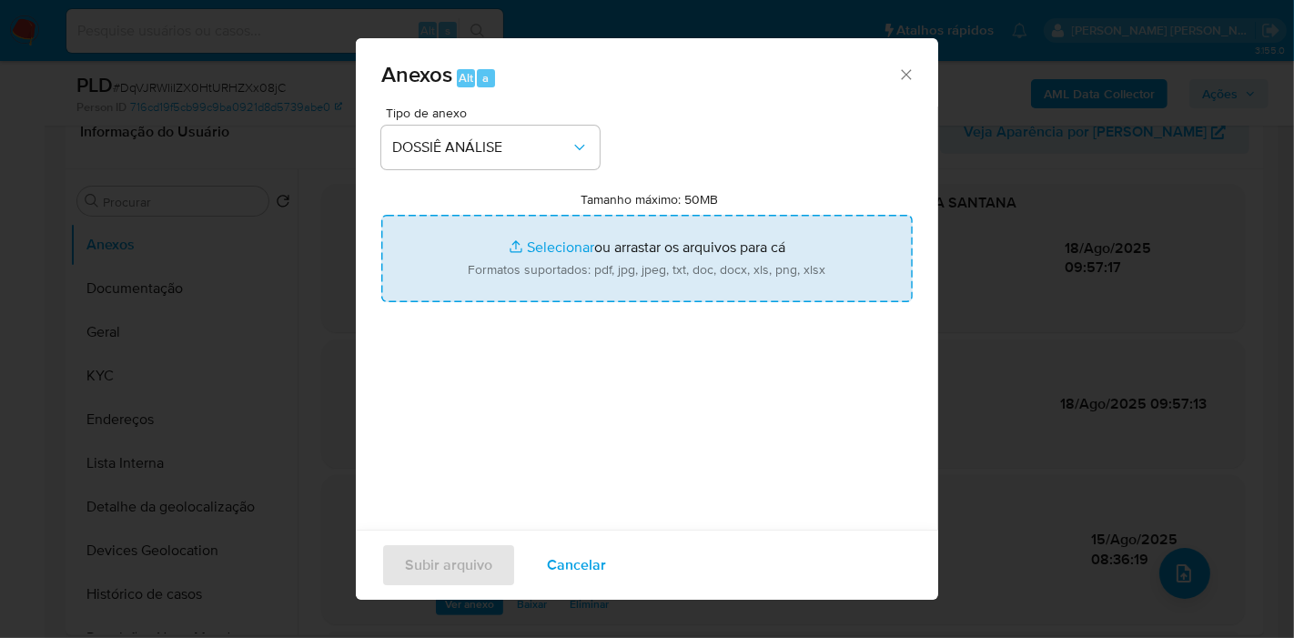
click at [556, 228] on input "Tamanho máximo: 50MB Selecionar arquivos" at bounding box center [646, 258] width 531 height 87
type input "C:\fakepath\CNPJ 58927678000102 - AUTO MECANICA SANTANA LTDA..pdf"
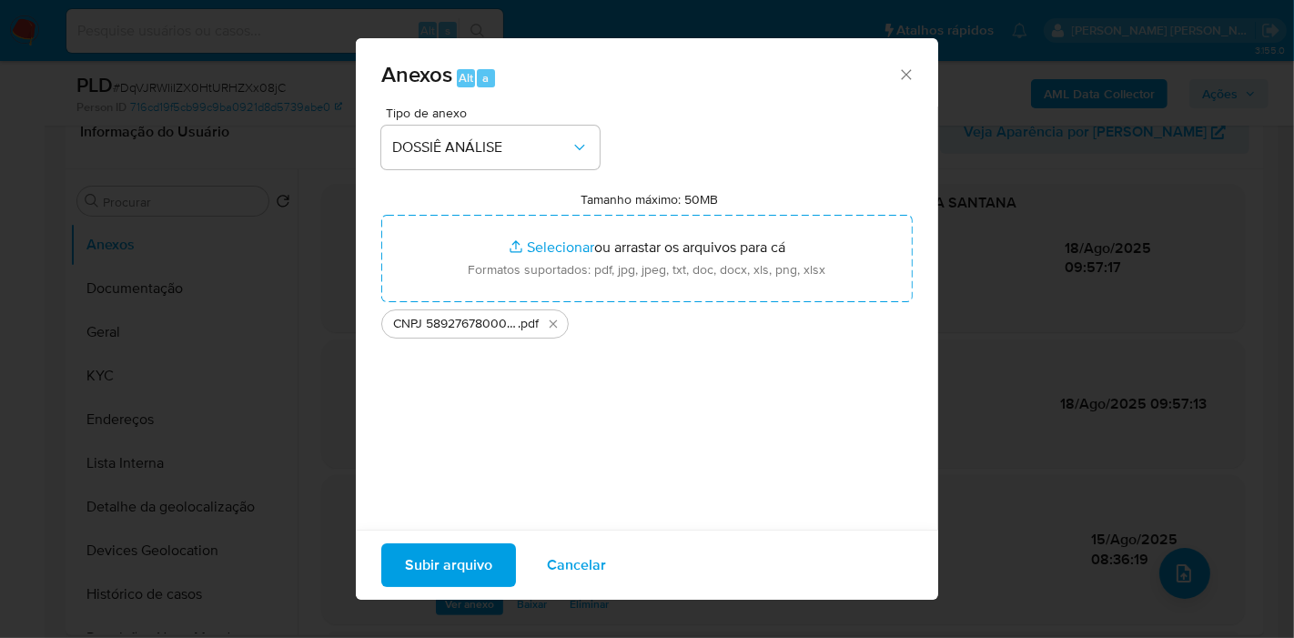
click at [418, 564] on span "Subir arquivo" at bounding box center [448, 565] width 87 height 40
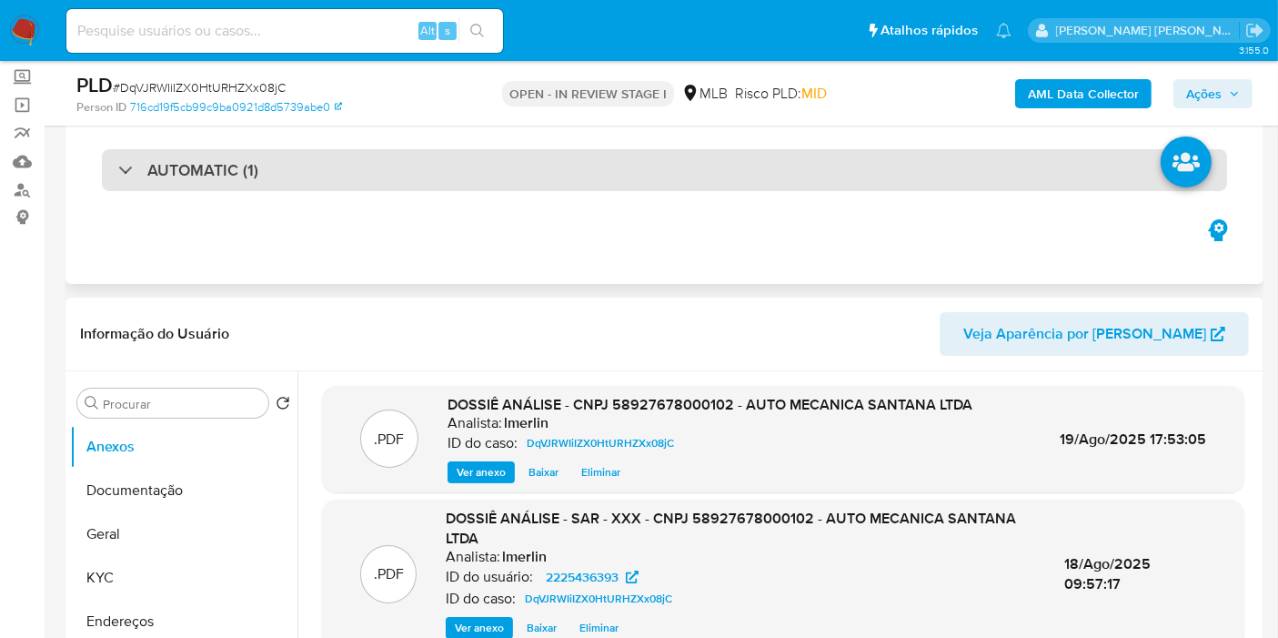
scroll to position [0, 0]
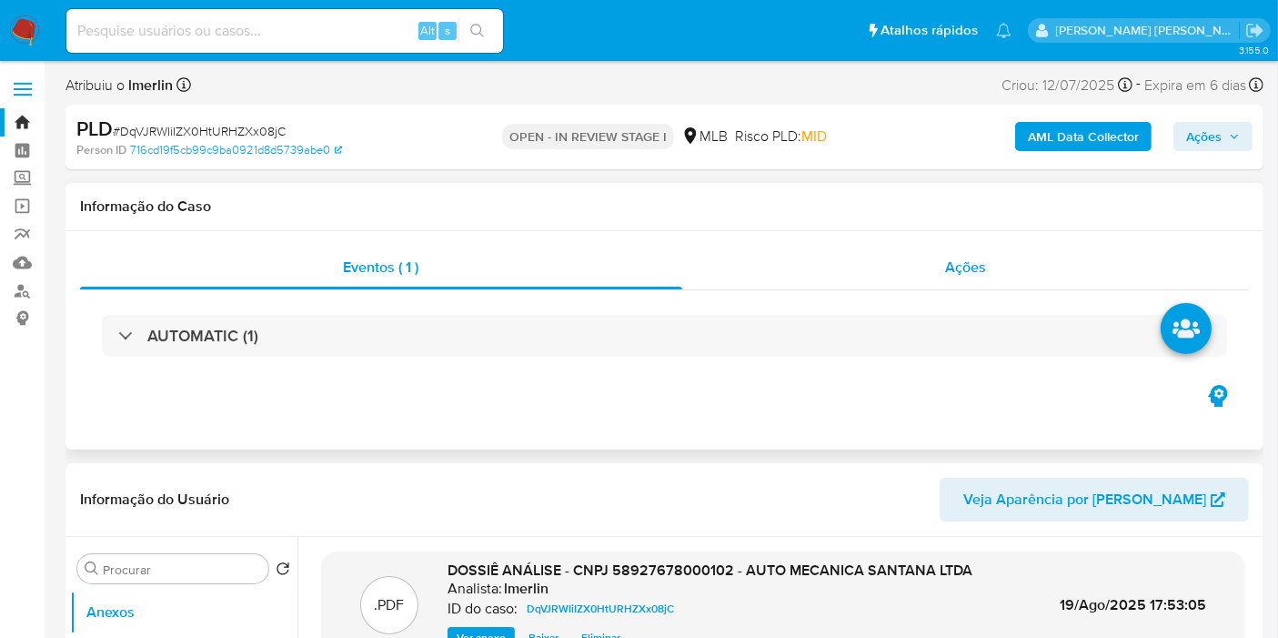
click at [977, 255] on div "Ações" at bounding box center [966, 268] width 568 height 44
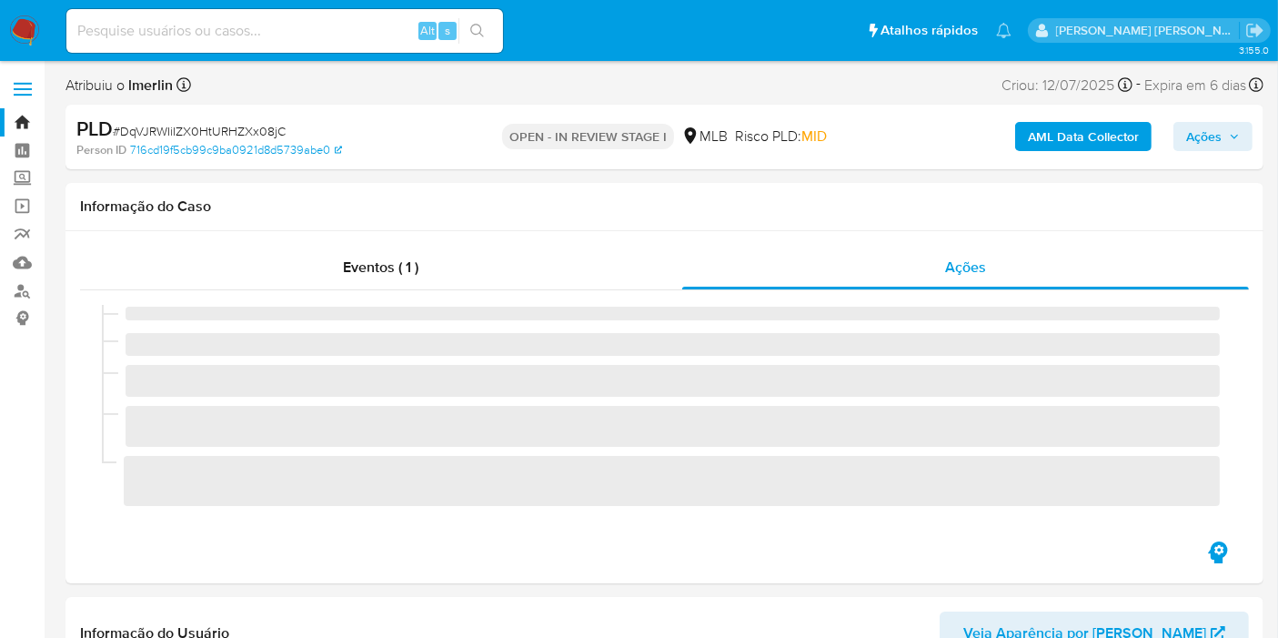
click at [1190, 146] on span "Ações" at bounding box center [1203, 136] width 35 height 29
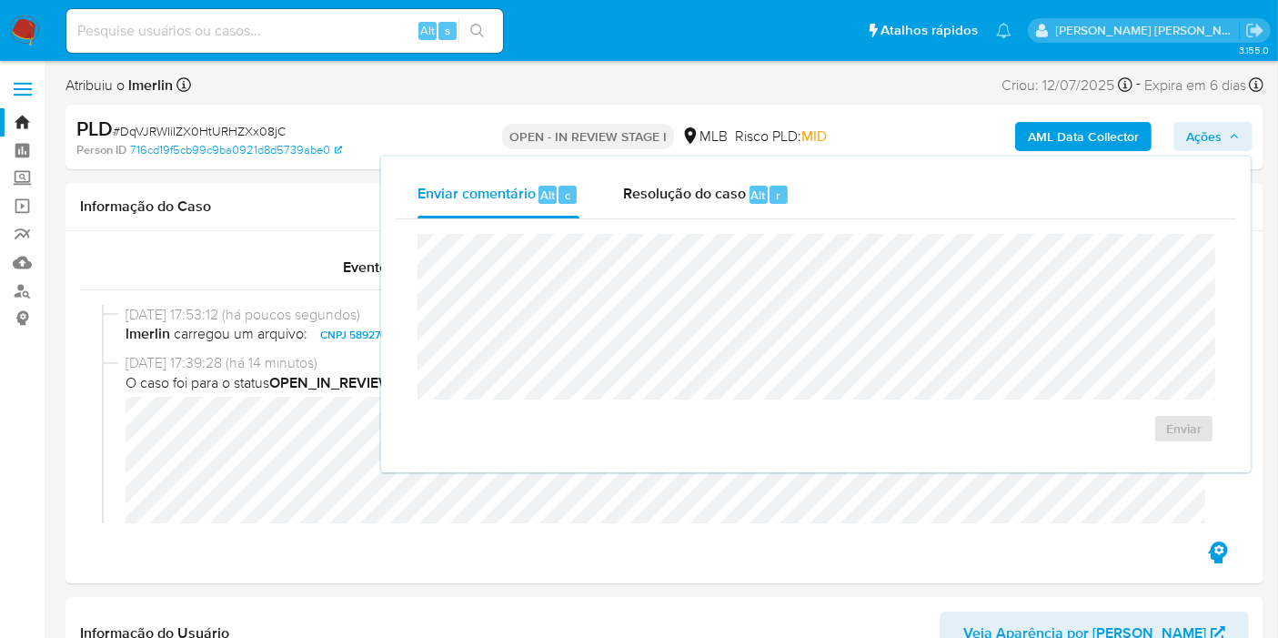
drag, startPoint x: 641, startPoint y: 193, endPoint x: 641, endPoint y: 223, distance: 30.0
click at [641, 194] on span "Resolução do caso" at bounding box center [684, 194] width 123 height 21
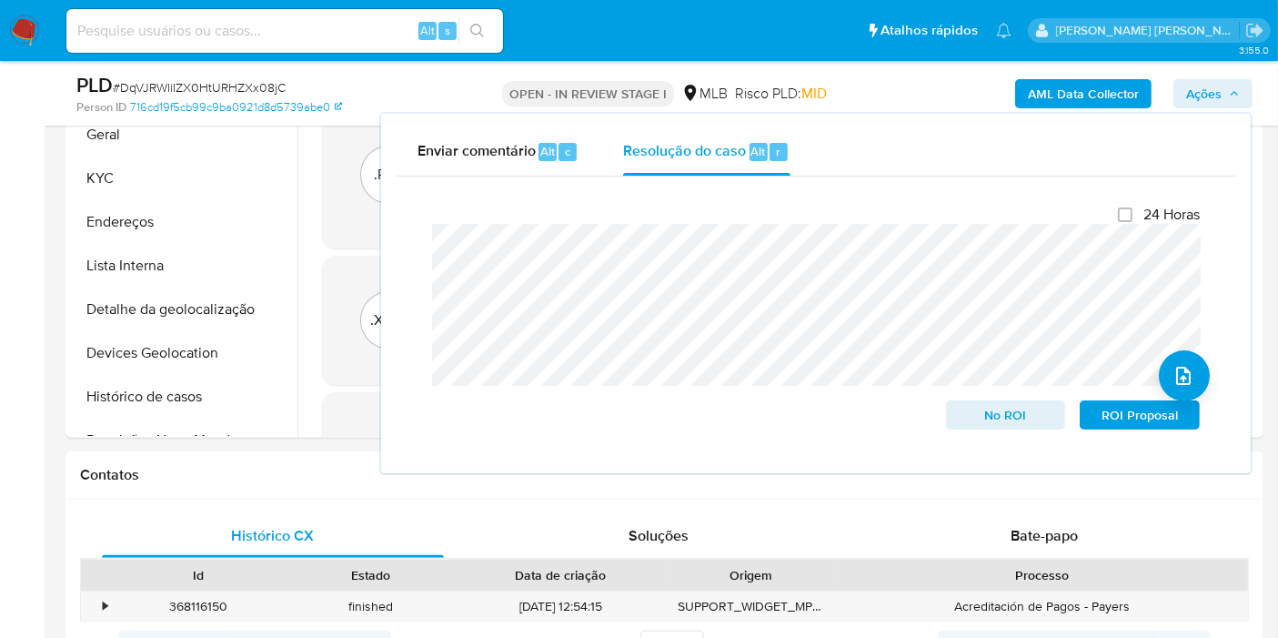
scroll to position [707, 0]
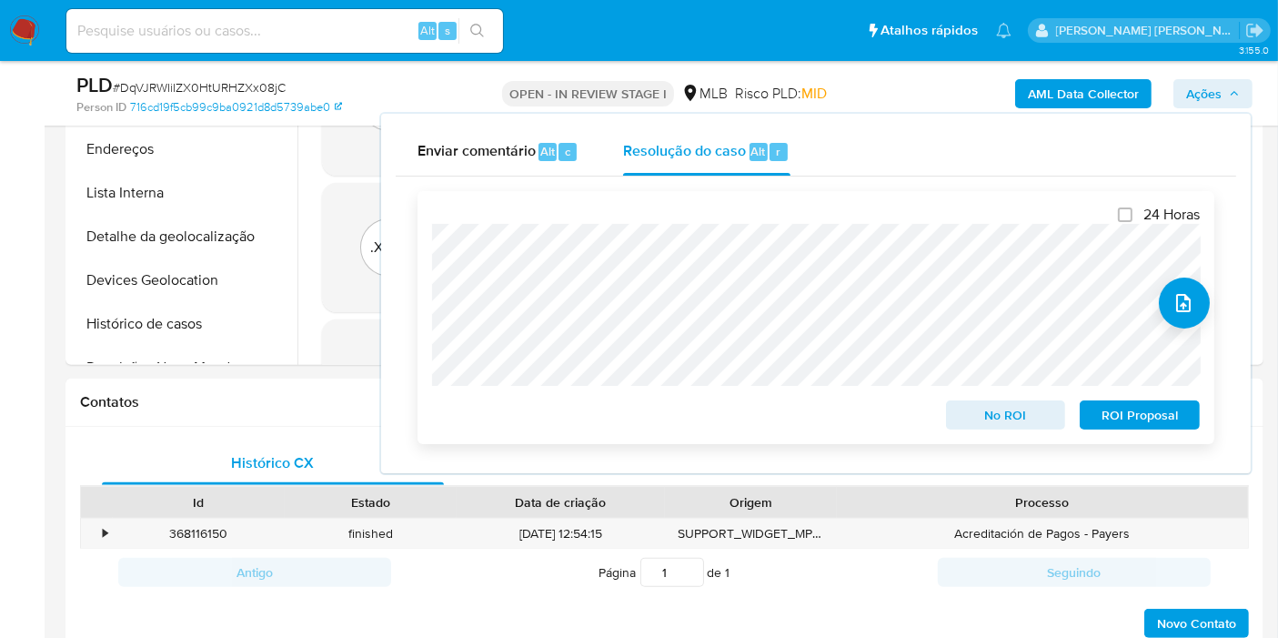
click at [1006, 422] on span "No ROI" at bounding box center [1006, 414] width 95 height 25
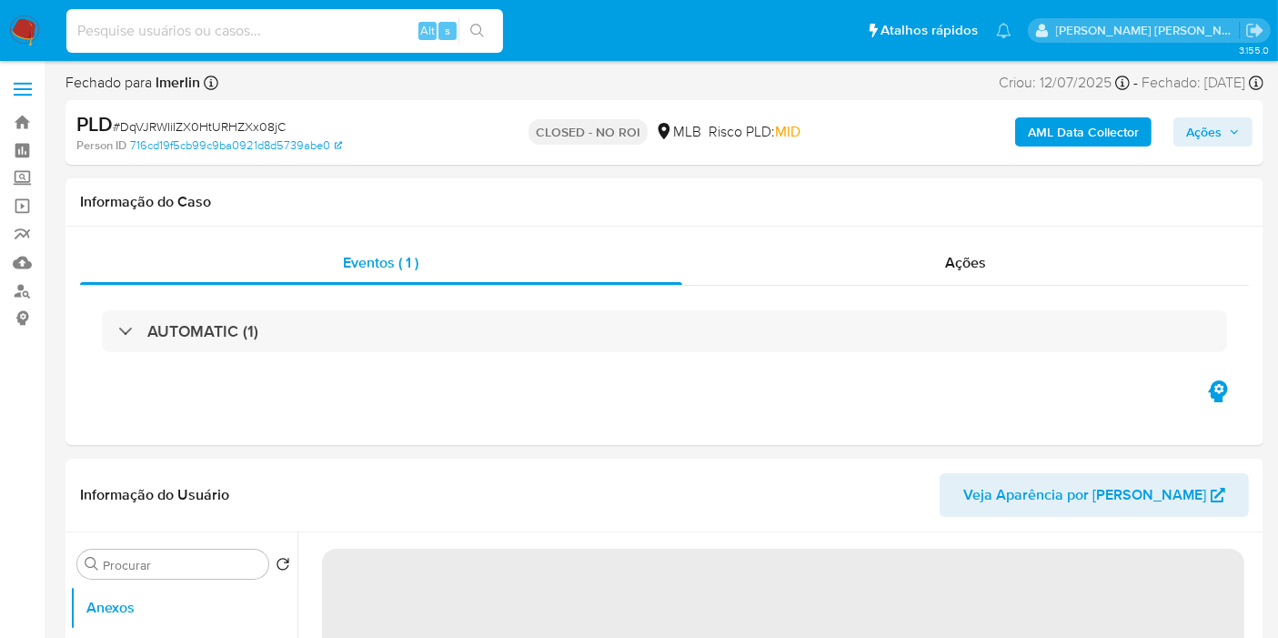
click at [228, 26] on input at bounding box center [284, 31] width 437 height 24
paste input "NjMOXHIInEip4igfE1MUuOF3"
type input "NjMOXHIInEip4igfE1MUuOF3"
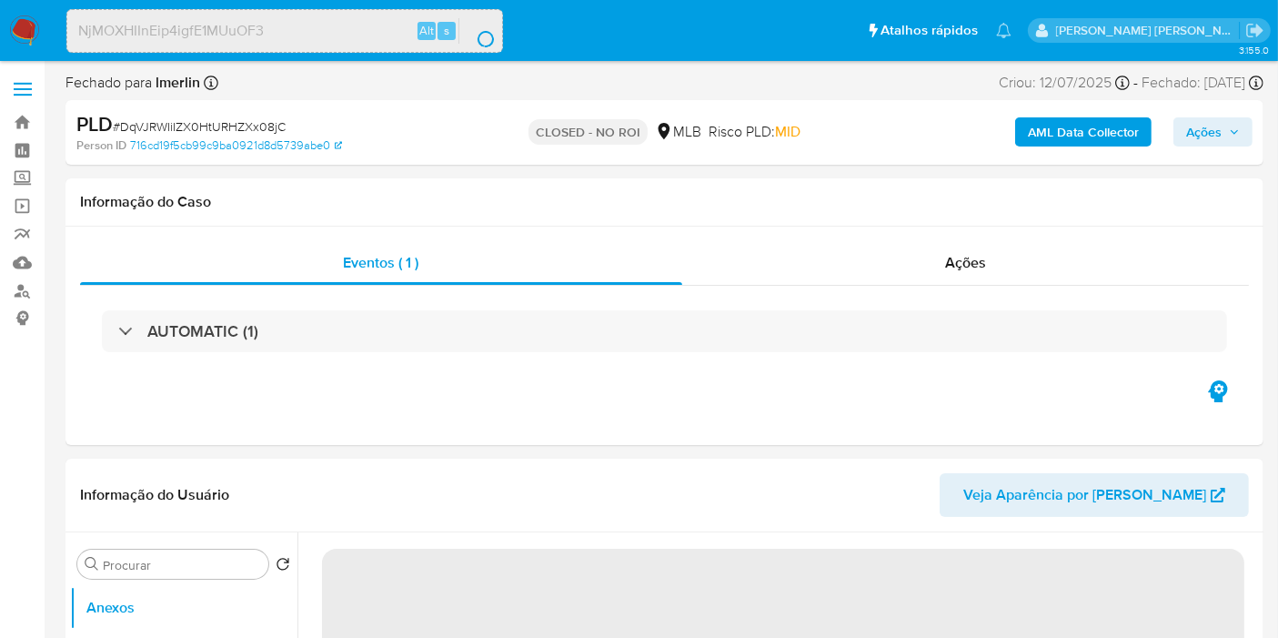
select select "10"
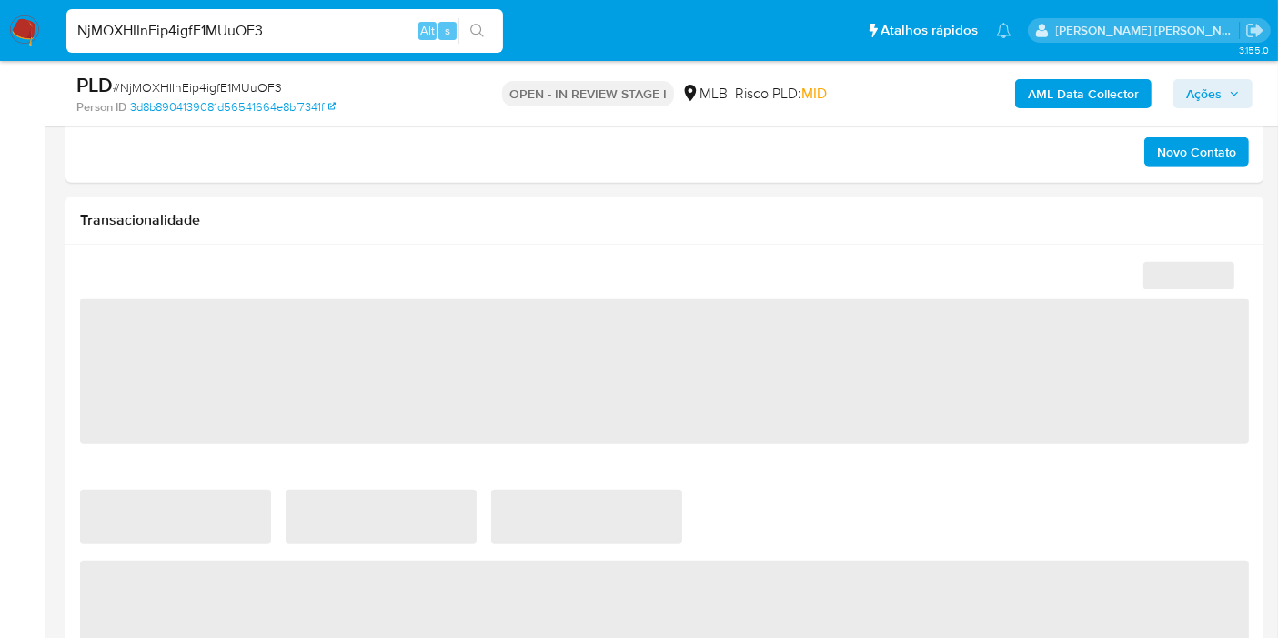
scroll to position [1415, 0]
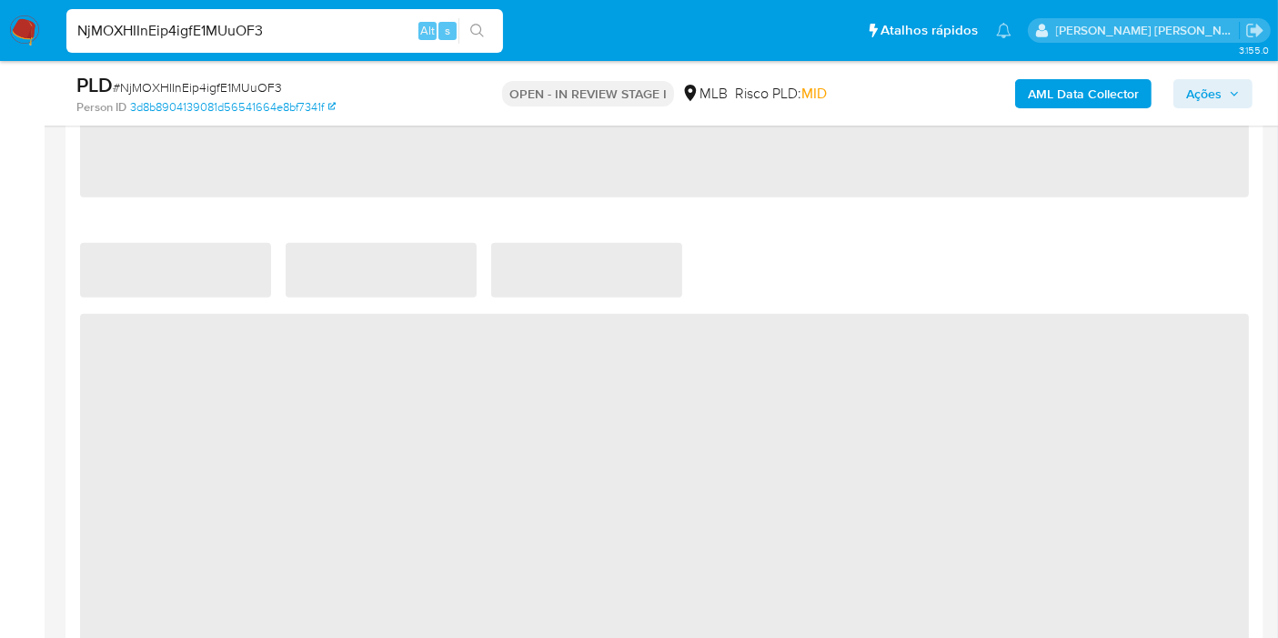
select select "10"
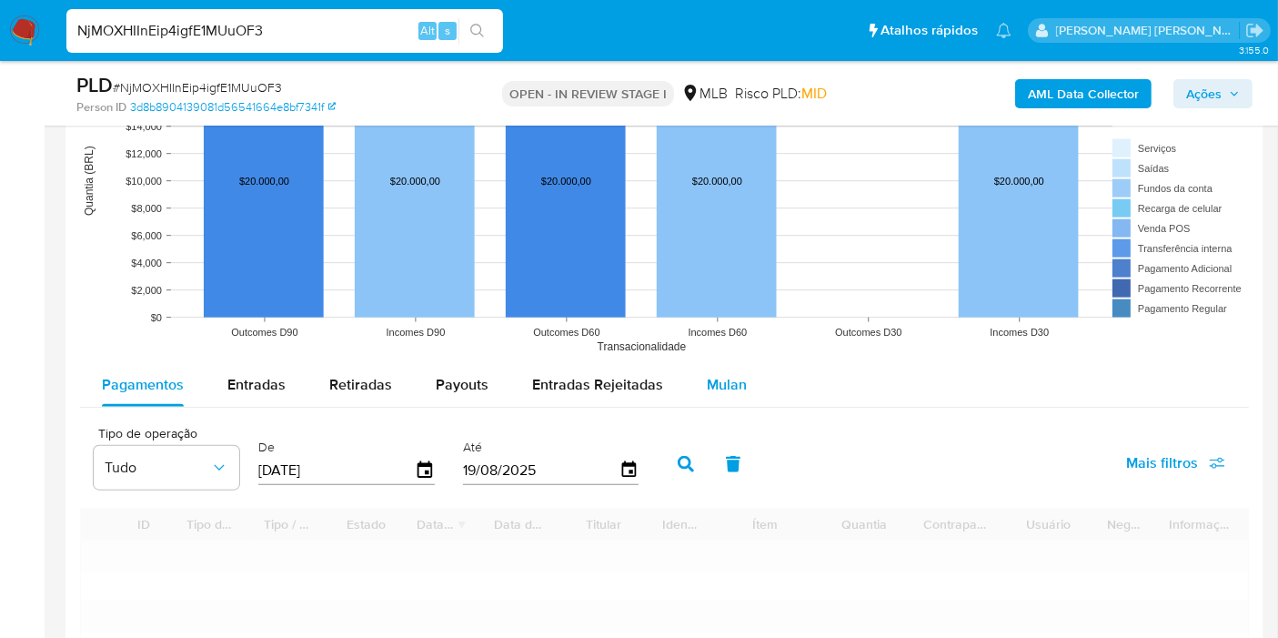
scroll to position [1921, 0]
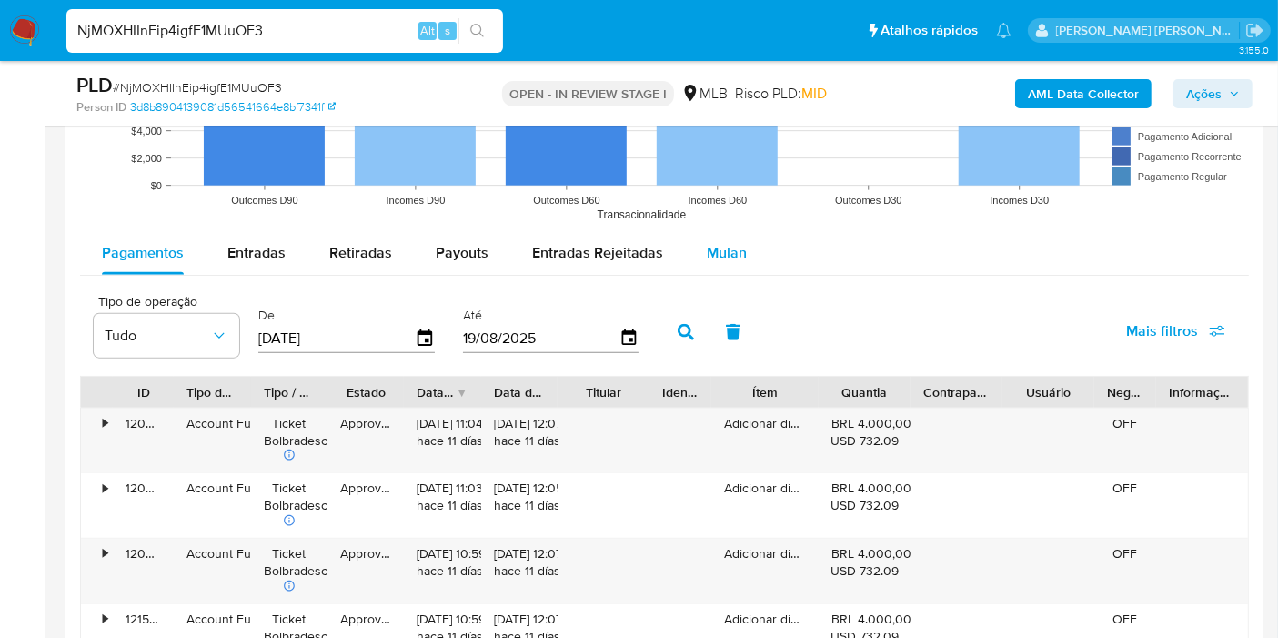
click at [711, 245] on span "Mulan" at bounding box center [727, 252] width 40 height 21
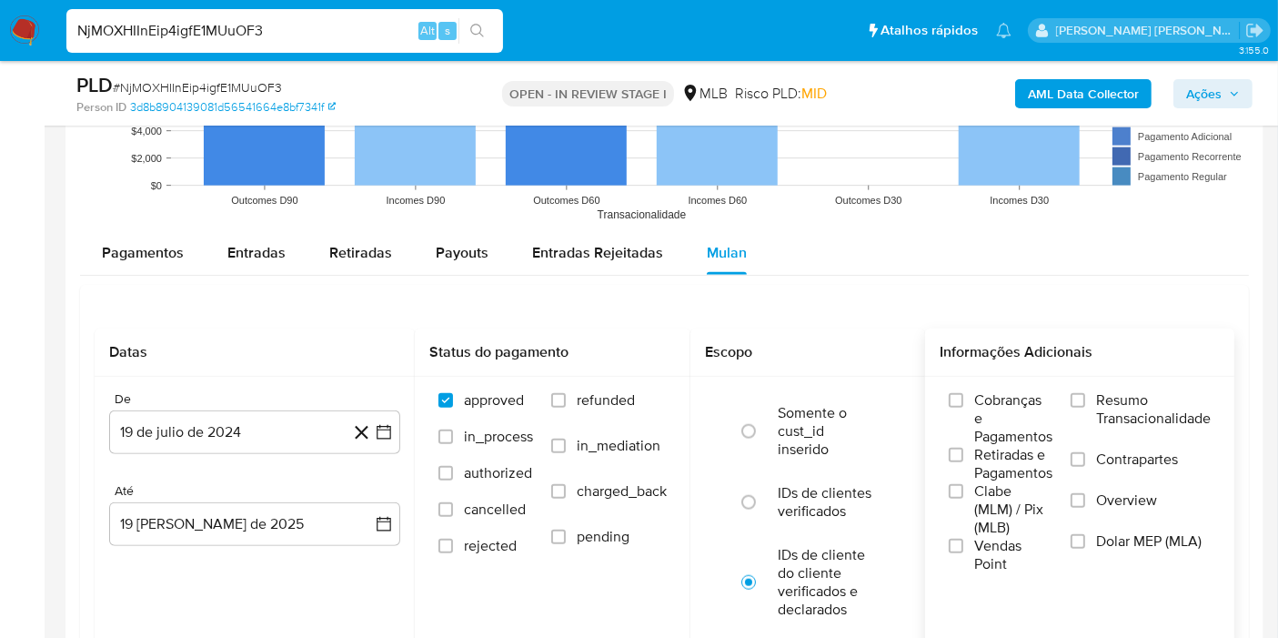
click at [1098, 391] on span "Resumo Transacionalidade" at bounding box center [1153, 409] width 115 height 36
click at [1085, 393] on input "Resumo Transacionalidade" at bounding box center [1078, 400] width 15 height 15
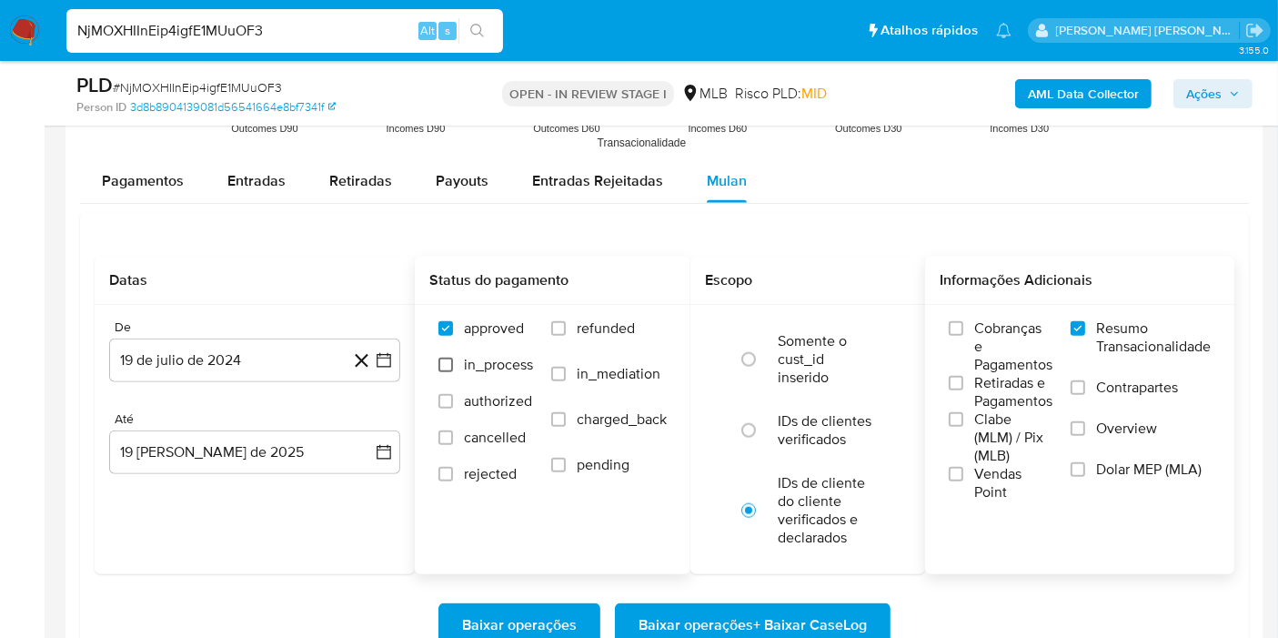
scroll to position [2123, 0]
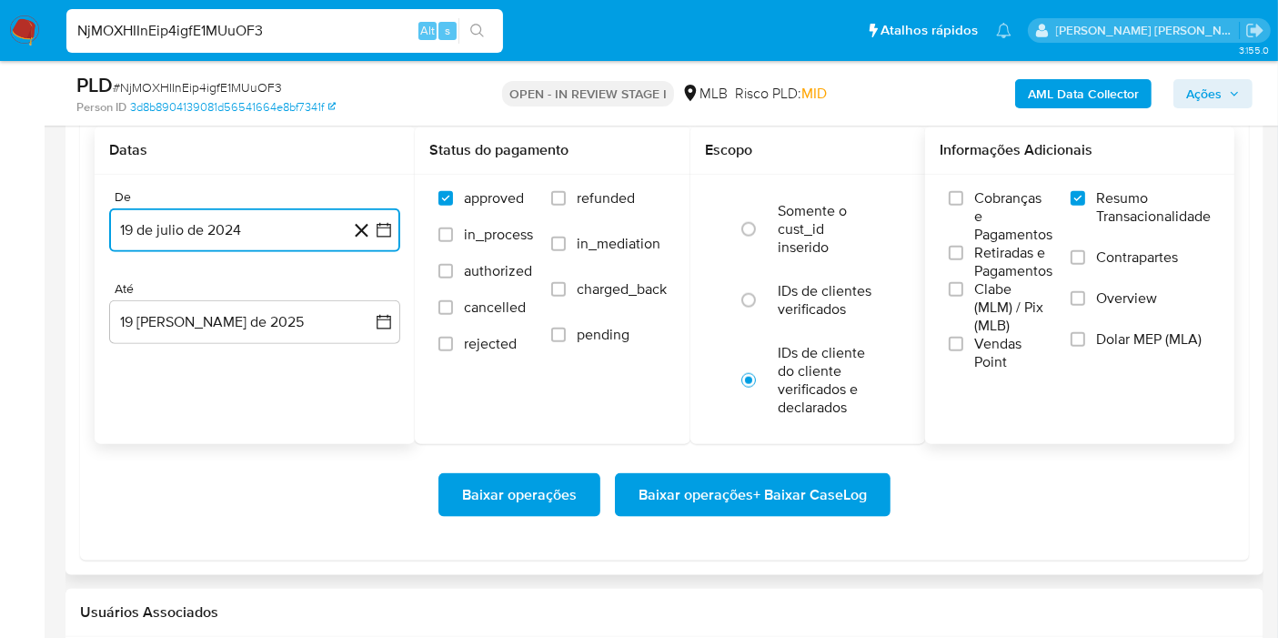
click at [383, 232] on icon "button" at bounding box center [384, 230] width 15 height 15
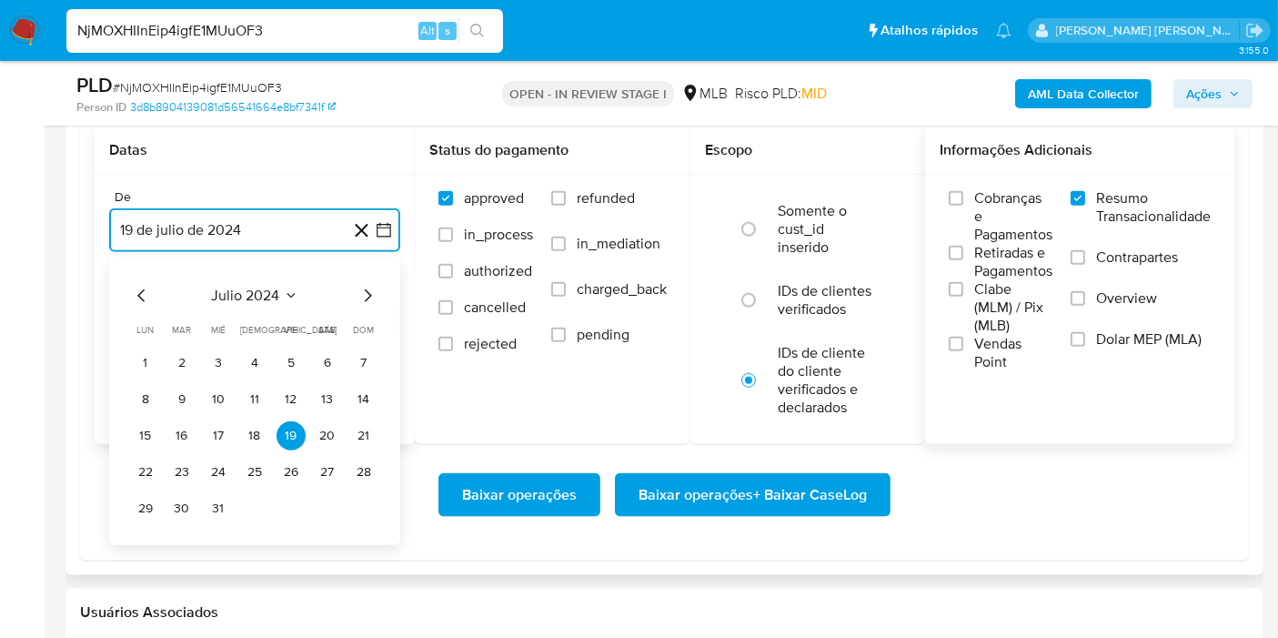
click at [254, 293] on span "julio 2024" at bounding box center [246, 296] width 68 height 18
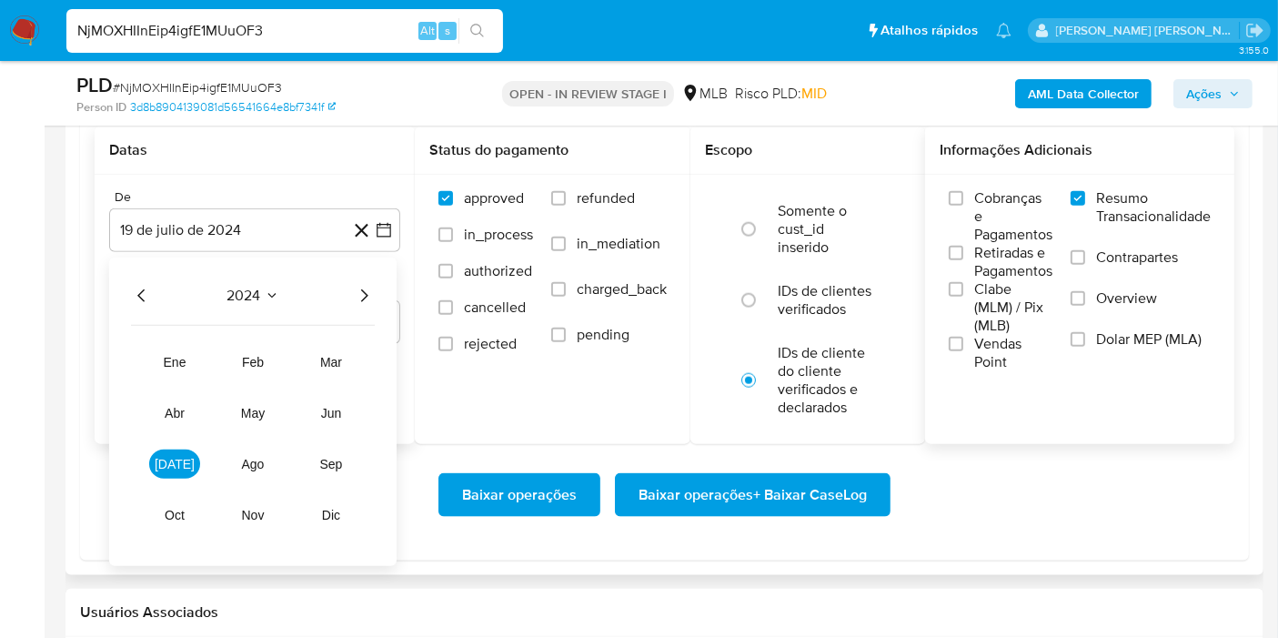
click at [359, 287] on icon "Año siguiente" at bounding box center [364, 296] width 22 height 22
click at [333, 413] on span "jun" at bounding box center [331, 413] width 21 height 15
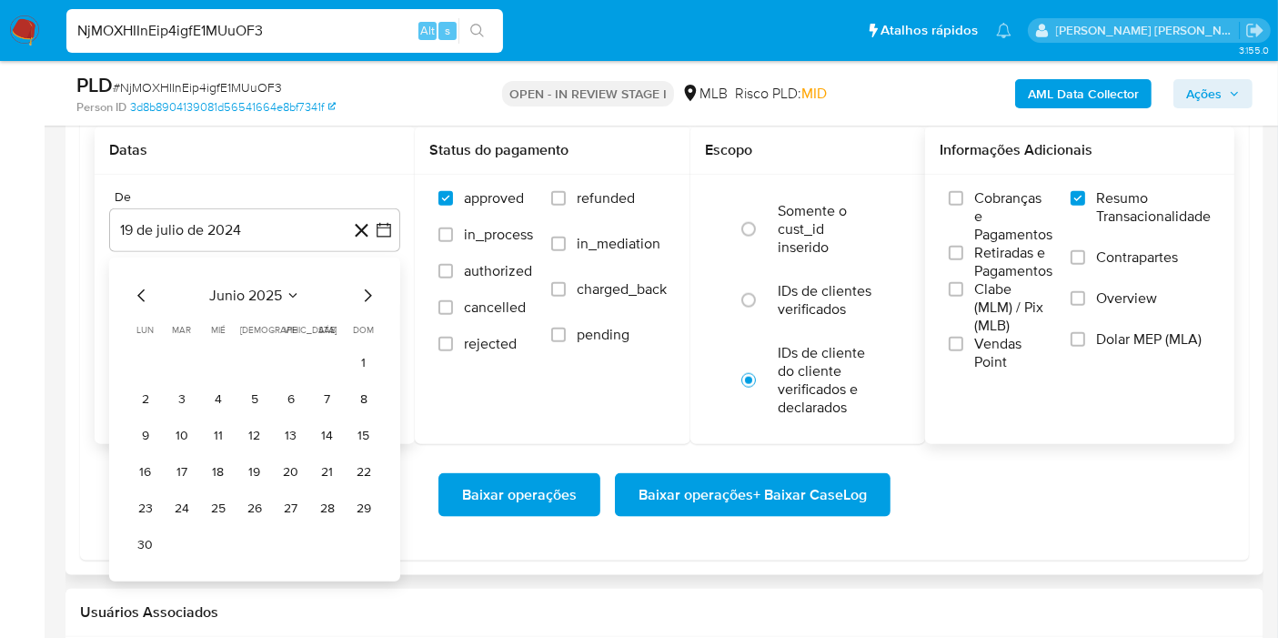
click at [359, 348] on button "1" at bounding box center [363, 362] width 29 height 29
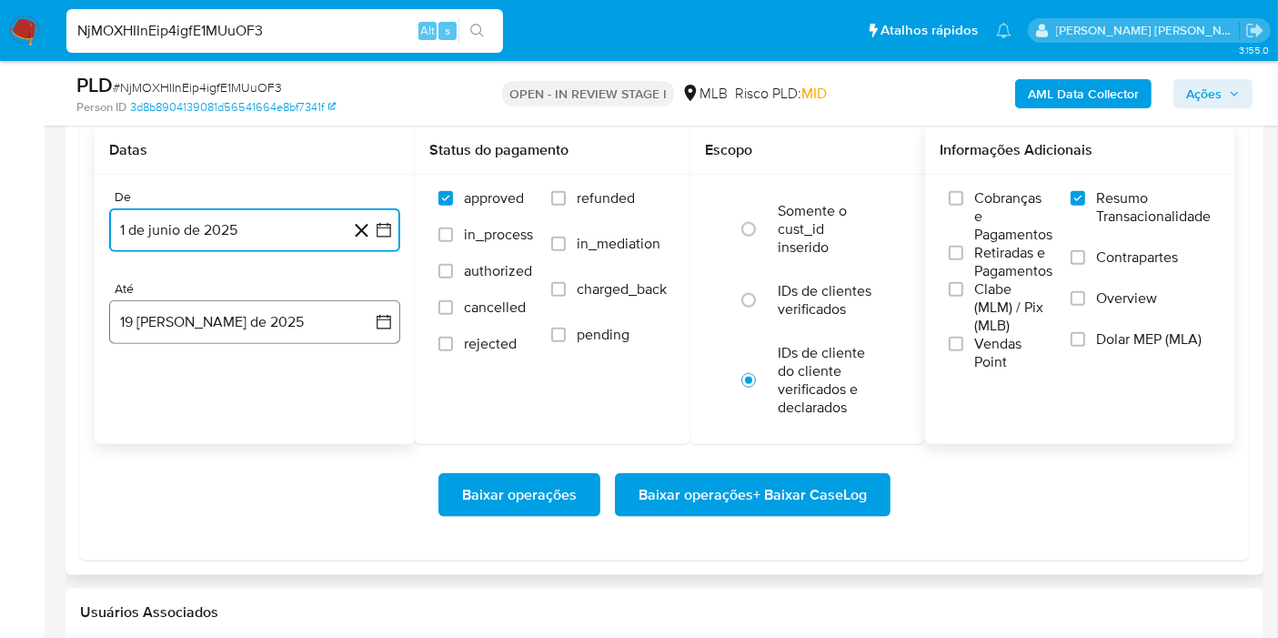
click at [364, 323] on button "19 [PERSON_NAME] de 2025" at bounding box center [254, 322] width 291 height 44
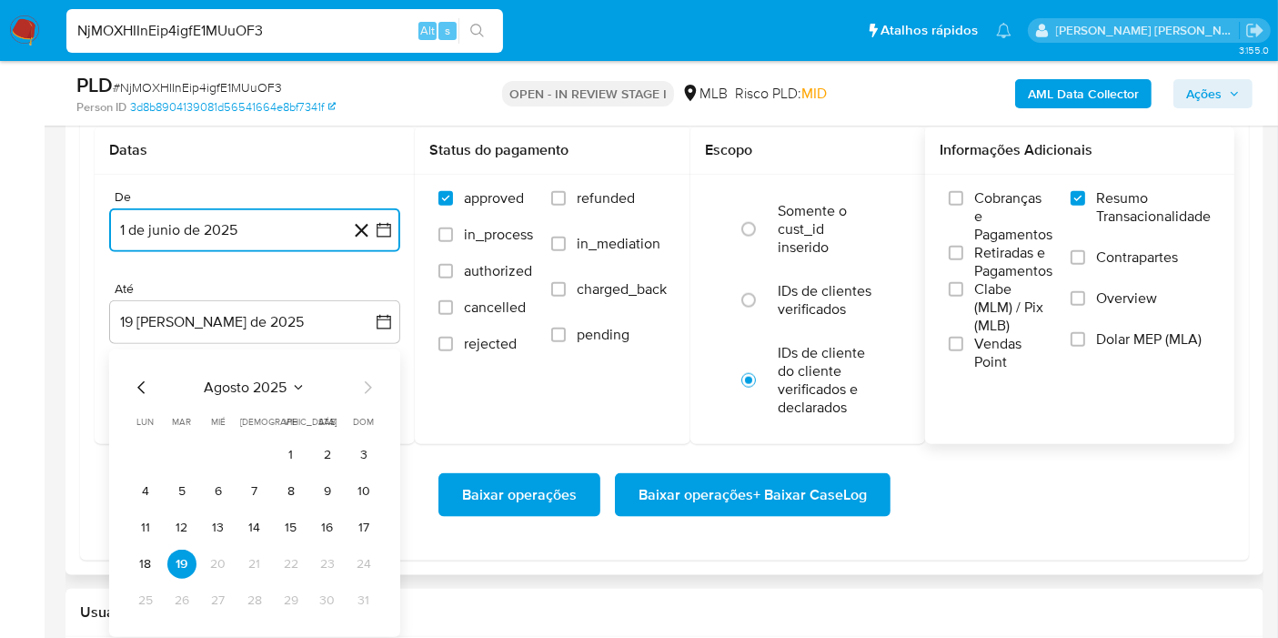
drag, startPoint x: 138, startPoint y: 562, endPoint x: 475, endPoint y: 538, distance: 337.5
click at [139, 562] on button "18" at bounding box center [145, 564] width 29 height 29
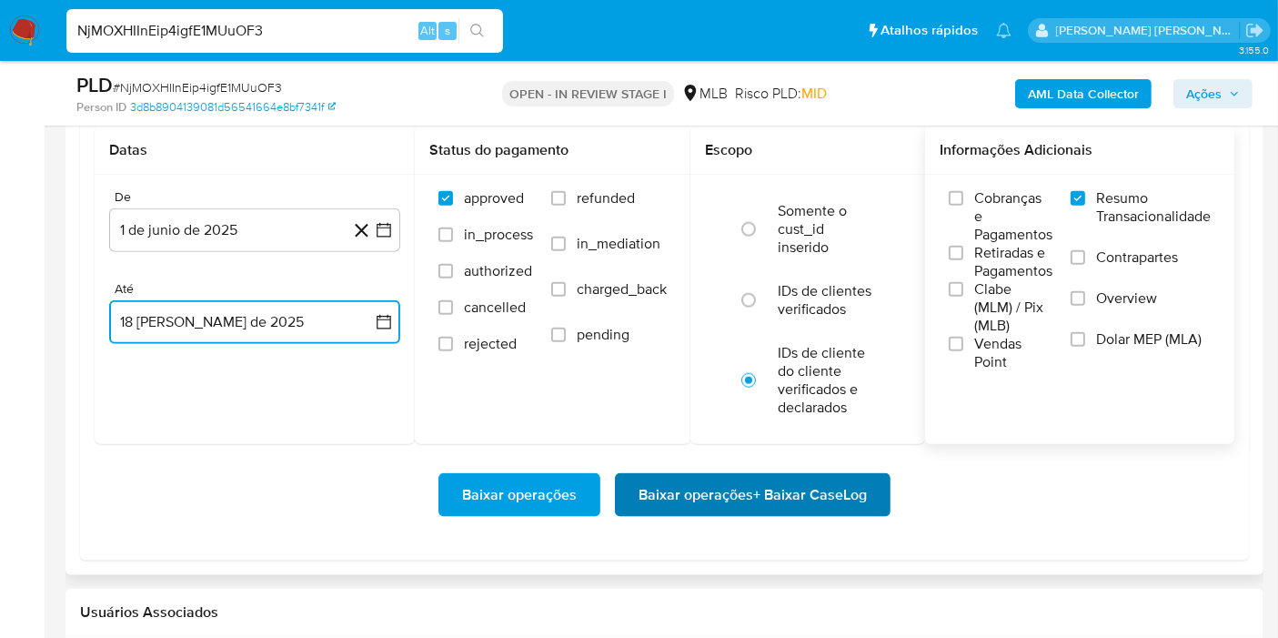
click at [711, 482] on span "Baixar operações + Baixar CaseLog" at bounding box center [753, 495] width 228 height 40
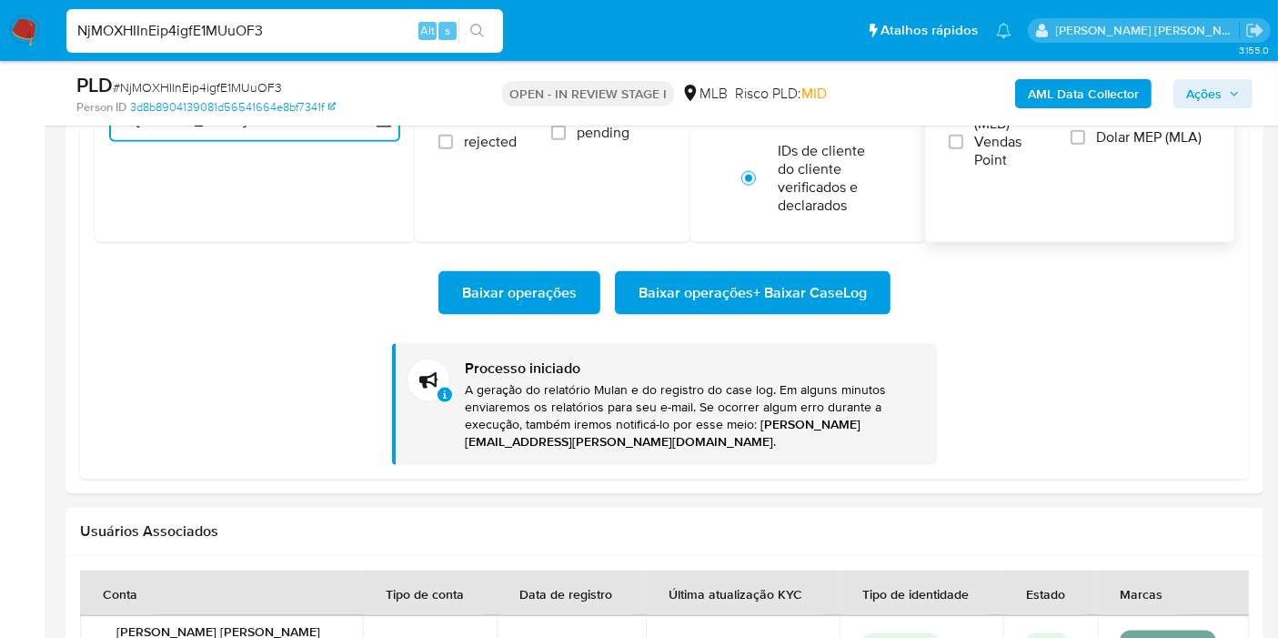
scroll to position [2022, 0]
